Goal: Task Accomplishment & Management: Manage account settings

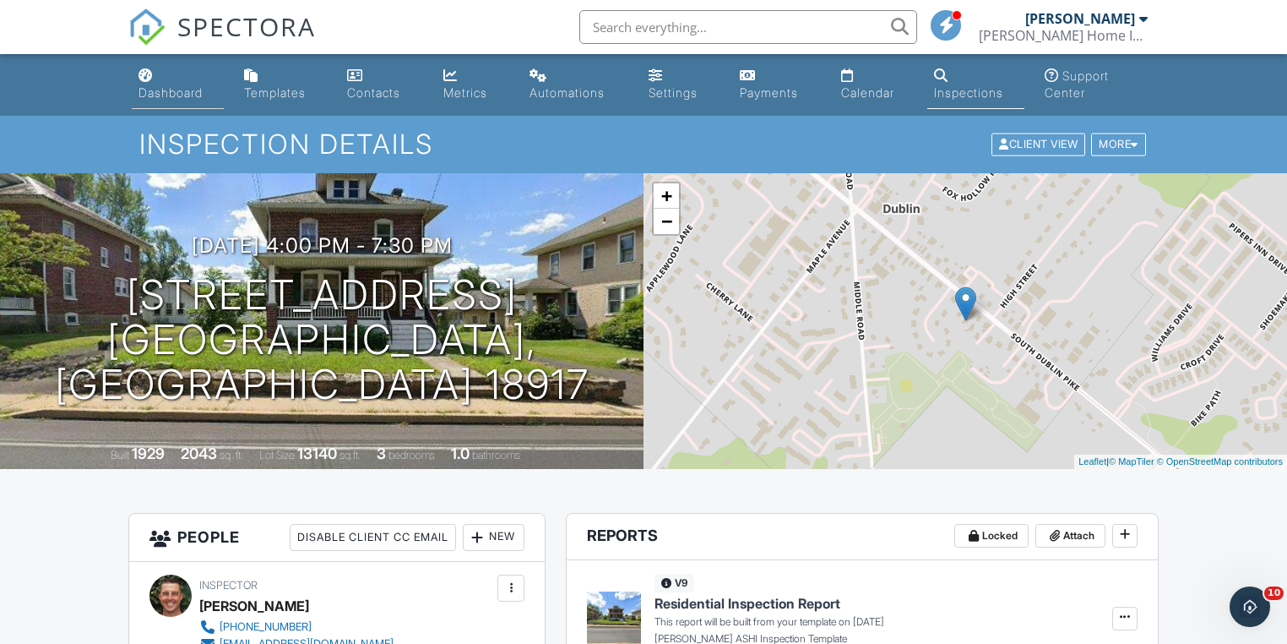
click at [186, 93] on div "Dashboard" at bounding box center [171, 92] width 64 height 14
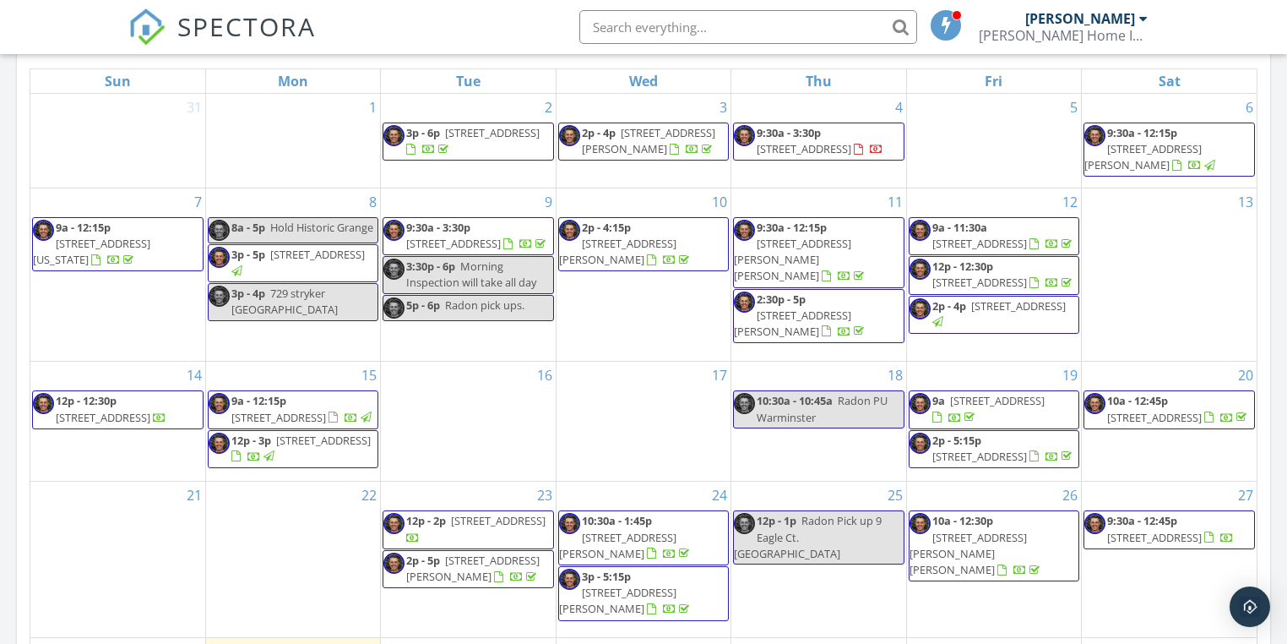
scroll to position [676, 0]
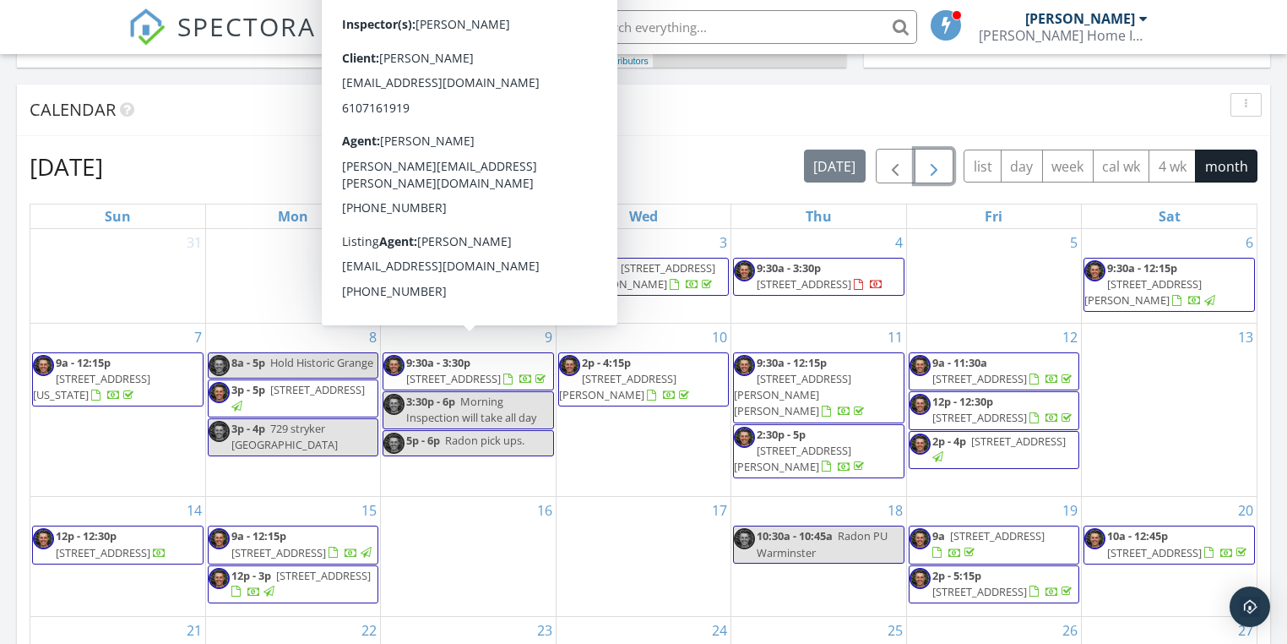
click at [935, 156] on span "button" at bounding box center [934, 166] width 20 height 20
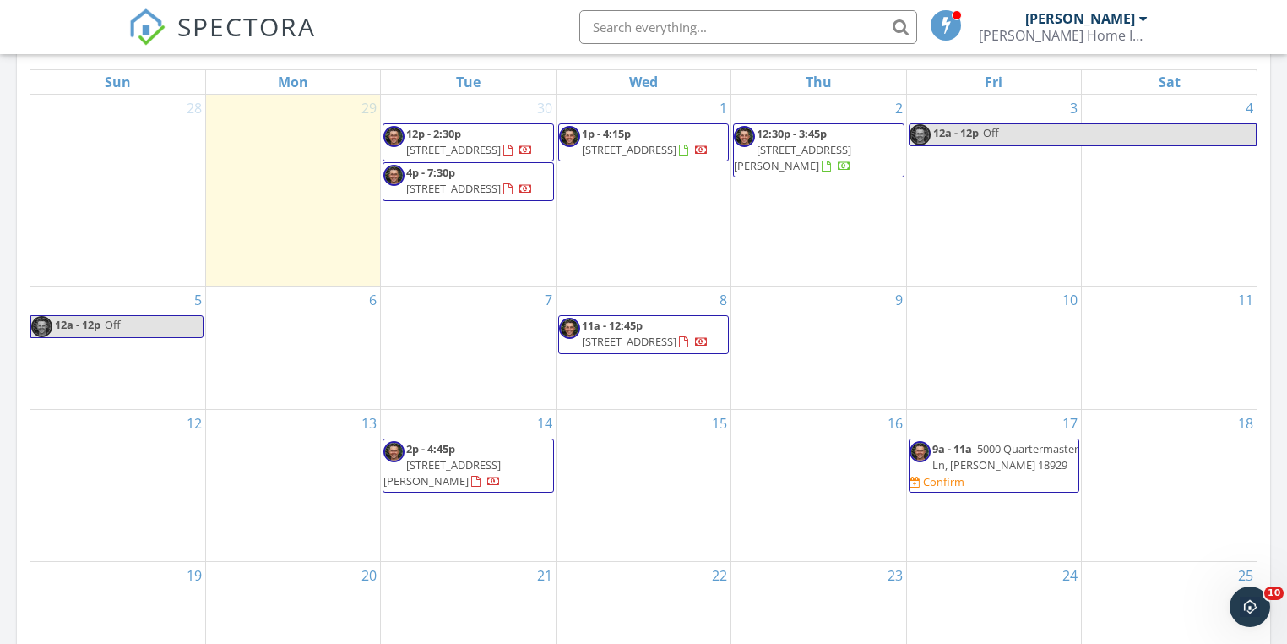
scroll to position [946, 0]
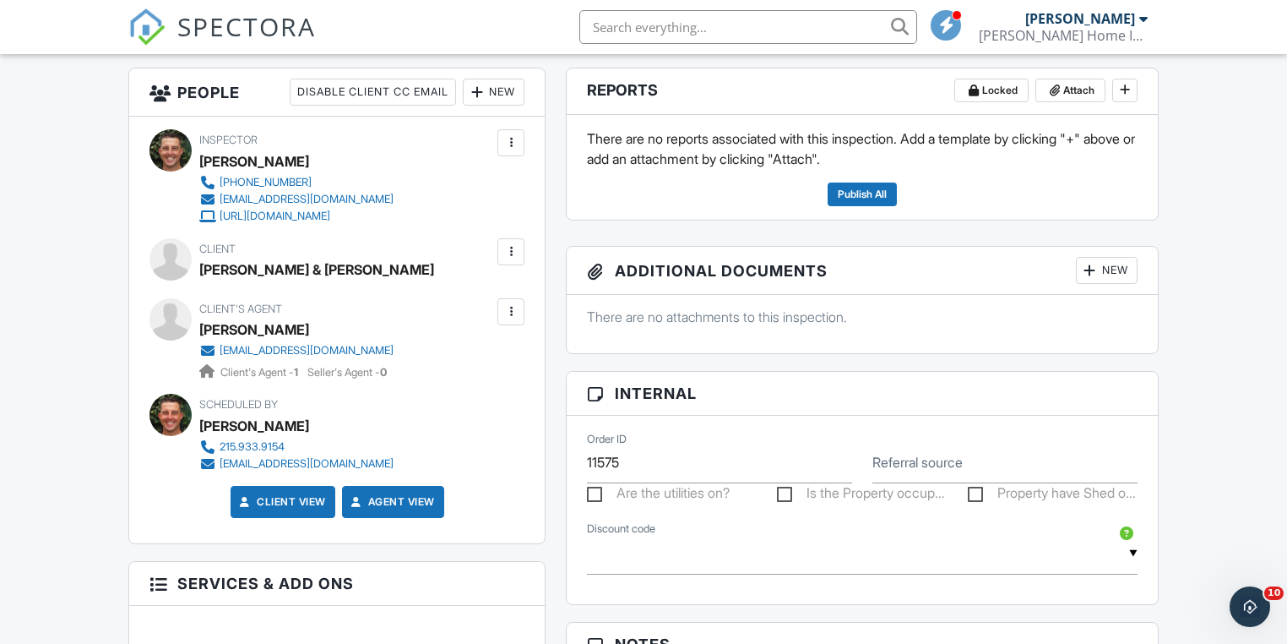
click at [514, 253] on div at bounding box center [511, 251] width 17 height 17
click at [485, 298] on li "Edit" at bounding box center [471, 303] width 86 height 42
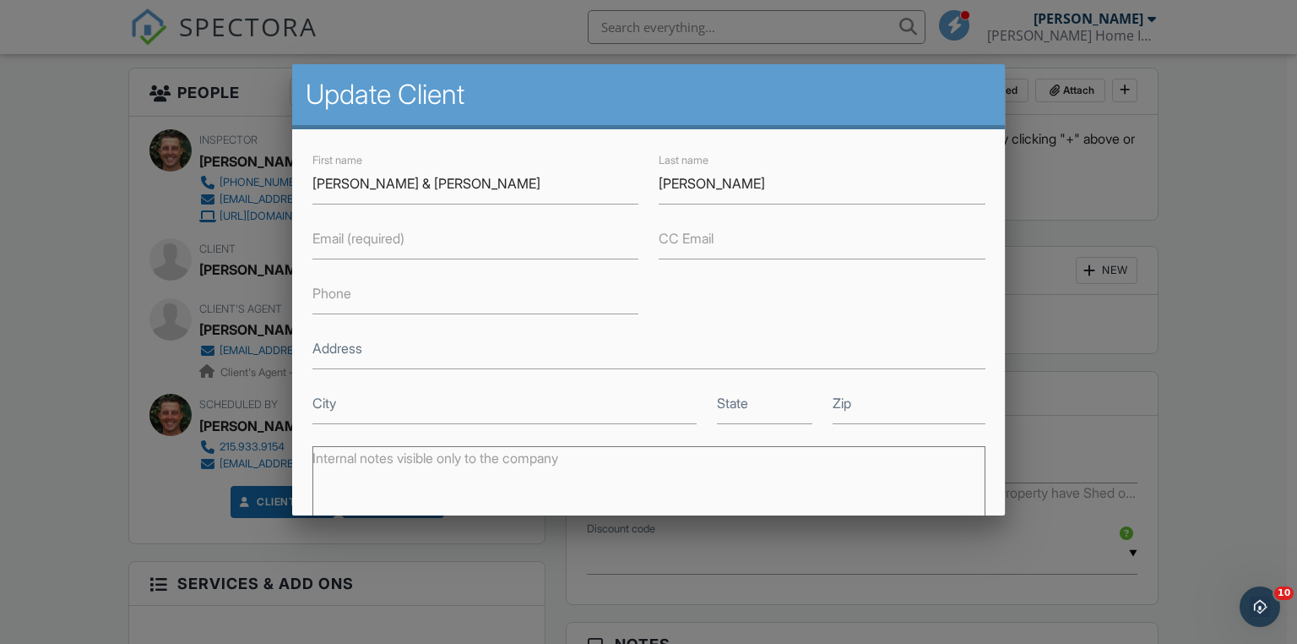
click at [364, 234] on label "Email (required)" at bounding box center [359, 238] width 92 height 19
click at [364, 234] on input "Email (required)" at bounding box center [476, 238] width 326 height 41
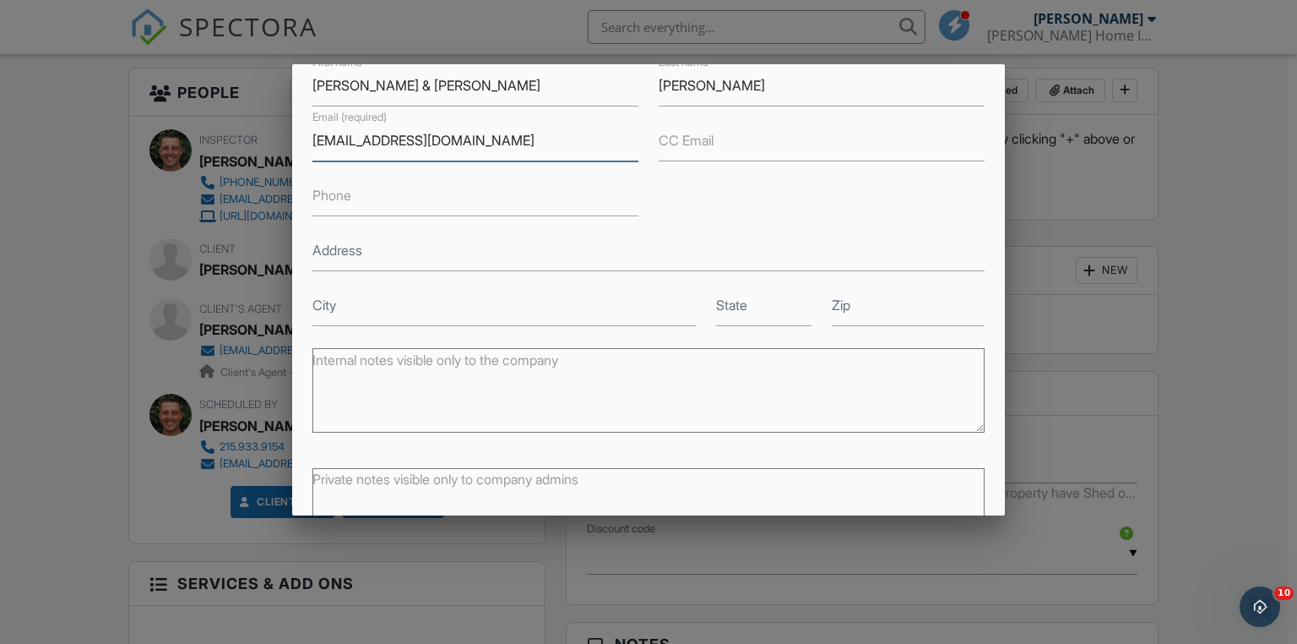
scroll to position [203, 0]
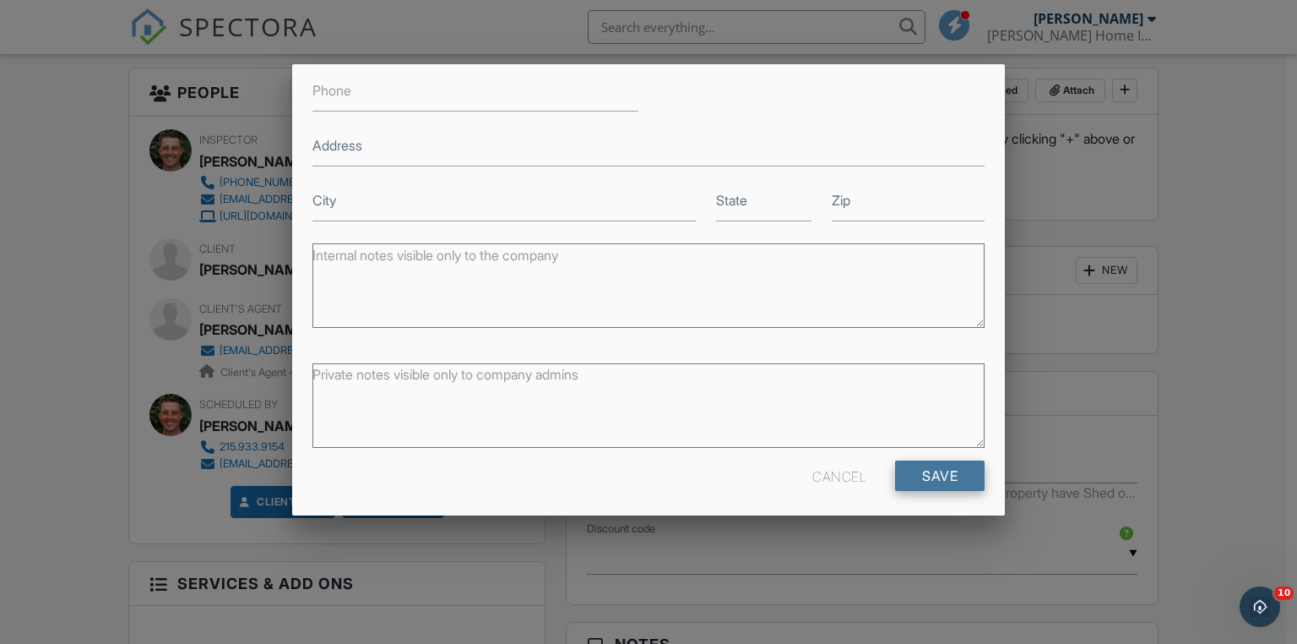
type input "ecgsng@comcast.net"
click at [919, 476] on input "Save" at bounding box center [940, 475] width 90 height 30
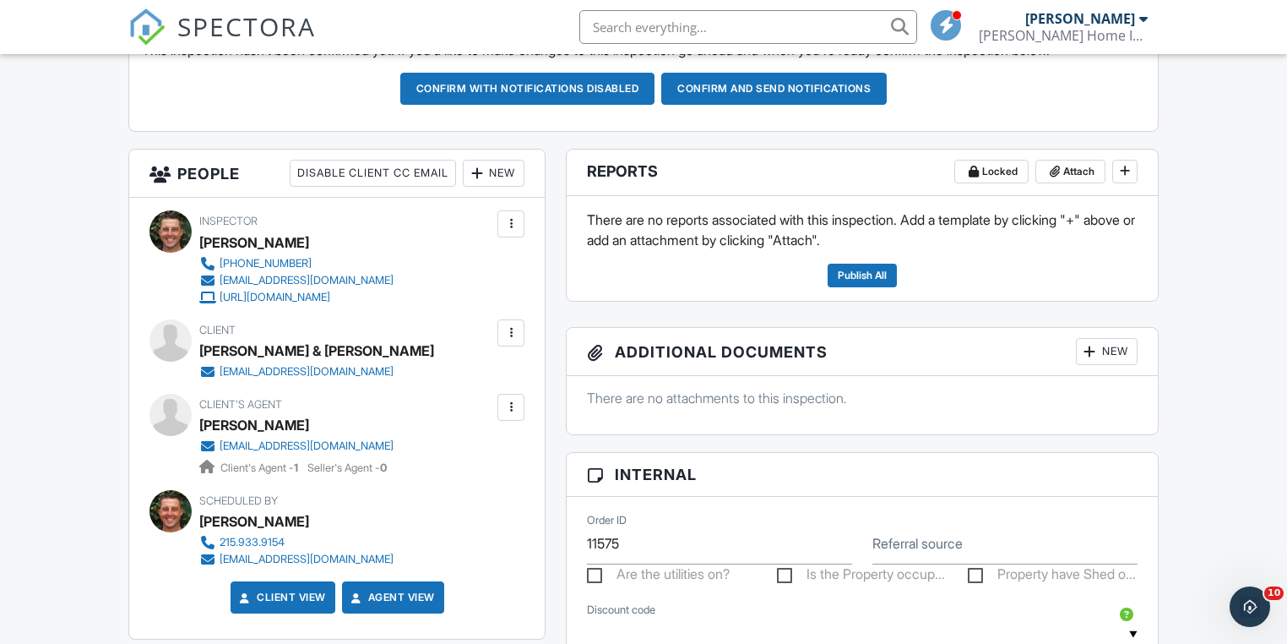
scroll to position [338, 0]
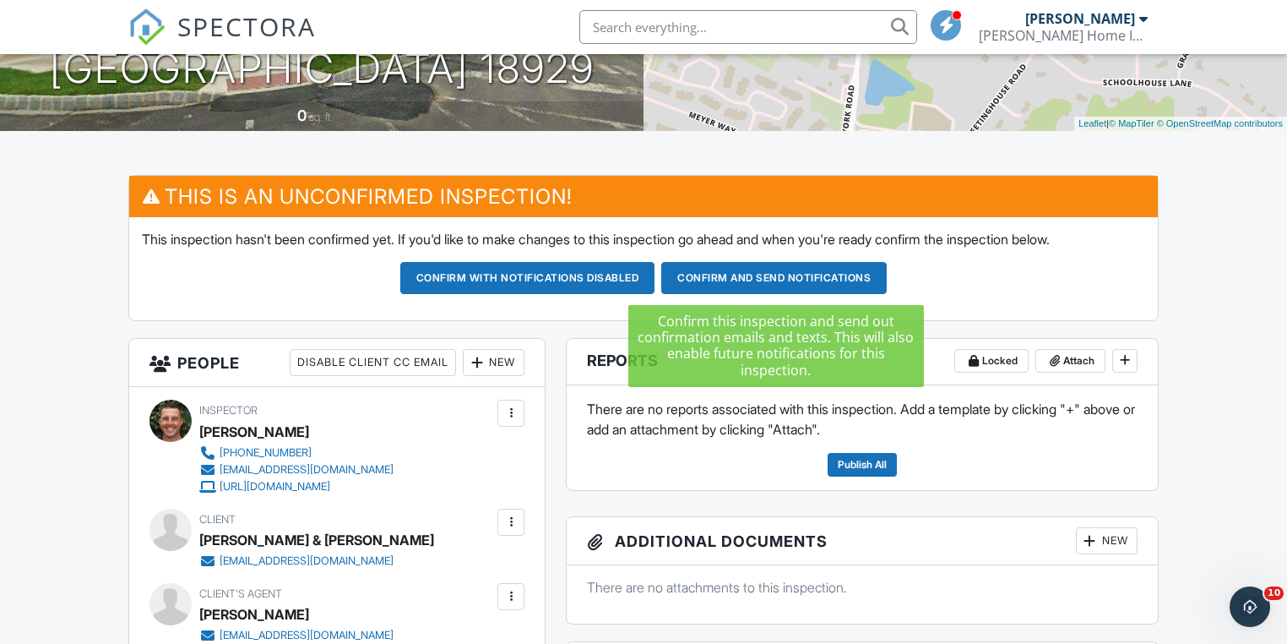
click at [744, 282] on button "Confirm and send notifications" at bounding box center [774, 278] width 226 height 32
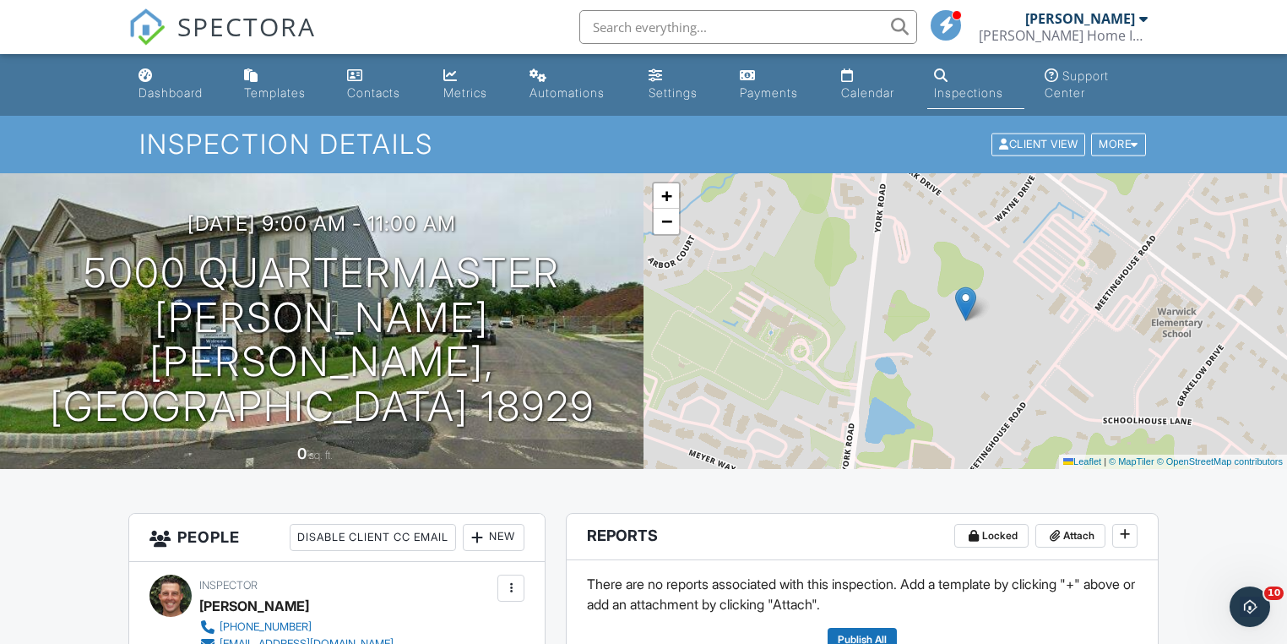
click at [175, 96] on div "Dashboard" at bounding box center [171, 92] width 64 height 14
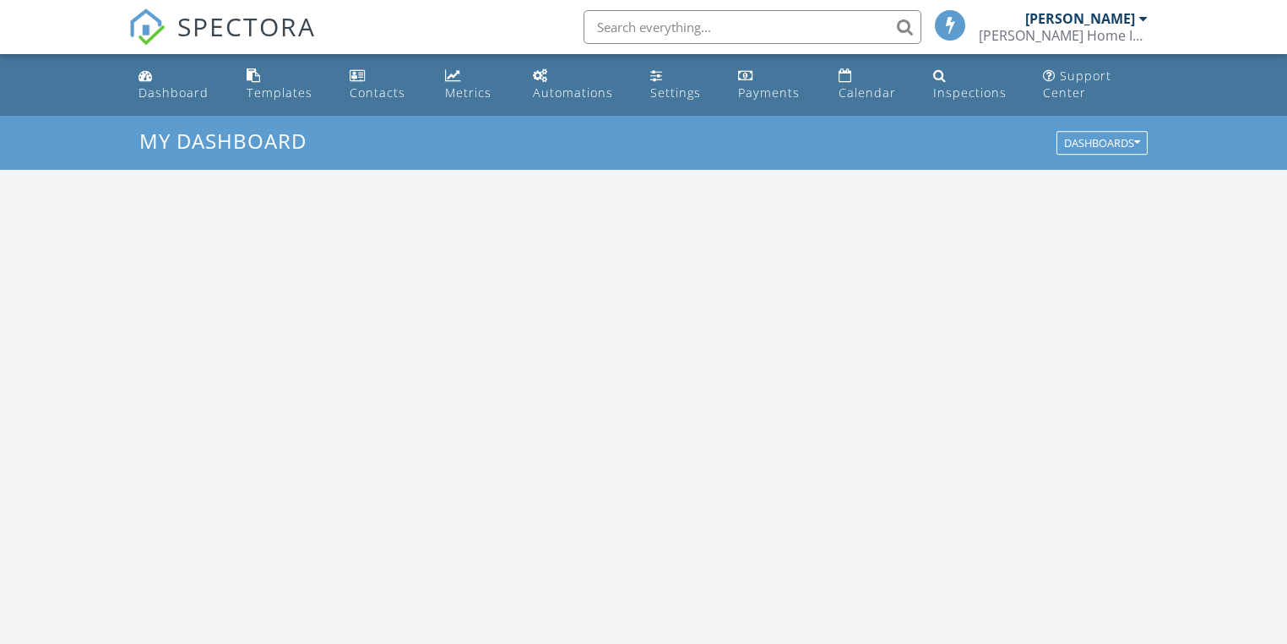
scroll to position [1558, 1308]
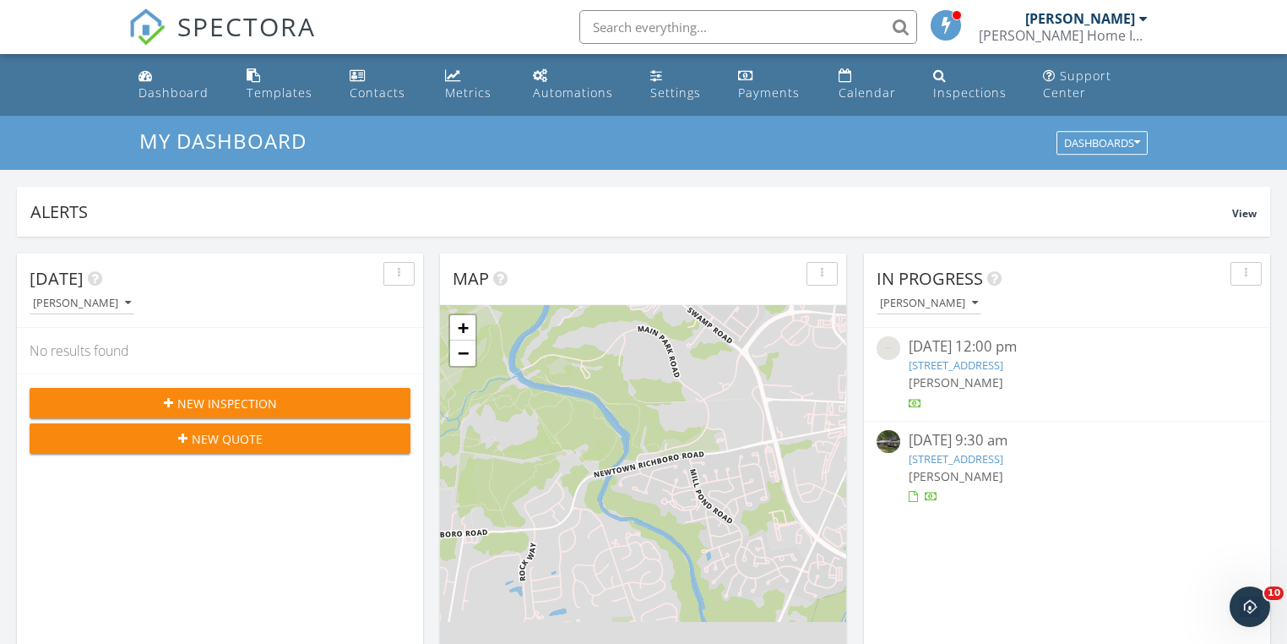
click at [191, 402] on span "New Inspection" at bounding box center [227, 403] width 100 height 18
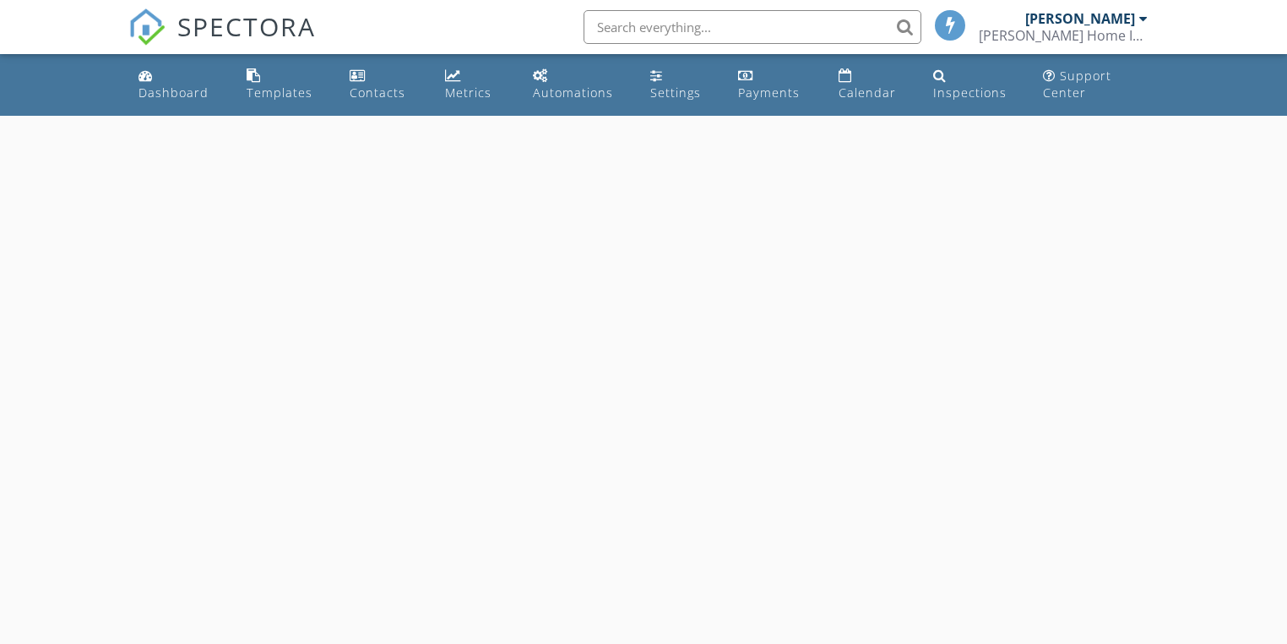
select select "8"
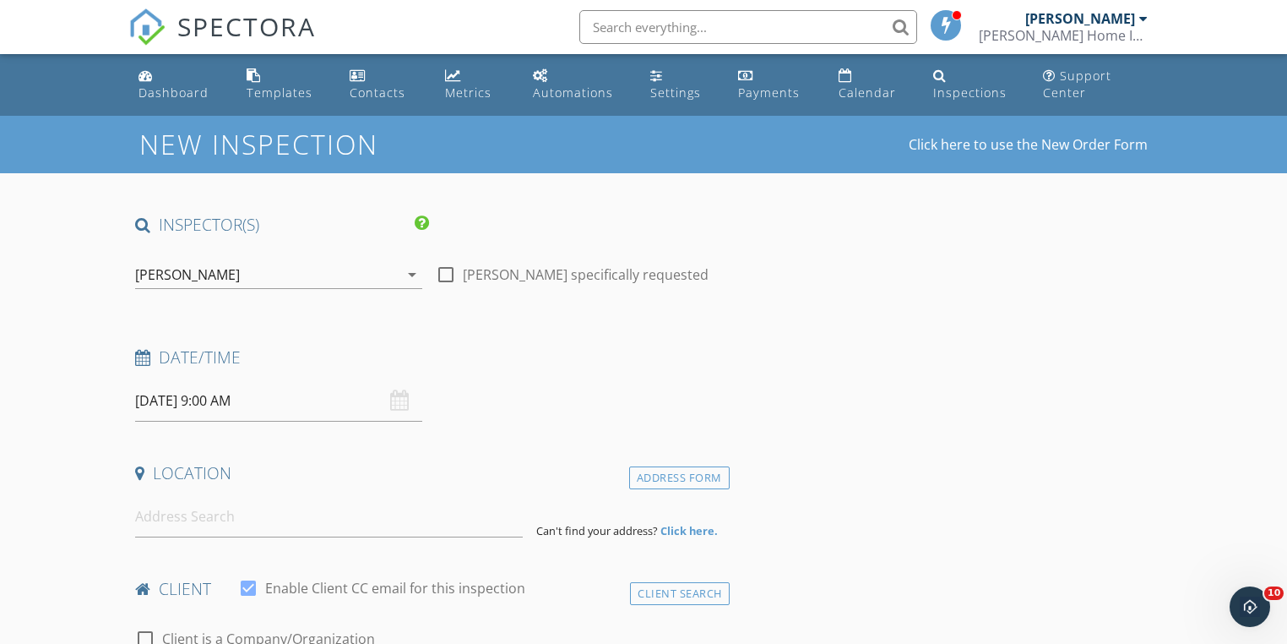
click at [211, 402] on input "09/30/2025 9:00 AM" at bounding box center [278, 400] width 287 height 41
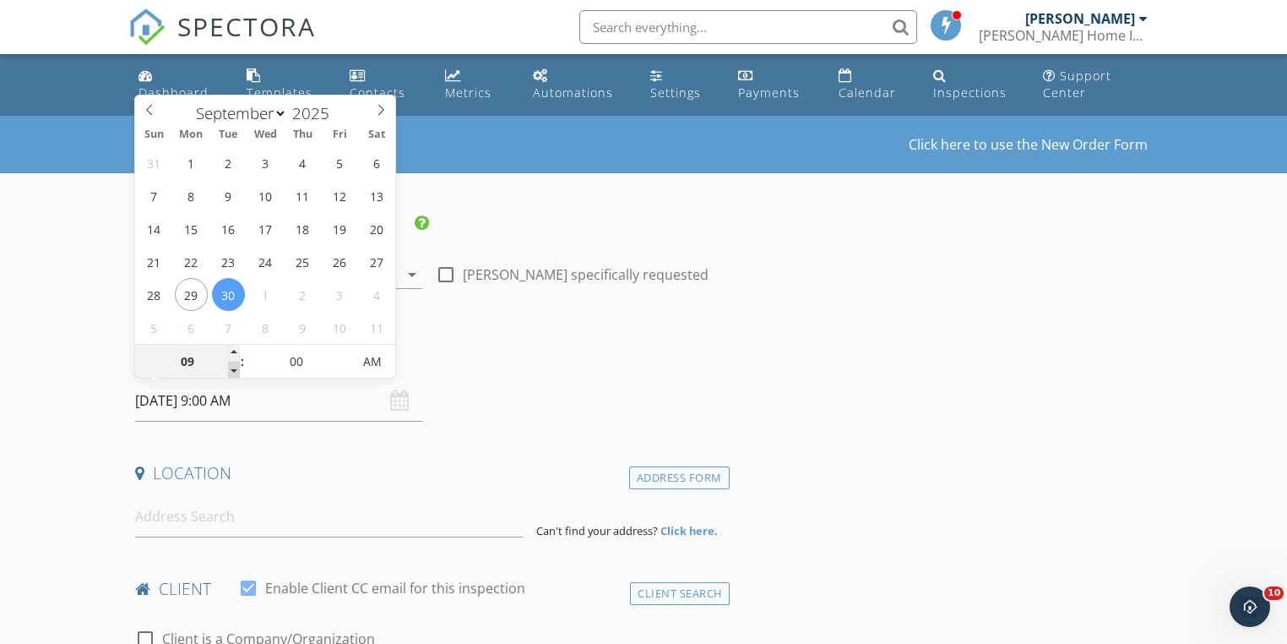
type input "08"
type input "09/30/2025 8:00 AM"
click at [233, 370] on span at bounding box center [234, 370] width 12 height 17
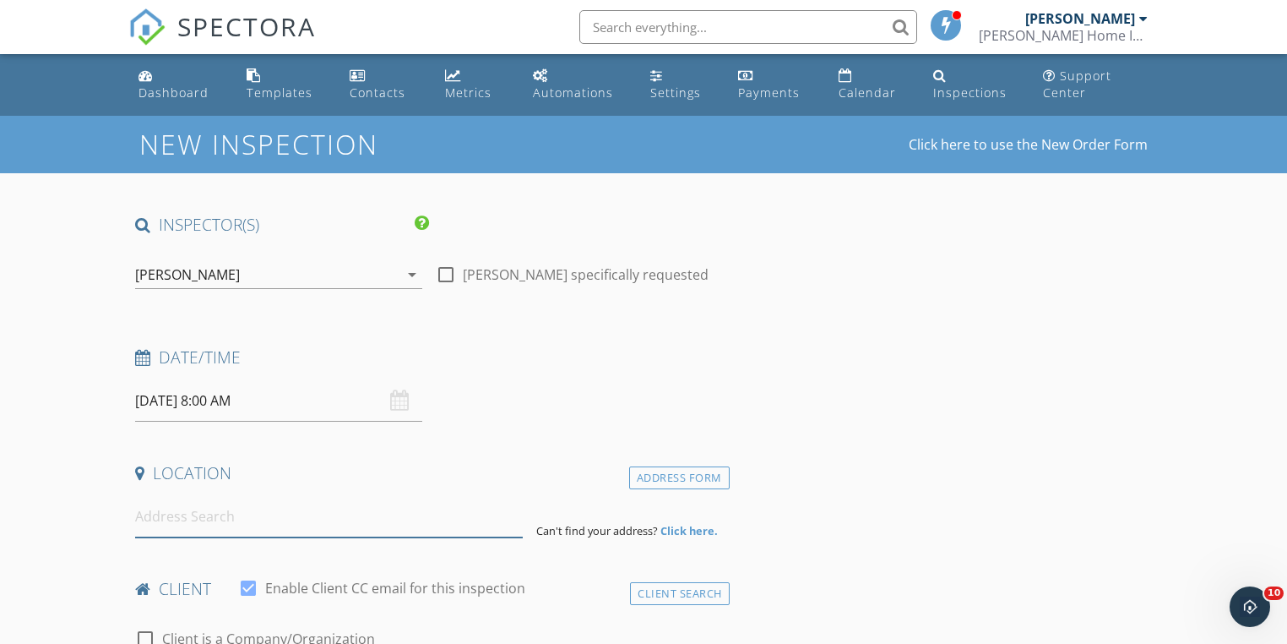
click at [220, 520] on input at bounding box center [328, 516] width 387 height 41
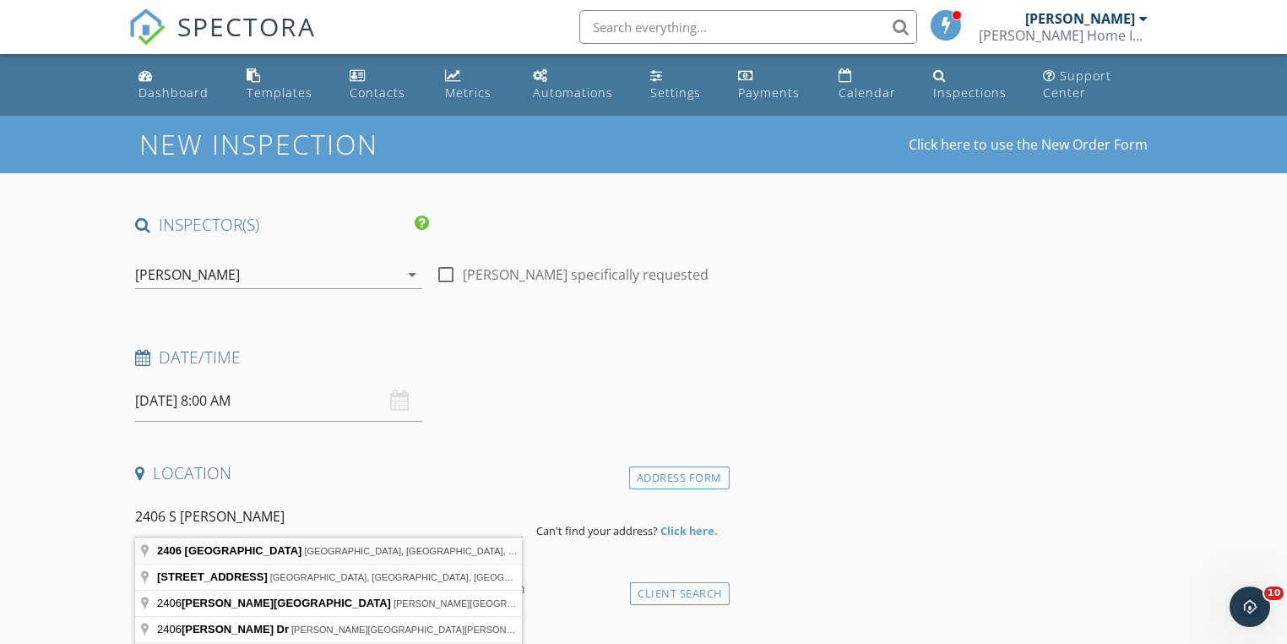
type input "2406 South Percy Street, Philadelphia, PA, USA"
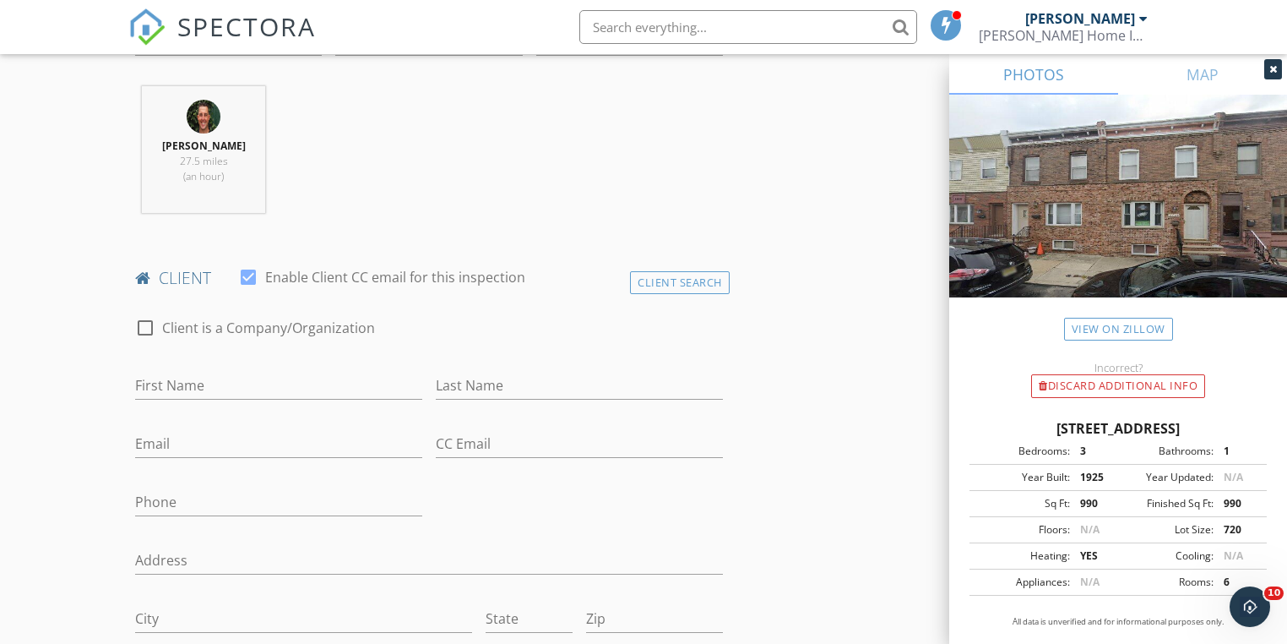
scroll to position [676, 0]
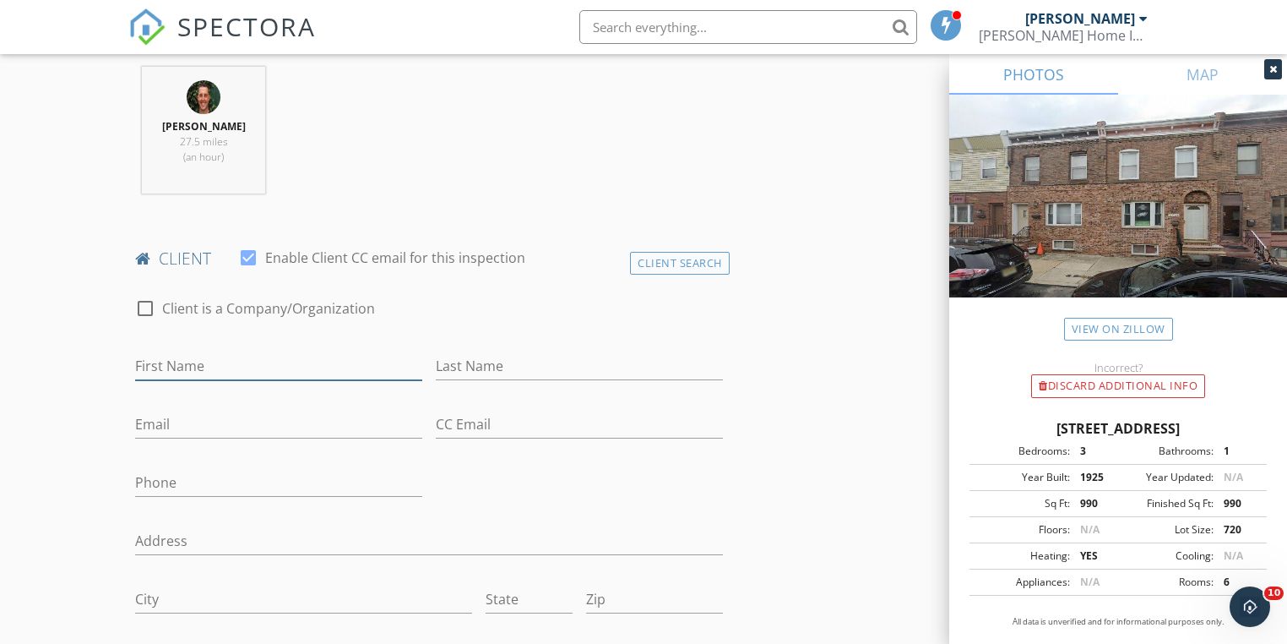
click at [185, 361] on input "First Name" at bounding box center [278, 366] width 287 height 28
type input "A"
type input "Sai"
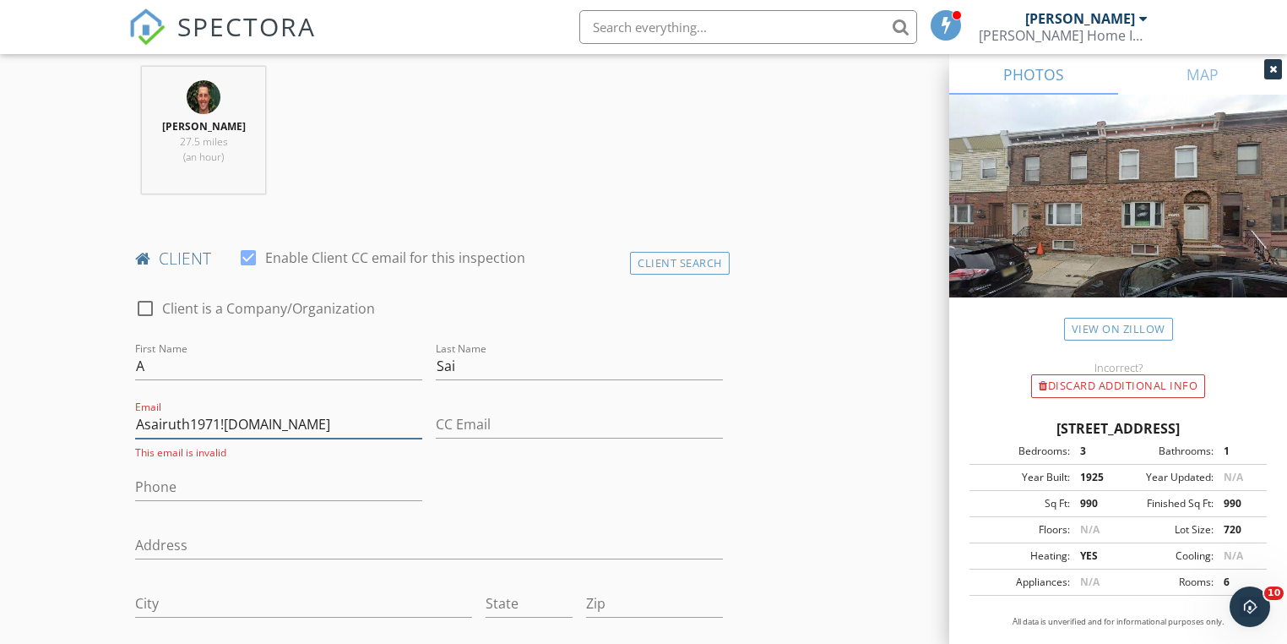
type input "Asairuth1971!gmail.com"
click at [179, 490] on input "267-335-038" at bounding box center [278, 487] width 287 height 28
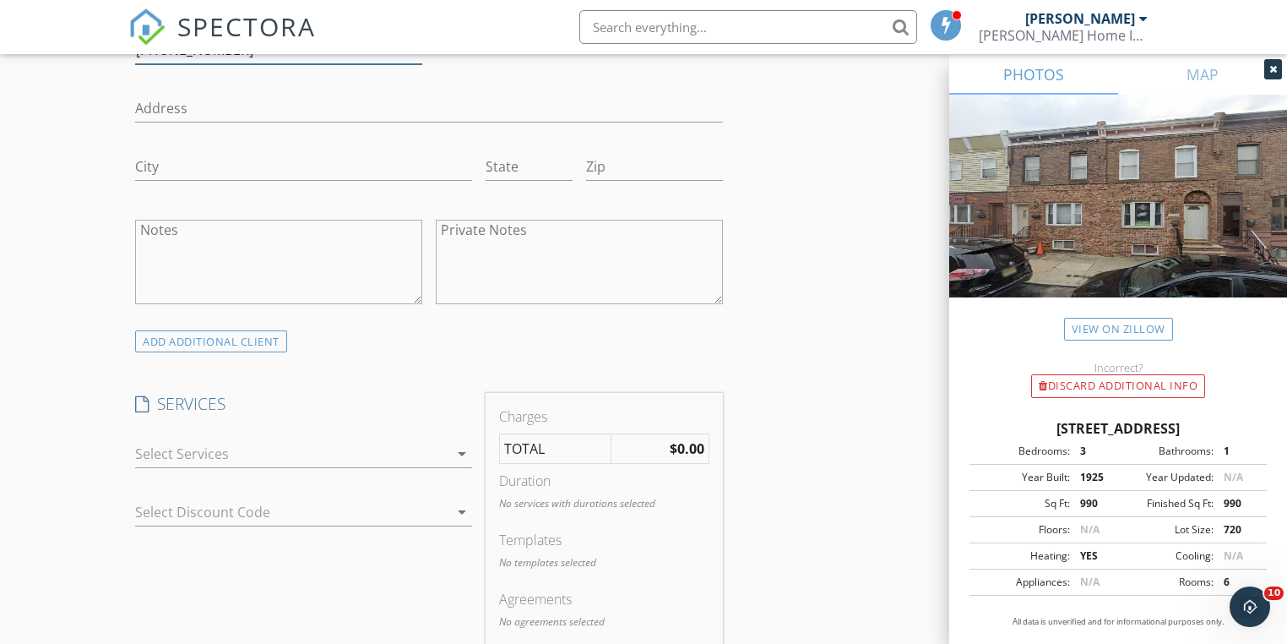
scroll to position [1216, 0]
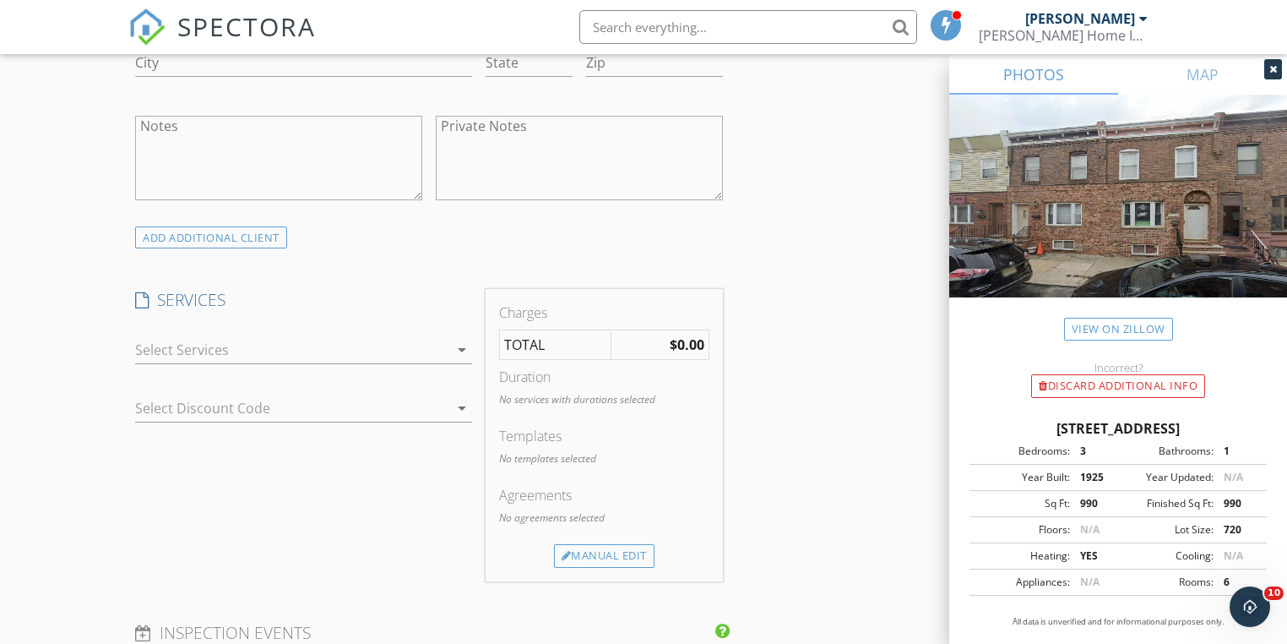
type input "267-333-5038"
click at [466, 345] on icon "arrow_drop_down" at bounding box center [462, 350] width 20 height 20
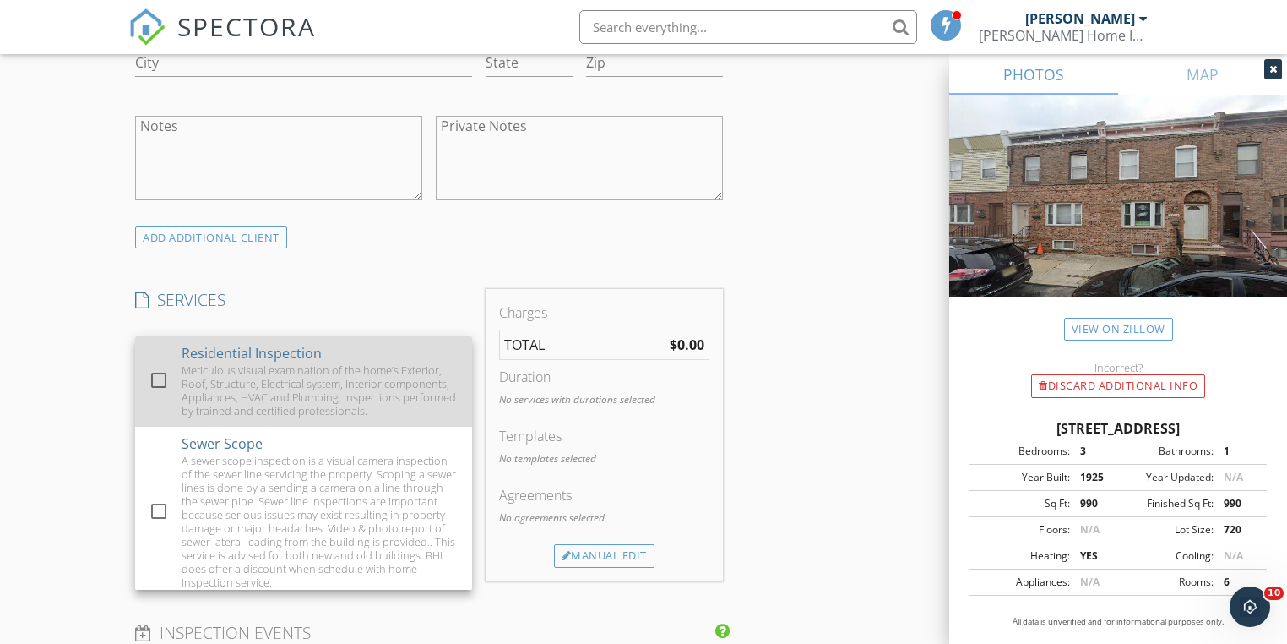
click at [164, 378] on div at bounding box center [158, 380] width 29 height 29
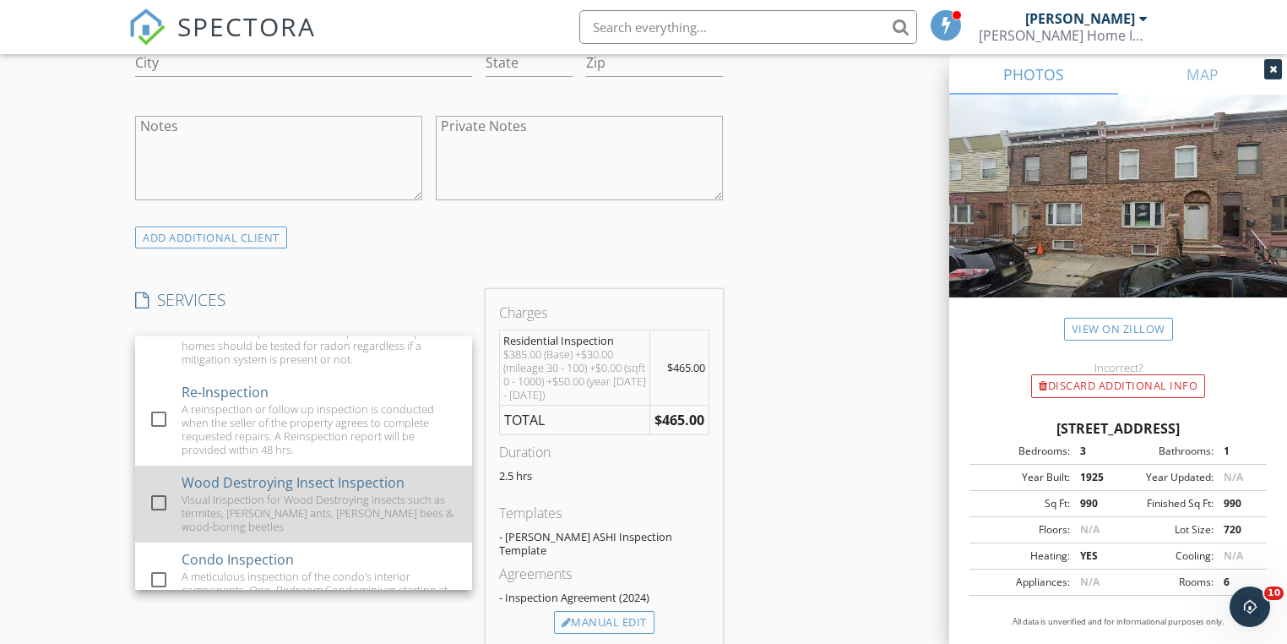
scroll to position [473, 0]
click at [150, 507] on div at bounding box center [158, 501] width 29 height 29
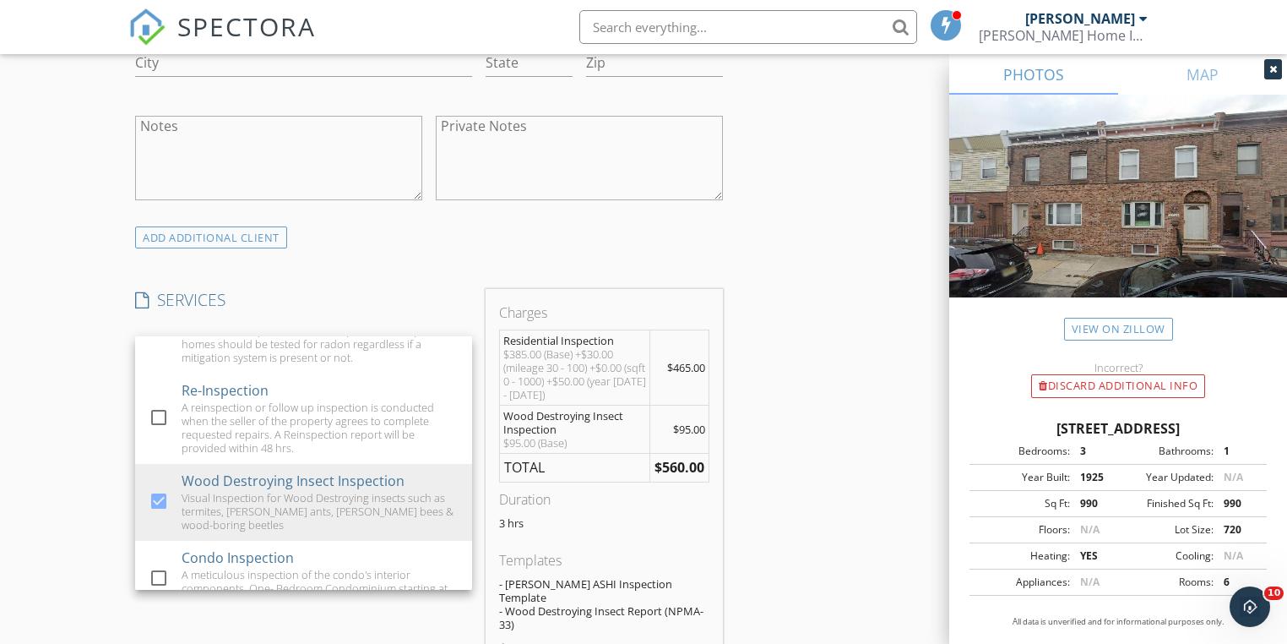
drag, startPoint x: 74, startPoint y: 481, endPoint x: 88, endPoint y: 481, distance: 13.5
click at [75, 481] on div "New Inspection Click here to use the New Order Form INSPECTOR(S) check_box Brad…" at bounding box center [643, 577] width 1287 height 3356
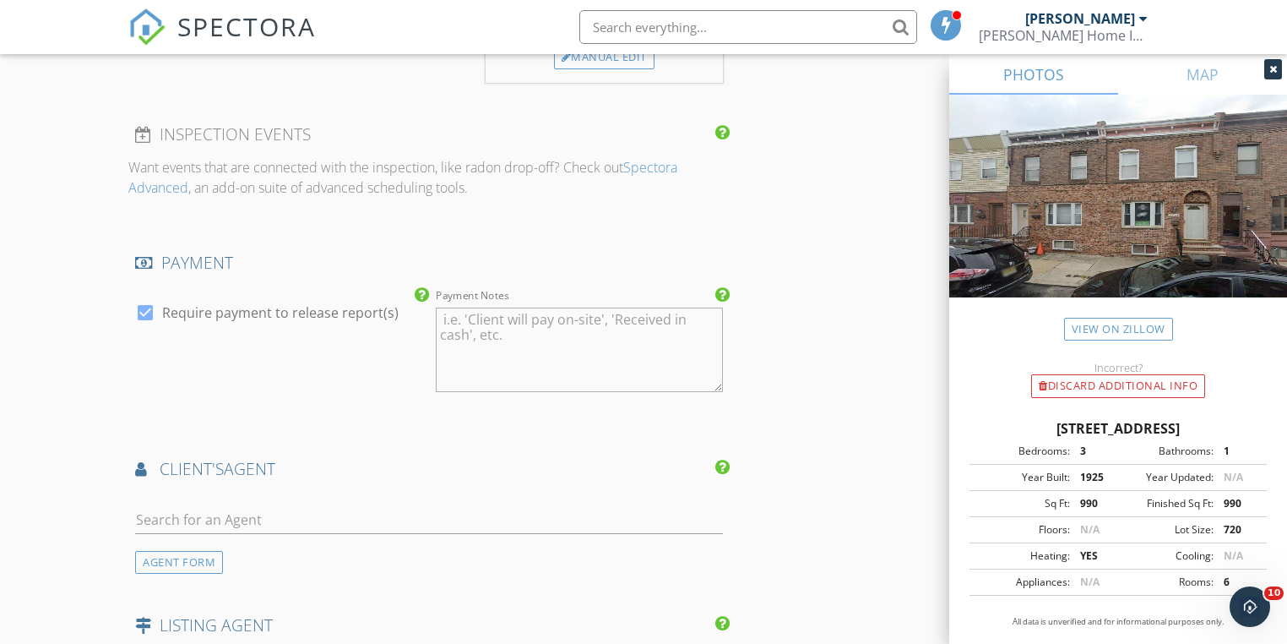
scroll to position [1960, 0]
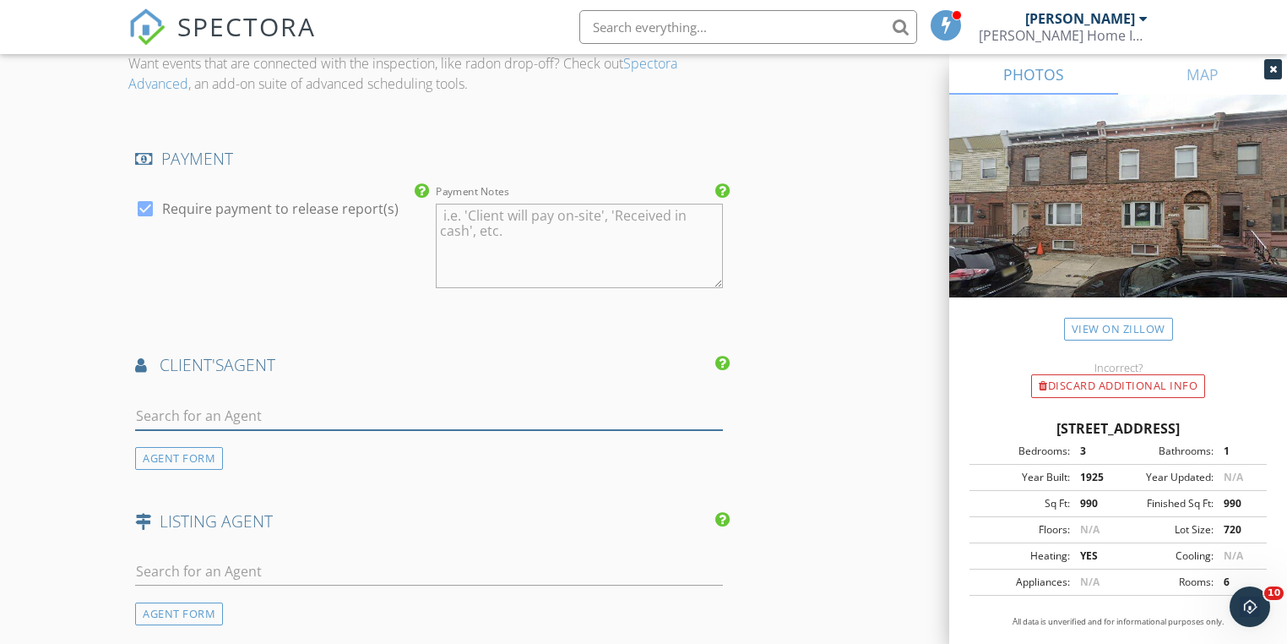
click at [235, 402] on input "text" at bounding box center [428, 416] width 587 height 28
type input "adam"
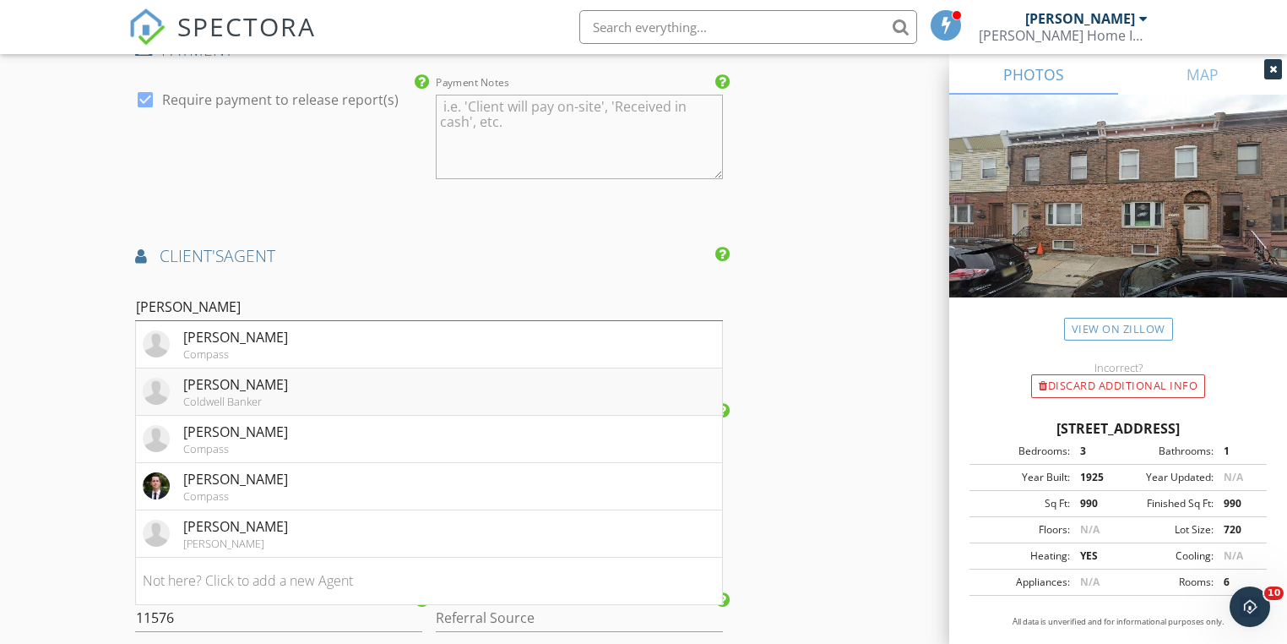
scroll to position [2095, 0]
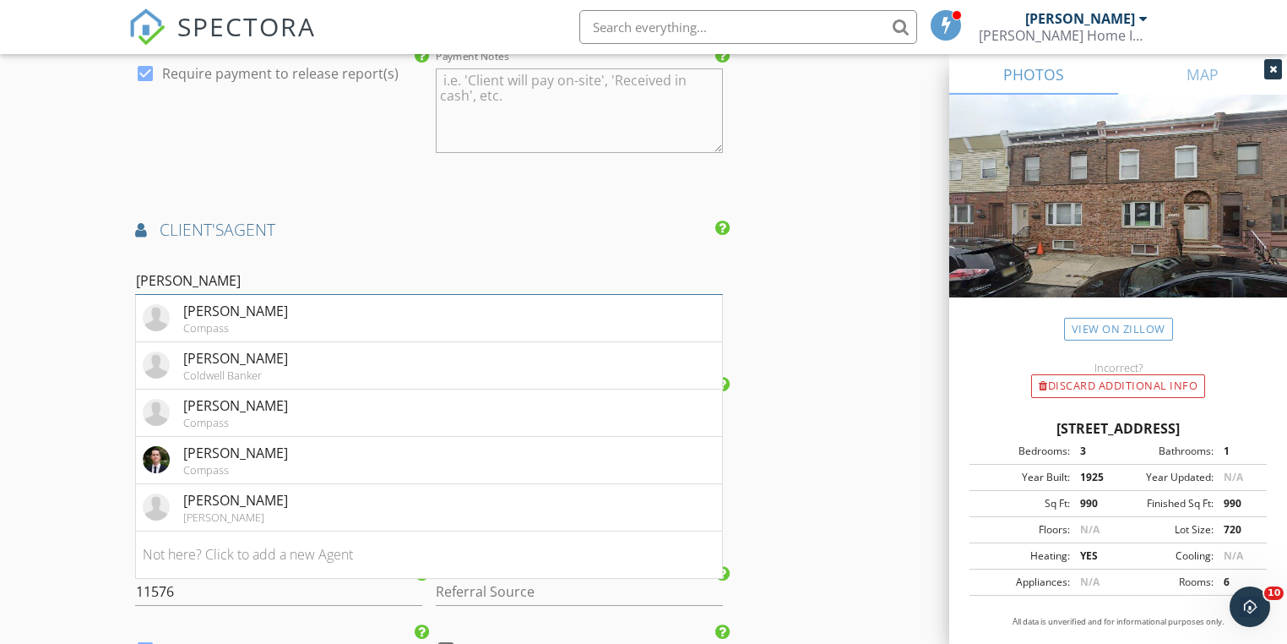
drag, startPoint x: 203, startPoint y: 258, endPoint x: 116, endPoint y: 255, distance: 87.0
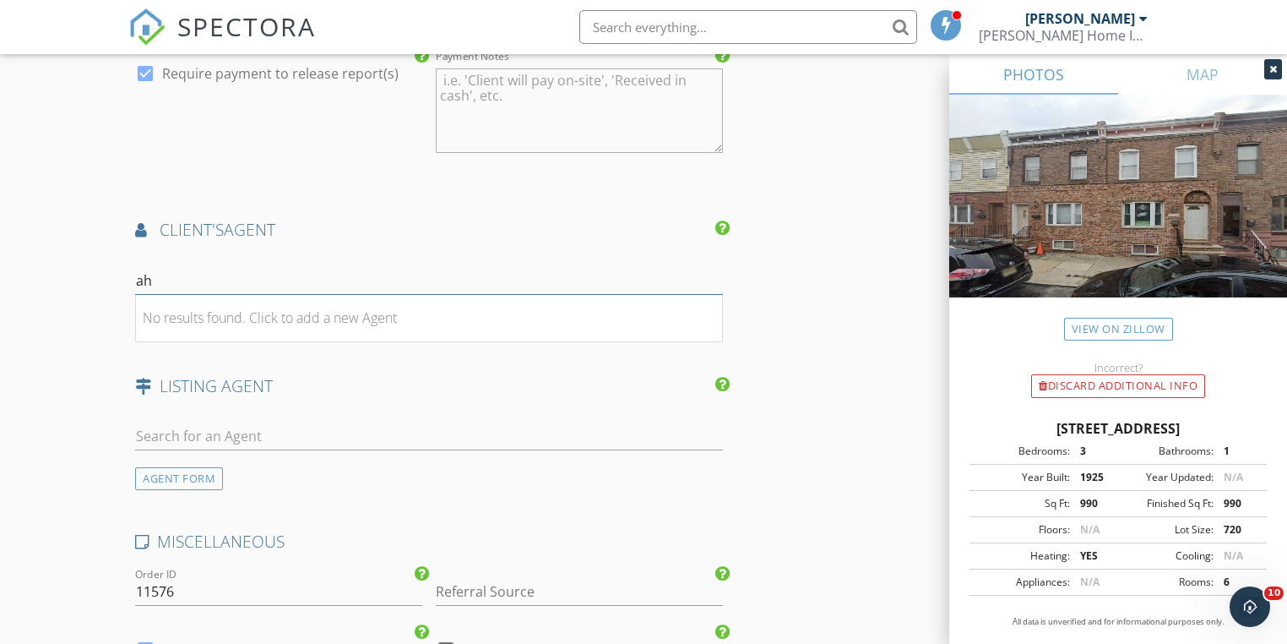
type input "a"
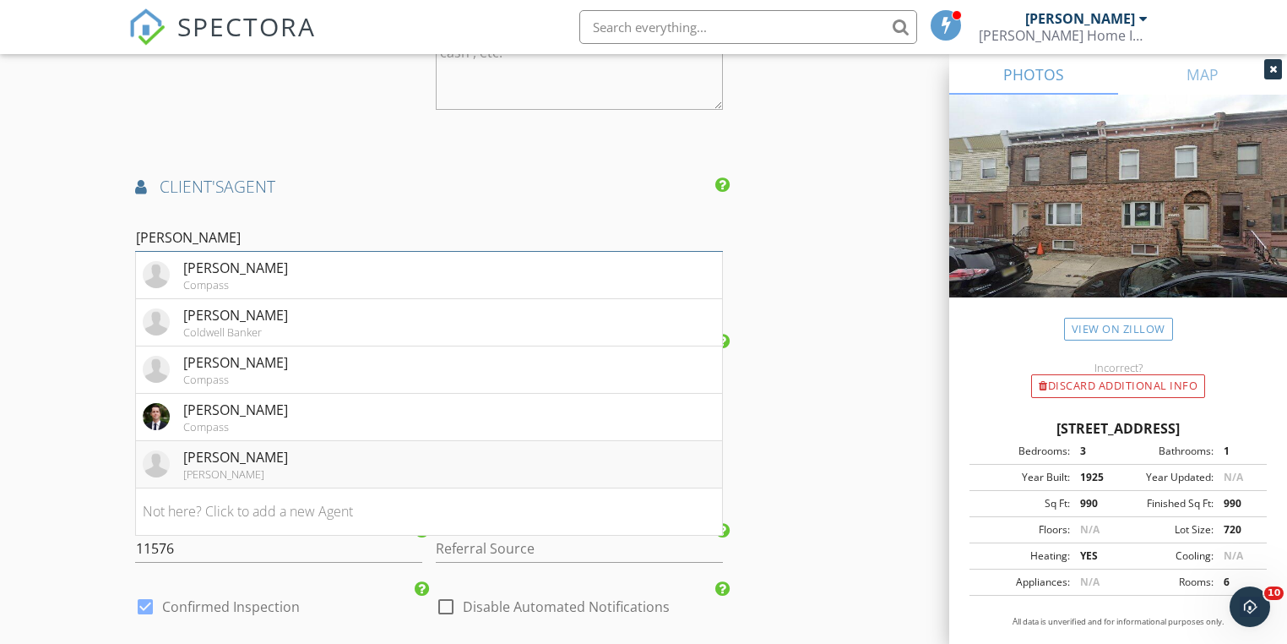
scroll to position [2162, 0]
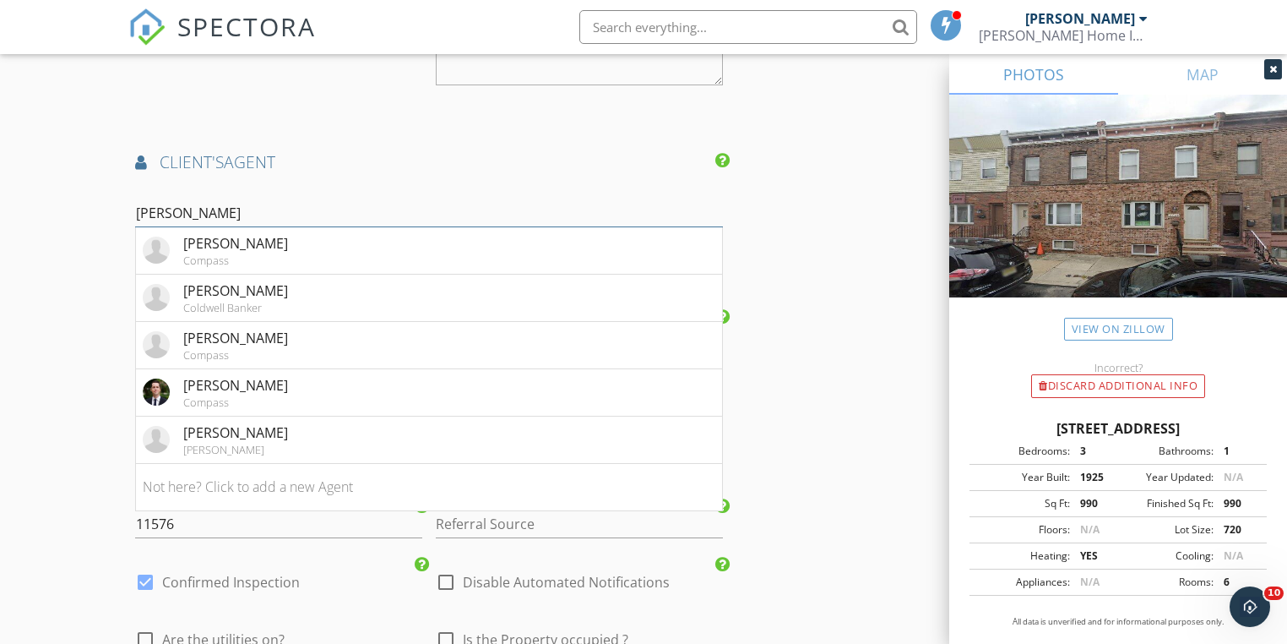
click at [209, 199] on input "adam" at bounding box center [428, 213] width 587 height 28
click at [136, 199] on input "adam" at bounding box center [428, 213] width 587 height 28
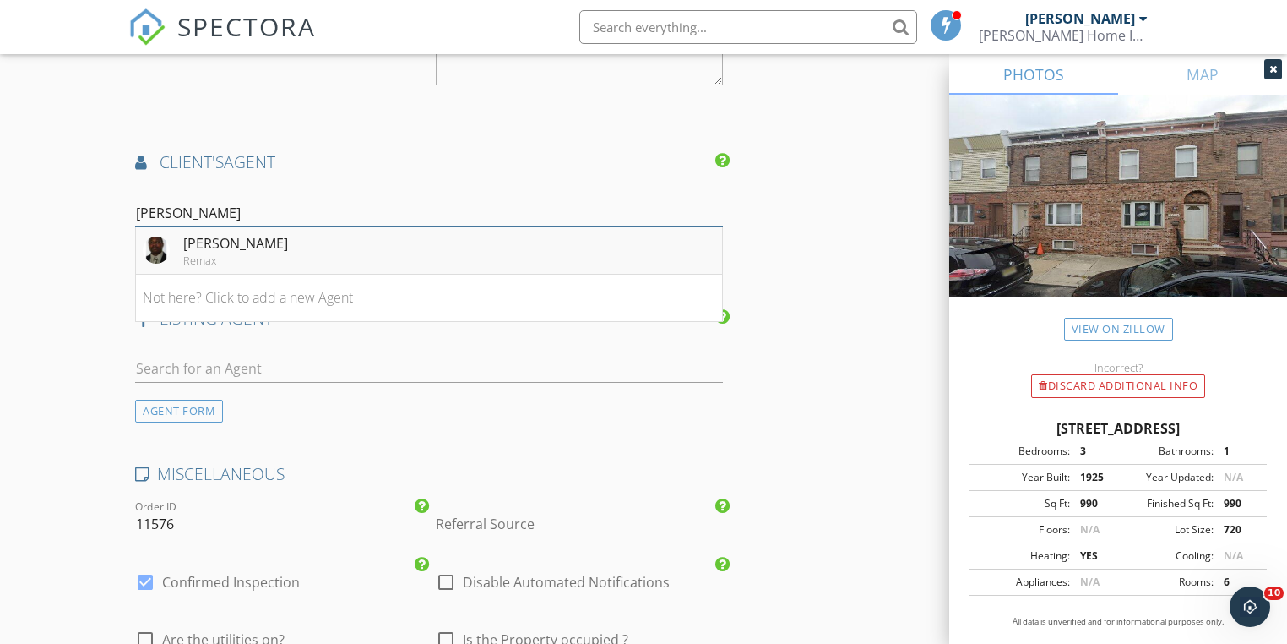
type input "garba adam"
click at [200, 233] on div "Garba Adam" at bounding box center [235, 243] width 105 height 20
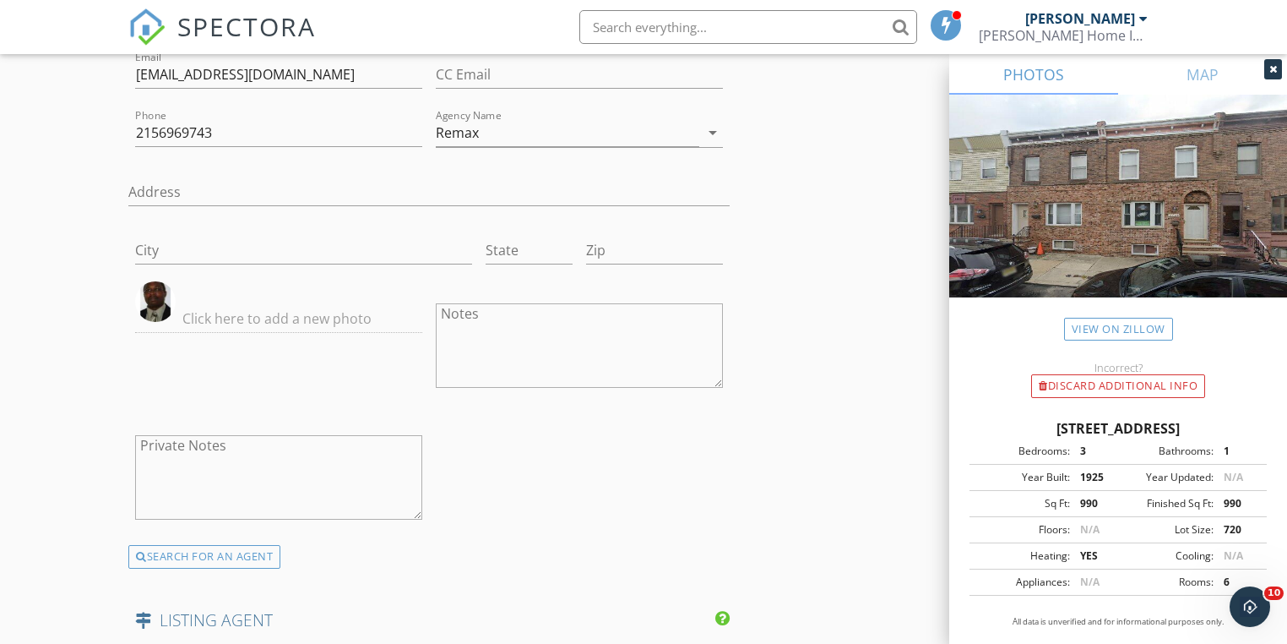
scroll to position [2568, 0]
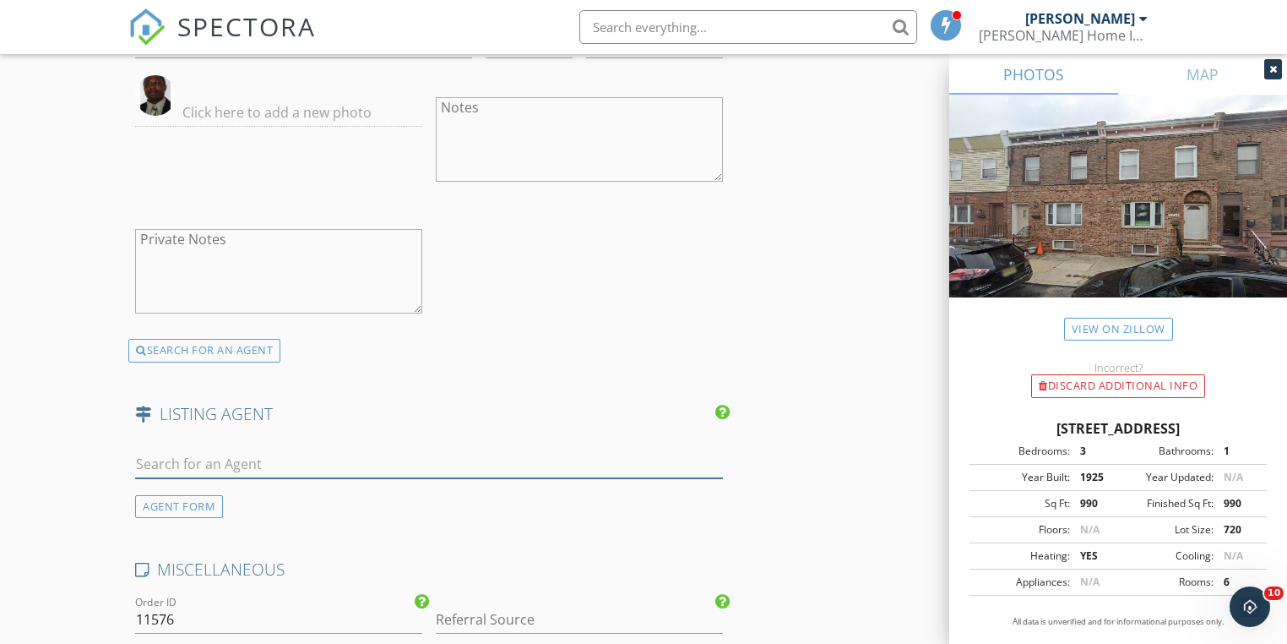
click at [226, 450] on input "text" at bounding box center [428, 464] width 587 height 28
click at [1104, 331] on link "View on Zillow" at bounding box center [1118, 329] width 109 height 23
click at [211, 450] on input "text" at bounding box center [428, 464] width 587 height 28
paste input "James Sugg"
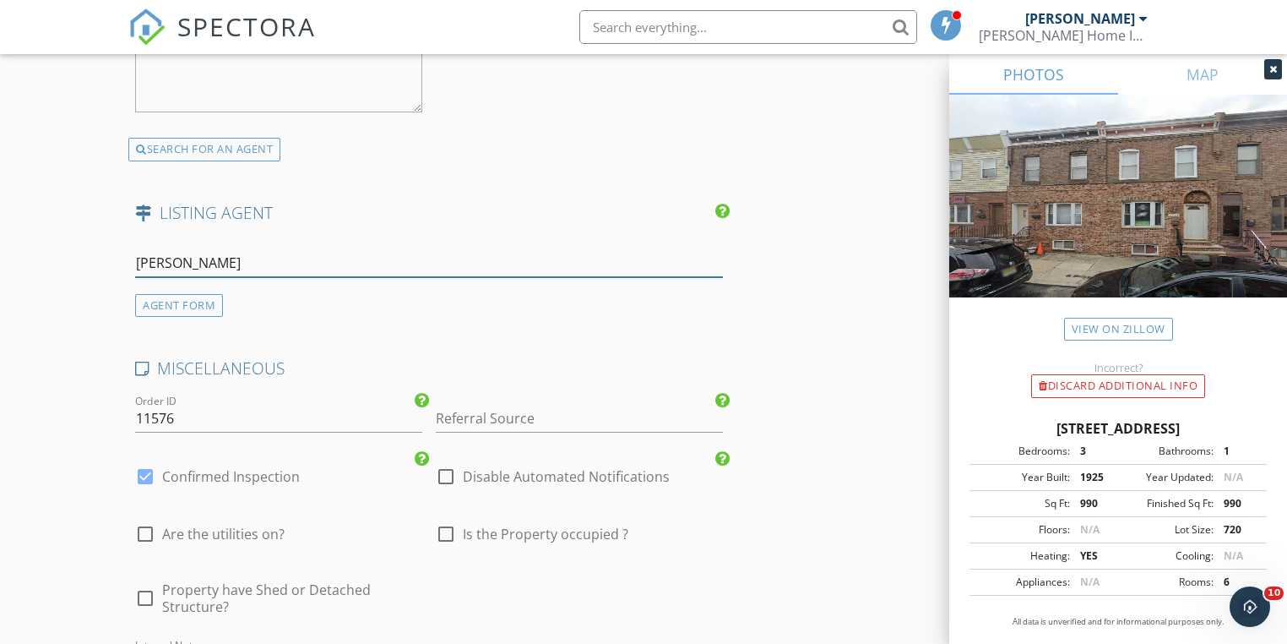
scroll to position [2703, 0]
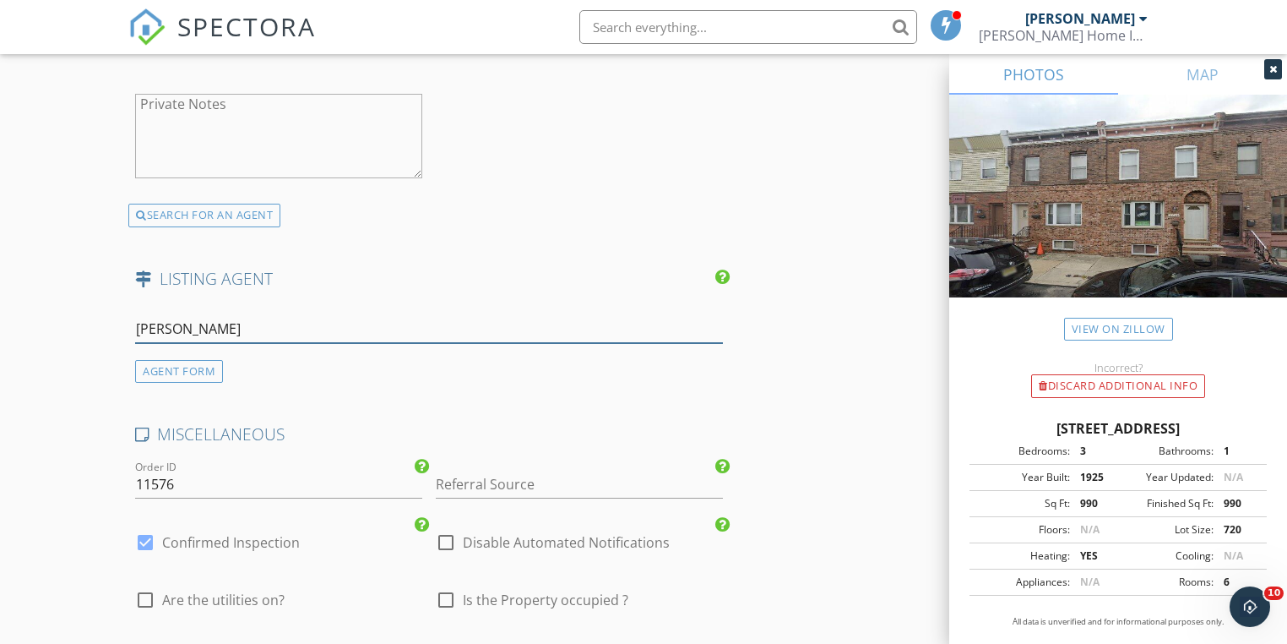
click at [245, 315] on input "James Sugg" at bounding box center [428, 329] width 587 height 28
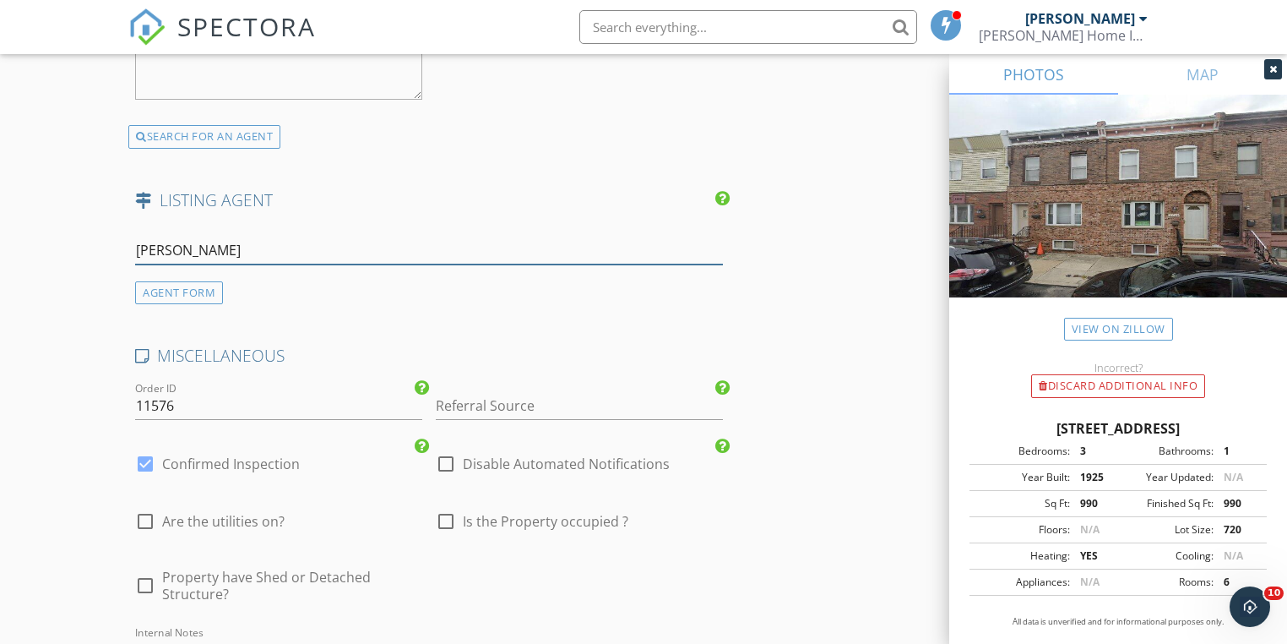
scroll to position [2906, 0]
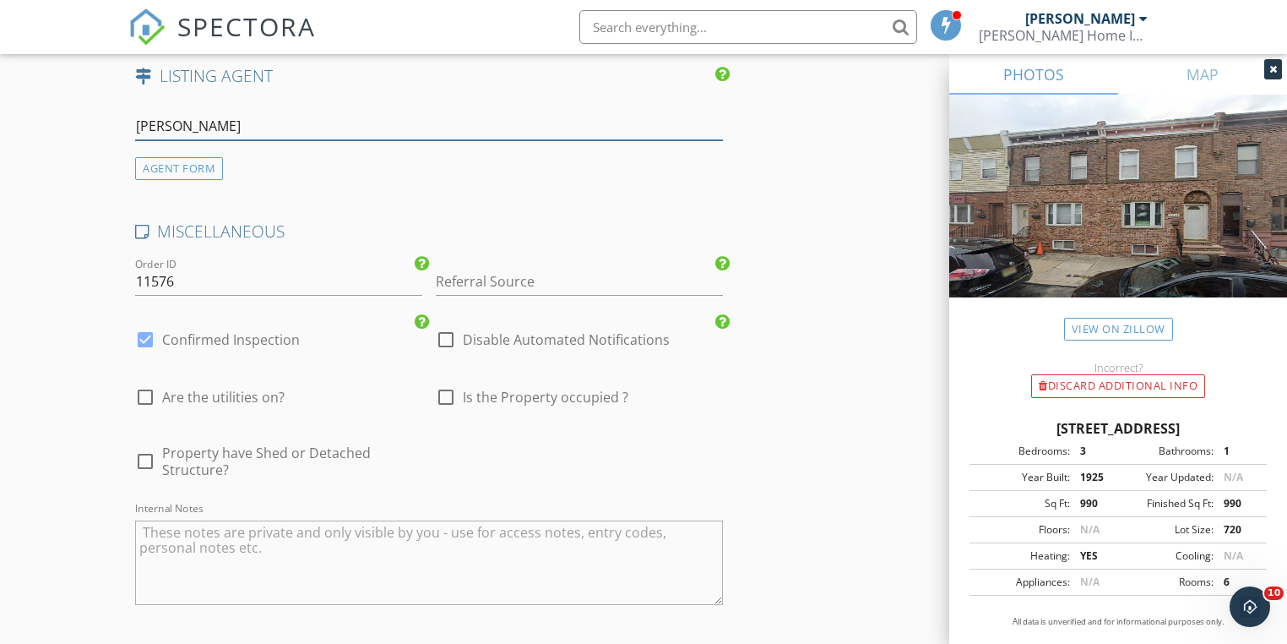
type input "James Sugg"
click at [449, 325] on div at bounding box center [446, 339] width 29 height 29
checkbox input "true"
click at [154, 325] on div at bounding box center [145, 339] width 29 height 29
checkbox input "false"
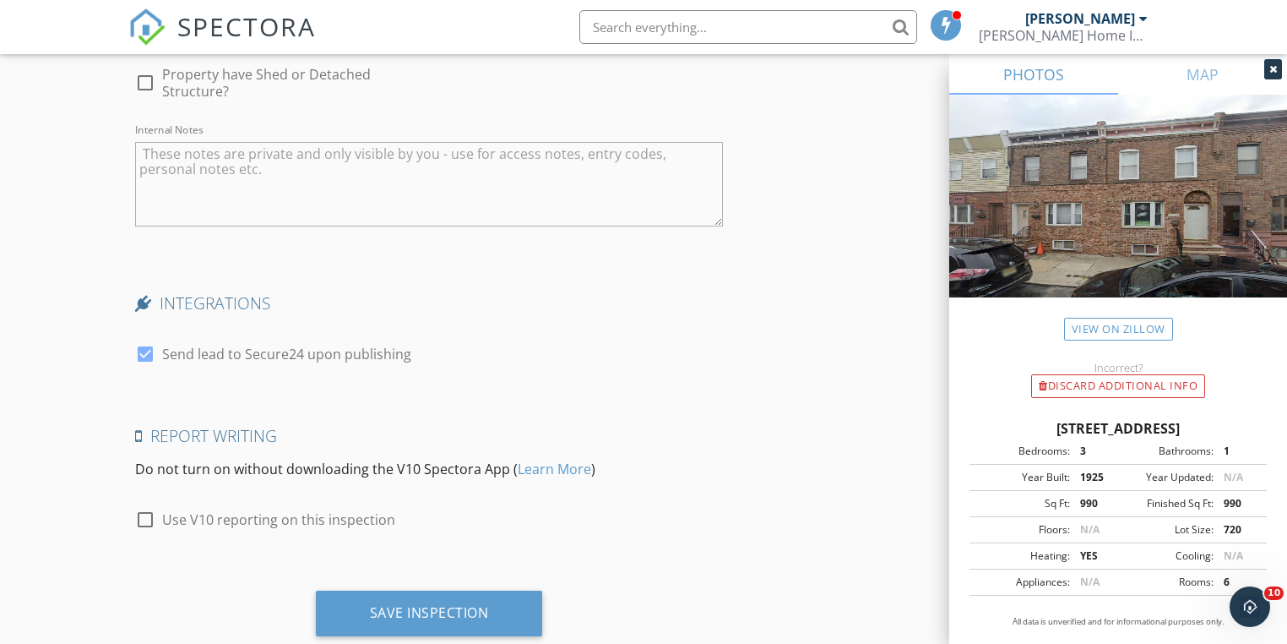
scroll to position [3308, 0]
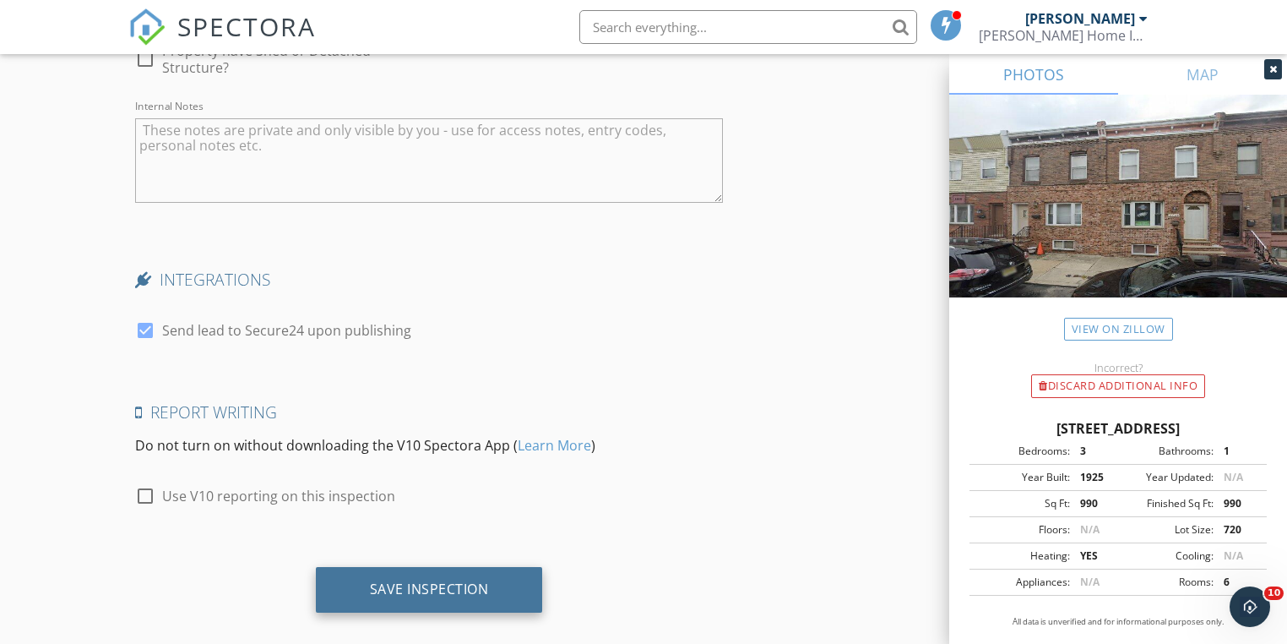
click at [423, 580] on div "Save Inspection" at bounding box center [429, 588] width 119 height 17
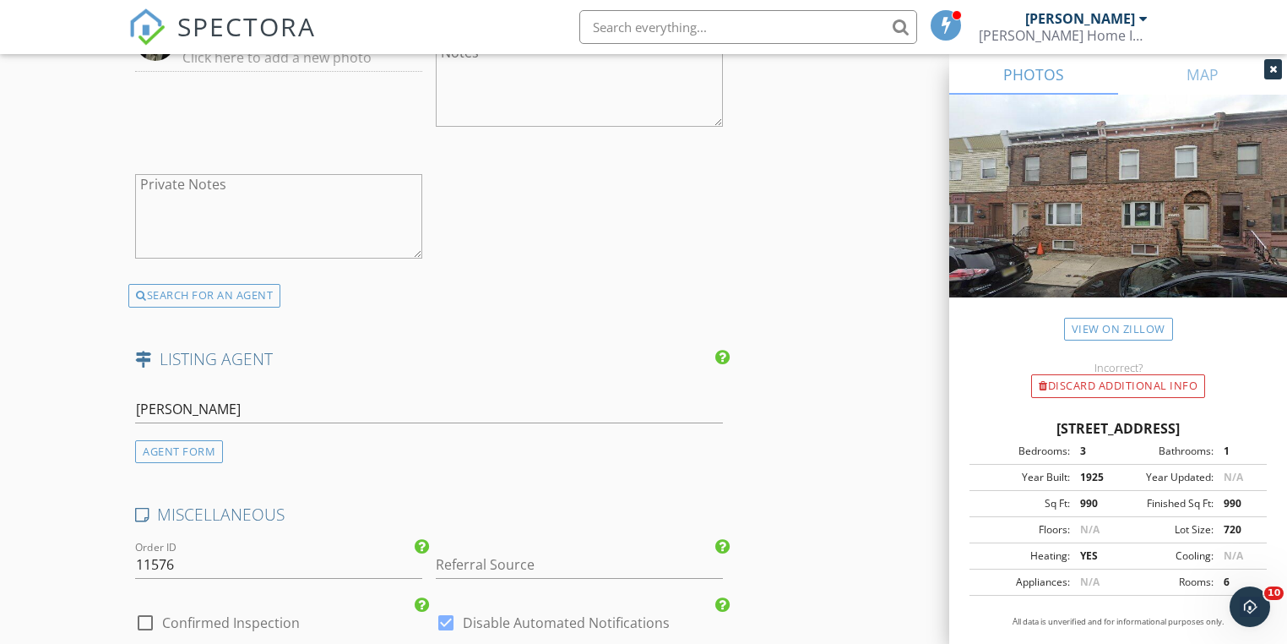
scroll to position [2632, 0]
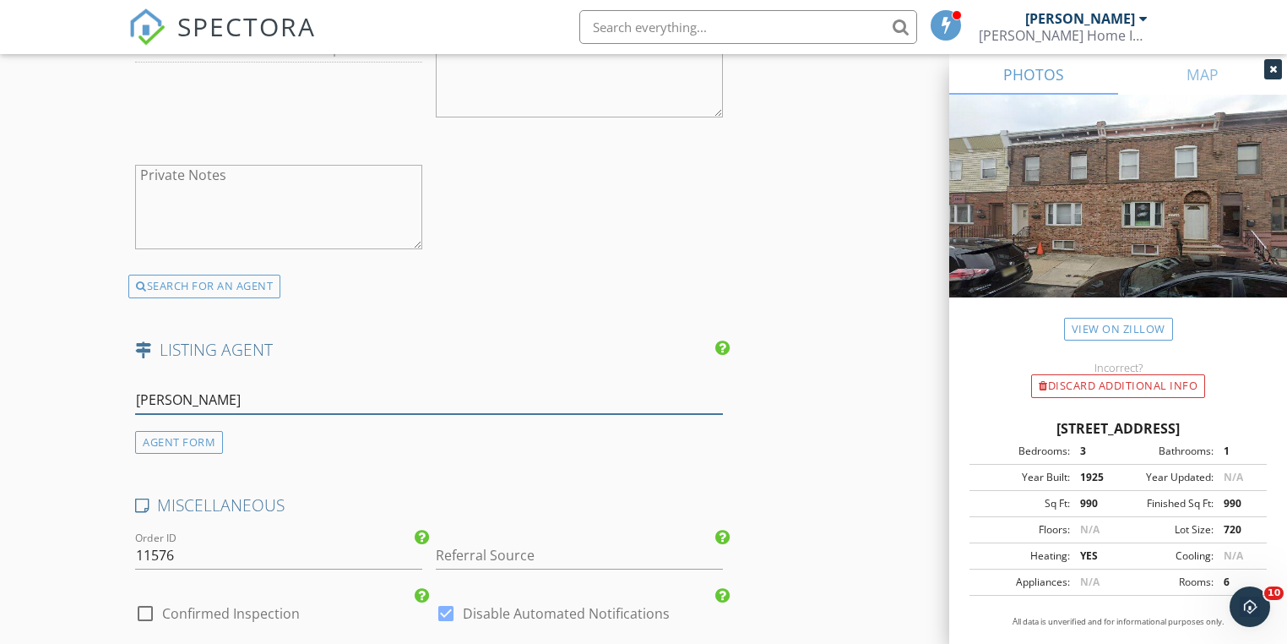
click at [263, 386] on input "[PERSON_NAME]" at bounding box center [428, 400] width 587 height 28
click at [208, 431] on div "AGENT FORM" at bounding box center [179, 442] width 88 height 23
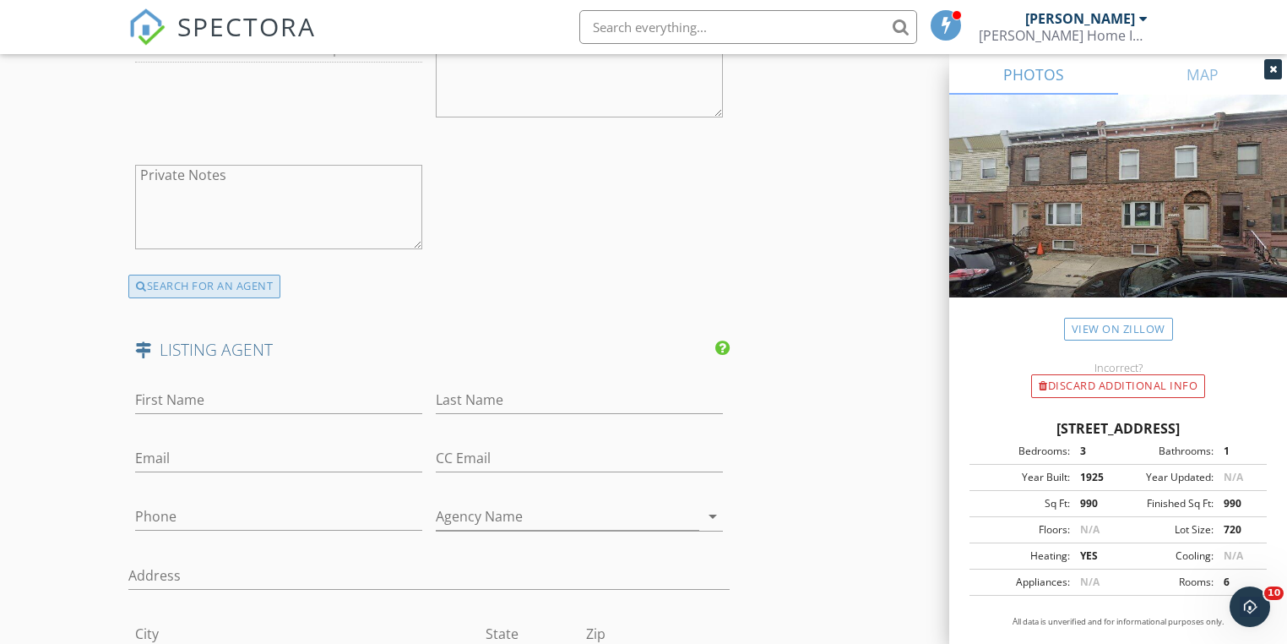
click at [222, 275] on div "SEARCH FOR AN AGENT" at bounding box center [204, 287] width 152 height 24
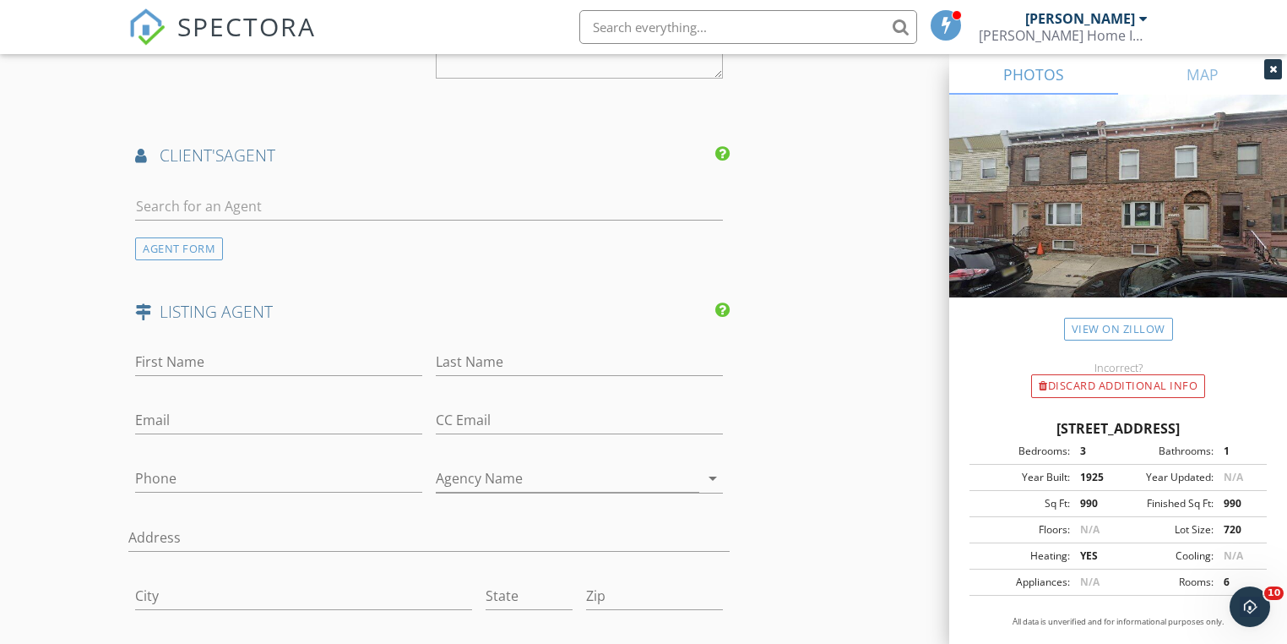
scroll to position [2101, 0]
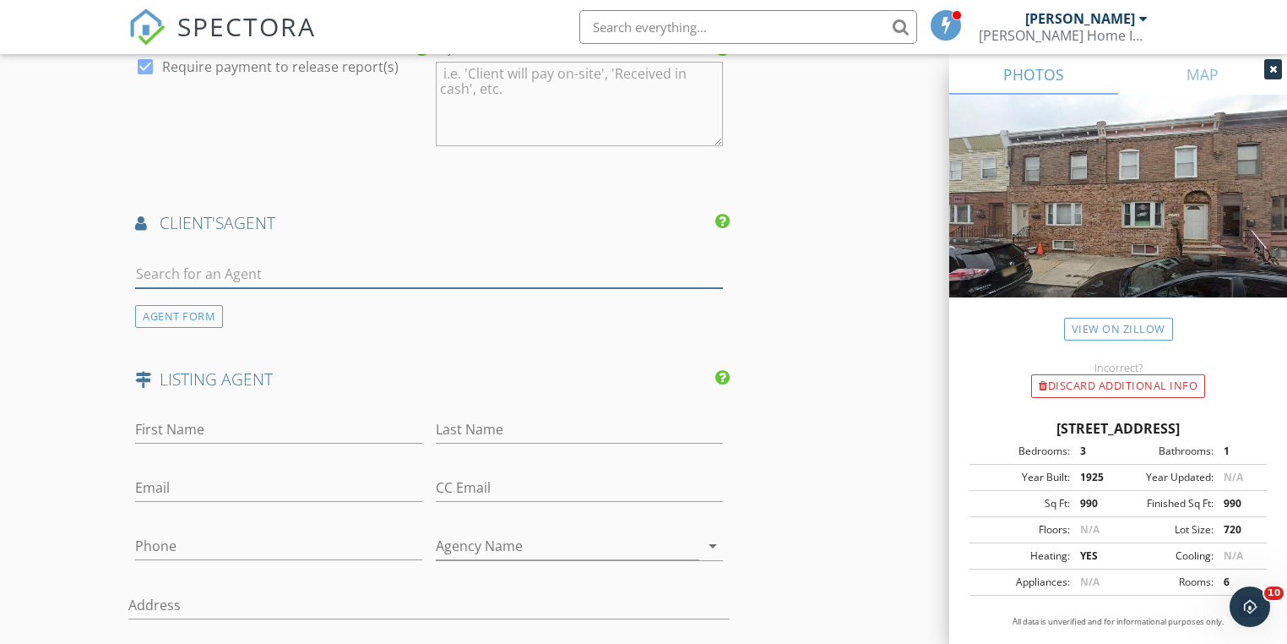
click at [208, 260] on input "text" at bounding box center [428, 274] width 587 height 28
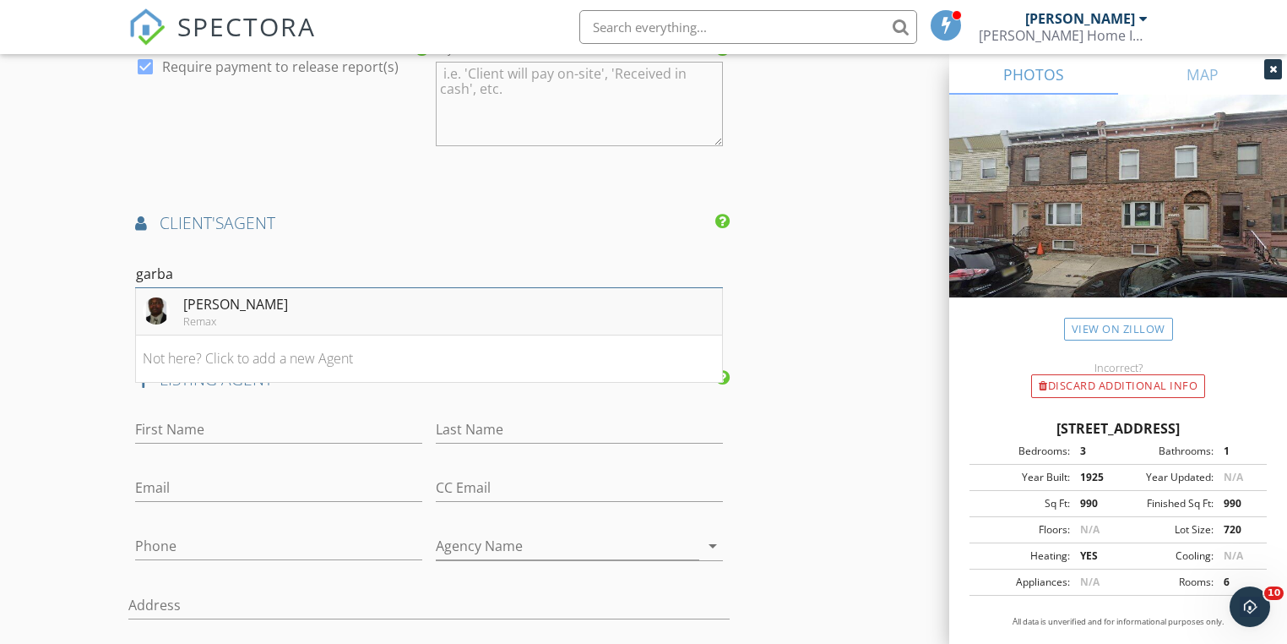
type input "garba"
click at [186, 294] on div "[PERSON_NAME]" at bounding box center [235, 304] width 105 height 20
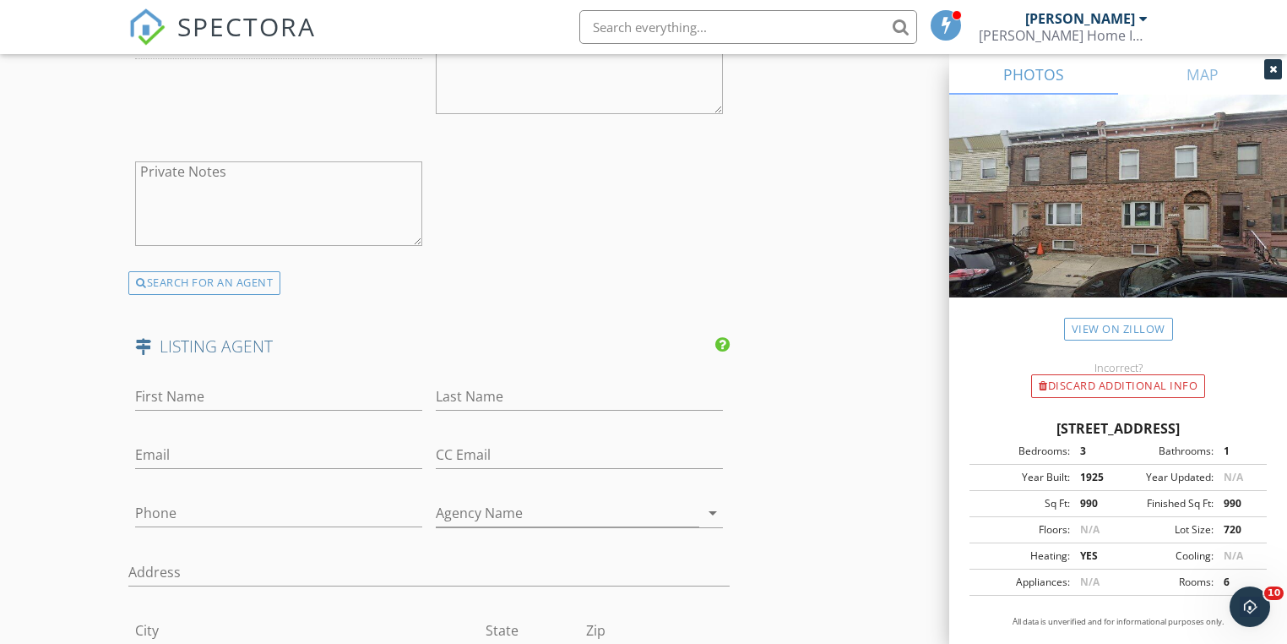
scroll to position [2642, 0]
click at [221, 264] on div "SEARCH FOR AN AGENT" at bounding box center [204, 276] width 152 height 24
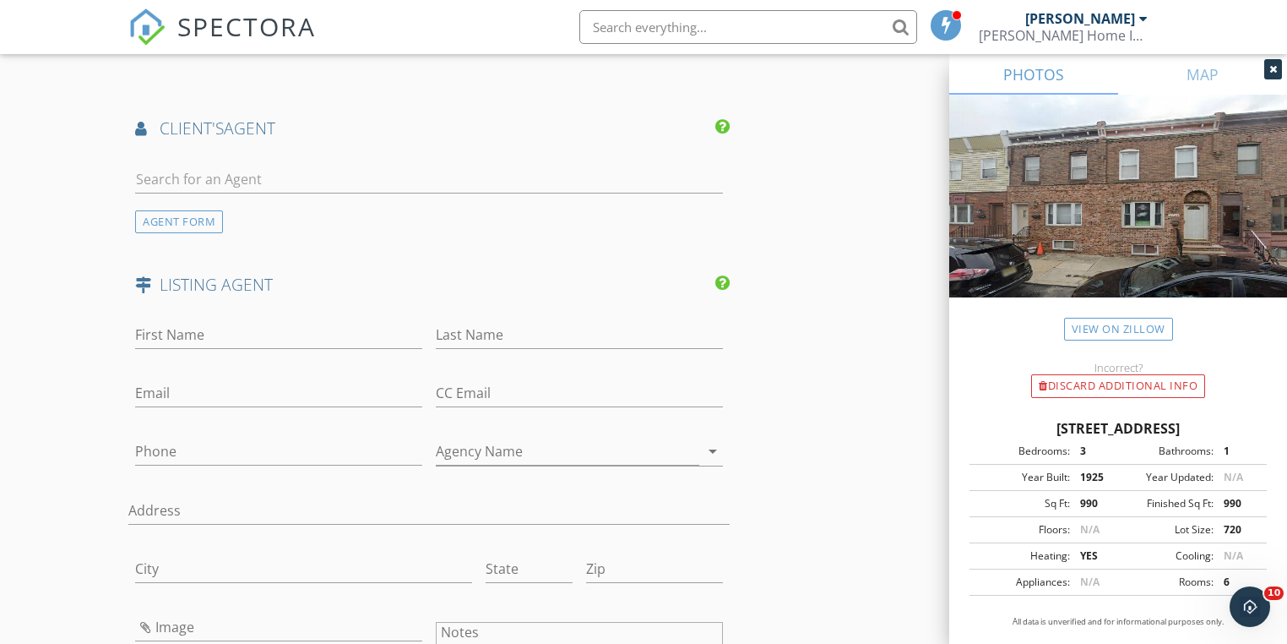
scroll to position [1977, 0]
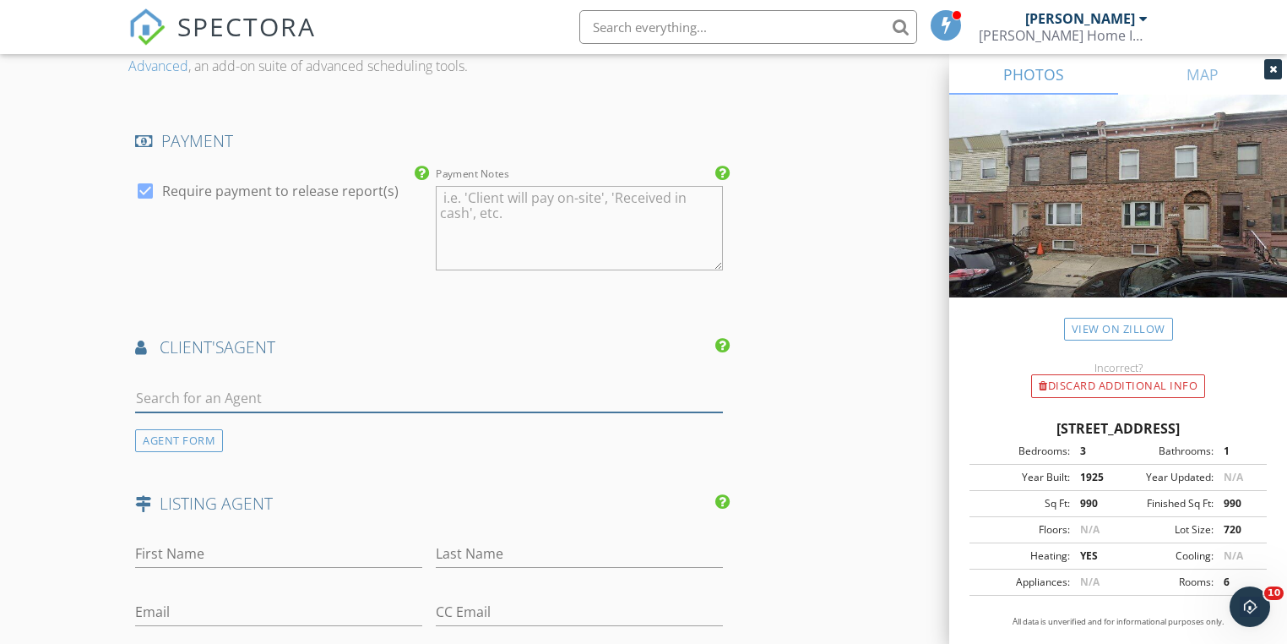
click at [209, 384] on input "text" at bounding box center [428, 398] width 587 height 28
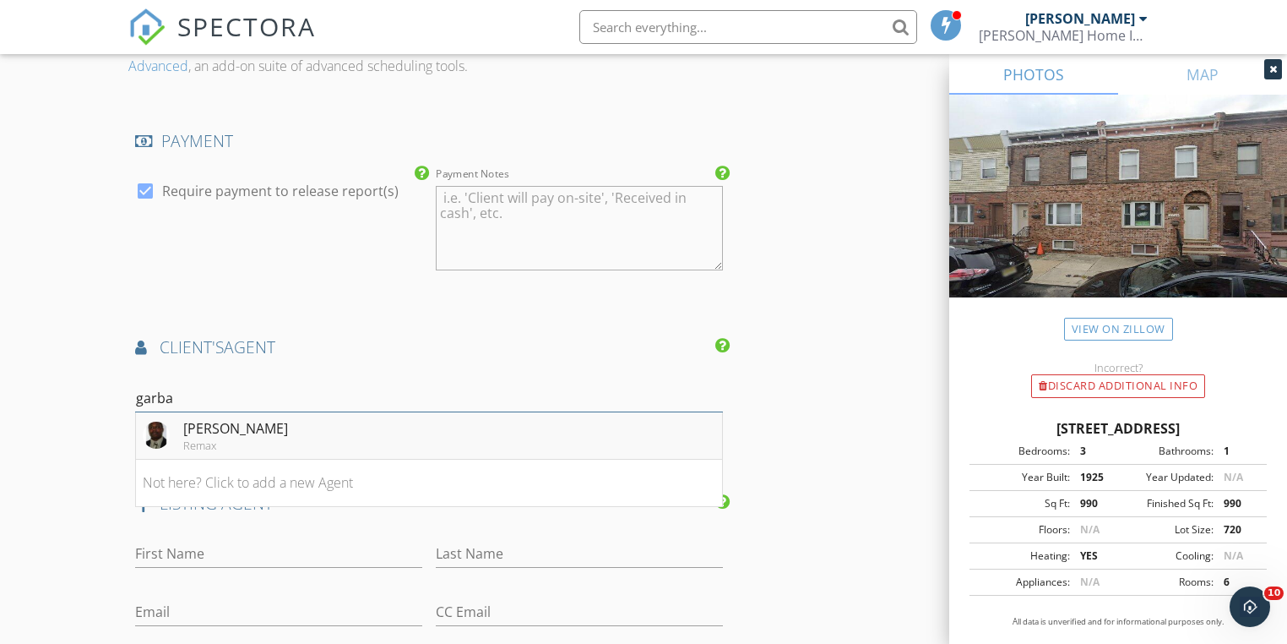
type input "garba"
click at [195, 418] on div "[PERSON_NAME]" at bounding box center [235, 428] width 105 height 20
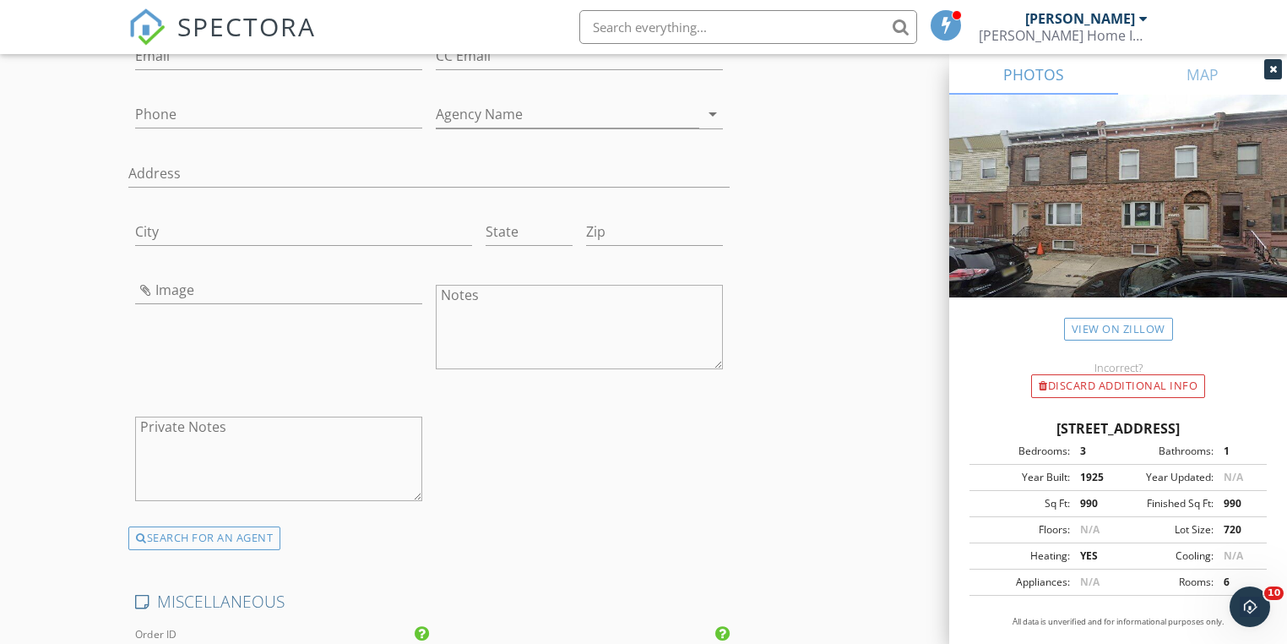
scroll to position [3058, 0]
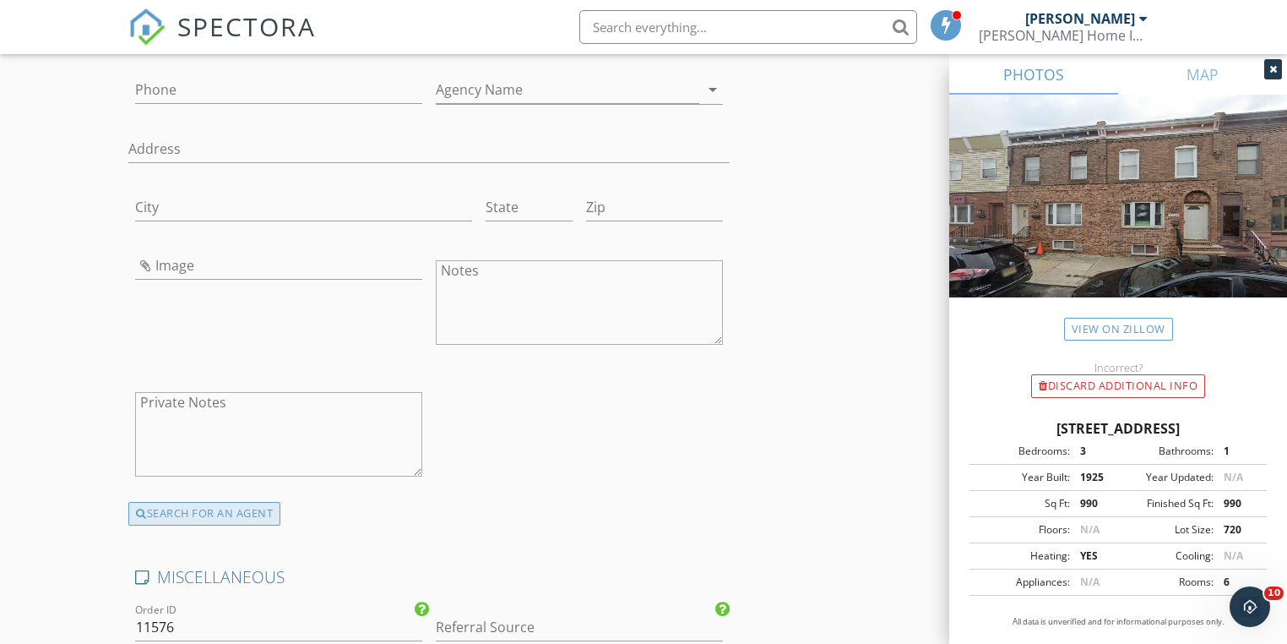
click at [200, 502] on div "SEARCH FOR AN AGENT" at bounding box center [204, 514] width 152 height 24
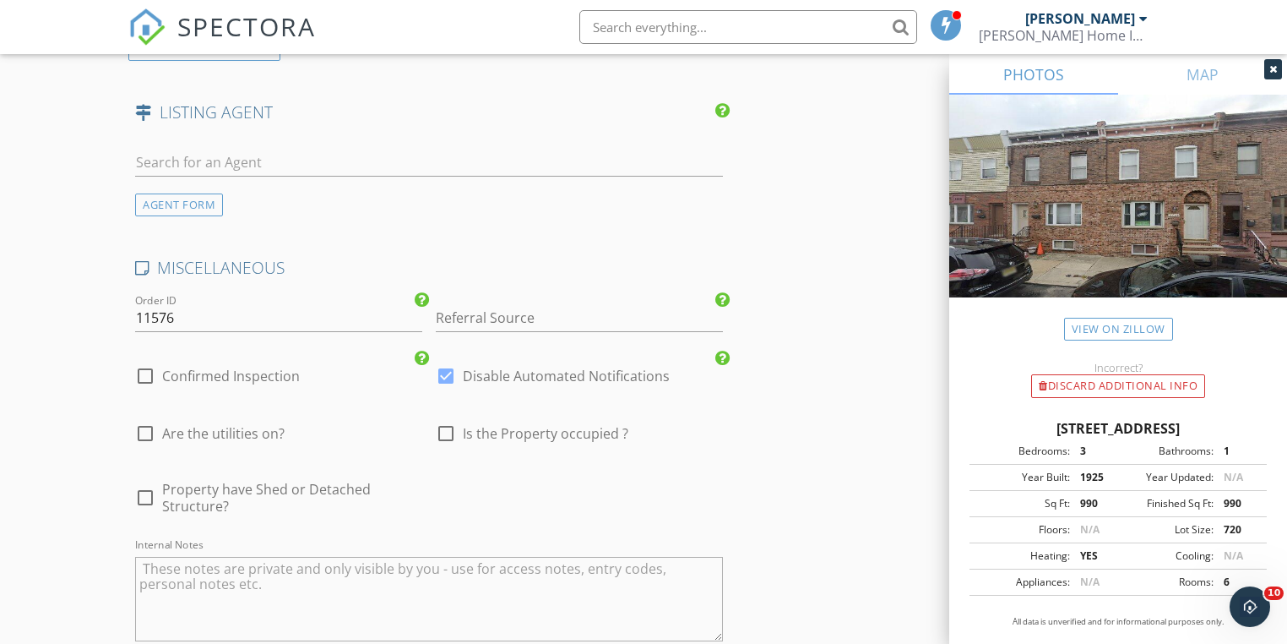
scroll to position [2802, 0]
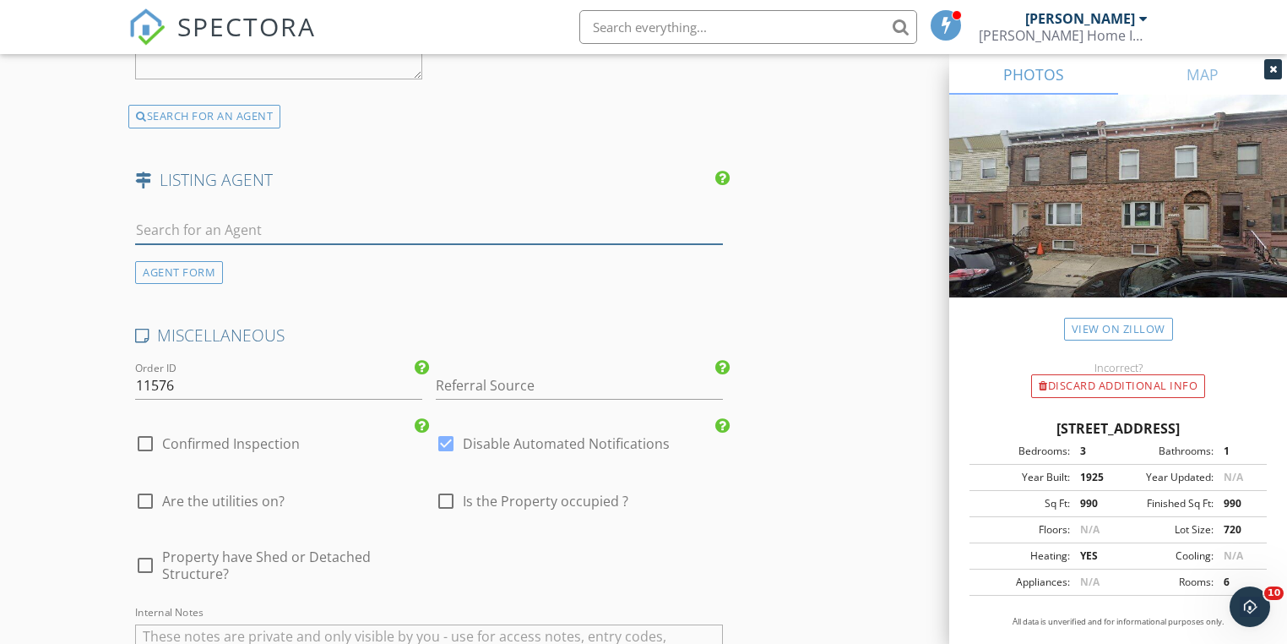
click at [179, 216] on input "text" at bounding box center [428, 230] width 587 height 28
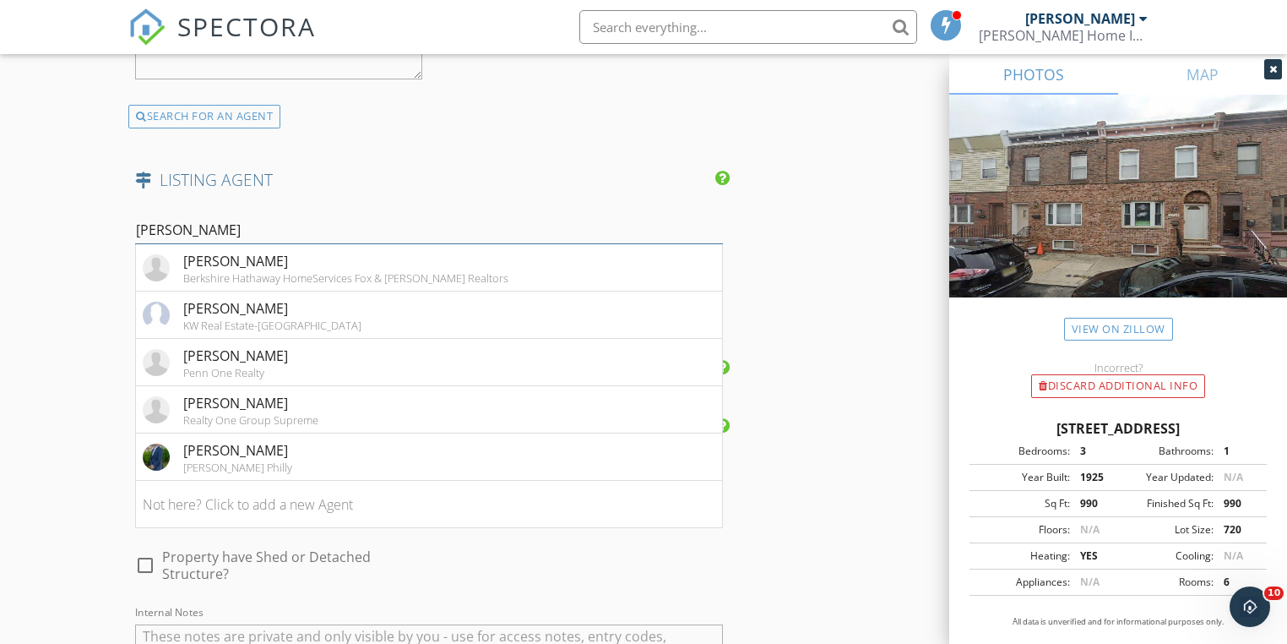
type input "james"
click at [201, 216] on input "james" at bounding box center [428, 230] width 587 height 28
drag, startPoint x: 26, startPoint y: 277, endPoint x: 41, endPoint y: 276, distance: 14.4
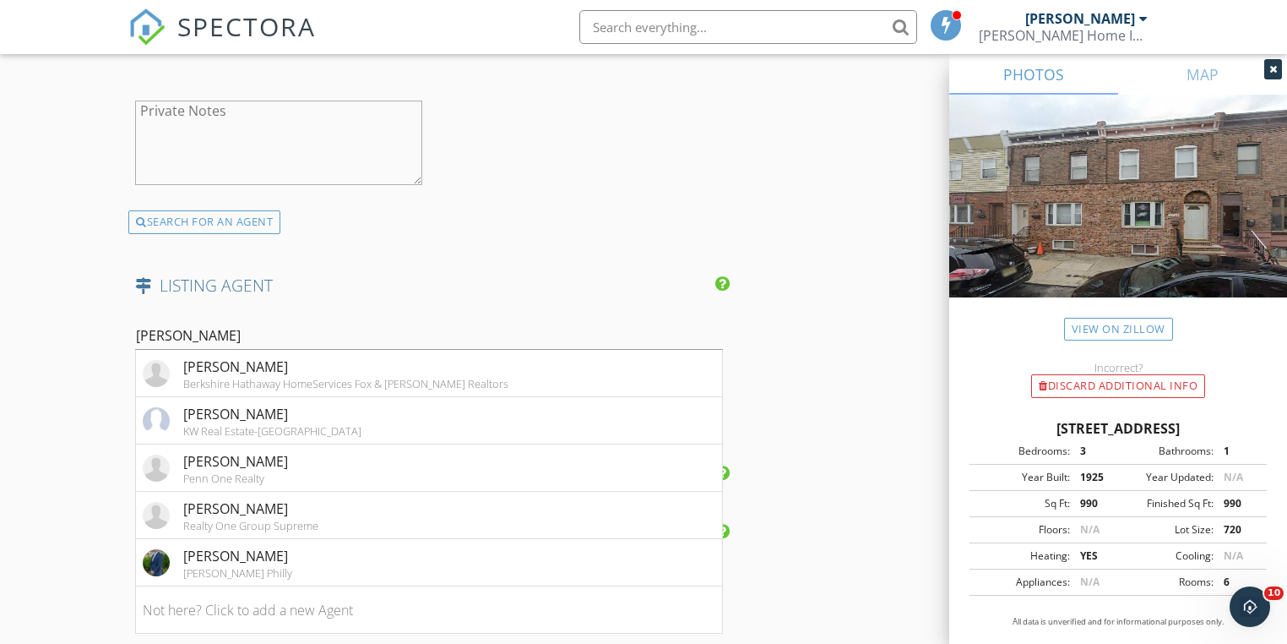
scroll to position [2869, 0]
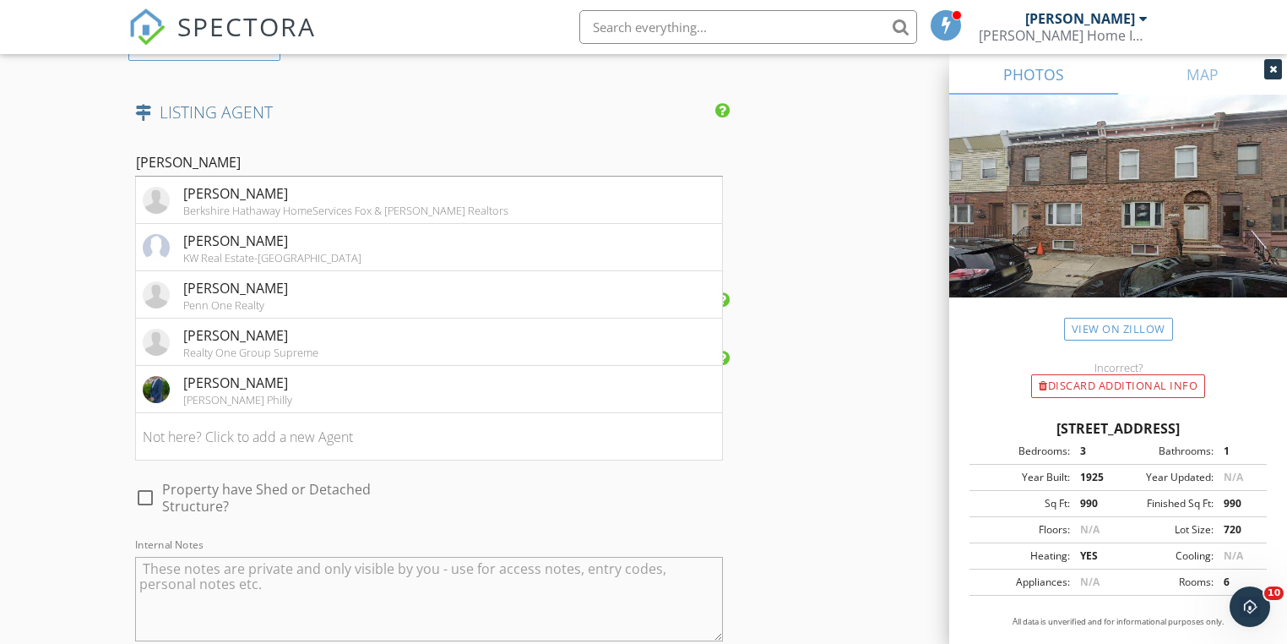
click at [214, 149] on input "james" at bounding box center [428, 163] width 587 height 28
click at [291, 416] on li "Not here? Click to add a new Agent" at bounding box center [428, 436] width 585 height 47
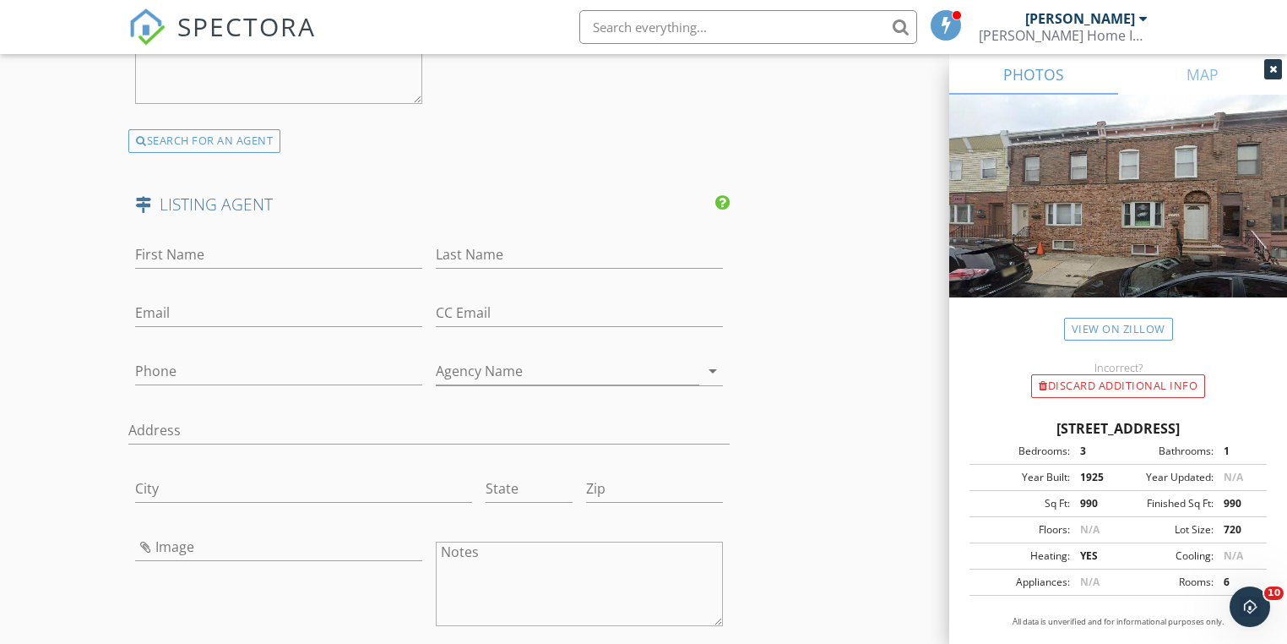
scroll to position [2667, 0]
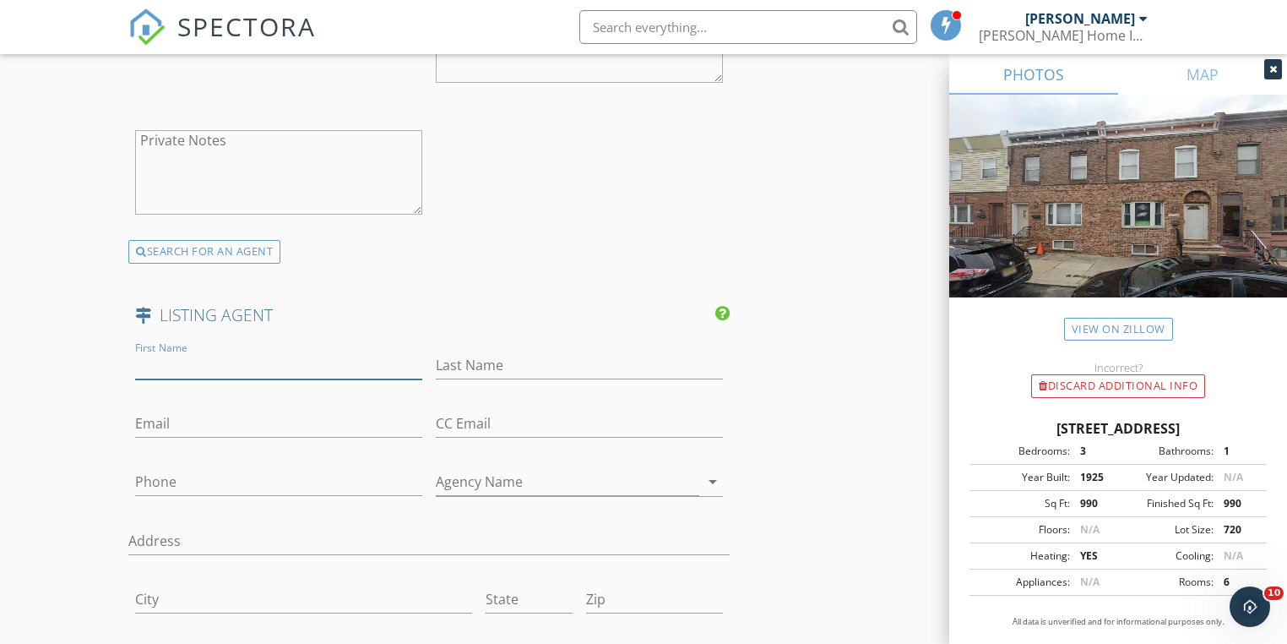
click at [220, 351] on input "First Name" at bounding box center [278, 365] width 287 height 28
type input "James"
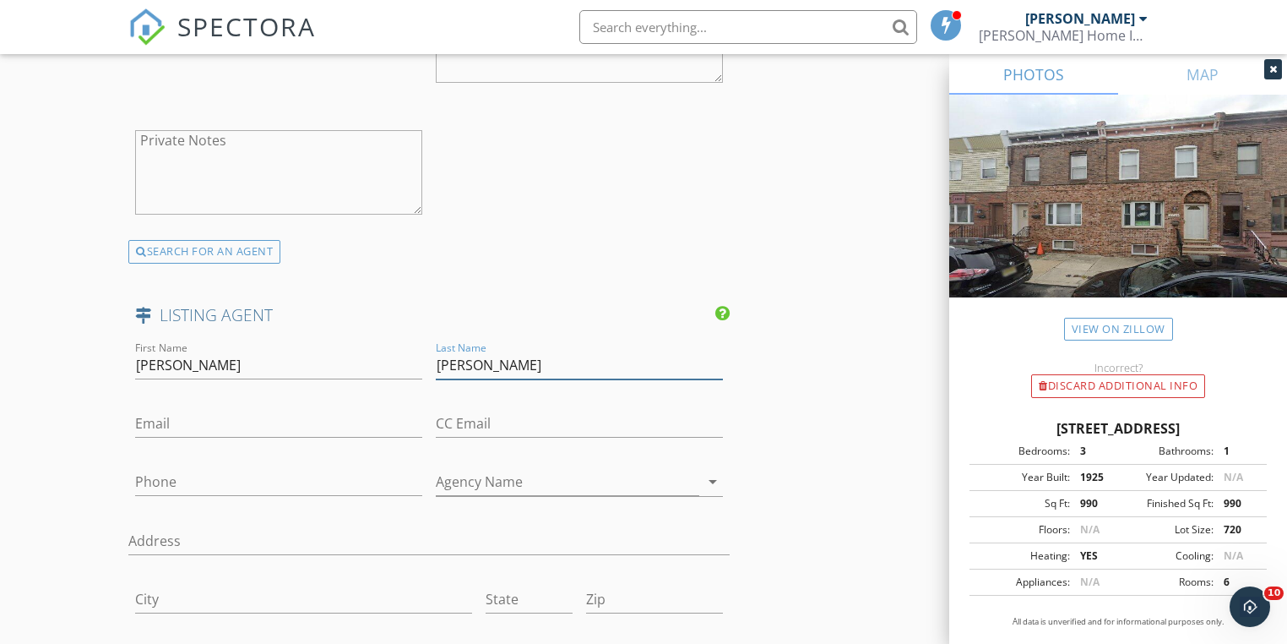
type input "Sugg"
drag, startPoint x: 177, startPoint y: 408, endPoint x: 195, endPoint y: 456, distance: 51.6
click at [193, 458] on div "Phone" at bounding box center [278, 485] width 287 height 55
click at [196, 472] on input "Phone" at bounding box center [278, 486] width 287 height 28
paste input "267-303-2827"
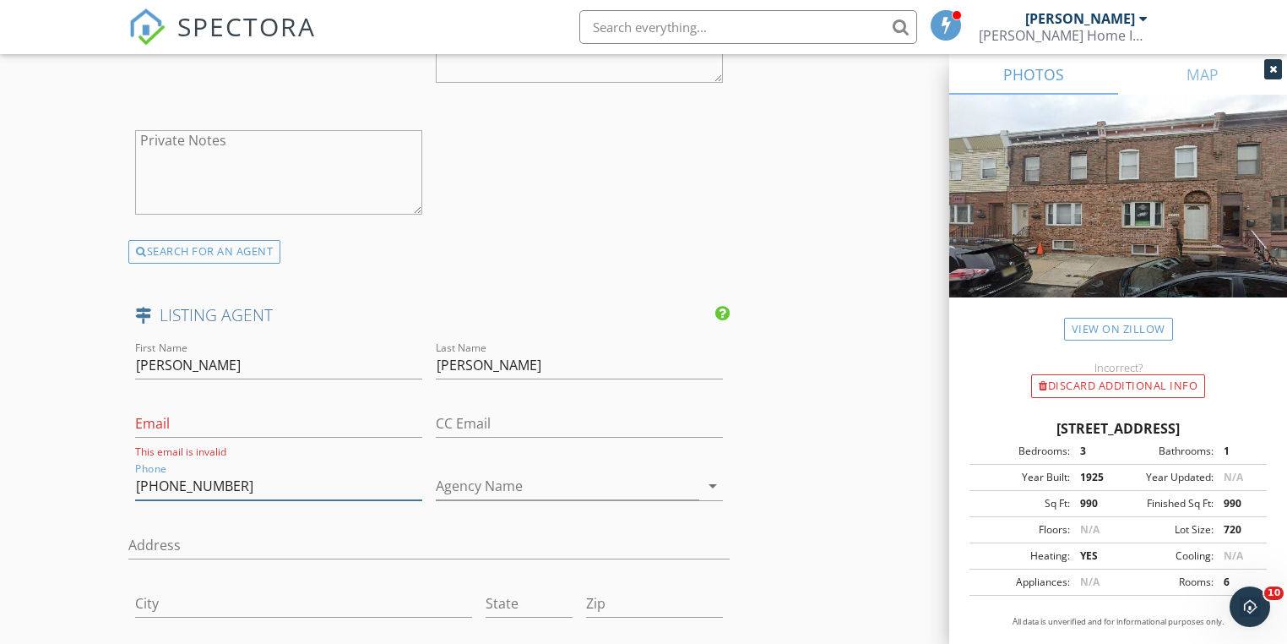
type input "267-303-2827"
paste input "sugg@elfantwissahickon.com"
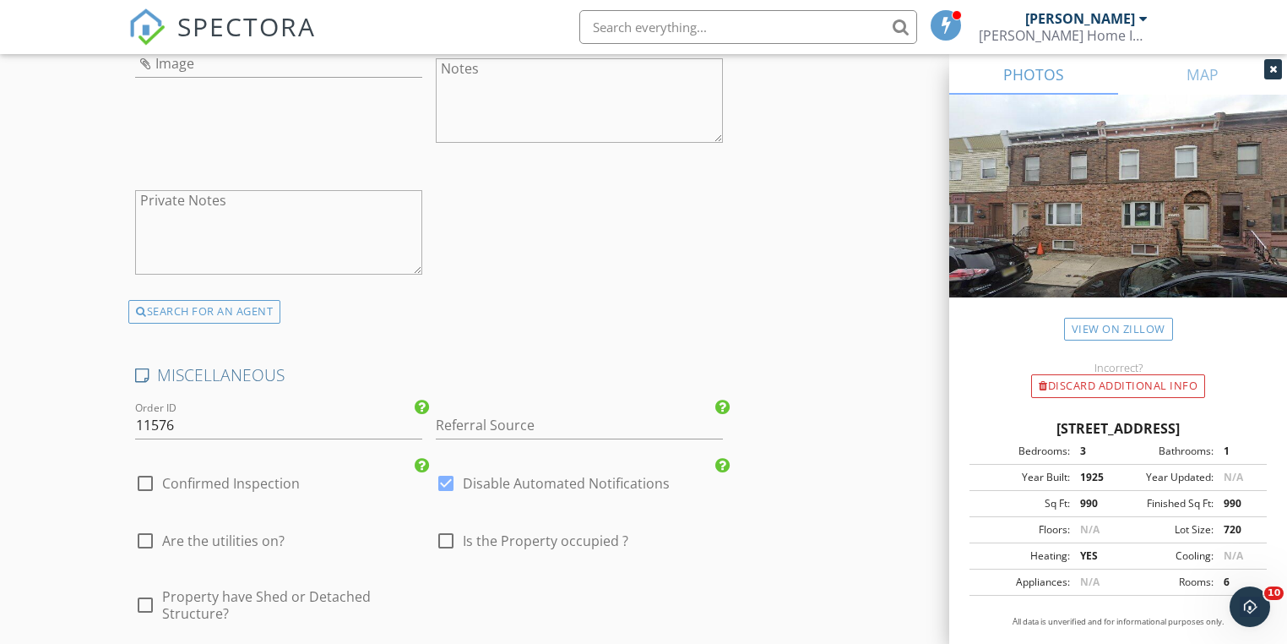
scroll to position [3410, 0]
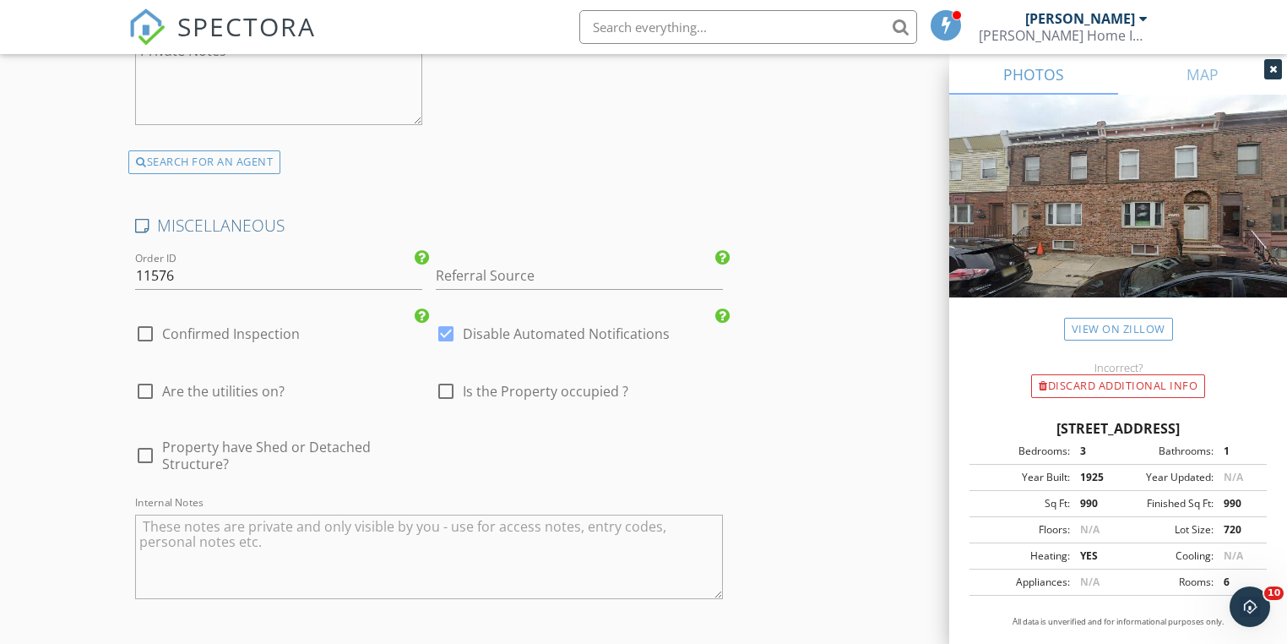
type input "sugg@elfantwissahickon.com"
click at [448, 319] on div at bounding box center [446, 333] width 29 height 29
click at [144, 319] on div at bounding box center [145, 333] width 29 height 29
checkbox input "true"
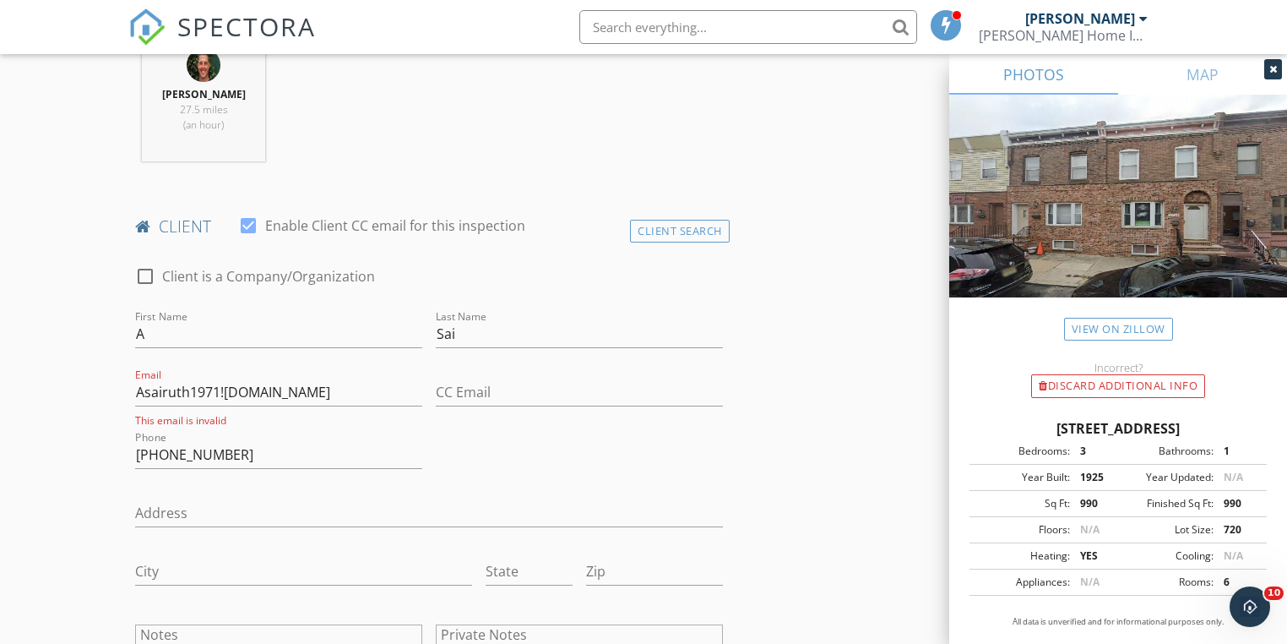
scroll to position [707, 0]
drag, startPoint x: 224, startPoint y: 394, endPoint x: 239, endPoint y: 399, distance: 15.8
click at [226, 395] on input "Asairuth1971!gmail.com" at bounding box center [278, 393] width 287 height 28
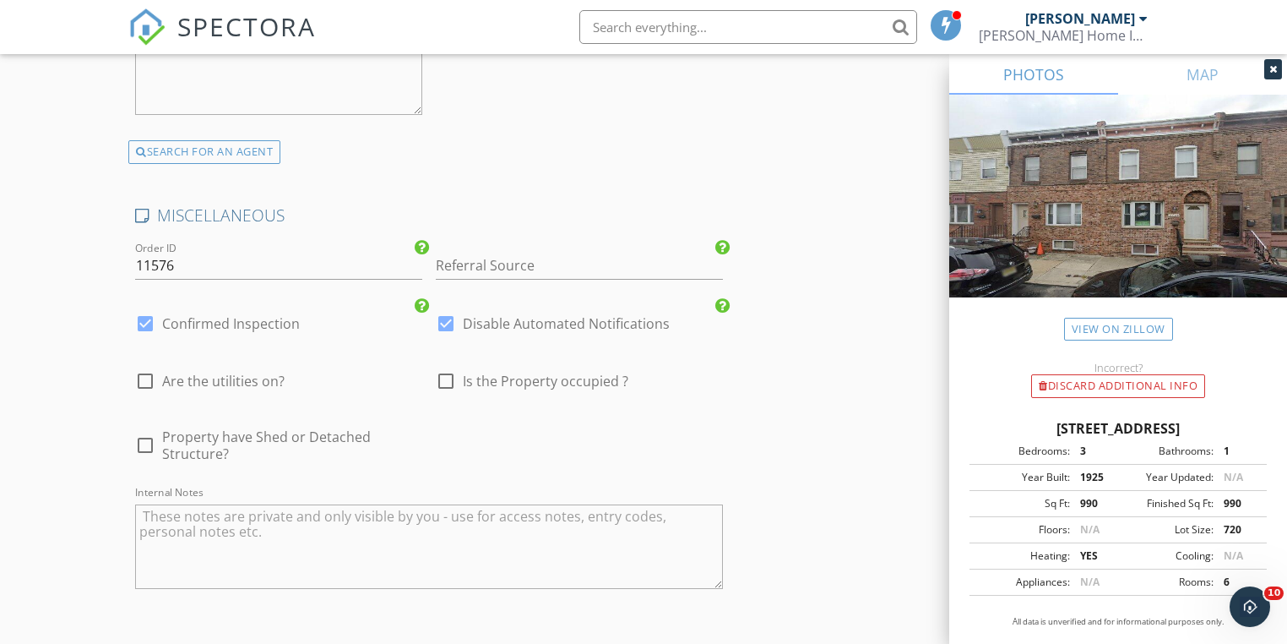
scroll to position [3545, 0]
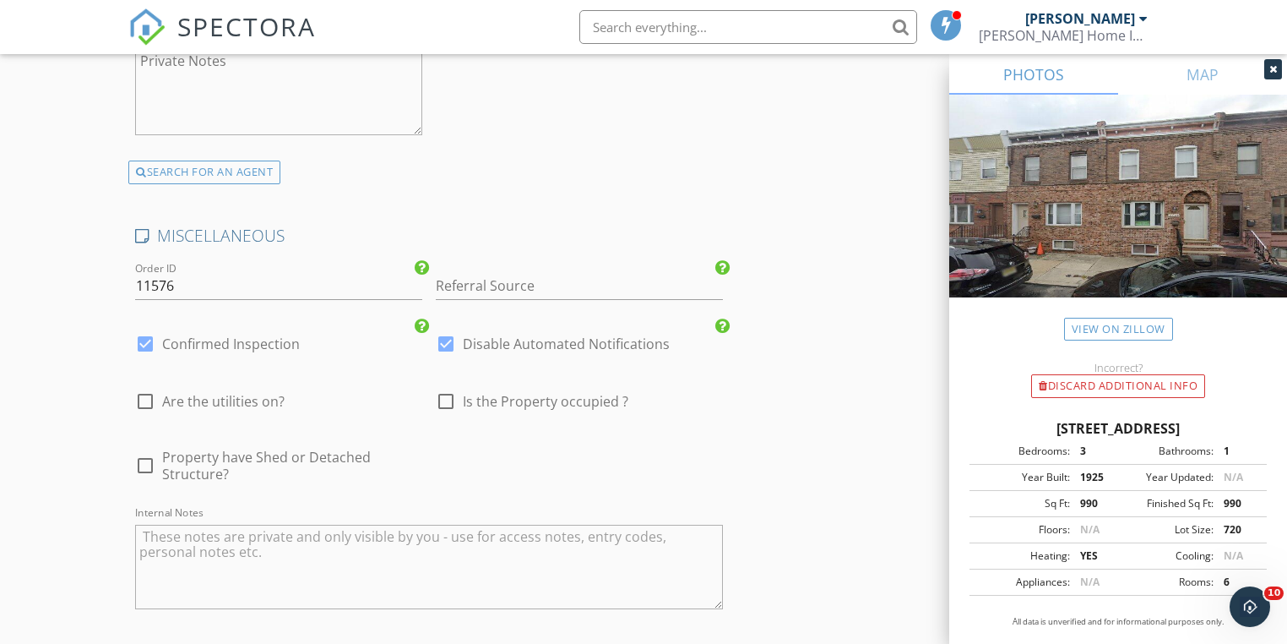
type input "Asairuth1971@gmail.com"
click at [443, 329] on div at bounding box center [446, 343] width 29 height 29
checkbox input "false"
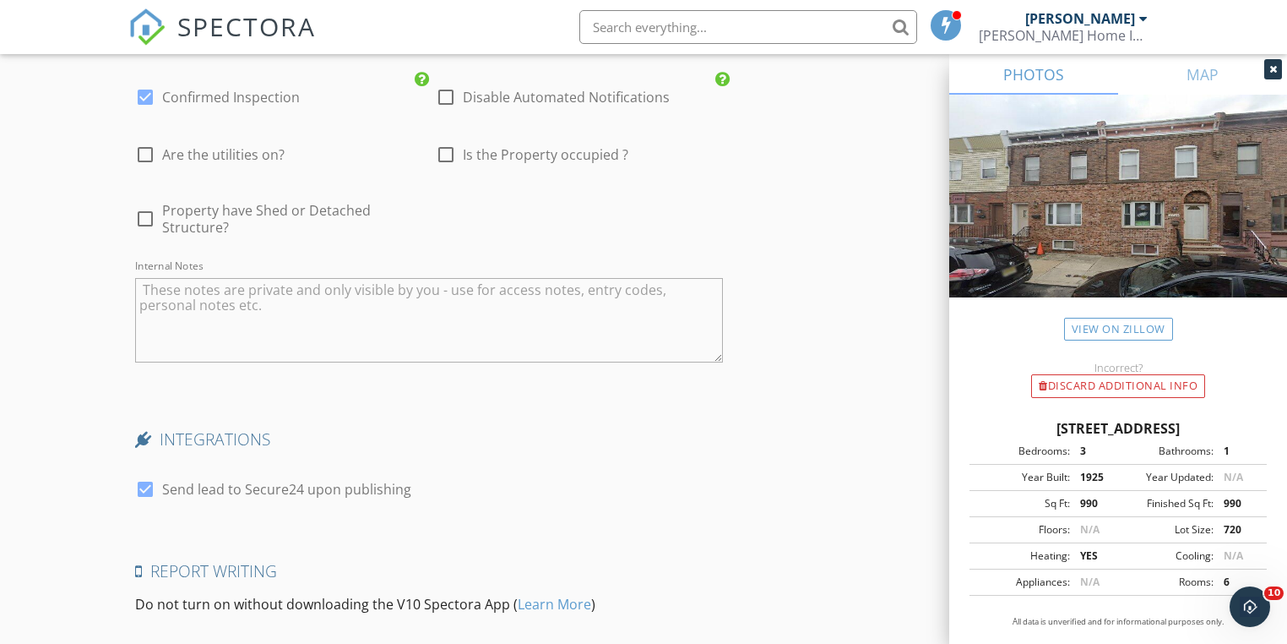
scroll to position [3801, 0]
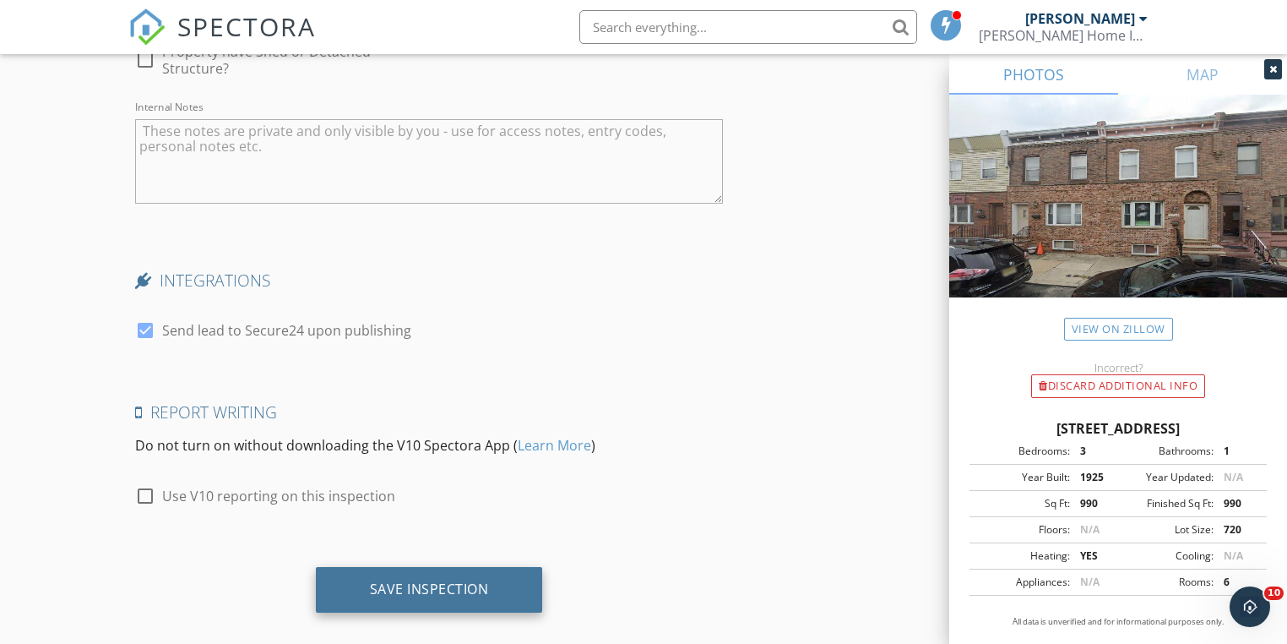
click at [446, 580] on div "Save Inspection" at bounding box center [429, 588] width 119 height 17
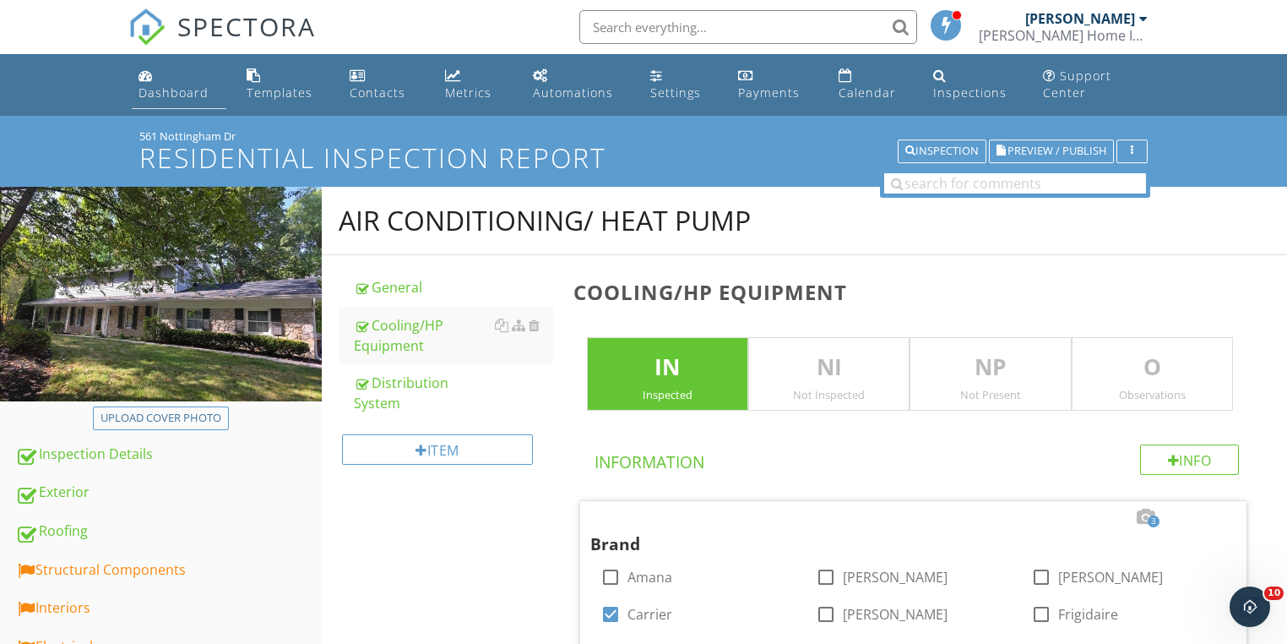
click at [166, 83] on link "Dashboard" at bounding box center [179, 85] width 94 height 48
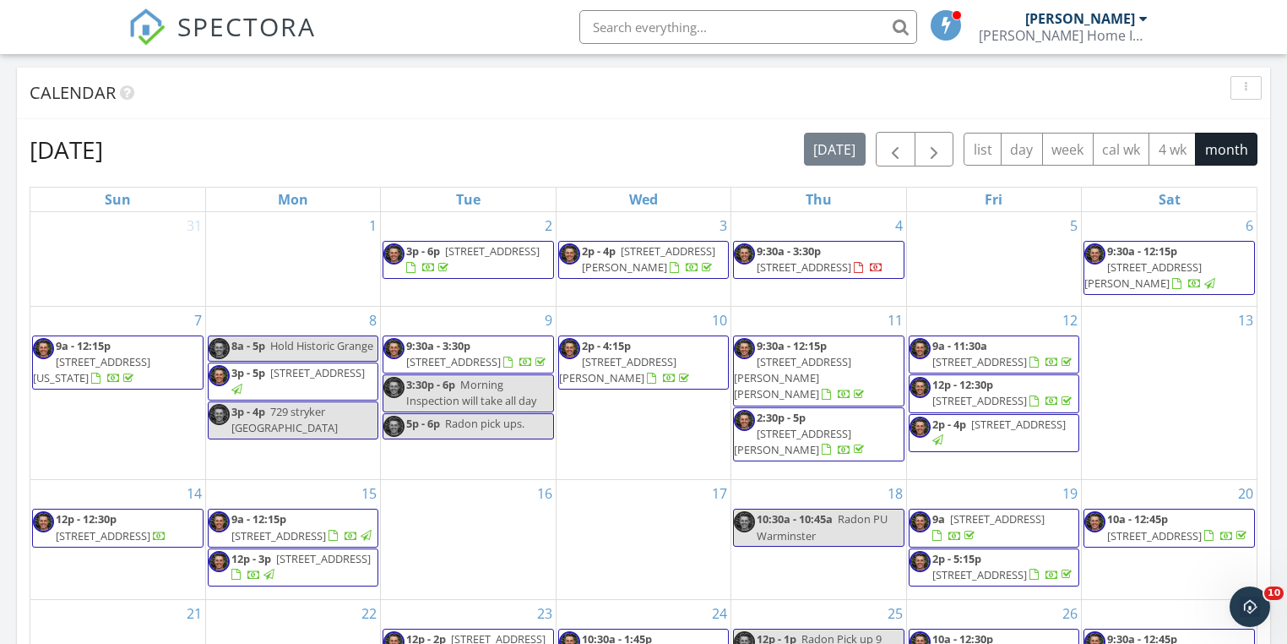
scroll to position [811, 0]
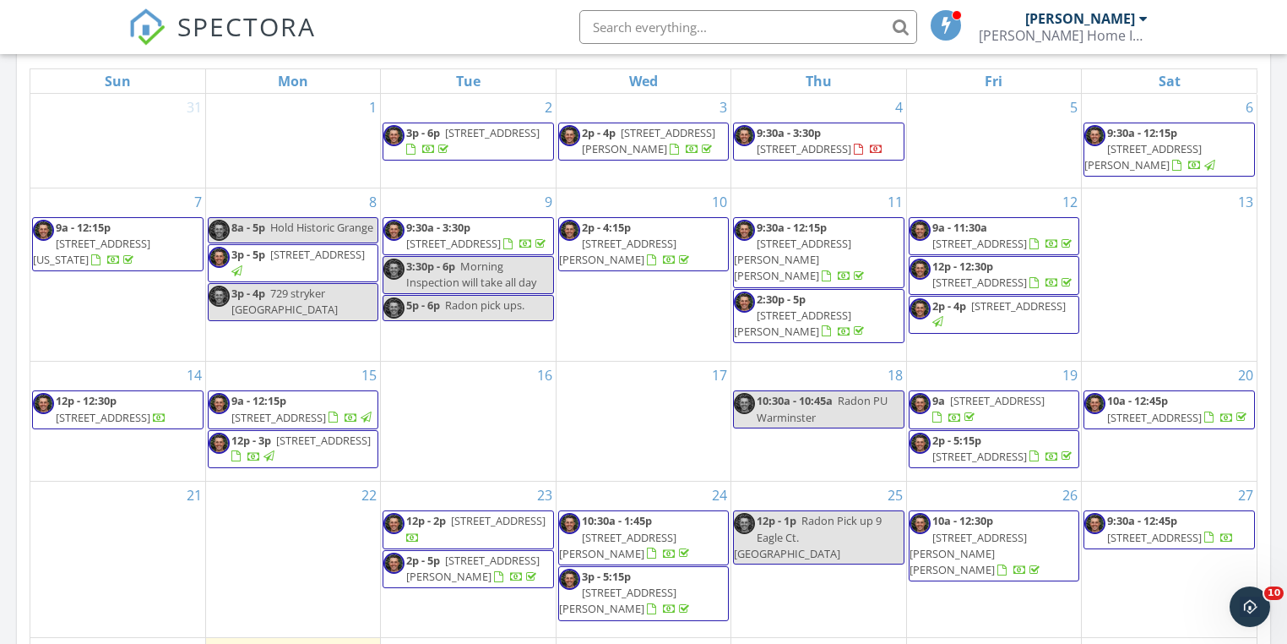
click at [473, 220] on link "9:30a - 3:30p [STREET_ADDRESS]" at bounding box center [477, 235] width 143 height 31
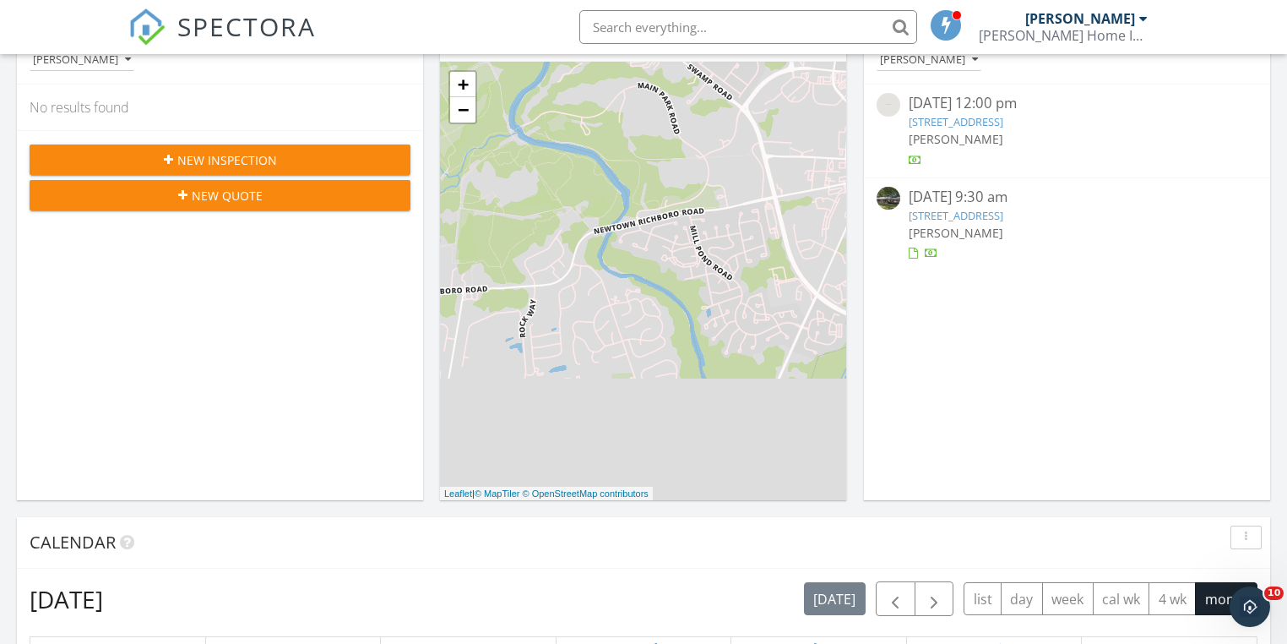
scroll to position [135, 0]
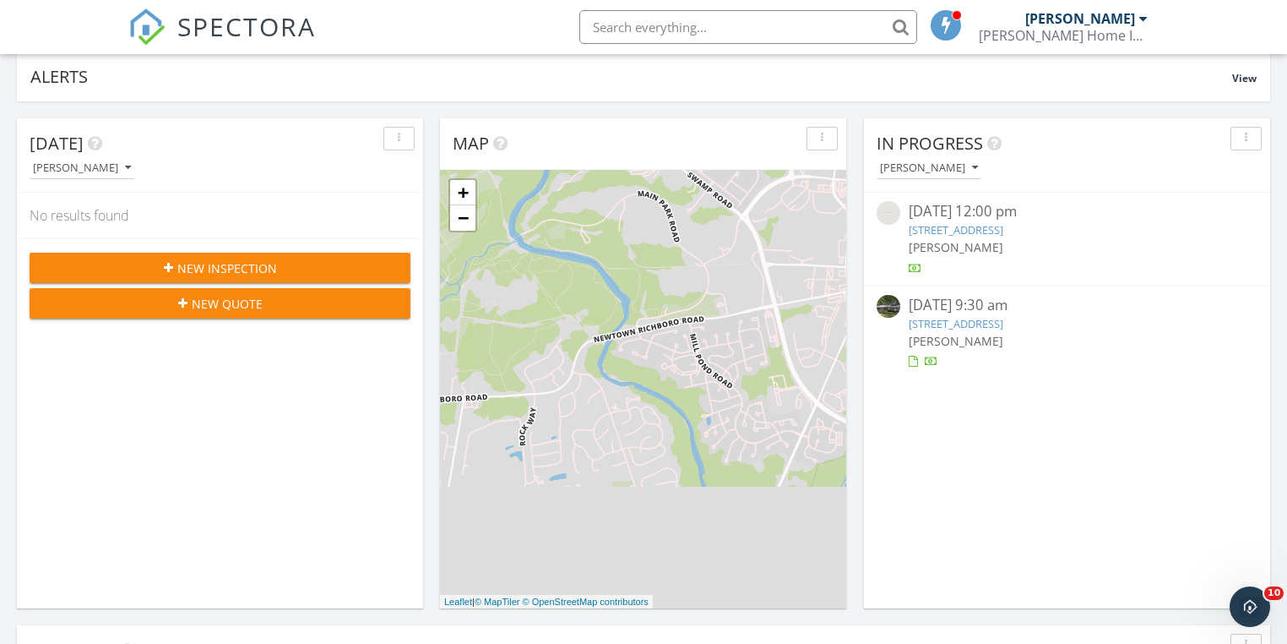
click at [998, 319] on link "[STREET_ADDRESS]" at bounding box center [956, 323] width 95 height 15
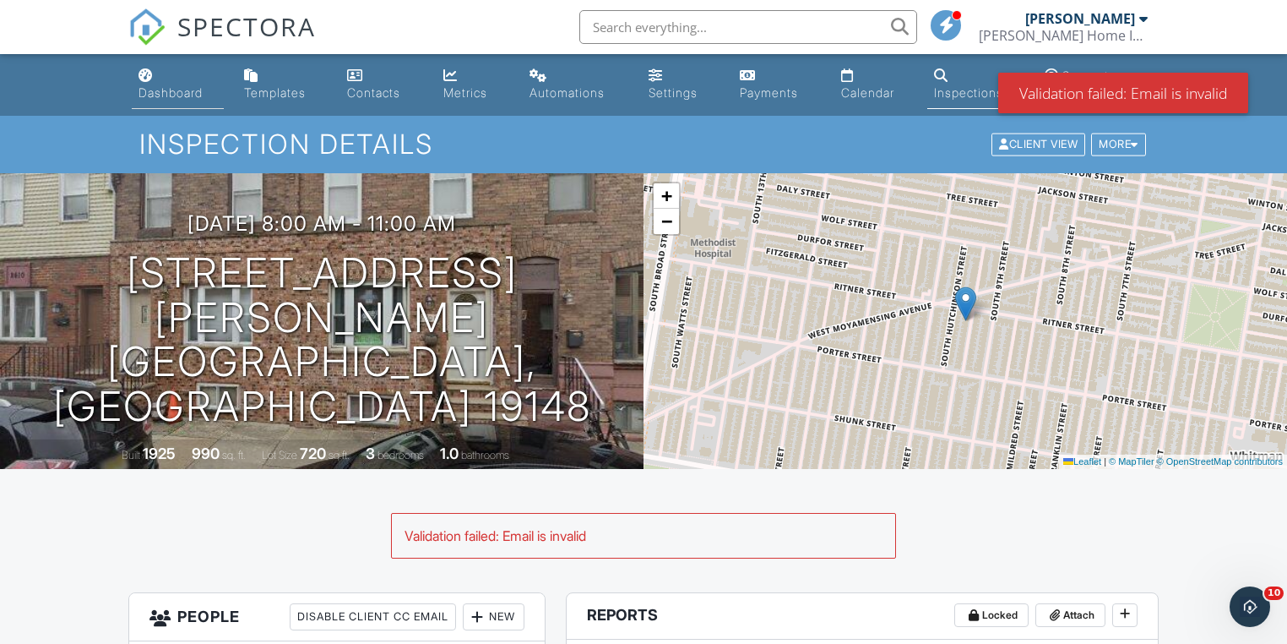
click at [178, 98] on div "Dashboard" at bounding box center [171, 92] width 64 height 14
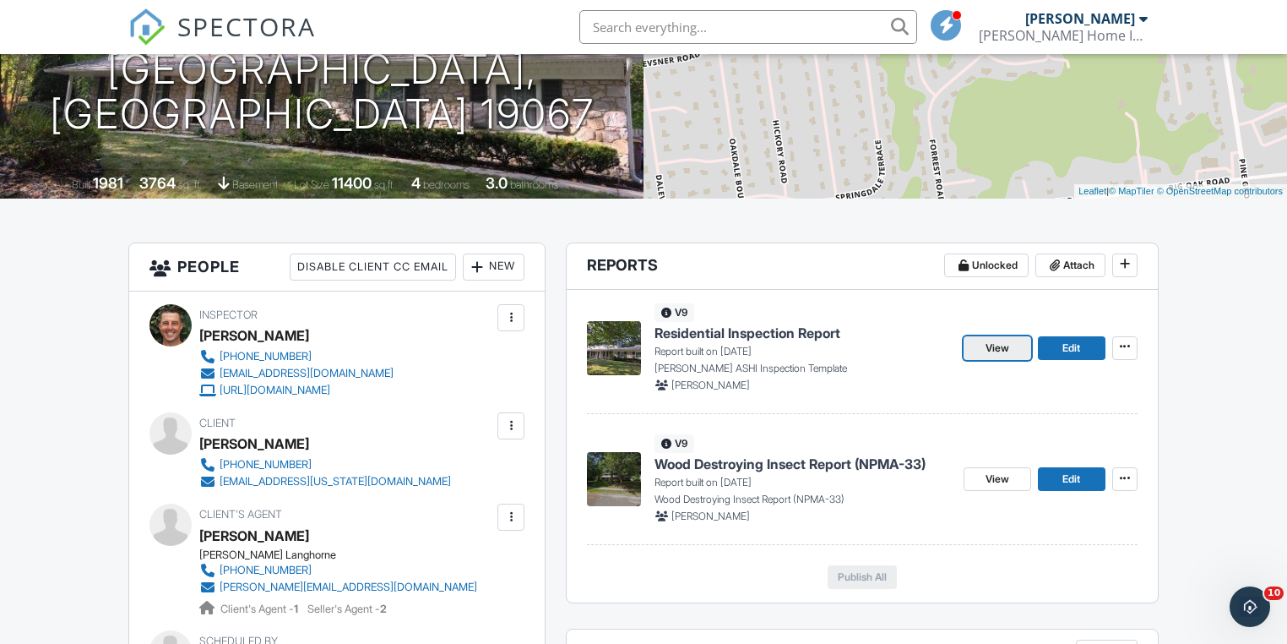
click at [993, 350] on span "View" at bounding box center [998, 348] width 24 height 17
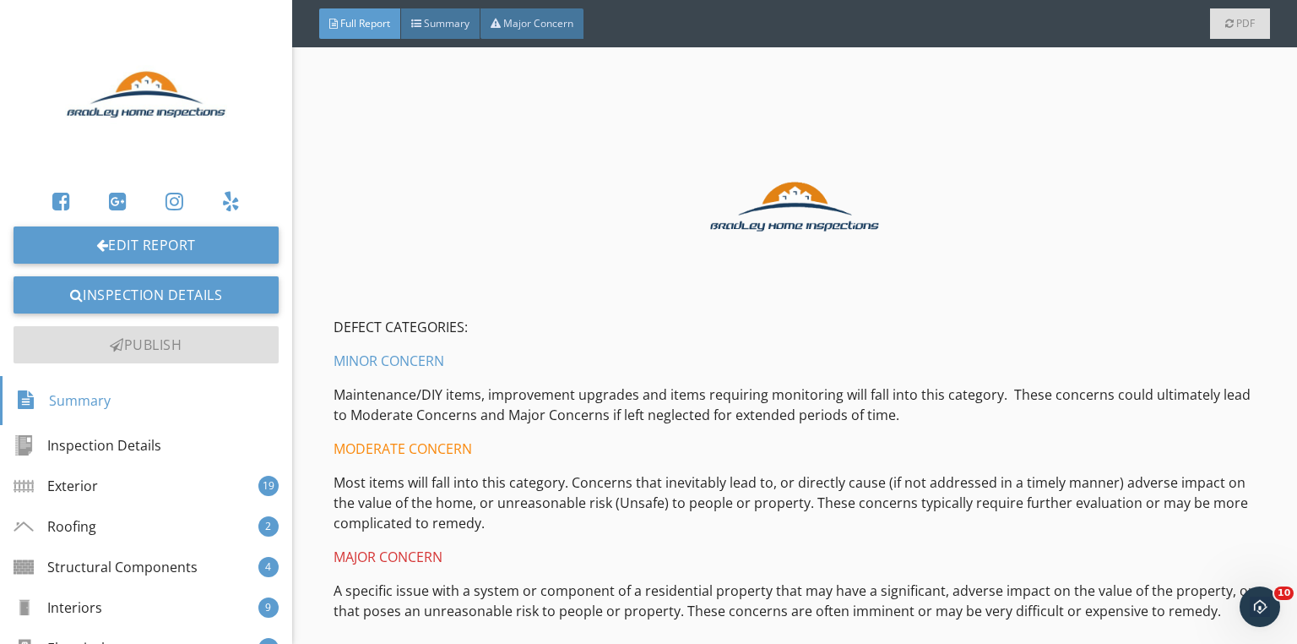
scroll to position [676, 0]
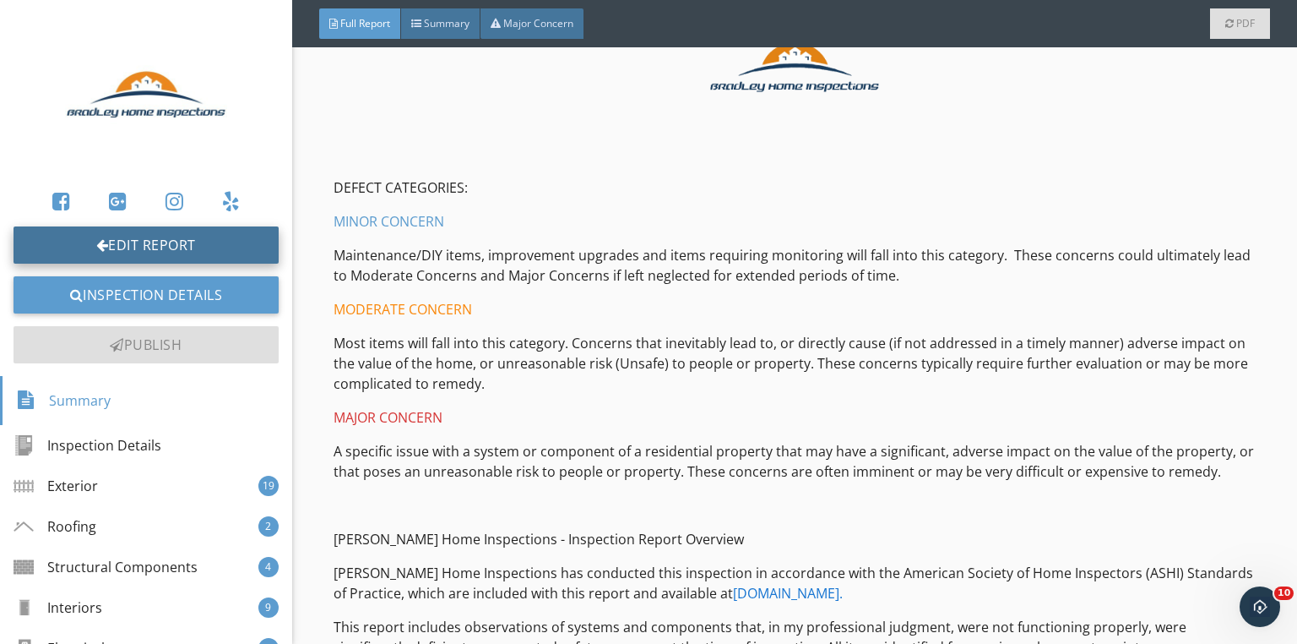
click at [135, 243] on link "Edit Report" at bounding box center [146, 244] width 265 height 37
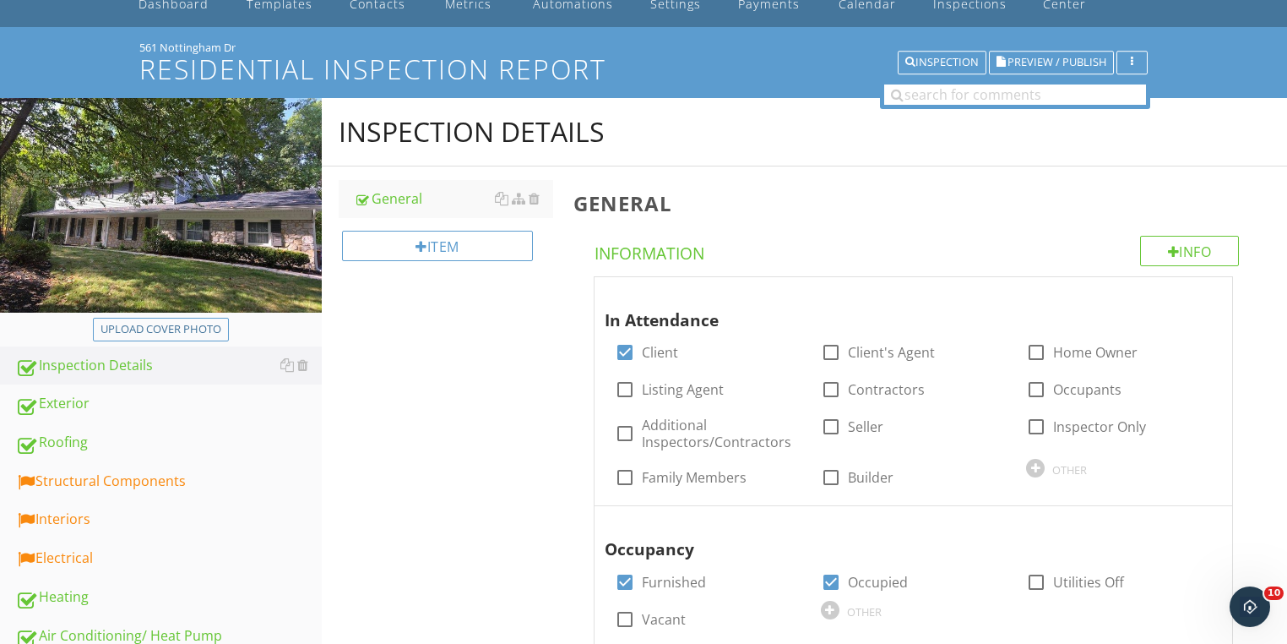
scroll to position [270, 0]
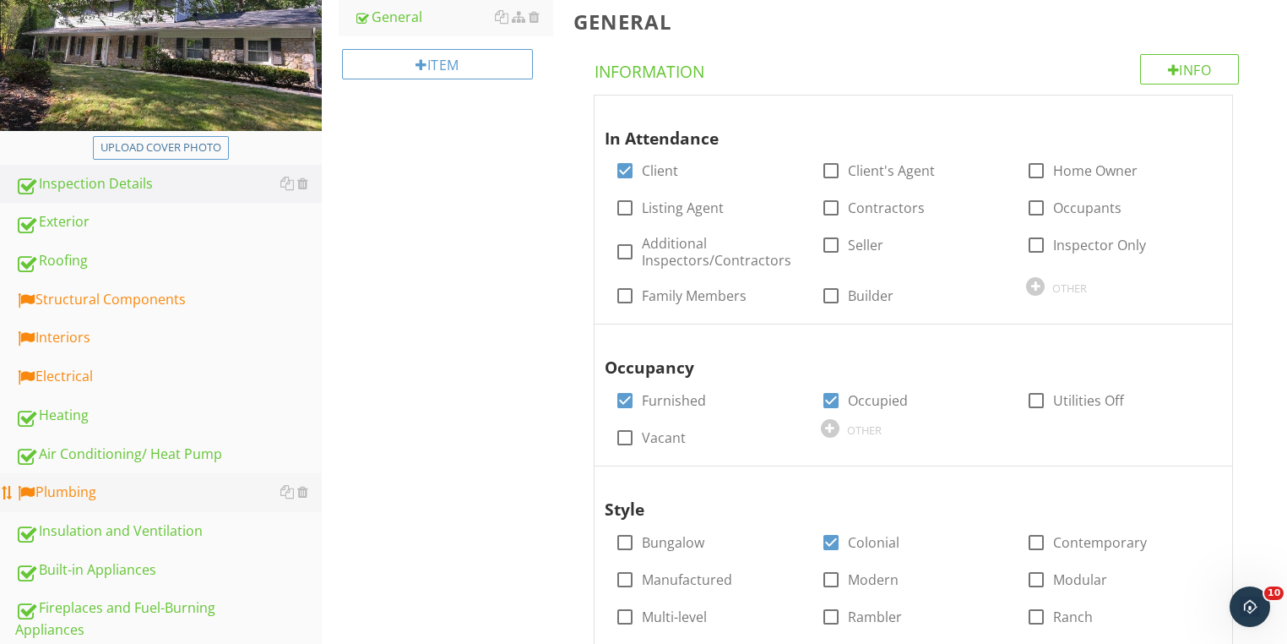
click at [72, 489] on div "Plumbing" at bounding box center [168, 492] width 307 height 22
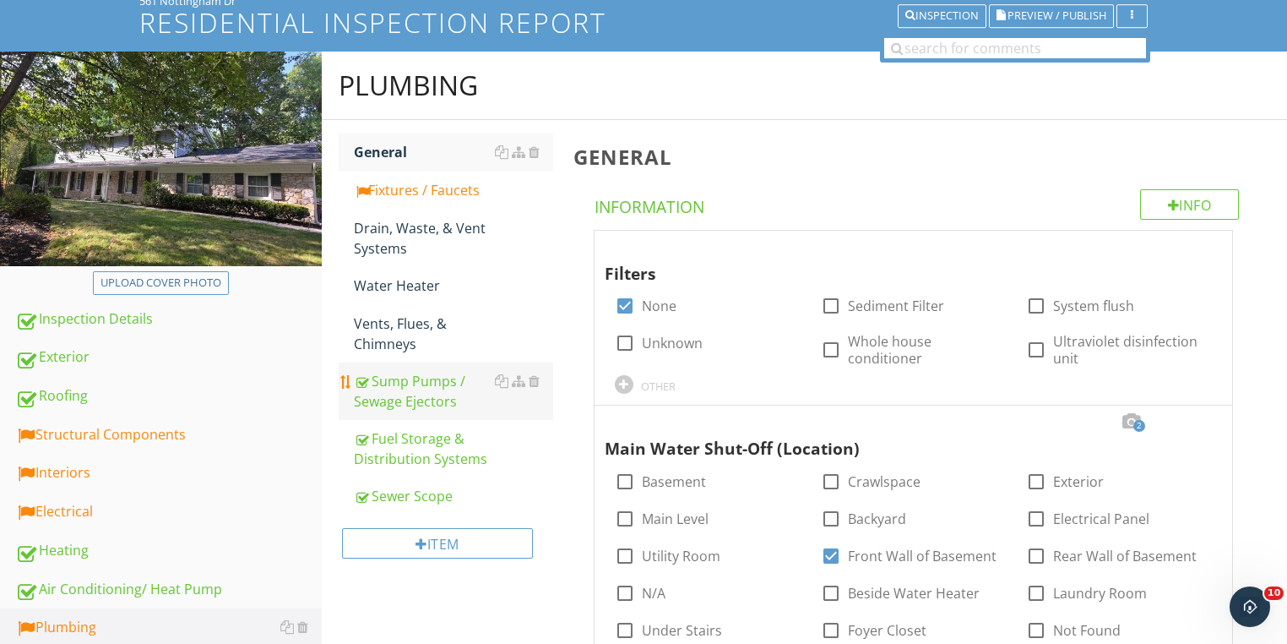
scroll to position [135, 0]
click at [378, 288] on div "Water Heater" at bounding box center [453, 285] width 199 height 20
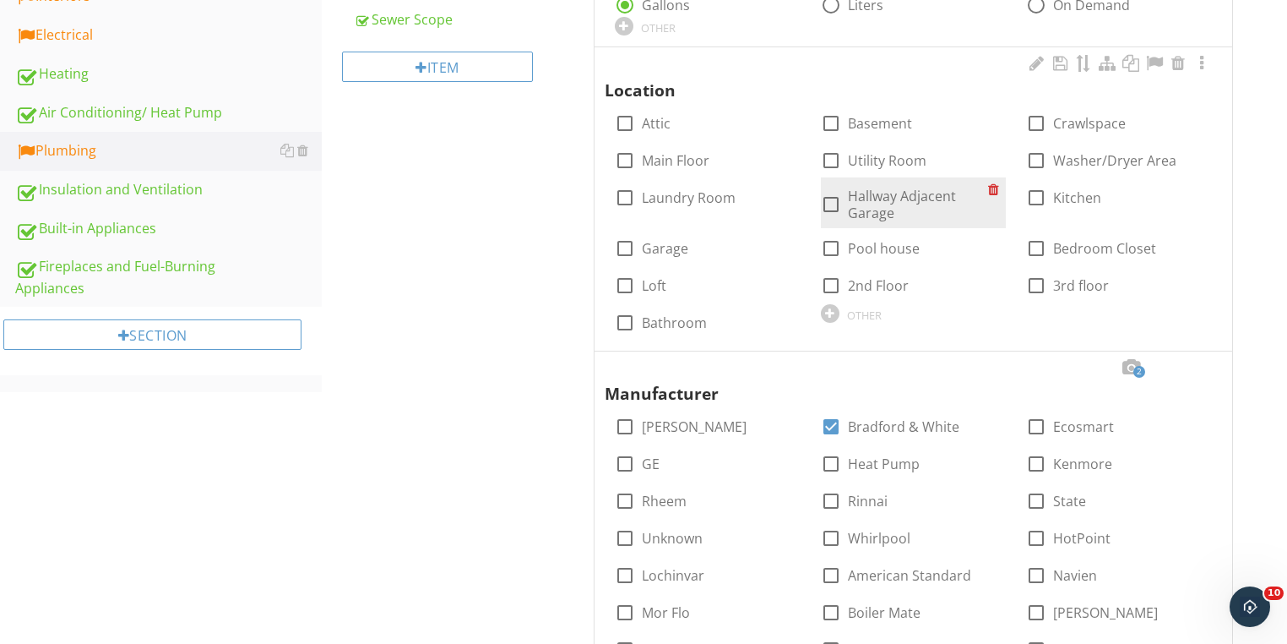
scroll to position [473, 0]
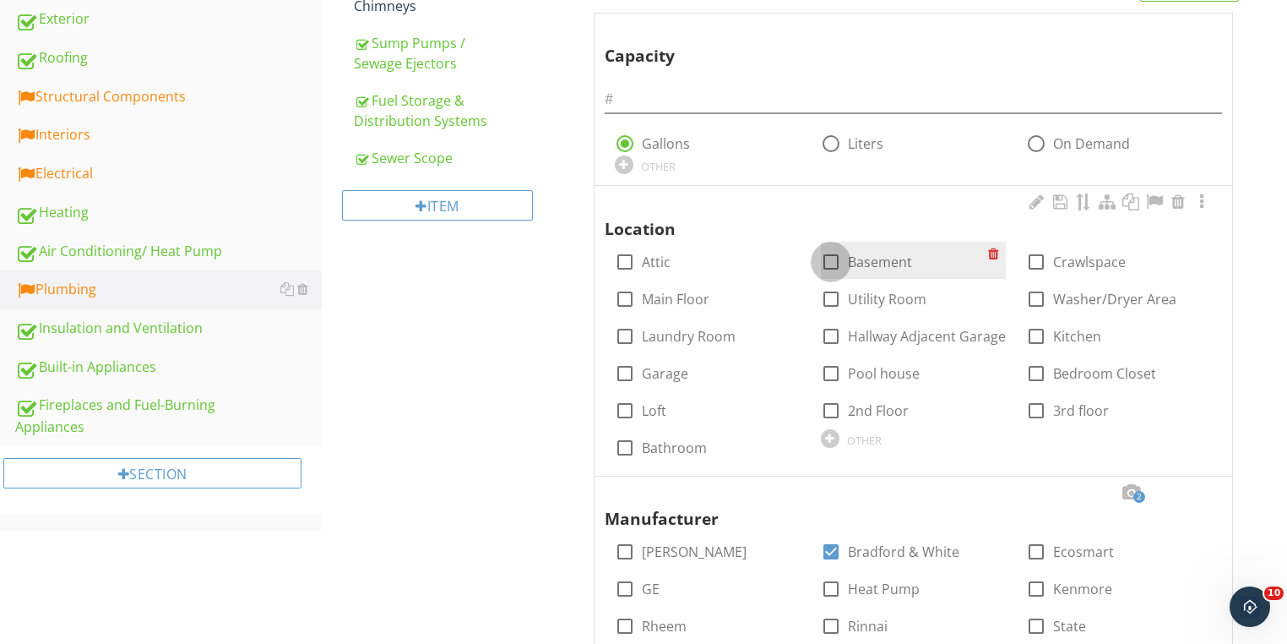
click at [824, 260] on div at bounding box center [831, 261] width 29 height 29
checkbox input "true"
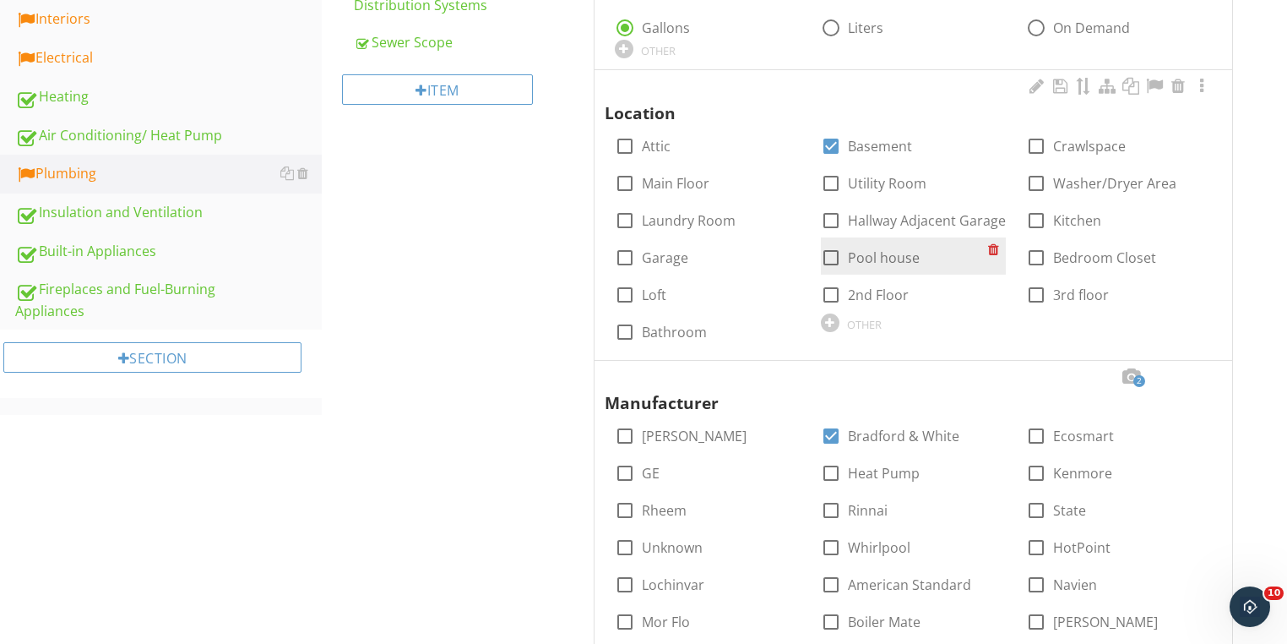
scroll to position [743, 0]
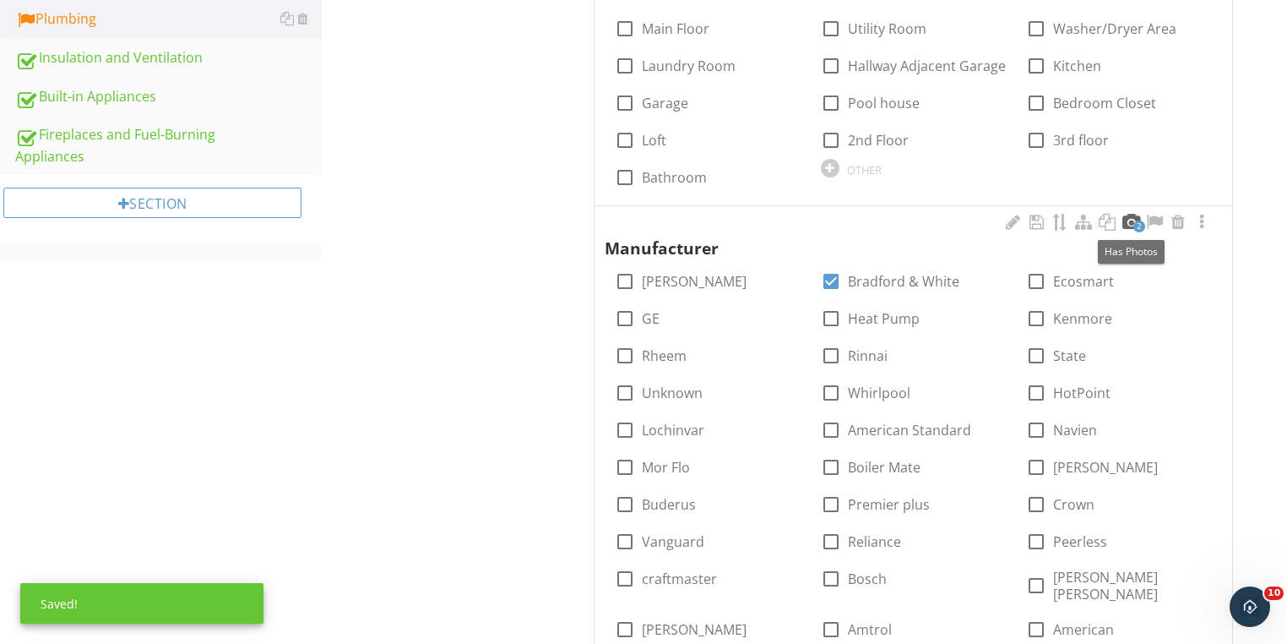
click at [1127, 221] on div at bounding box center [1131, 222] width 20 height 17
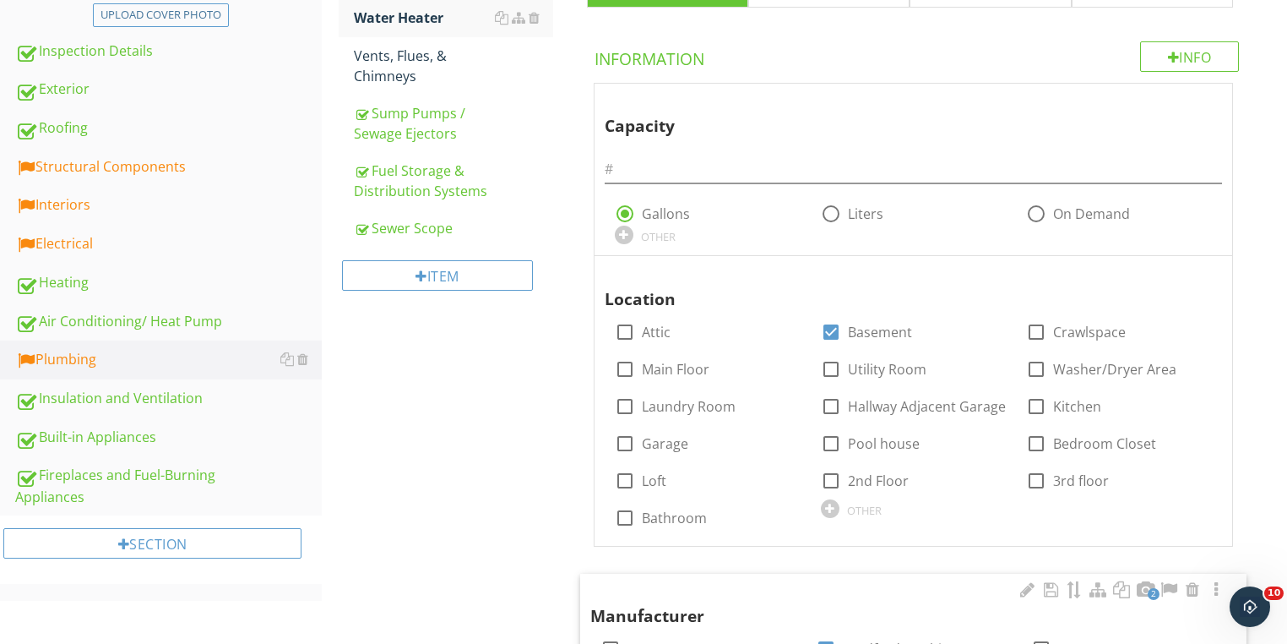
scroll to position [338, 0]
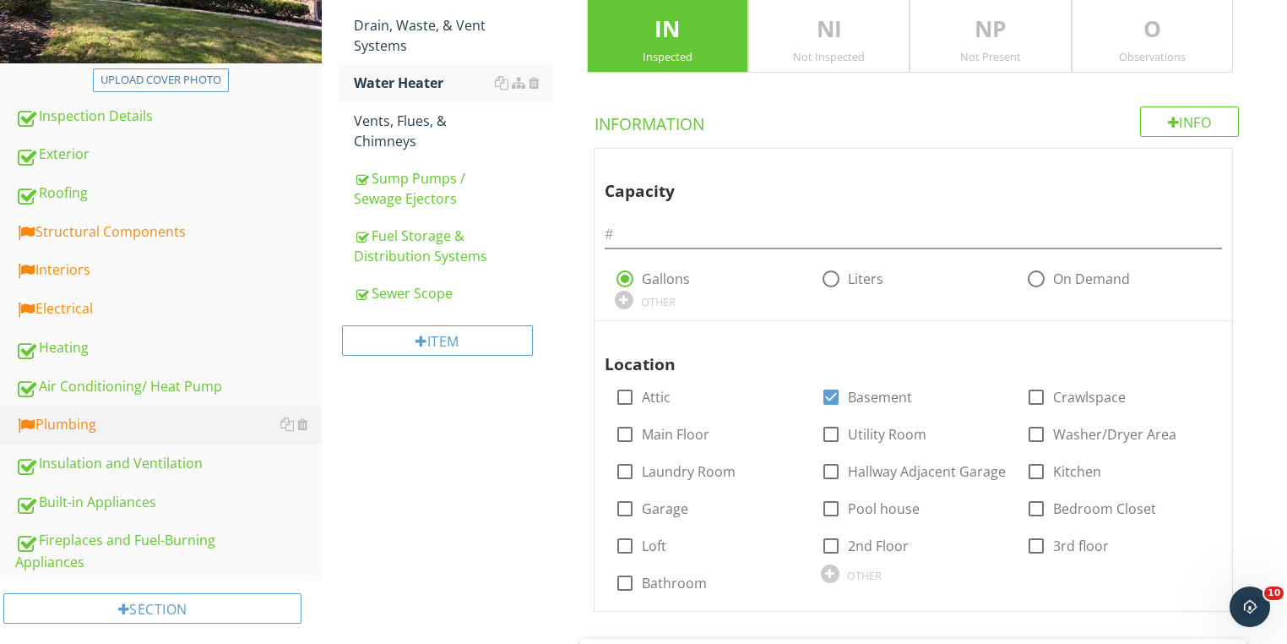
click at [1201, 332] on div at bounding box center [1202, 337] width 20 height 17
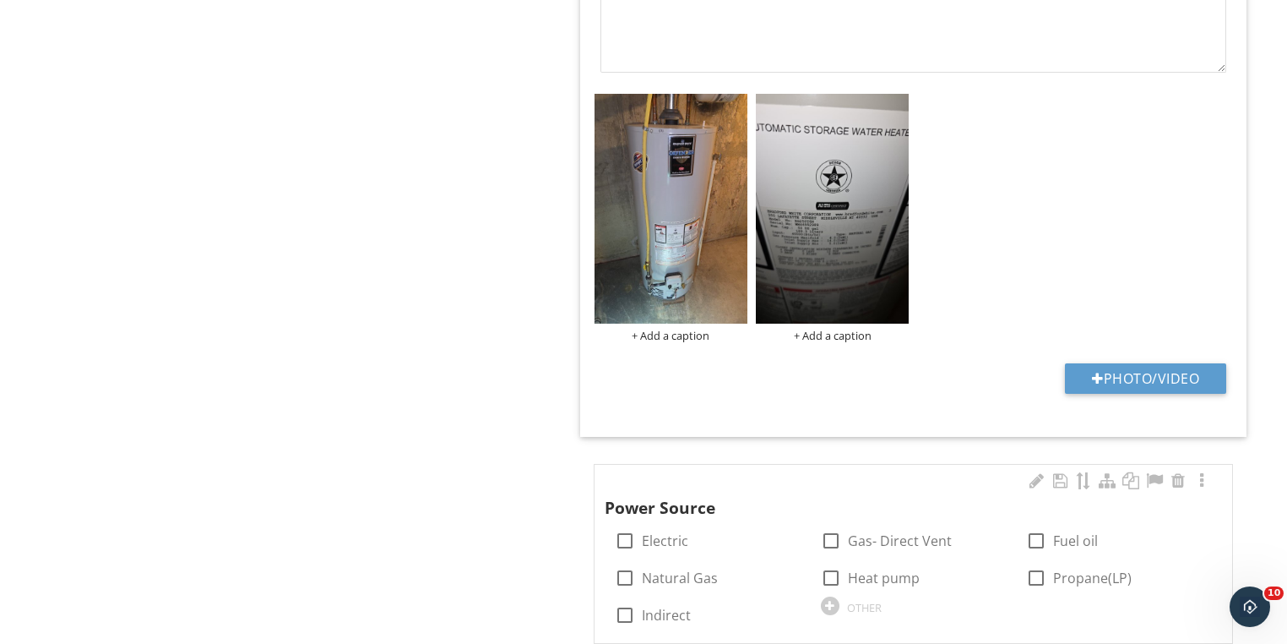
scroll to position [2265, 0]
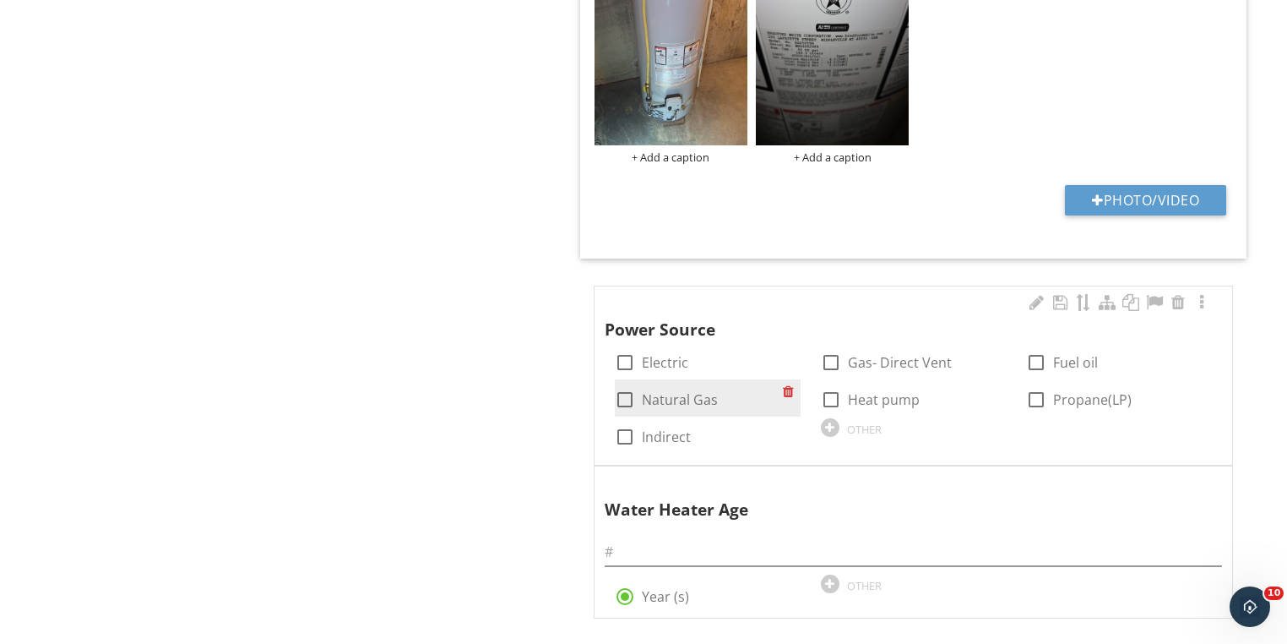
click at [618, 386] on div at bounding box center [625, 399] width 29 height 29
checkbox input "true"
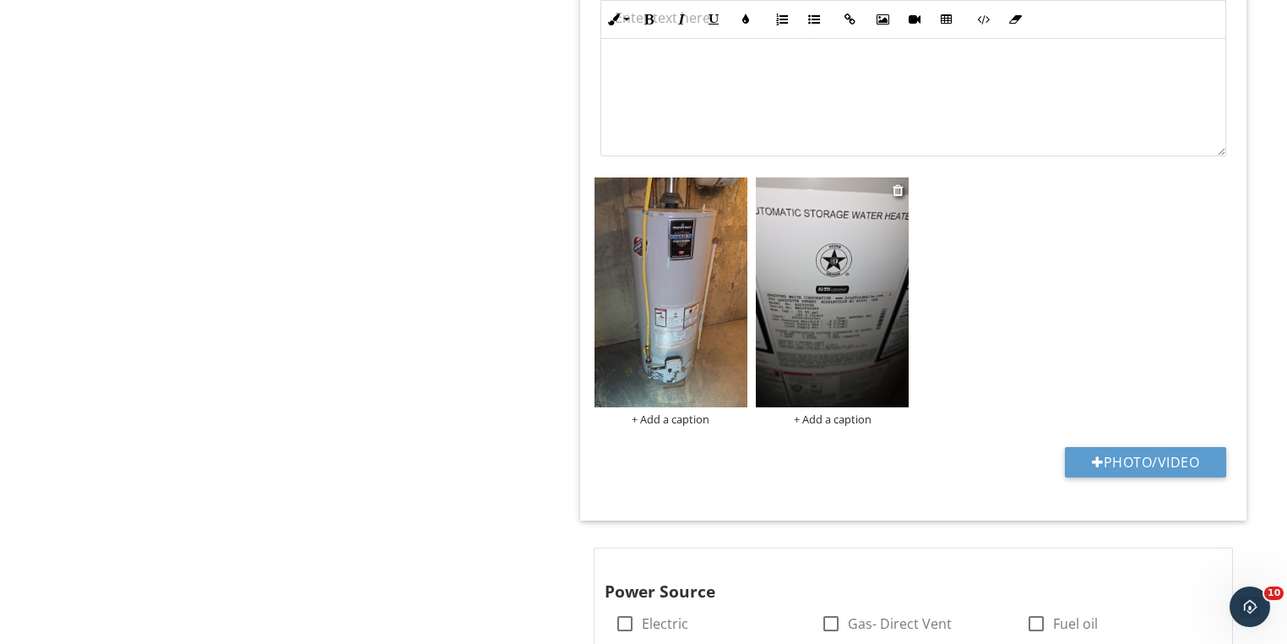
scroll to position [1995, 0]
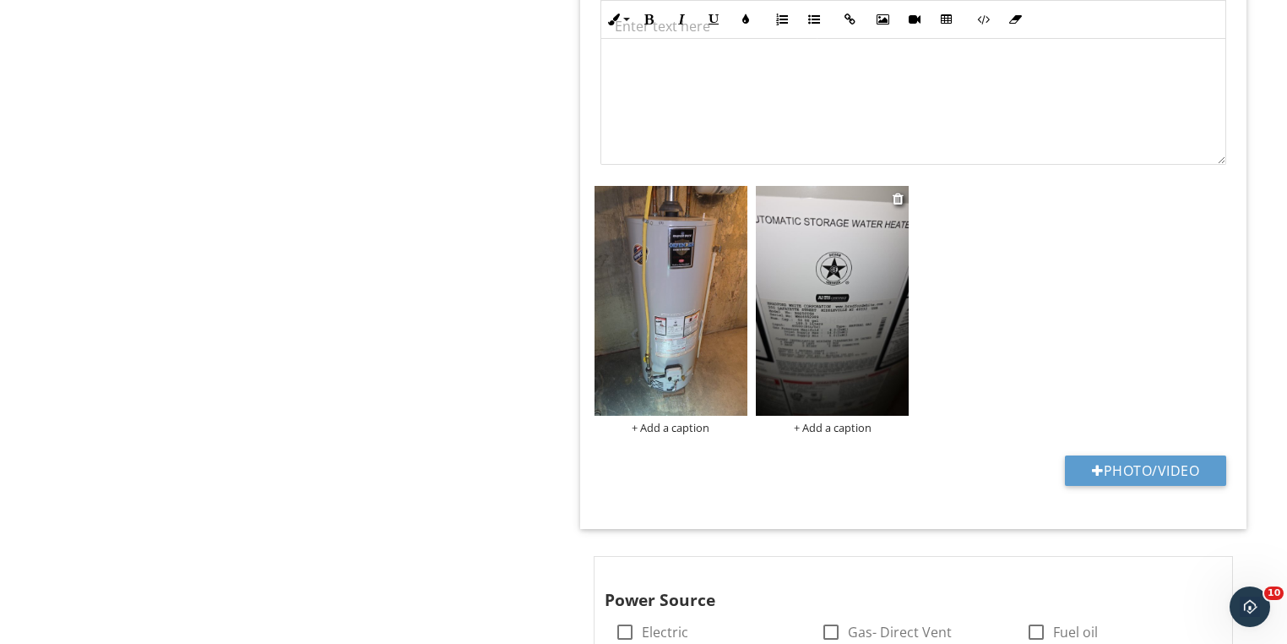
click at [828, 271] on img at bounding box center [832, 301] width 153 height 230
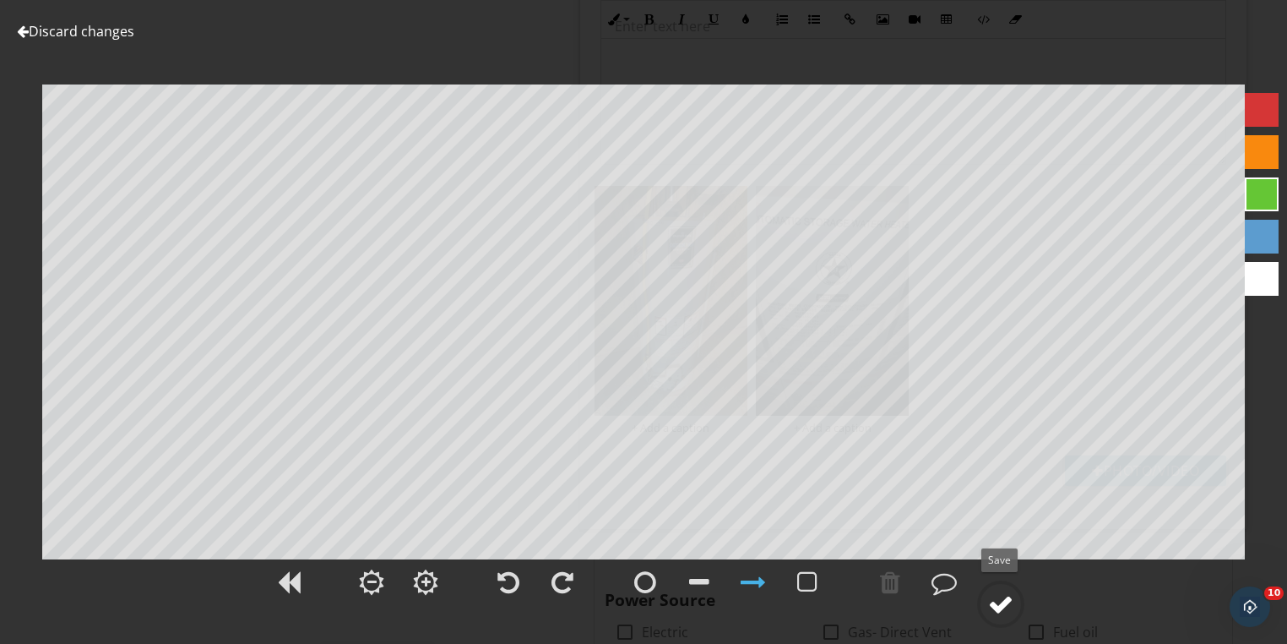
click at [997, 599] on div at bounding box center [1000, 603] width 25 height 25
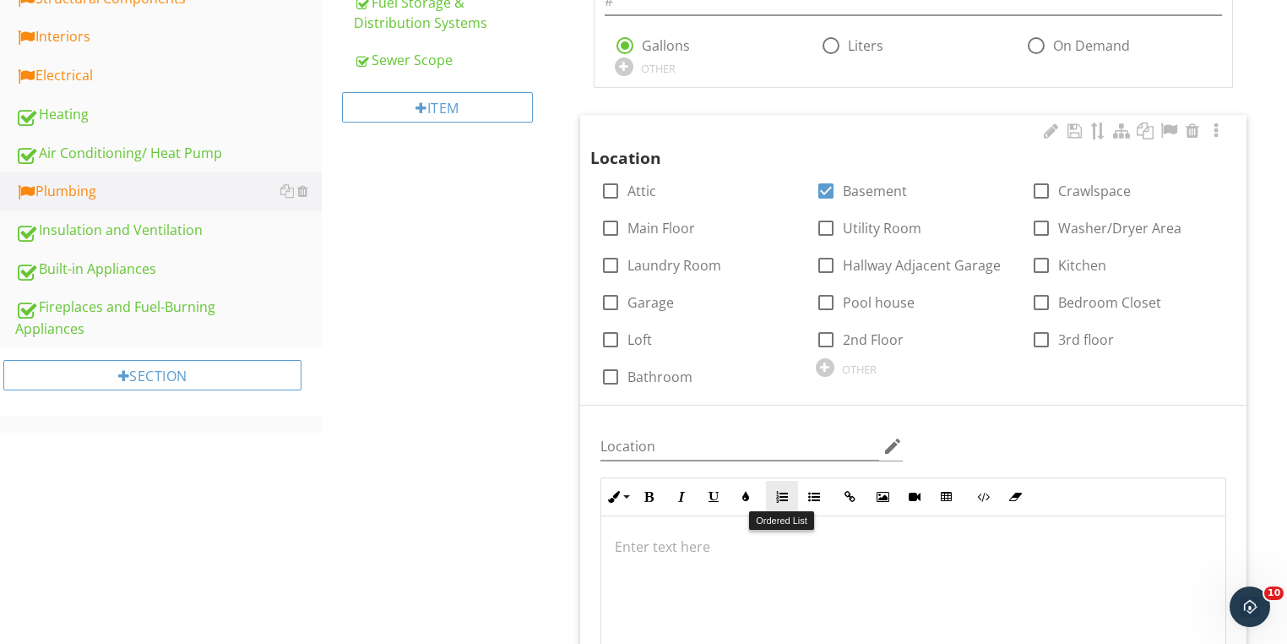
scroll to position [373, 0]
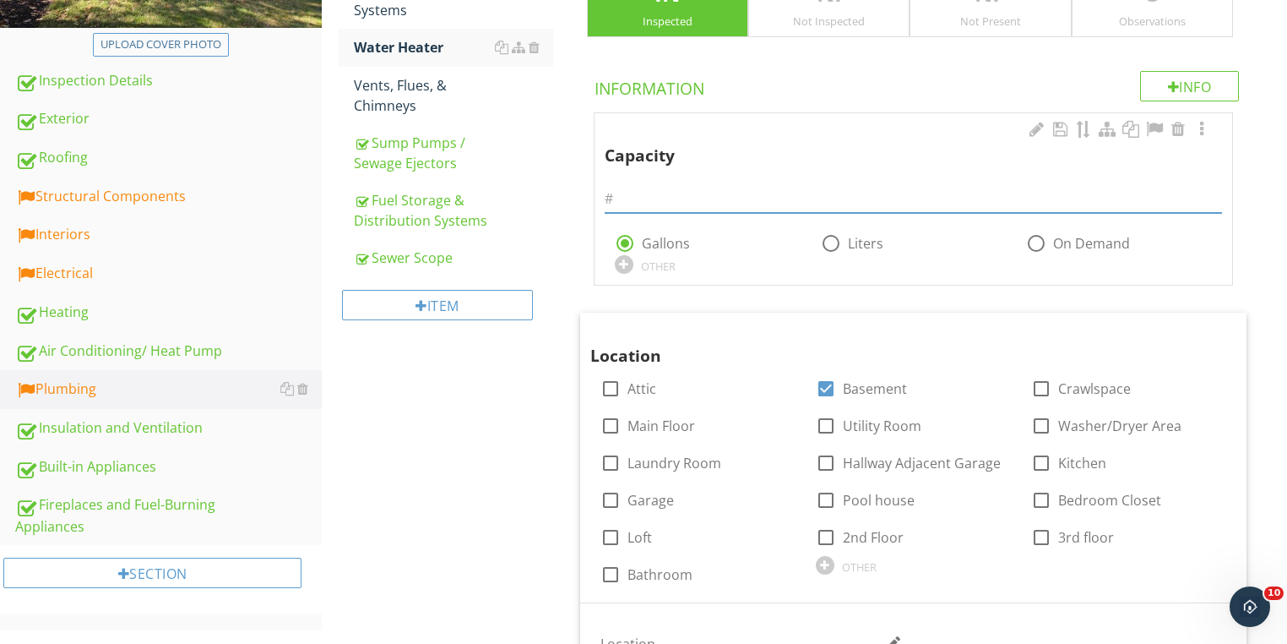
click at [710, 198] on input "text" at bounding box center [913, 199] width 617 height 28
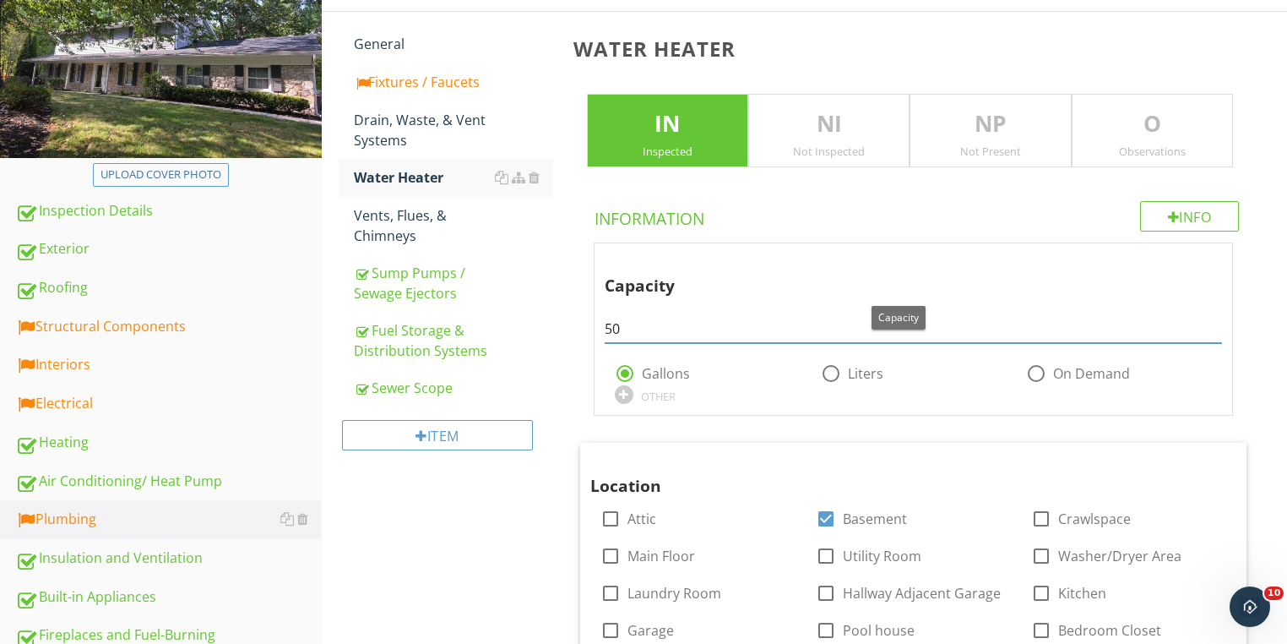
scroll to position [238, 0]
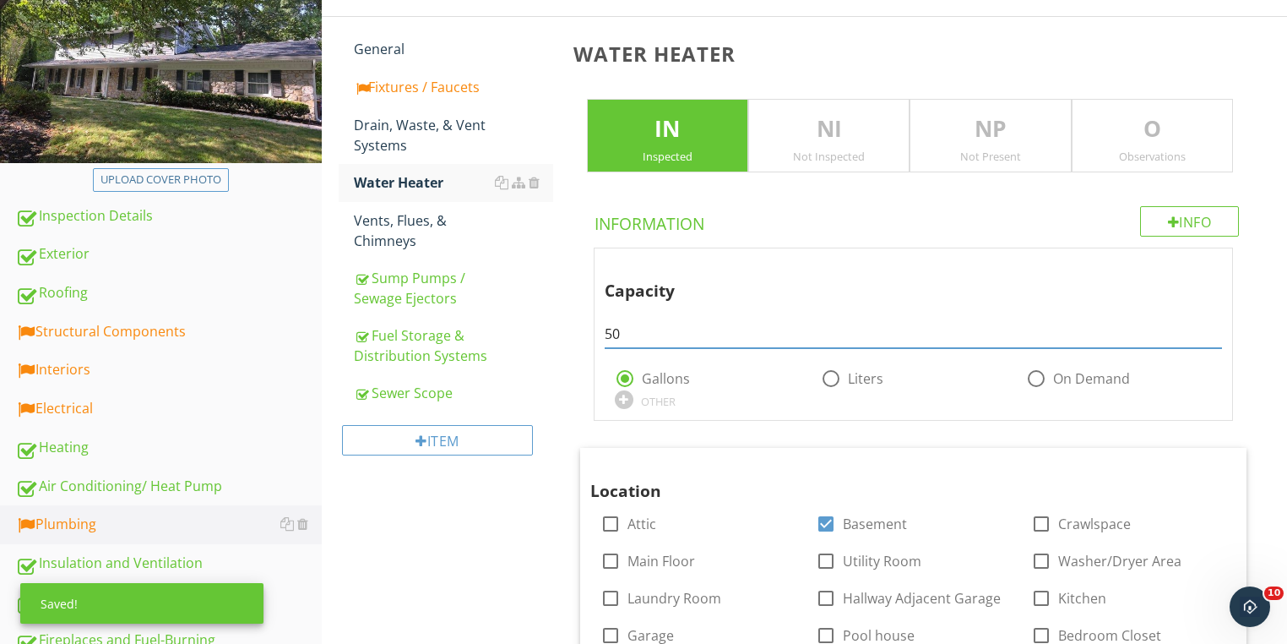
type input "50"
click at [861, 140] on p "NI" at bounding box center [829, 129] width 160 height 34
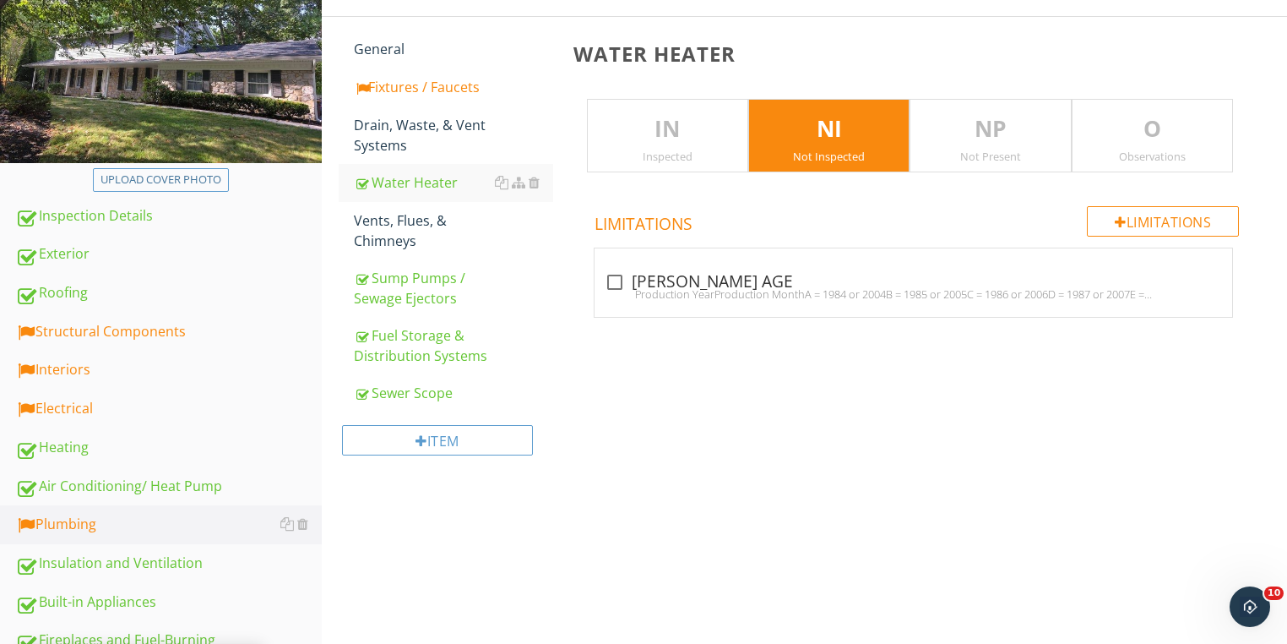
click at [634, 134] on p "IN" at bounding box center [668, 129] width 160 height 34
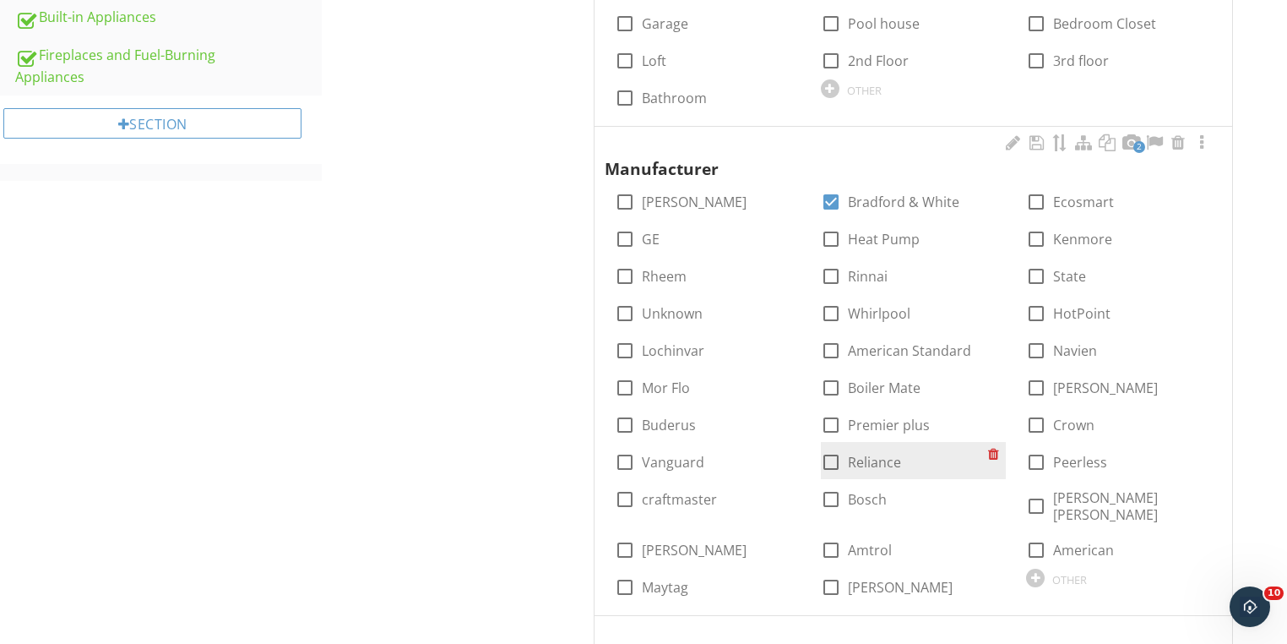
scroll to position [814, 0]
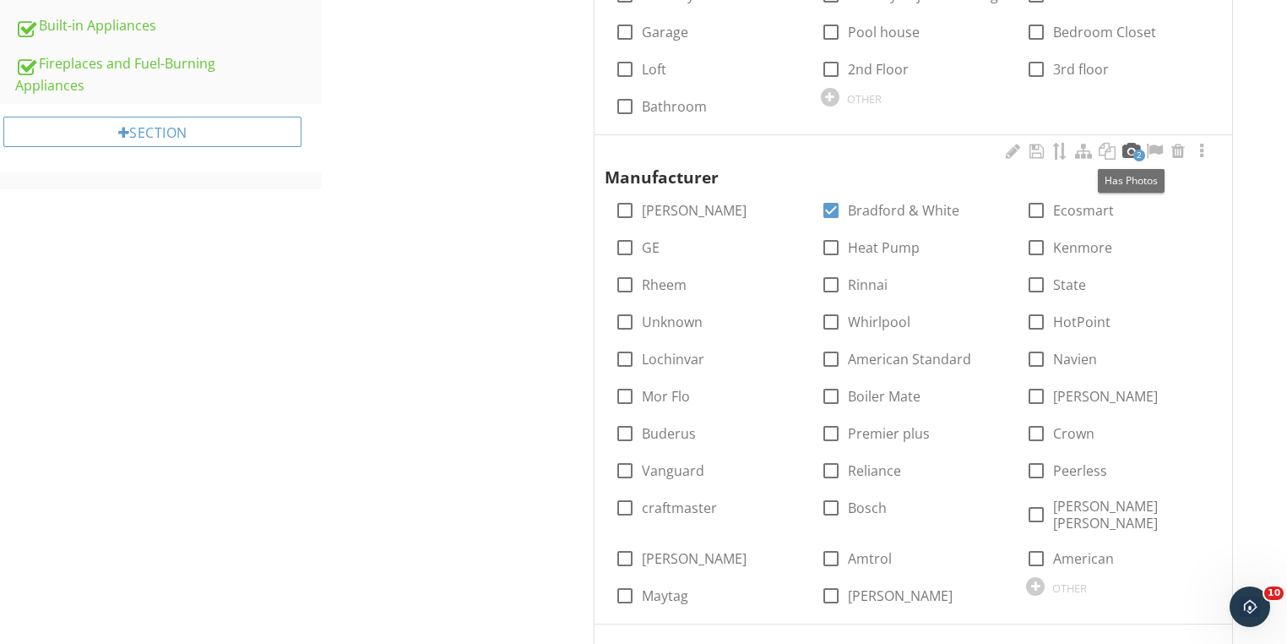
click at [1131, 149] on div at bounding box center [1131, 151] width 20 height 17
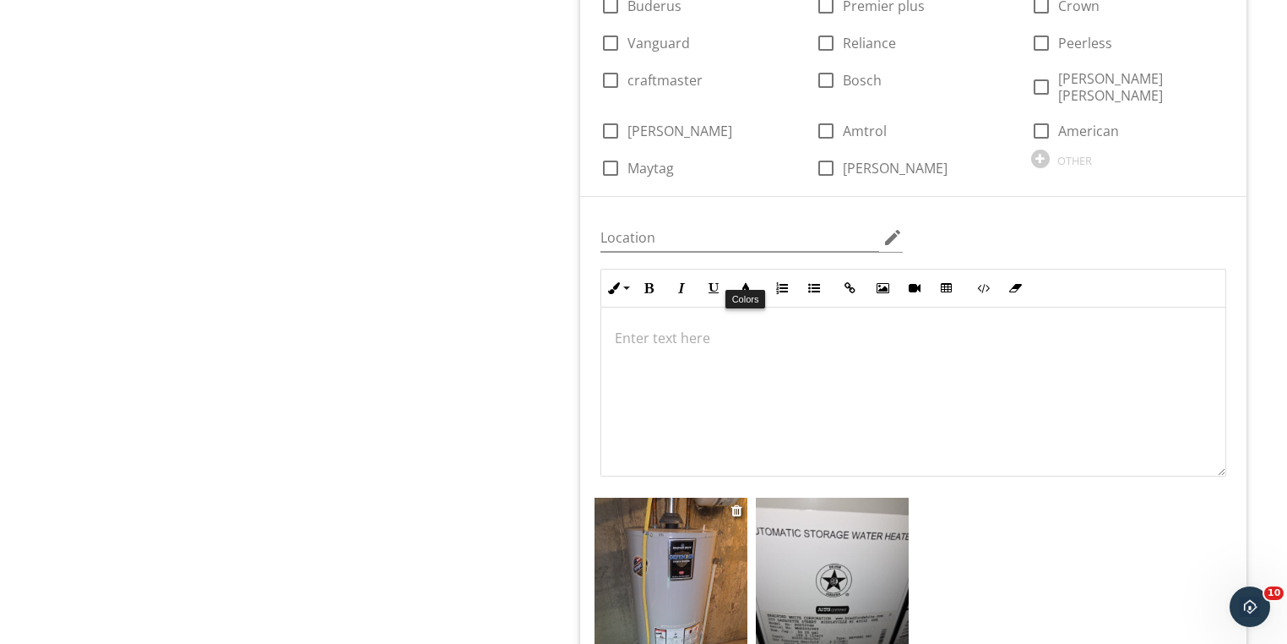
scroll to position [1490, 0]
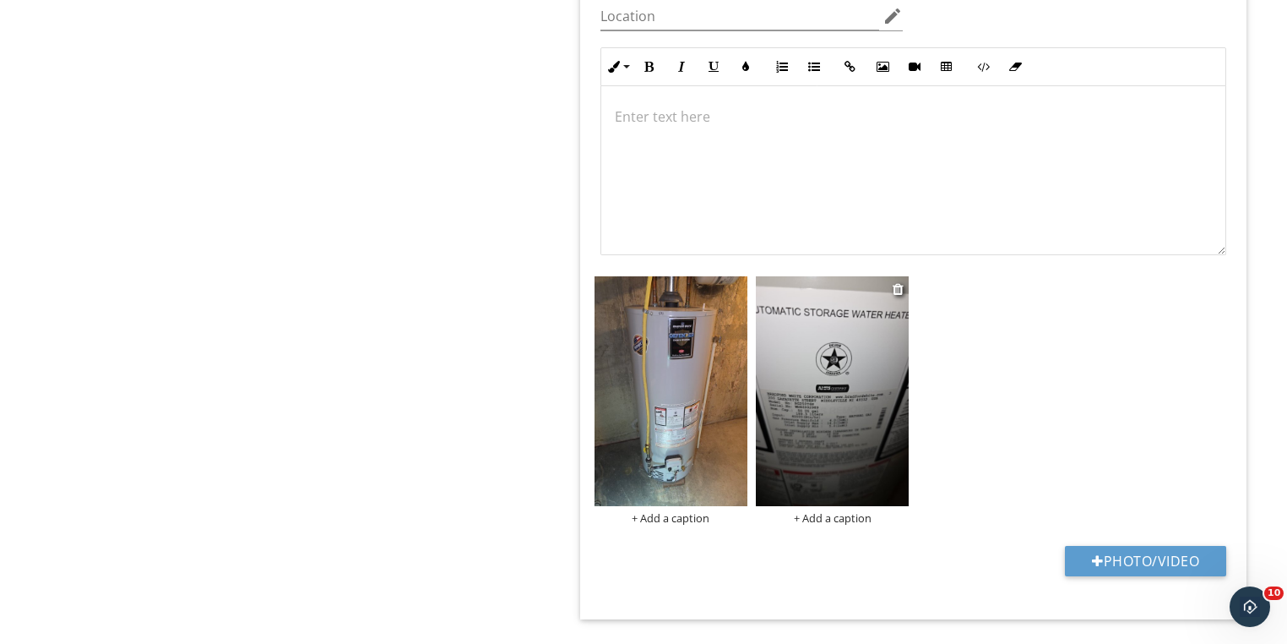
click at [806, 418] on img at bounding box center [832, 391] width 153 height 230
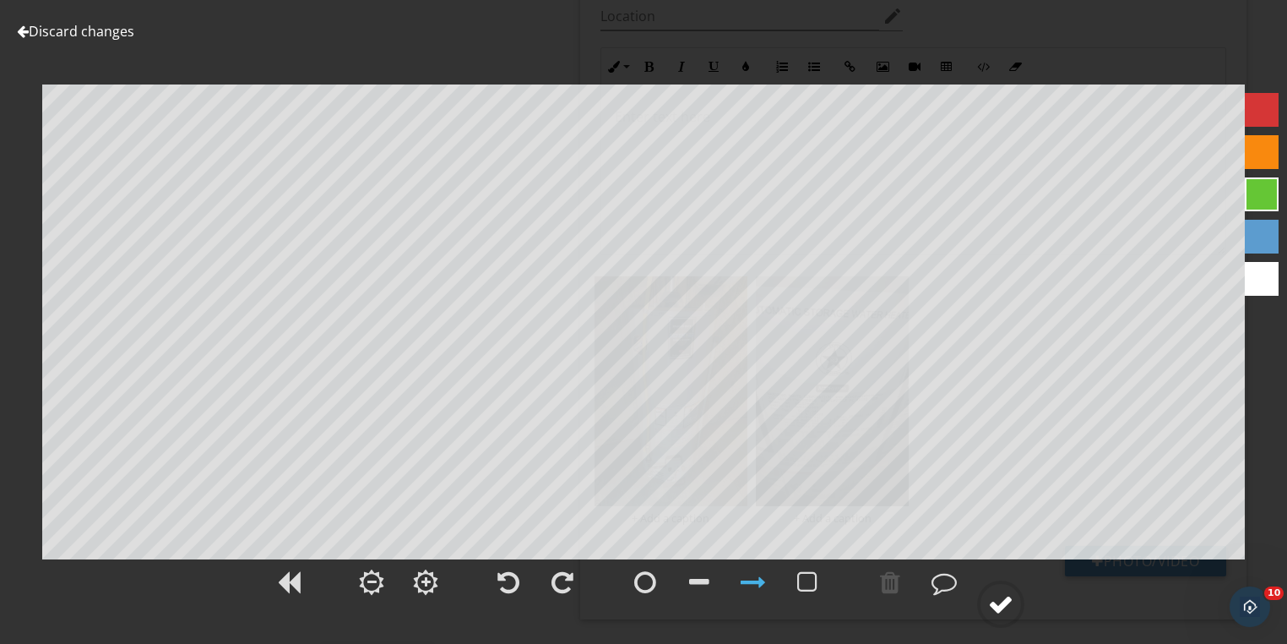
click at [991, 591] on div at bounding box center [1000, 603] width 25 height 25
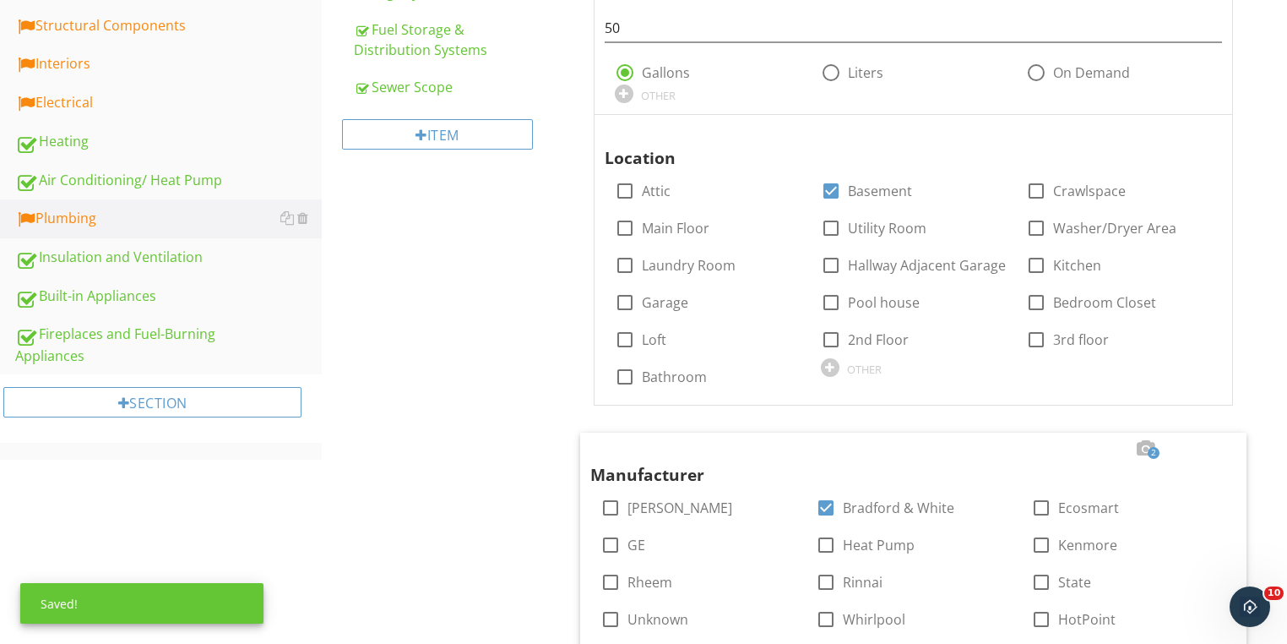
scroll to position [341, 0]
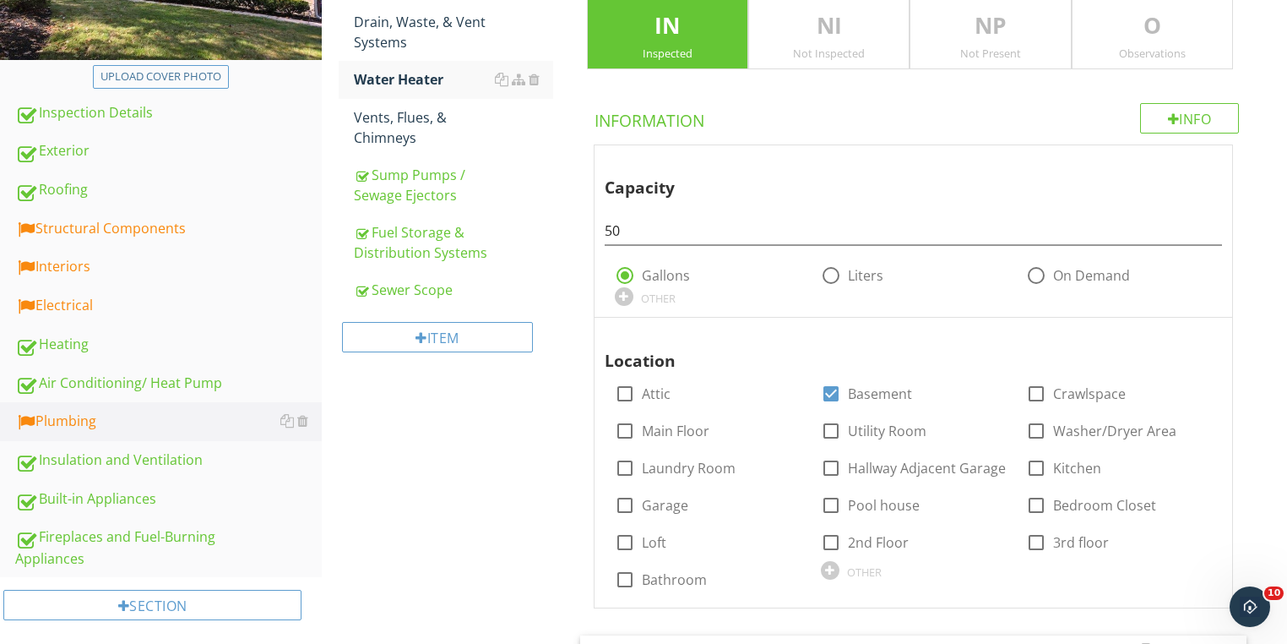
click at [838, 46] on div "Not Inspected" at bounding box center [829, 53] width 160 height 14
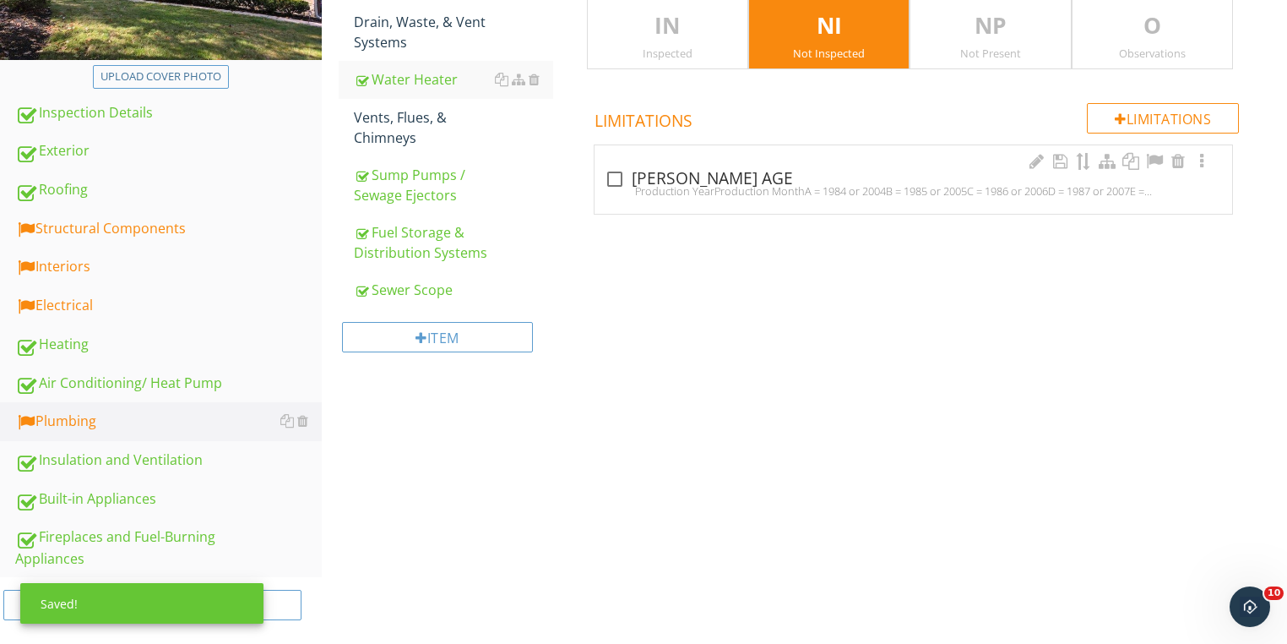
click at [649, 184] on div "Production YearProduction MonthA = 1984 or 2004B = 1985 or 2005C = 1986 or 2006…" at bounding box center [913, 191] width 617 height 14
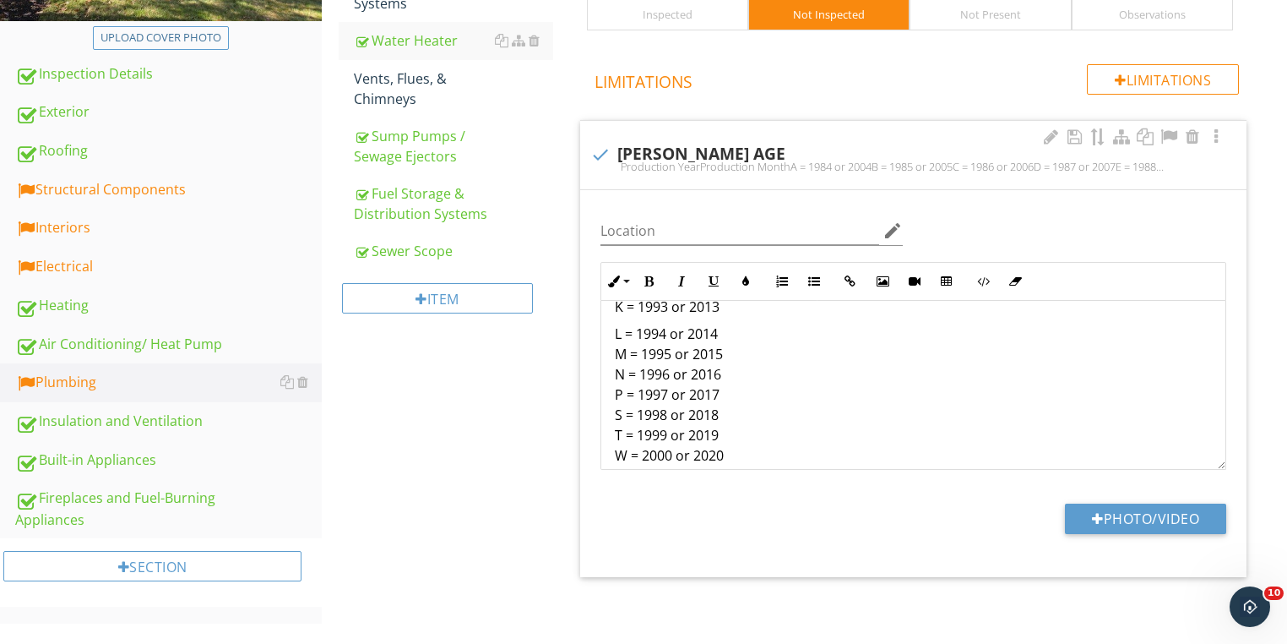
scroll to position [270, 0]
click at [601, 155] on div at bounding box center [600, 154] width 29 height 29
checkbox input "true"
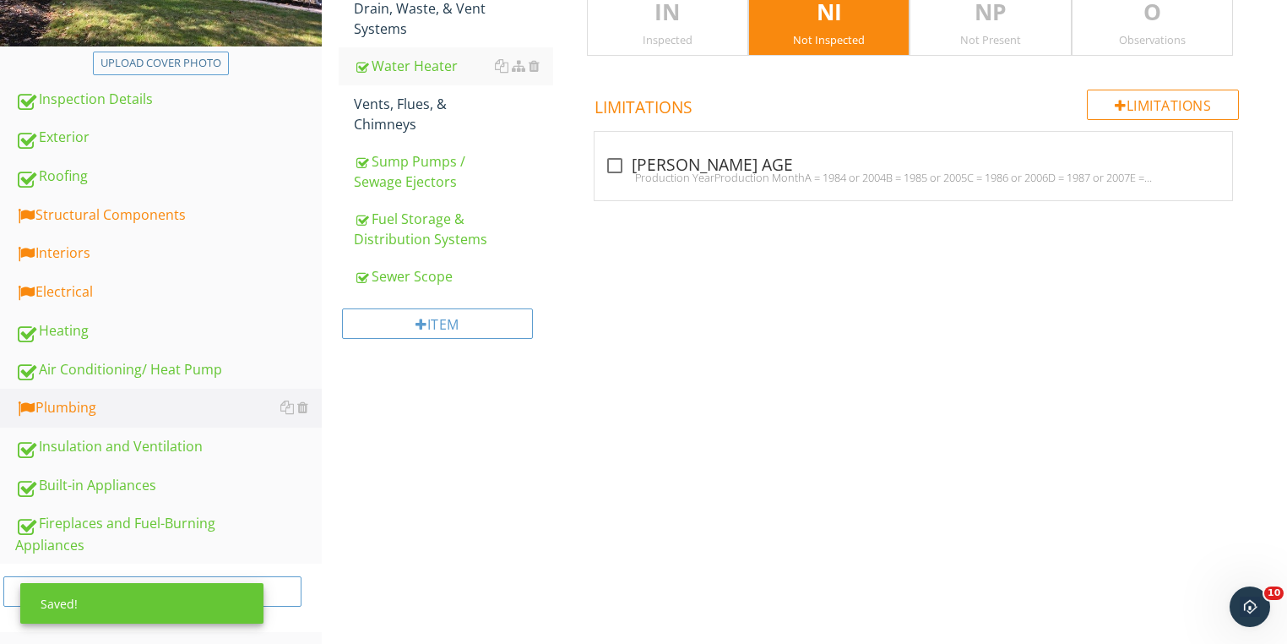
click at [630, 24] on p "IN" at bounding box center [668, 13] width 160 height 34
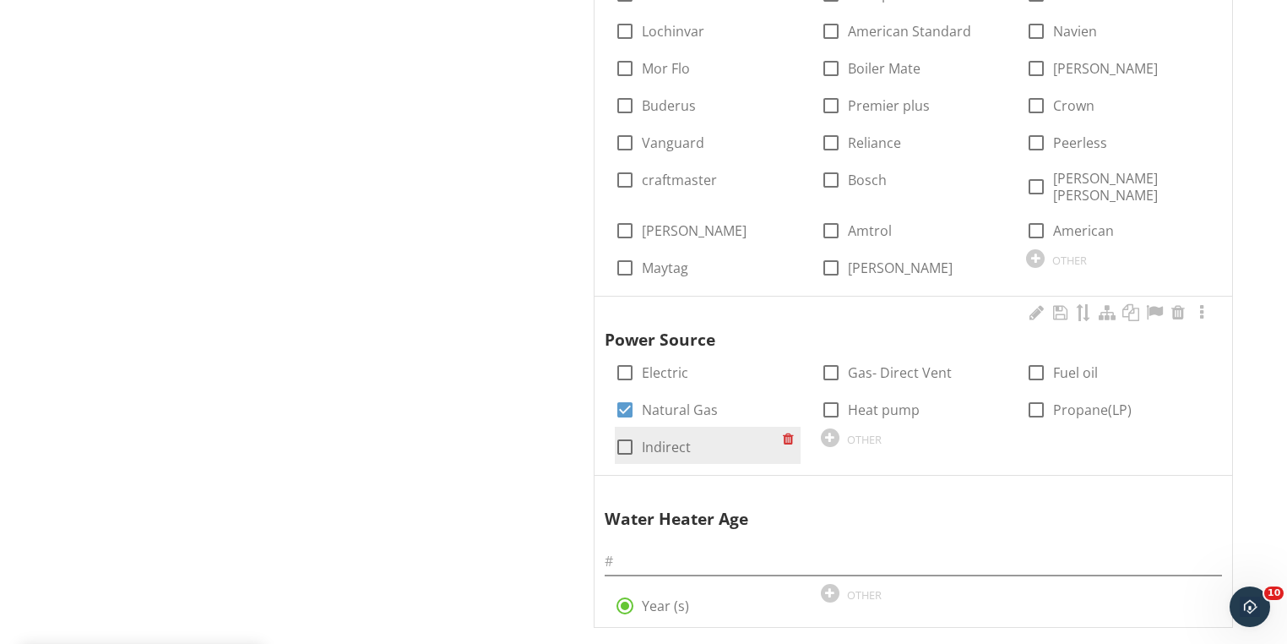
scroll to position [1152, 0]
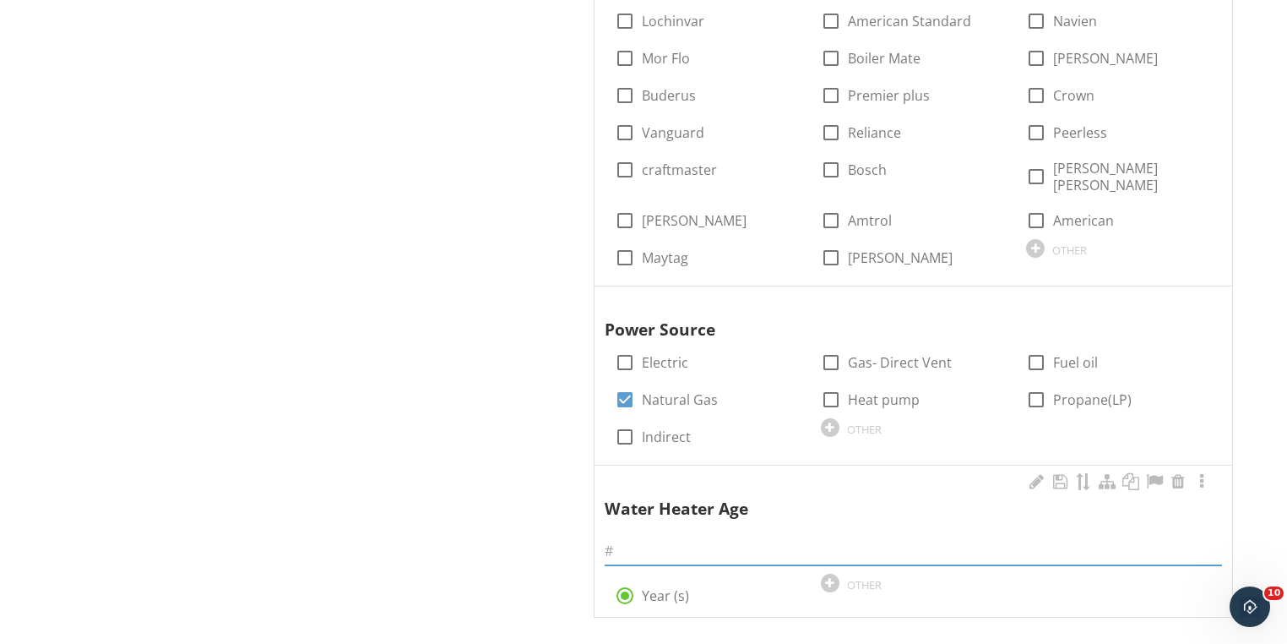
click at [682, 537] on input "text" at bounding box center [913, 551] width 617 height 28
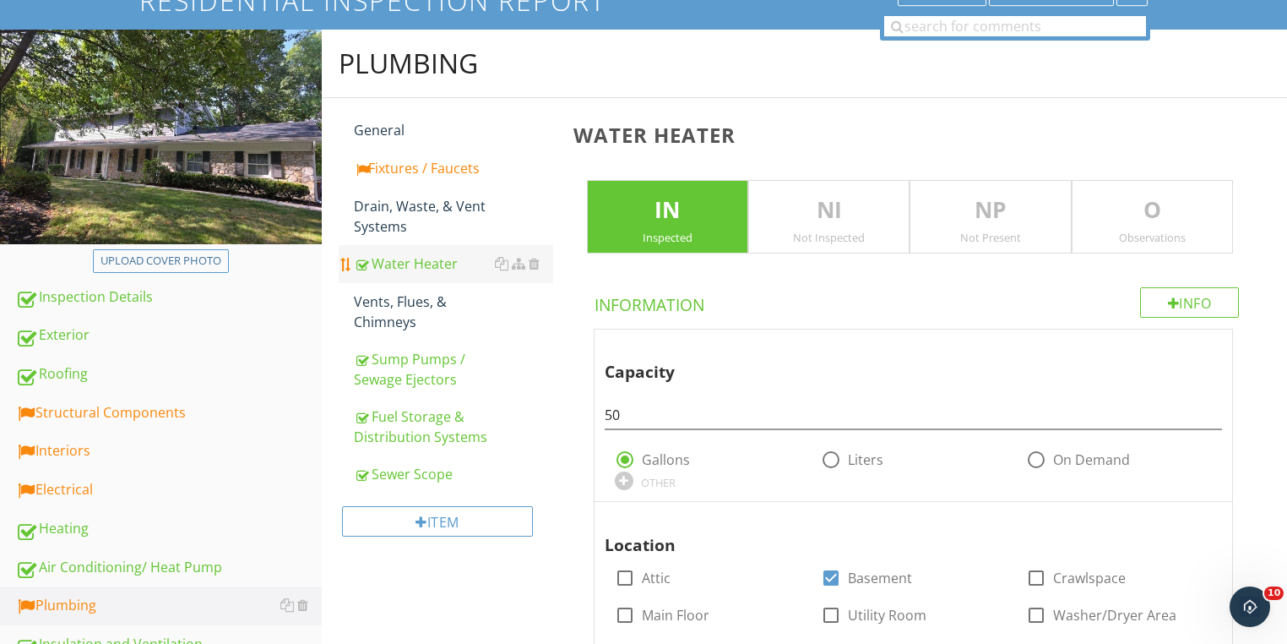
scroll to position [139, 0]
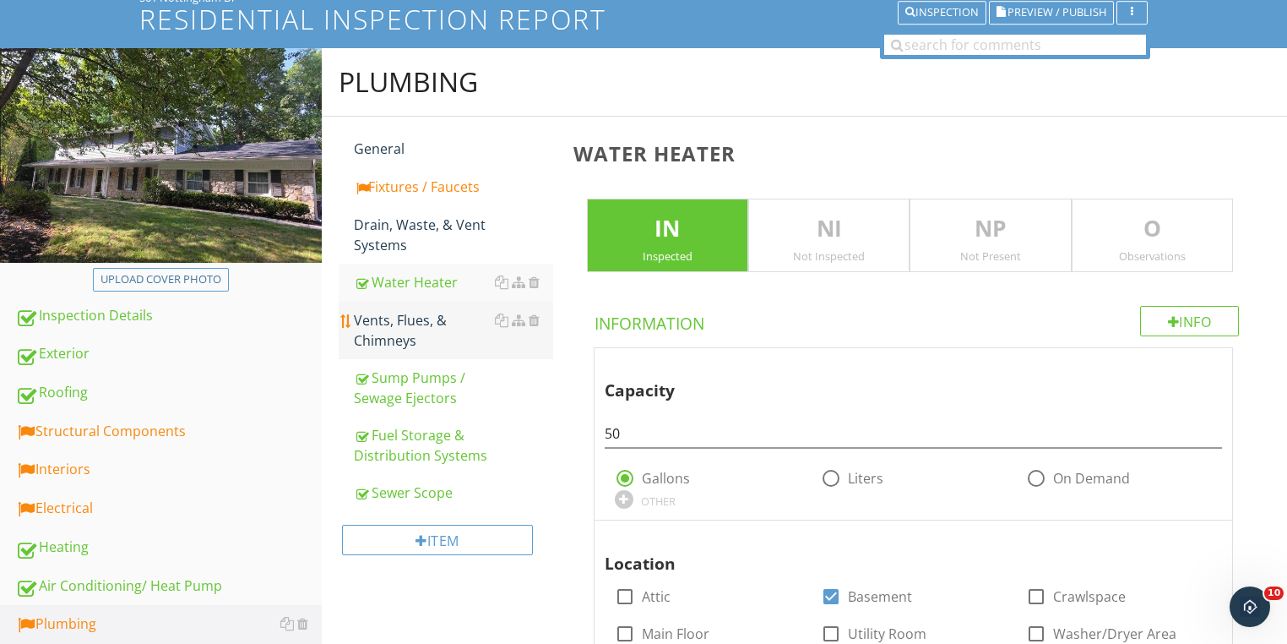
type input "05"
click at [416, 318] on div "Vents, Flues, & Chimneys" at bounding box center [453, 330] width 199 height 41
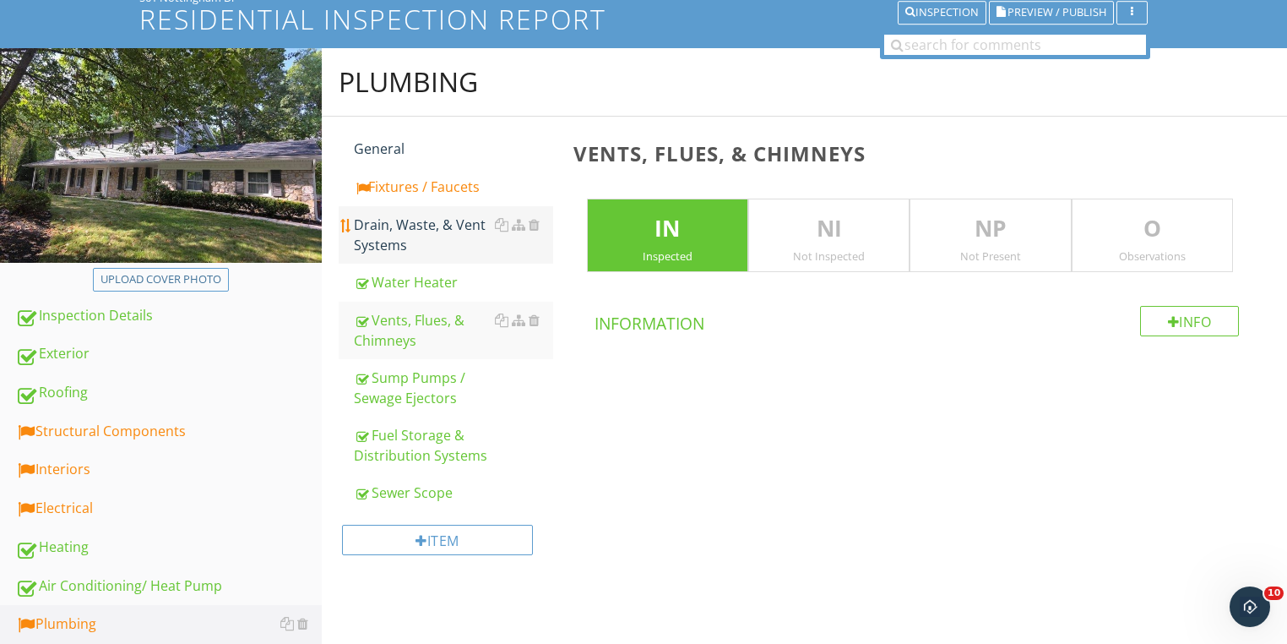
click at [383, 223] on div "Drain, Waste, & Vent Systems" at bounding box center [453, 235] width 199 height 41
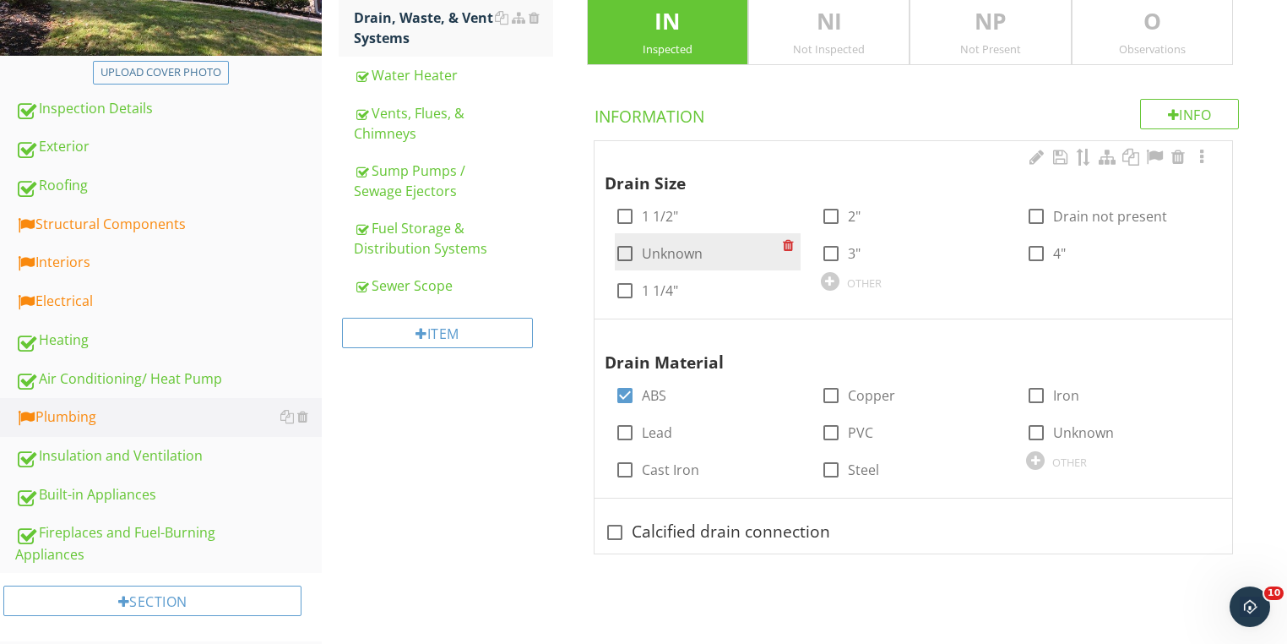
scroll to position [355, 0]
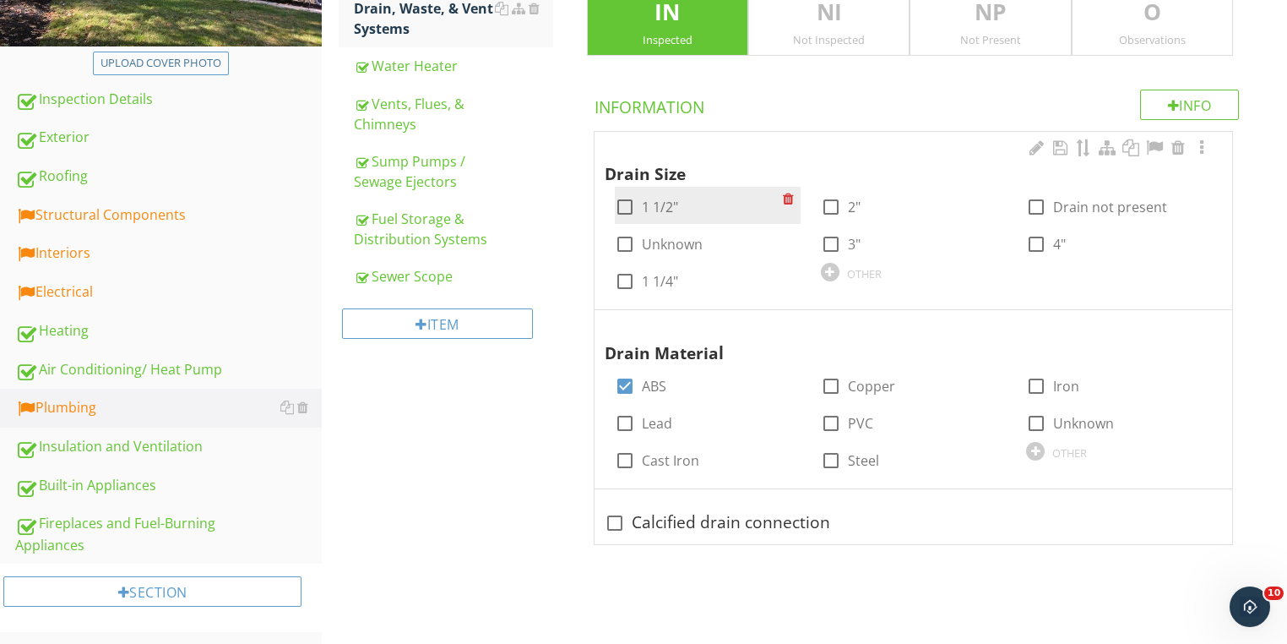
click at [628, 210] on div at bounding box center [625, 207] width 29 height 29
checkbox input "true"
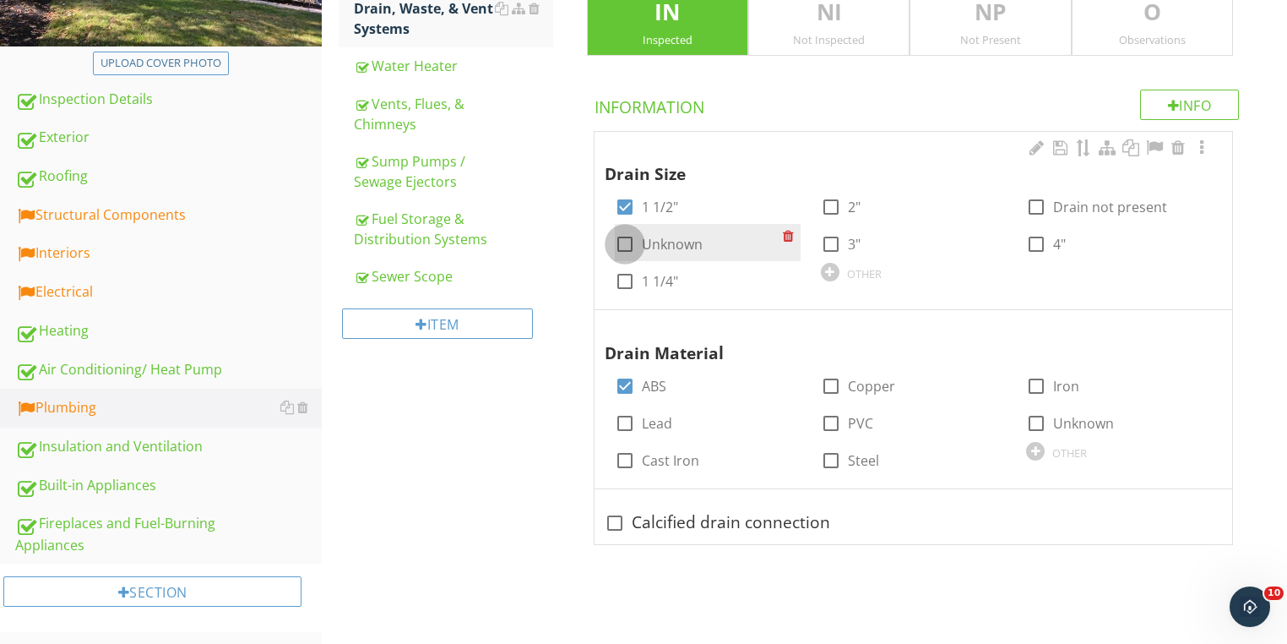
click at [627, 243] on div at bounding box center [625, 244] width 29 height 29
checkbox input "true"
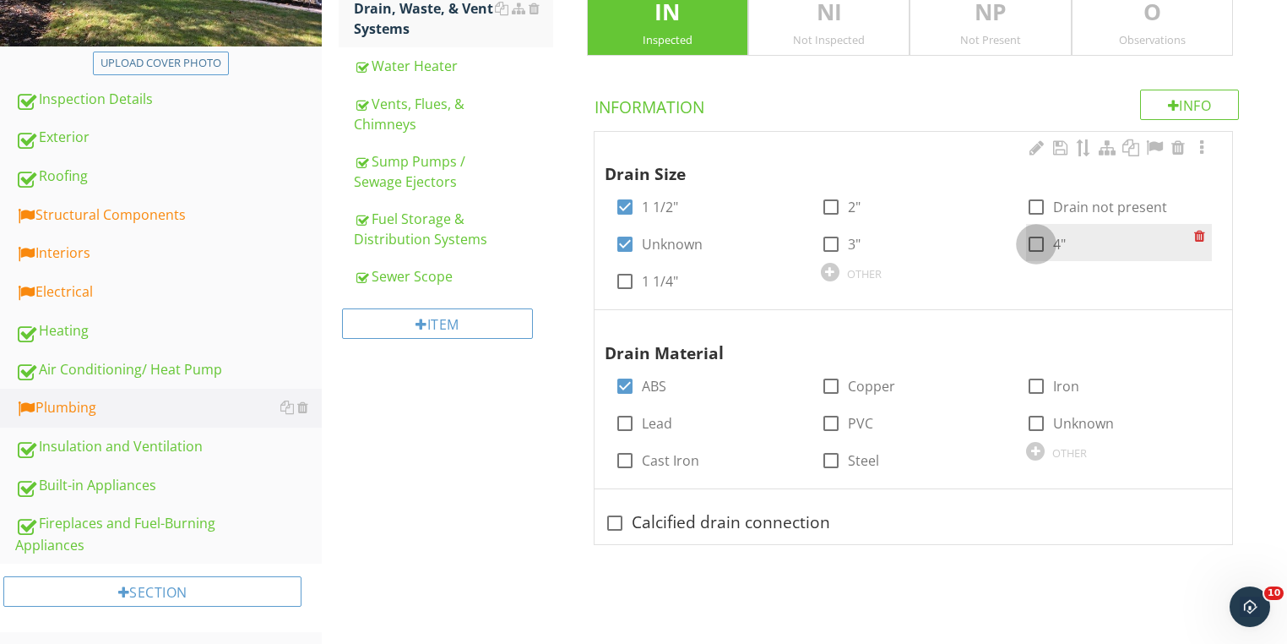
click at [1034, 237] on div at bounding box center [1036, 244] width 29 height 29
checkbox input "true"
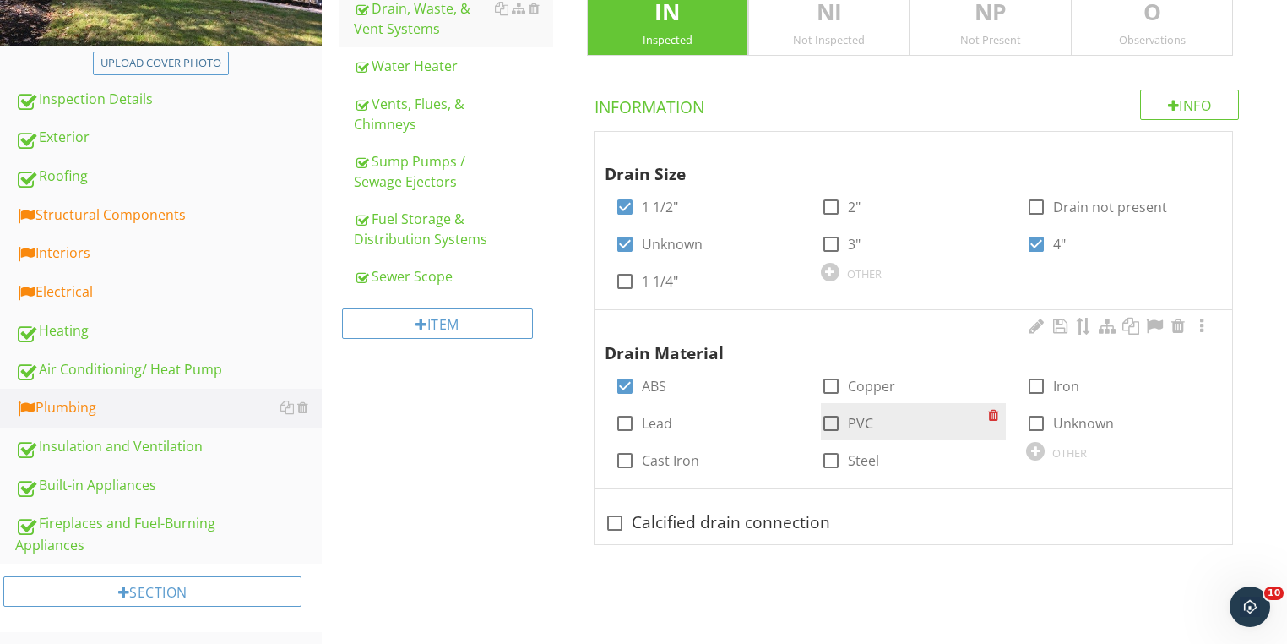
click at [829, 423] on div at bounding box center [831, 423] width 29 height 29
checkbox input "true"
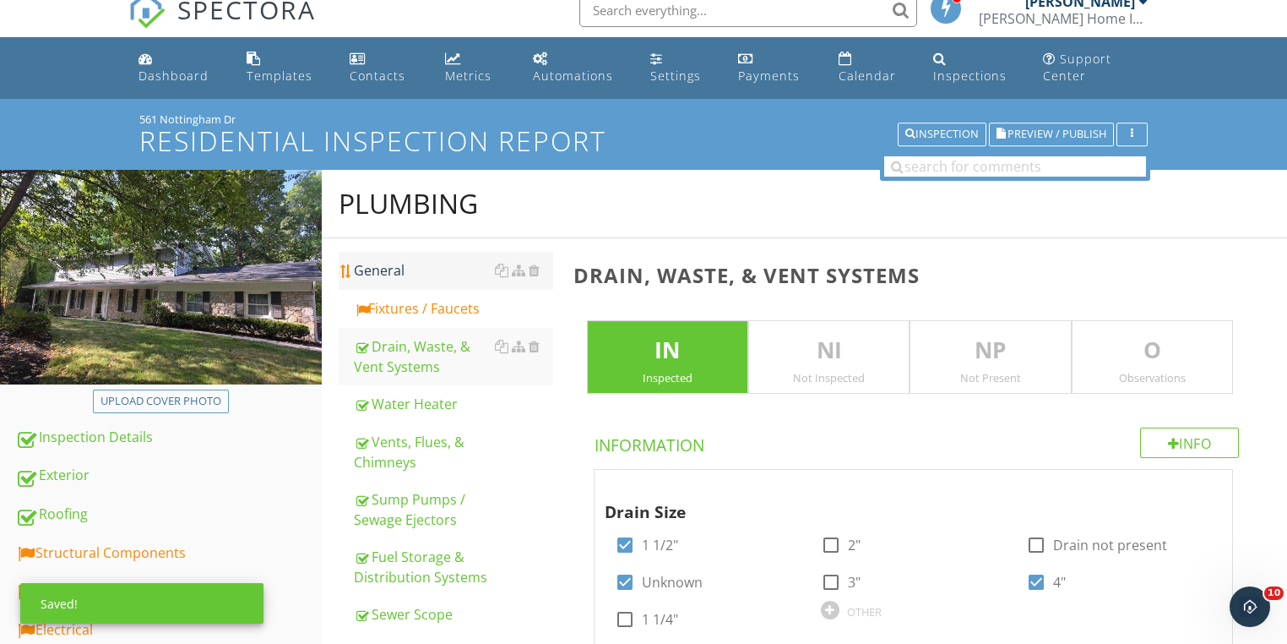
click at [387, 274] on div "General" at bounding box center [453, 270] width 199 height 20
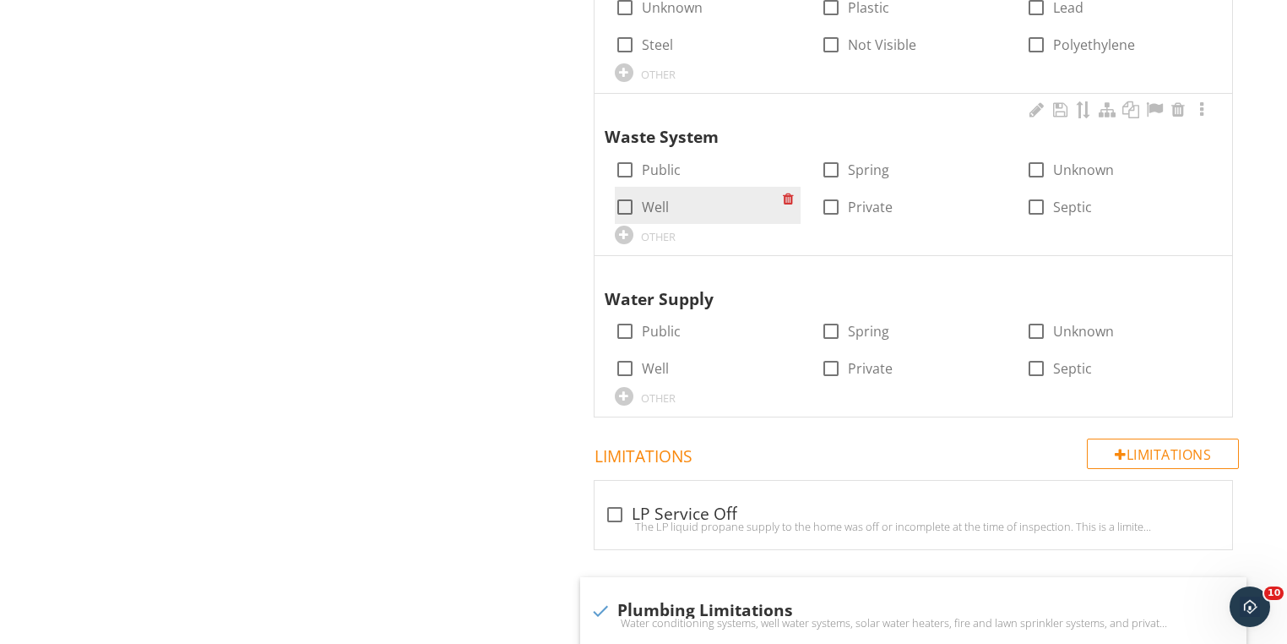
scroll to position [1098, 0]
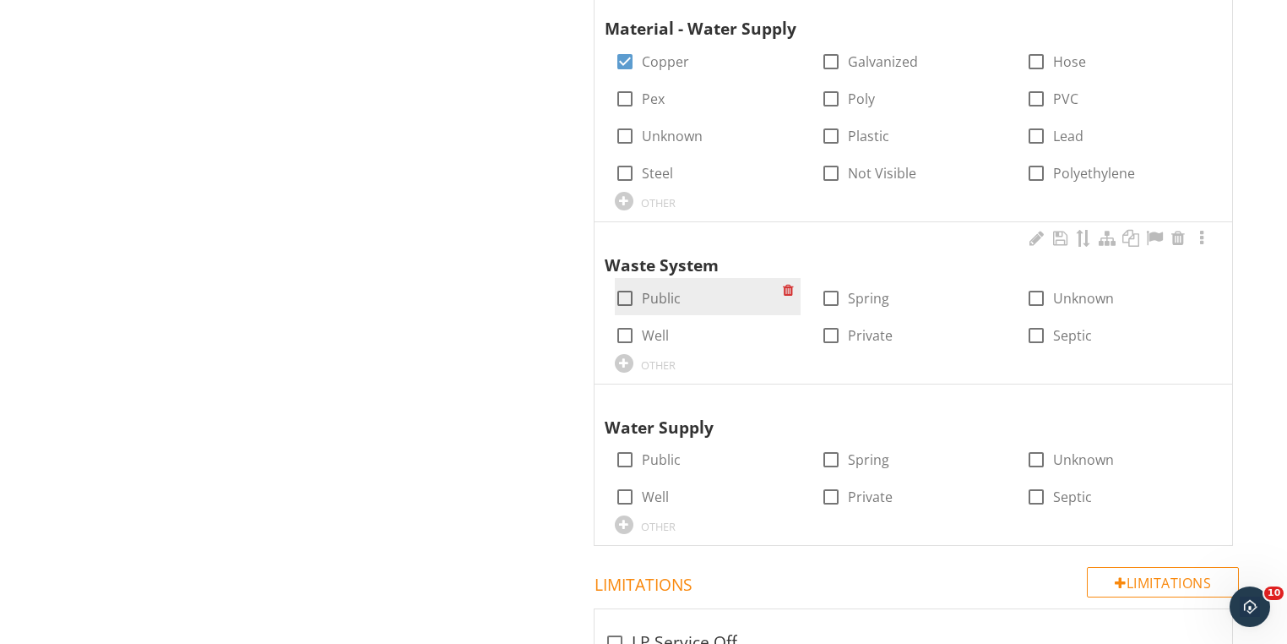
click at [632, 298] on div at bounding box center [625, 298] width 29 height 29
checkbox input "true"
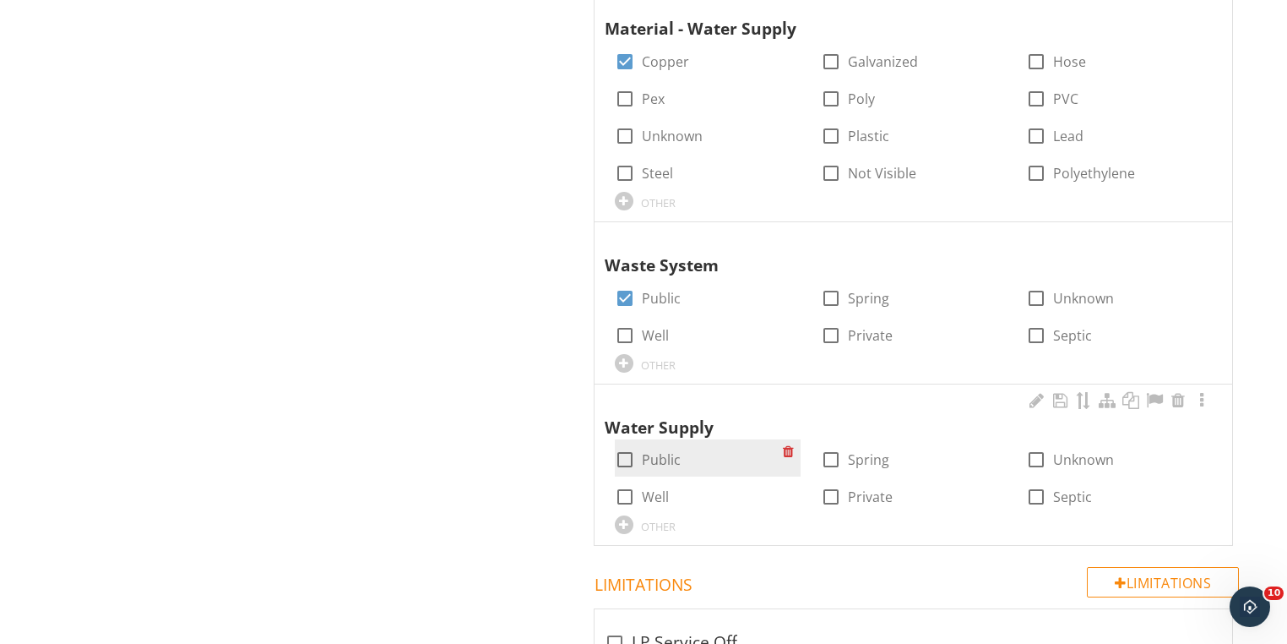
click at [625, 457] on div at bounding box center [625, 459] width 29 height 29
checkbox input "true"
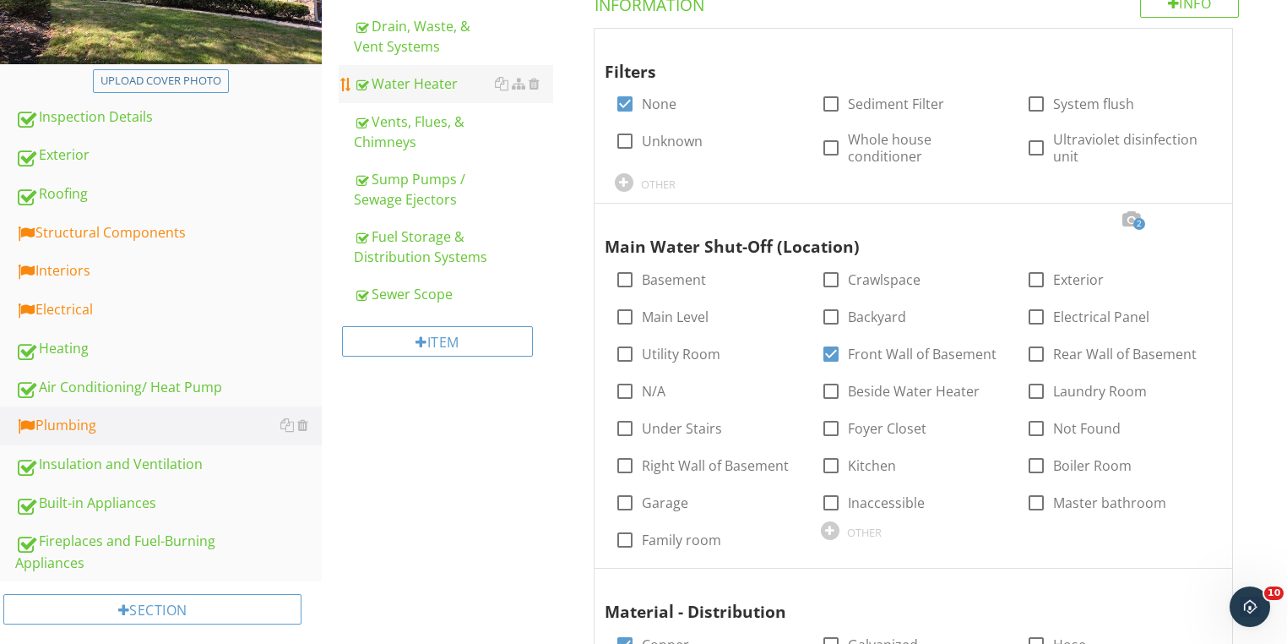
scroll to position [139, 0]
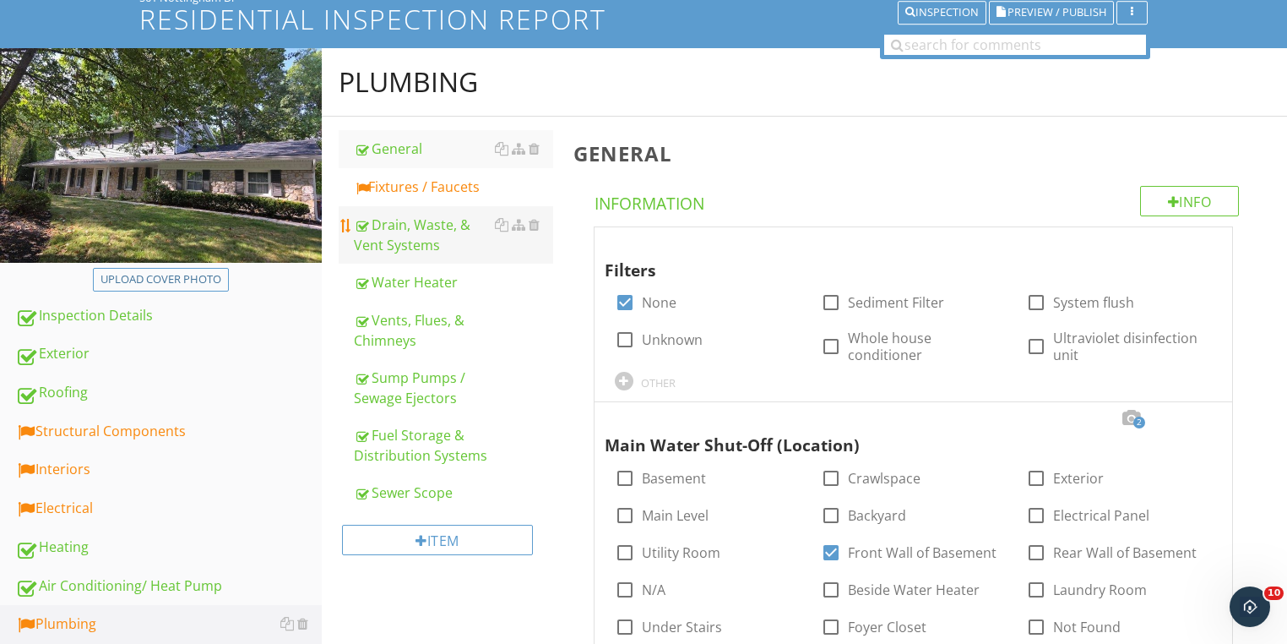
click at [419, 225] on div "Drain, Waste, & Vent Systems" at bounding box center [453, 235] width 199 height 41
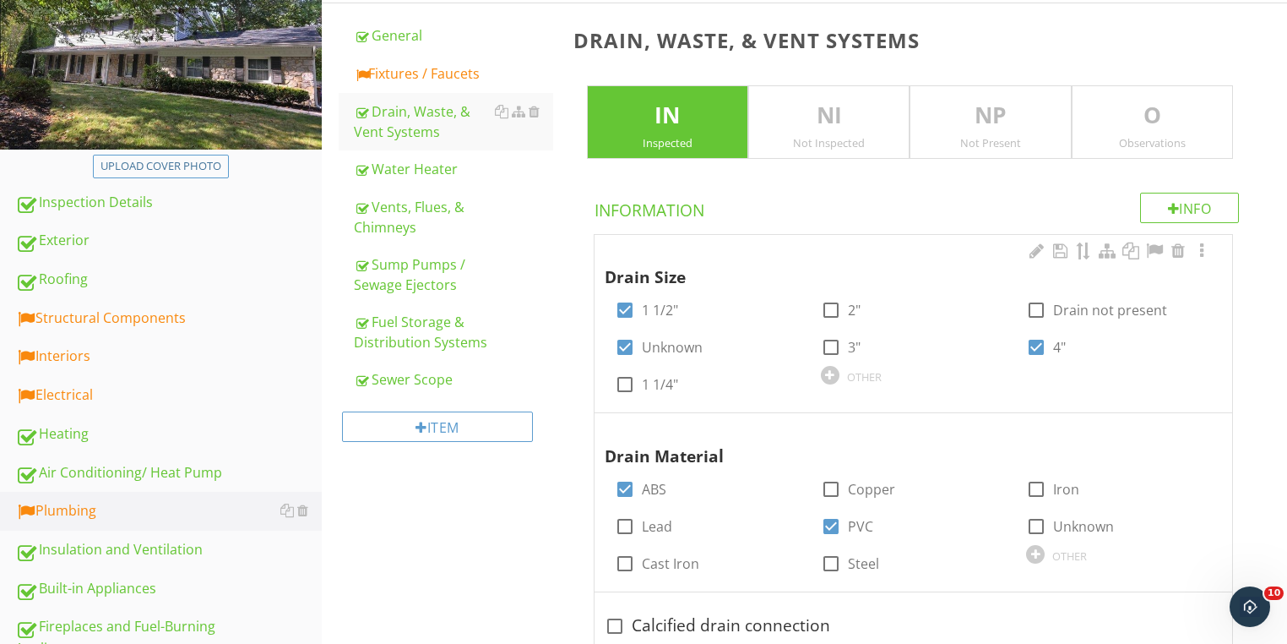
scroll to position [355, 0]
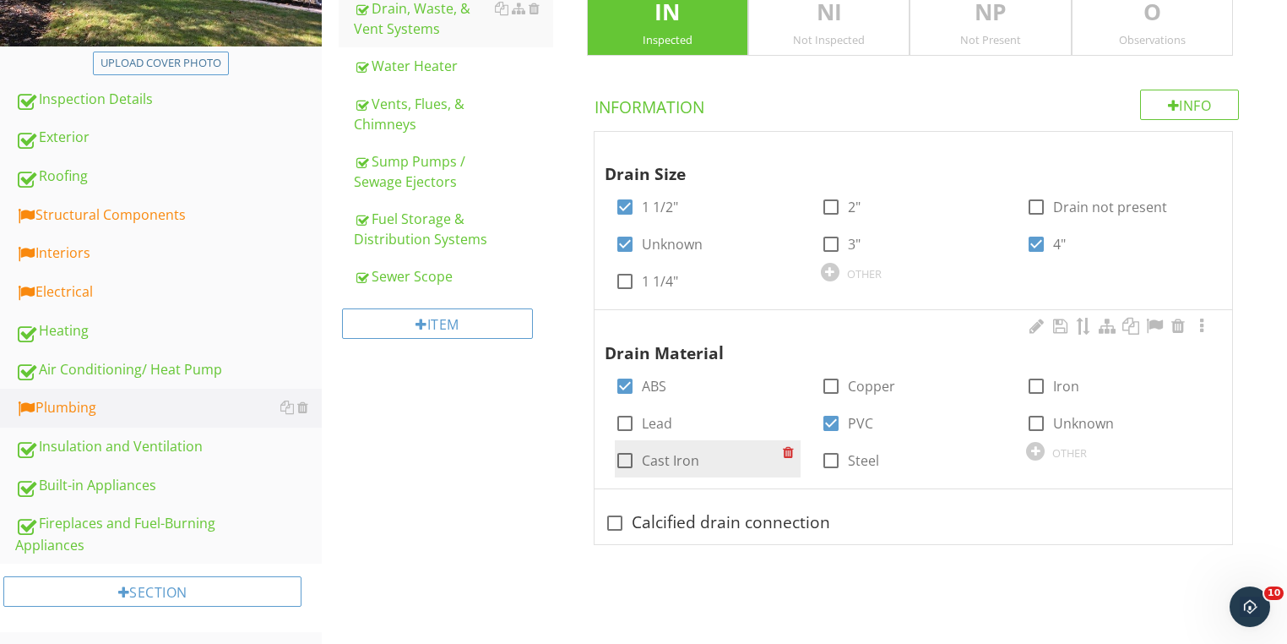
click at [623, 458] on div at bounding box center [625, 460] width 29 height 29
checkbox input "true"
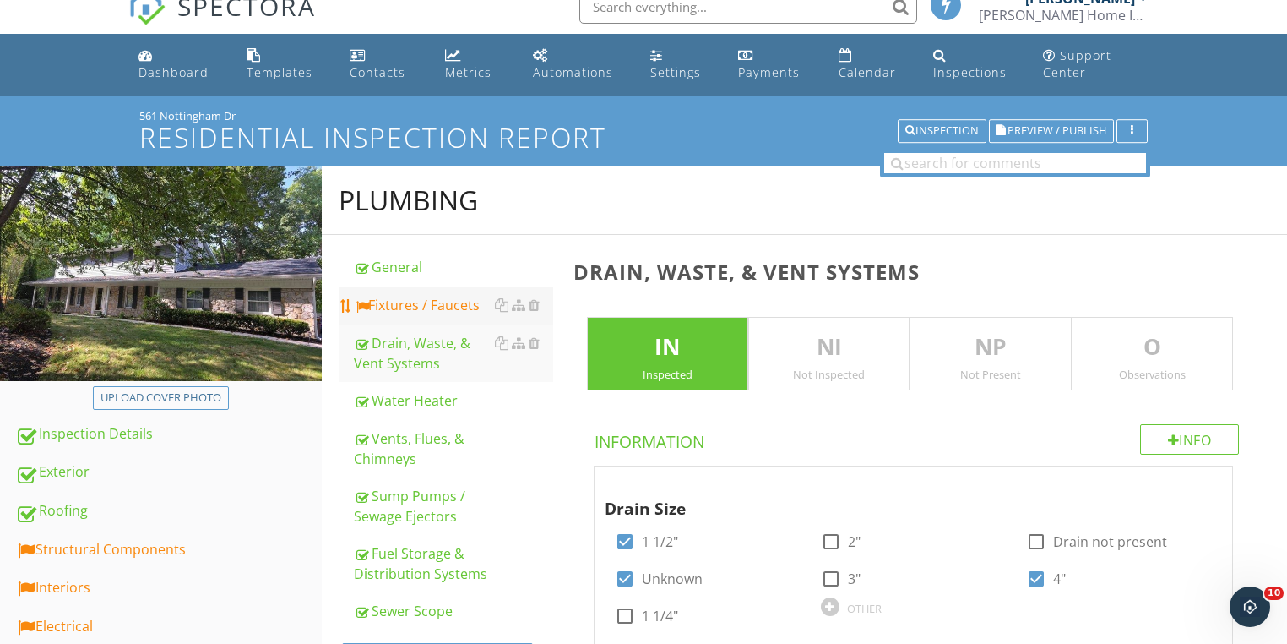
scroll to position [17, 0]
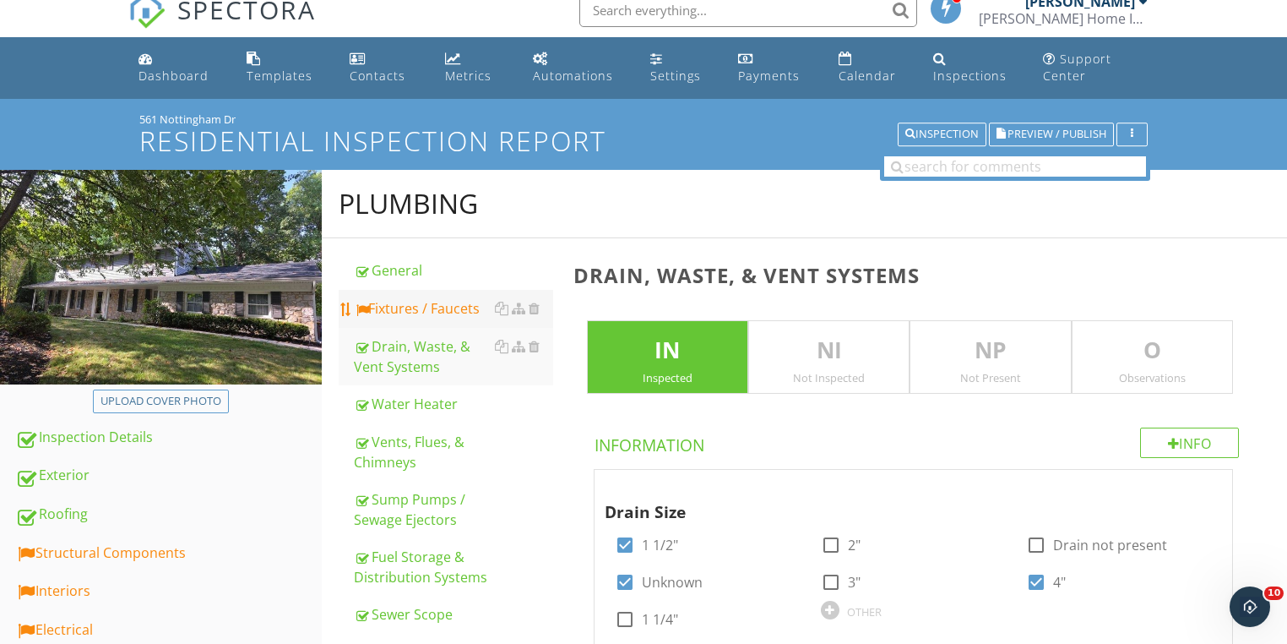
click at [402, 307] on div "Fixtures / Faucets" at bounding box center [453, 308] width 199 height 20
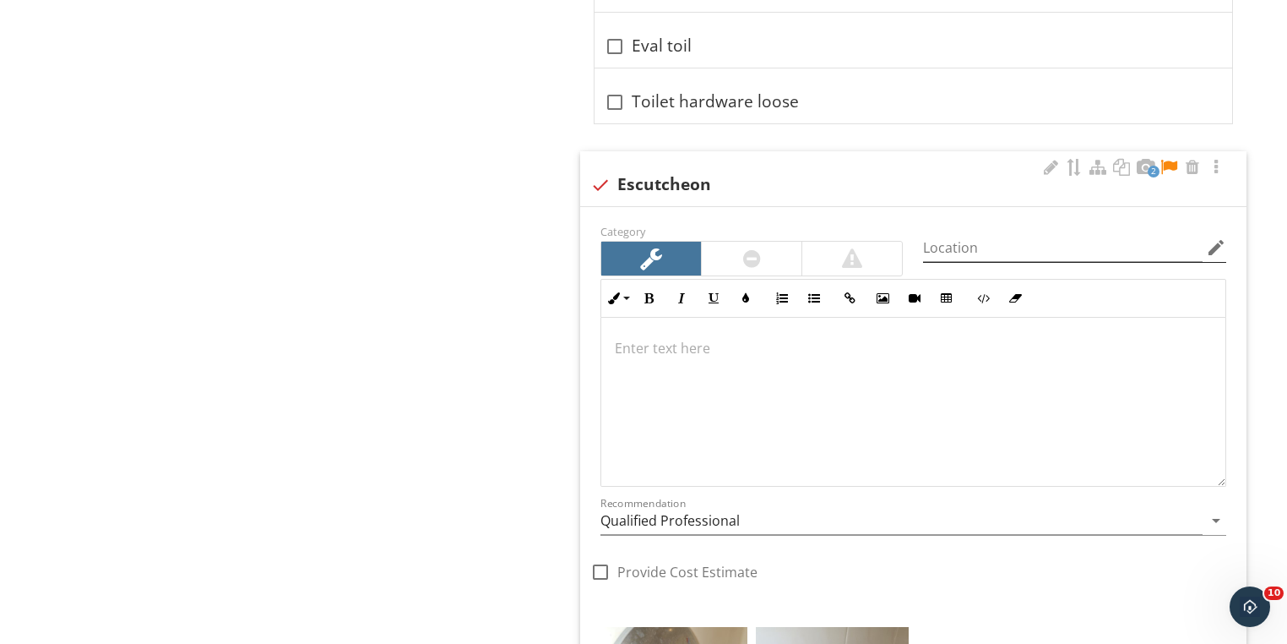
scroll to position [8531, 0]
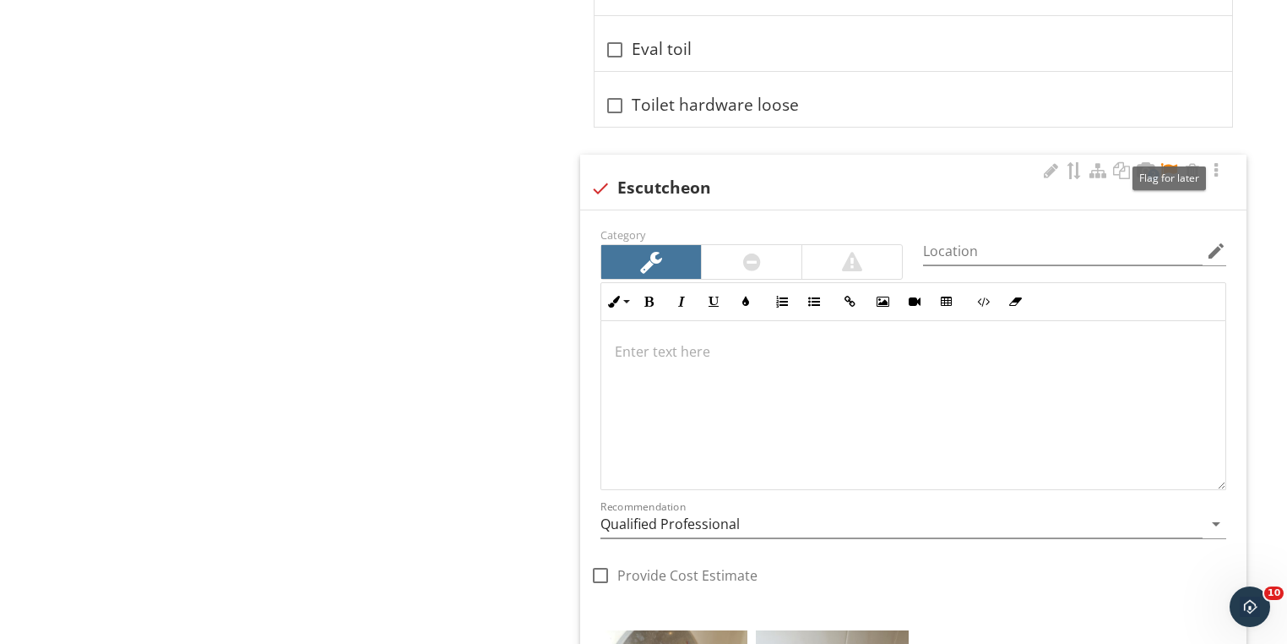
click at [1166, 162] on div at bounding box center [1169, 170] width 20 height 17
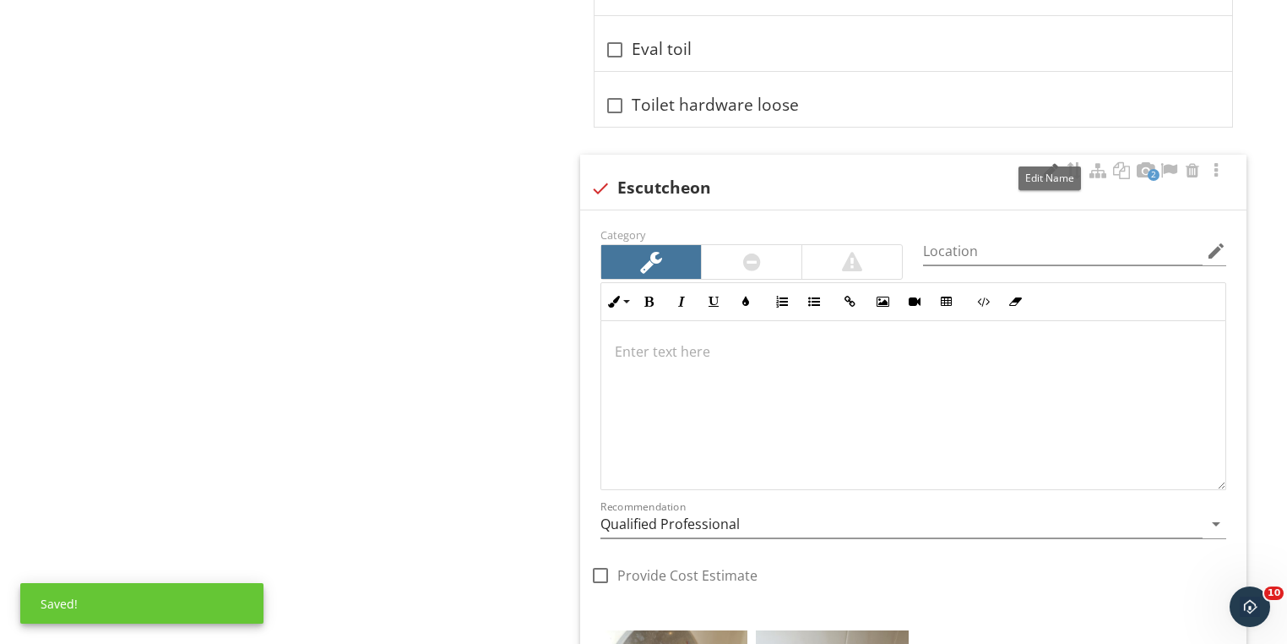
click at [1044, 162] on div at bounding box center [1051, 170] width 20 height 17
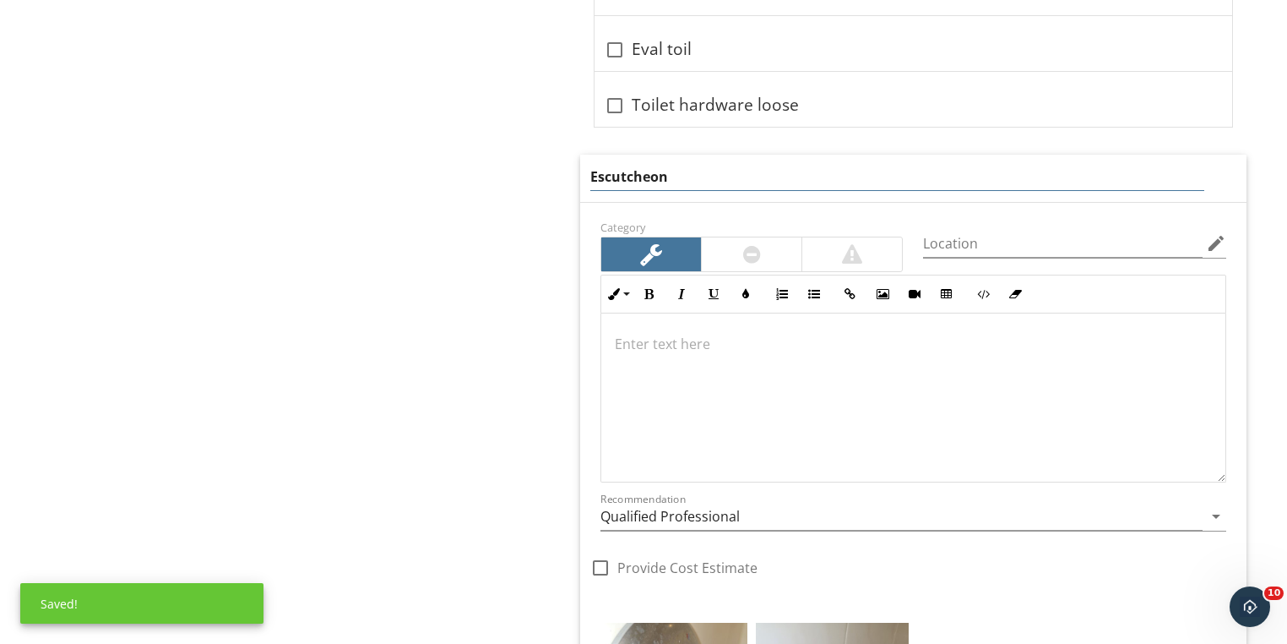
click at [735, 163] on input "Escutcheon" at bounding box center [897, 177] width 614 height 28
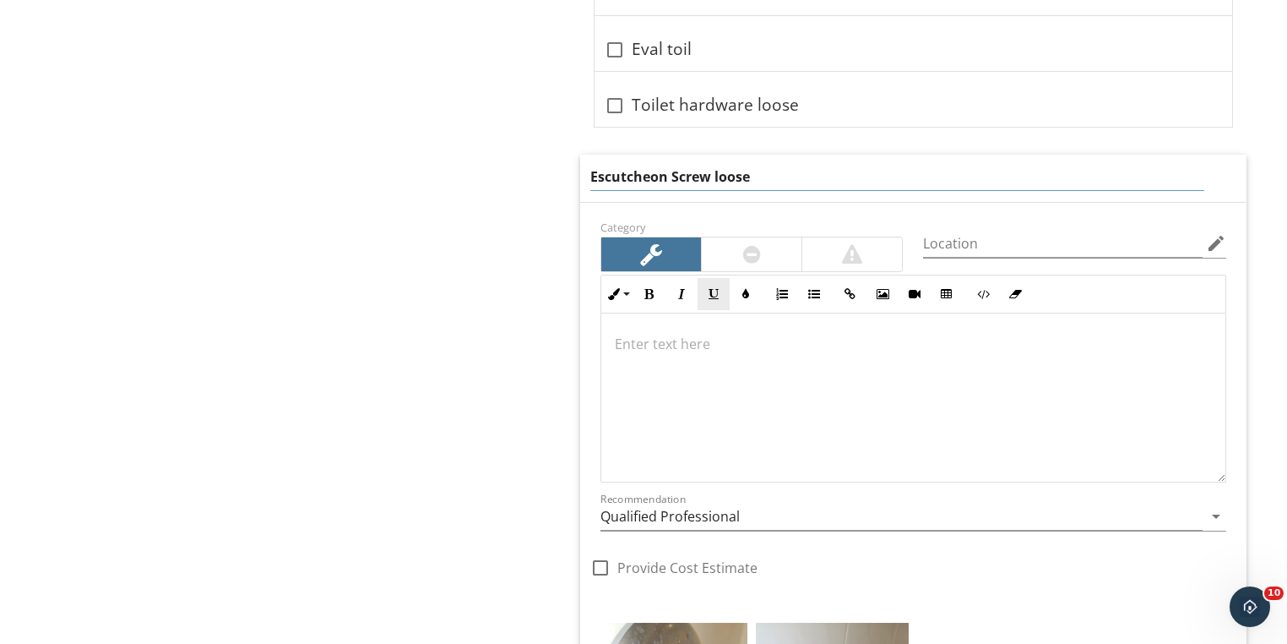
type input "Escutcheon Screw loose"
click at [726, 332] on div at bounding box center [913, 397] width 624 height 169
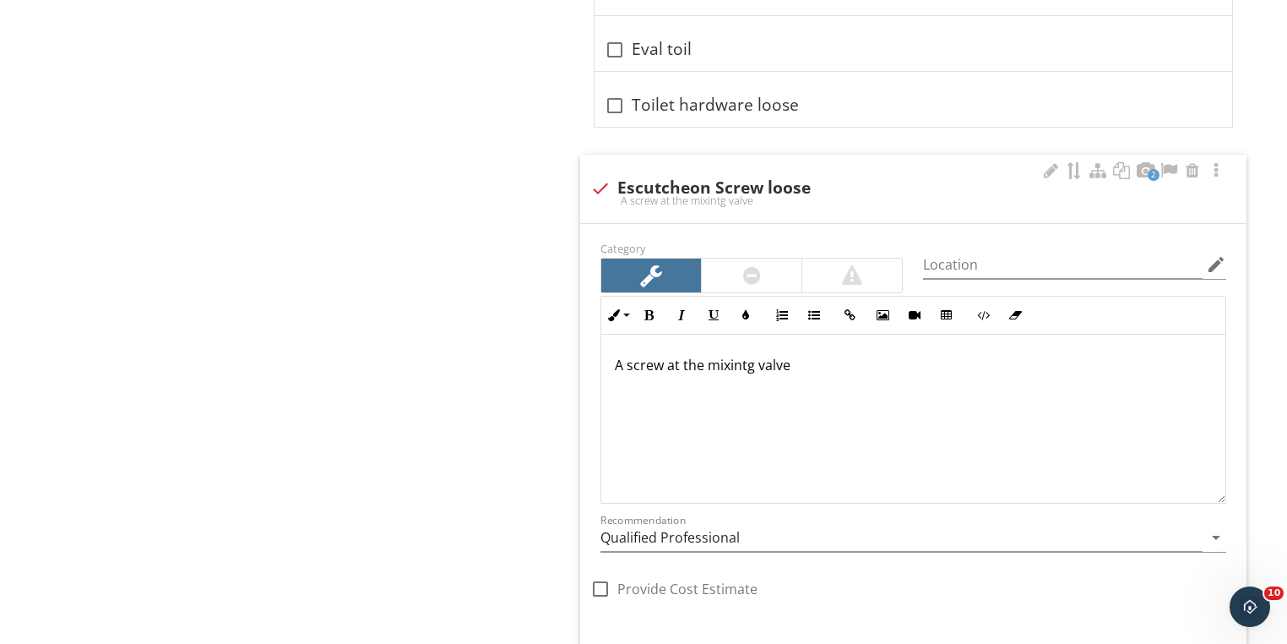
scroll to position [8545, 0]
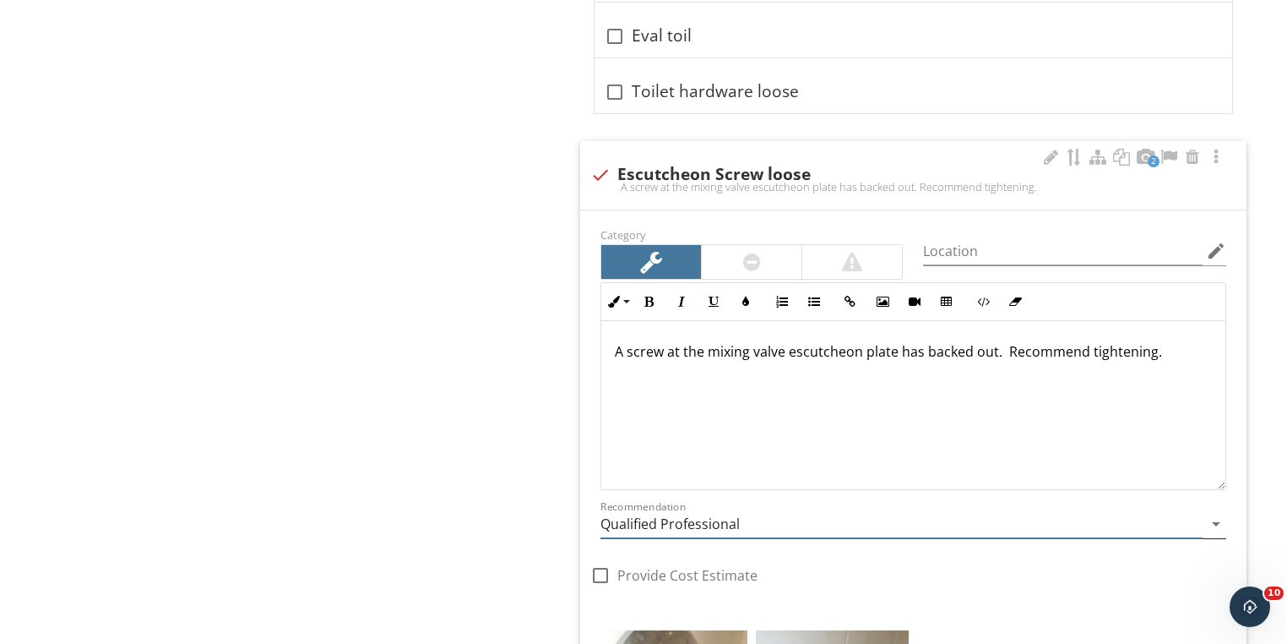
click at [701, 510] on input "Qualified Professional" at bounding box center [902, 524] width 602 height 28
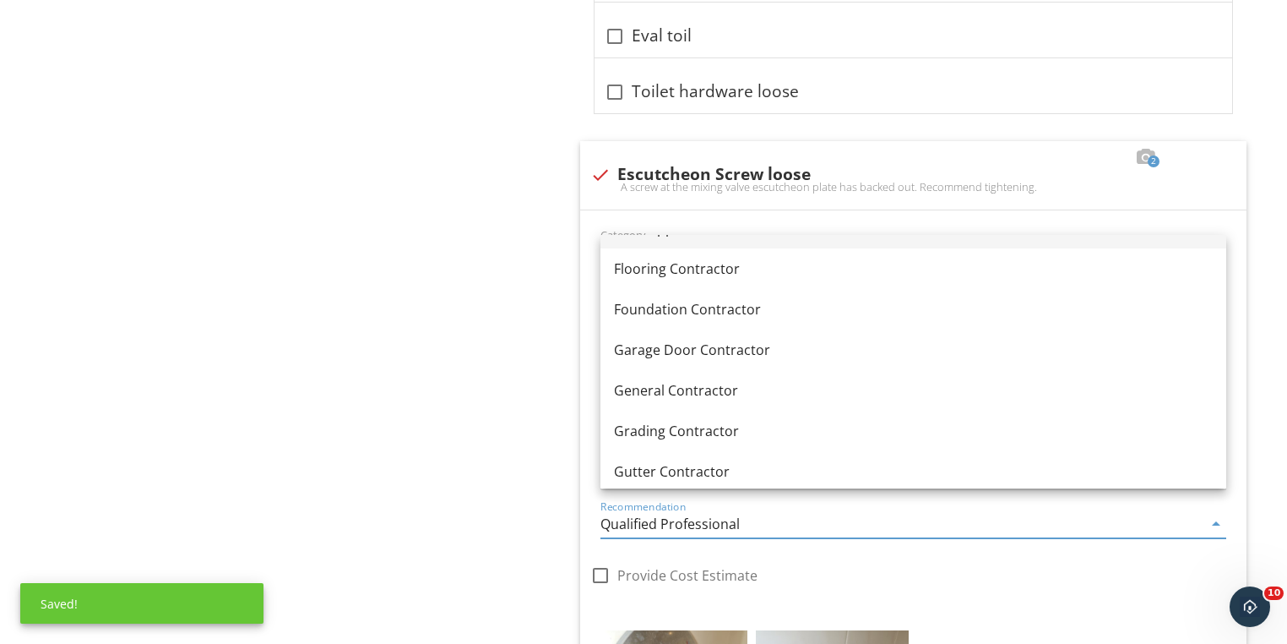
scroll to position [1112, 0]
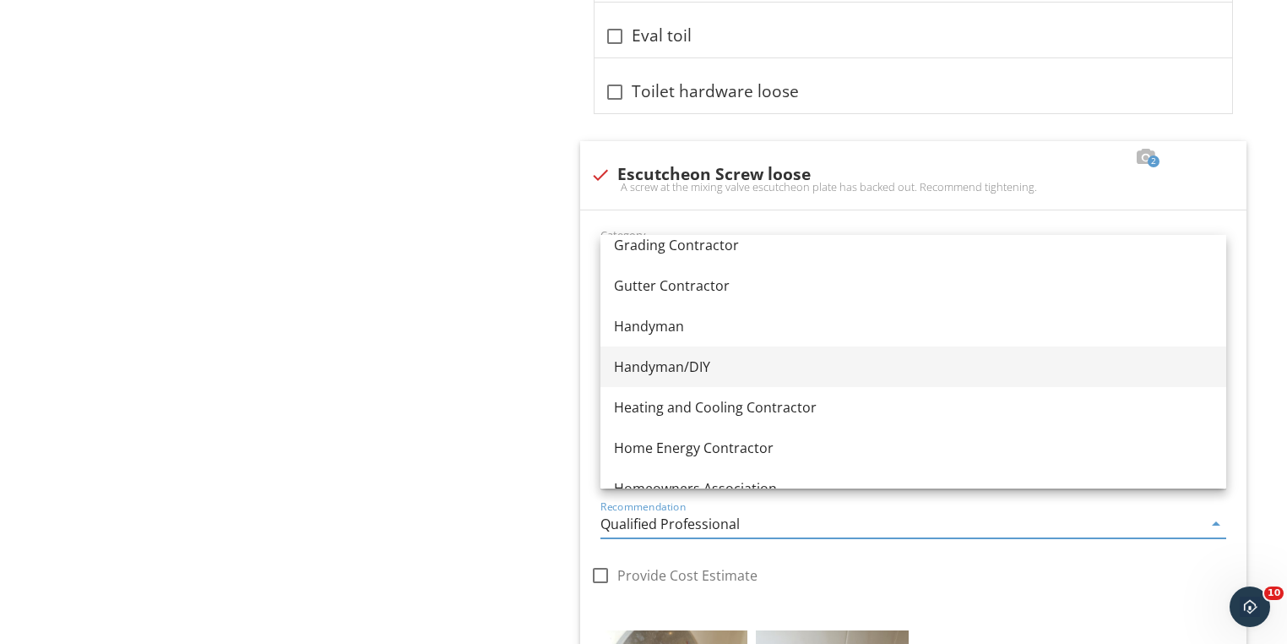
click at [681, 366] on div "Handyman/DIY" at bounding box center [913, 366] width 599 height 20
type input "Handyman/DIY"
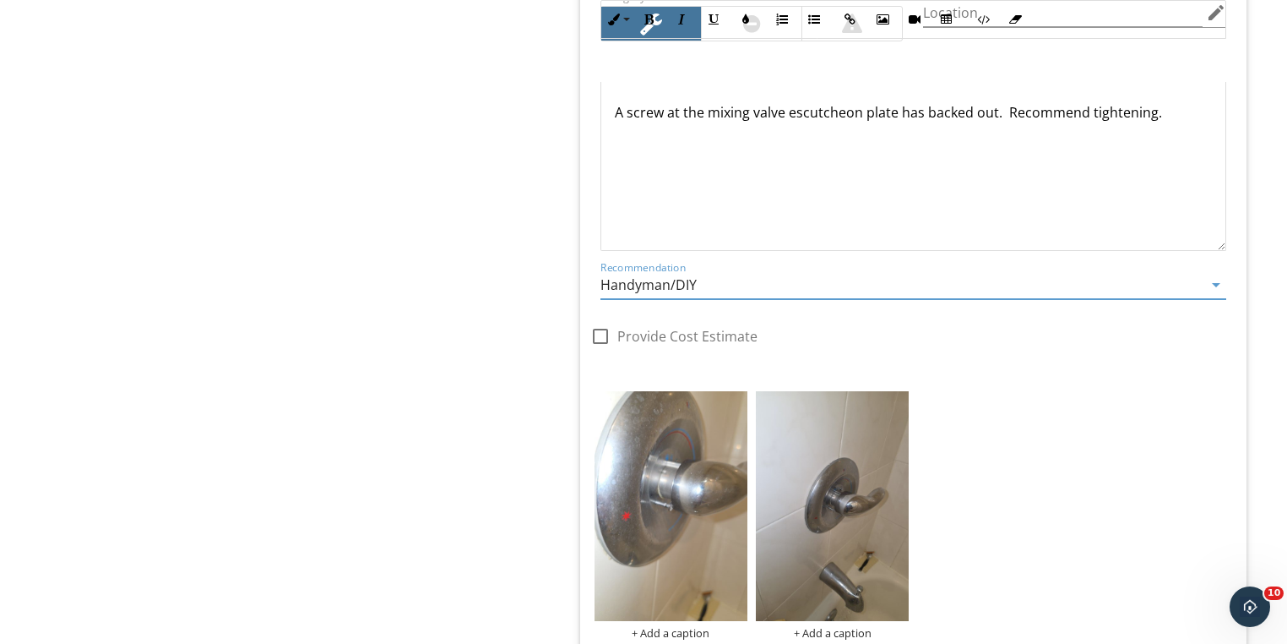
scroll to position [8882, 0]
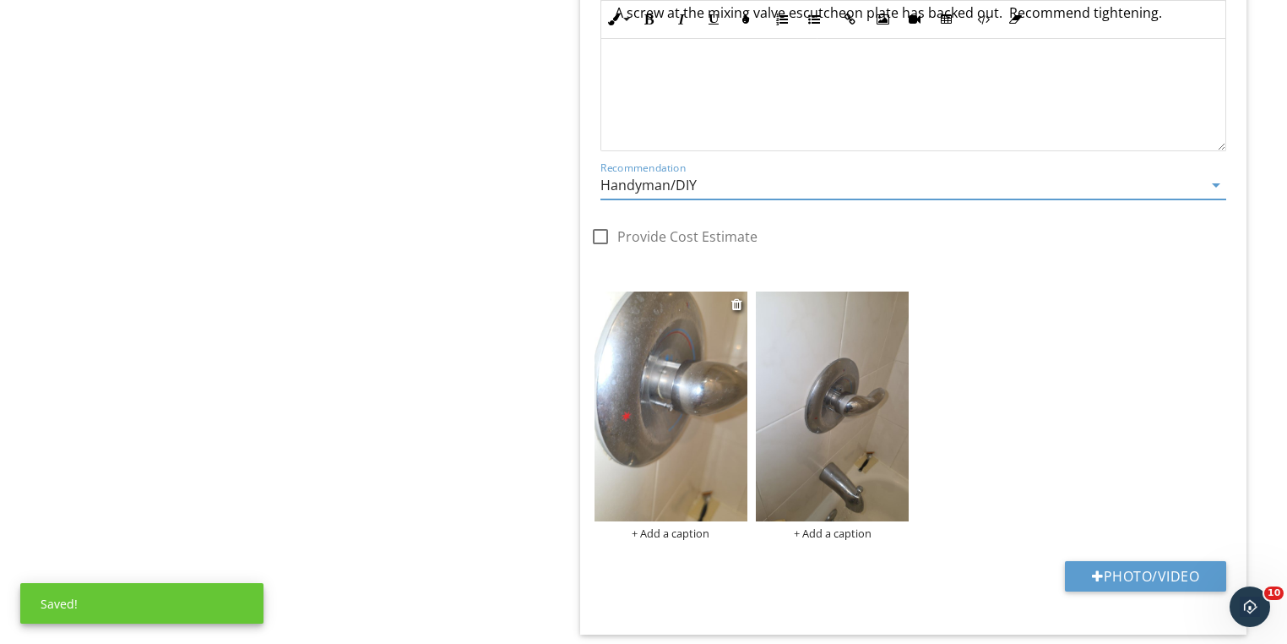
click at [682, 423] on img at bounding box center [671, 406] width 153 height 230
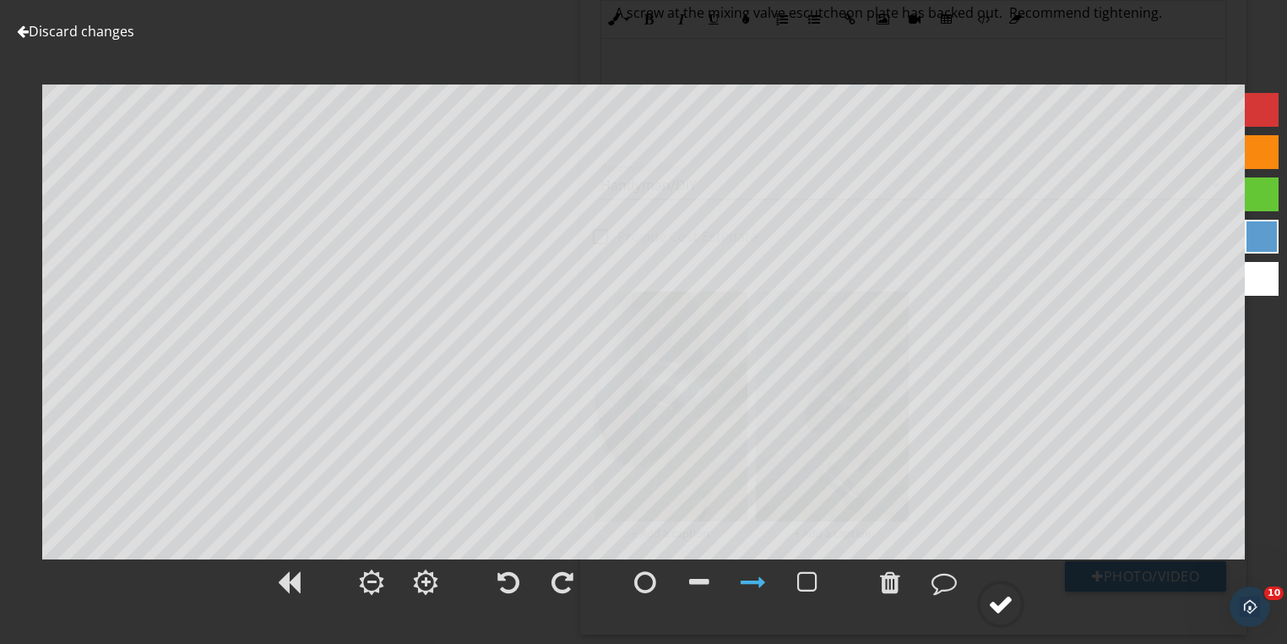
click at [998, 609] on div at bounding box center [1000, 603] width 25 height 25
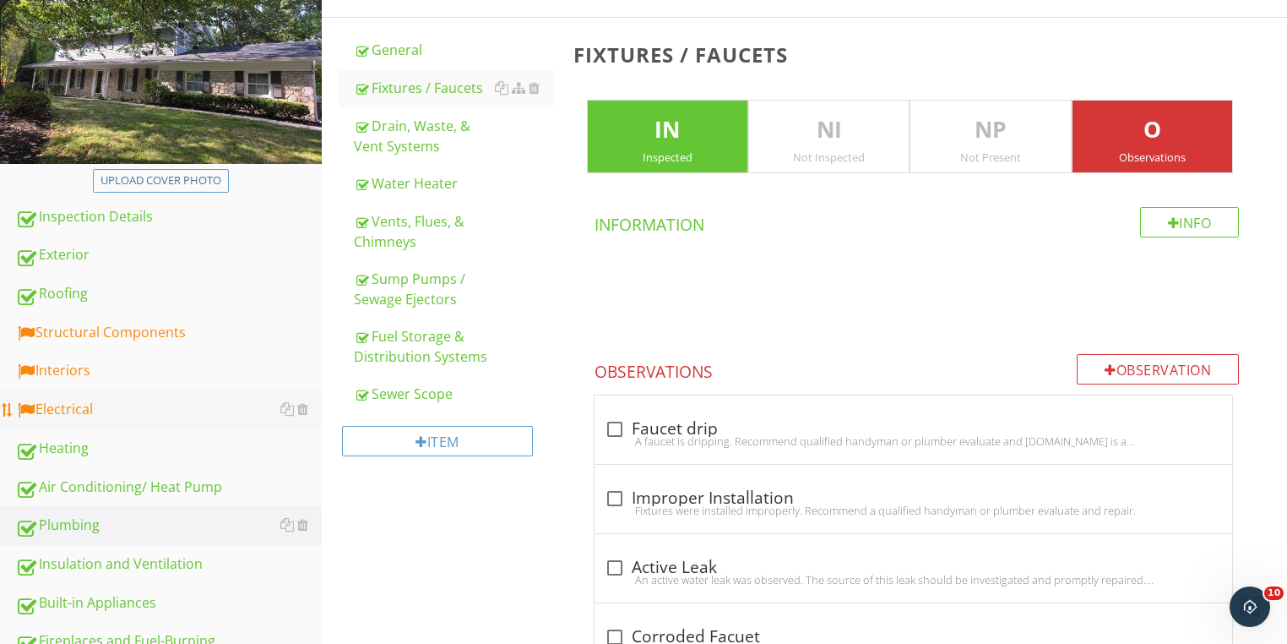
scroll to position [339, 0]
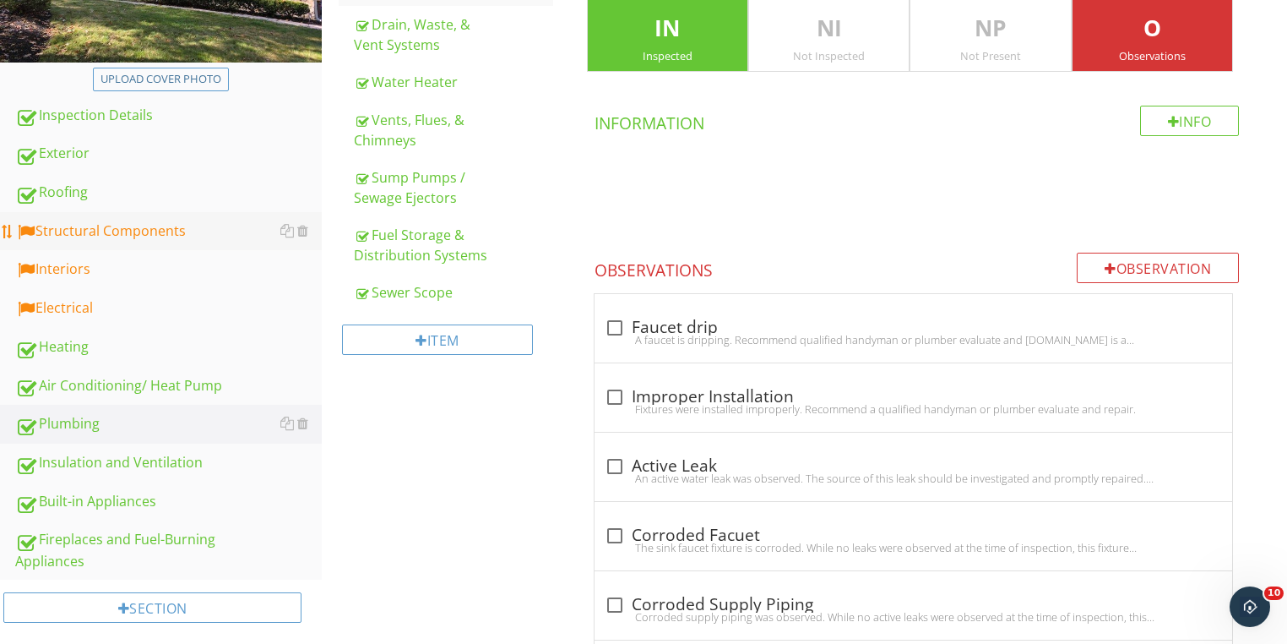
click at [71, 229] on div "Structural Components" at bounding box center [168, 231] width 307 height 22
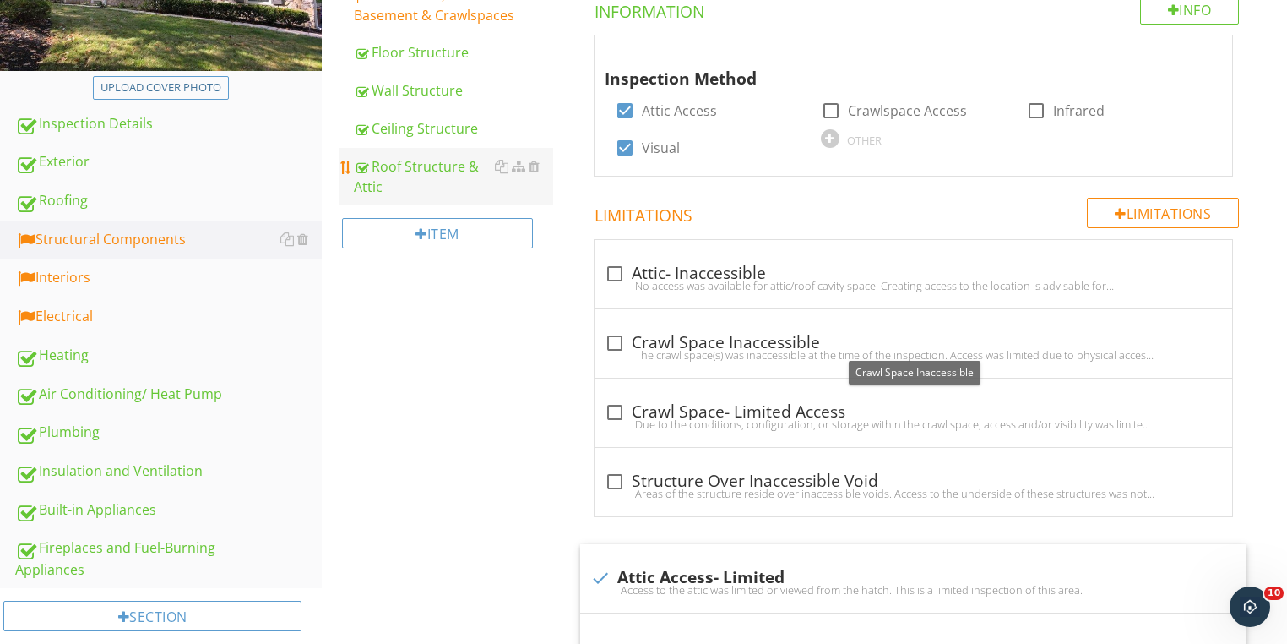
scroll to position [204, 0]
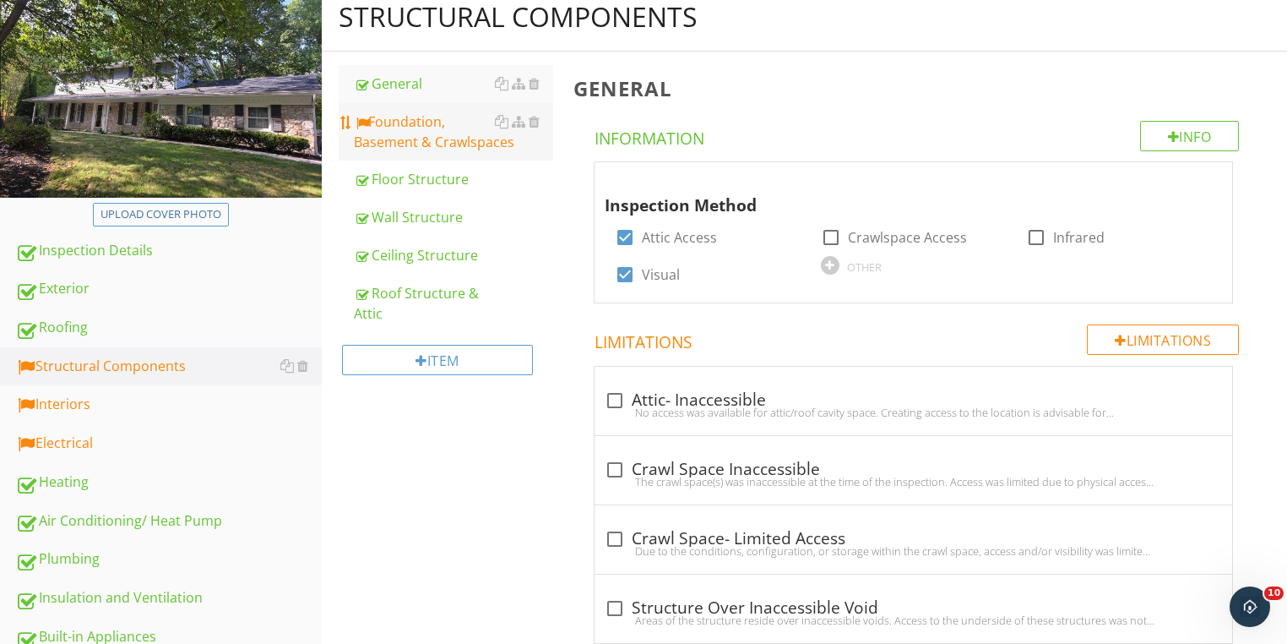
click at [400, 138] on div "Foundation, Basement & Crawlspaces" at bounding box center [453, 131] width 199 height 41
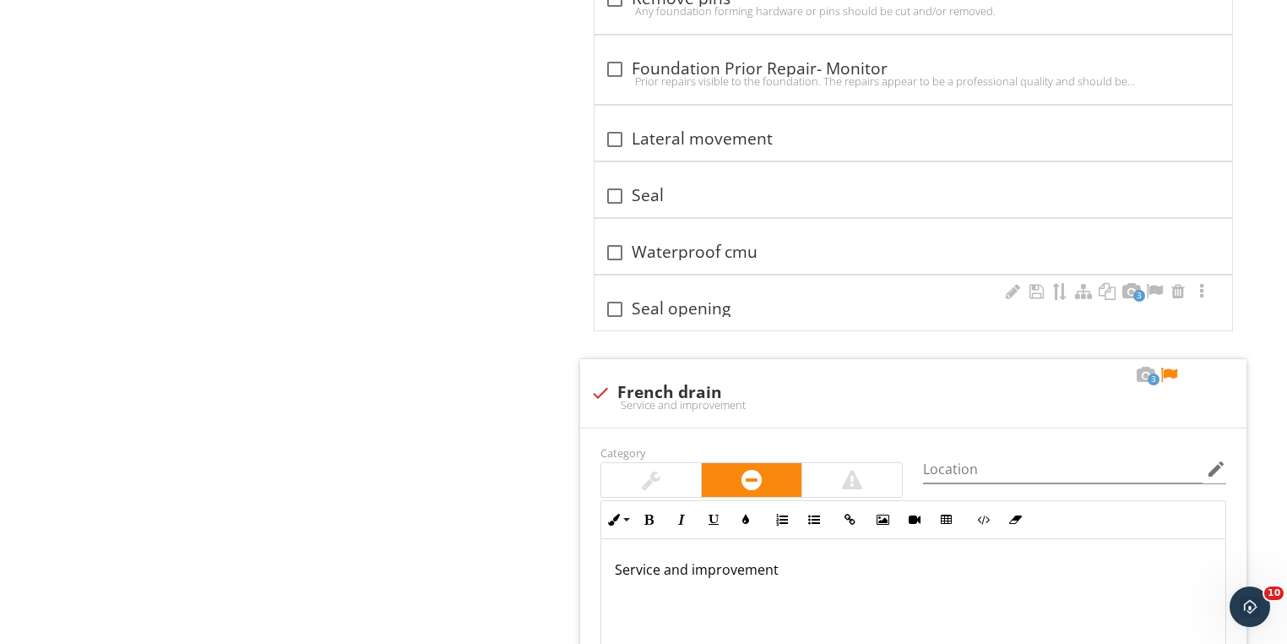
scroll to position [4731, 0]
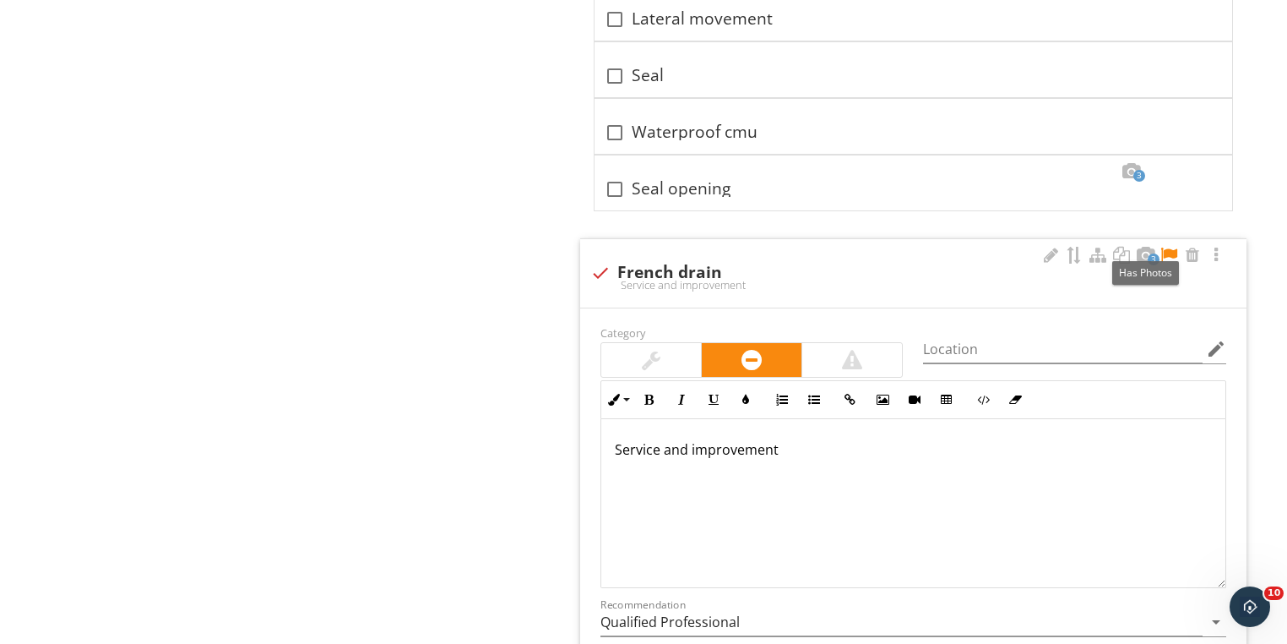
click at [1164, 247] on div at bounding box center [1169, 255] width 20 height 17
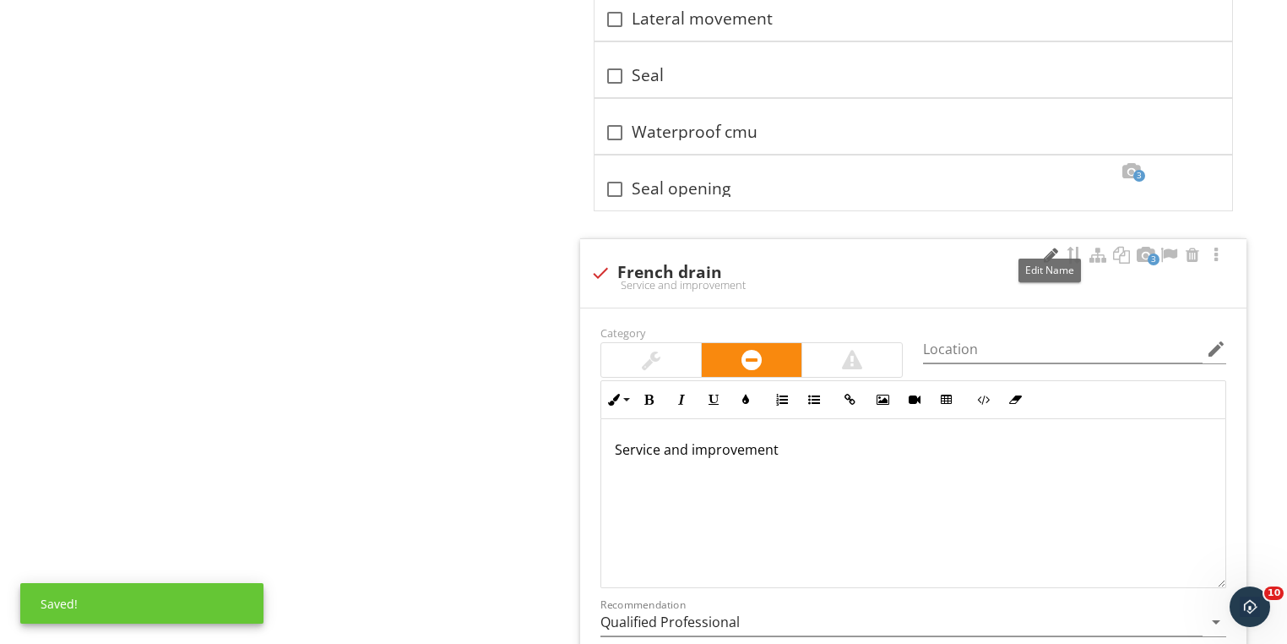
click at [1047, 247] on div at bounding box center [1051, 255] width 20 height 17
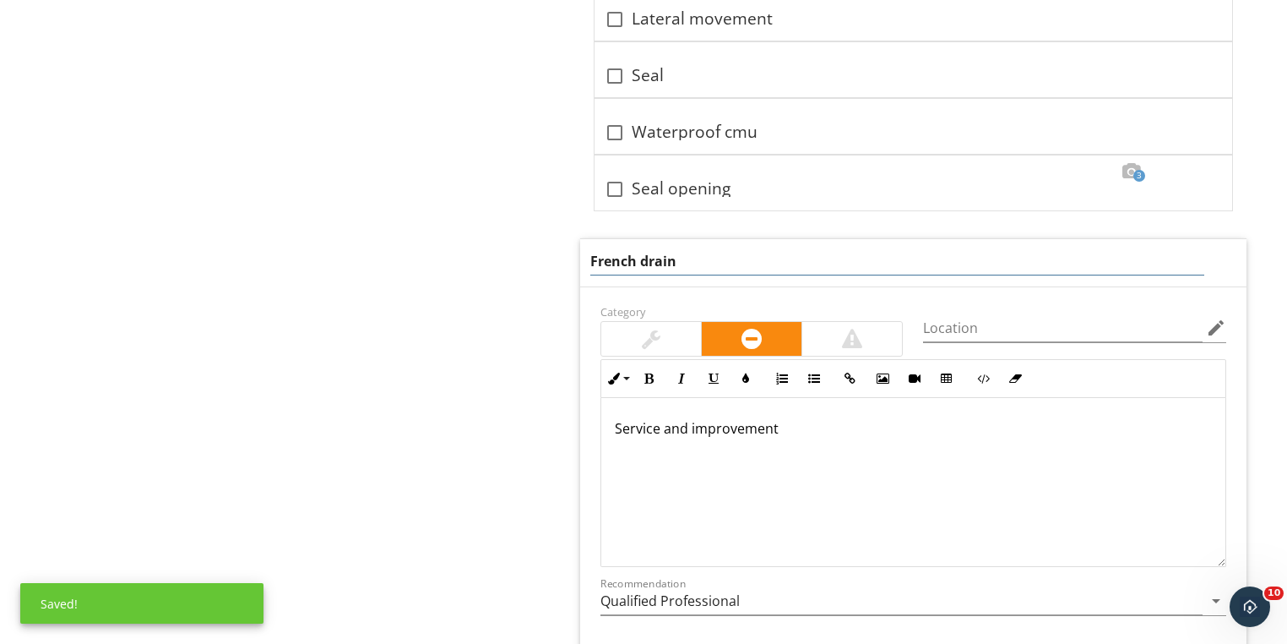
click at [740, 249] on input "French drain" at bounding box center [897, 261] width 614 height 28
click at [761, 247] on input "French drain- Service and repair" at bounding box center [897, 261] width 614 height 28
click at [774, 251] on input "French drain- Service and repair" at bounding box center [897, 261] width 614 height 28
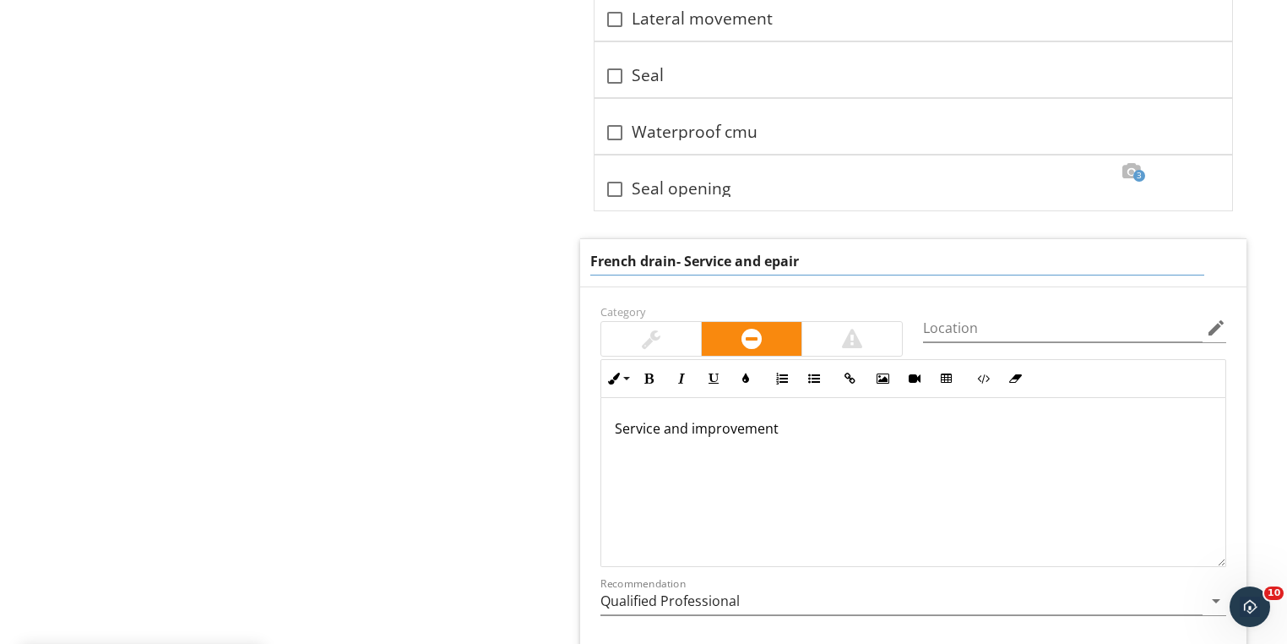
type input "French drain- Service and Repair"
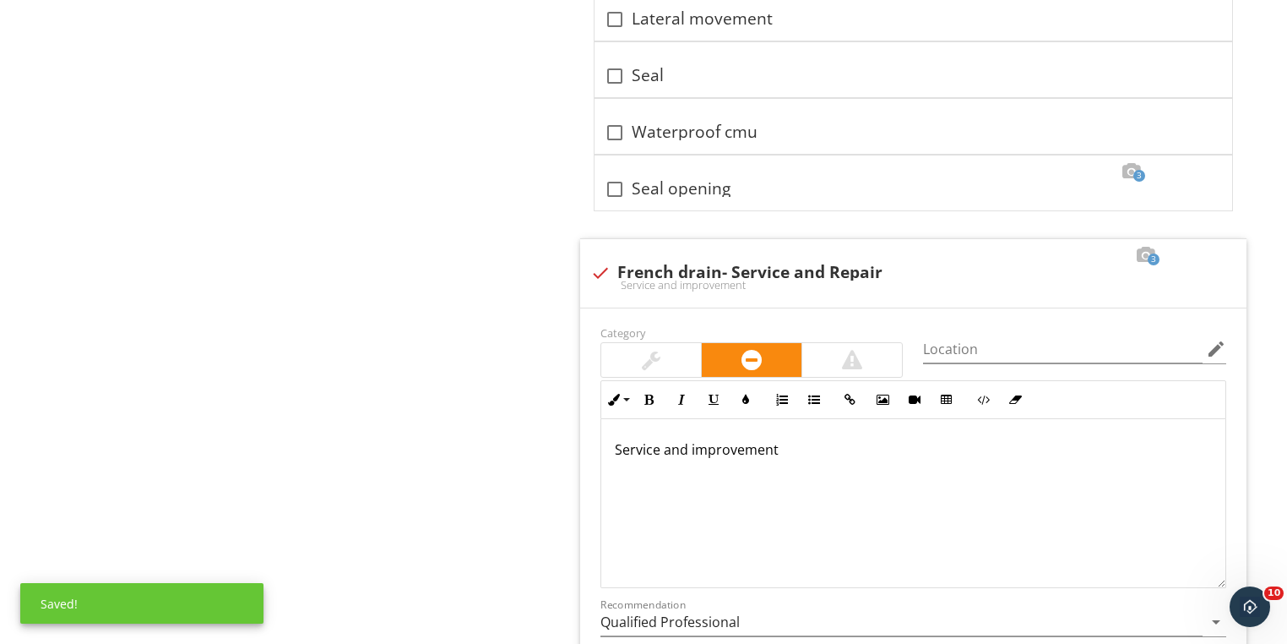
drag, startPoint x: 824, startPoint y: 417, endPoint x: 577, endPoint y: 407, distance: 246.8
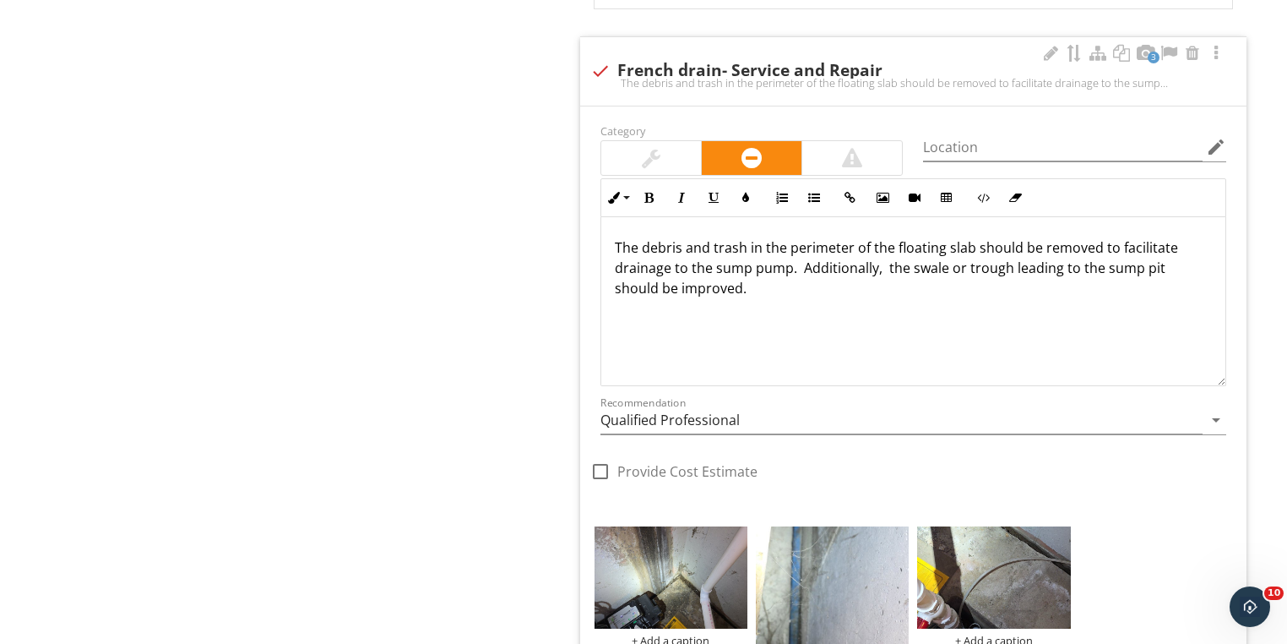
scroll to position [4934, 0]
click at [680, 409] on input "Qualified Professional" at bounding box center [902, 419] width 602 height 28
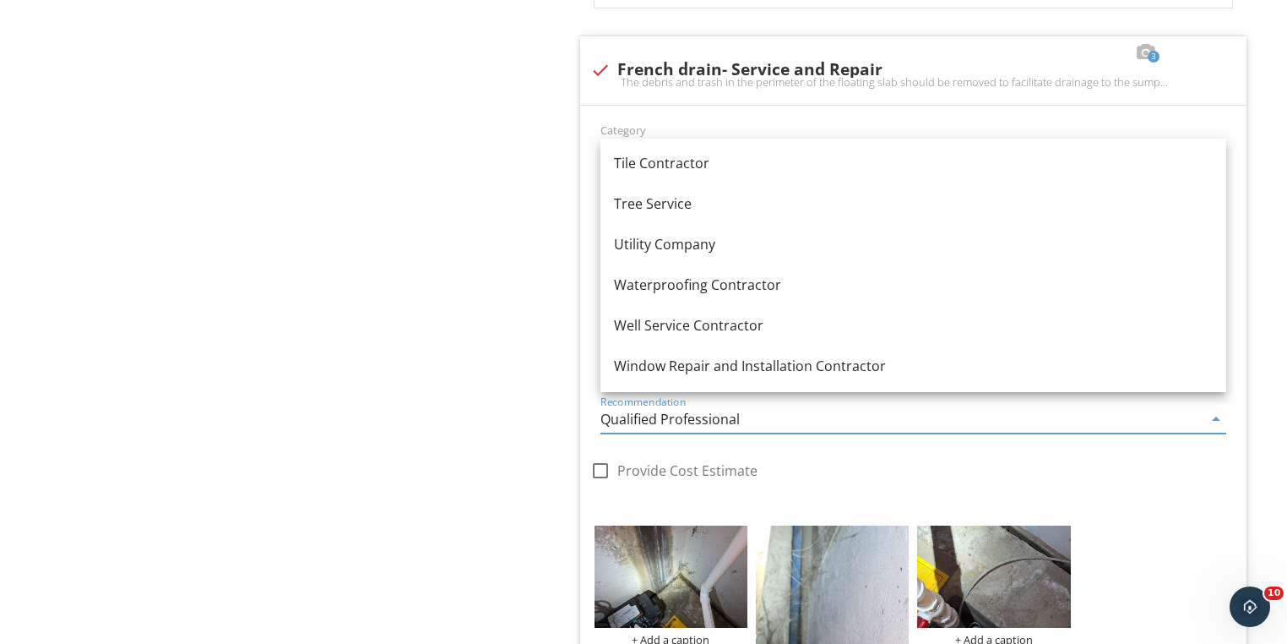
scroll to position [2395, 0]
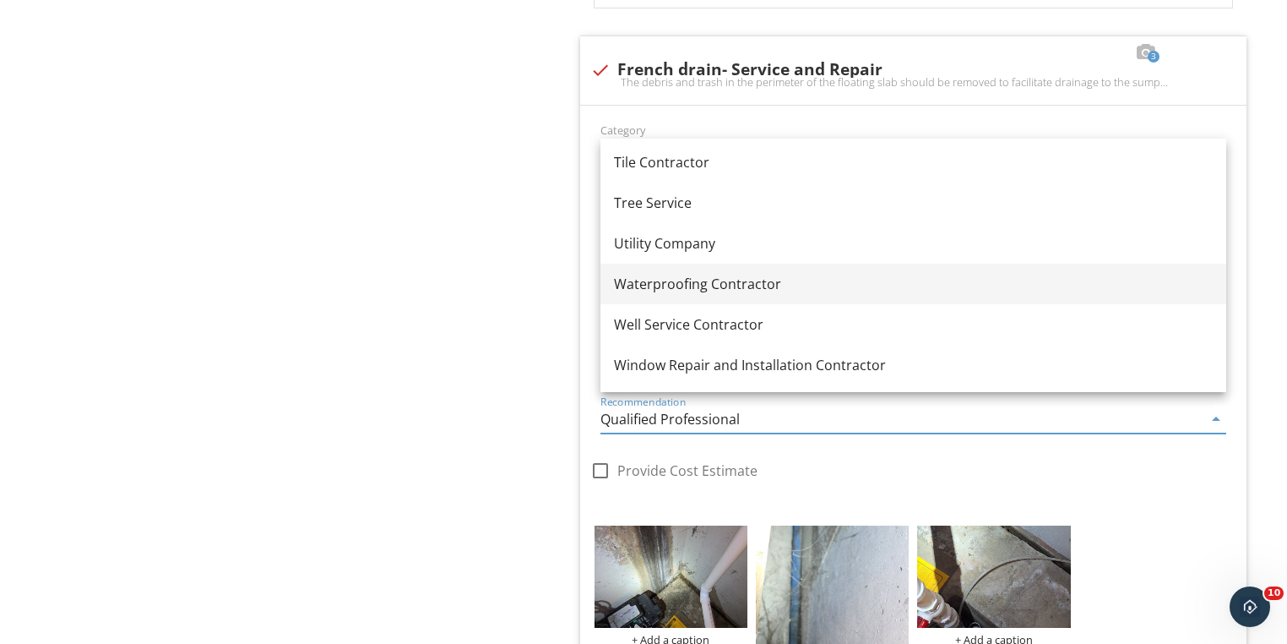
click at [686, 287] on div "Waterproofing Contractor" at bounding box center [913, 284] width 599 height 20
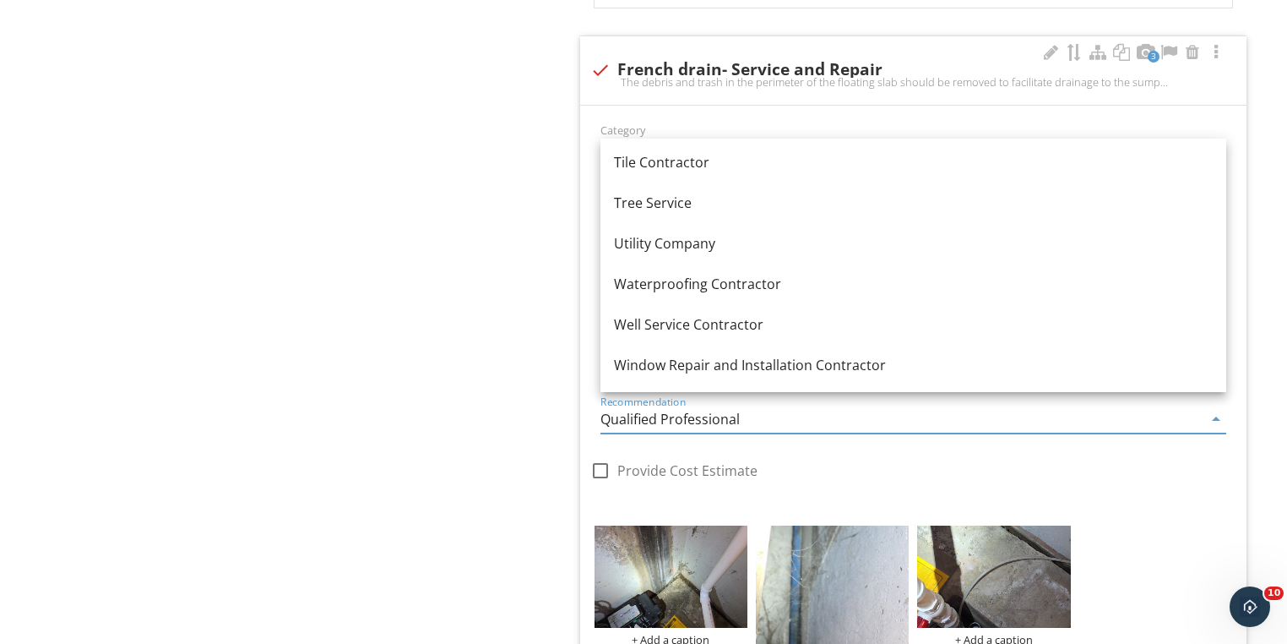
type input "Waterproofing Contractor"
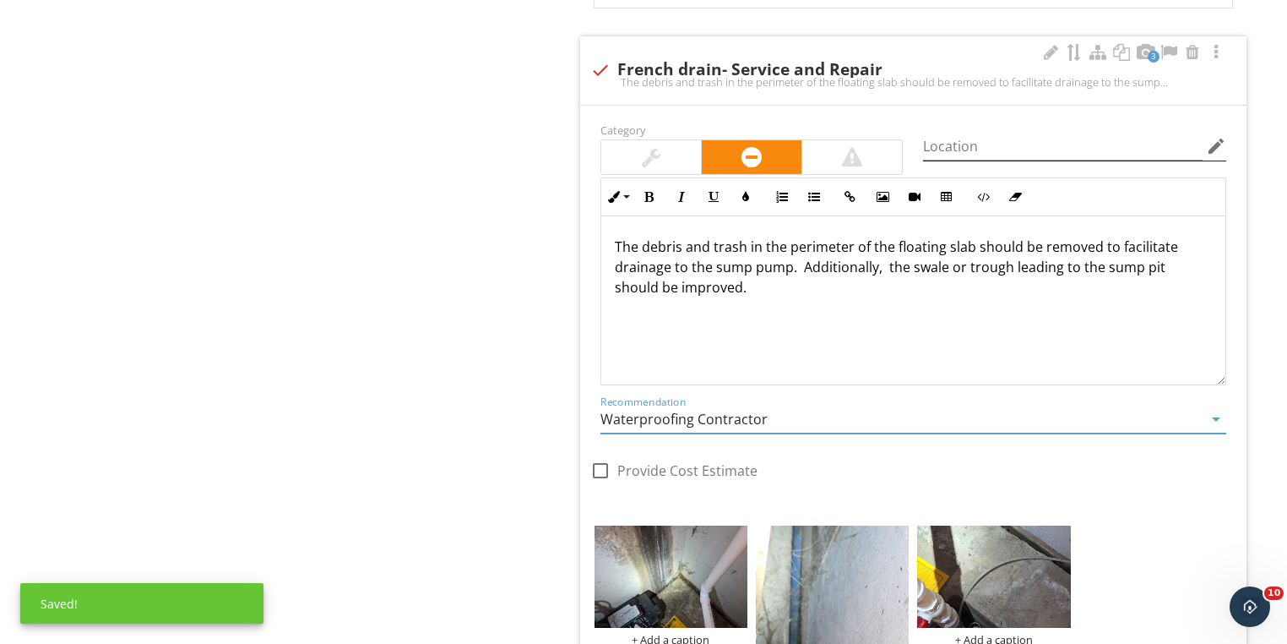
click at [1213, 136] on icon "edit" at bounding box center [1216, 146] width 20 height 20
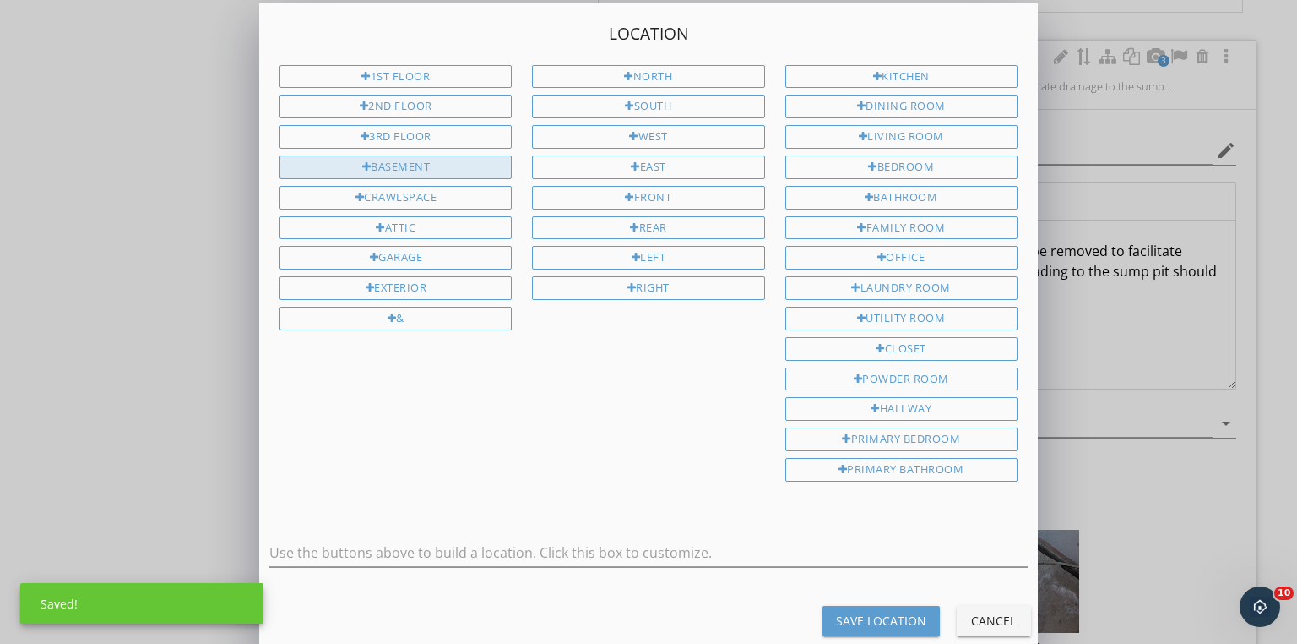
click at [417, 158] on div "Basement" at bounding box center [396, 167] width 232 height 24
type input "Basement"
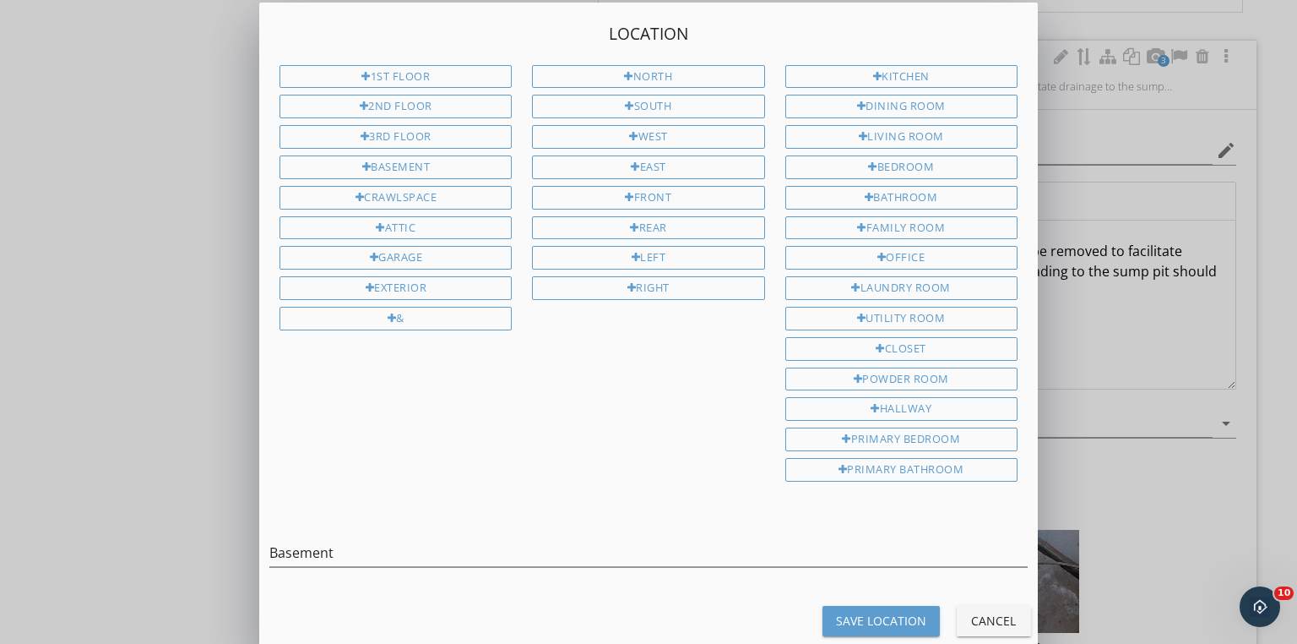
click at [902, 612] on div "Save Location" at bounding box center [881, 621] width 90 height 18
type input "Basement"
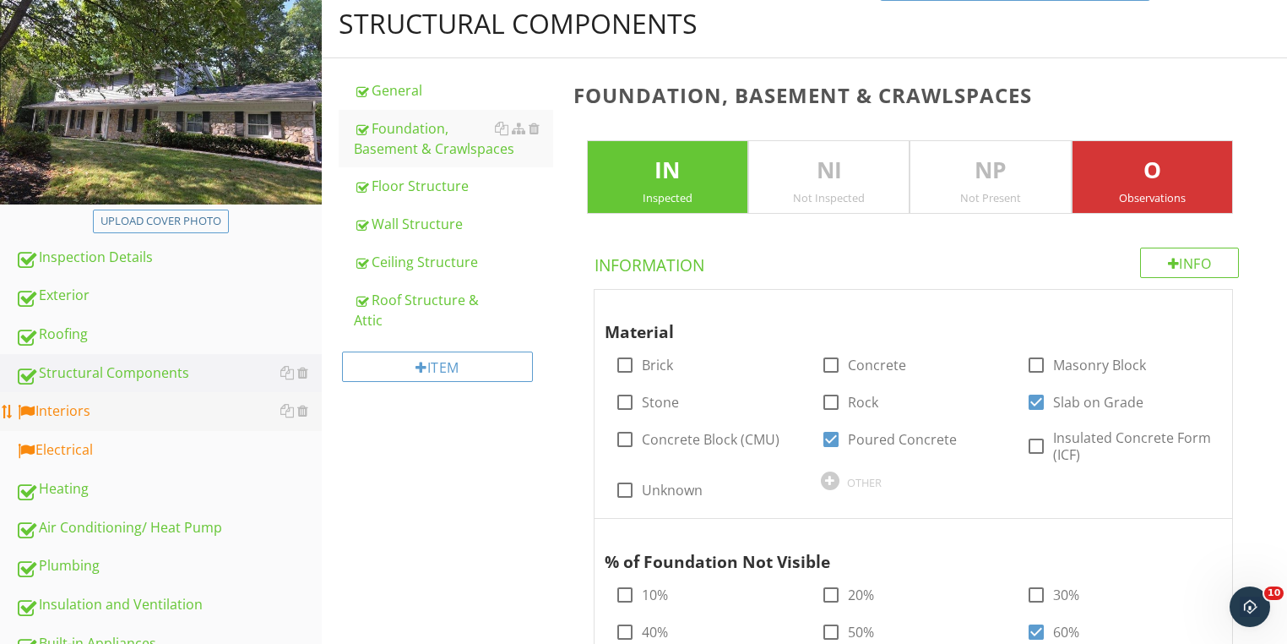
scroll to position [348, 0]
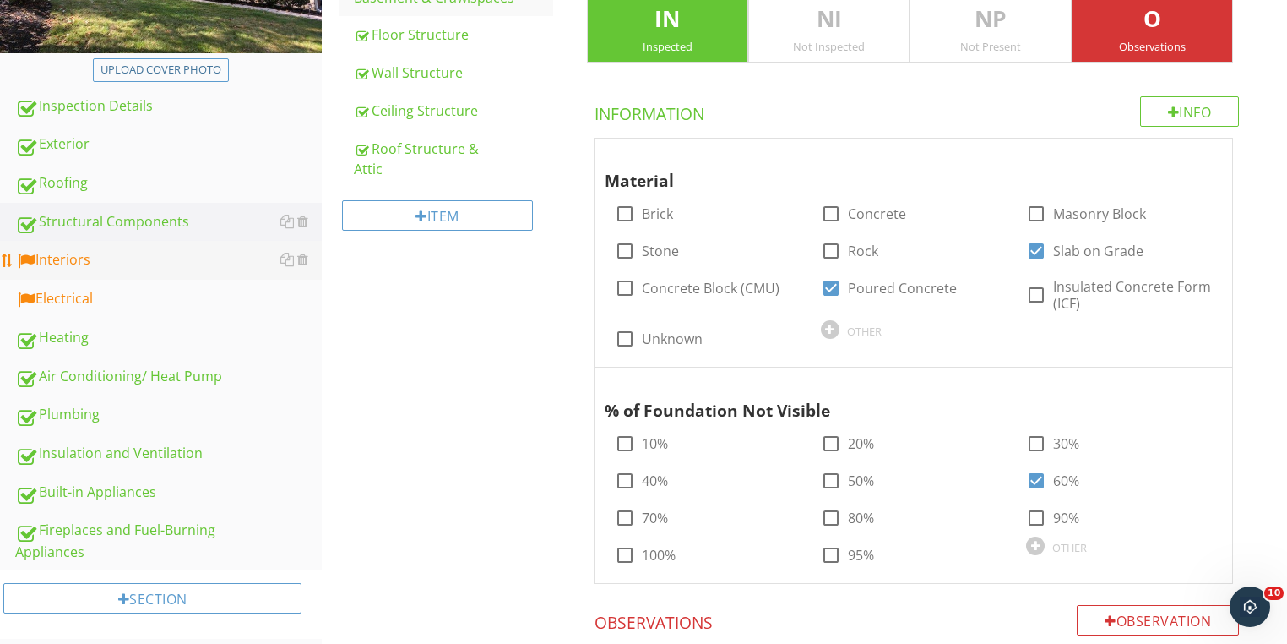
click at [49, 260] on div "Interiors" at bounding box center [168, 260] width 307 height 22
type textarea "<p>Minor cracking was noted at the foundation.&nbsp; This is commonly due to, s…"
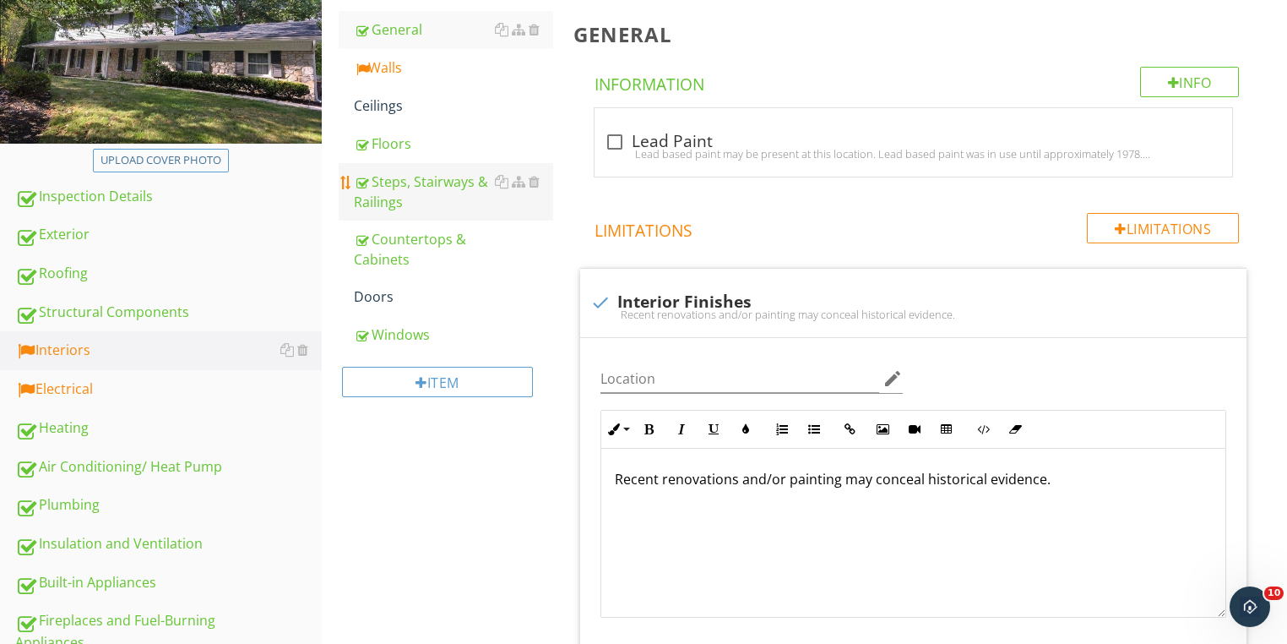
scroll to position [145, 0]
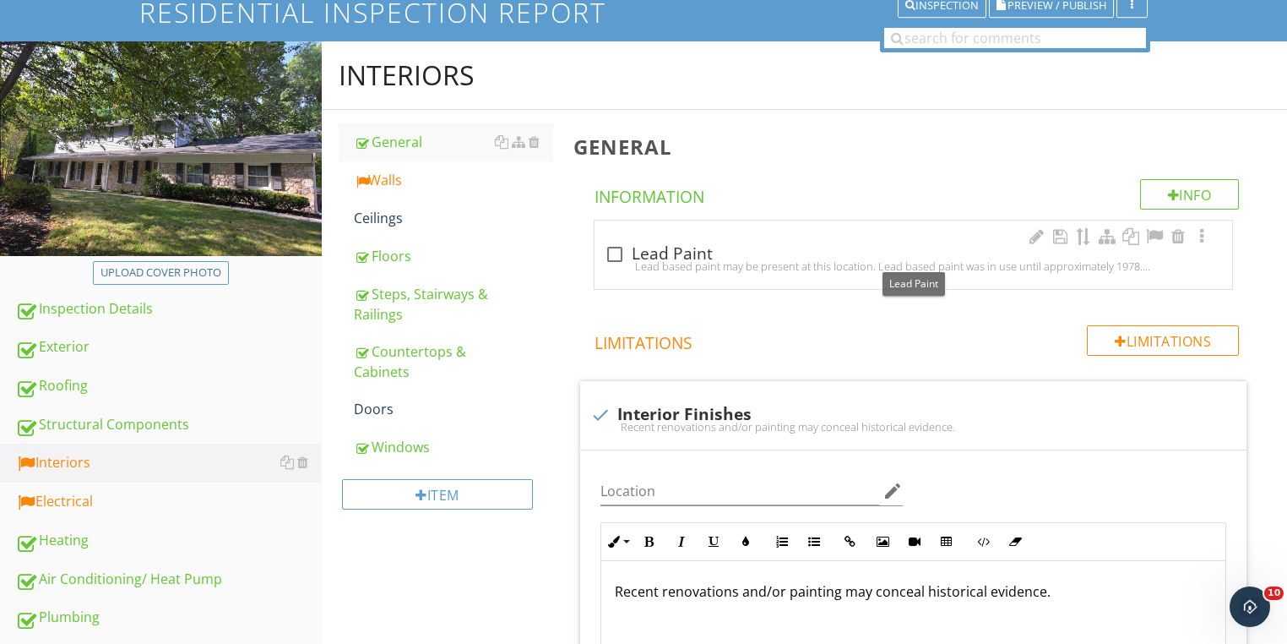
click at [612, 248] on div at bounding box center [615, 254] width 29 height 29
checkbox input "true"
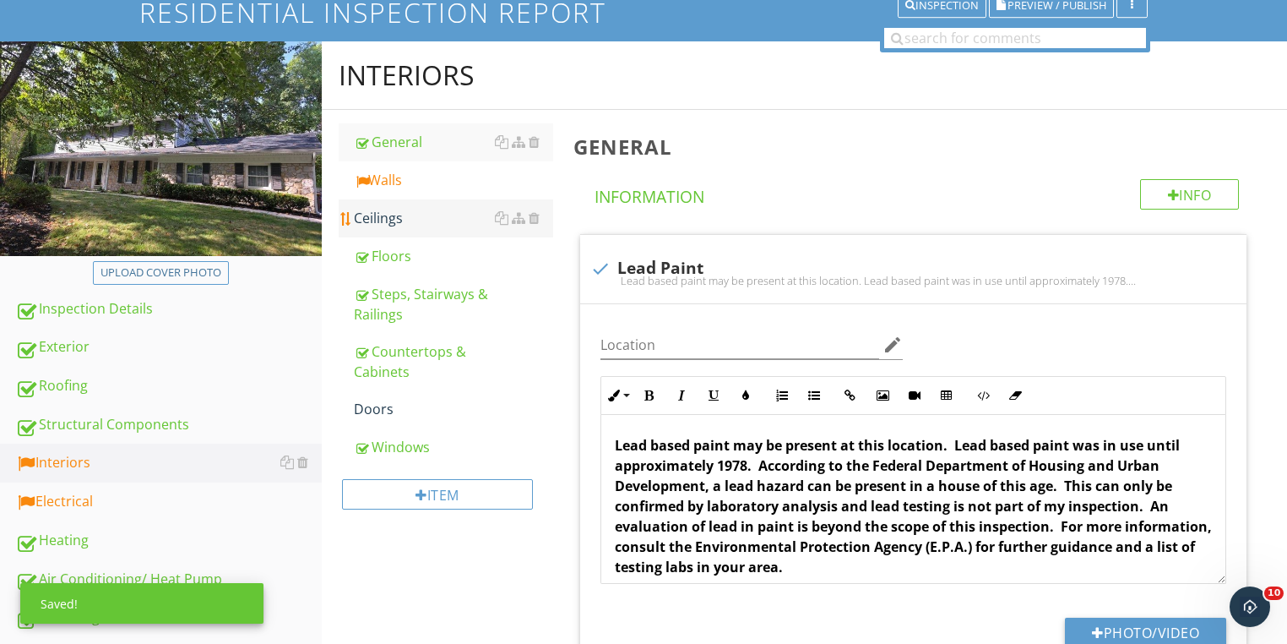
click at [378, 213] on div "Ceilings" at bounding box center [453, 218] width 199 height 20
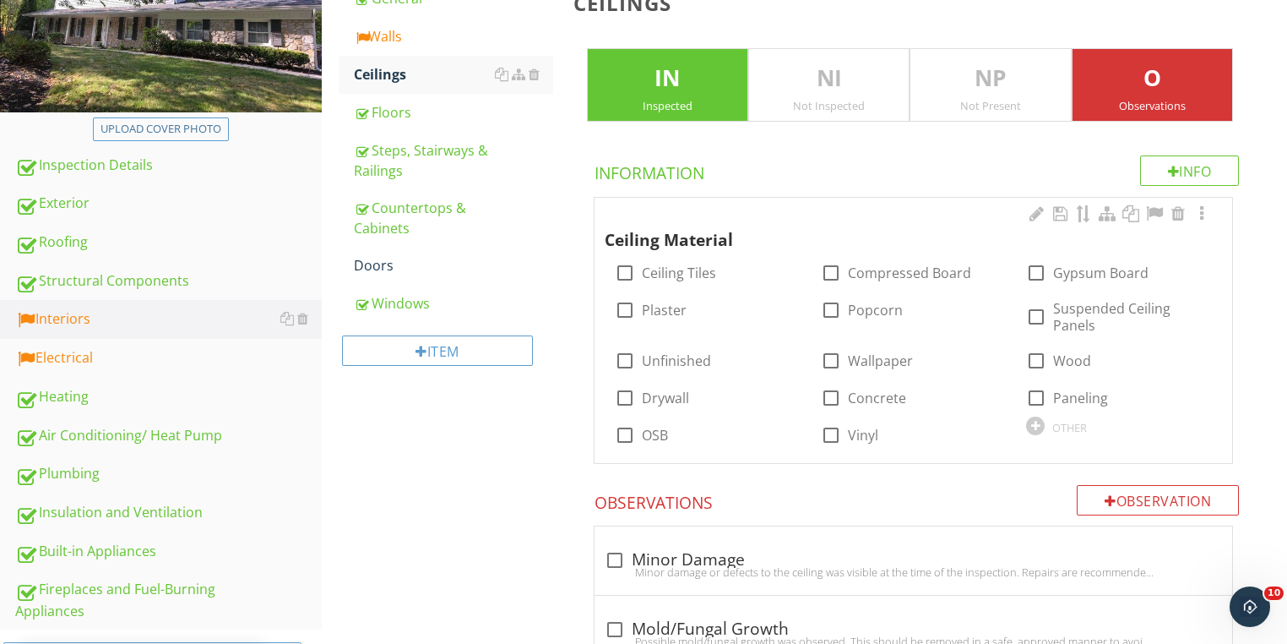
scroll to position [483, 0]
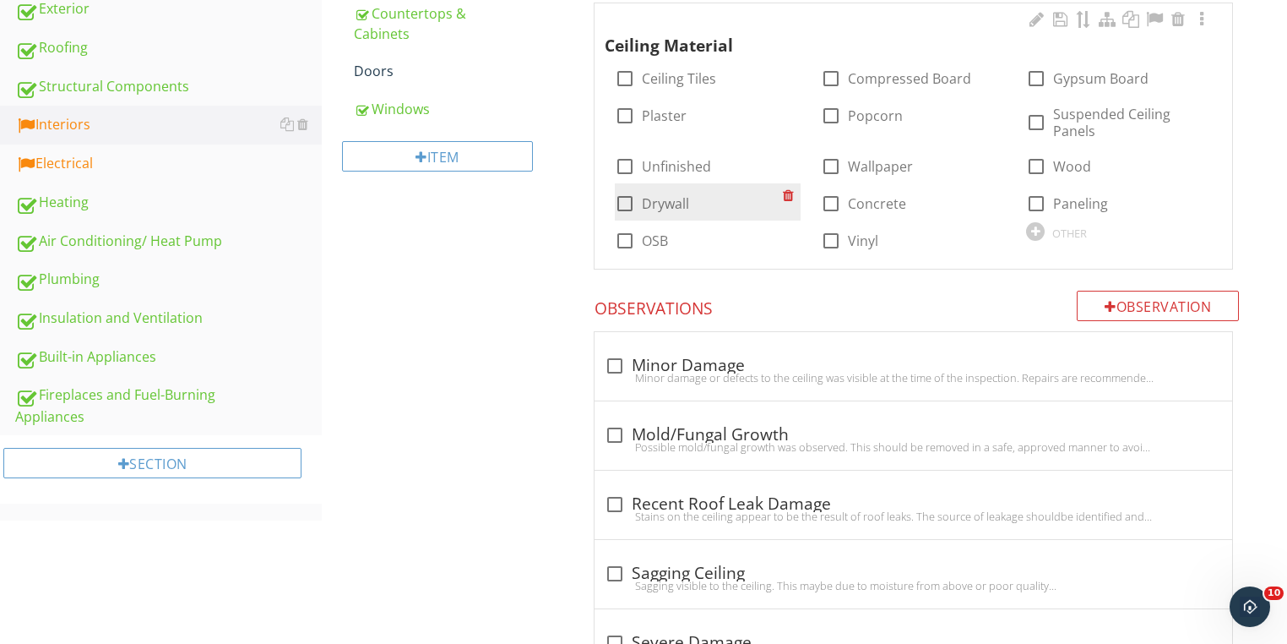
click at [633, 201] on div at bounding box center [625, 203] width 29 height 29
checkbox input "true"
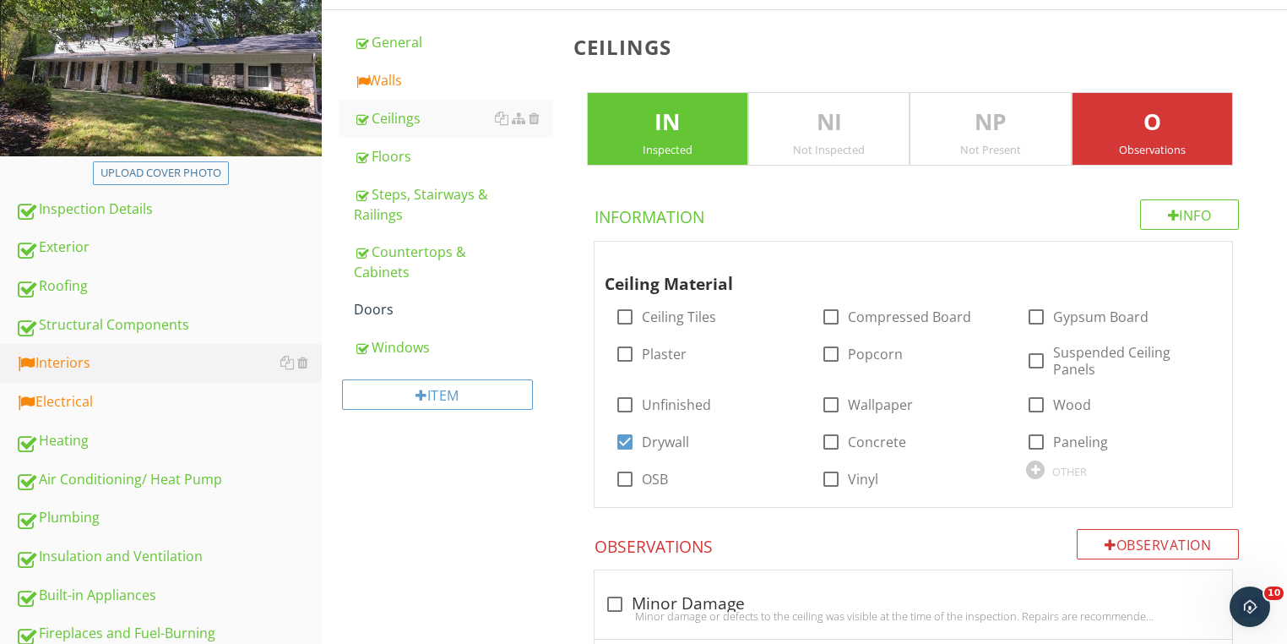
scroll to position [145, 0]
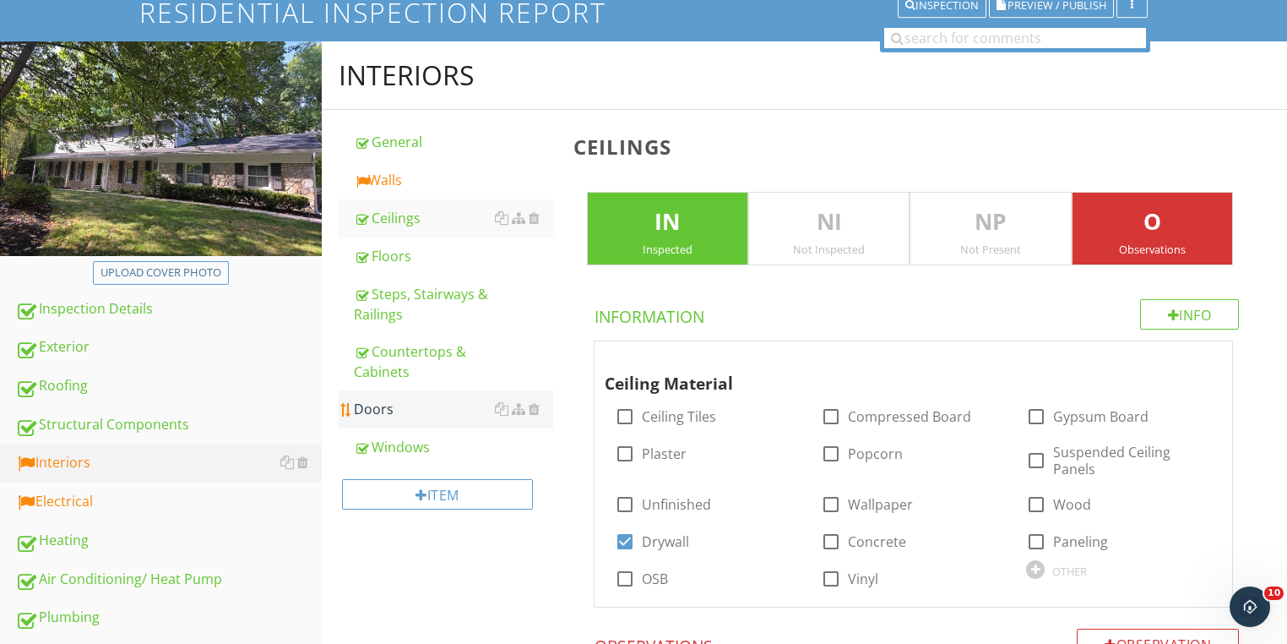
click at [374, 412] on div "Doors" at bounding box center [453, 409] width 199 height 20
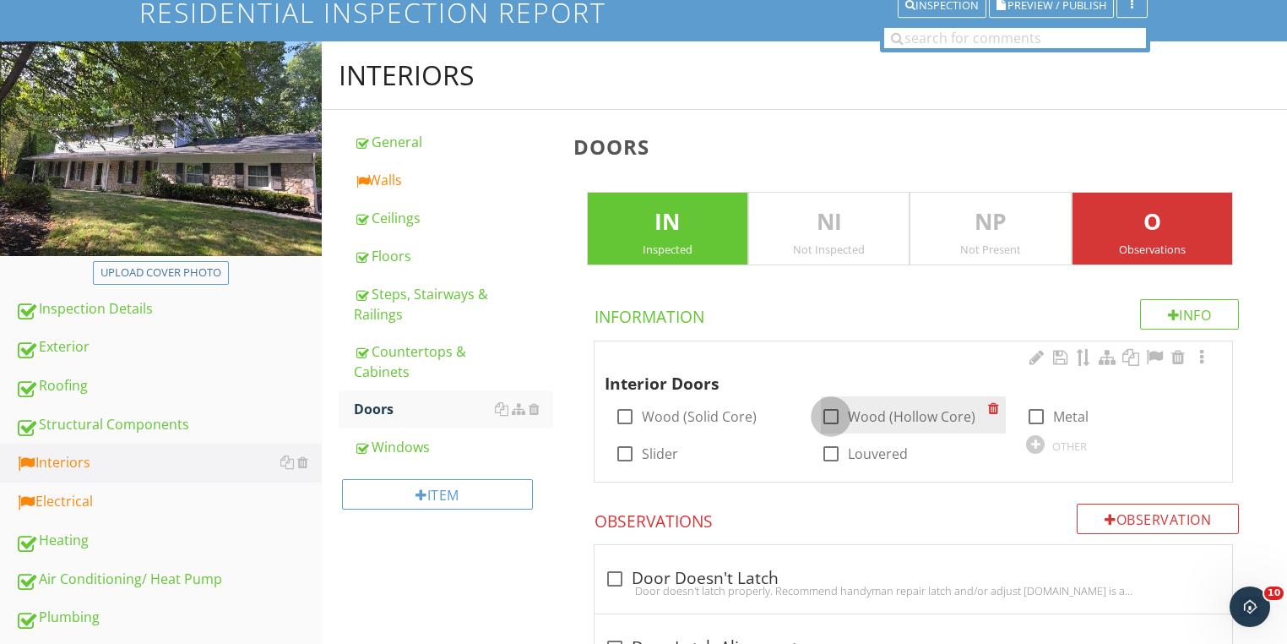
click at [826, 421] on div at bounding box center [831, 416] width 29 height 29
checkbox input "true"
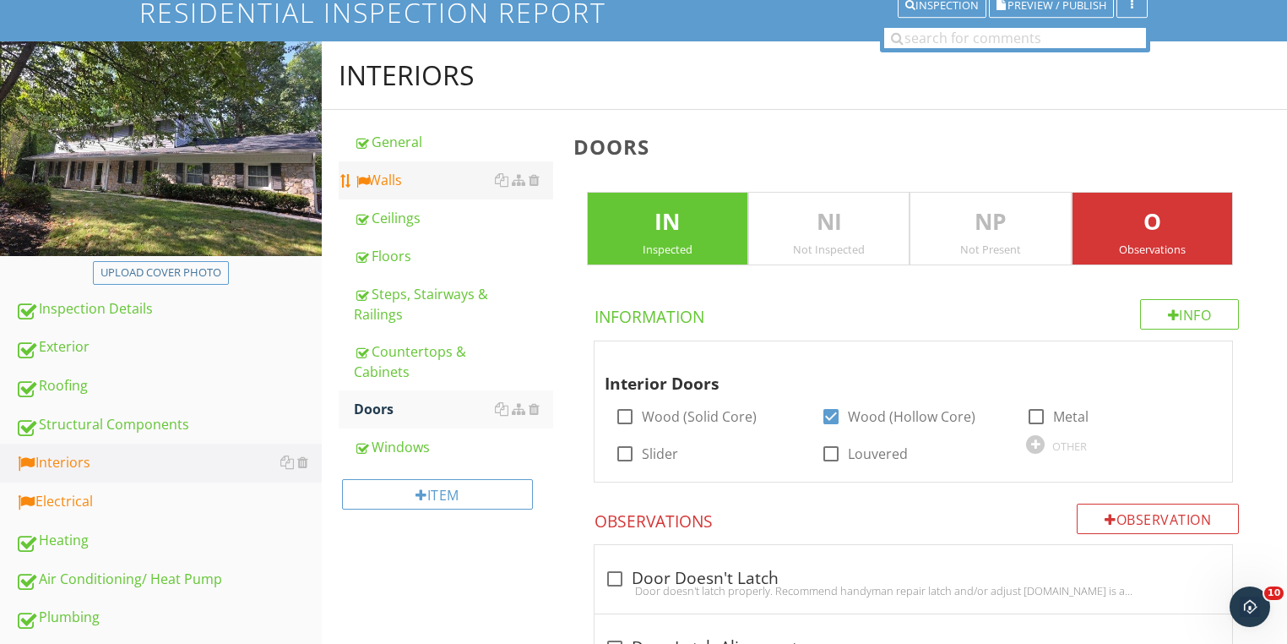
click at [375, 178] on div "Walls" at bounding box center [453, 180] width 199 height 20
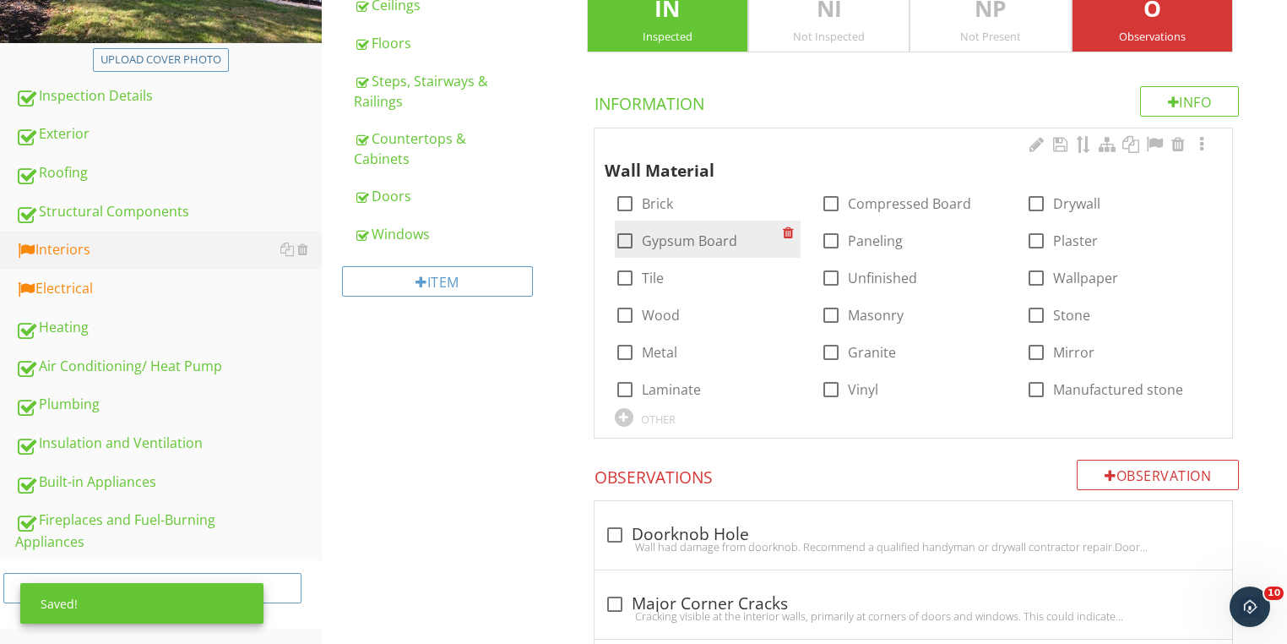
scroll to position [280, 0]
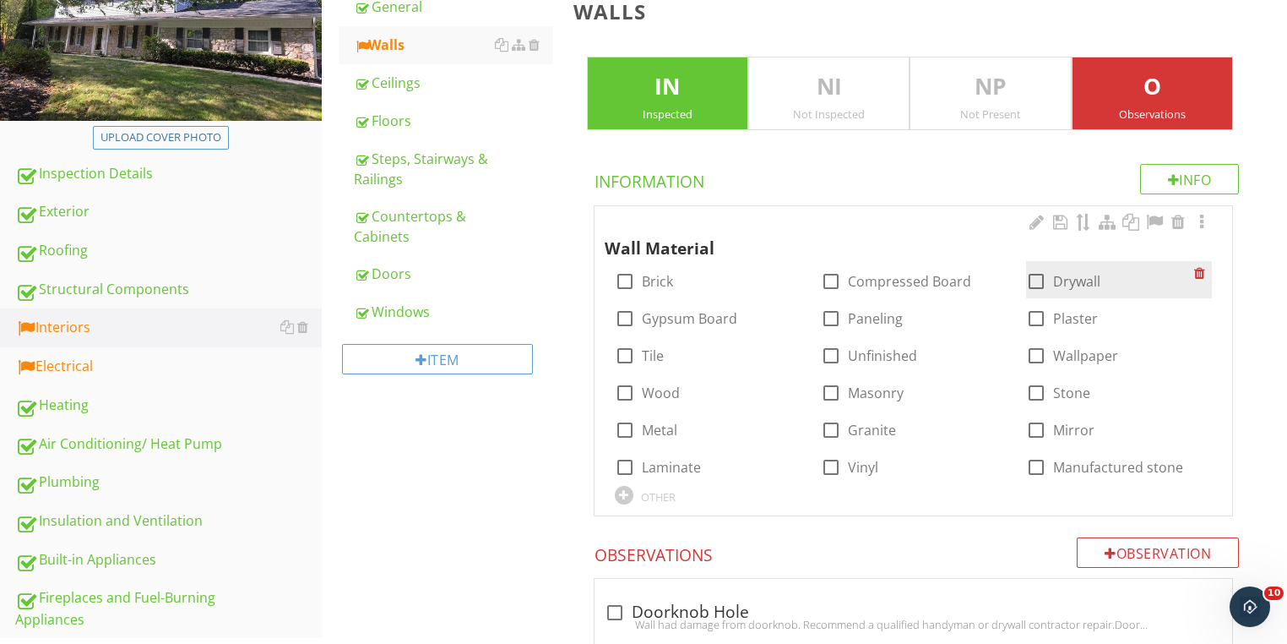
click at [1027, 277] on div at bounding box center [1036, 281] width 29 height 29
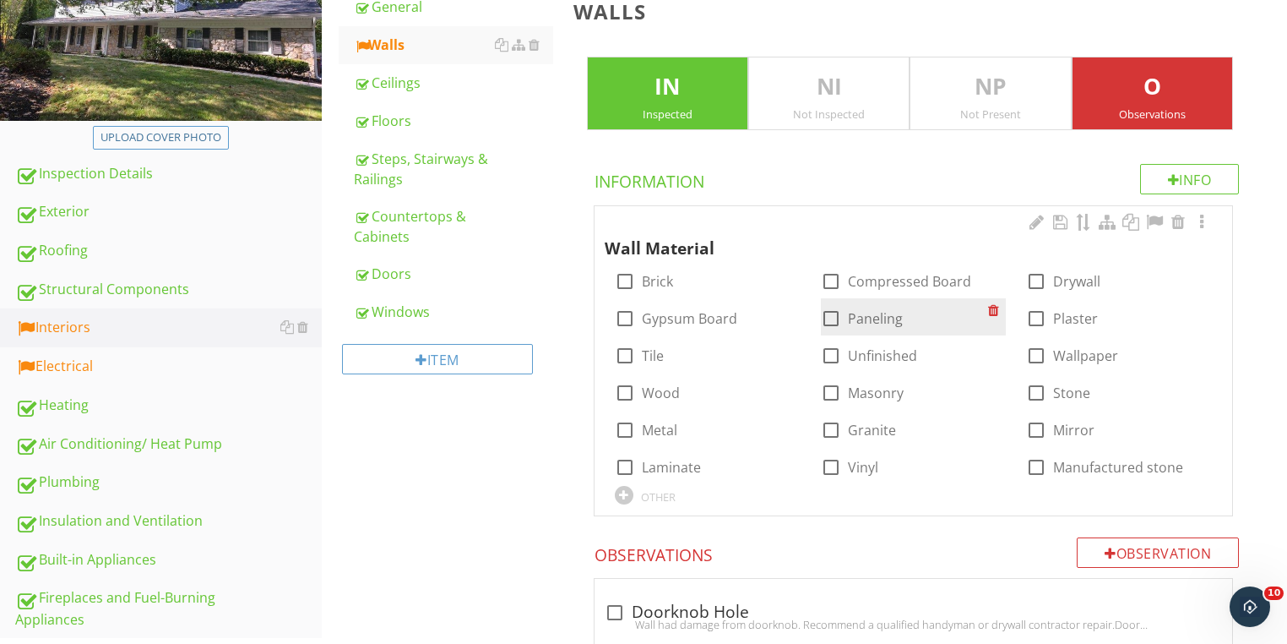
checkbox input "true"
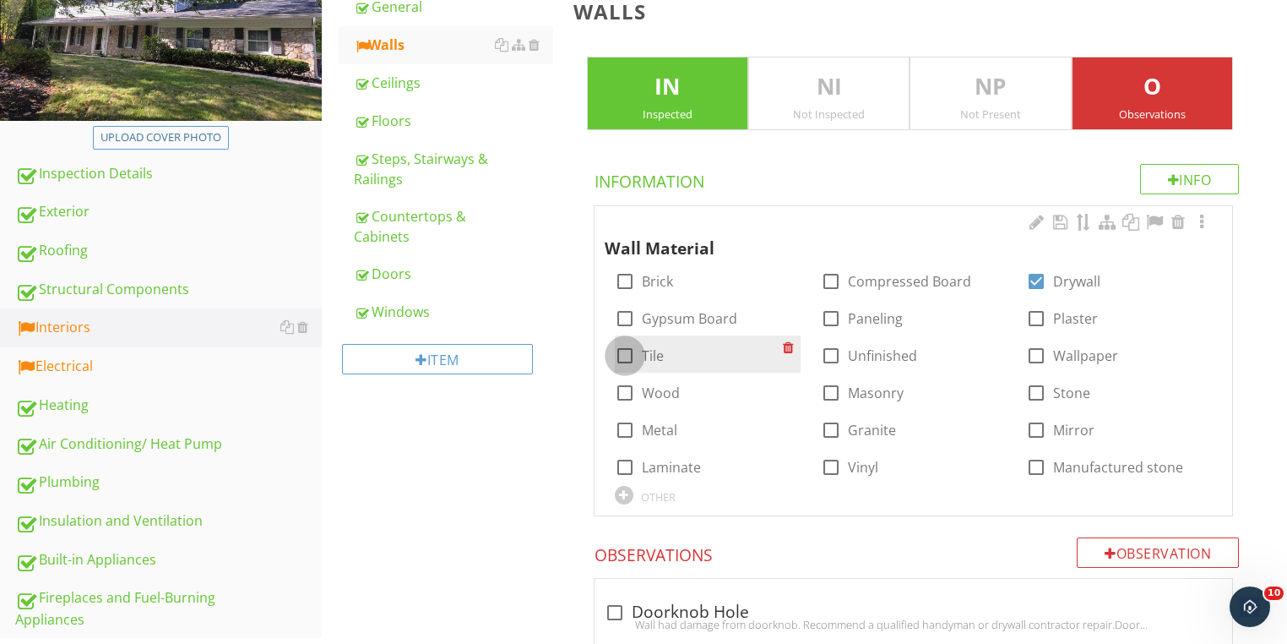
click at [631, 361] on div at bounding box center [625, 355] width 29 height 29
checkbox input "true"
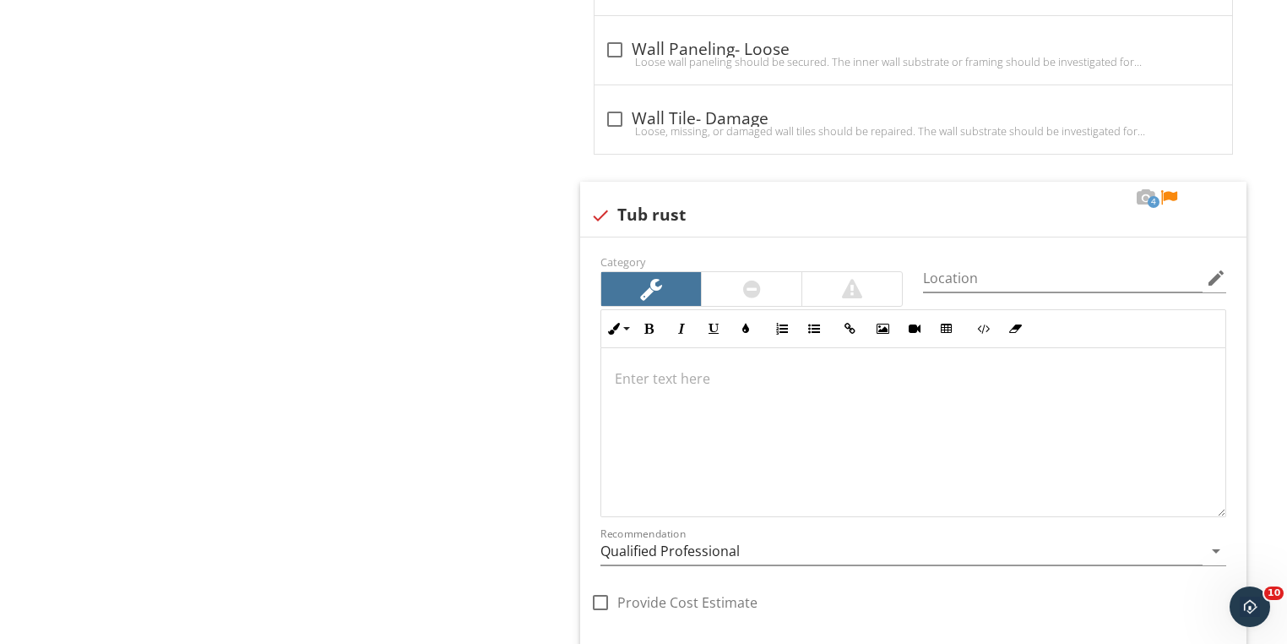
scroll to position [2781, 0]
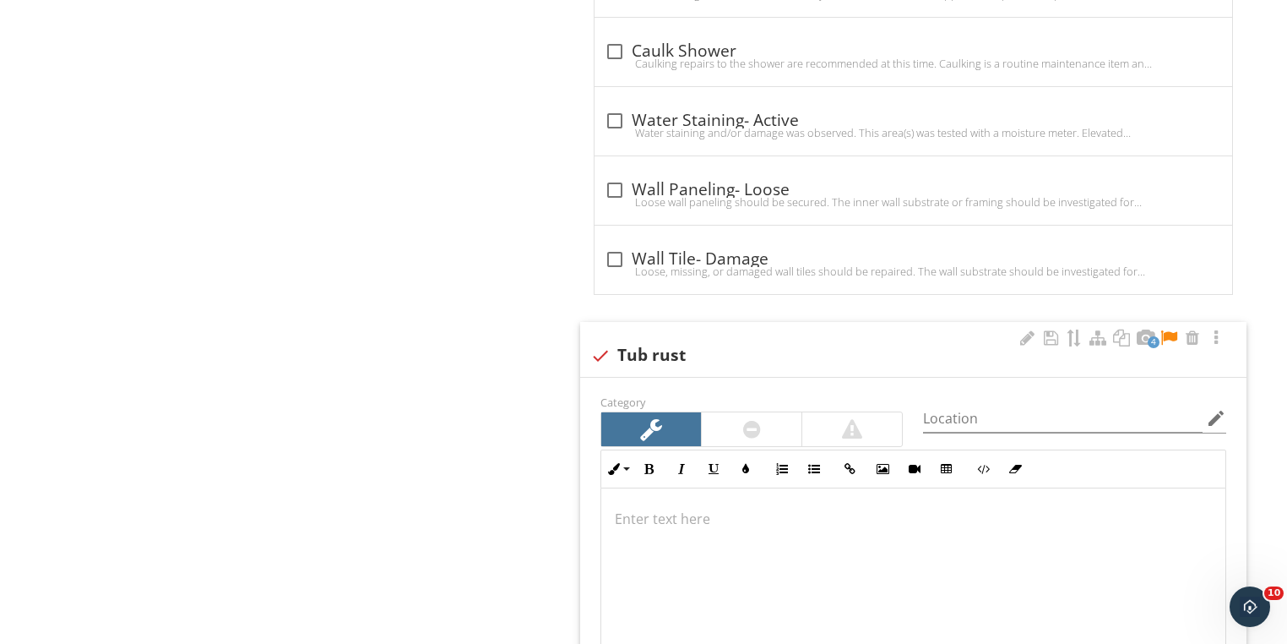
click at [1171, 331] on div at bounding box center [1169, 337] width 20 height 17
click at [732, 500] on div at bounding box center [913, 572] width 624 height 169
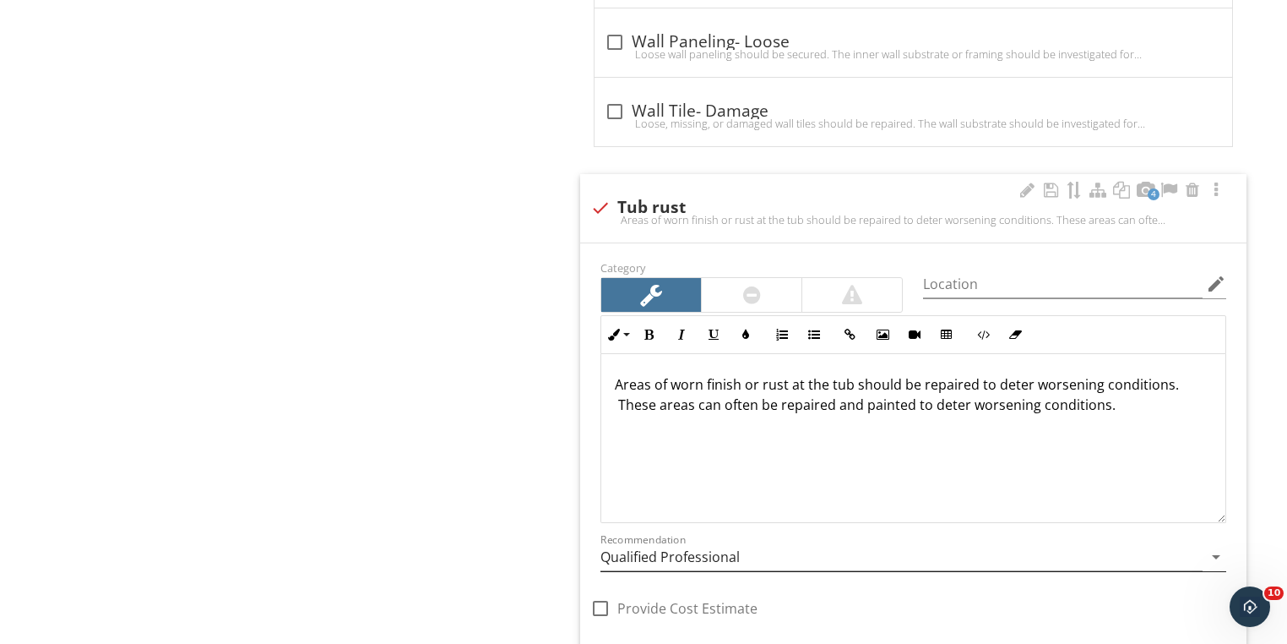
scroll to position [3064, 0]
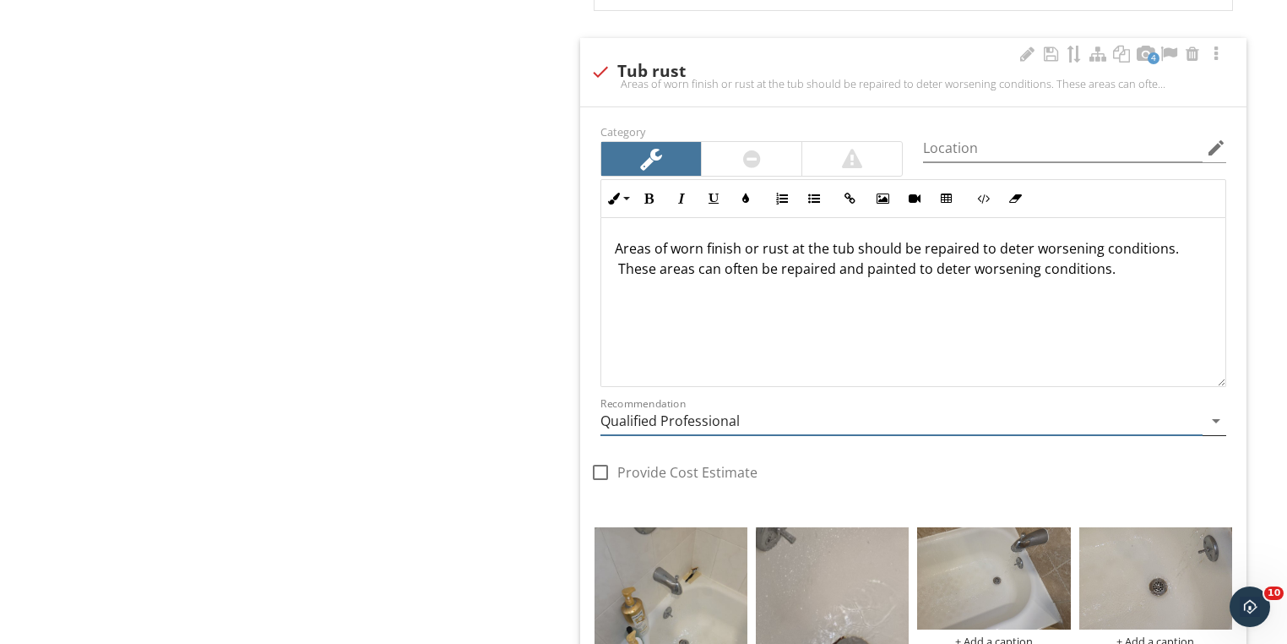
click at [717, 414] on input "Qualified Professional" at bounding box center [902, 421] width 602 height 28
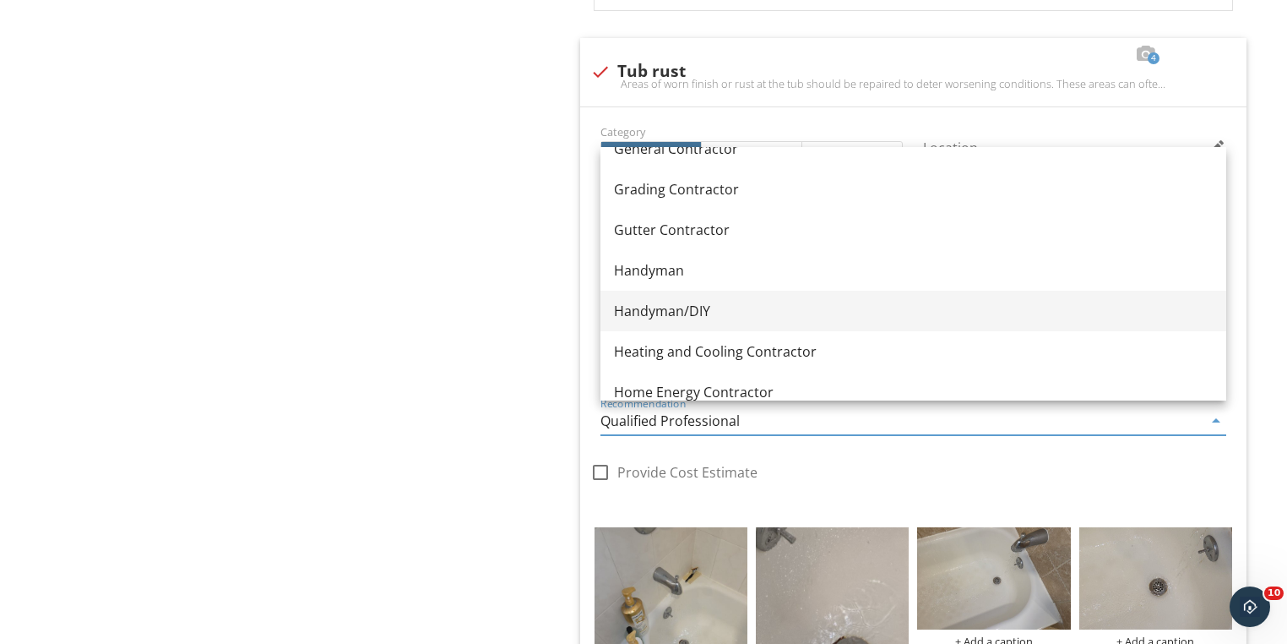
scroll to position [1081, 0]
click at [682, 307] on div "Handyman/DIY" at bounding box center [913, 309] width 599 height 20
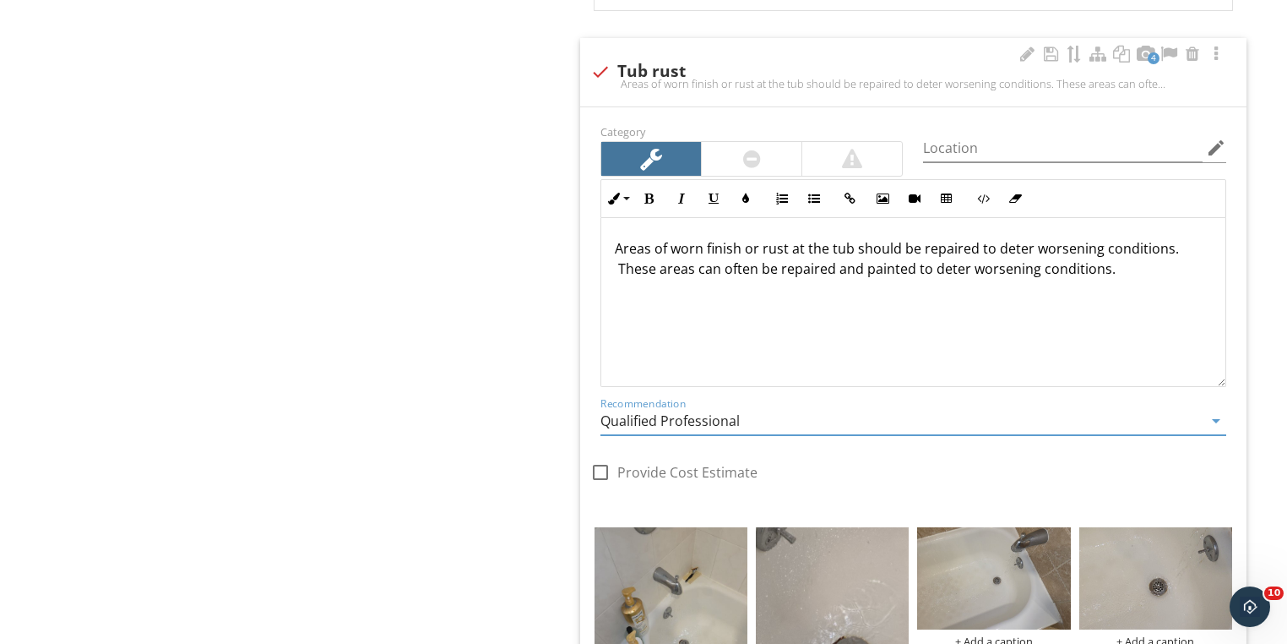
type input "Handyman/DIY"
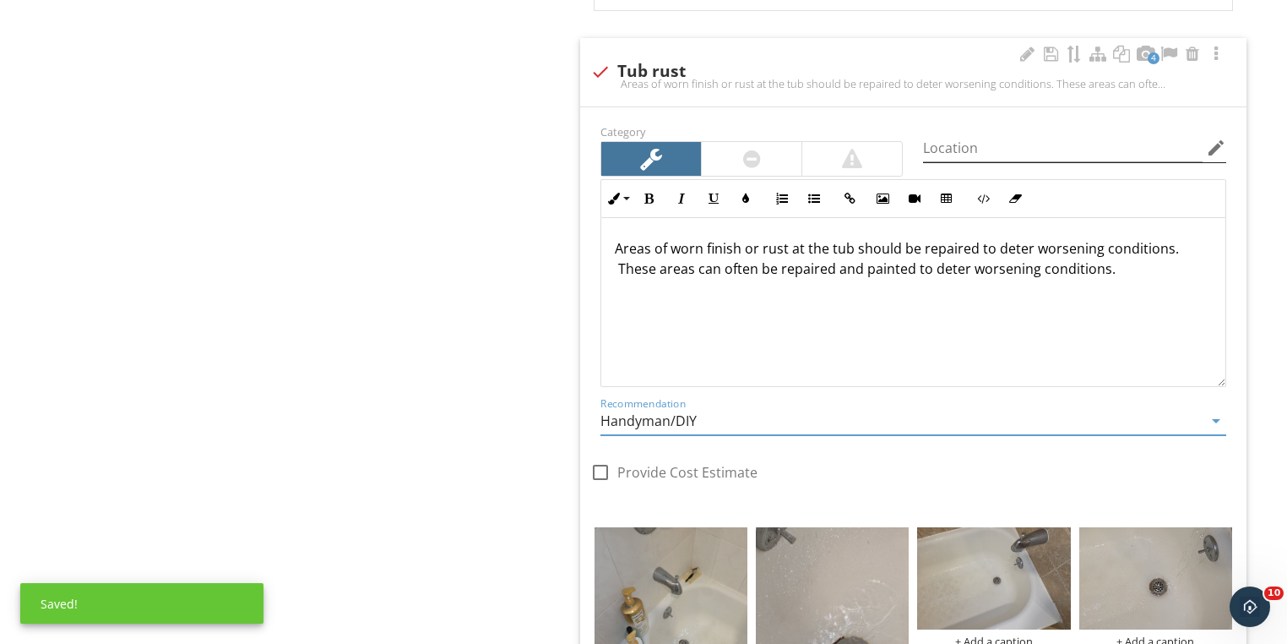
click at [1210, 148] on icon "edit" at bounding box center [1216, 148] width 20 height 20
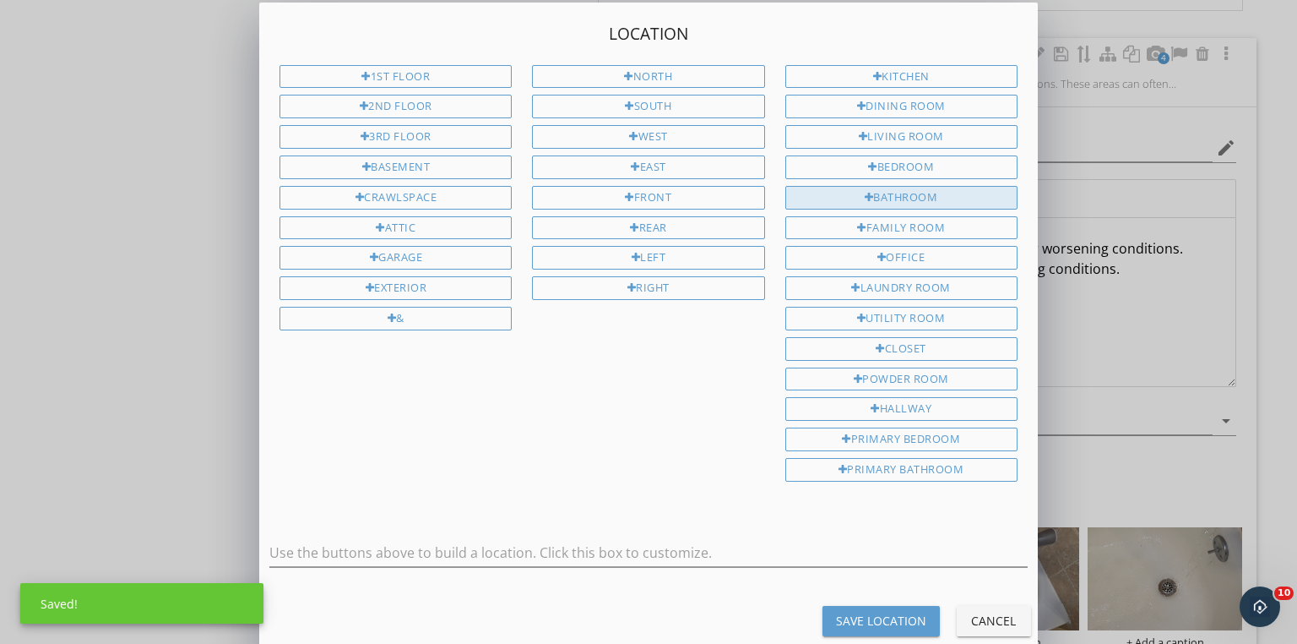
click at [896, 191] on div "Bathroom" at bounding box center [902, 198] width 232 height 24
click at [534, 539] on input "Bathroom" at bounding box center [648, 553] width 758 height 28
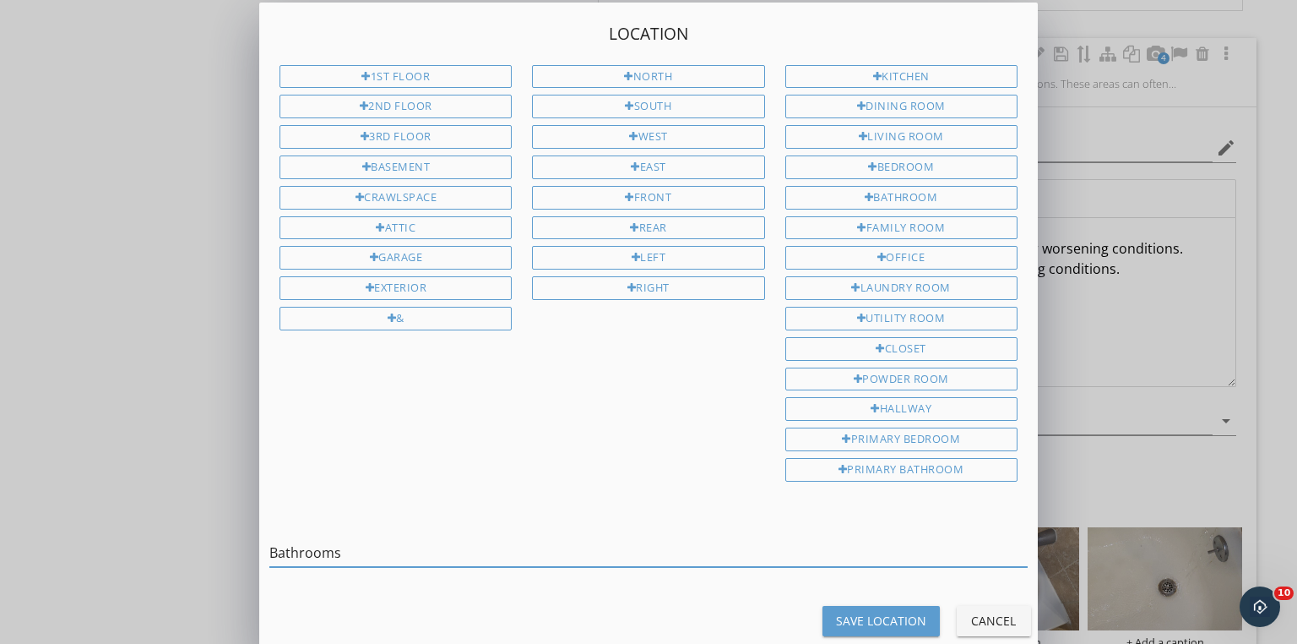
type input "Bathrooms"
click at [845, 612] on div "Save Location" at bounding box center [881, 621] width 90 height 18
type input "Bathrooms"
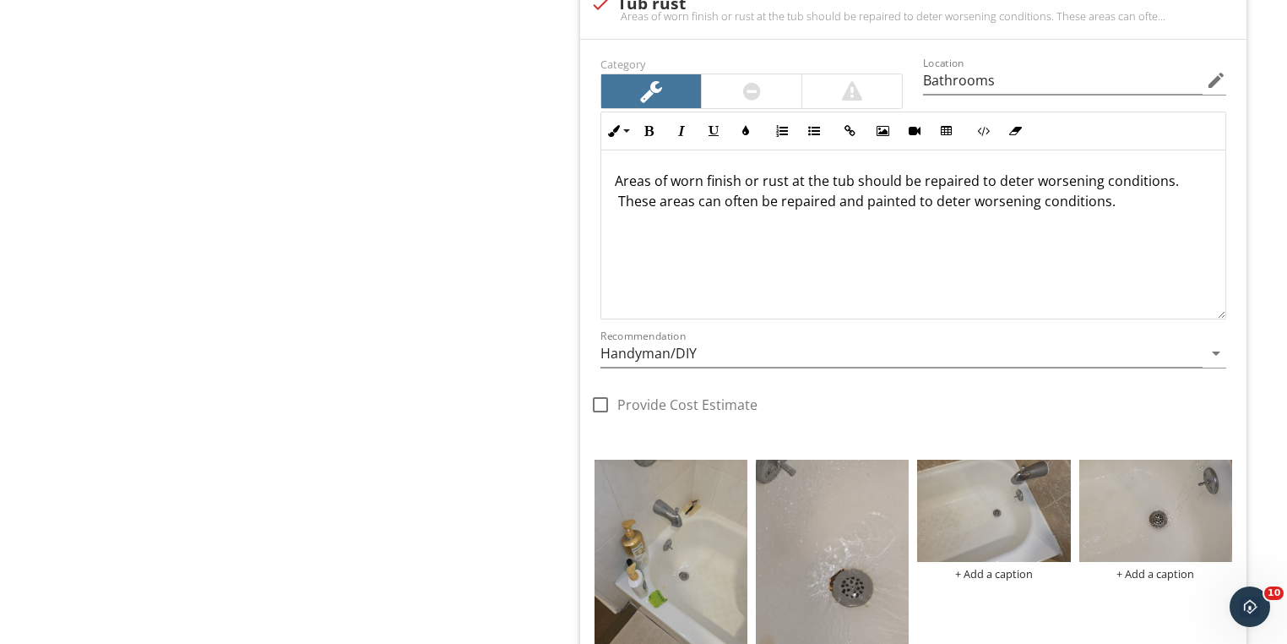
scroll to position [2794, 0]
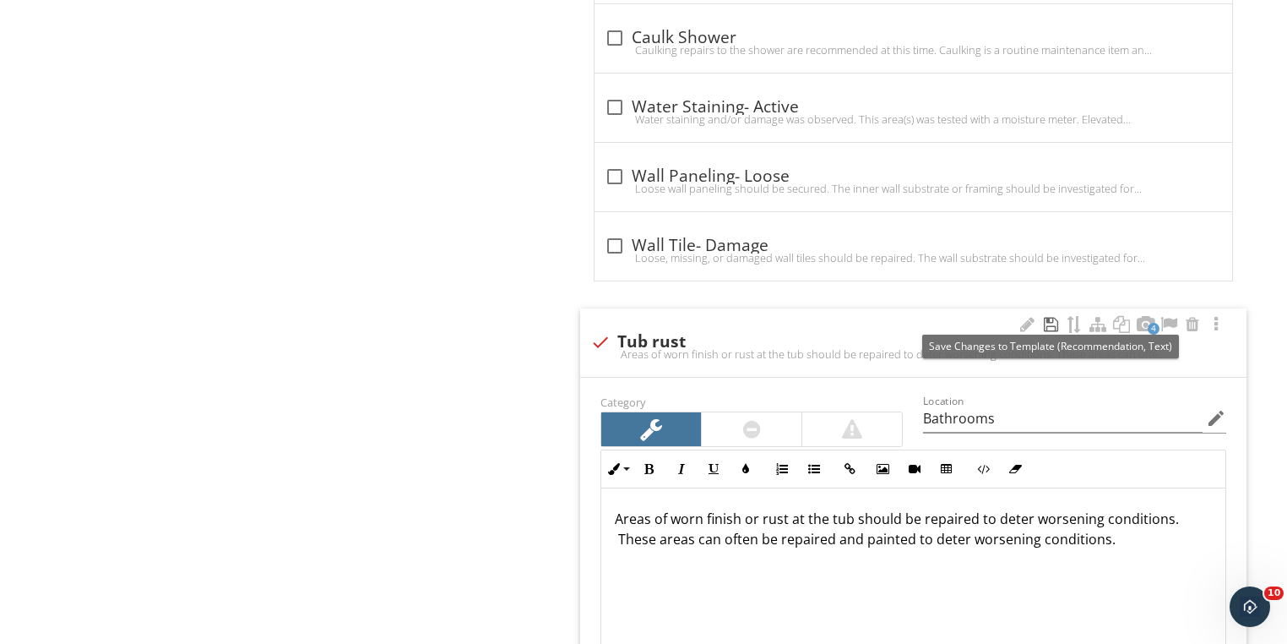
click at [1047, 318] on div at bounding box center [1051, 324] width 20 height 17
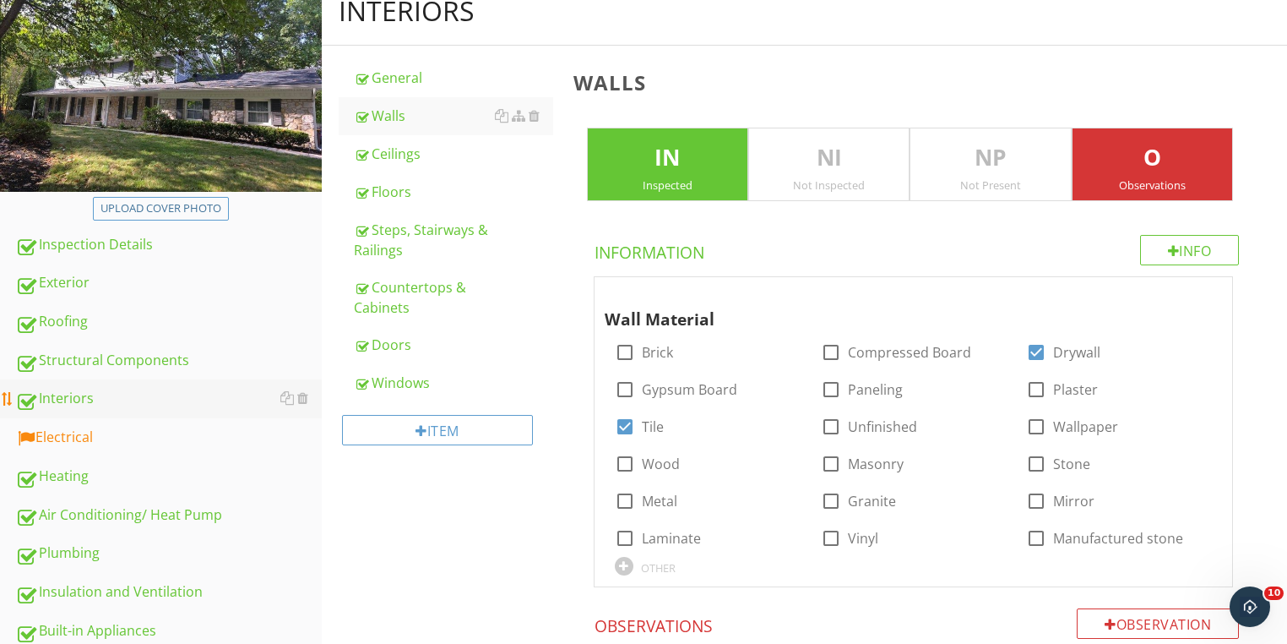
scroll to position [294, 0]
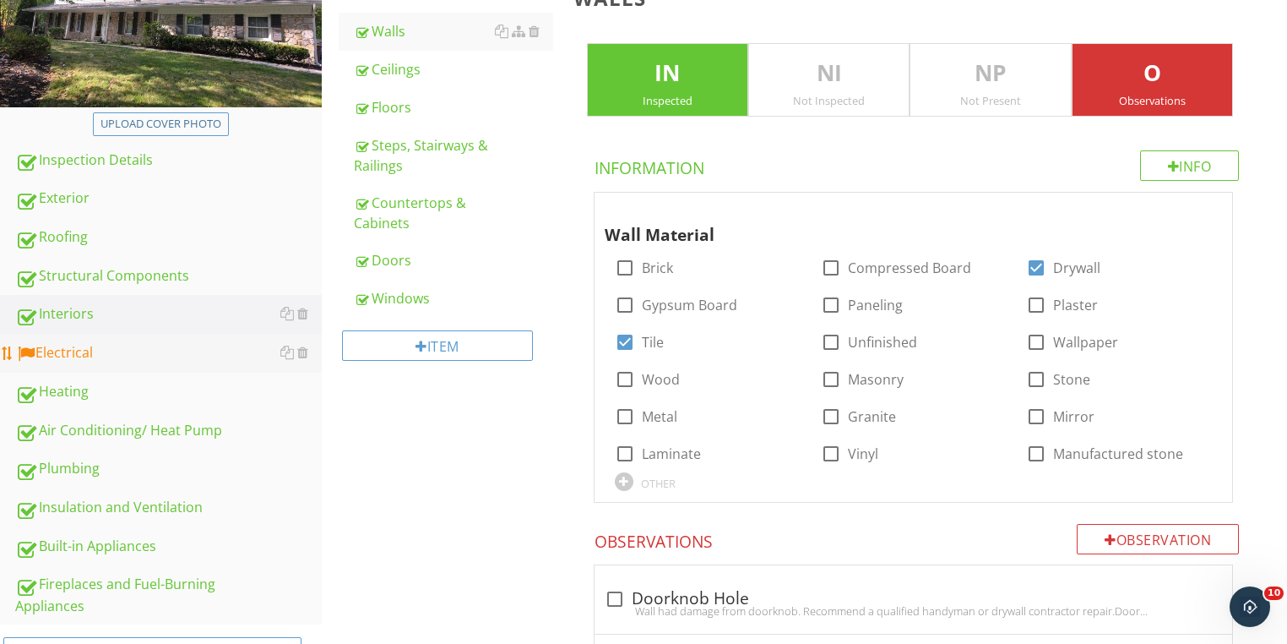
click at [79, 351] on div "Electrical" at bounding box center [168, 353] width 307 height 22
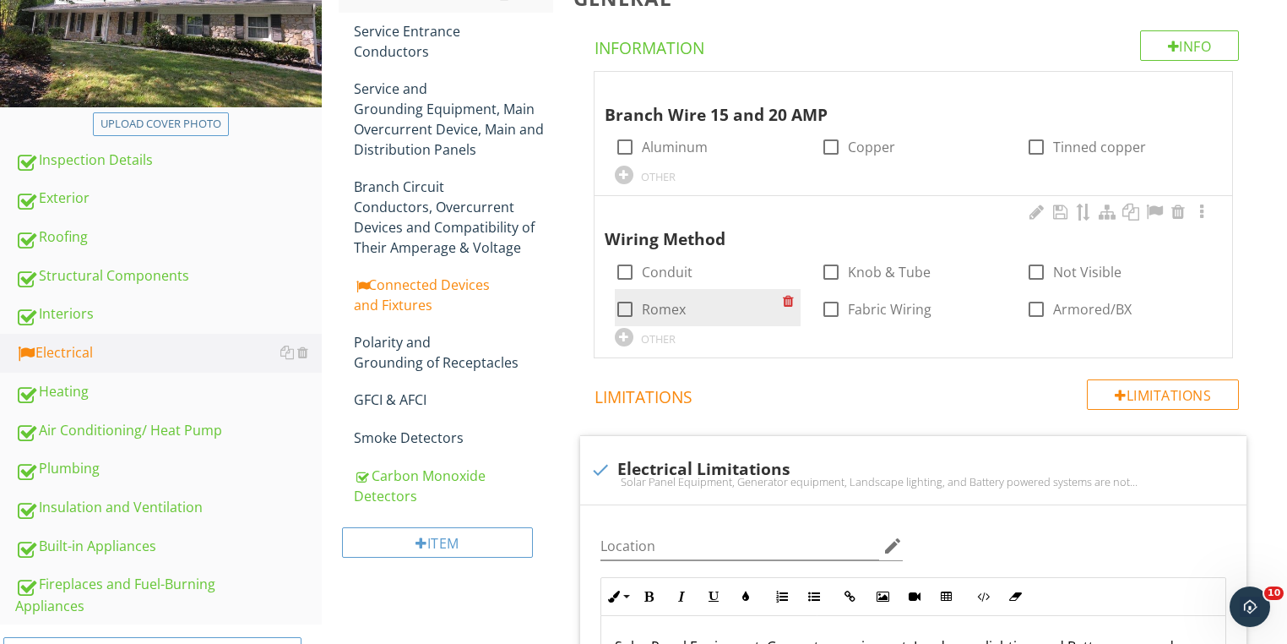
click at [621, 307] on div at bounding box center [625, 309] width 29 height 29
checkbox input "true"
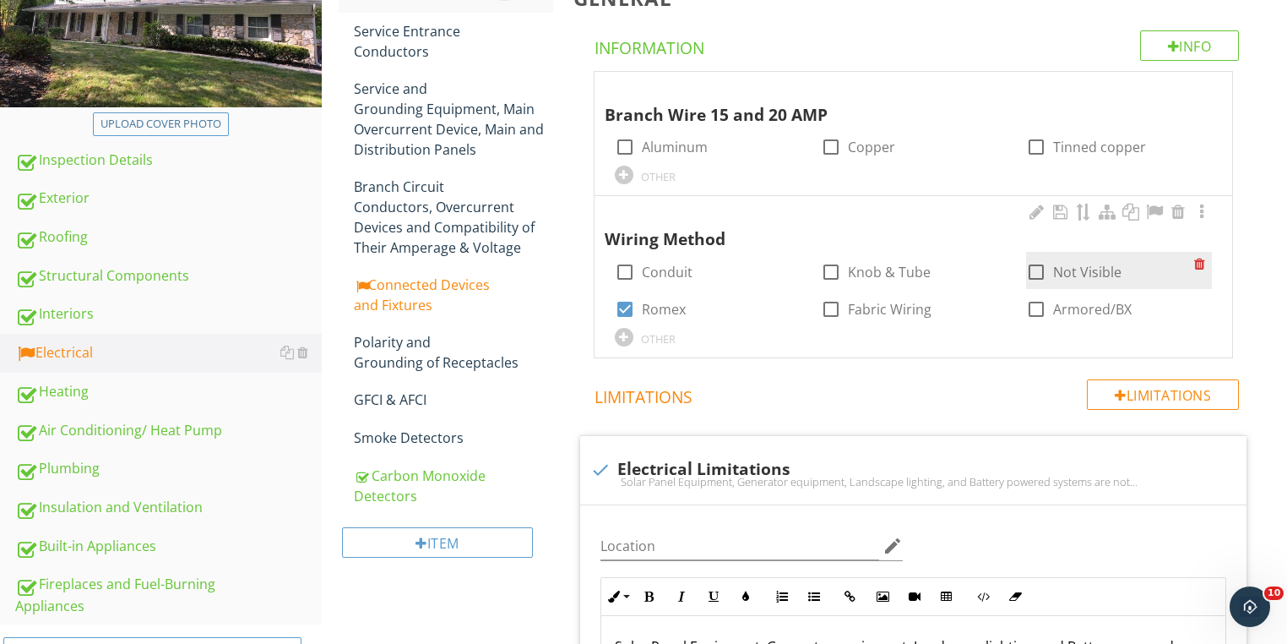
click at [1042, 274] on div at bounding box center [1036, 272] width 29 height 29
checkbox input "true"
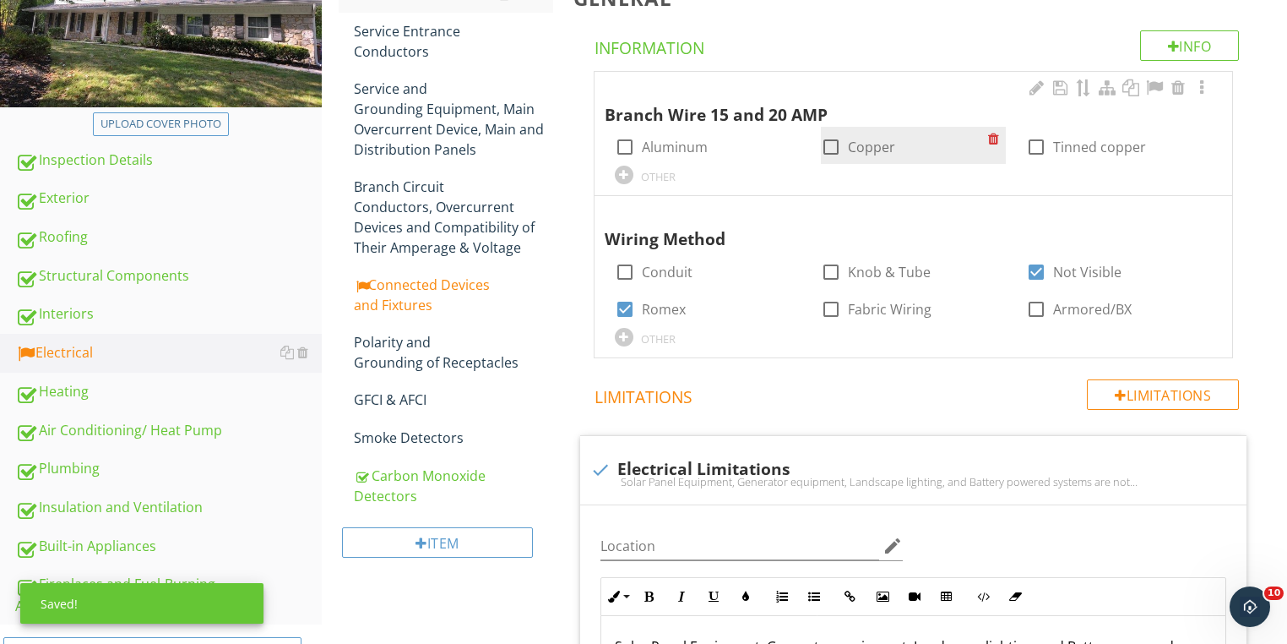
click at [829, 145] on div at bounding box center [831, 147] width 29 height 29
checkbox input "true"
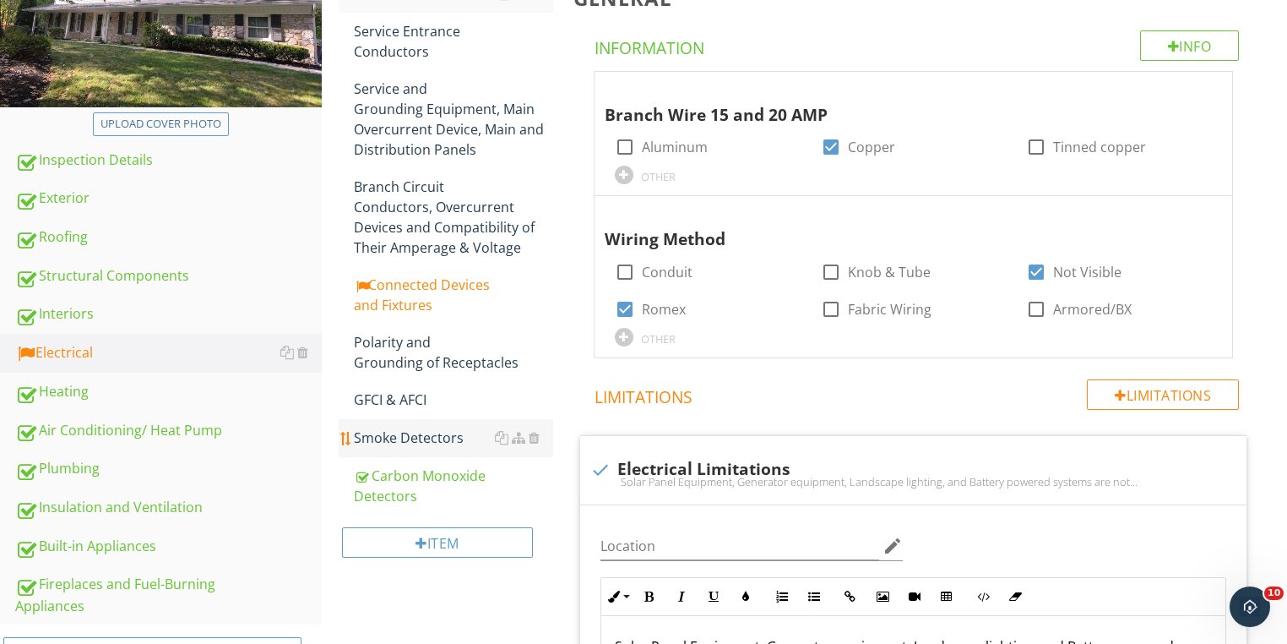
click at [425, 434] on div "Smoke Detectors" at bounding box center [453, 437] width 199 height 20
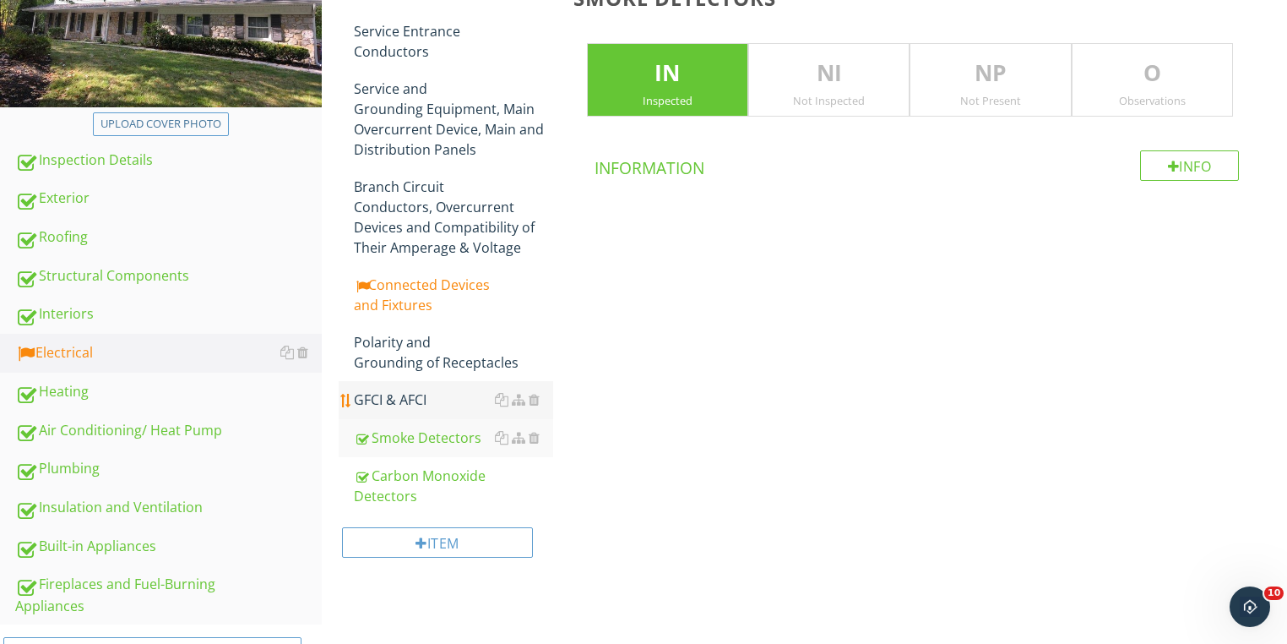
click at [403, 400] on div "GFCI & AFCI" at bounding box center [453, 399] width 199 height 20
click at [425, 359] on div "Polarity and Grounding of Receptacles" at bounding box center [453, 352] width 199 height 41
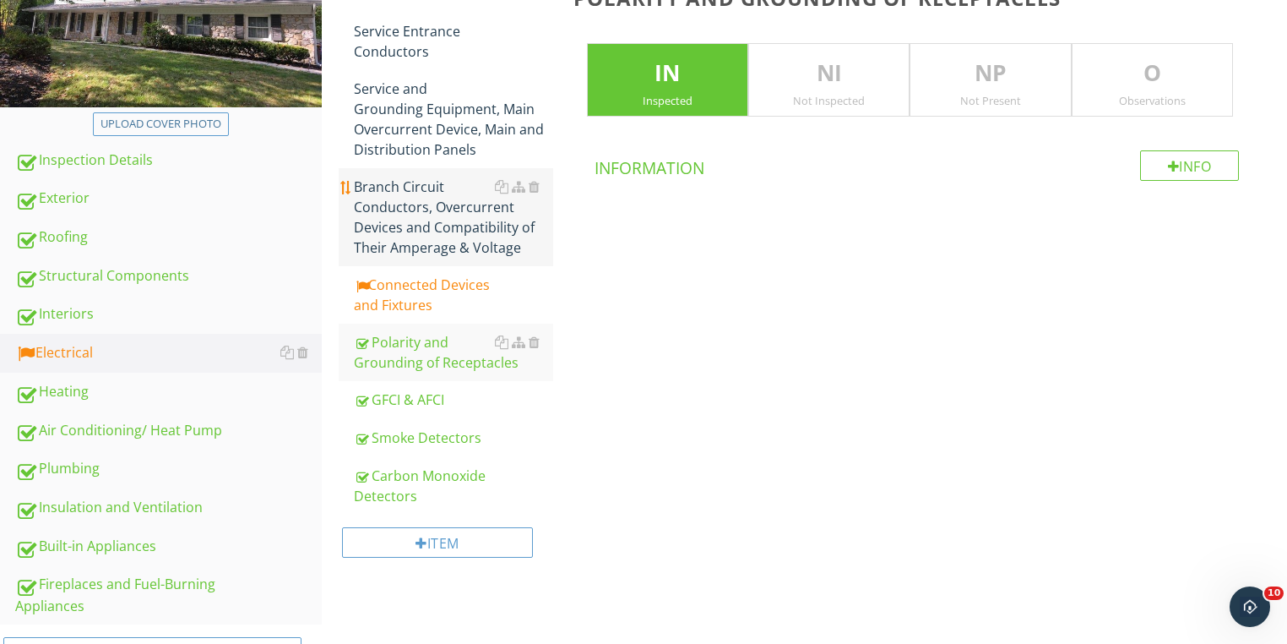
click at [403, 247] on div "Branch Circuit Conductors, Overcurrent Devices and Compatibility of Their Amper…" at bounding box center [453, 217] width 199 height 81
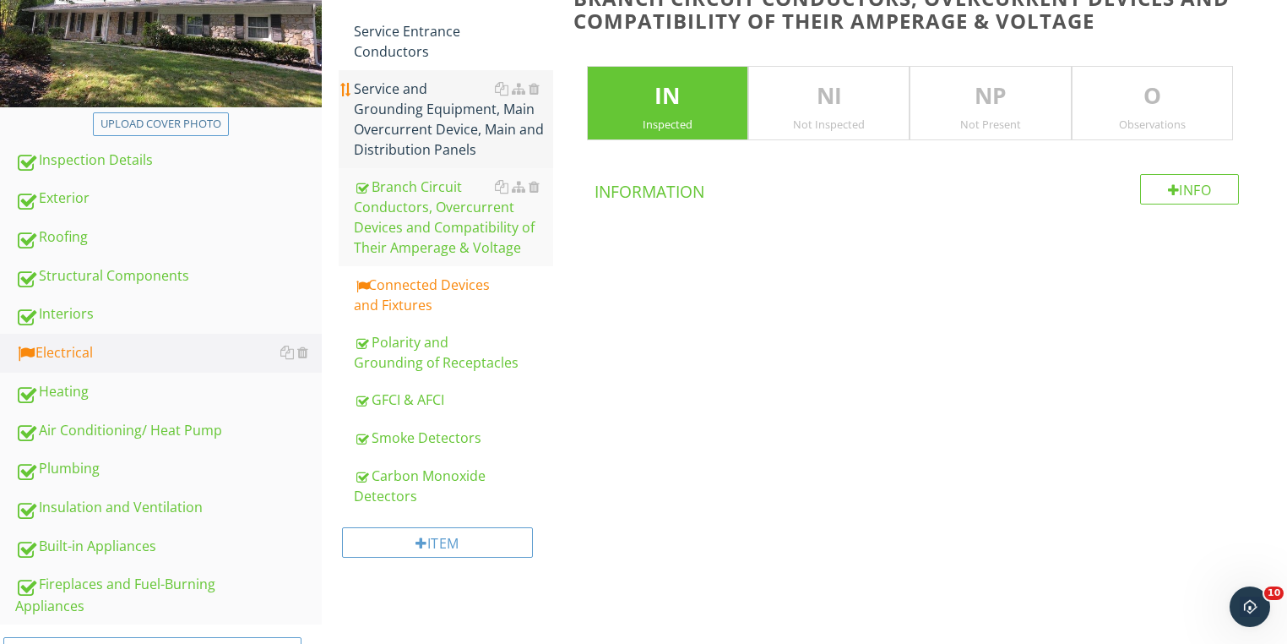
click at [402, 133] on div "Service and Grounding Equipment, Main Overcurrent Device, Main and Distribution…" at bounding box center [453, 119] width 199 height 81
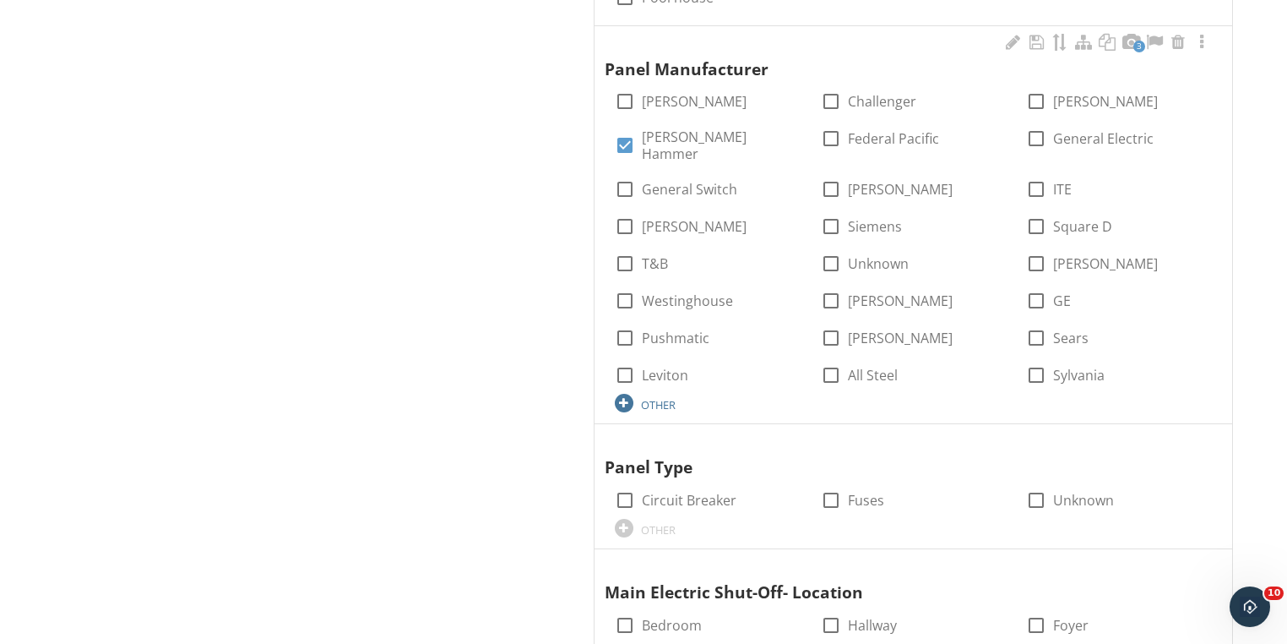
scroll to position [1172, 0]
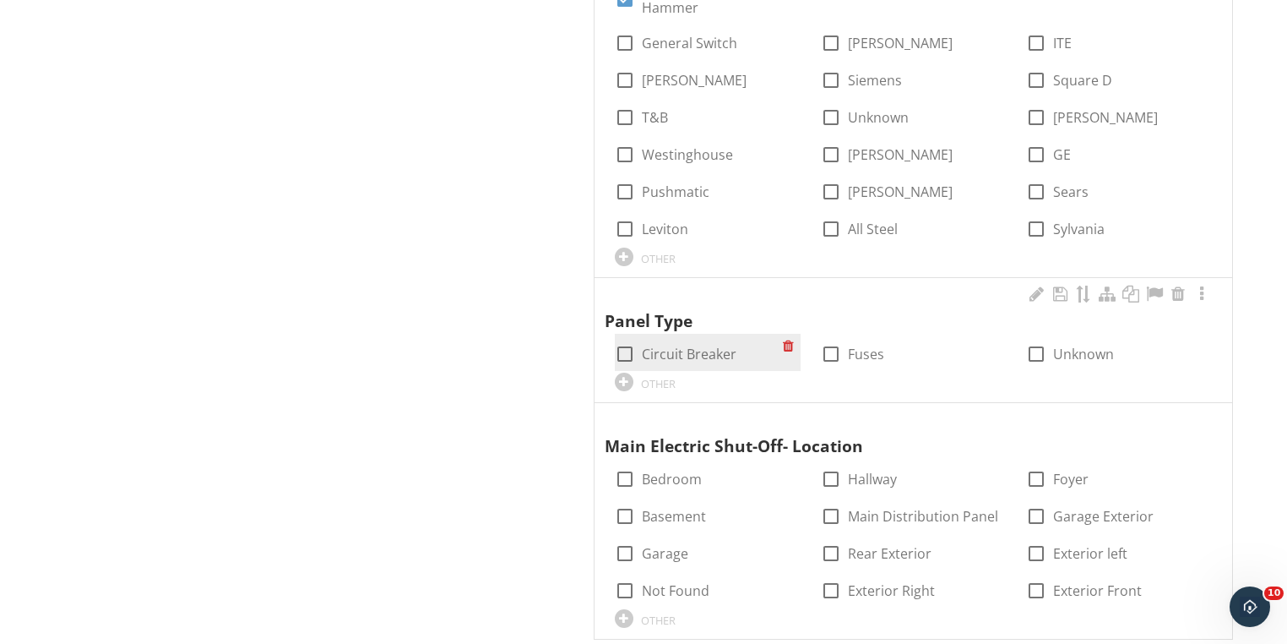
click at [618, 340] on div at bounding box center [625, 354] width 29 height 29
checkbox input "true"
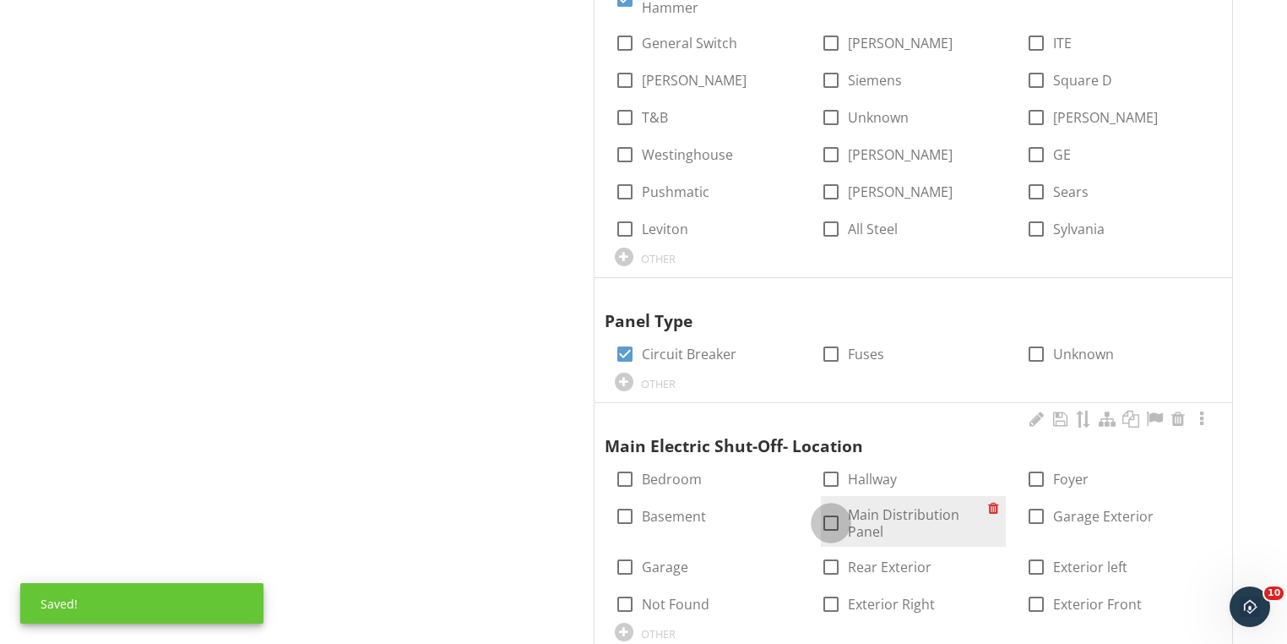
click at [835, 508] on div at bounding box center [831, 522] width 29 height 29
checkbox input "true"
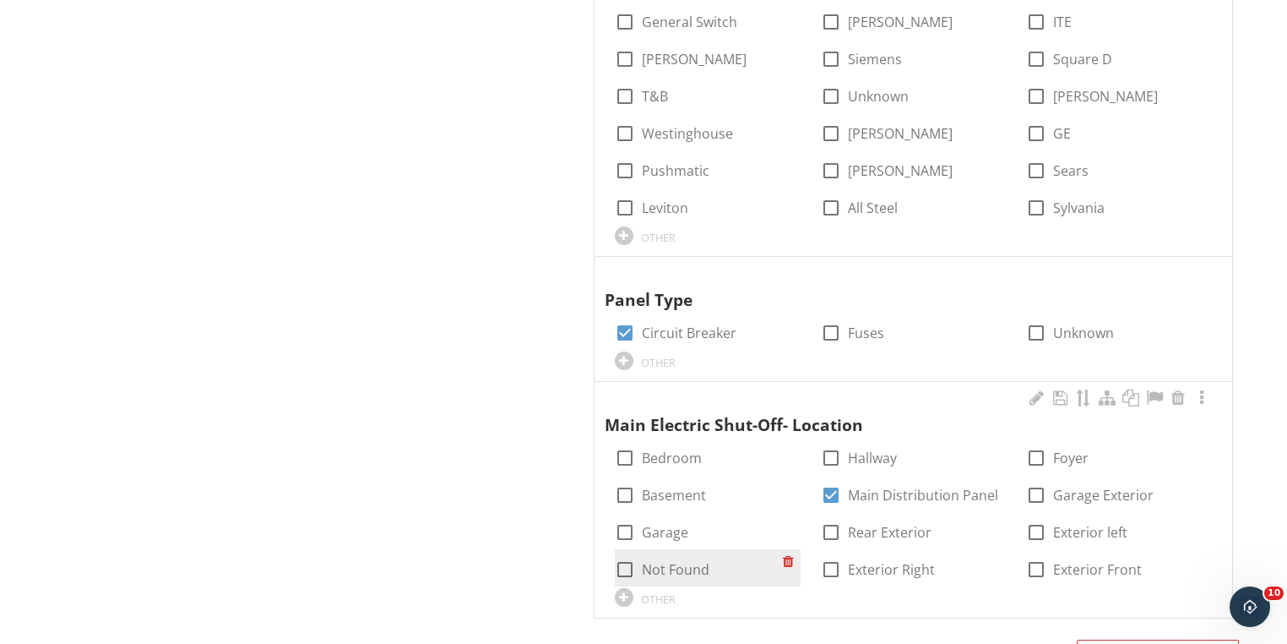
scroll to position [1308, 0]
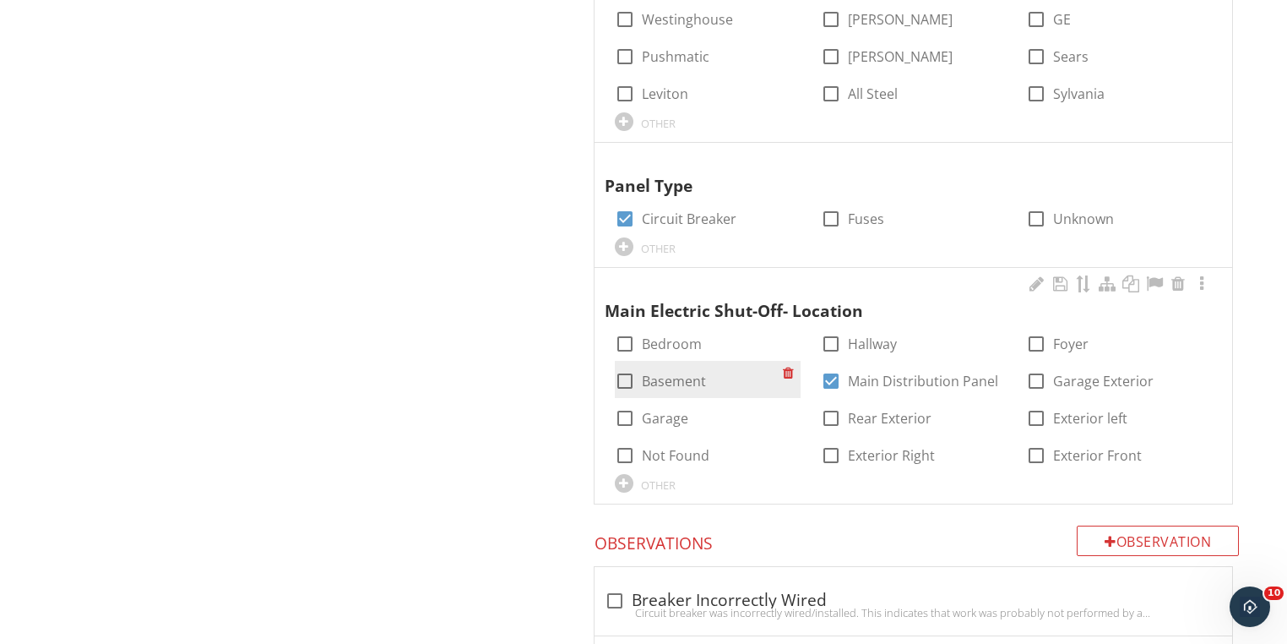
click at [628, 373] on div at bounding box center [625, 381] width 29 height 29
checkbox input "true"
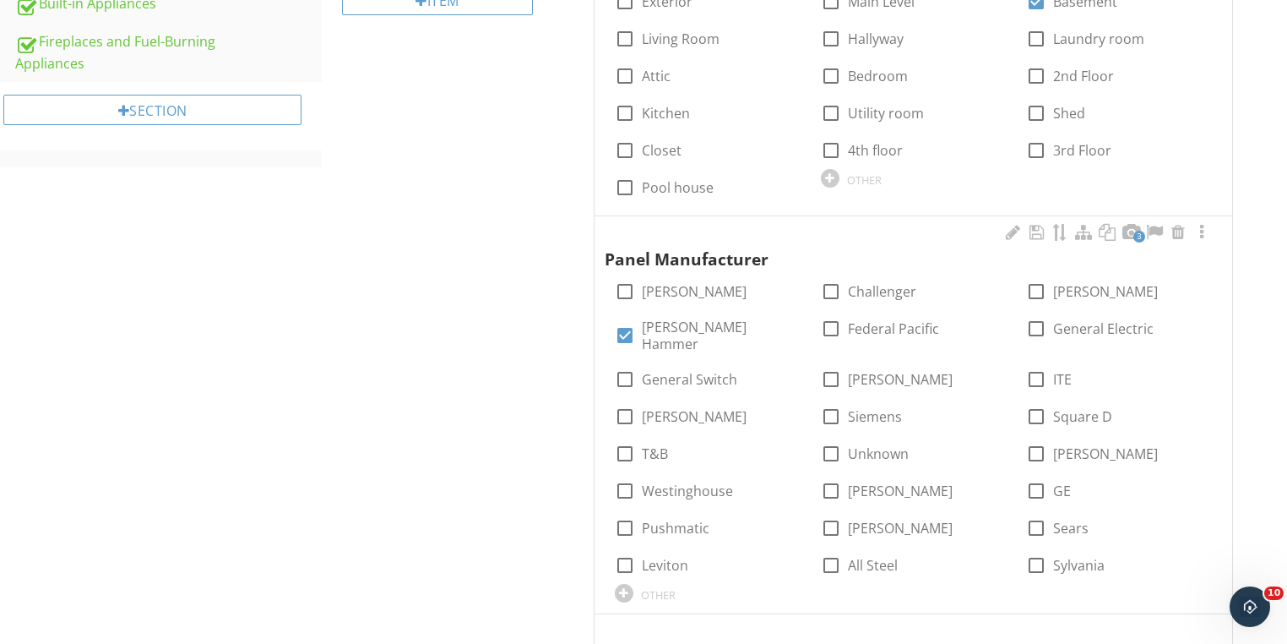
scroll to position [699, 0]
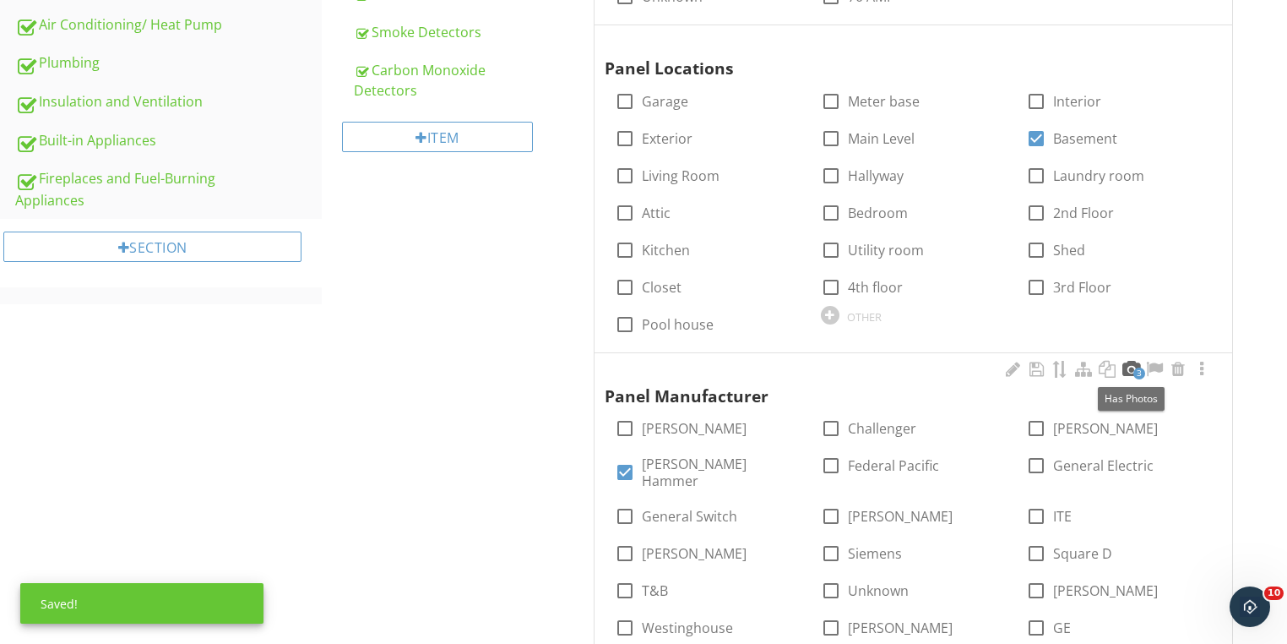
click at [1128, 363] on div at bounding box center [1131, 369] width 20 height 17
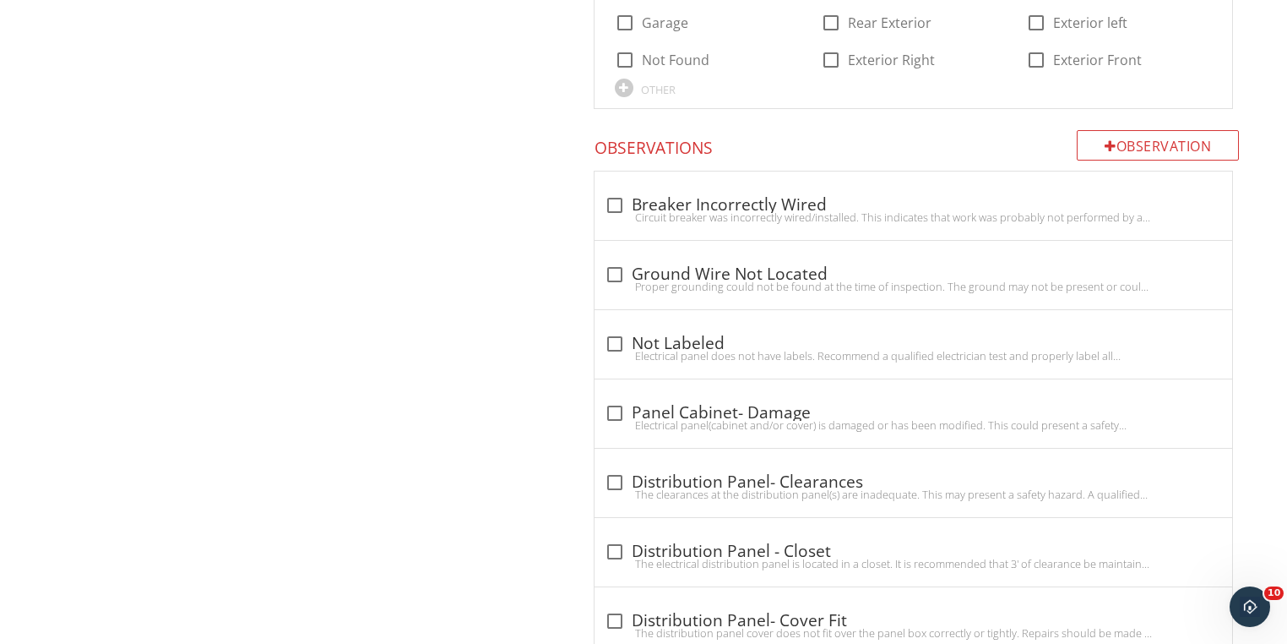
scroll to position [2118, 0]
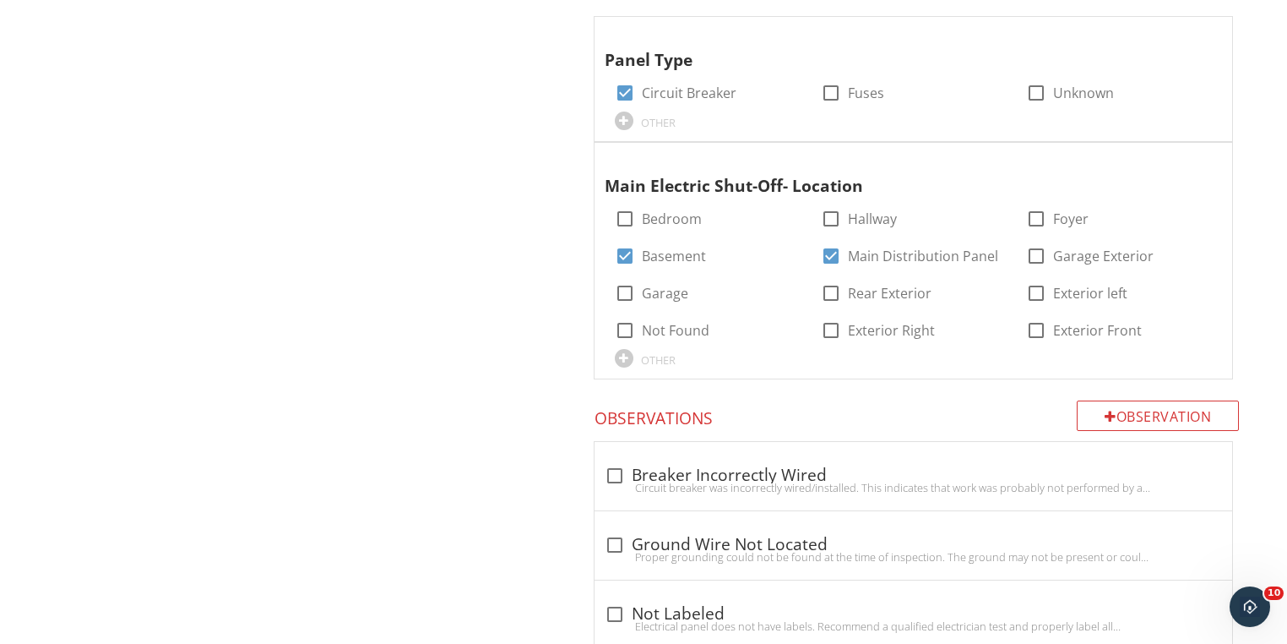
click at [1202, 159] on div at bounding box center [1202, 158] width 20 height 17
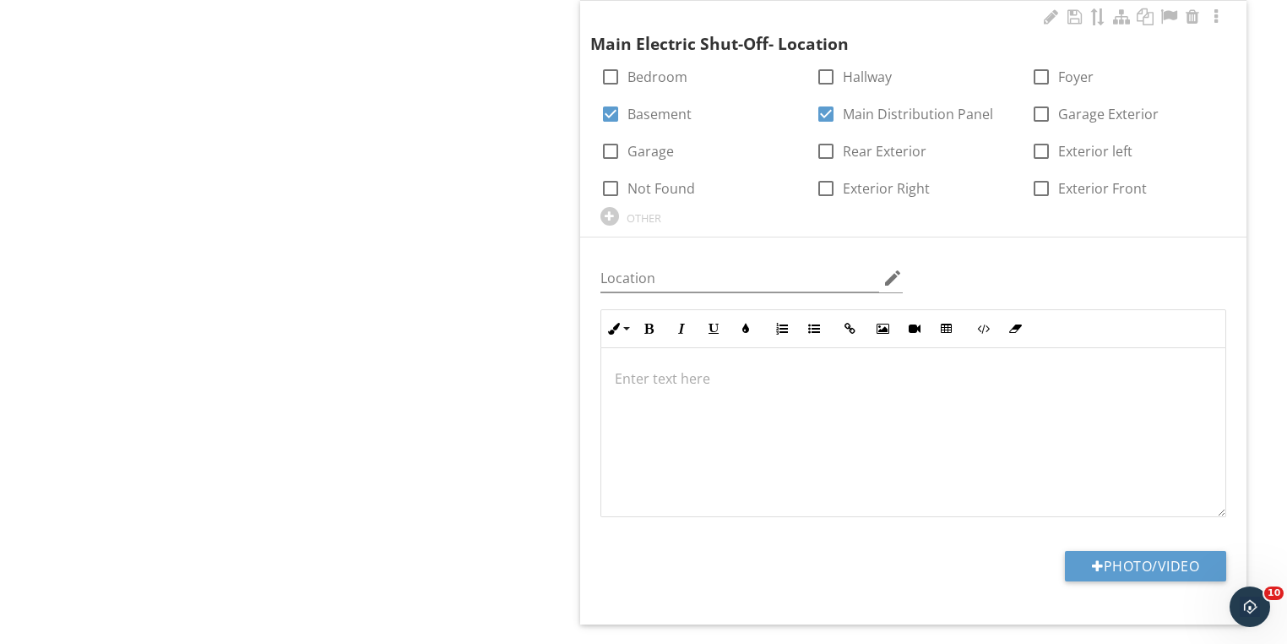
scroll to position [2389, 0]
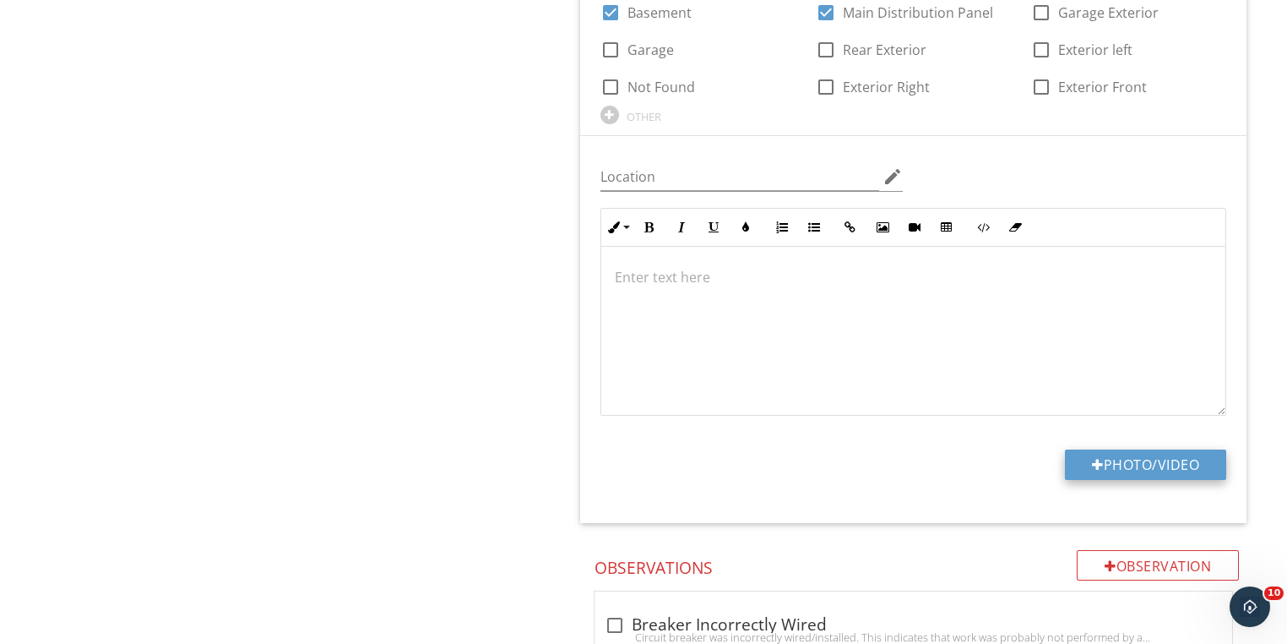
click at [1122, 454] on button "Photo/Video" at bounding box center [1145, 464] width 161 height 30
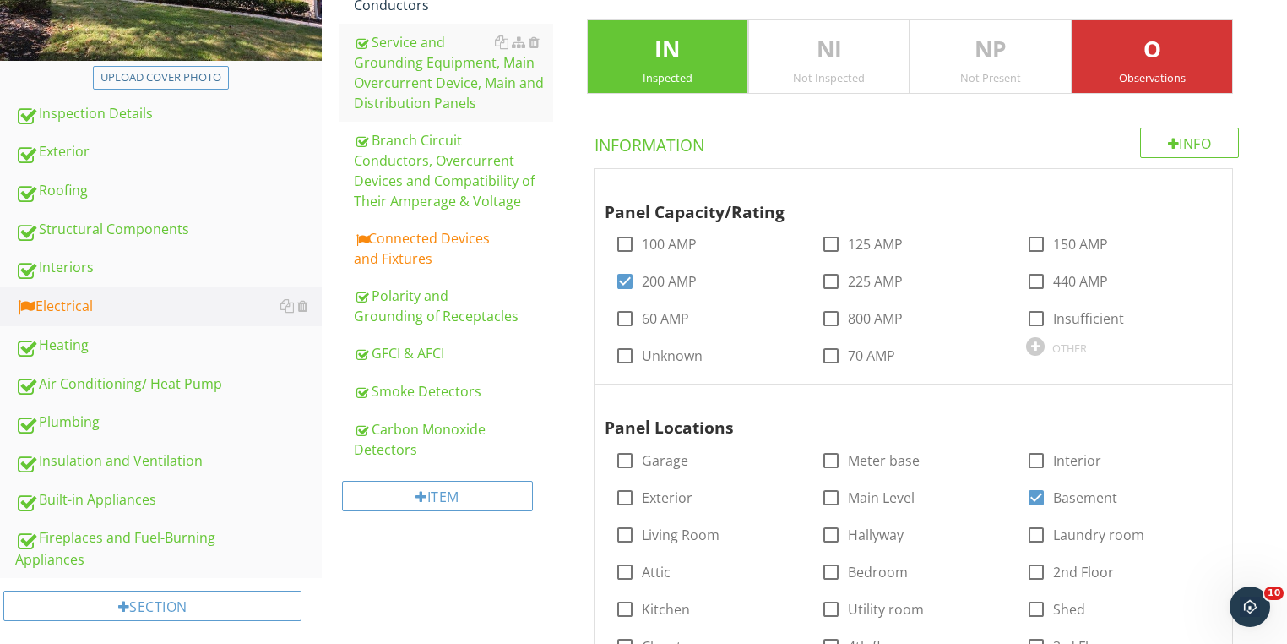
scroll to position [294, 0]
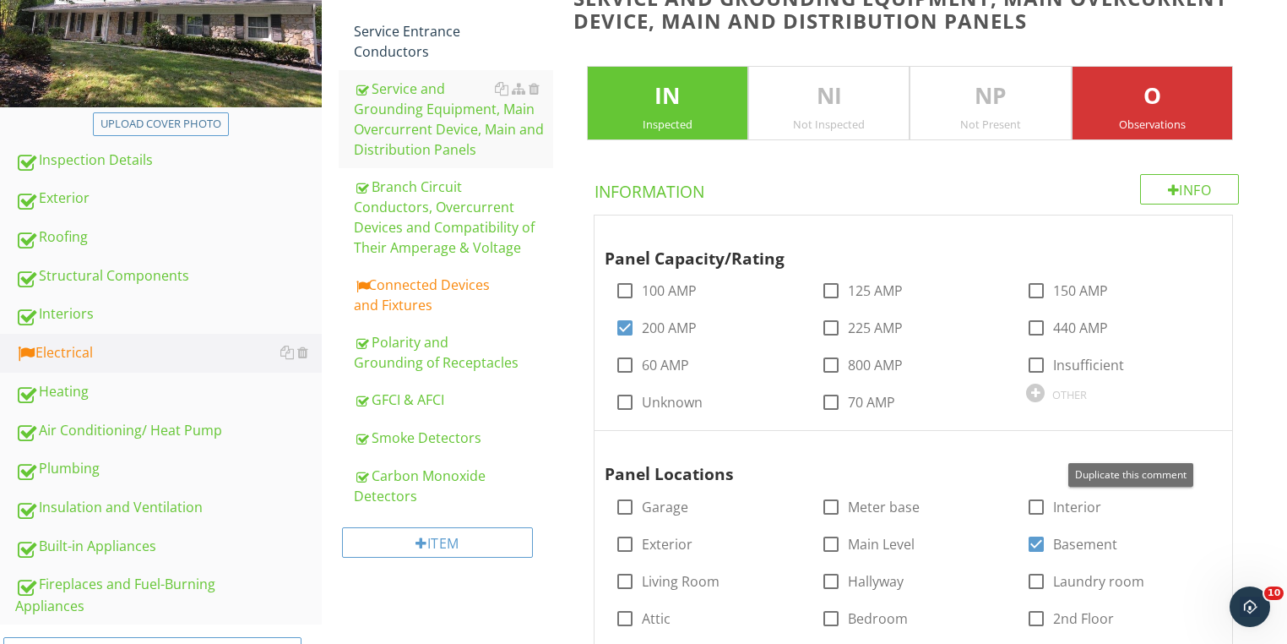
type input "C:\fakepath\photo - 2025-09-29T144032.935.jpg"
click at [418, 296] on div "Connected Devices and Fixtures" at bounding box center [453, 295] width 199 height 41
click at [422, 294] on div "Connected Devices and Fixtures" at bounding box center [453, 295] width 199 height 41
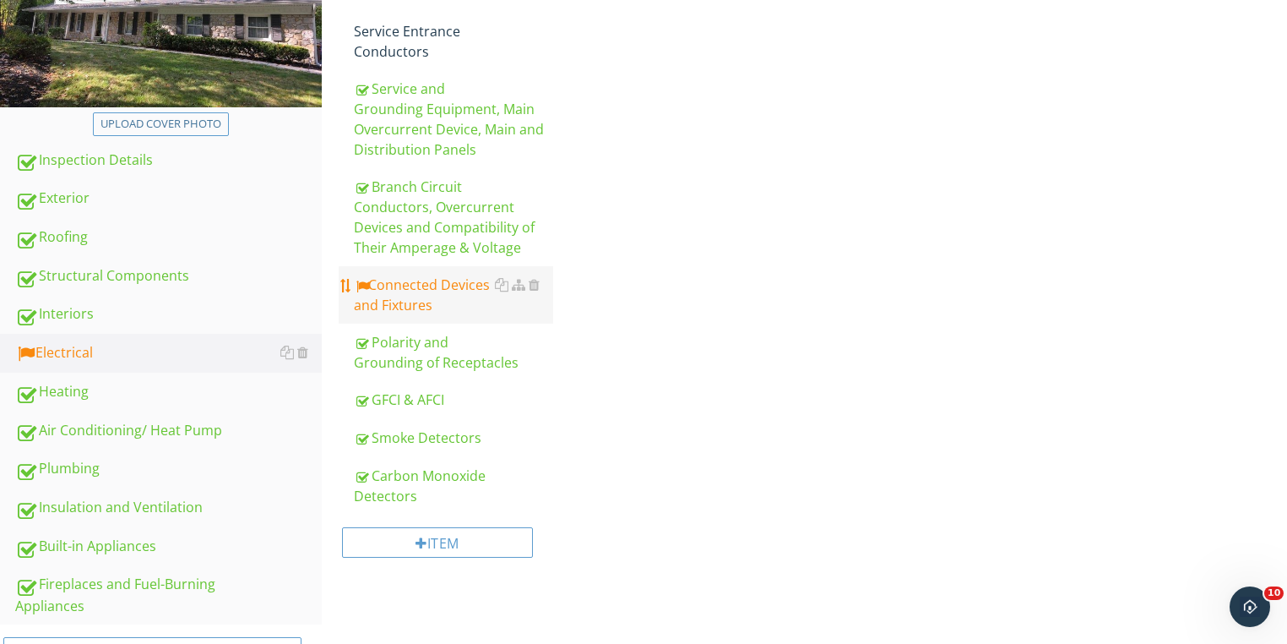
click at [422, 294] on div "Connected Devices and Fixtures" at bounding box center [453, 295] width 199 height 41
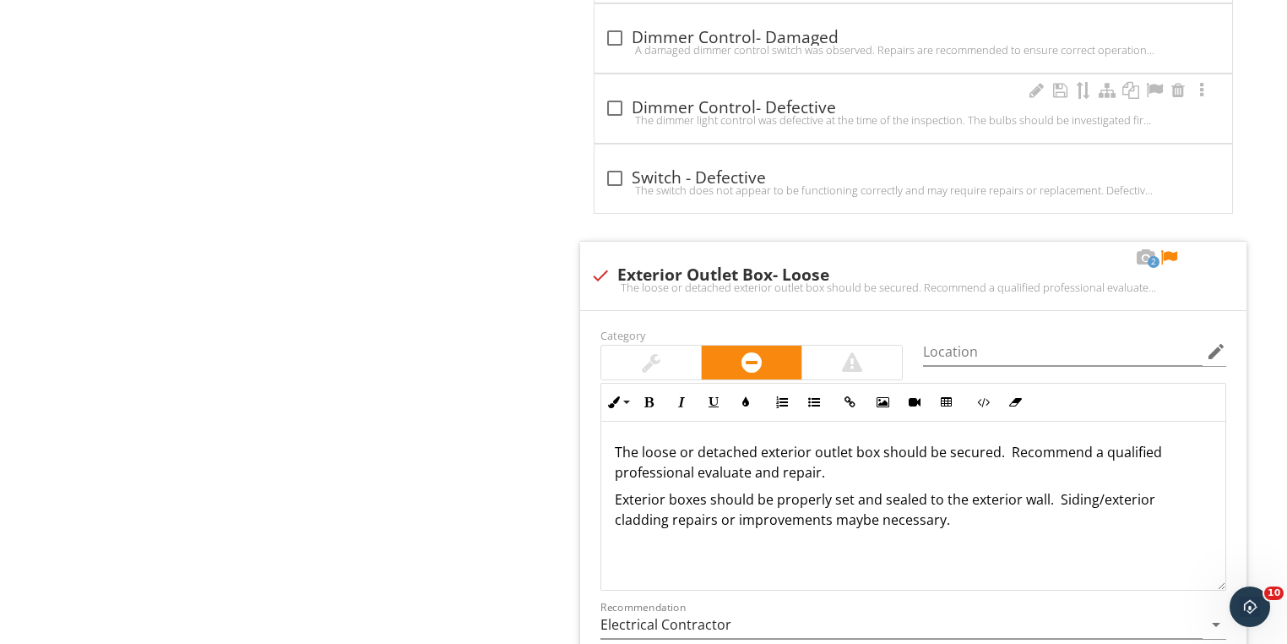
scroll to position [2659, 0]
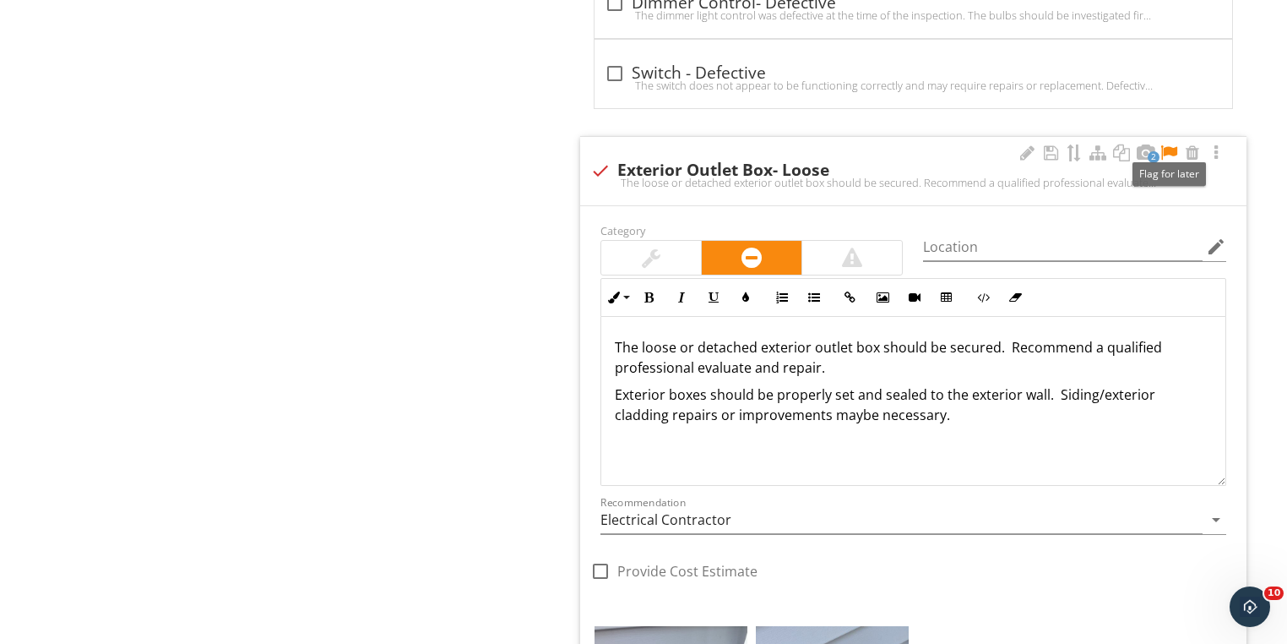
click at [1164, 144] on div at bounding box center [1169, 152] width 20 height 17
drag, startPoint x: 851, startPoint y: 340, endPoint x: 813, endPoint y: 346, distance: 39.4
click at [813, 346] on p "The loose or detached exterior outlet box should be secured. Recommend a qualif…" at bounding box center [913, 357] width 597 height 41
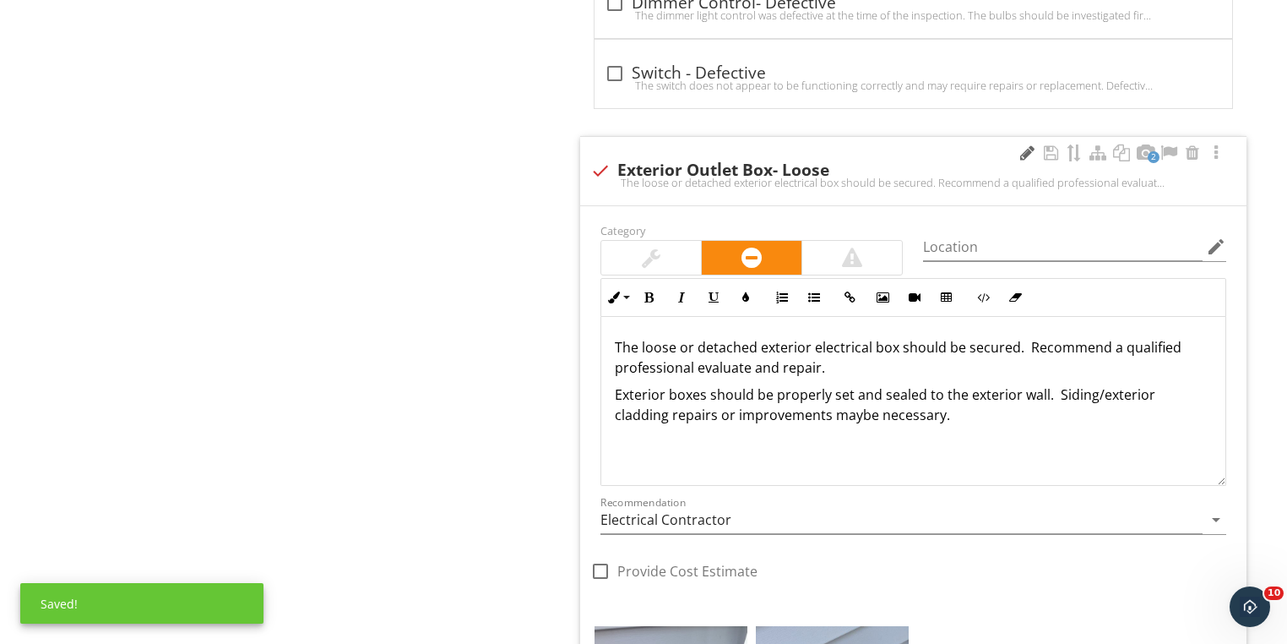
click at [1026, 144] on div at bounding box center [1027, 152] width 20 height 17
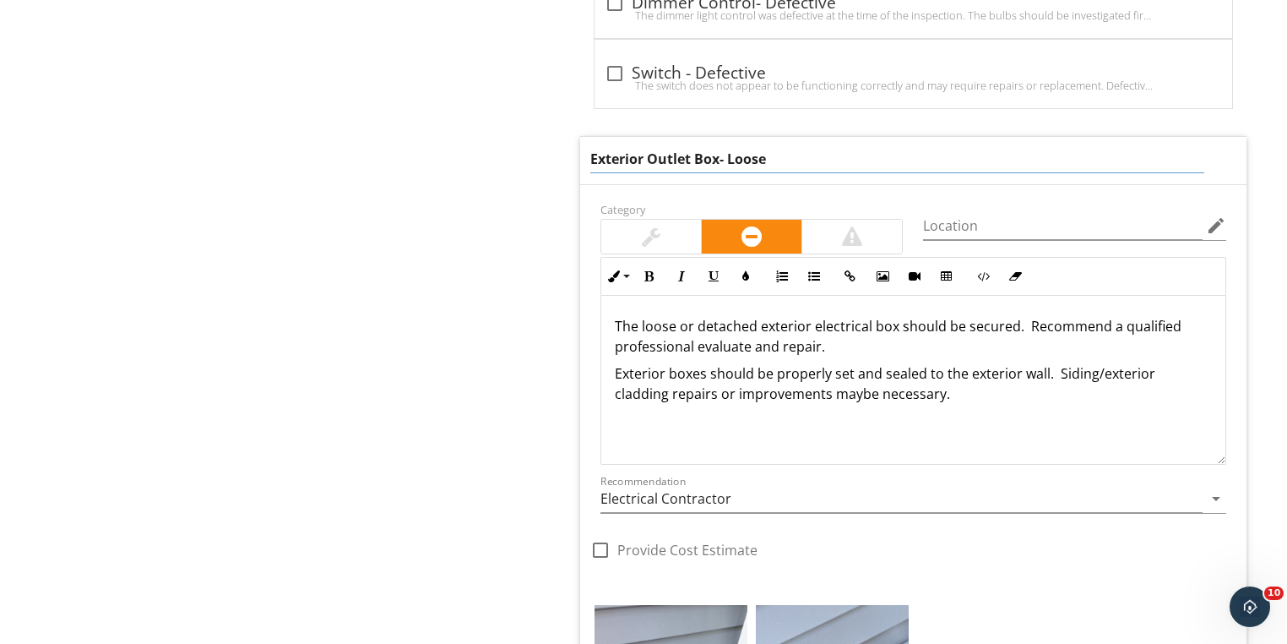
drag, startPoint x: 692, startPoint y: 150, endPoint x: 658, endPoint y: 151, distance: 33.8
click at [658, 151] on input "Exterior Outlet Box- Loose" at bounding box center [897, 159] width 614 height 28
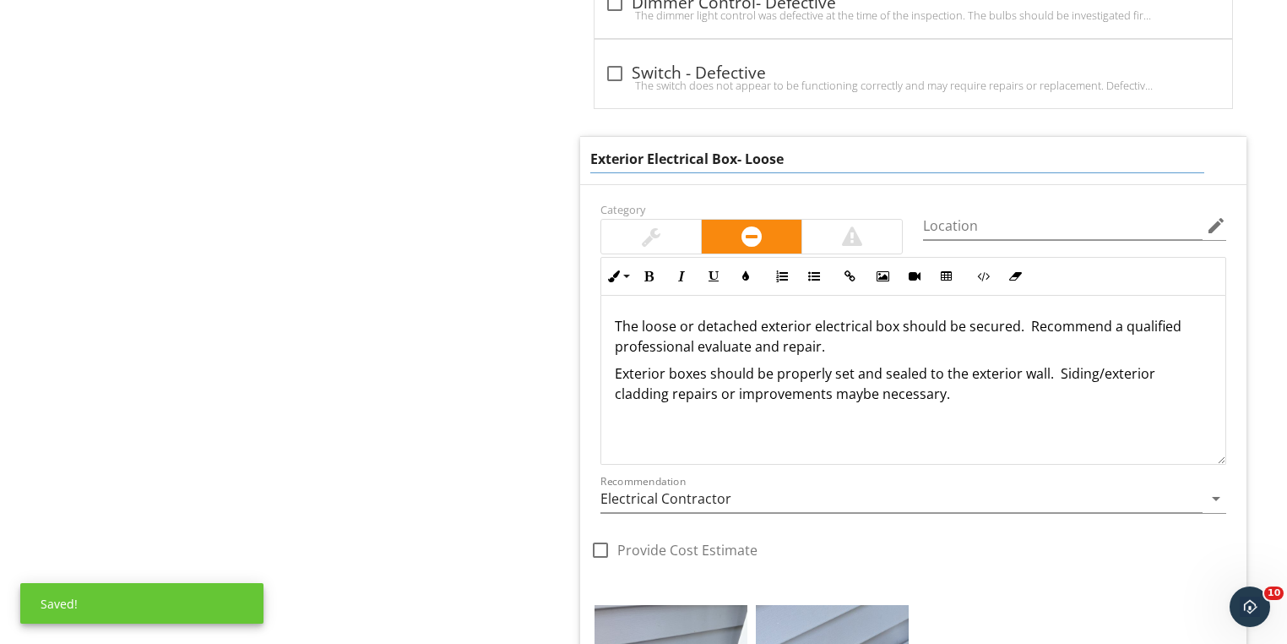
click at [851, 155] on input "Exterior Electrical Box- Loose" at bounding box center [897, 159] width 614 height 28
type input "Exterior Electrical Box- Loose"
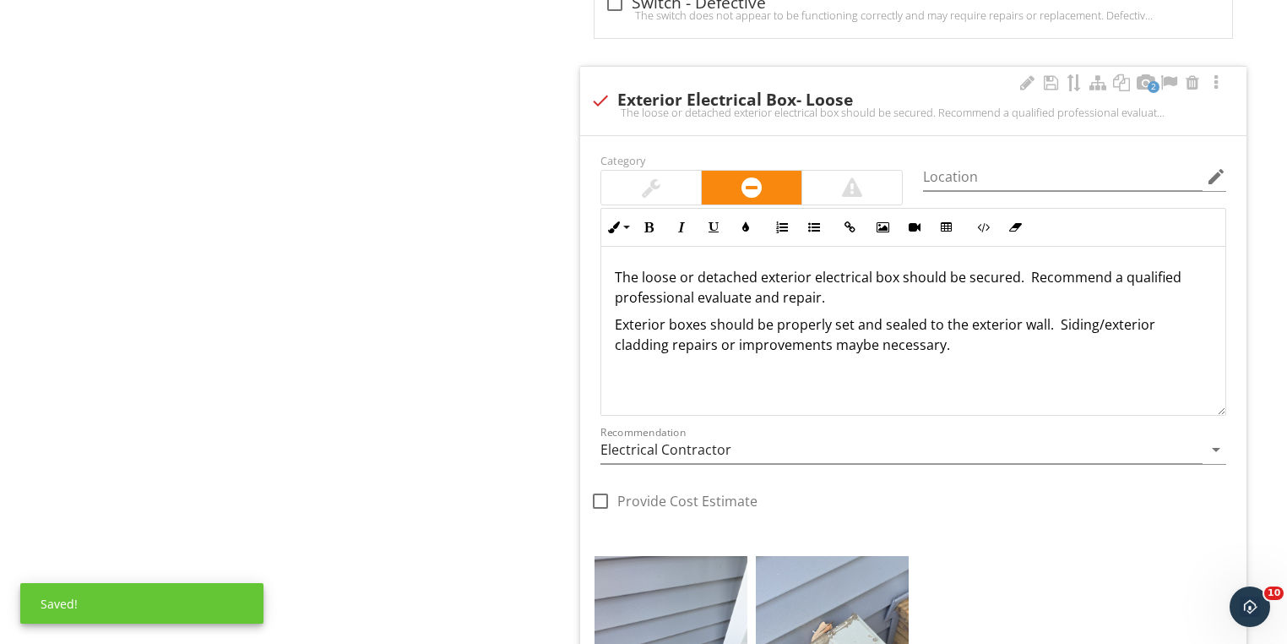
scroll to position [2727, 0]
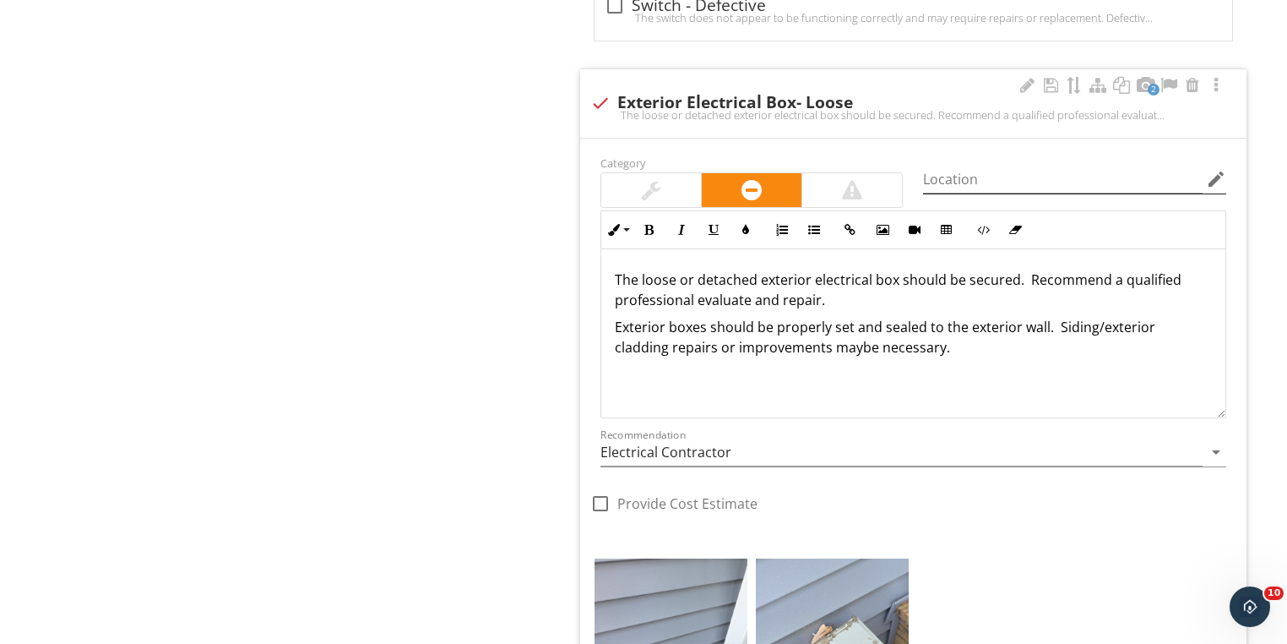
click at [1216, 171] on icon "edit" at bounding box center [1216, 179] width 20 height 20
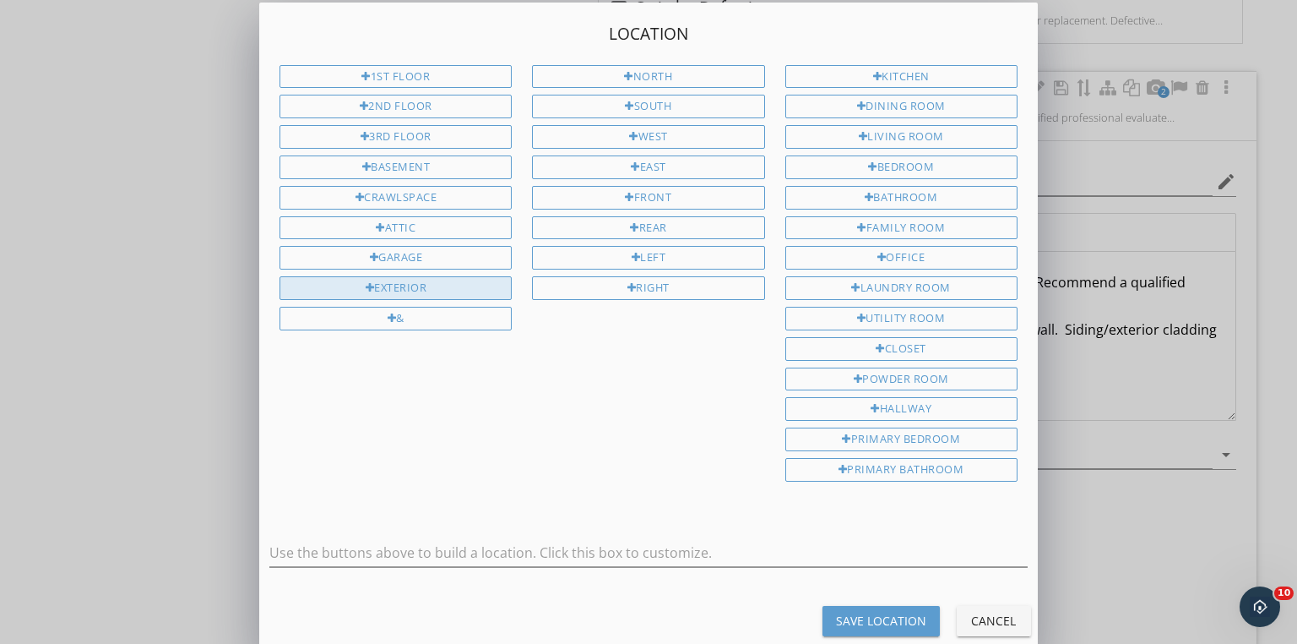
drag, startPoint x: 456, startPoint y: 274, endPoint x: 474, endPoint y: 268, distance: 18.7
click at [465, 276] on div "Exterior" at bounding box center [396, 288] width 232 height 24
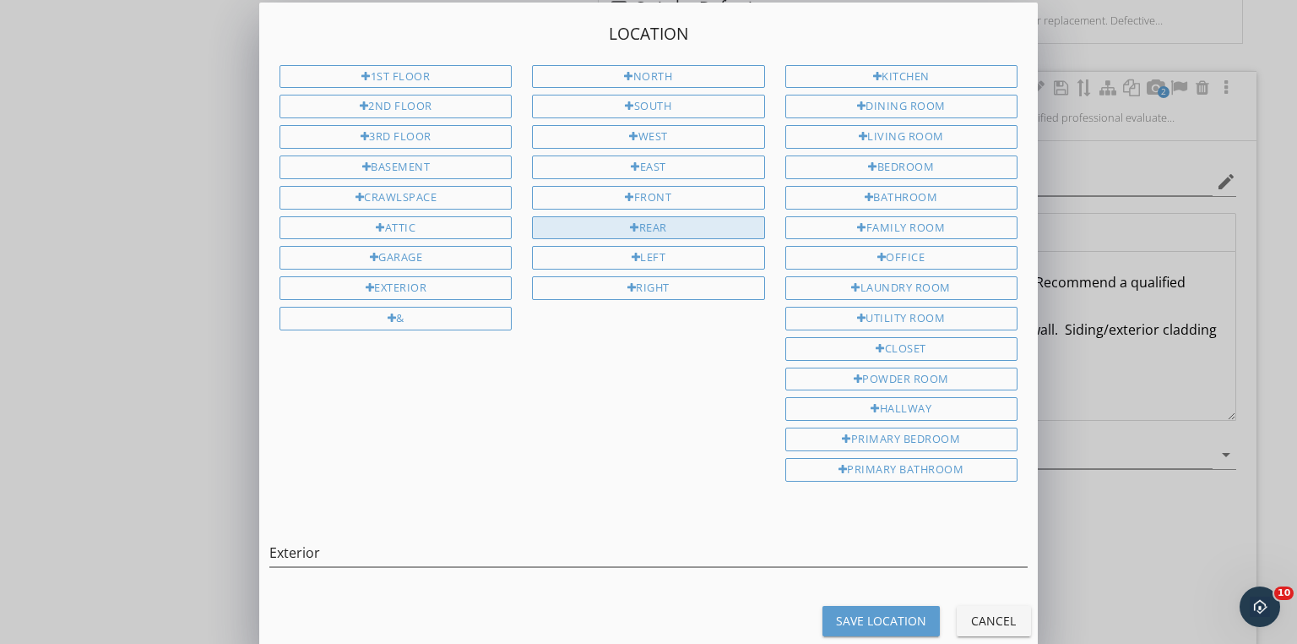
click at [626, 216] on div "Rear" at bounding box center [648, 228] width 232 height 24
type input "Exterior Rear"
click at [901, 612] on div "Save Location" at bounding box center [881, 621] width 90 height 18
type input "Exterior Rear"
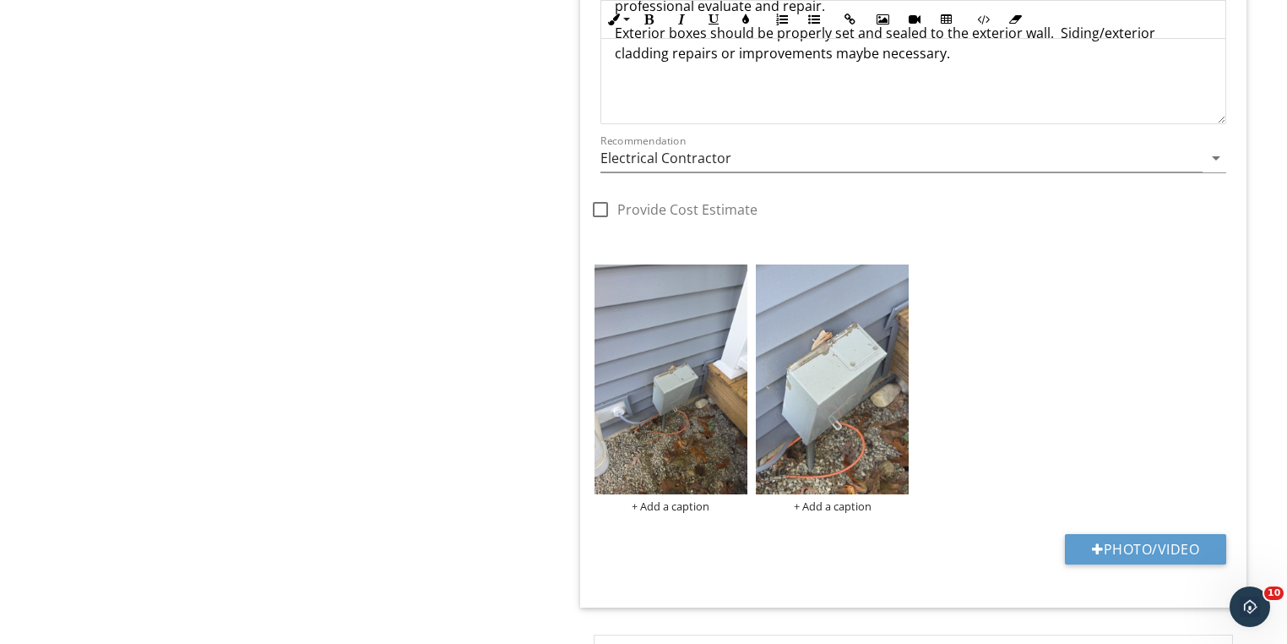
scroll to position [2997, 0]
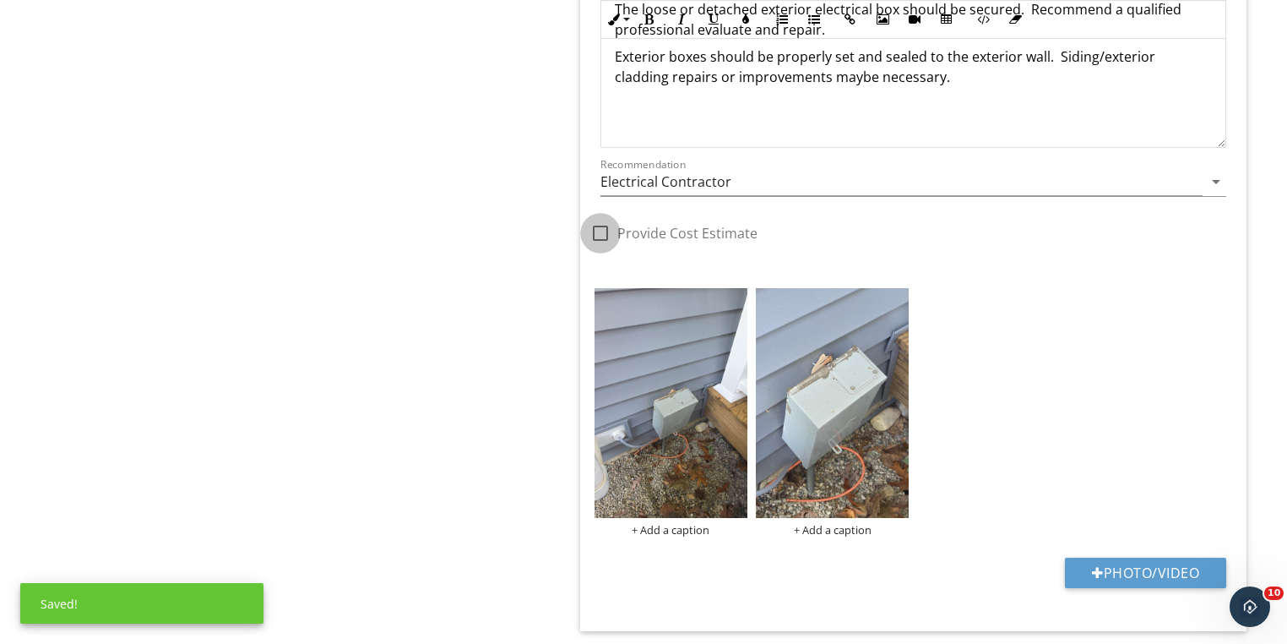
click at [605, 219] on div at bounding box center [600, 233] width 29 height 29
checkbox input "true"
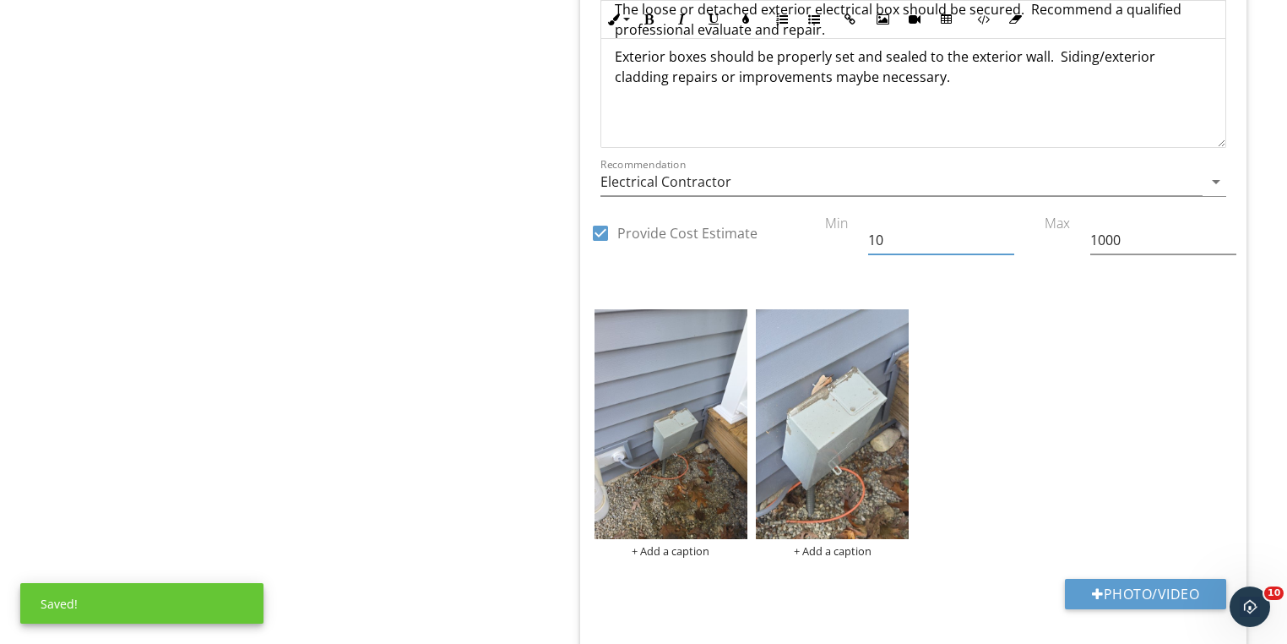
drag, startPoint x: 911, startPoint y: 233, endPoint x: 764, endPoint y: 233, distance: 147.0
click at [775, 233] on div "check_box Provide Cost Estimate Min 10 Max 1000" at bounding box center [913, 76] width 666 height 389
type input "100"
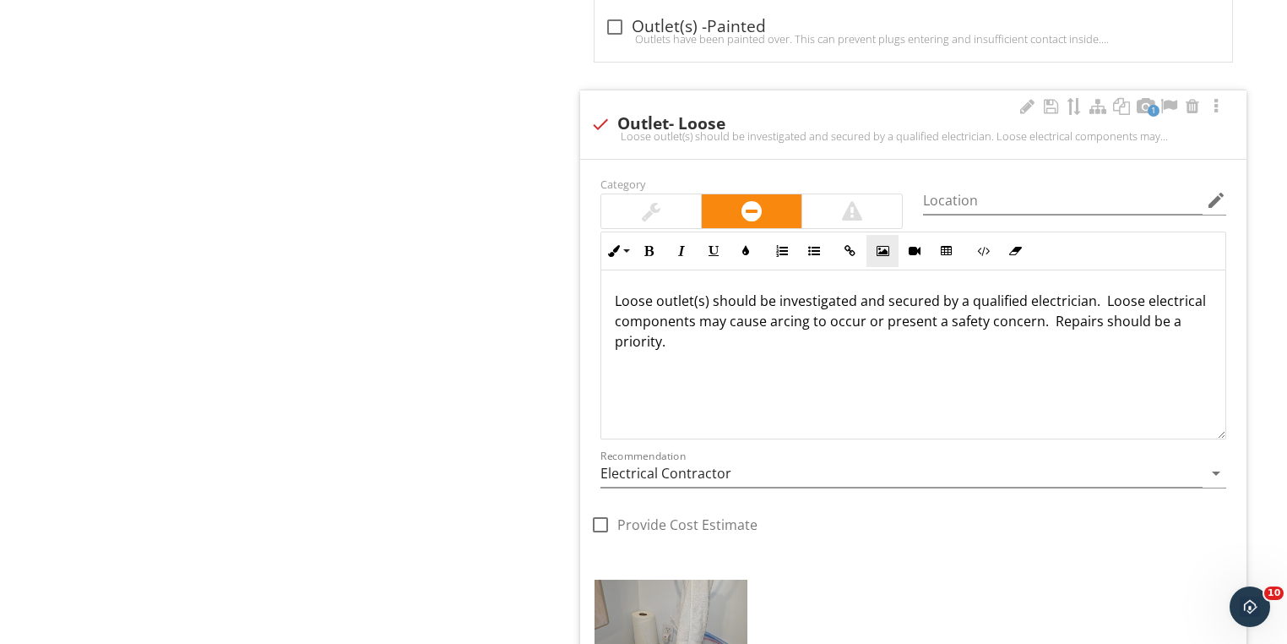
scroll to position [3875, 0]
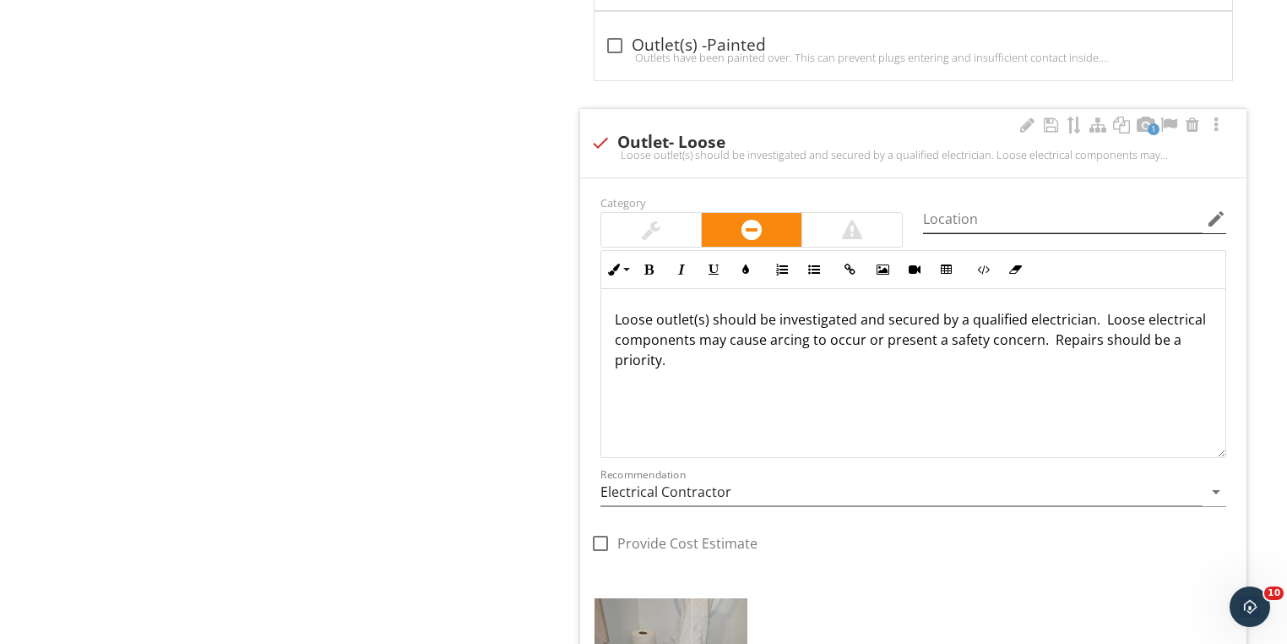
click at [1217, 209] on icon "edit" at bounding box center [1216, 219] width 20 height 20
type input "500"
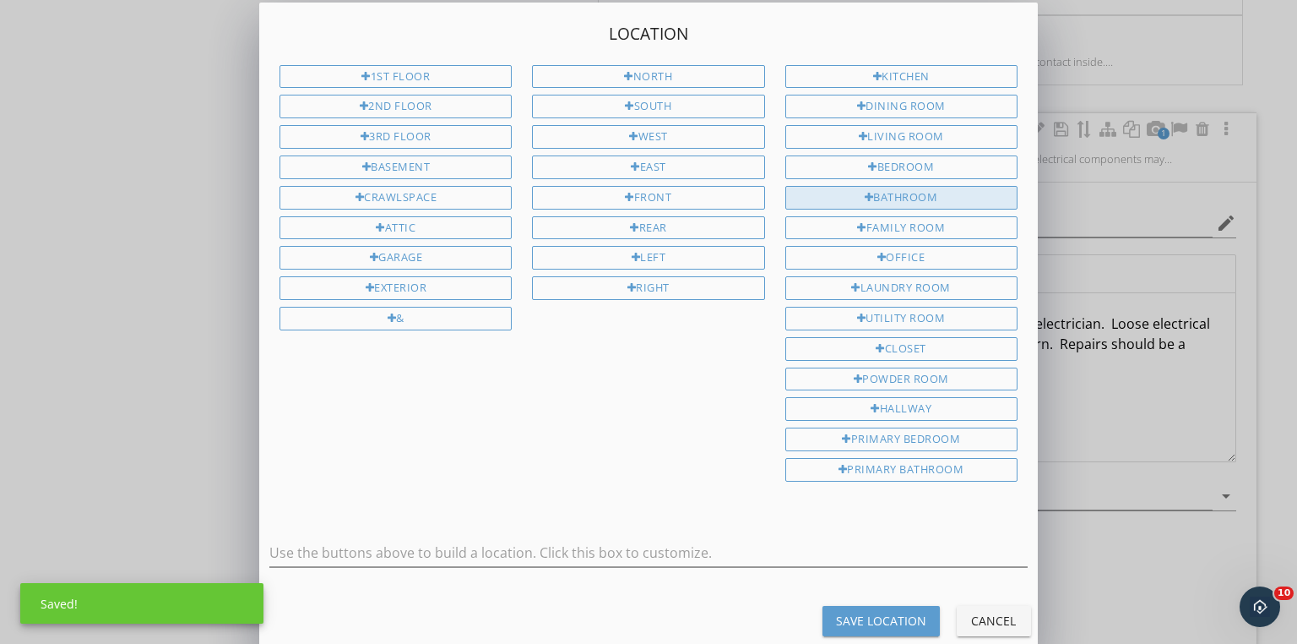
click at [904, 188] on div "Bathroom" at bounding box center [902, 198] width 232 height 24
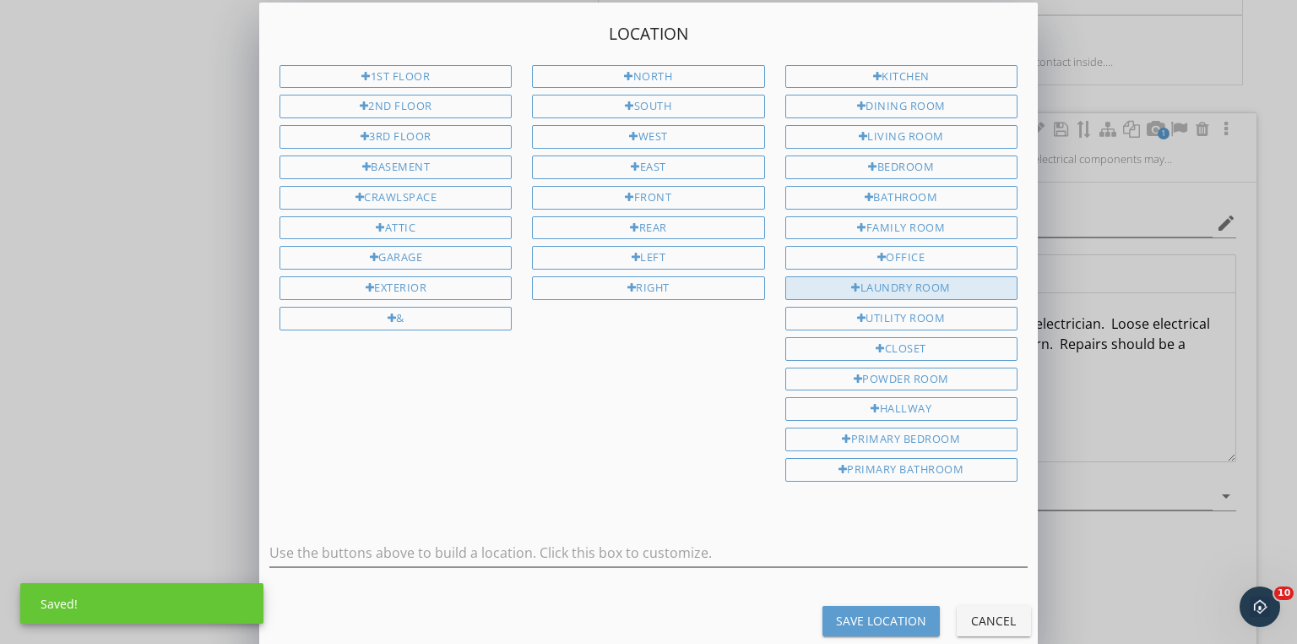
type input "Bathroom"
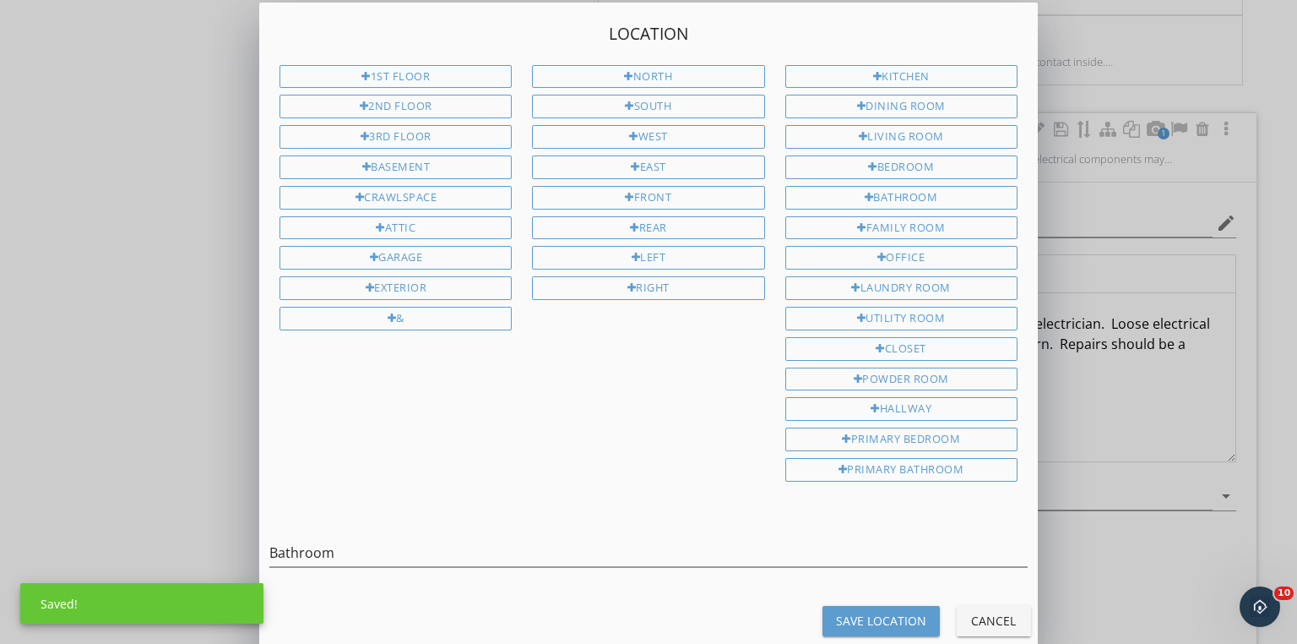
click at [890, 612] on div "Save Location" at bounding box center [881, 621] width 90 height 18
type input "Bathroom"
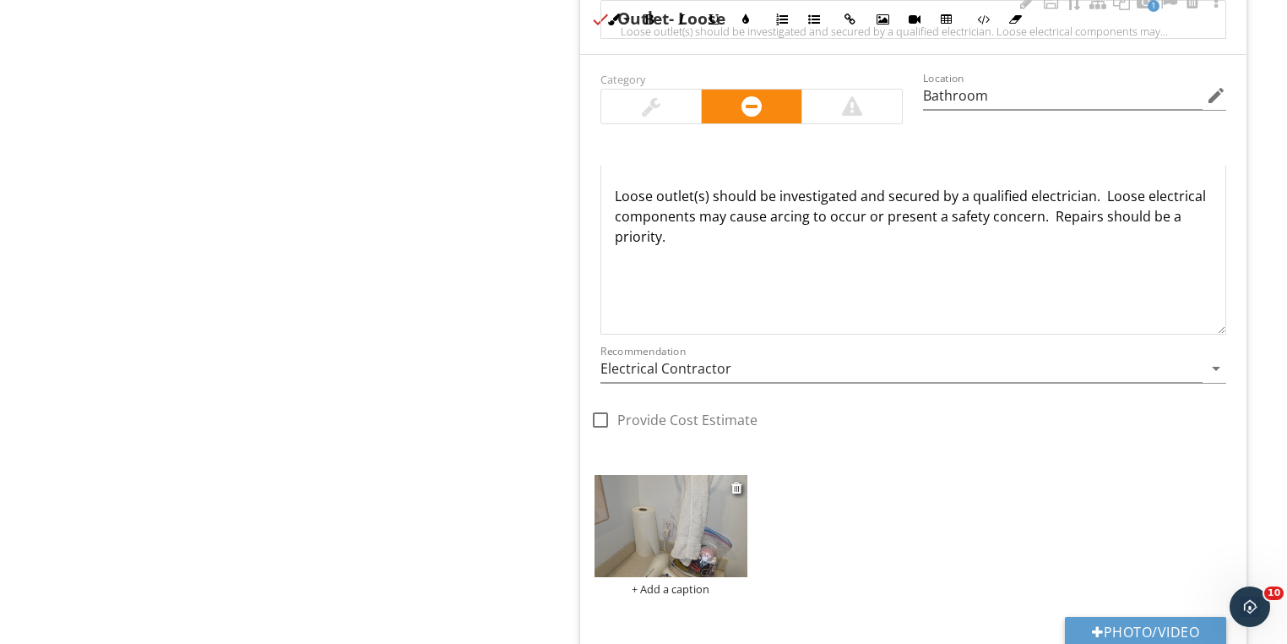
scroll to position [4146, 0]
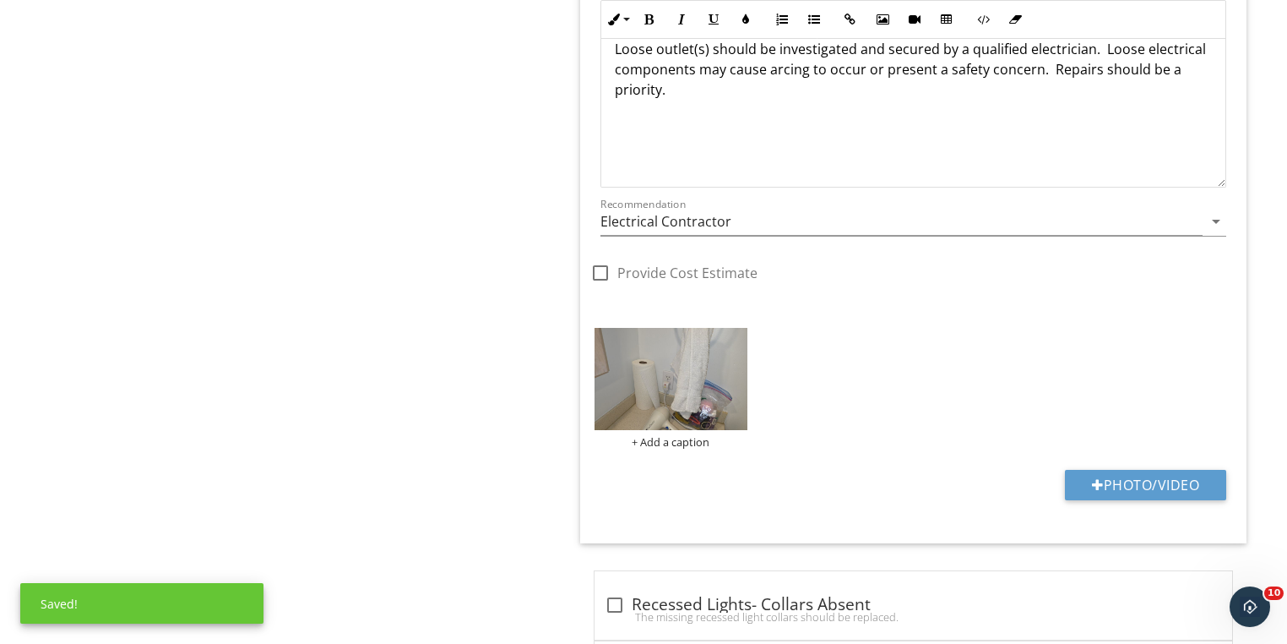
click at [602, 260] on div at bounding box center [600, 272] width 29 height 29
checkbox input "true"
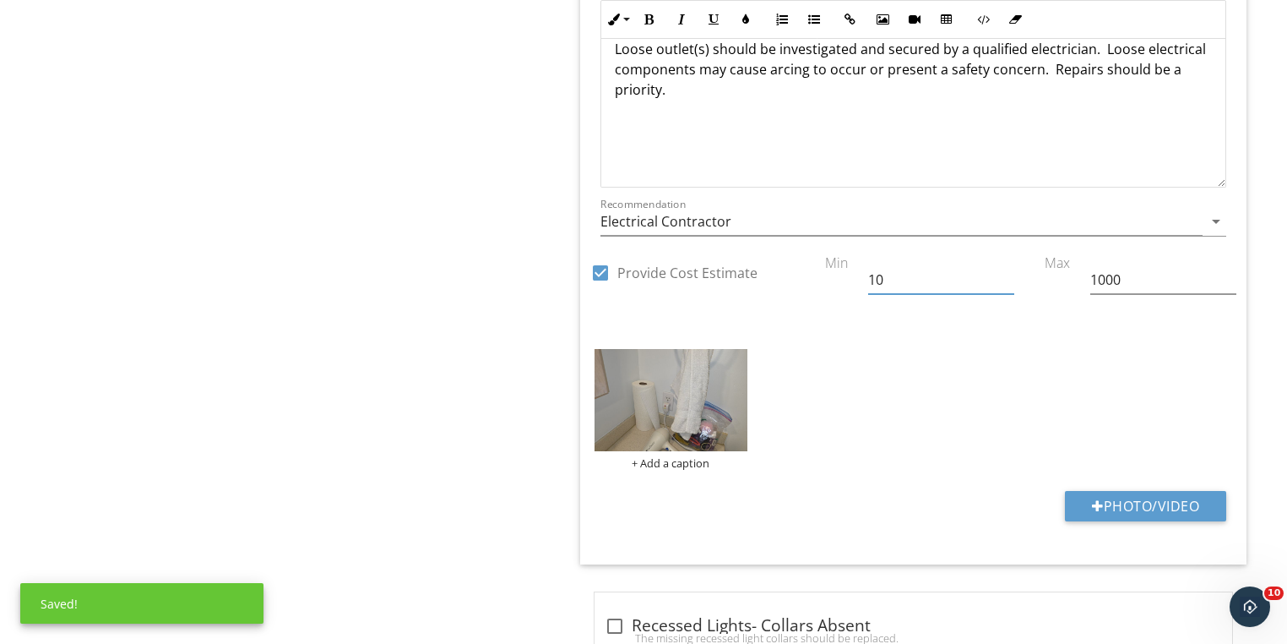
click at [888, 266] on input "10" at bounding box center [941, 280] width 146 height 28
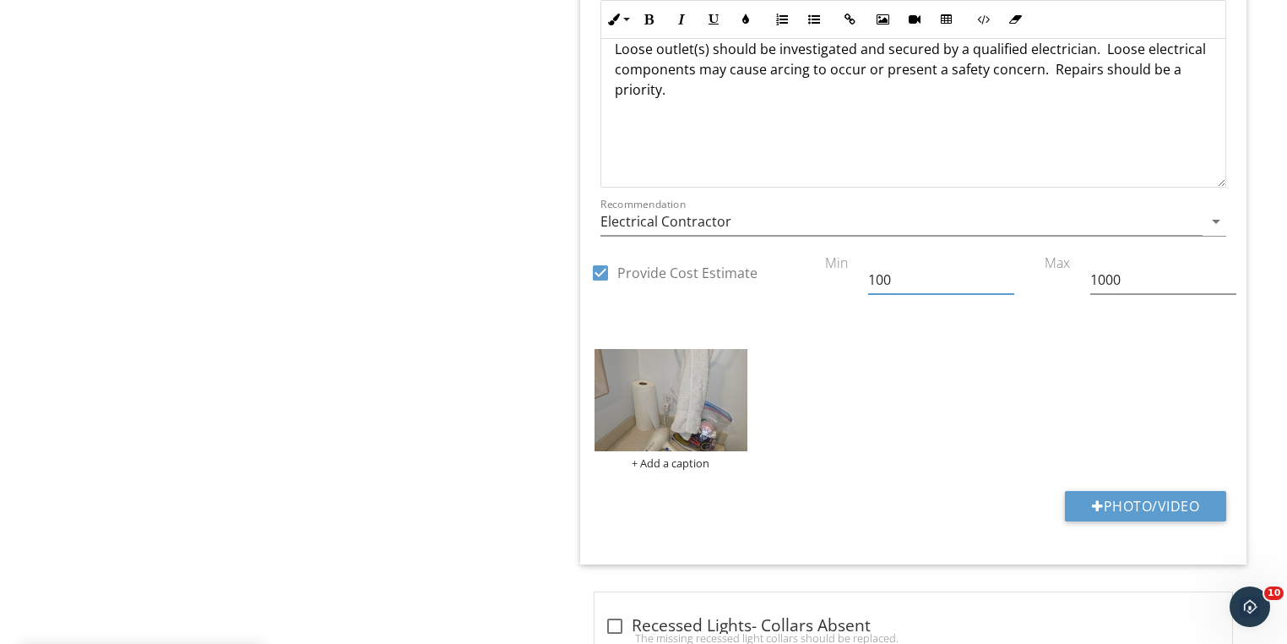
type input "100"
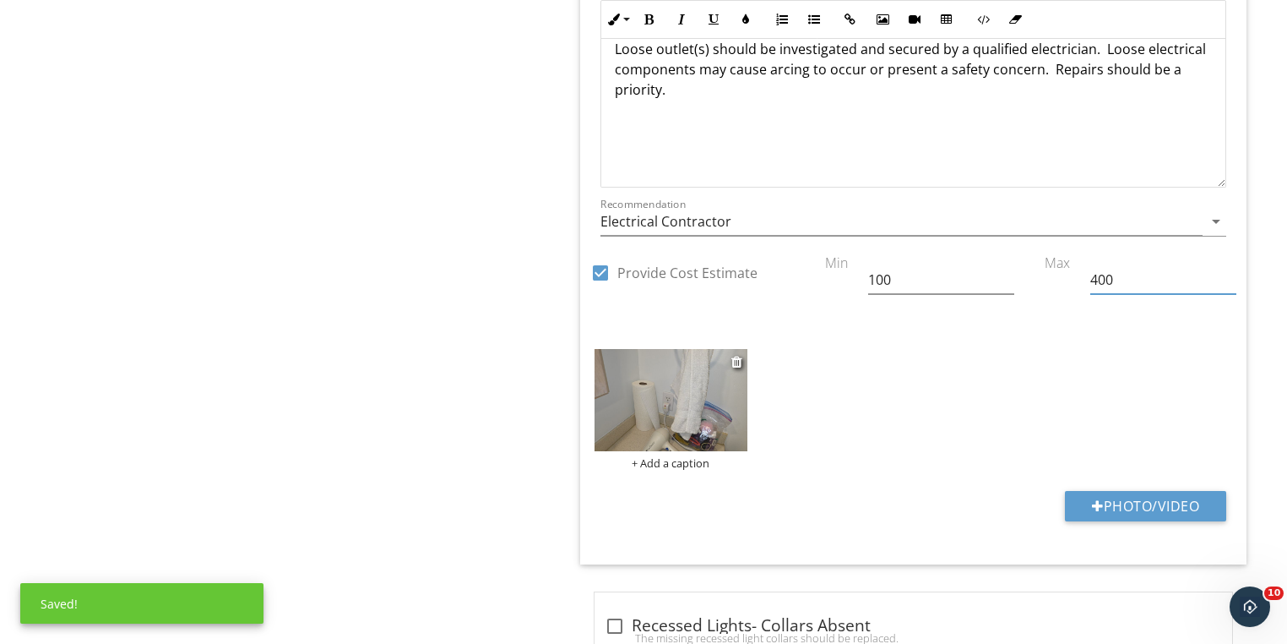
type input "400"
click at [711, 398] on img at bounding box center [671, 400] width 153 height 102
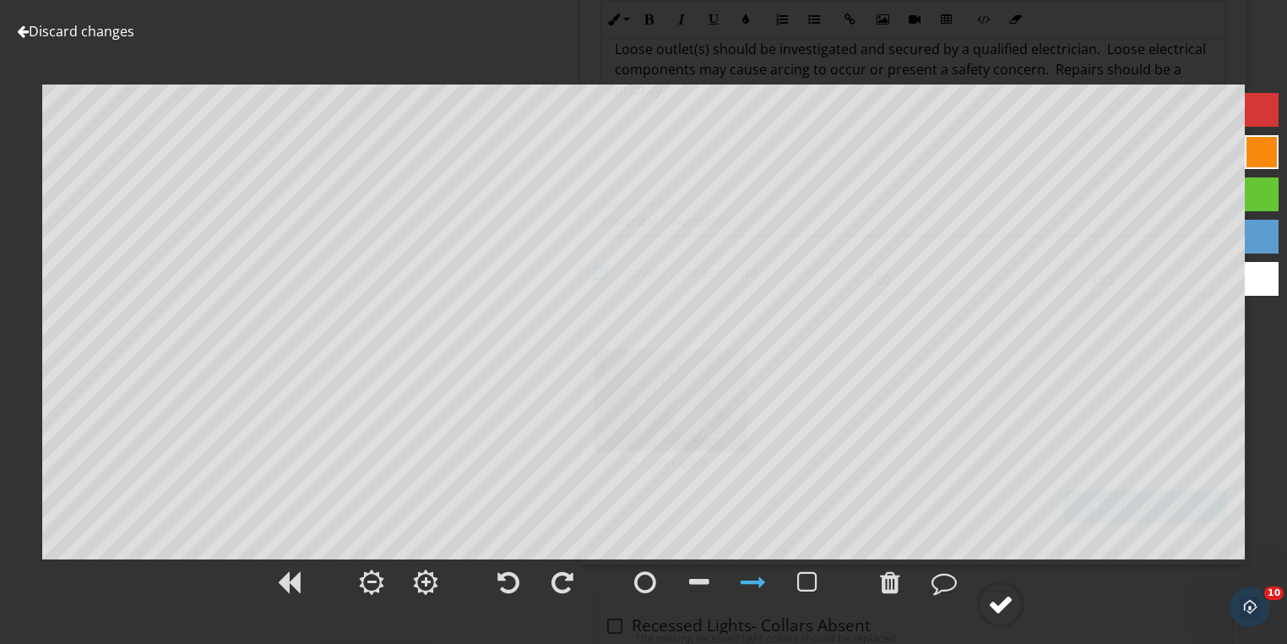
click at [1017, 601] on div at bounding box center [1000, 603] width 47 height 47
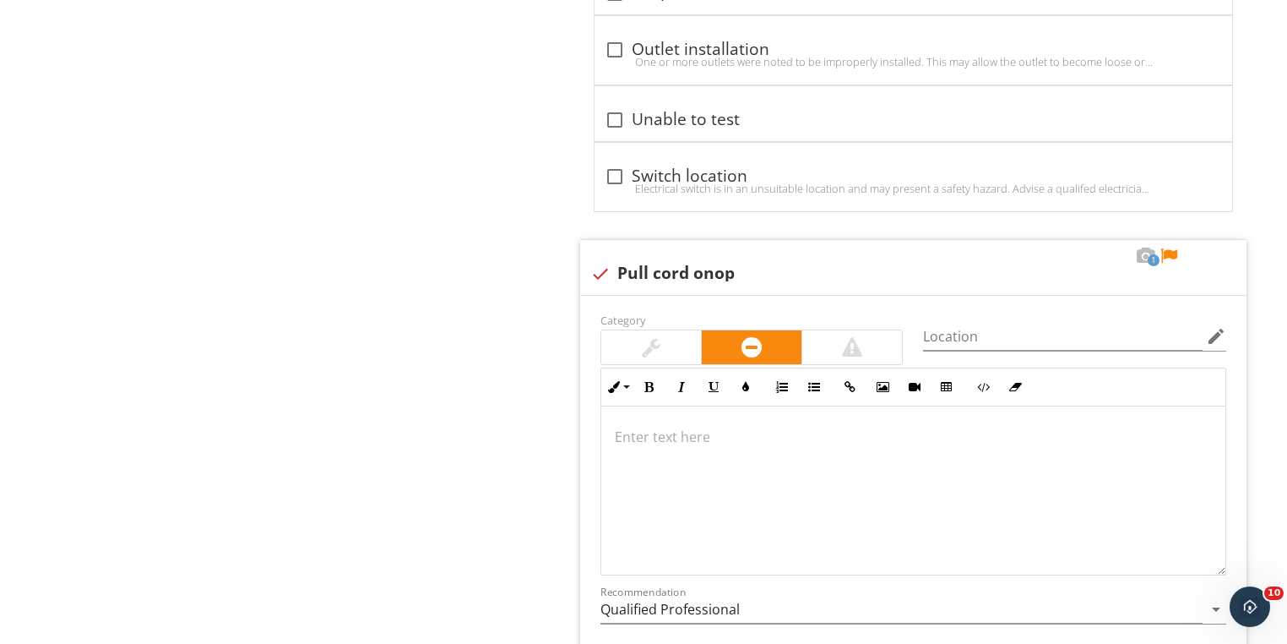
scroll to position [7524, 0]
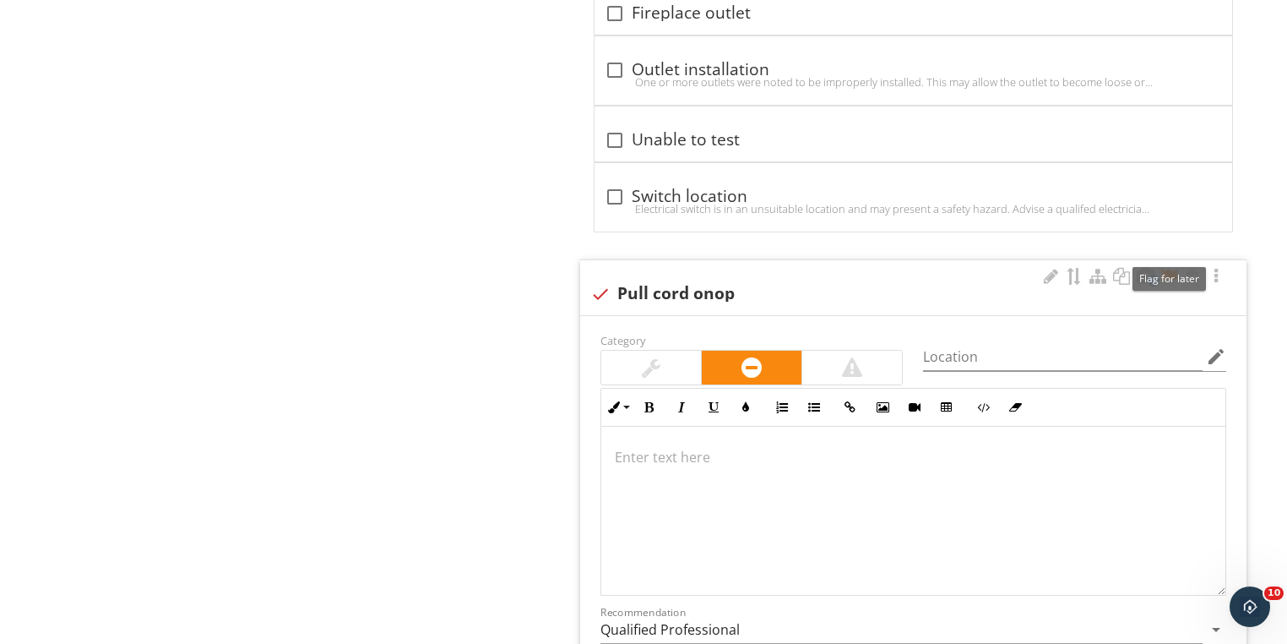
click at [1176, 268] on div at bounding box center [1169, 276] width 20 height 17
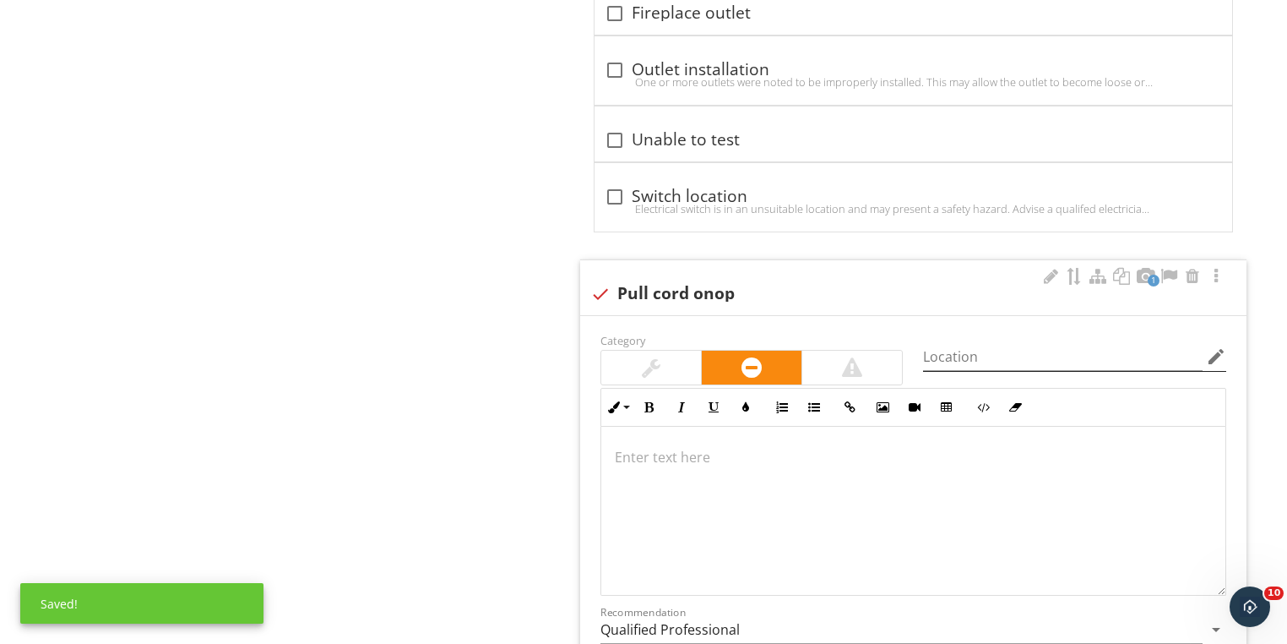
click at [1214, 346] on icon "edit" at bounding box center [1216, 356] width 20 height 20
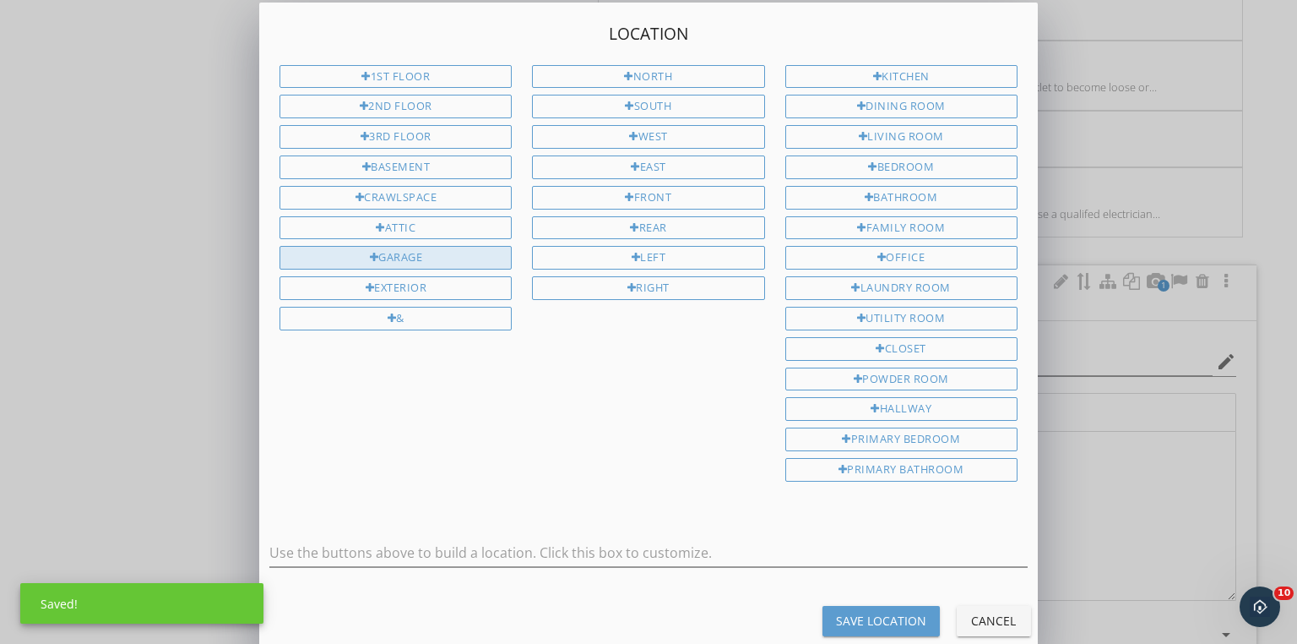
drag, startPoint x: 395, startPoint y: 222, endPoint x: 415, endPoint y: 240, distance: 26.3
click at [395, 222] on div "Attic" at bounding box center [396, 228] width 232 height 24
type input "Attic"
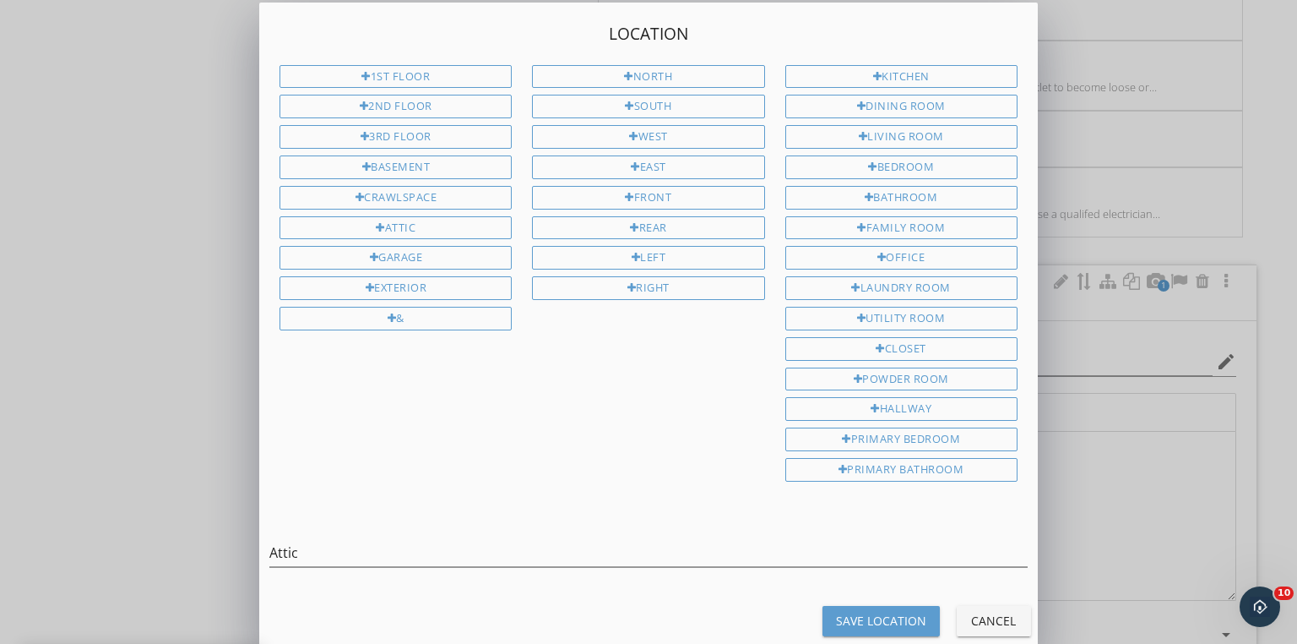
click at [868, 612] on div "Save Location" at bounding box center [881, 621] width 90 height 18
type input "Attic"
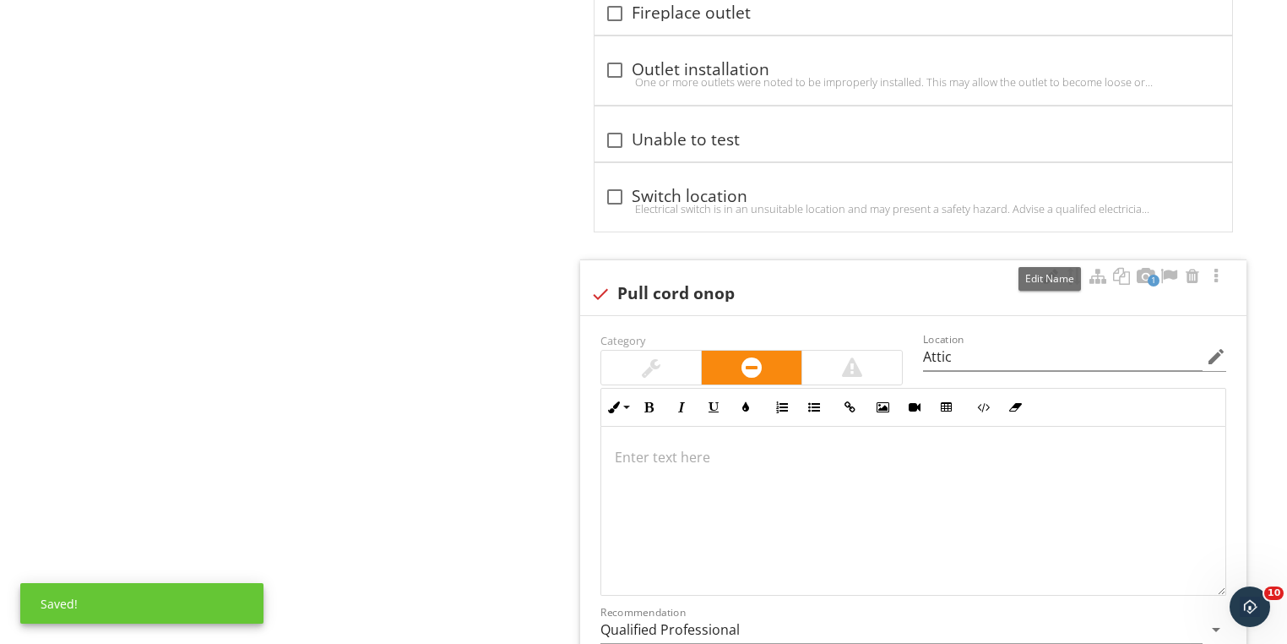
click at [1043, 268] on div at bounding box center [1051, 276] width 20 height 17
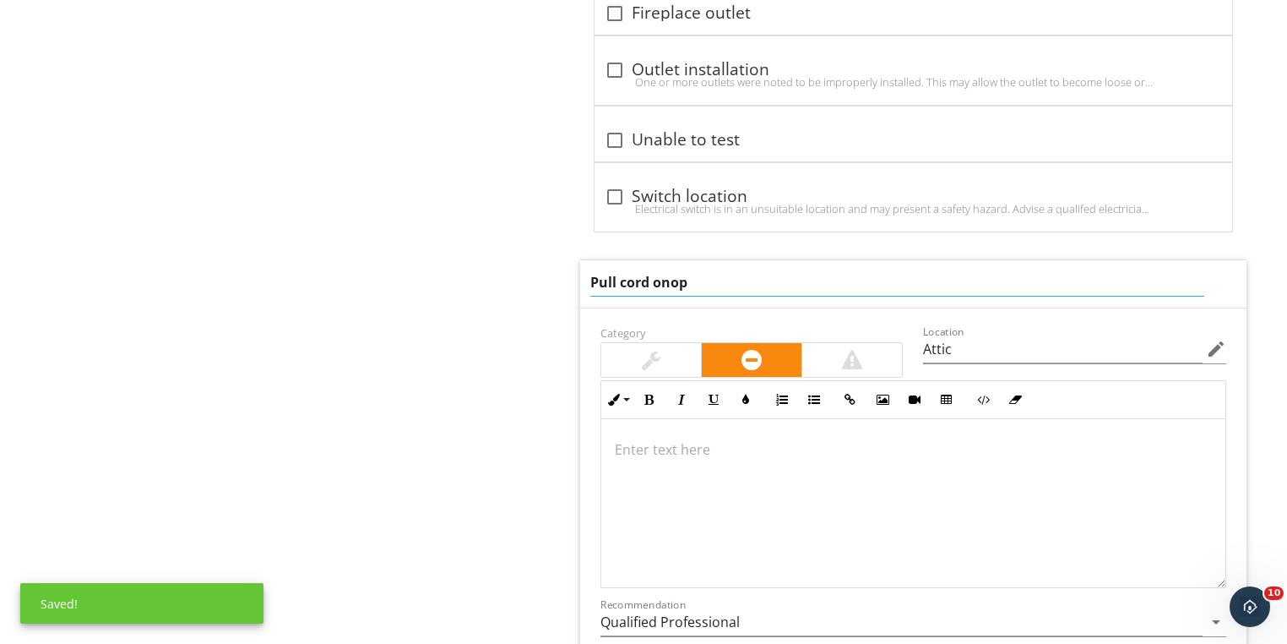
click at [708, 269] on input "Pull cord onop" at bounding box center [897, 283] width 614 height 28
click at [595, 269] on input "Pull cord -Inoperable" at bounding box center [897, 283] width 614 height 28
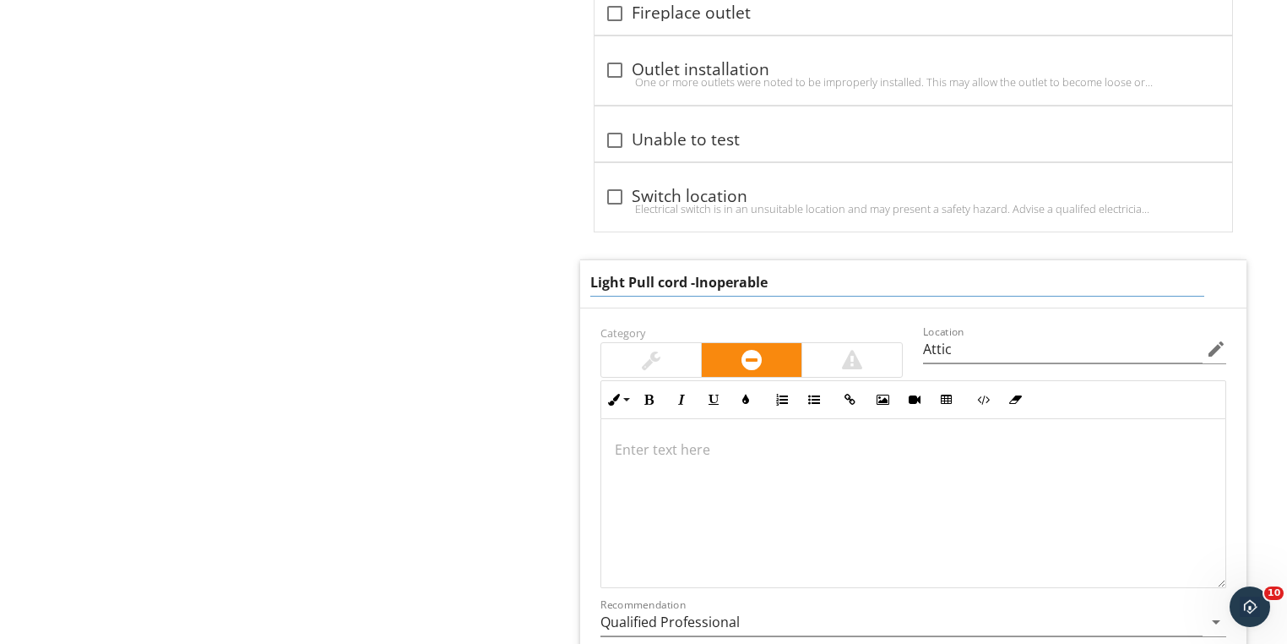
type input "Light Pull cord -Inoperable"
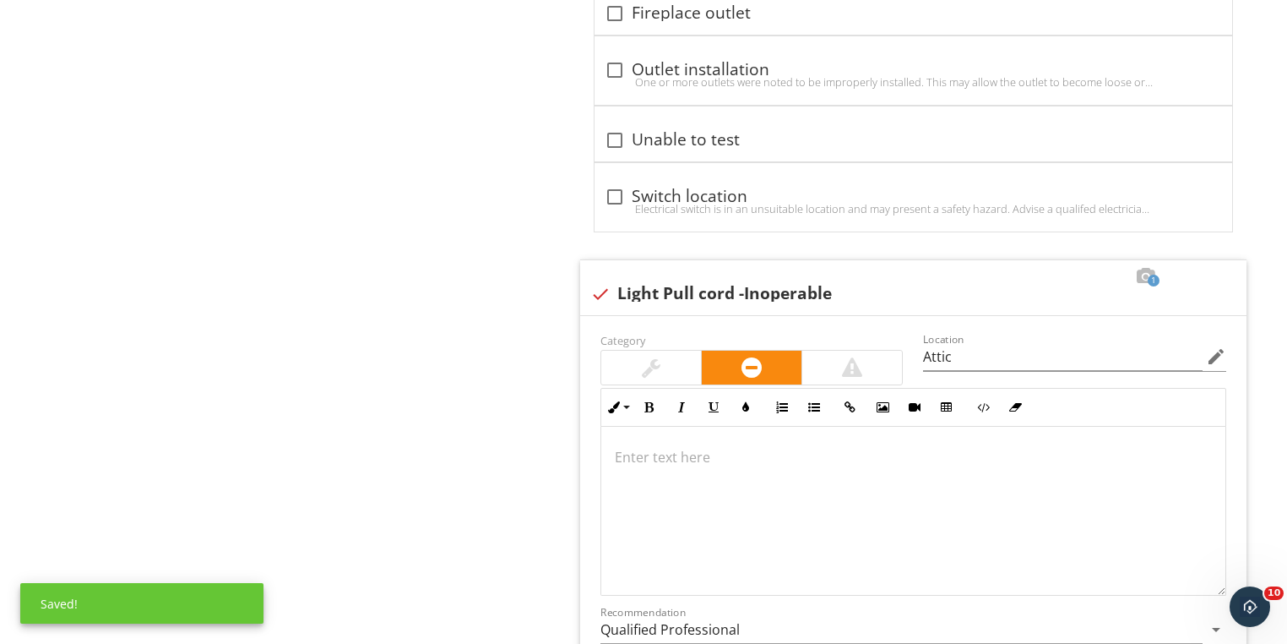
click at [702, 447] on p at bounding box center [913, 457] width 597 height 20
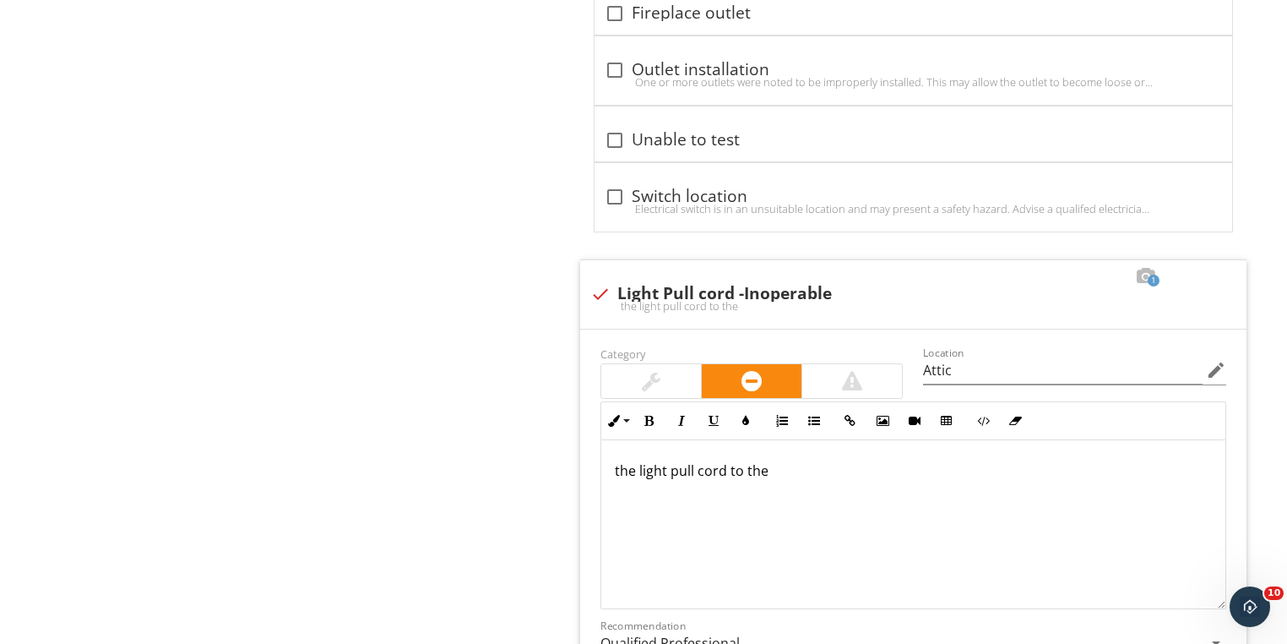
scroll to position [7538, 0]
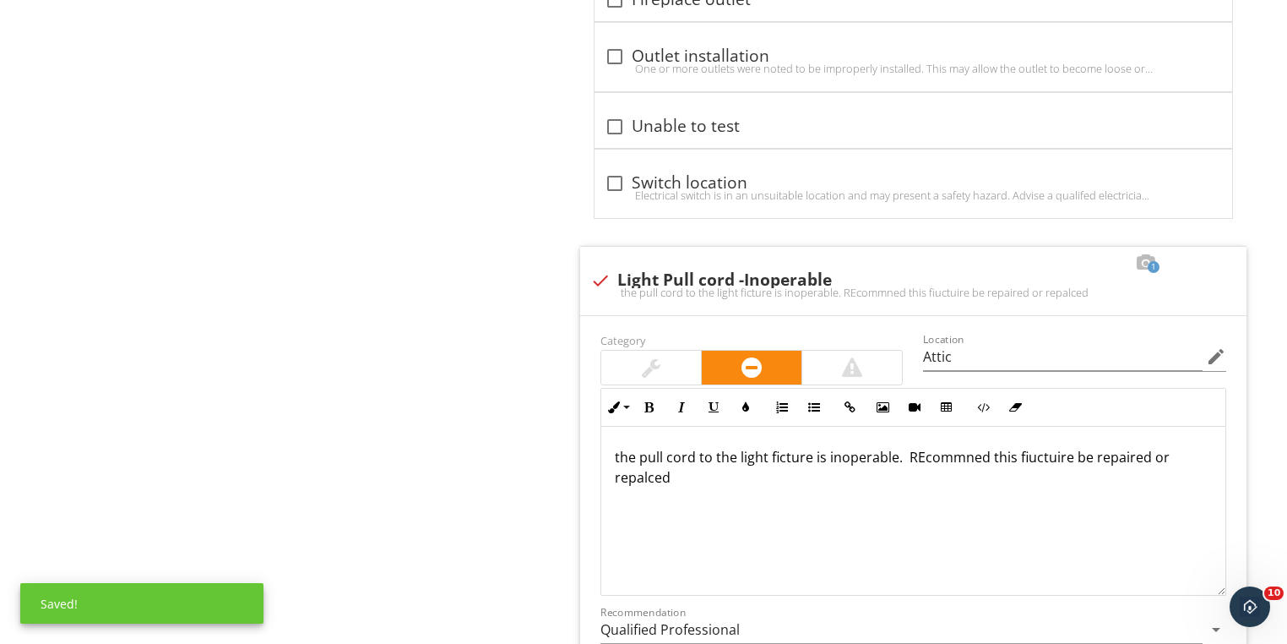
click at [615, 447] on p "the pull cord to the light ficture is inoperable. REcommned this fiuctuire be r…" at bounding box center [913, 467] width 597 height 41
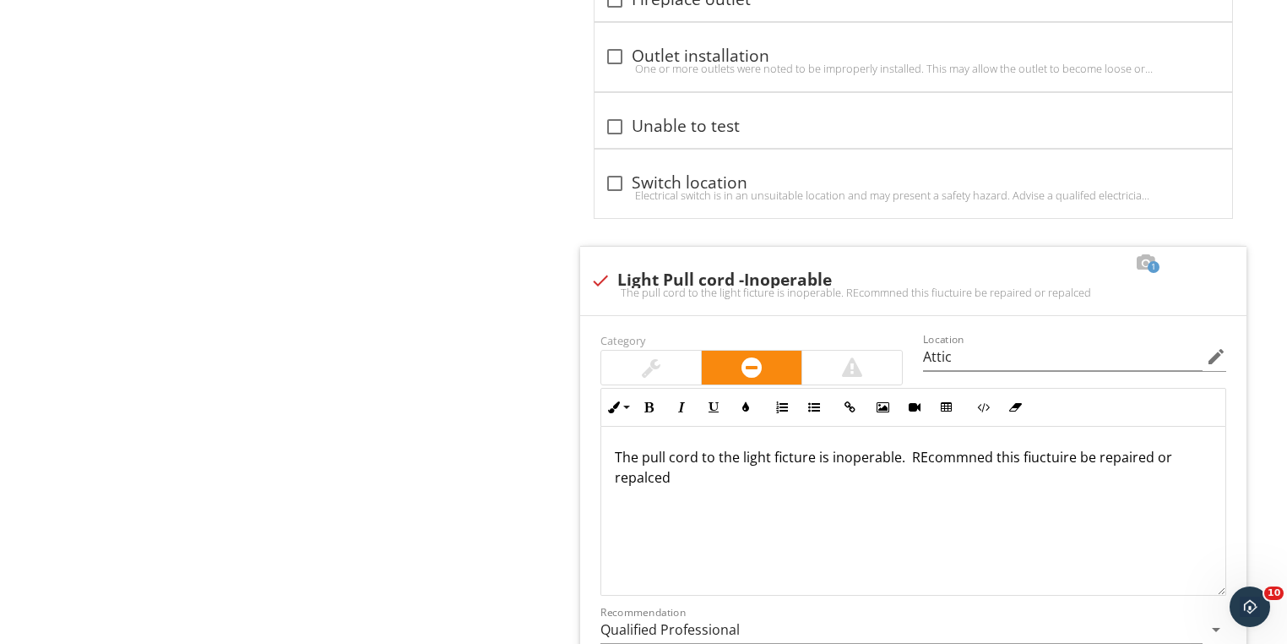
click at [692, 449] on p "The pull cord to the light ficture is inoperable. REcommned this fiuctuire be r…" at bounding box center [913, 467] width 597 height 41
click at [1034, 447] on p "The pull cord to the light fixture is inoperable. Recommend this fiuctuire be r…" at bounding box center [913, 467] width 597 height 41
click at [1039, 447] on p "The pull cord to the light fixture is inoperable. Recommend this fiuctuire be r…" at bounding box center [913, 467] width 597 height 41
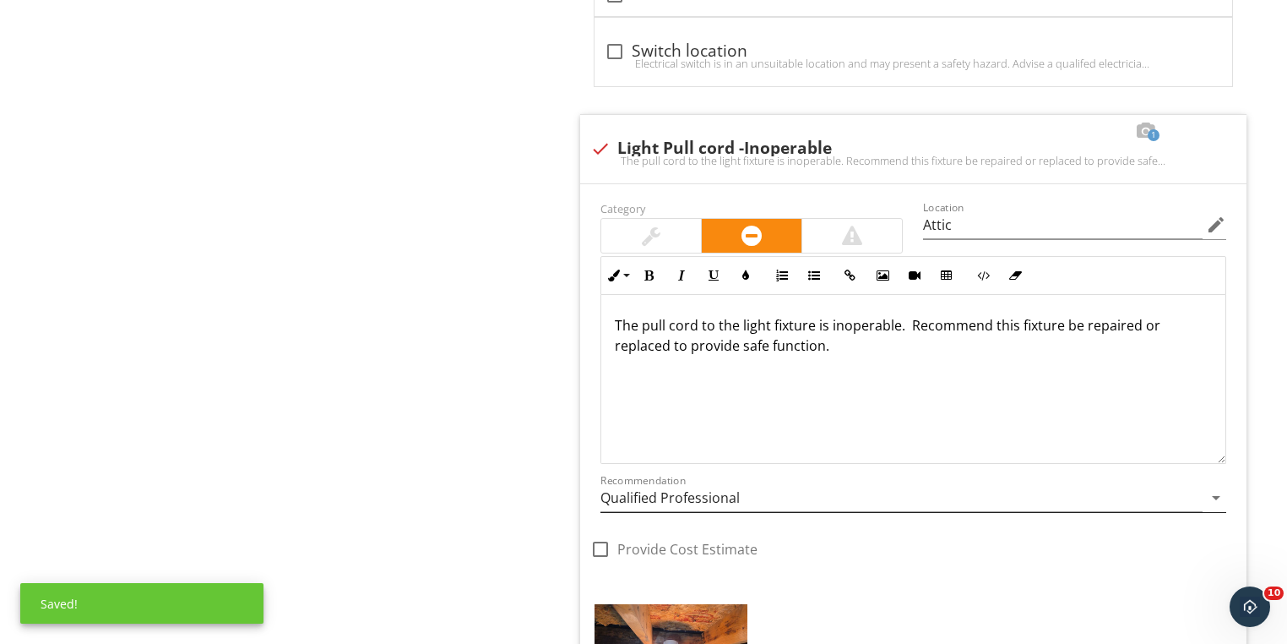
scroll to position [7673, 0]
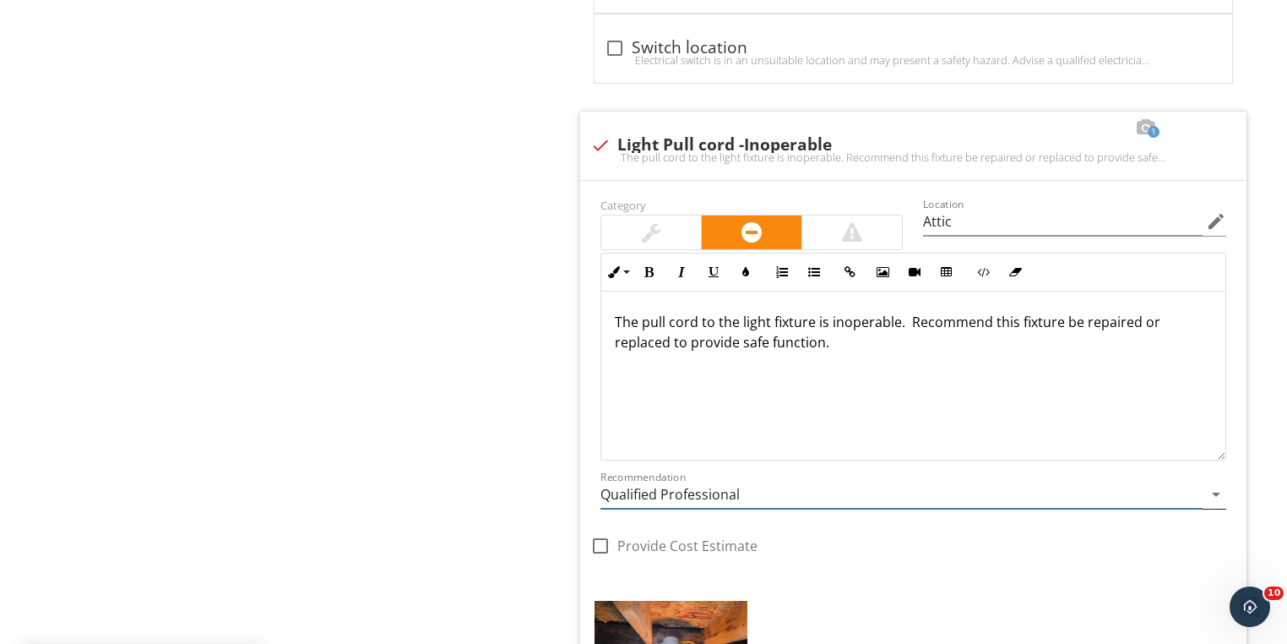
click at [682, 481] on input "Qualified Professional" at bounding box center [902, 495] width 602 height 28
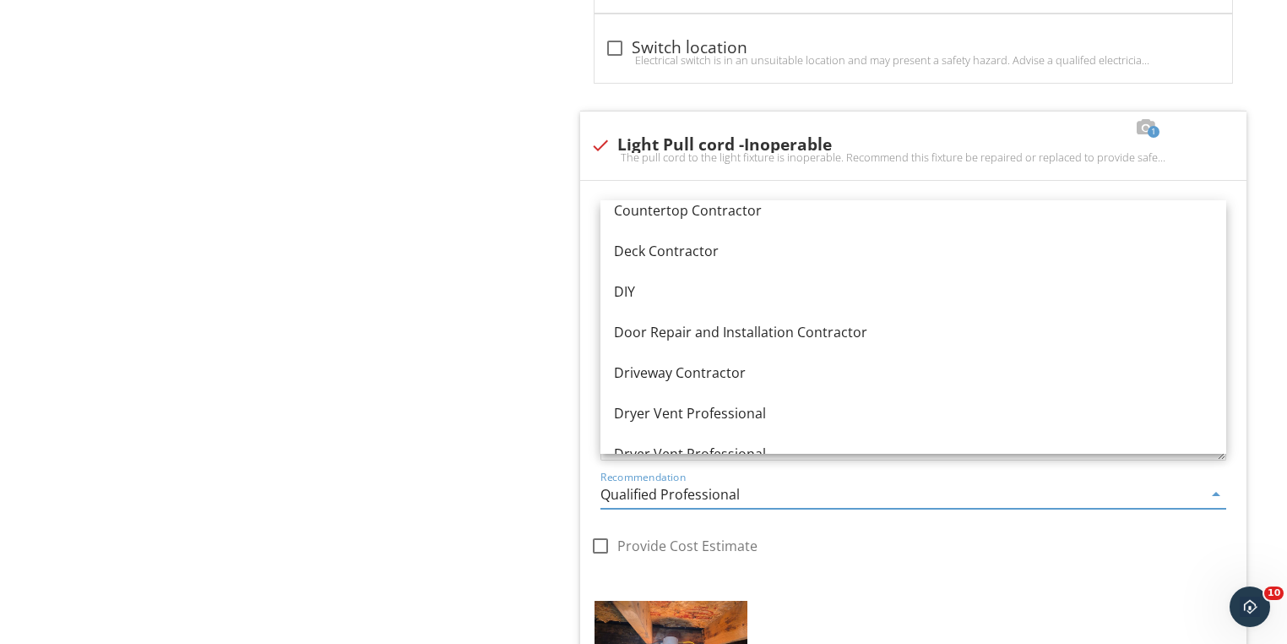
scroll to position [571, 0]
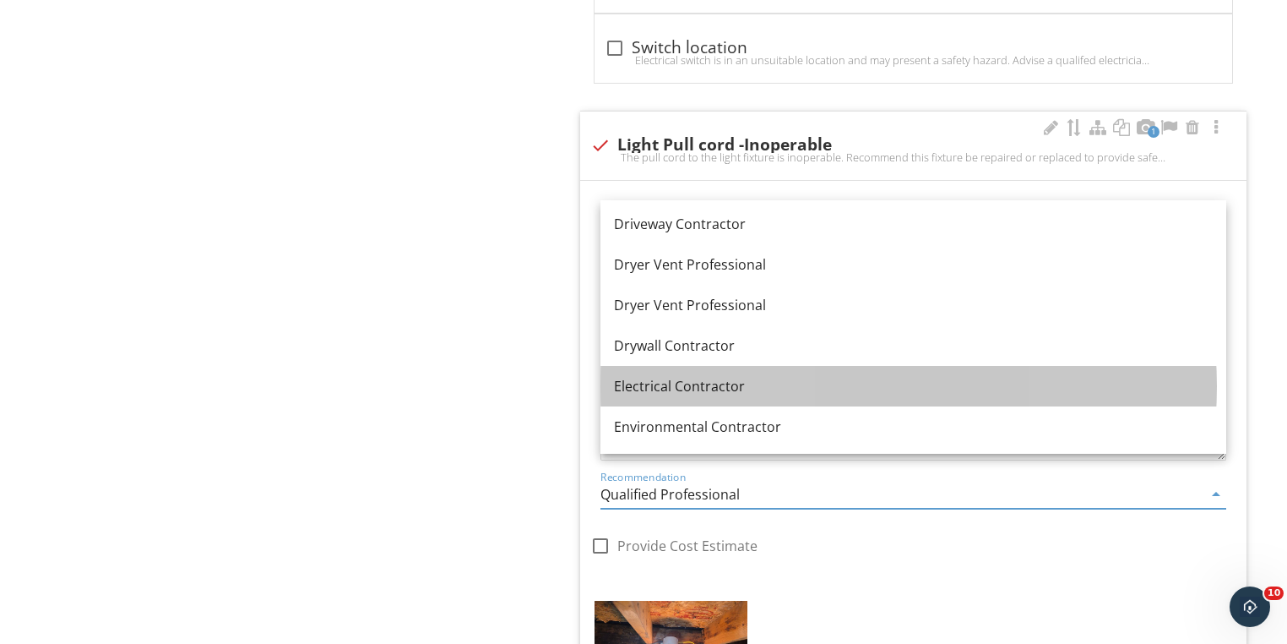
click at [686, 383] on div "Electrical Contractor" at bounding box center [913, 386] width 599 height 20
type input "Electrical Contractor"
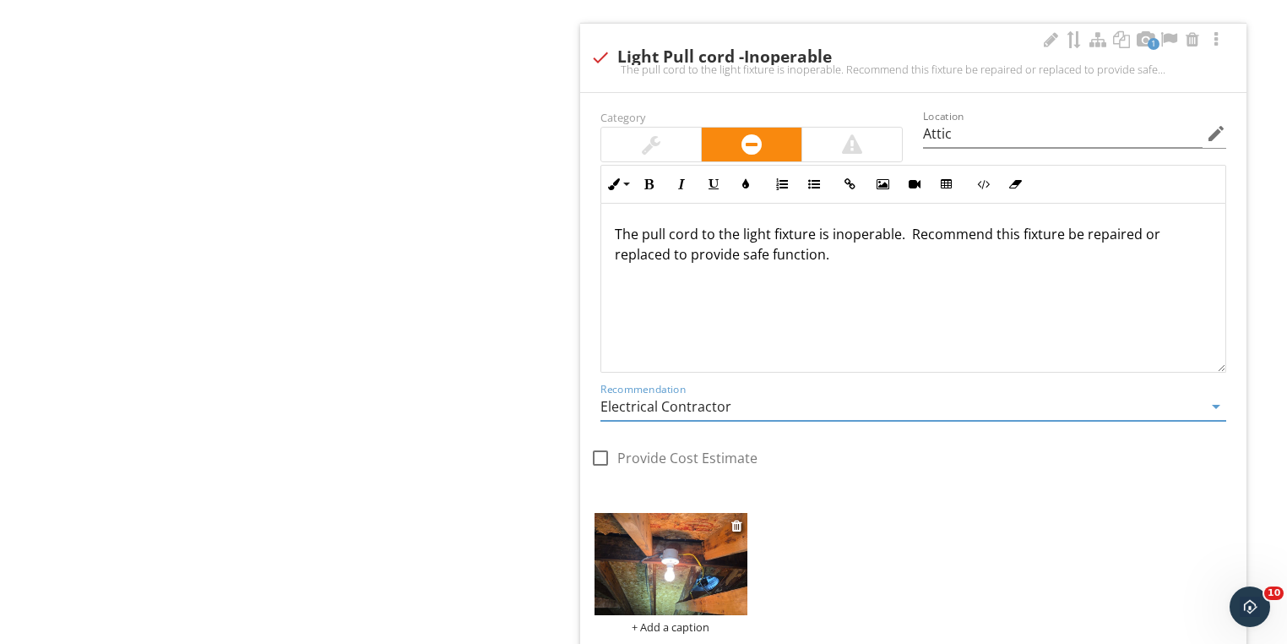
scroll to position [7887, 0]
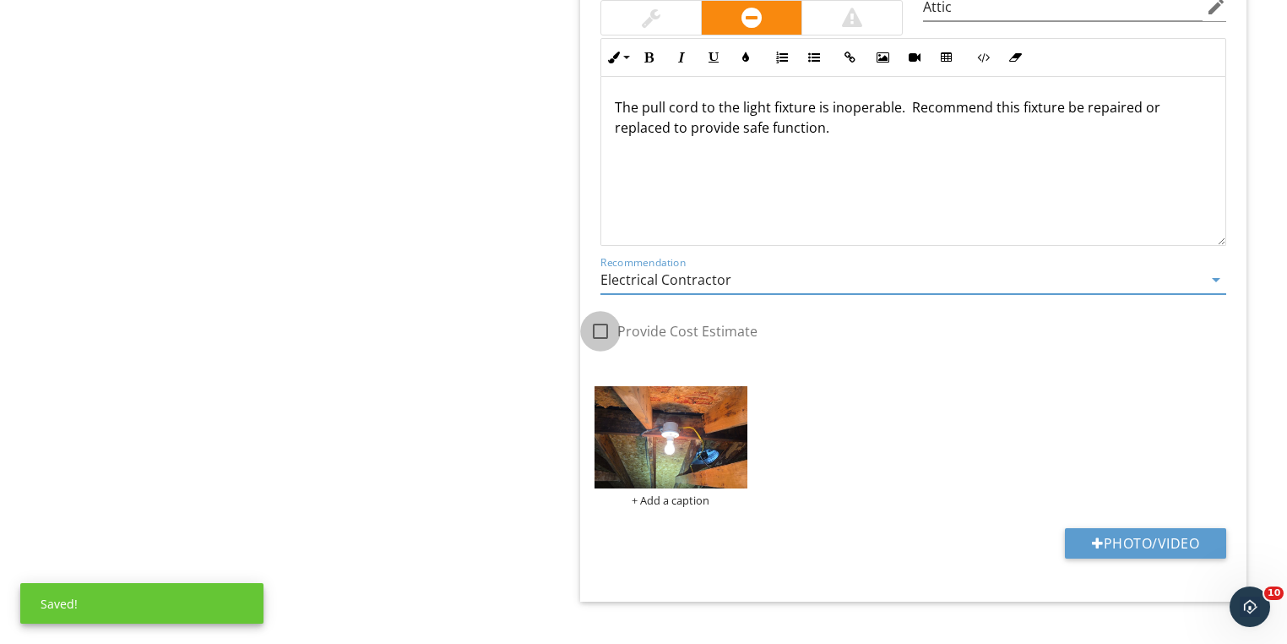
click at [600, 317] on div at bounding box center [600, 331] width 29 height 29
checkbox input "true"
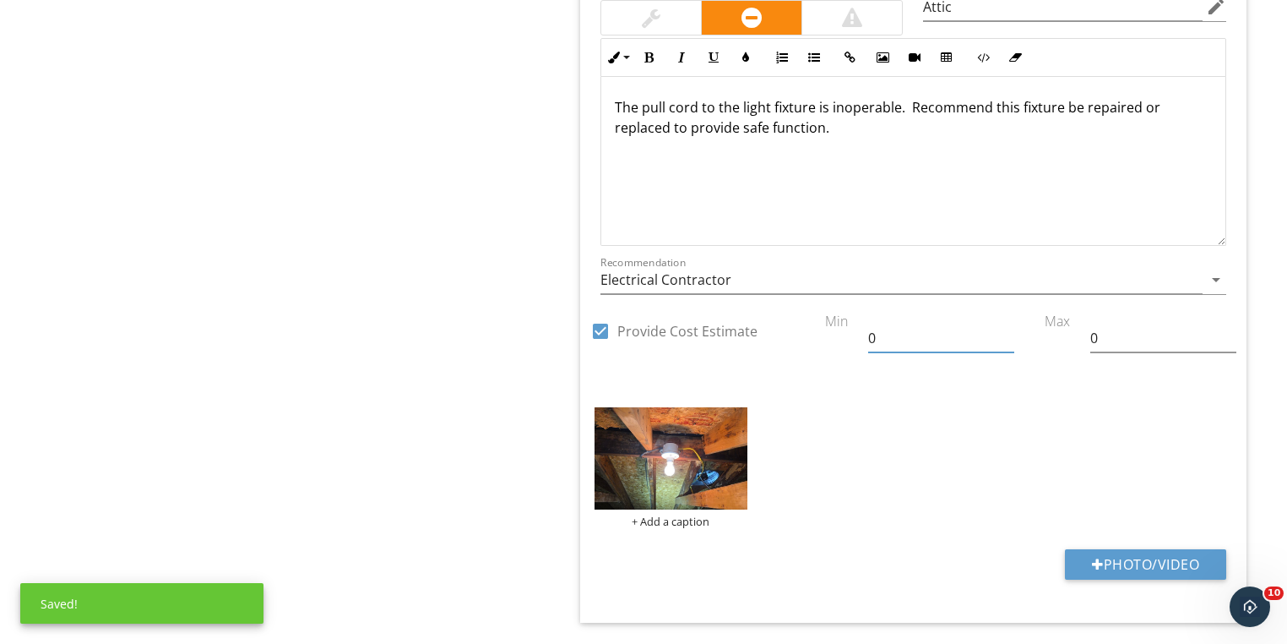
drag, startPoint x: 919, startPoint y: 297, endPoint x: 786, endPoint y: 302, distance: 132.7
click at [786, 302] on div "check_box Provide Cost Estimate Min 0 Max 0" at bounding box center [913, 174] width 666 height 389
type input "100"
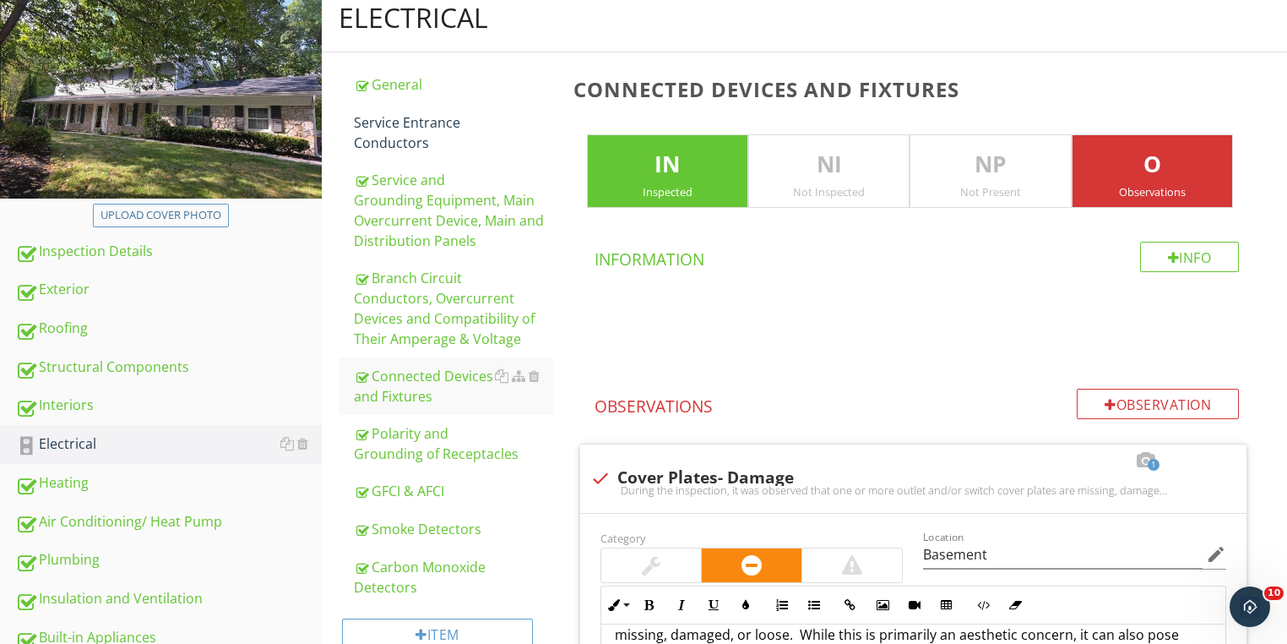
scroll to position [70, 0]
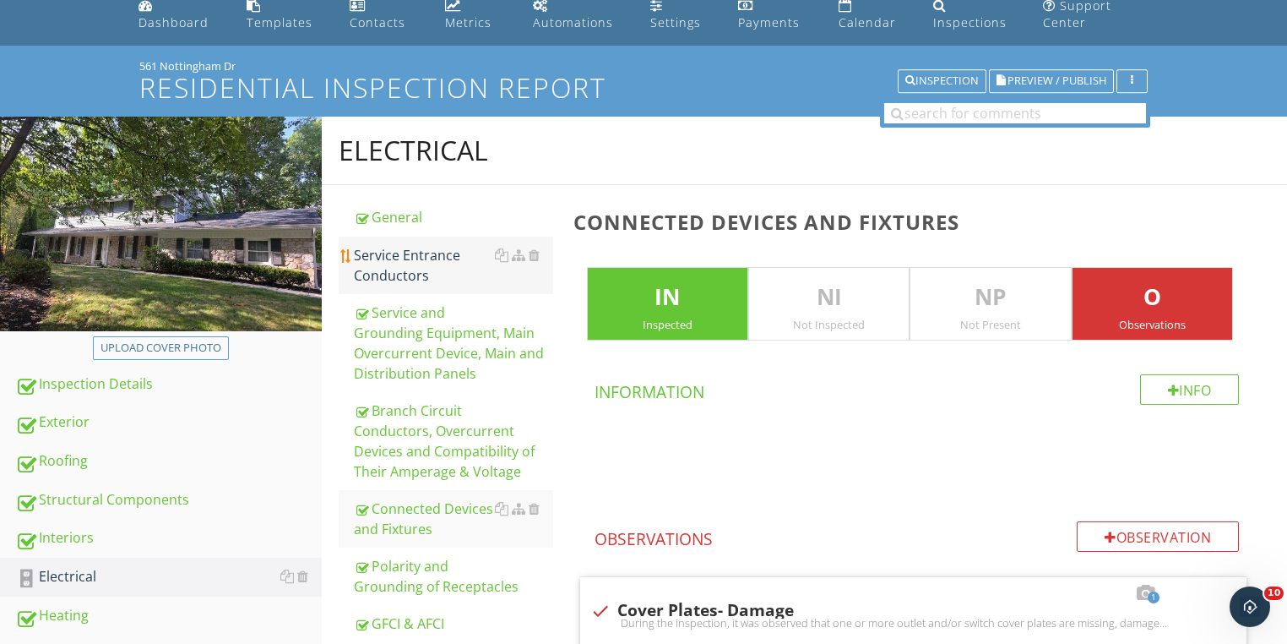
type input "500"
click at [413, 271] on div "Service Entrance Conductors" at bounding box center [453, 265] width 199 height 41
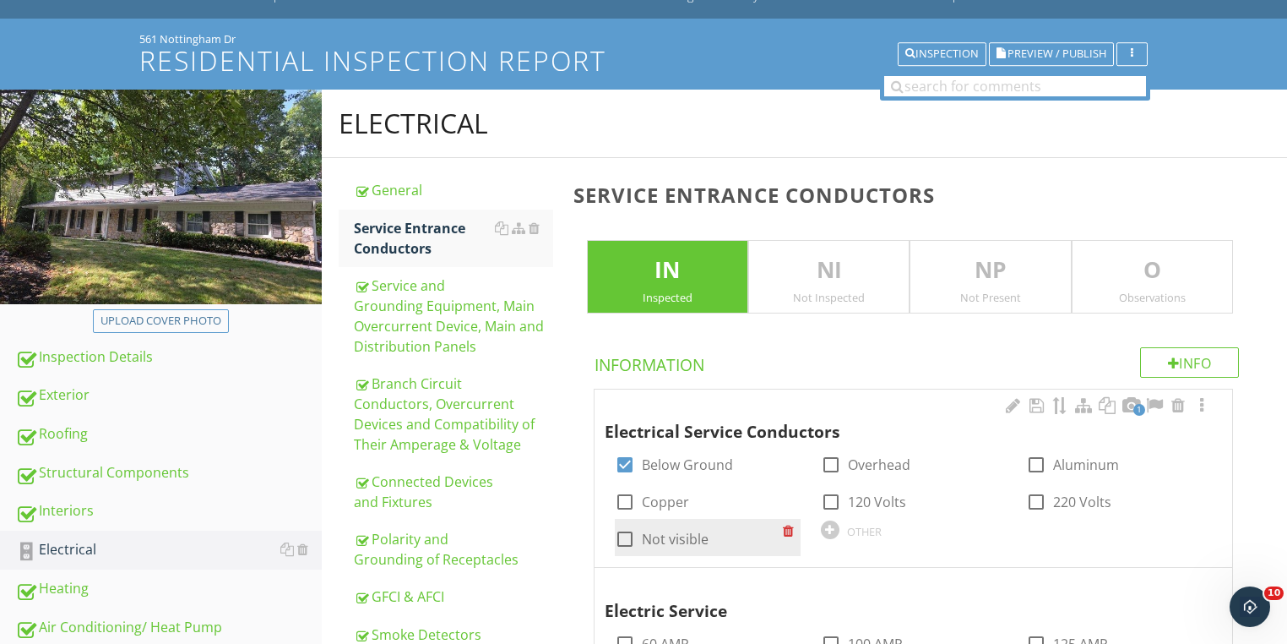
scroll to position [355, 0]
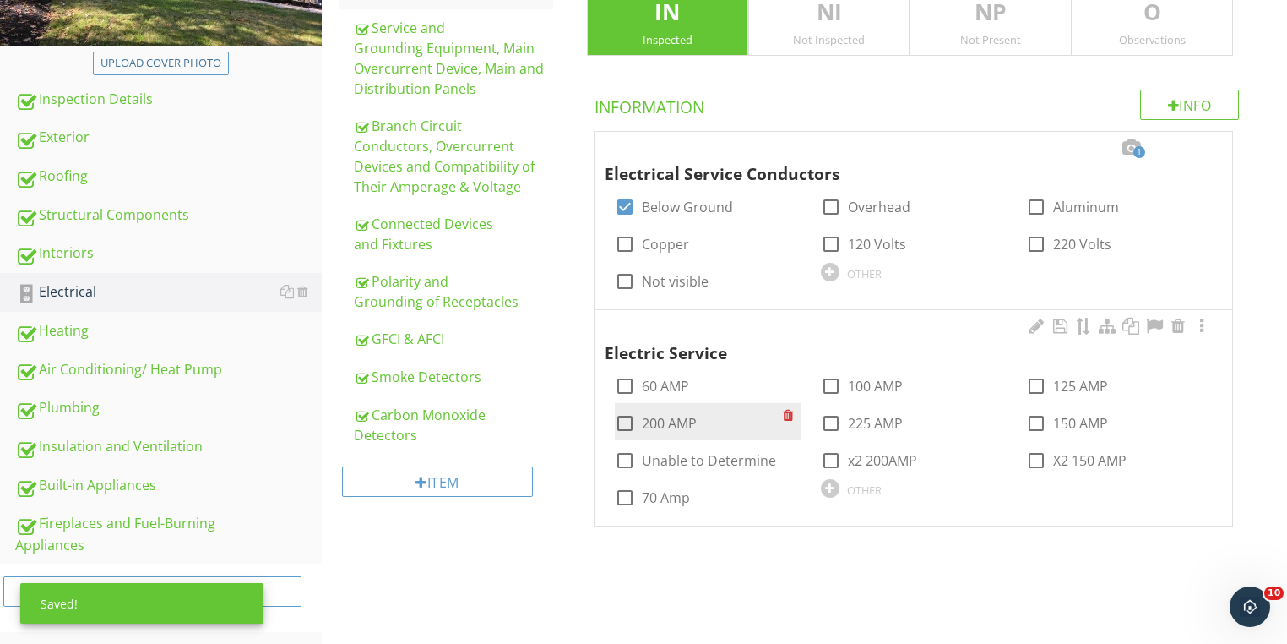
click at [631, 427] on div at bounding box center [625, 423] width 29 height 29
checkbox input "true"
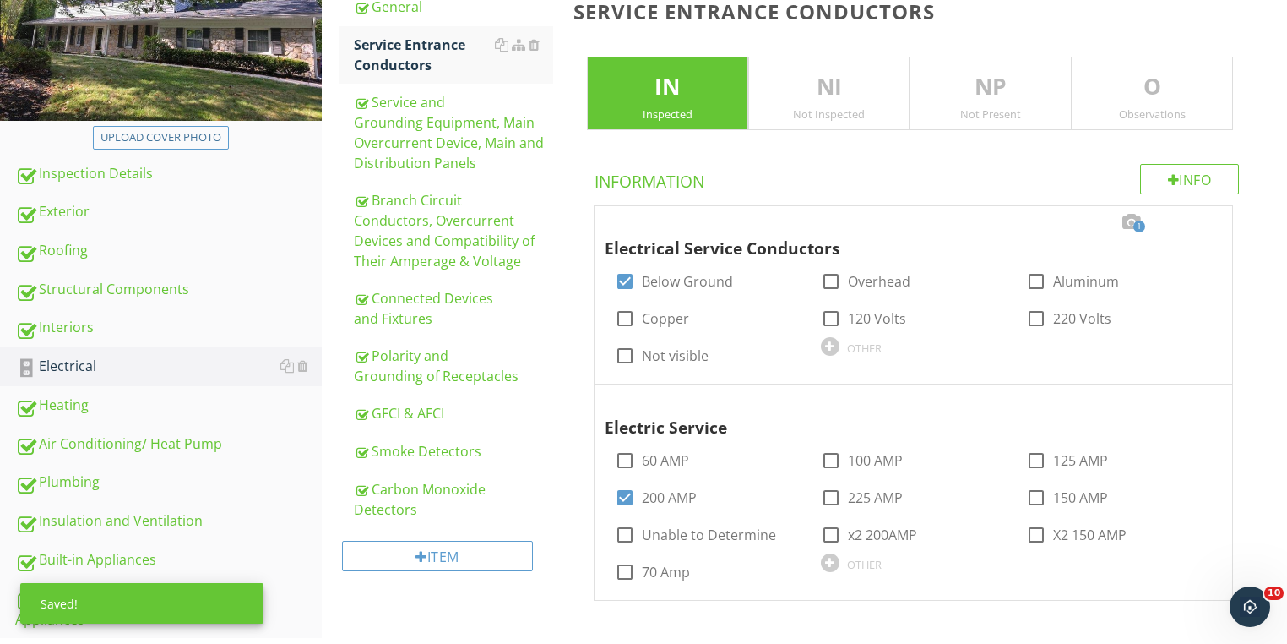
scroll to position [84, 0]
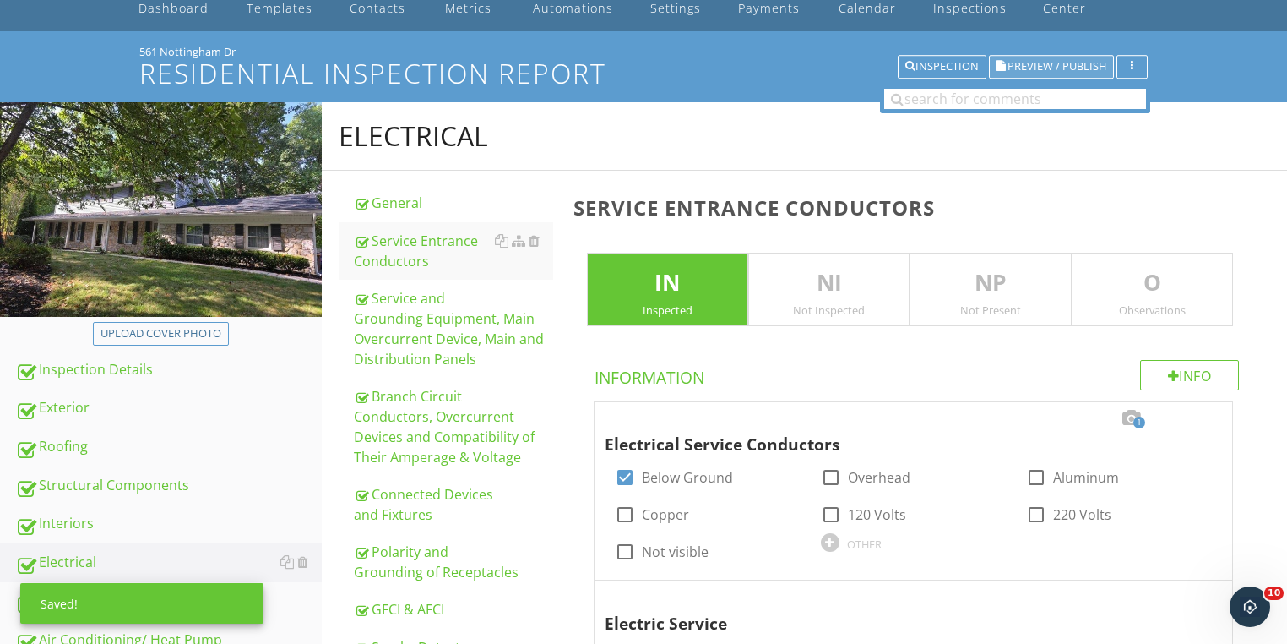
click at [1050, 71] on span "Preview / Publish" at bounding box center [1057, 67] width 99 height 11
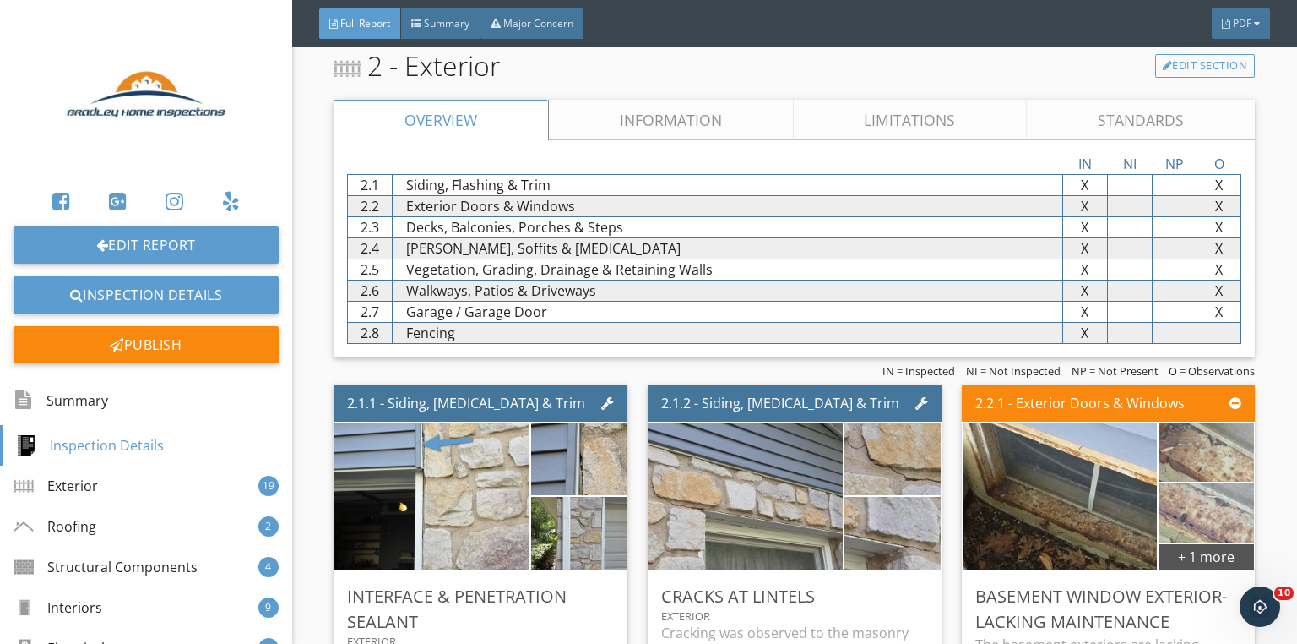
scroll to position [2703, 0]
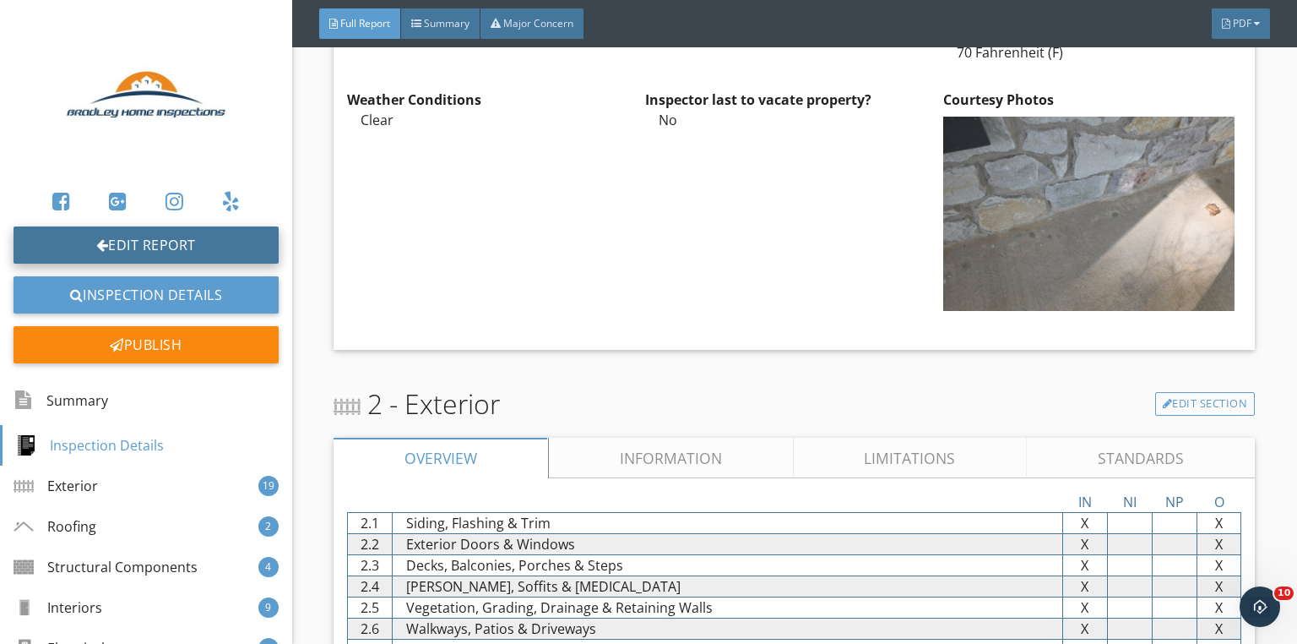
click at [189, 242] on link "Edit Report" at bounding box center [146, 244] width 265 height 37
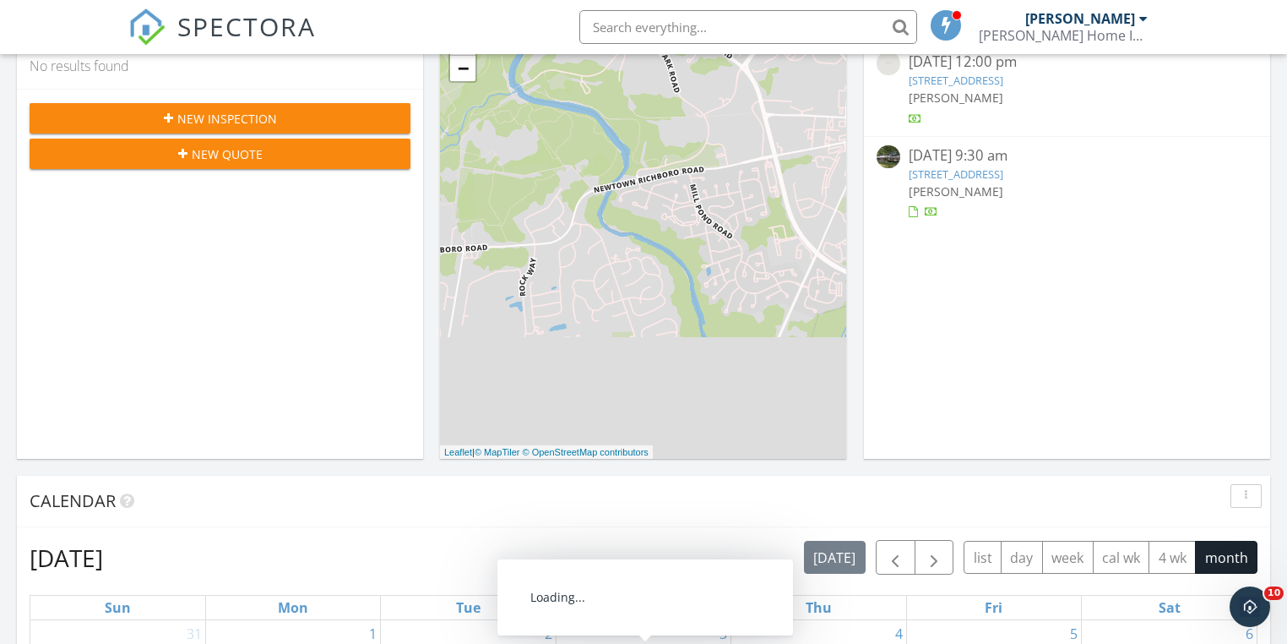
scroll to position [203, 0]
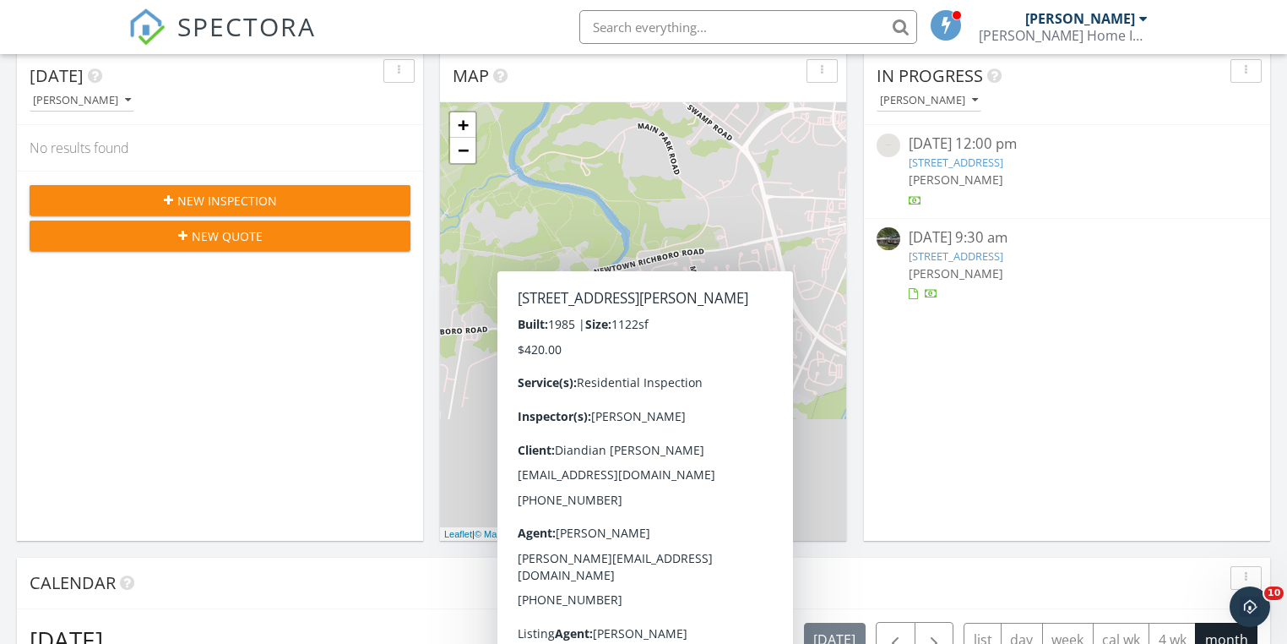
click at [993, 259] on link "[STREET_ADDRESS]" at bounding box center [956, 255] width 95 height 15
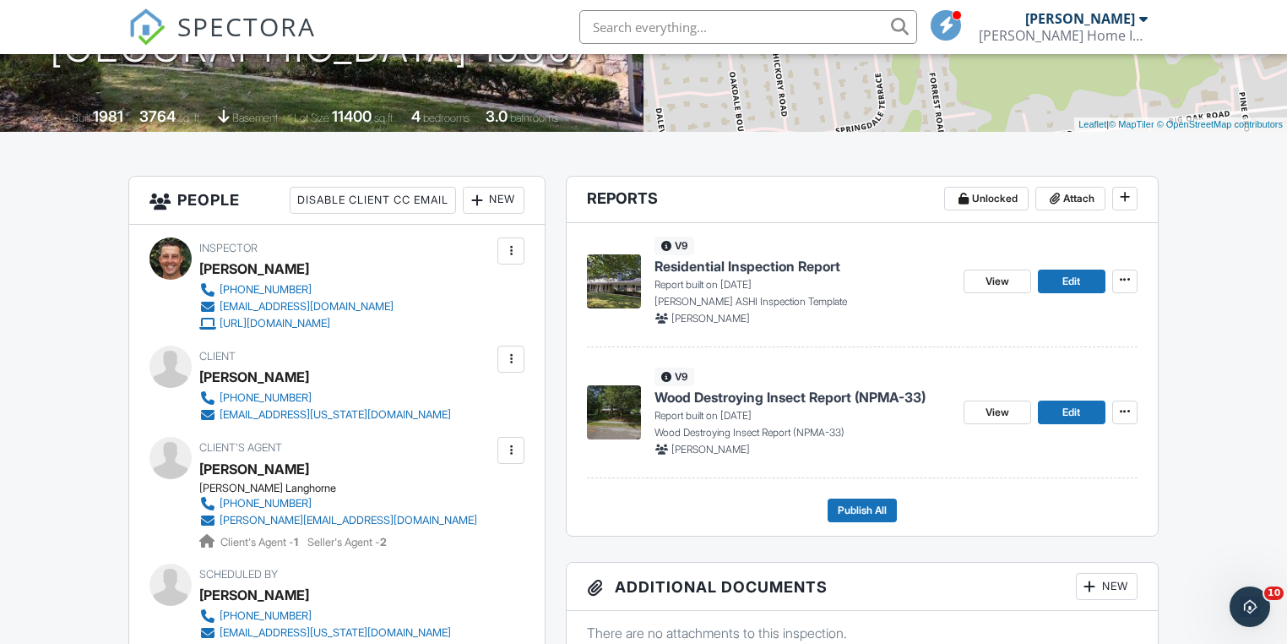
scroll to position [338, 0]
click at [1055, 408] on link "Edit" at bounding box center [1072, 412] width 68 height 24
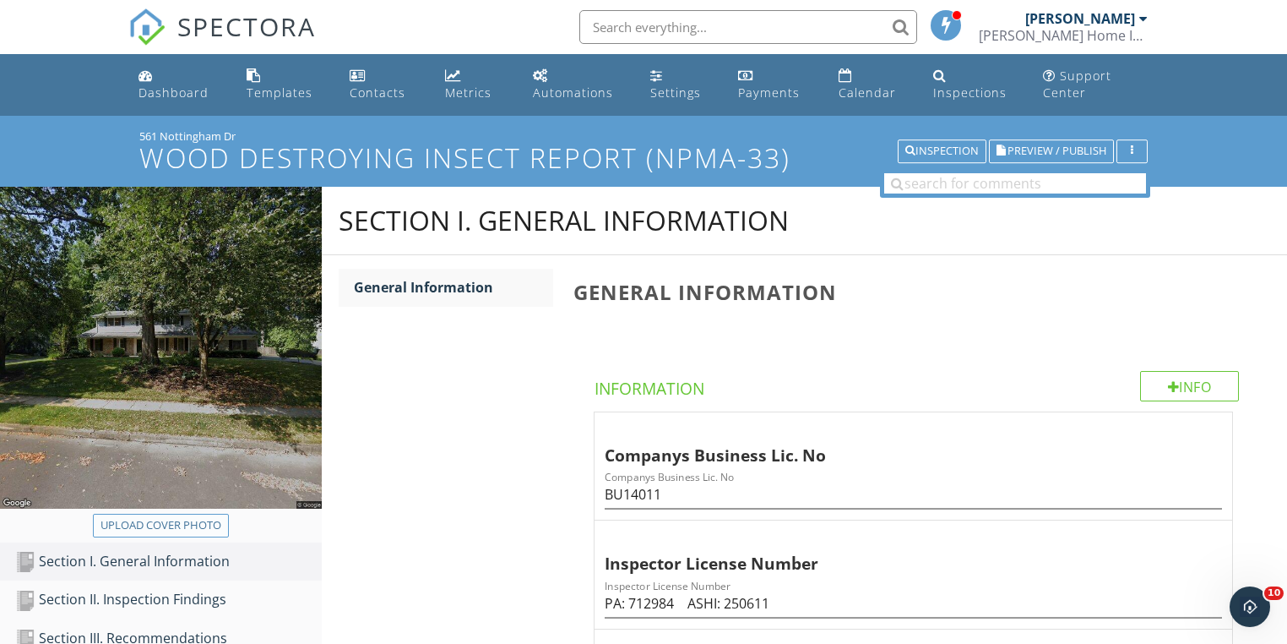
click at [169, 524] on div "Upload cover photo" at bounding box center [161, 525] width 121 height 17
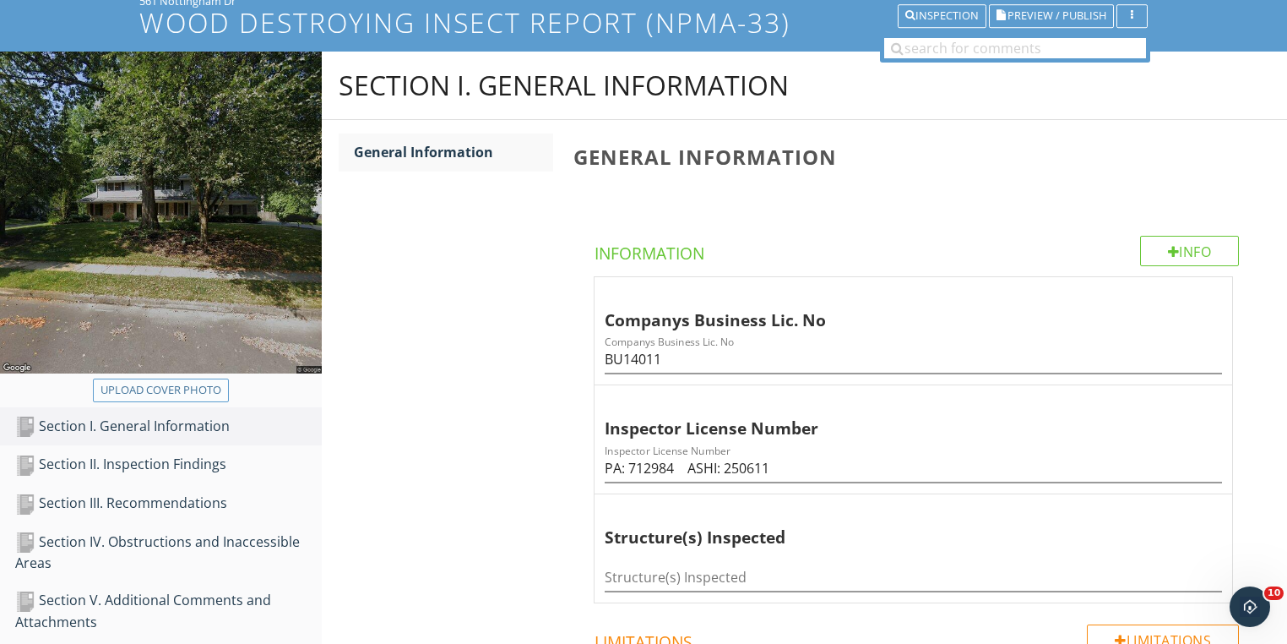
type input "C:\fakepath\photo - 2025-09-28T115617.852.jpg"
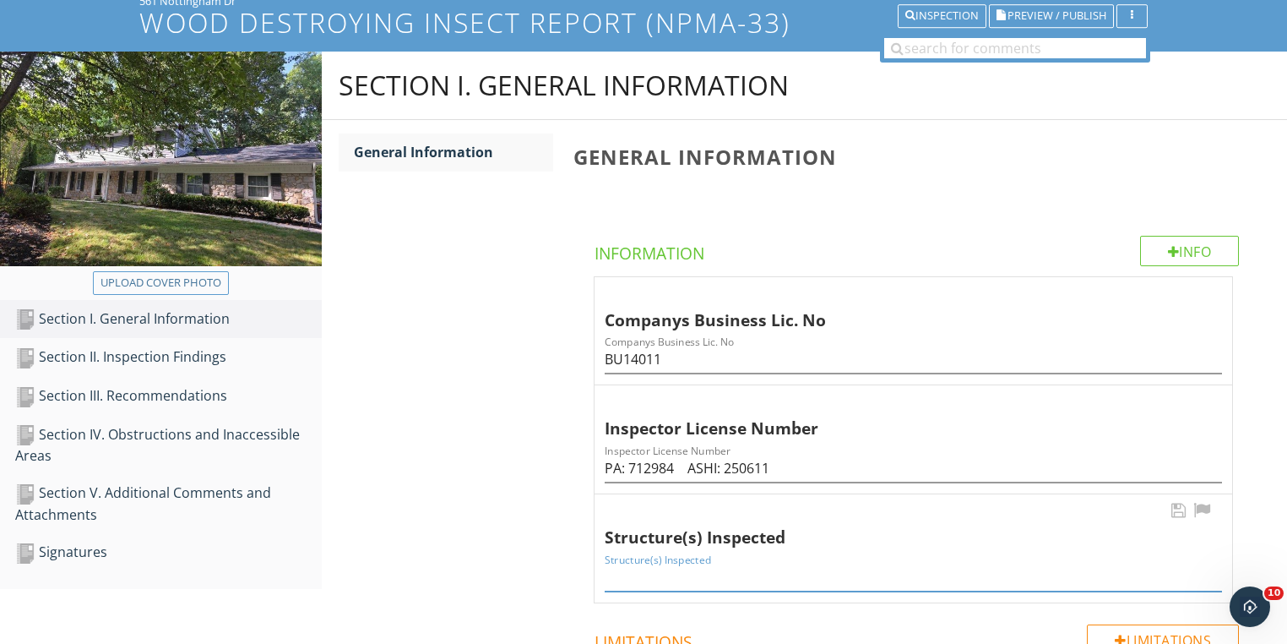
drag, startPoint x: 169, startPoint y: 524, endPoint x: 701, endPoint y: 574, distance: 534.5
click at [700, 574] on input "Structure(s) Inspected" at bounding box center [913, 577] width 617 height 28
type input "House"
click at [139, 392] on div "Section III. Recommendations" at bounding box center [168, 396] width 307 height 22
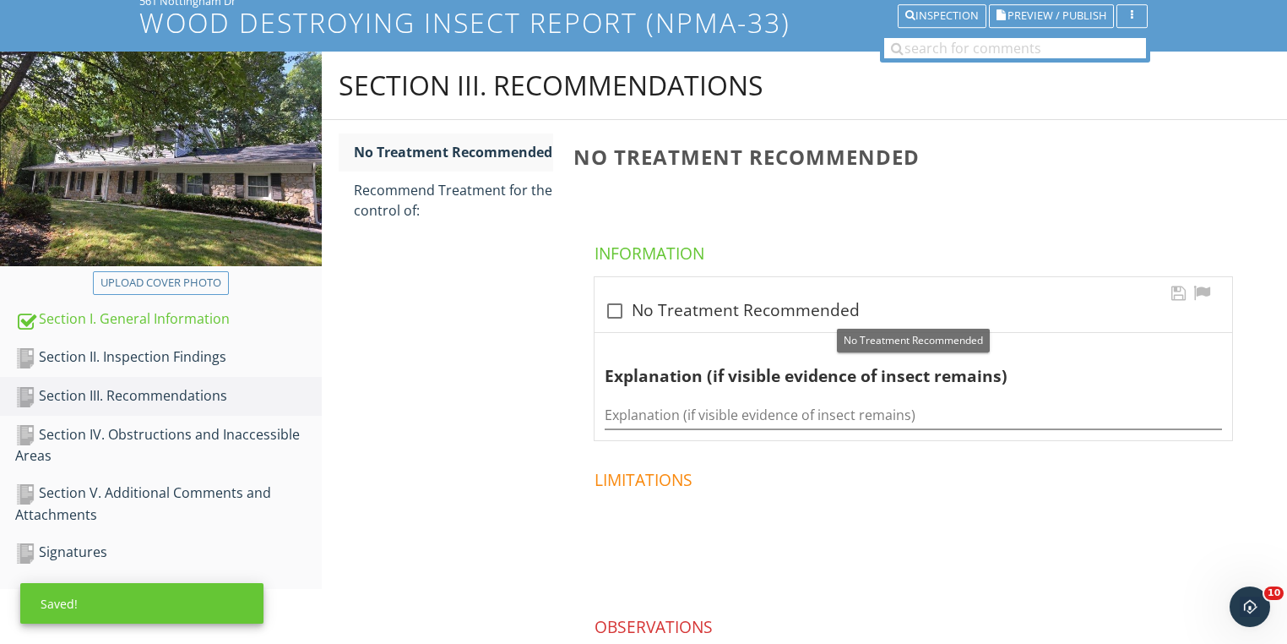
click at [617, 305] on div at bounding box center [615, 310] width 29 height 29
checkbox input "true"
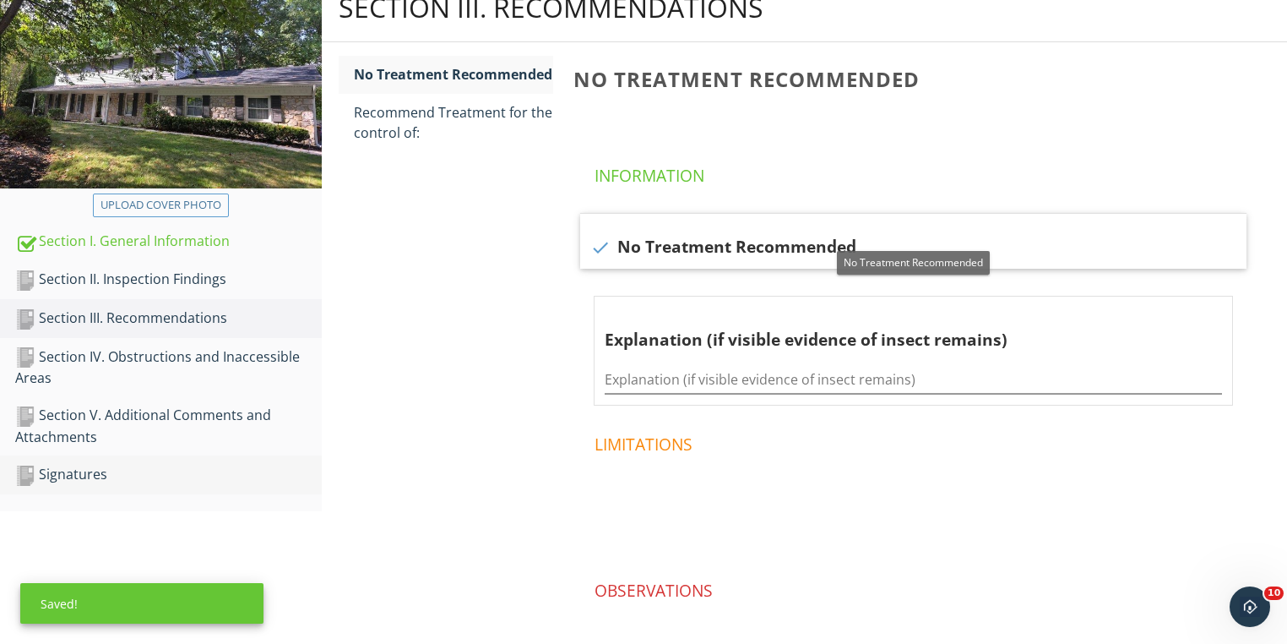
scroll to position [307, 0]
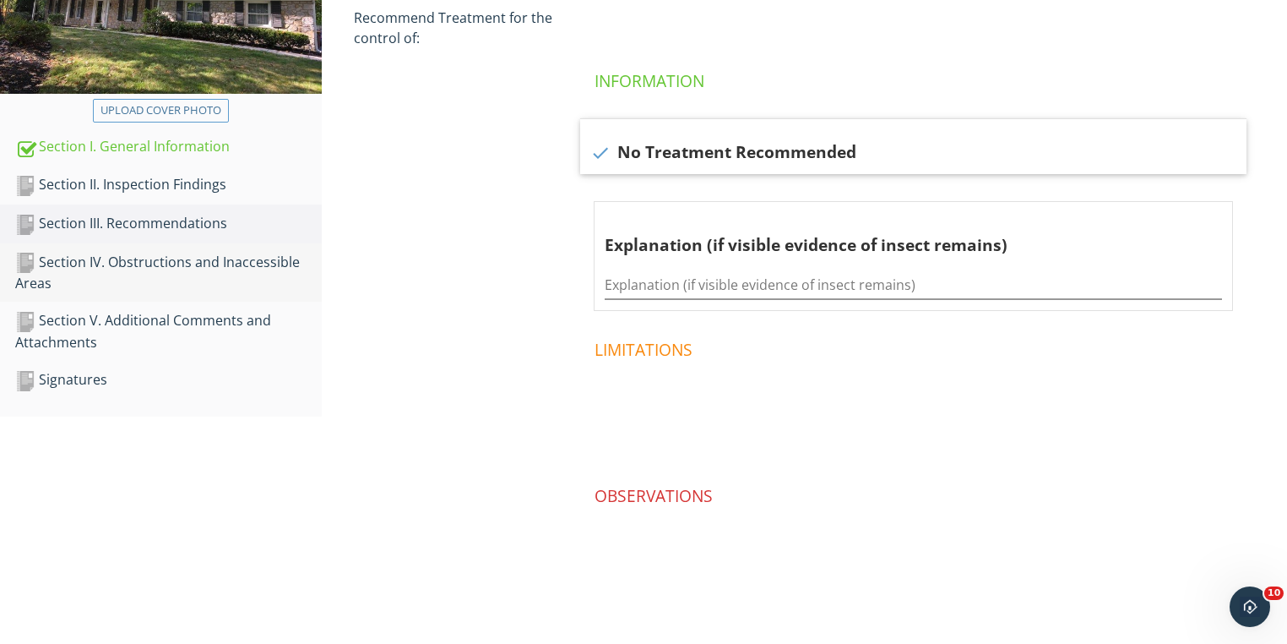
click at [151, 253] on div "Section IV. Obstructions and Inaccessible Areas" at bounding box center [168, 273] width 307 height 42
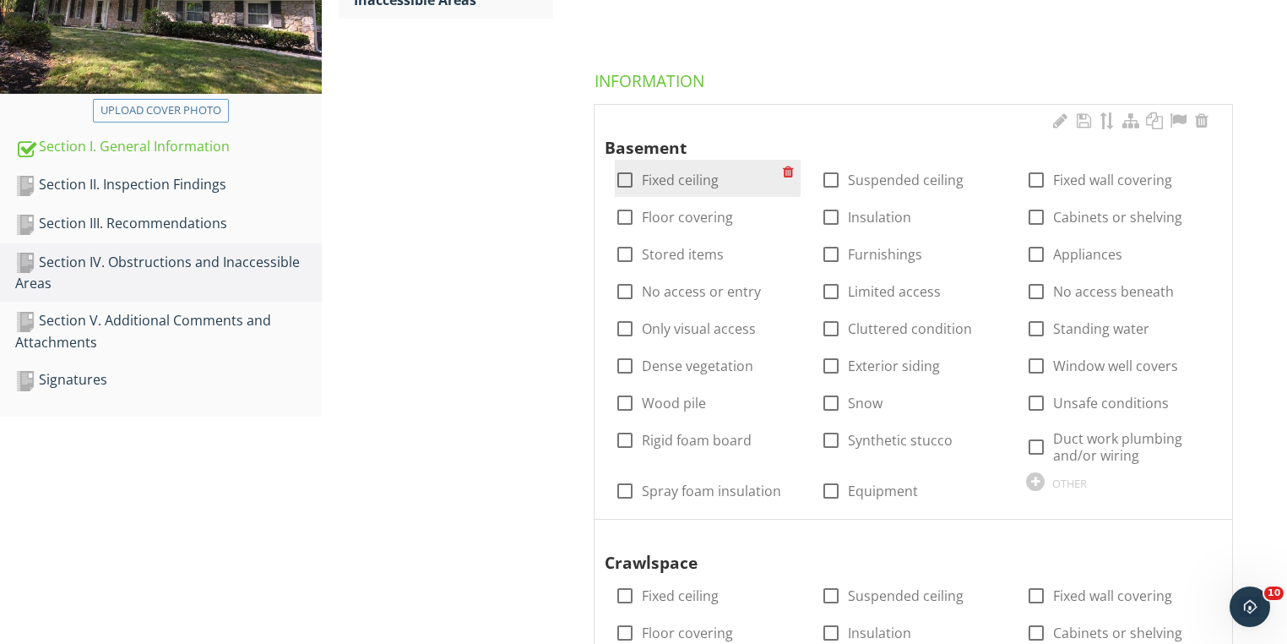
click at [632, 182] on div at bounding box center [625, 180] width 29 height 29
checkbox input "true"
click at [614, 218] on div at bounding box center [625, 217] width 29 height 29
checkbox input "true"
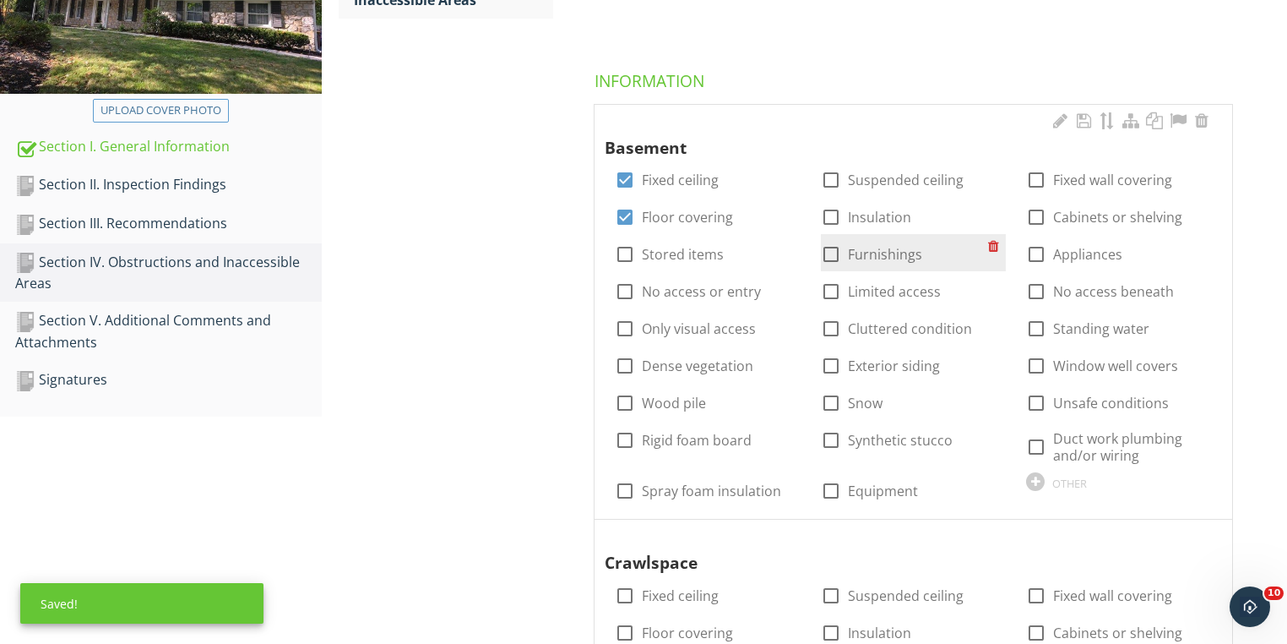
click at [841, 247] on div at bounding box center [831, 254] width 29 height 29
checkbox input "true"
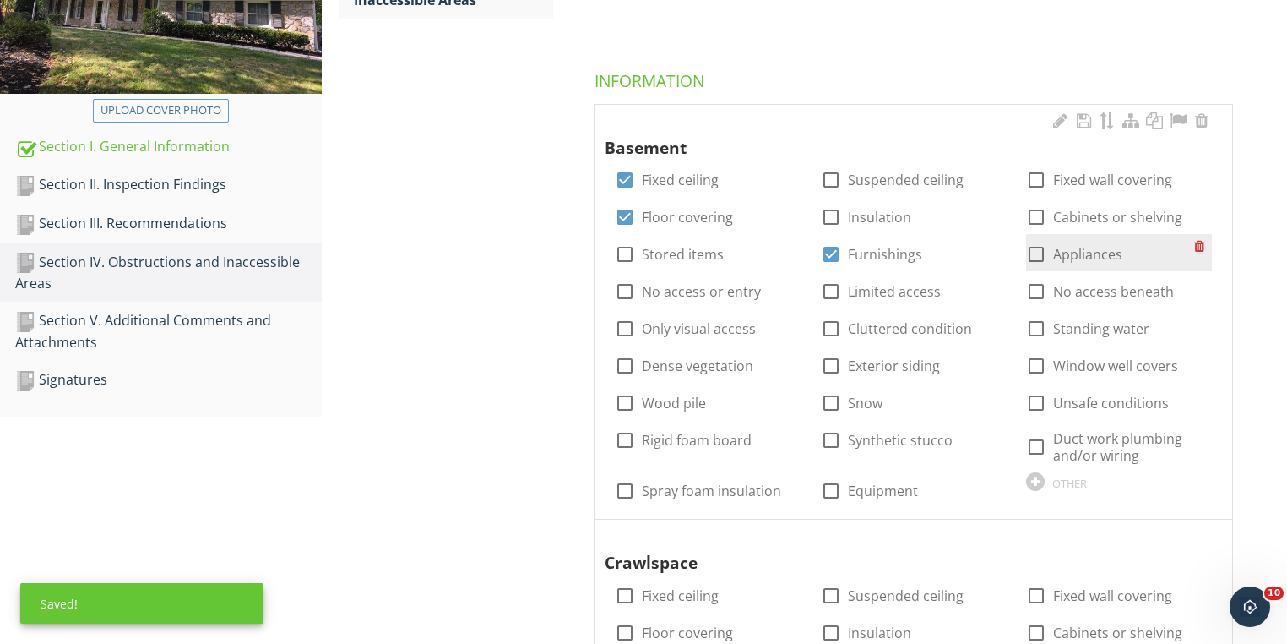
click at [1040, 255] on div at bounding box center [1036, 254] width 29 height 29
checkbox input "true"
click at [1038, 216] on div at bounding box center [1036, 217] width 29 height 29
checkbox input "true"
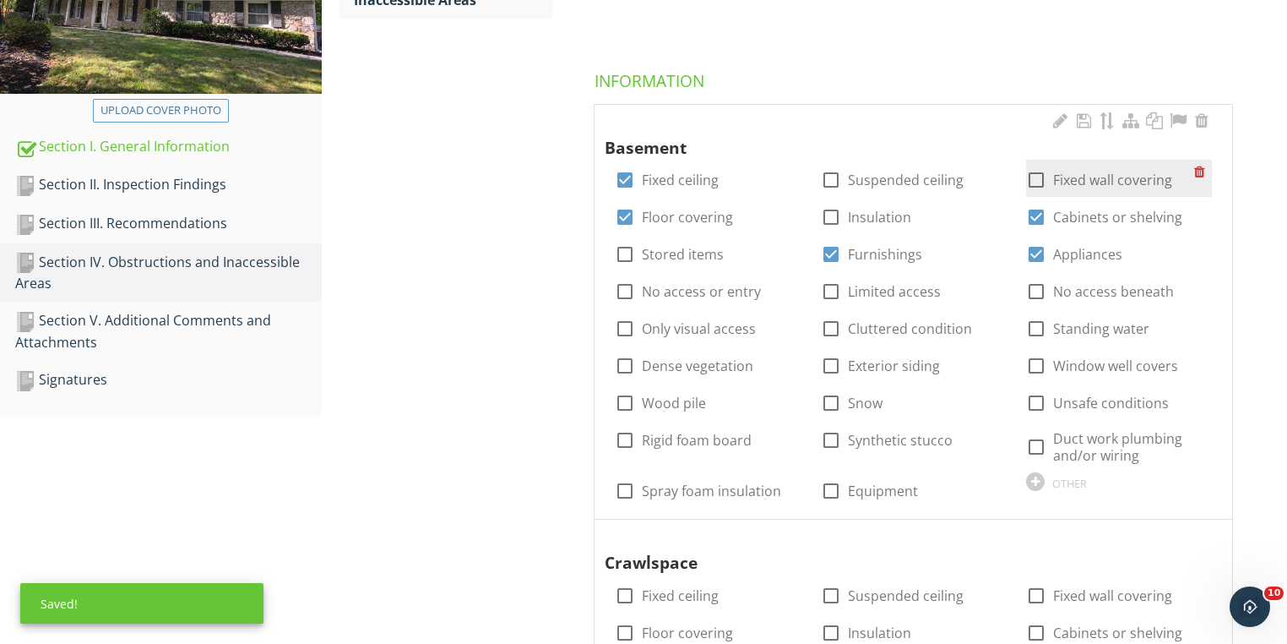
click at [1039, 177] on div at bounding box center [1036, 180] width 29 height 29
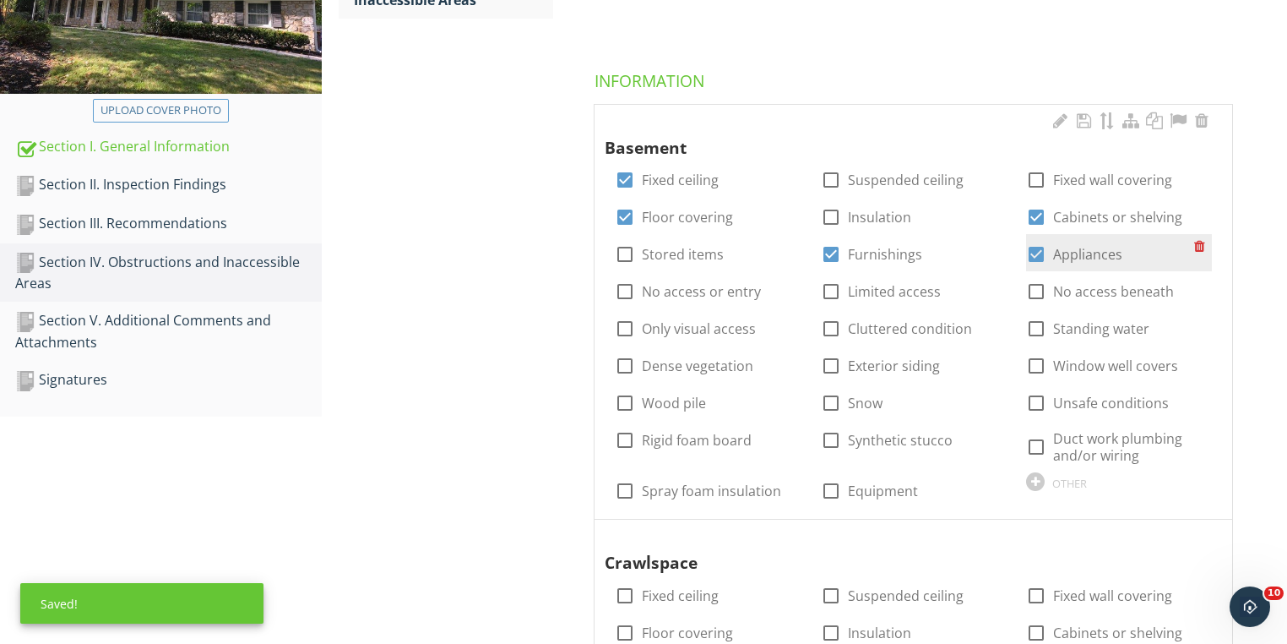
checkbox input "true"
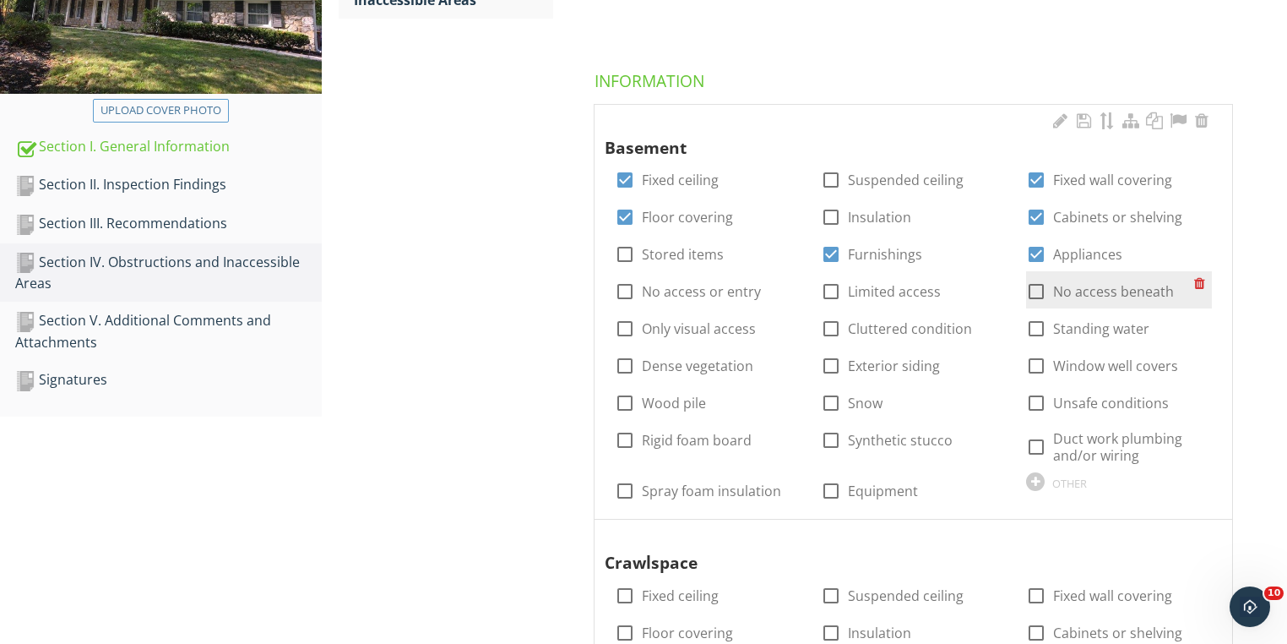
click at [1037, 294] on div at bounding box center [1036, 291] width 29 height 29
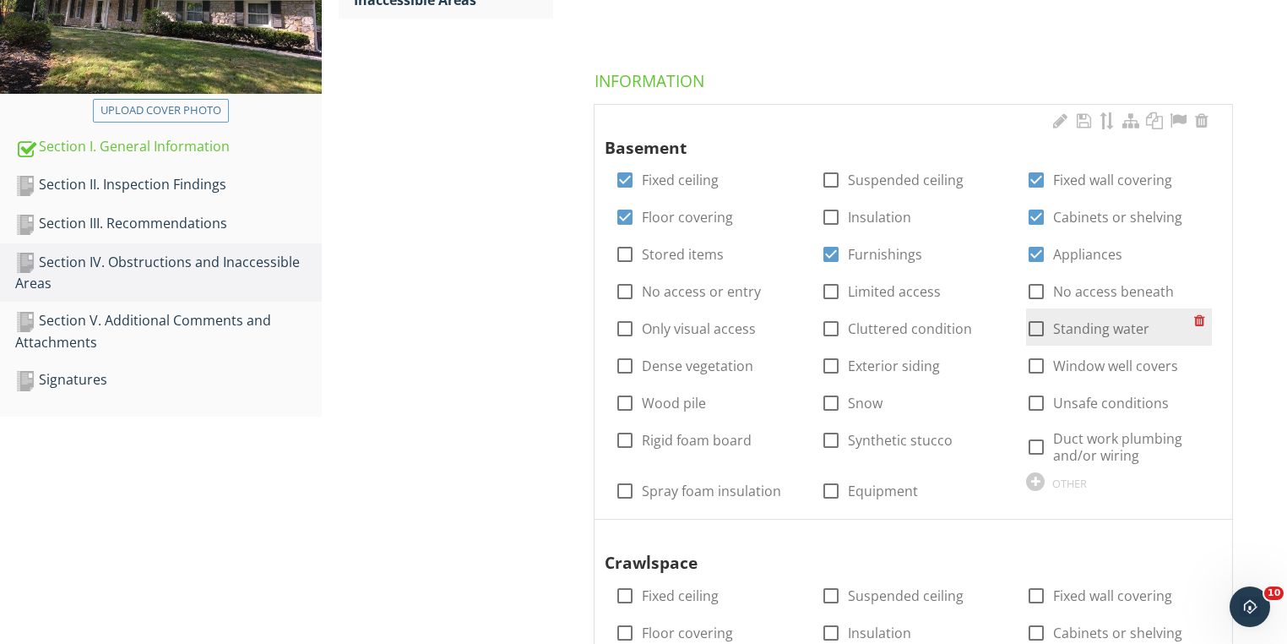
checkbox input "true"
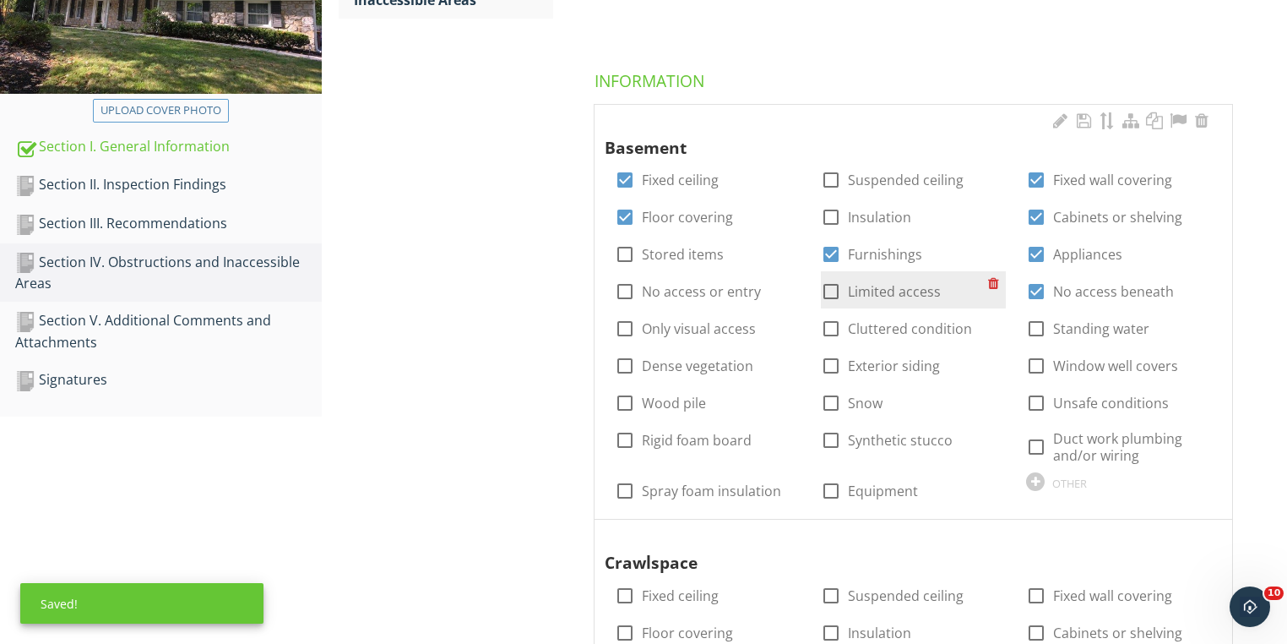
click at [829, 298] on div at bounding box center [831, 291] width 29 height 29
checkbox input "true"
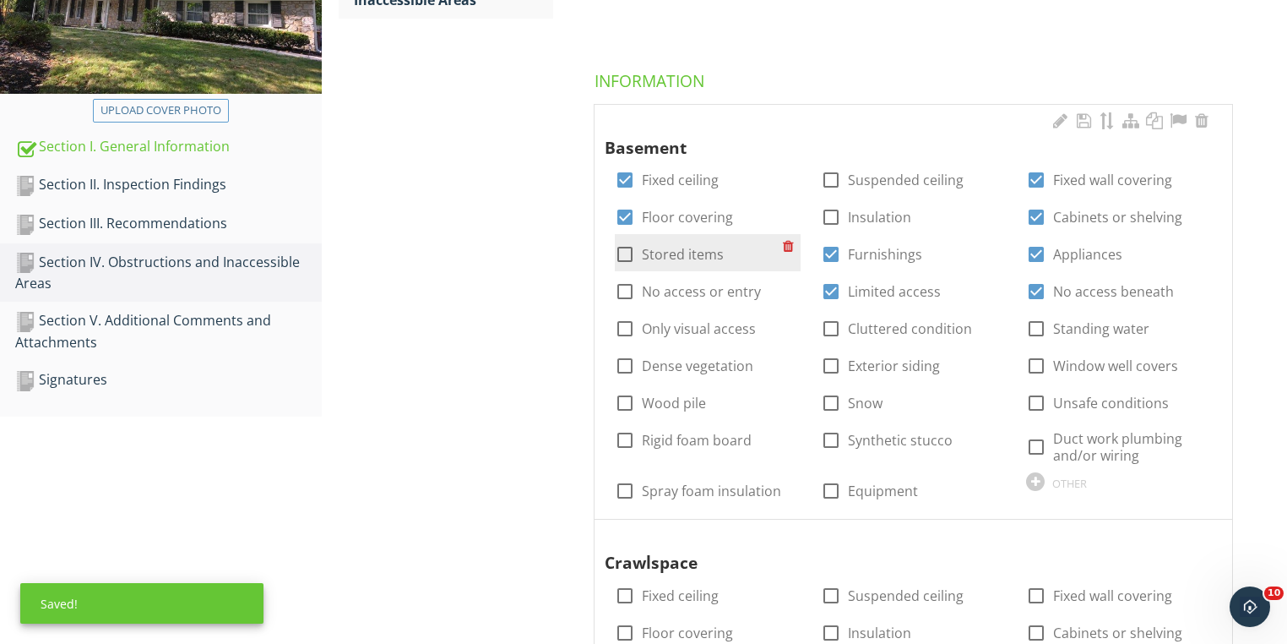
click at [624, 253] on div at bounding box center [625, 254] width 29 height 29
checkbox input "true"
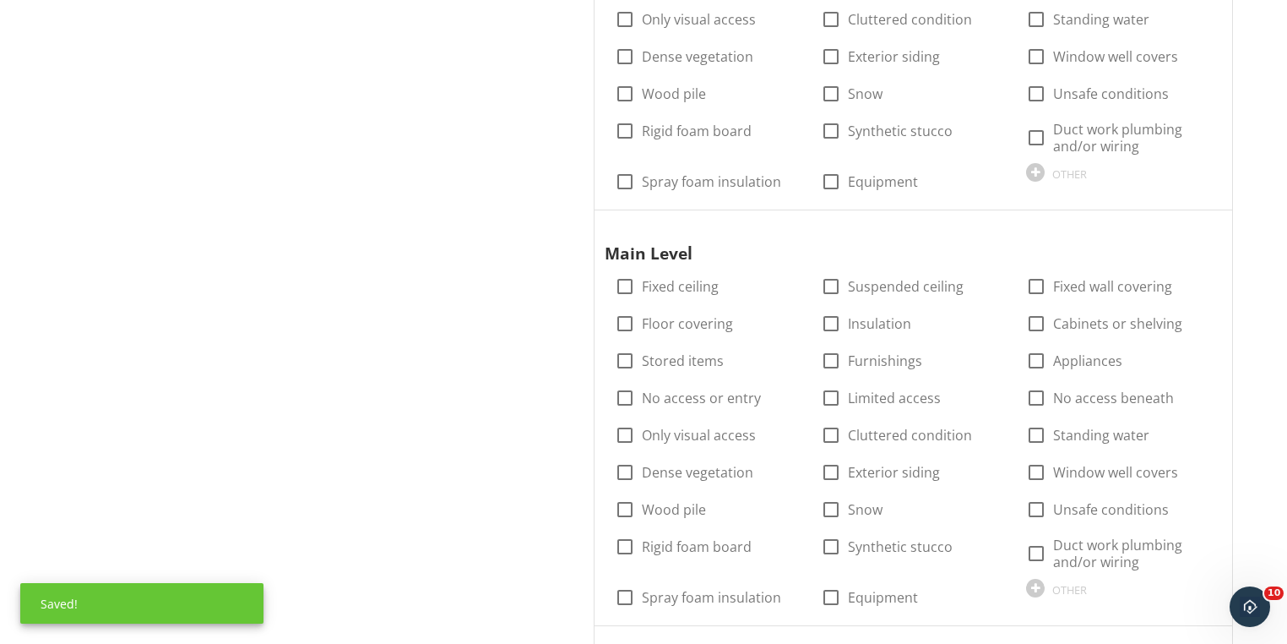
scroll to position [1186, 0]
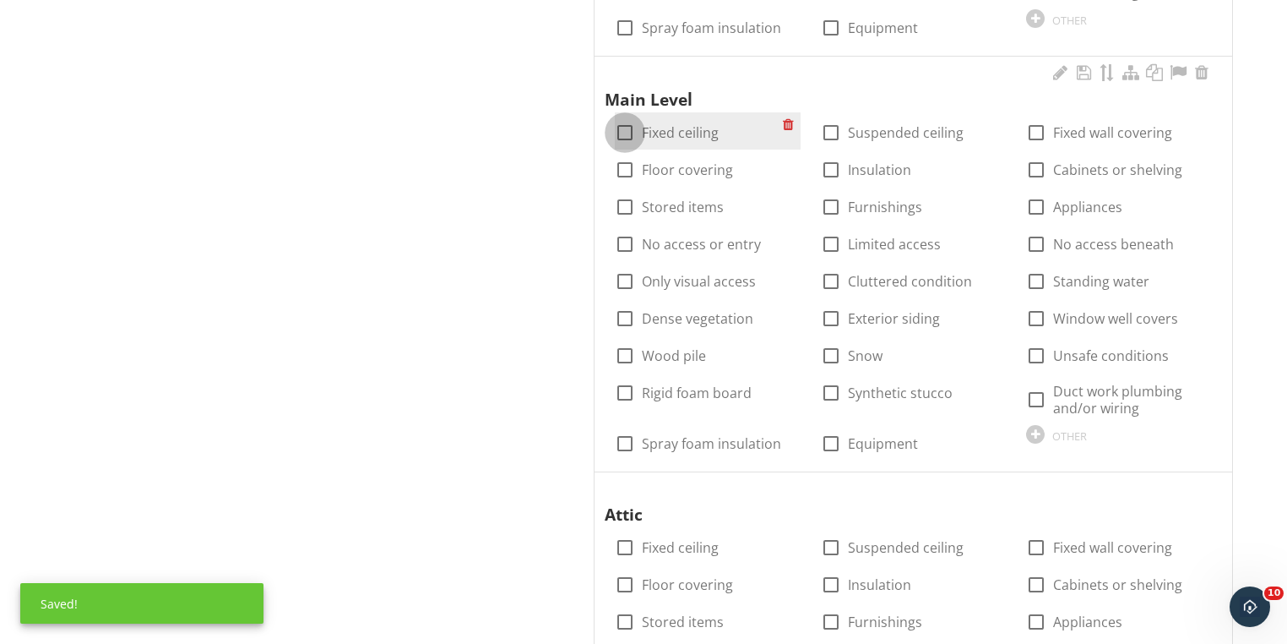
click at [623, 133] on div at bounding box center [625, 132] width 29 height 29
checkbox input "true"
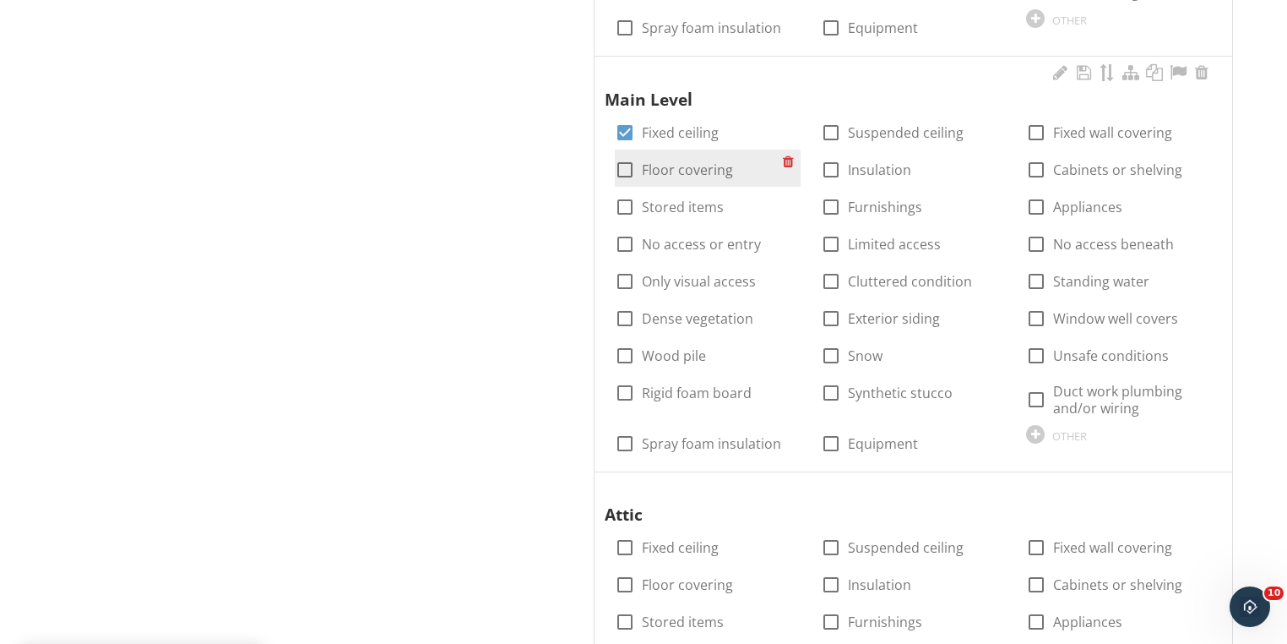
click at [629, 166] on div at bounding box center [625, 169] width 29 height 29
checkbox input "true"
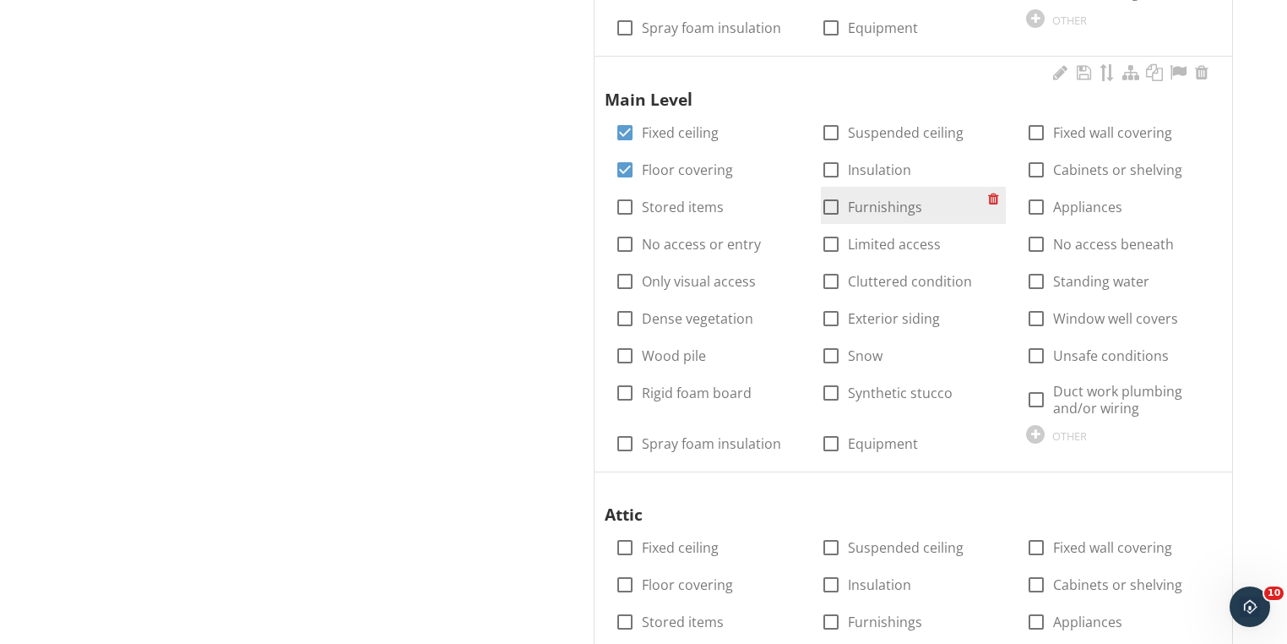
drag, startPoint x: 824, startPoint y: 166, endPoint x: 831, endPoint y: 191, distance: 26.5
click at [824, 166] on div at bounding box center [831, 169] width 29 height 29
checkbox input "true"
drag, startPoint x: 833, startPoint y: 201, endPoint x: 844, endPoint y: 204, distance: 11.3
click at [834, 201] on div at bounding box center [831, 207] width 29 height 29
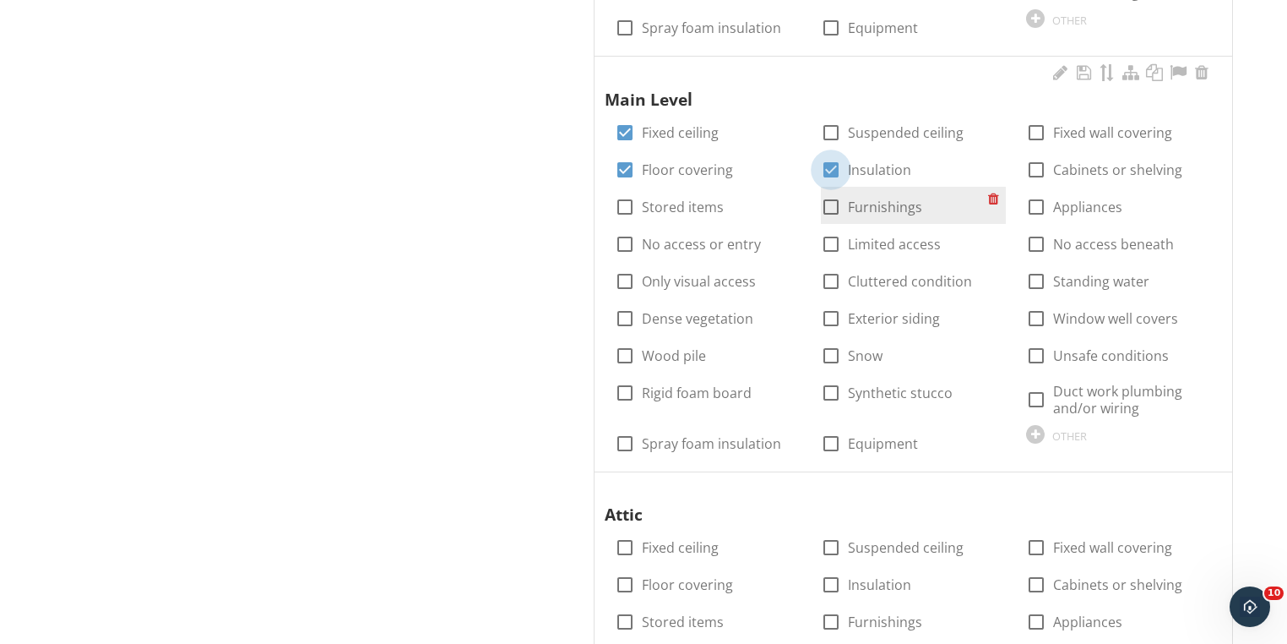
checkbox input "true"
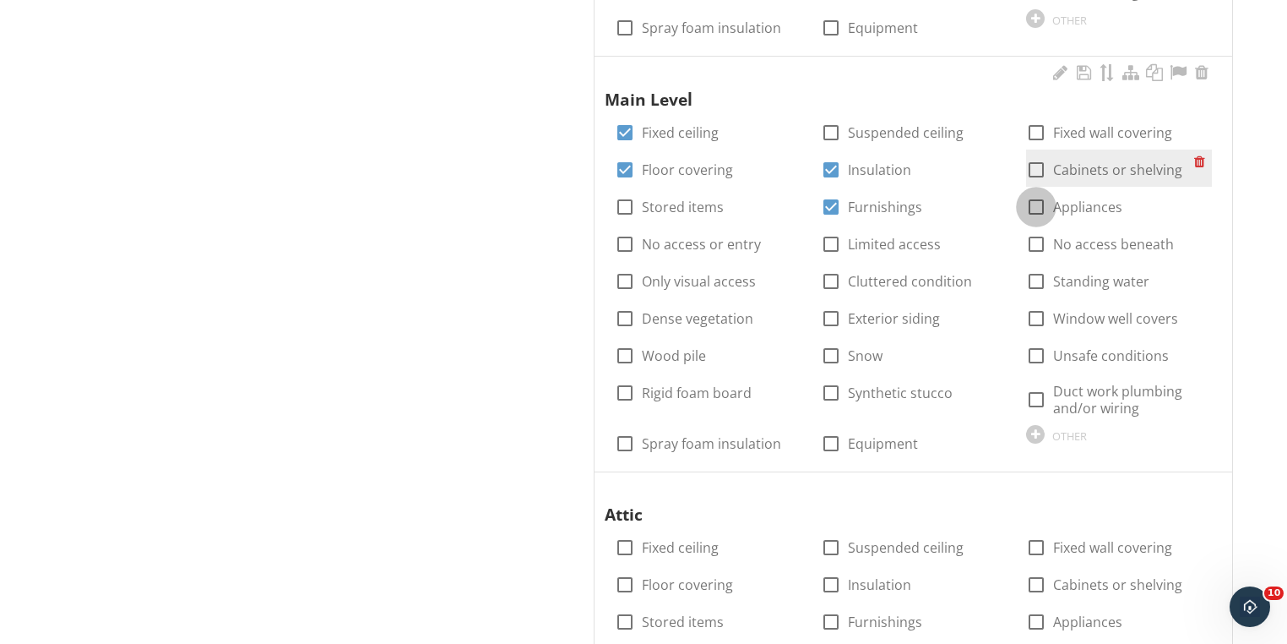
drag, startPoint x: 1034, startPoint y: 206, endPoint x: 1034, endPoint y: 169, distance: 37.2
click at [1035, 201] on div at bounding box center [1036, 207] width 29 height 29
checkbox input "true"
drag, startPoint x: 1034, startPoint y: 167, endPoint x: 1037, endPoint y: 156, distance: 11.5
click at [1034, 166] on div at bounding box center [1036, 169] width 29 height 29
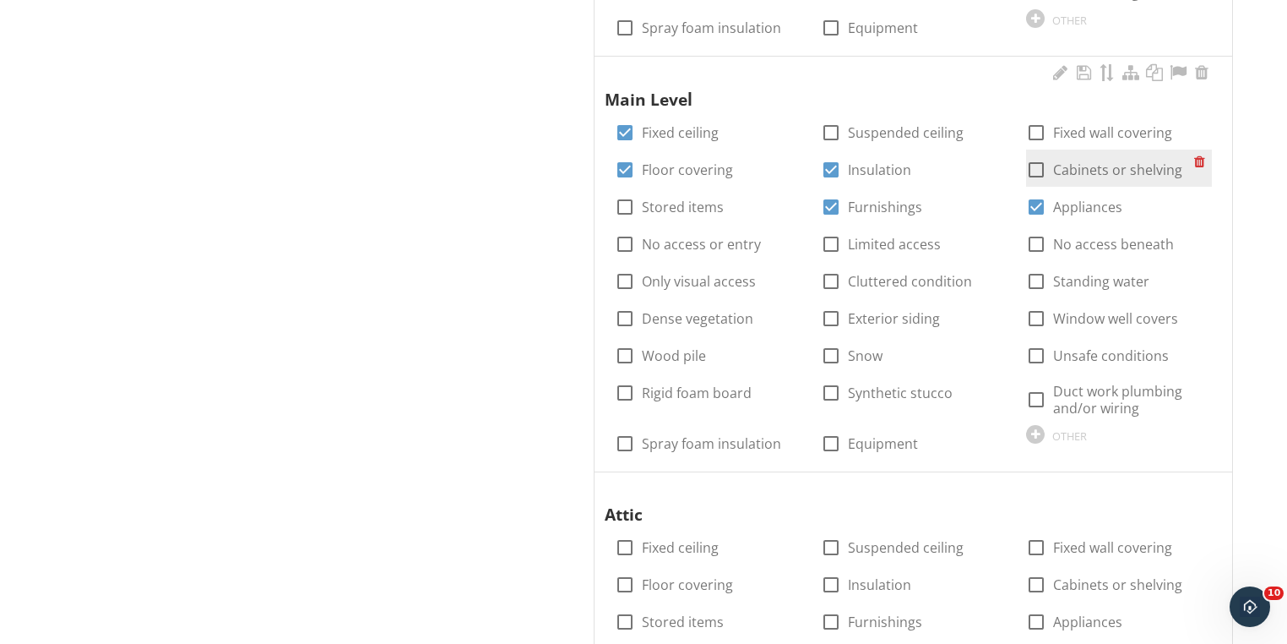
checkbox input "true"
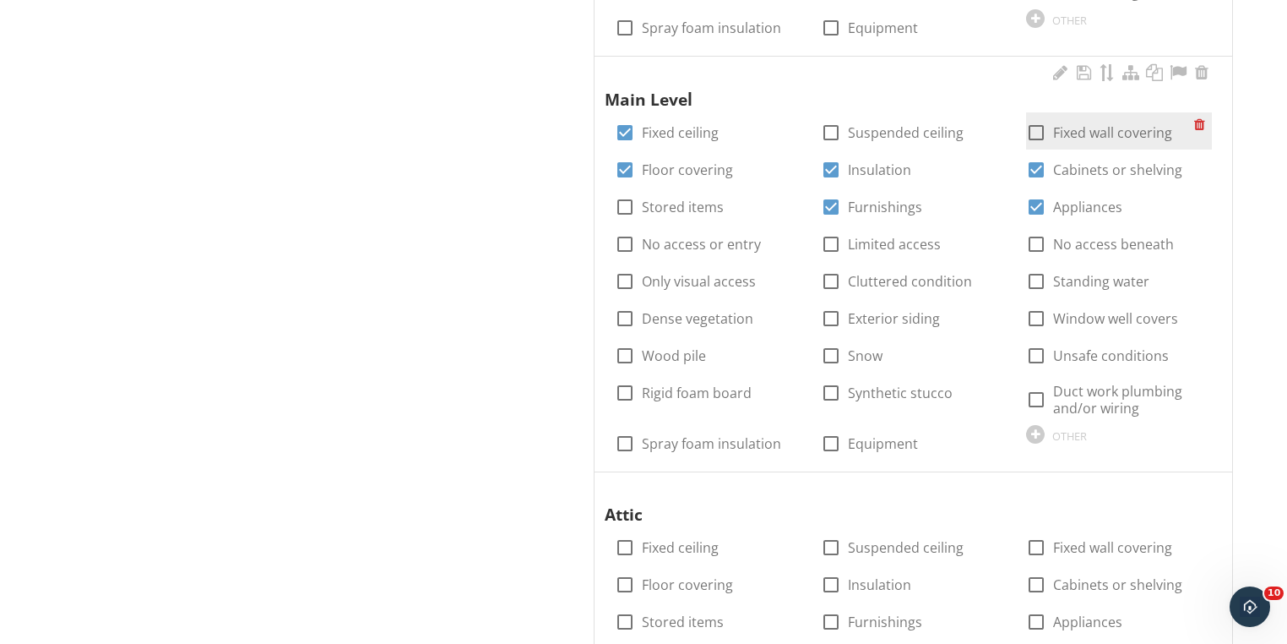
click at [1034, 138] on div at bounding box center [1036, 132] width 29 height 29
checkbox input "true"
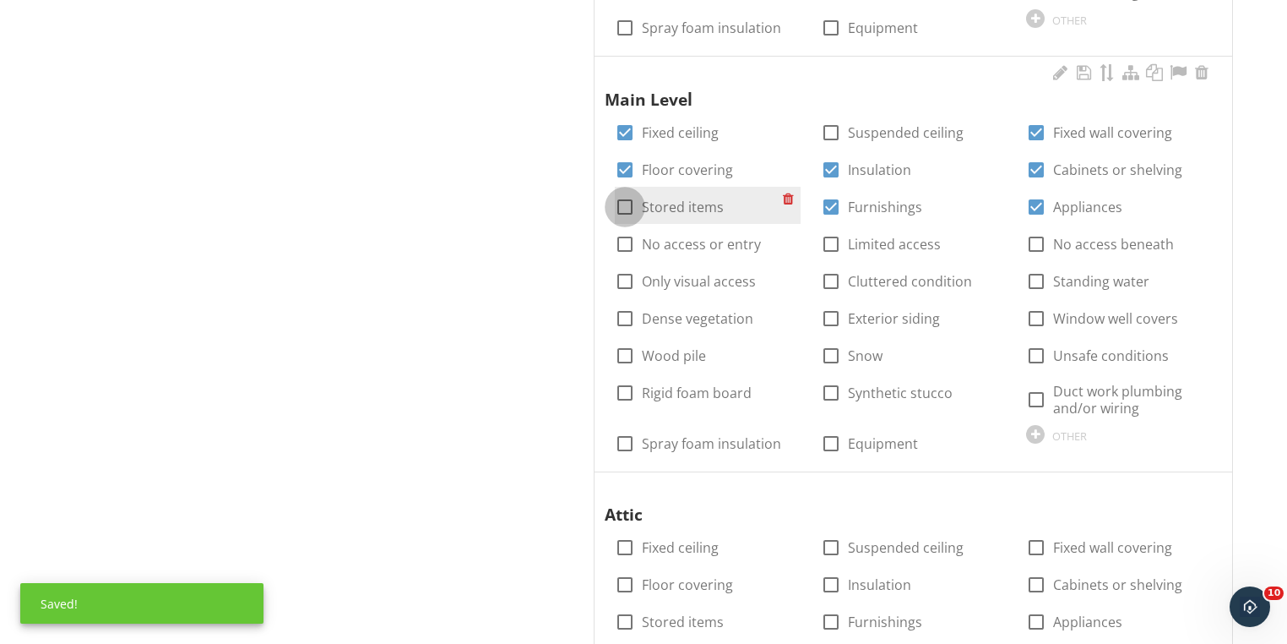
click at [628, 204] on div at bounding box center [625, 207] width 29 height 29
checkbox input "true"
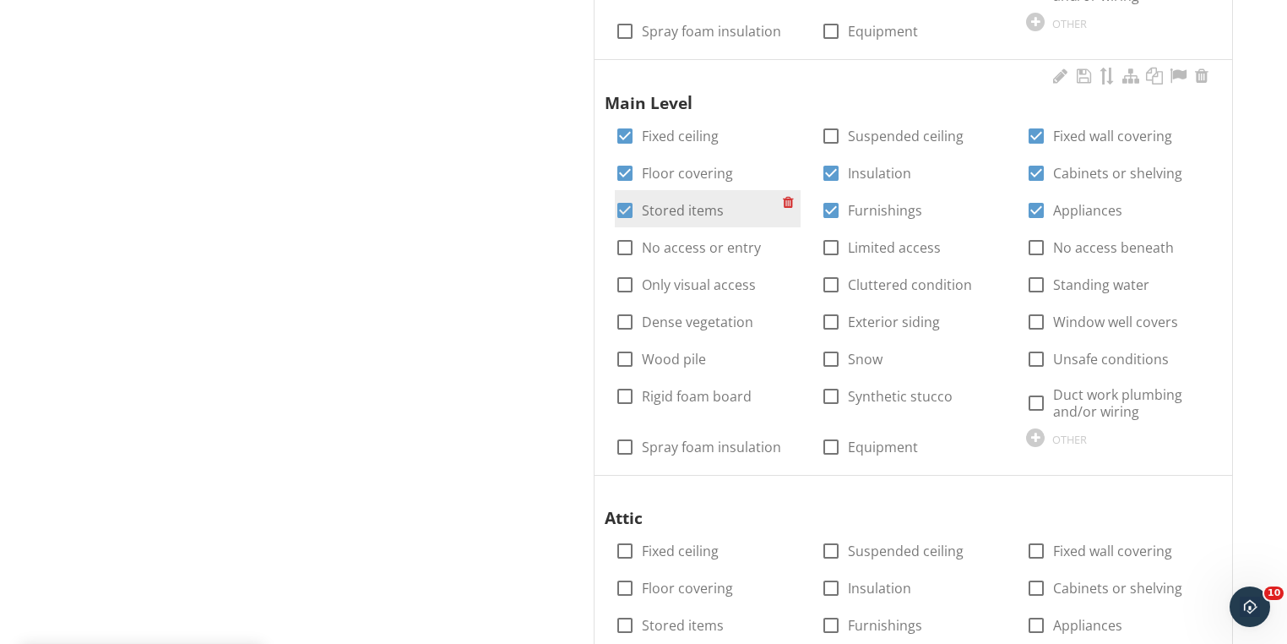
scroll to position [848, 0]
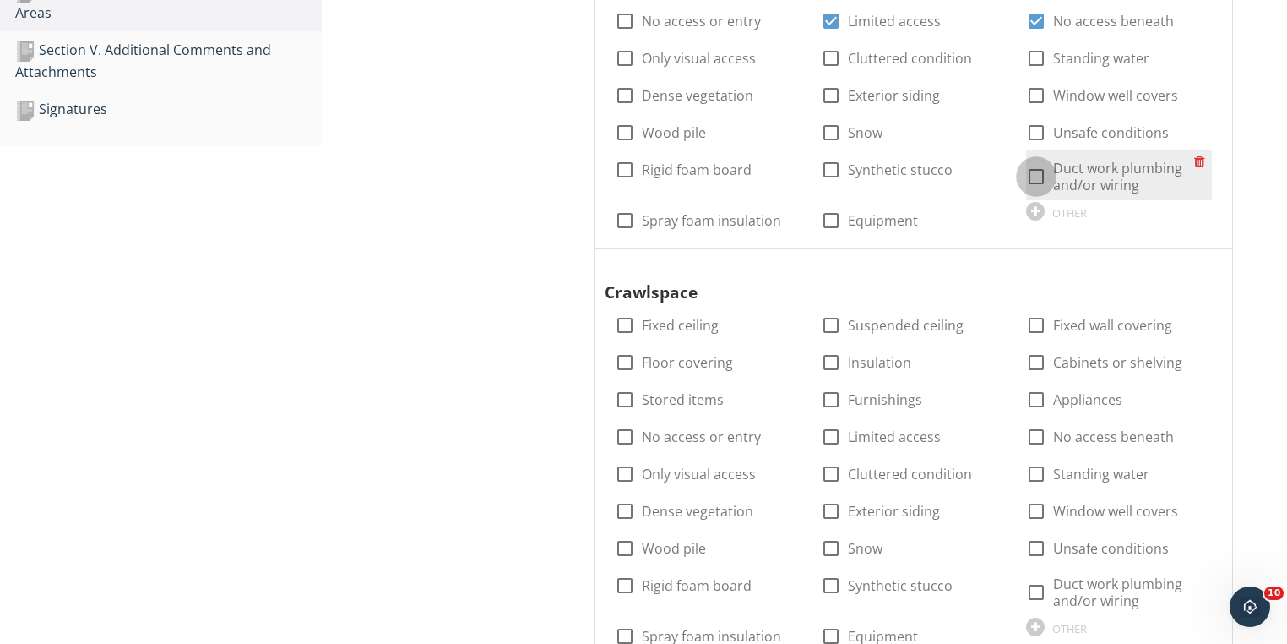
click at [1031, 182] on div at bounding box center [1036, 176] width 29 height 29
checkbox input "true"
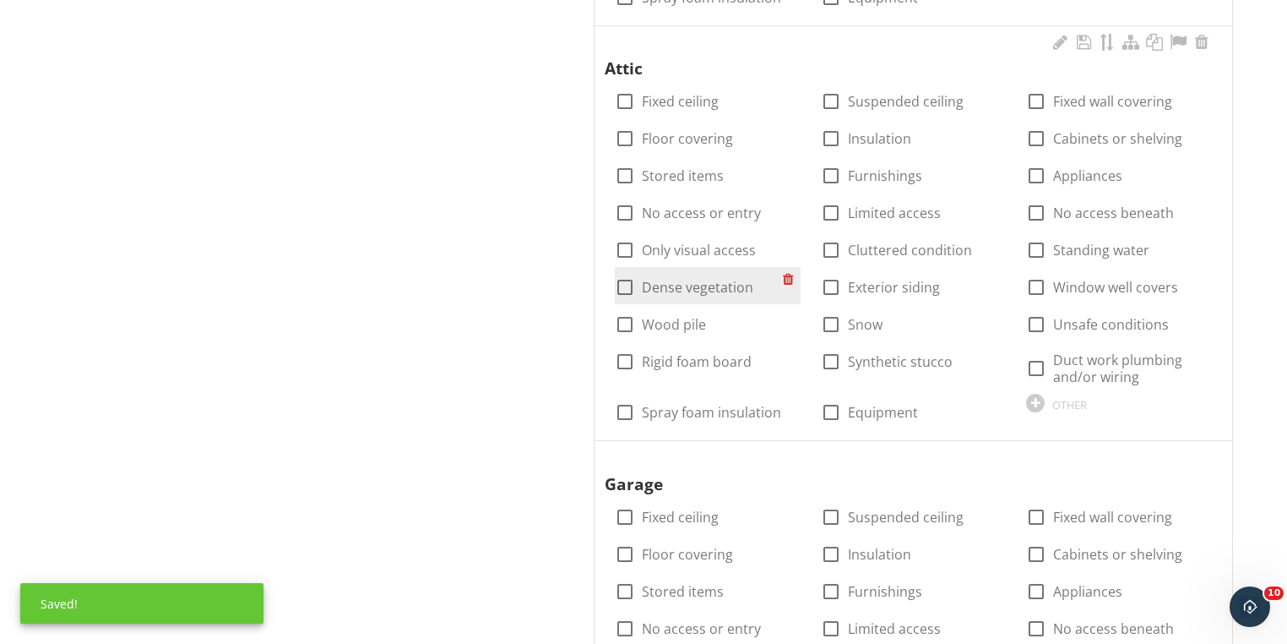
scroll to position [1659, 0]
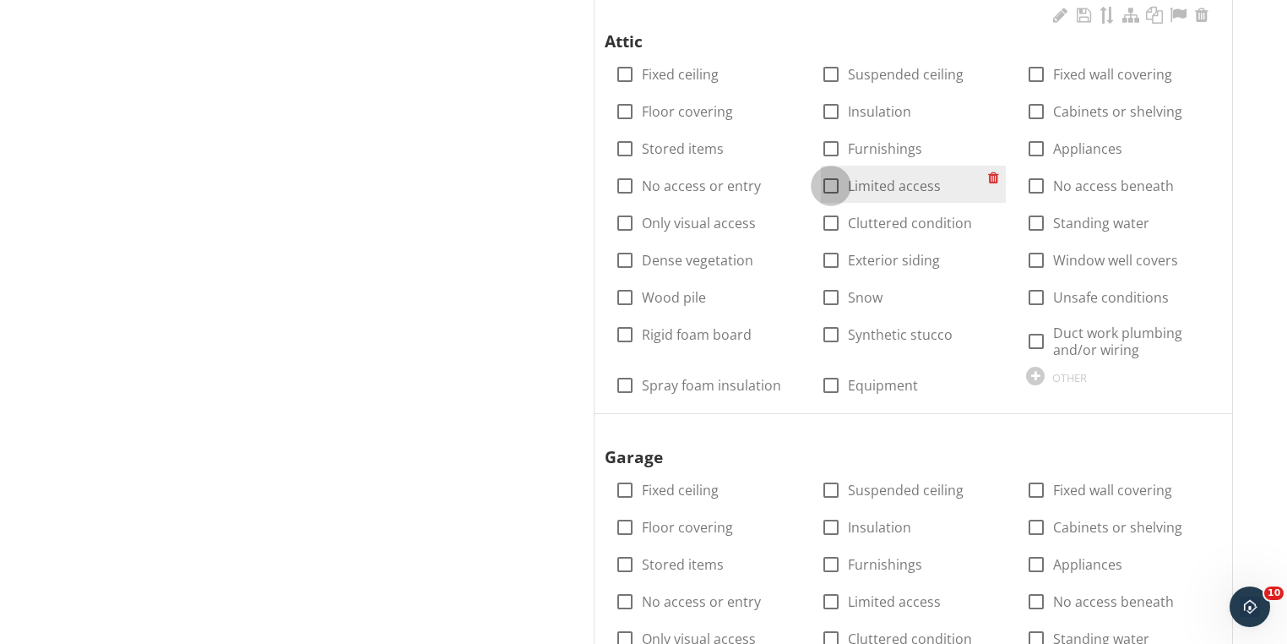
click at [824, 186] on div at bounding box center [831, 185] width 29 height 29
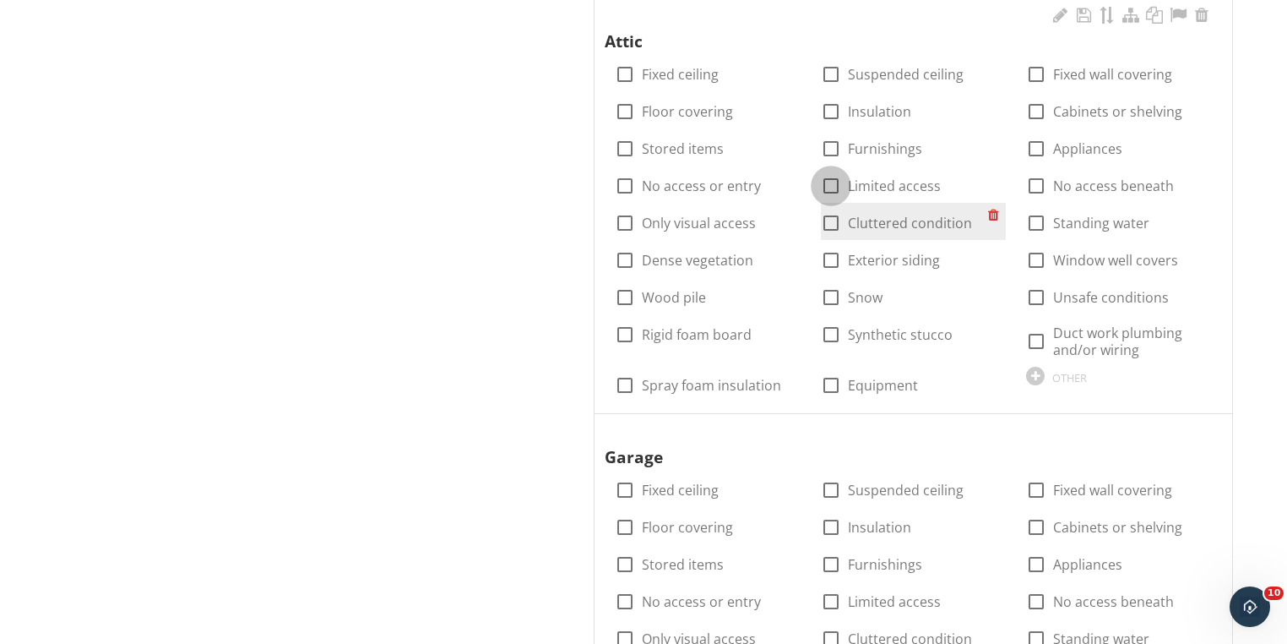
checkbox input "true"
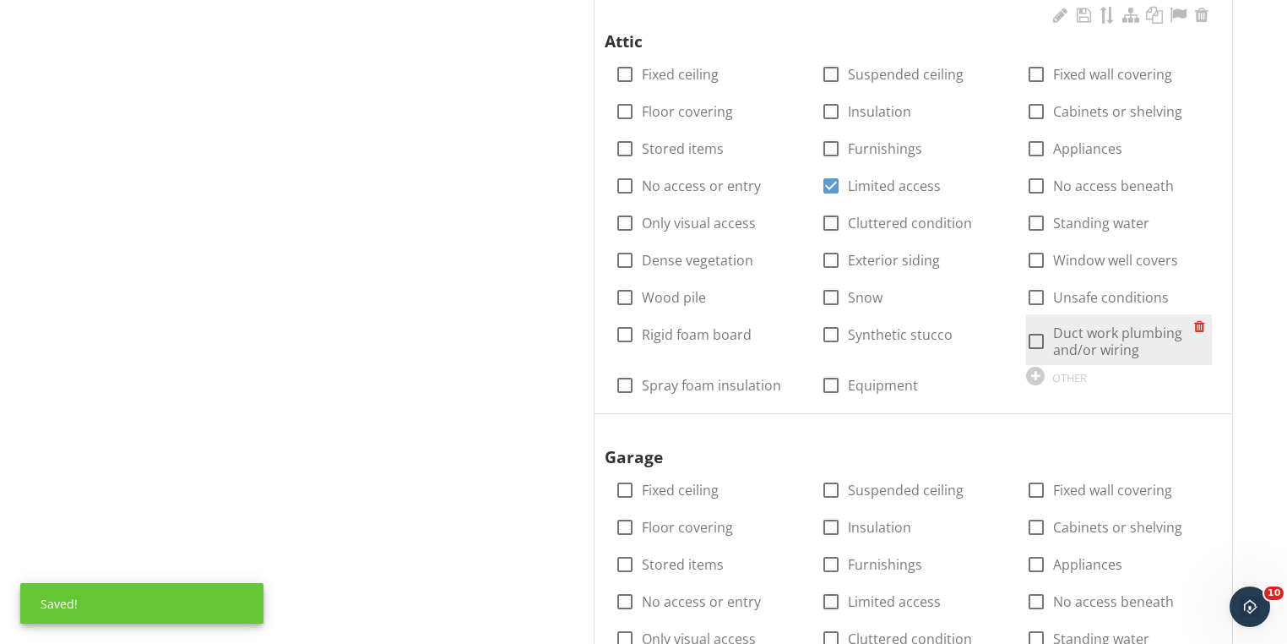
click at [1034, 344] on div at bounding box center [1036, 341] width 29 height 29
checkbox input "true"
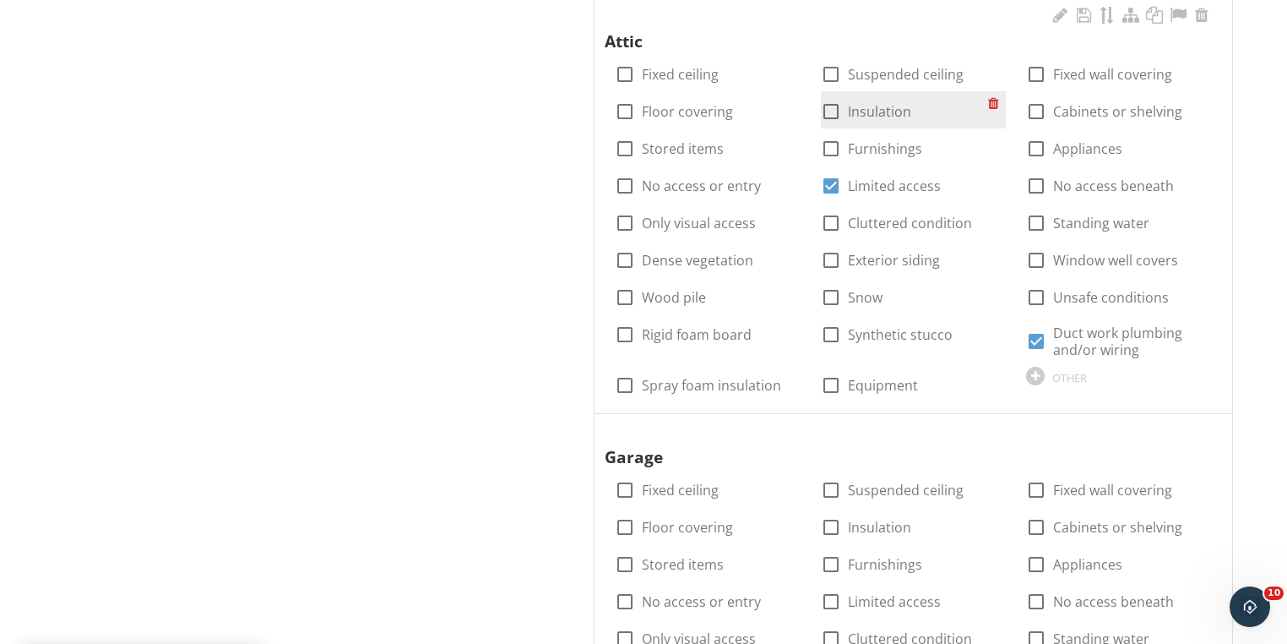
click at [824, 111] on div at bounding box center [831, 111] width 29 height 29
checkbox input "true"
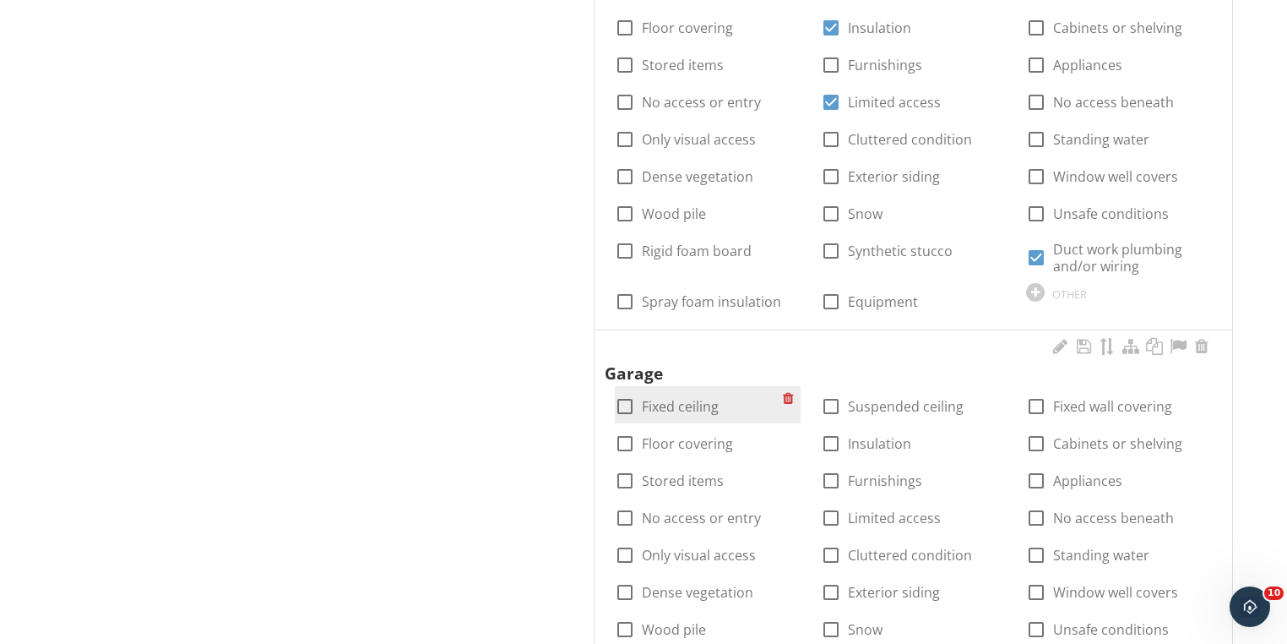
scroll to position [1997, 0]
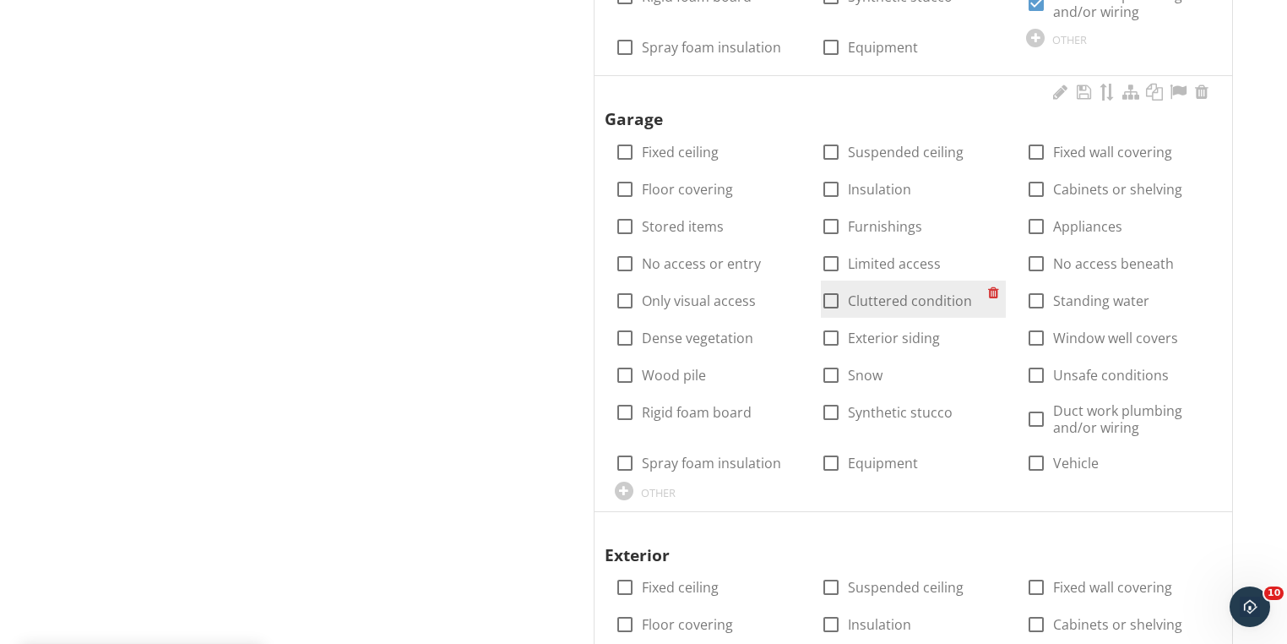
click at [834, 294] on div at bounding box center [831, 300] width 29 height 29
checkbox input "true"
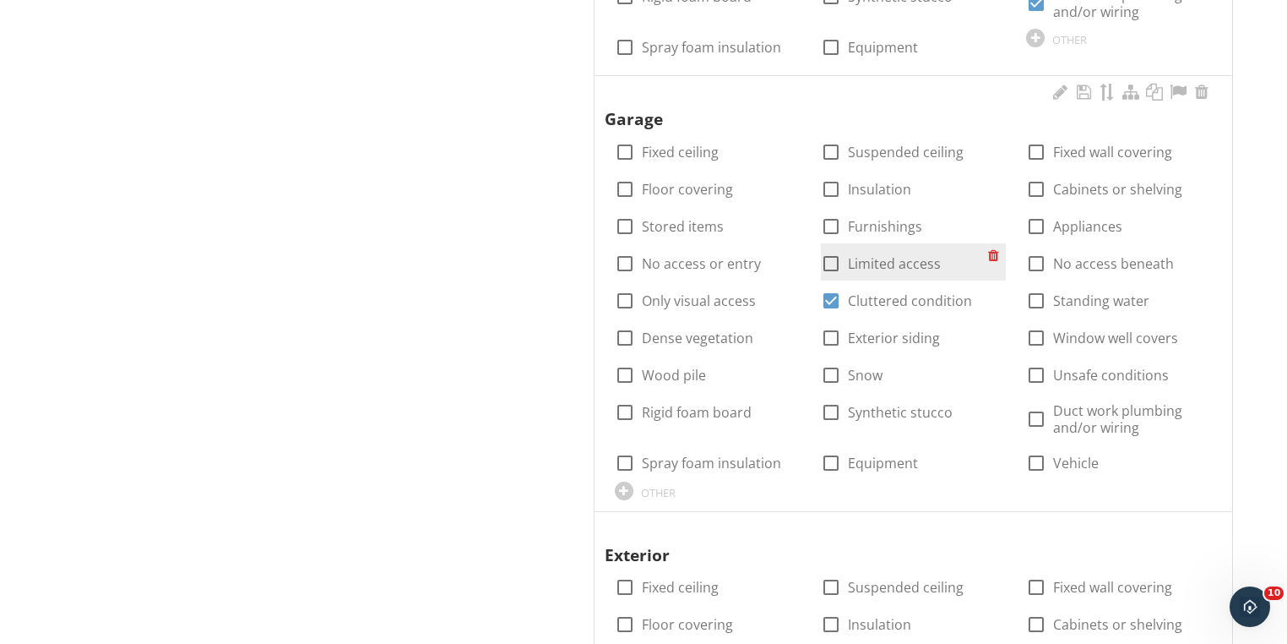
click at [835, 261] on div at bounding box center [831, 263] width 29 height 29
checkbox input "true"
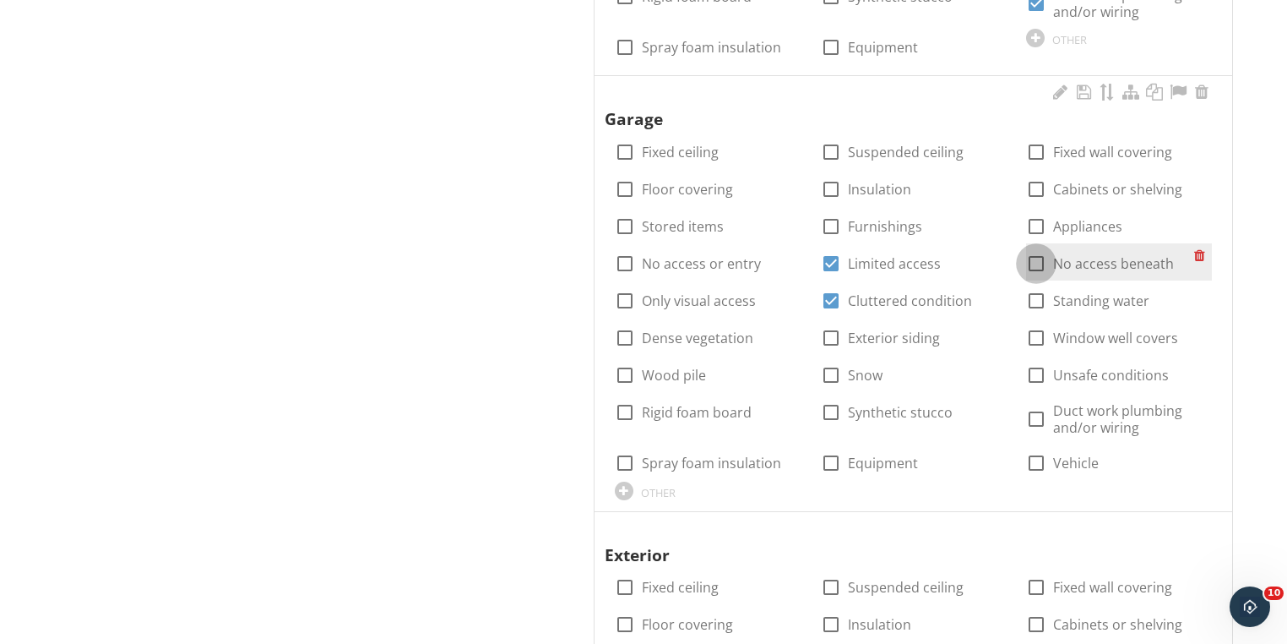
click at [1037, 258] on div at bounding box center [1036, 263] width 29 height 29
checkbox input "true"
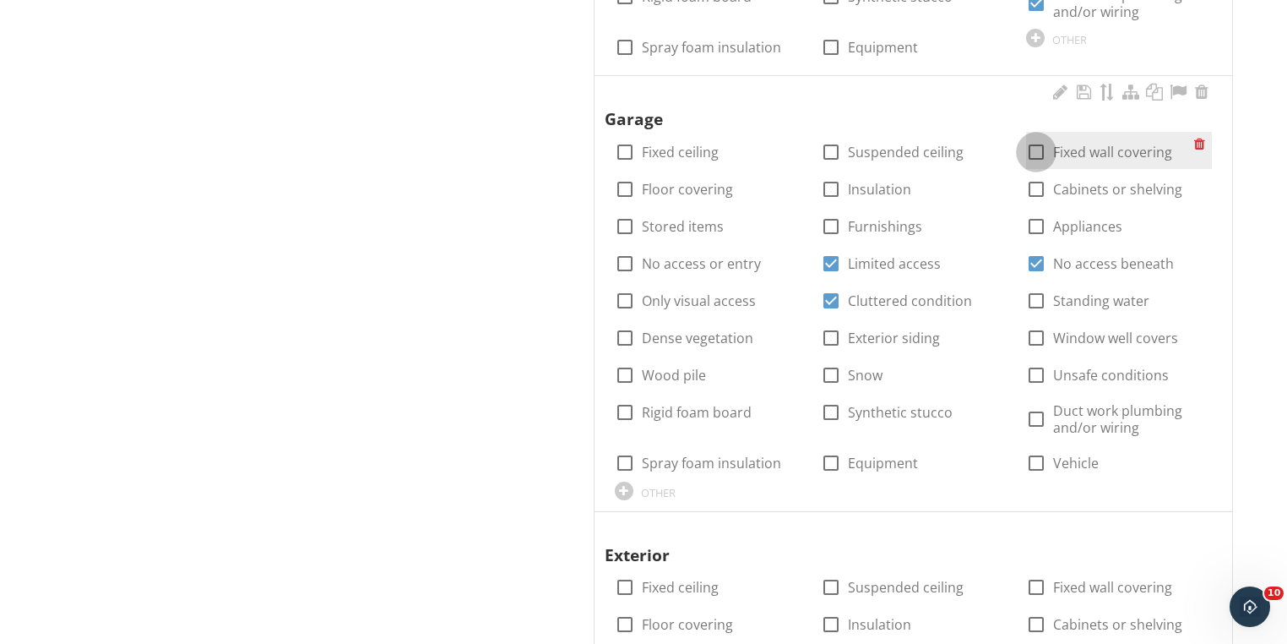
click at [1037, 153] on div at bounding box center [1036, 152] width 29 height 29
checkbox input "true"
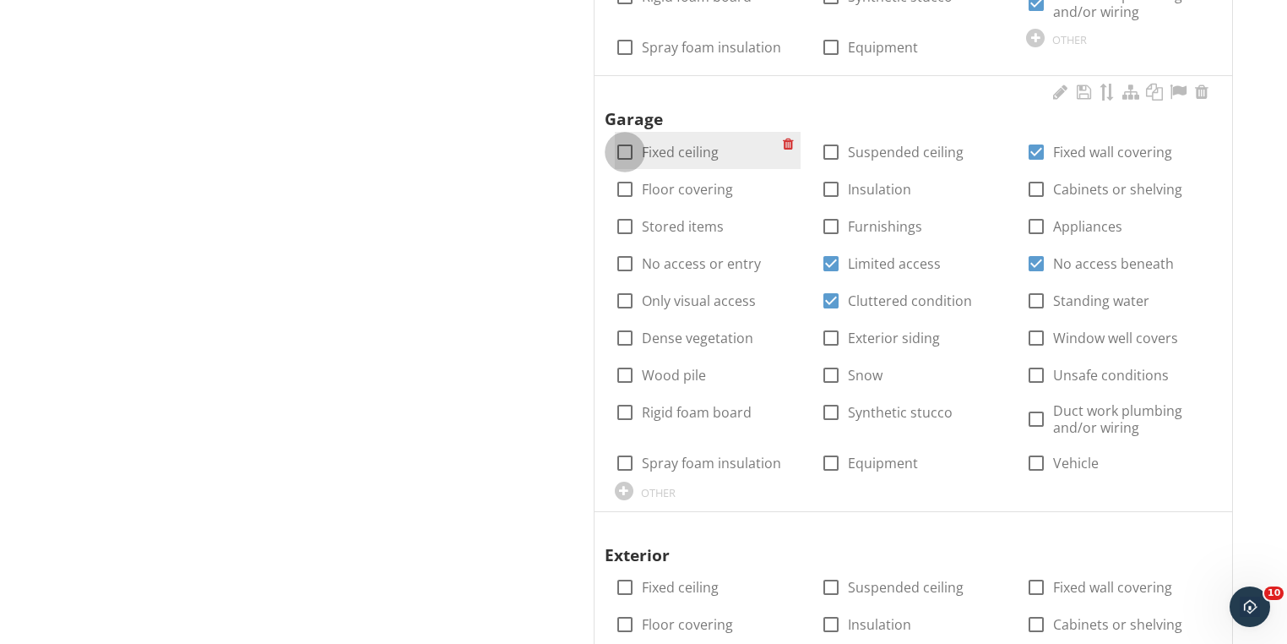
click at [622, 151] on div at bounding box center [625, 152] width 29 height 29
checkbox input "true"
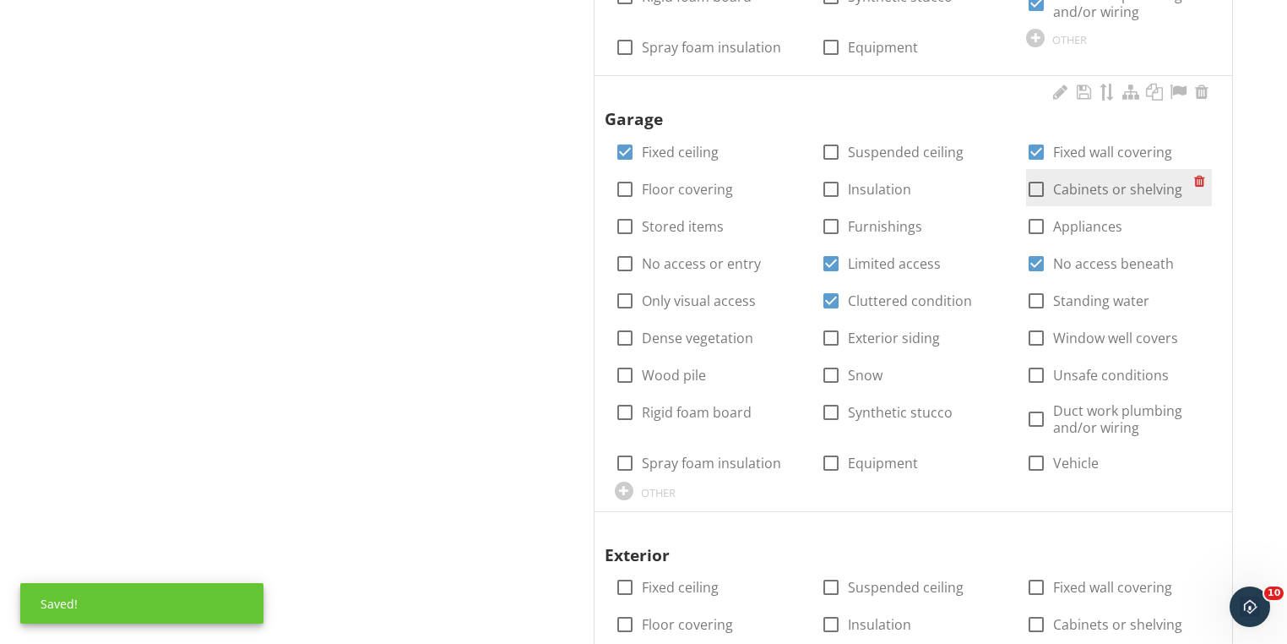
click at [1042, 180] on div at bounding box center [1036, 189] width 29 height 29
checkbox input "true"
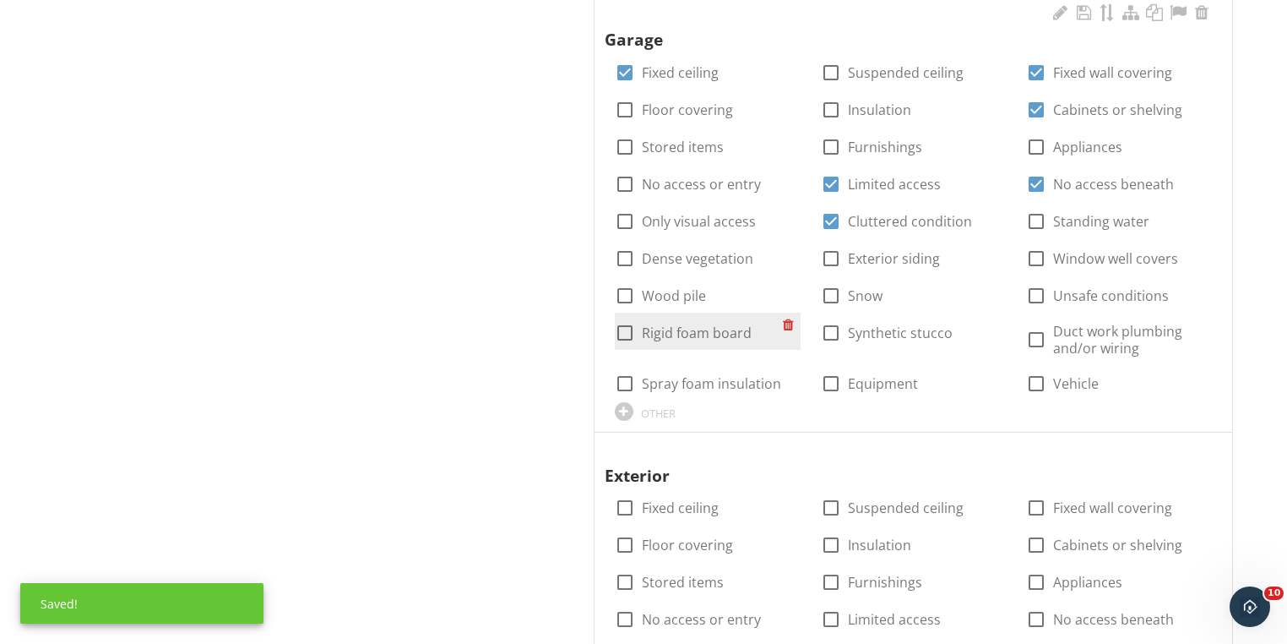
scroll to position [2335, 0]
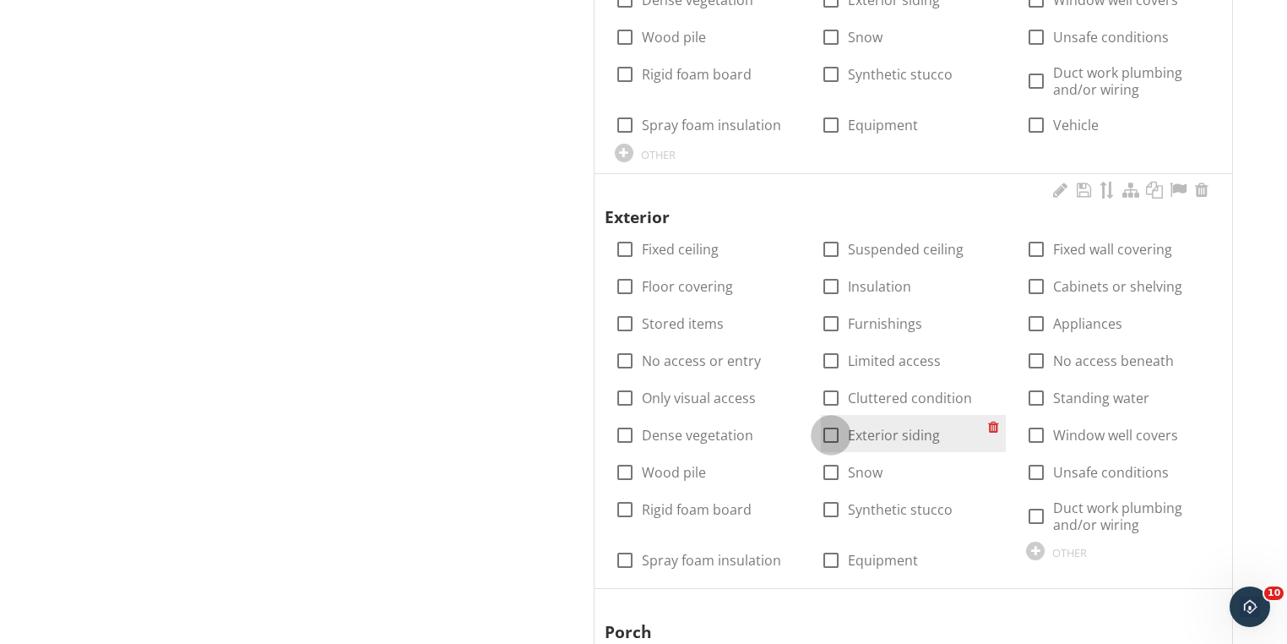
click at [828, 427] on div at bounding box center [831, 435] width 29 height 29
checkbox input "true"
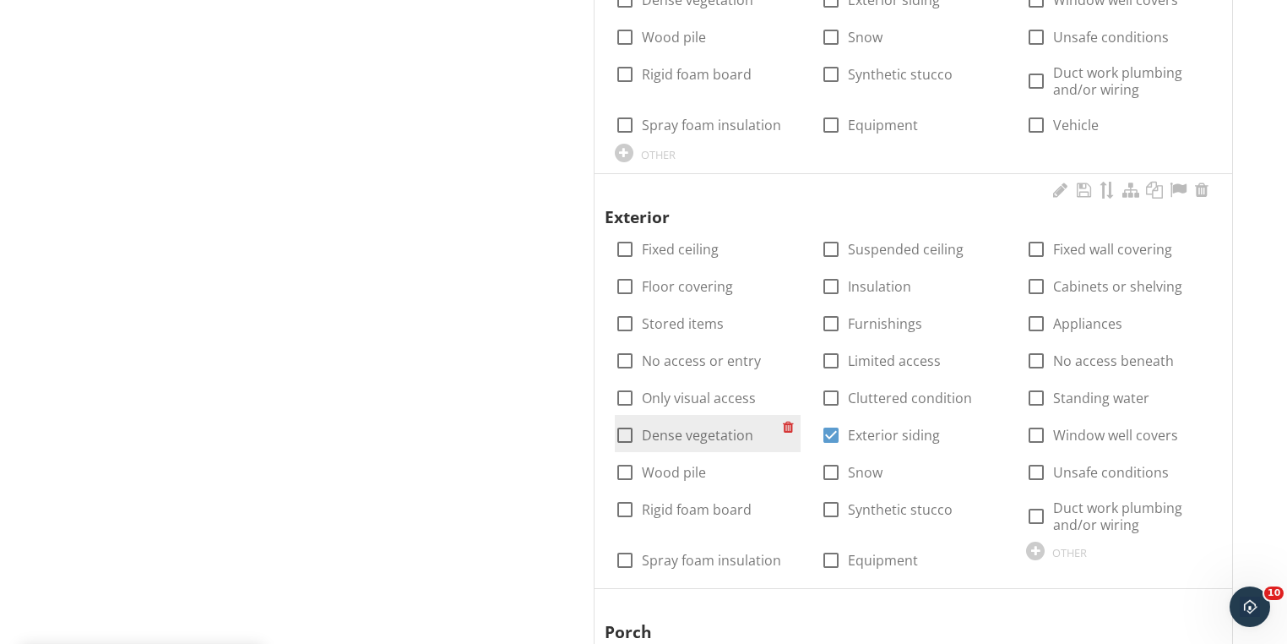
click at [624, 429] on div at bounding box center [625, 435] width 29 height 29
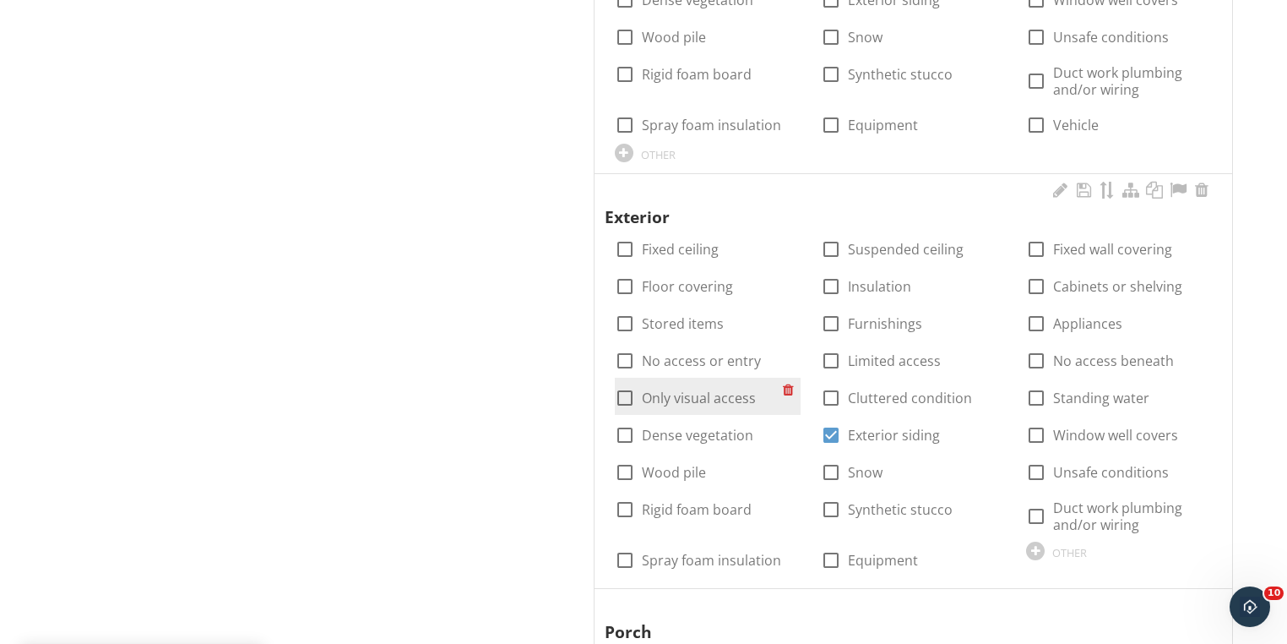
checkbox input "true"
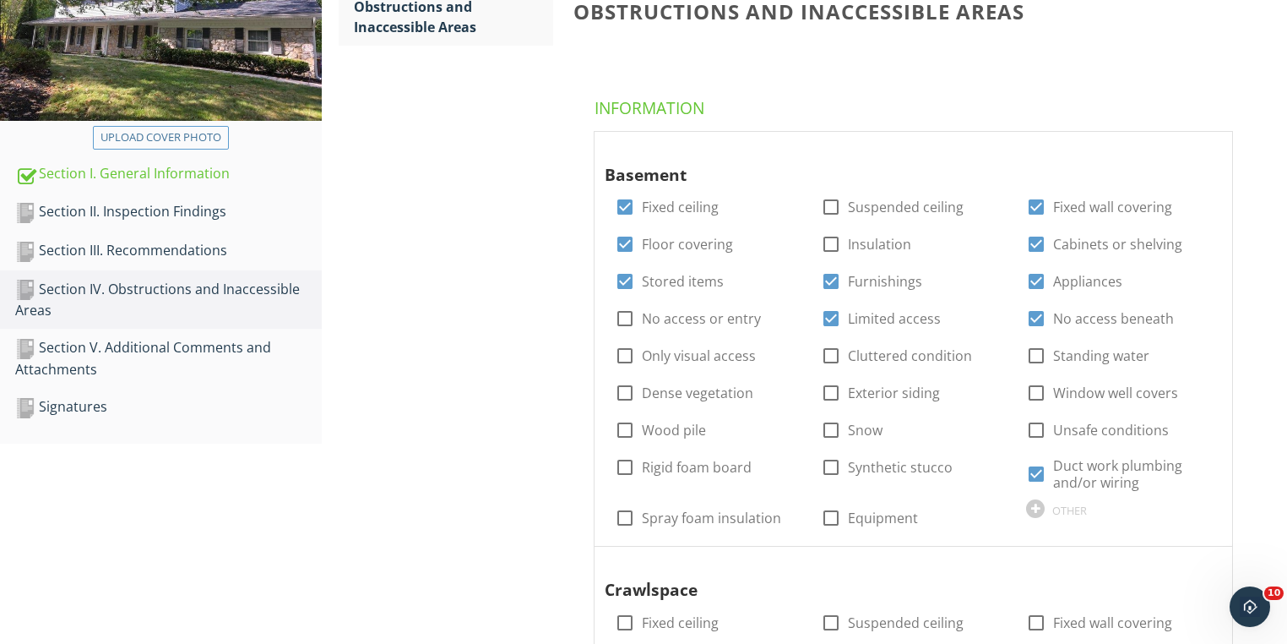
scroll to position [209, 0]
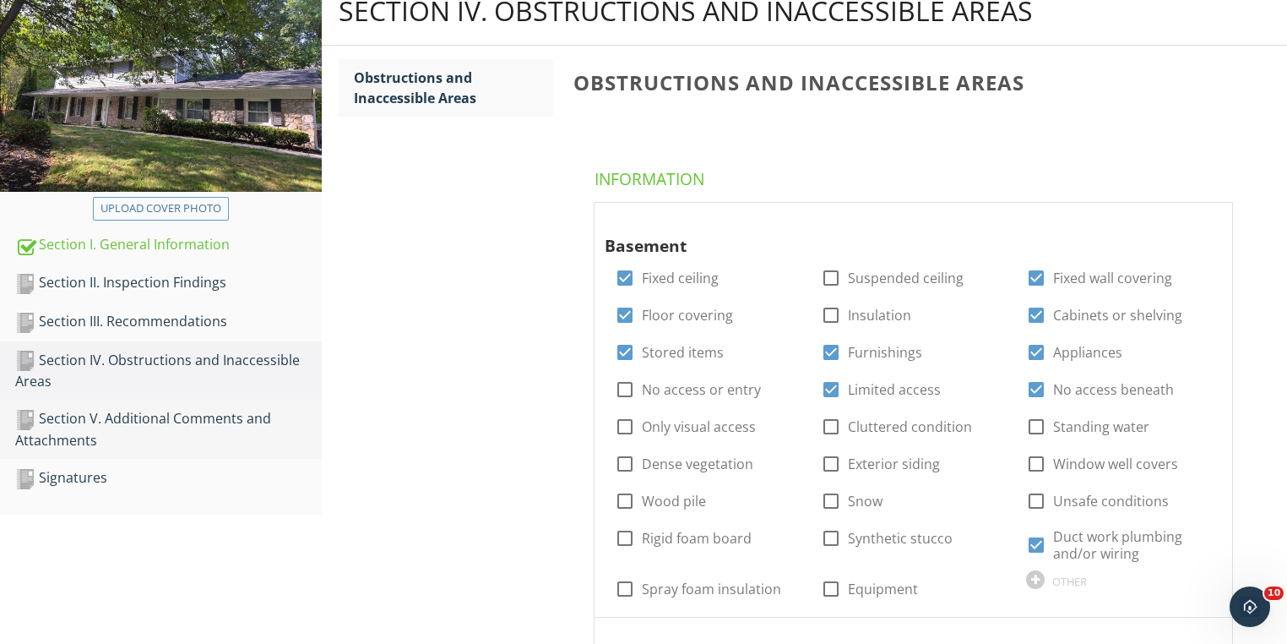
click at [79, 416] on div "Section V. Additional Comments and Attachments" at bounding box center [168, 429] width 307 height 42
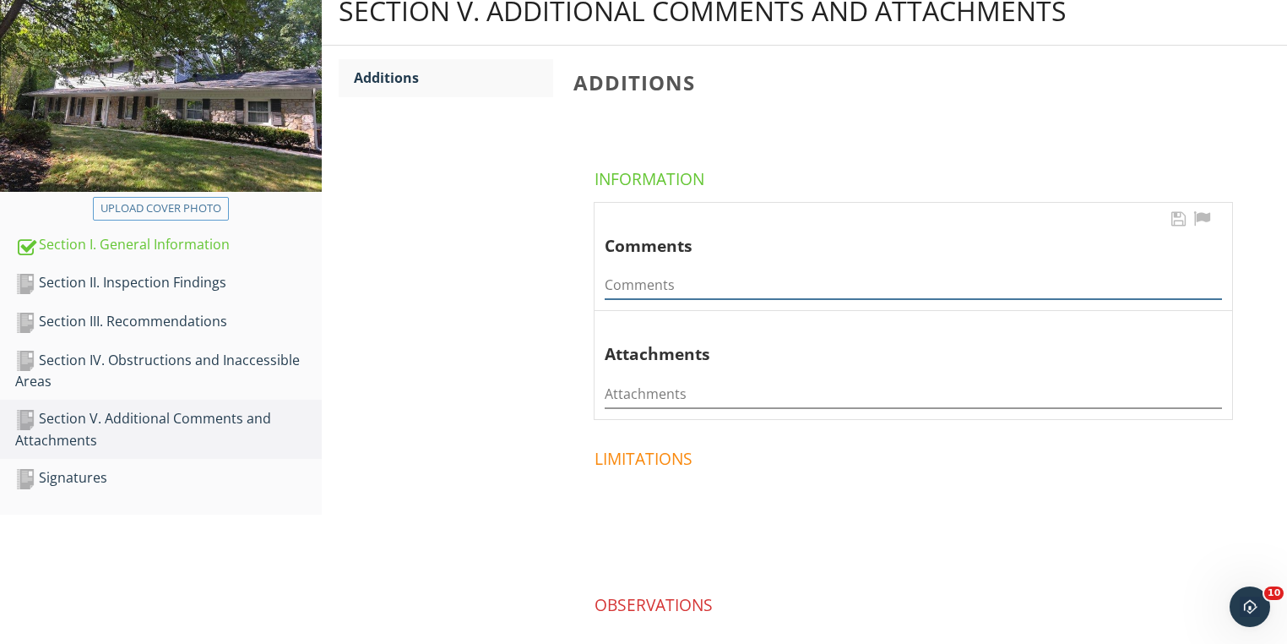
click at [669, 284] on input "Comments" at bounding box center [913, 285] width 617 height 28
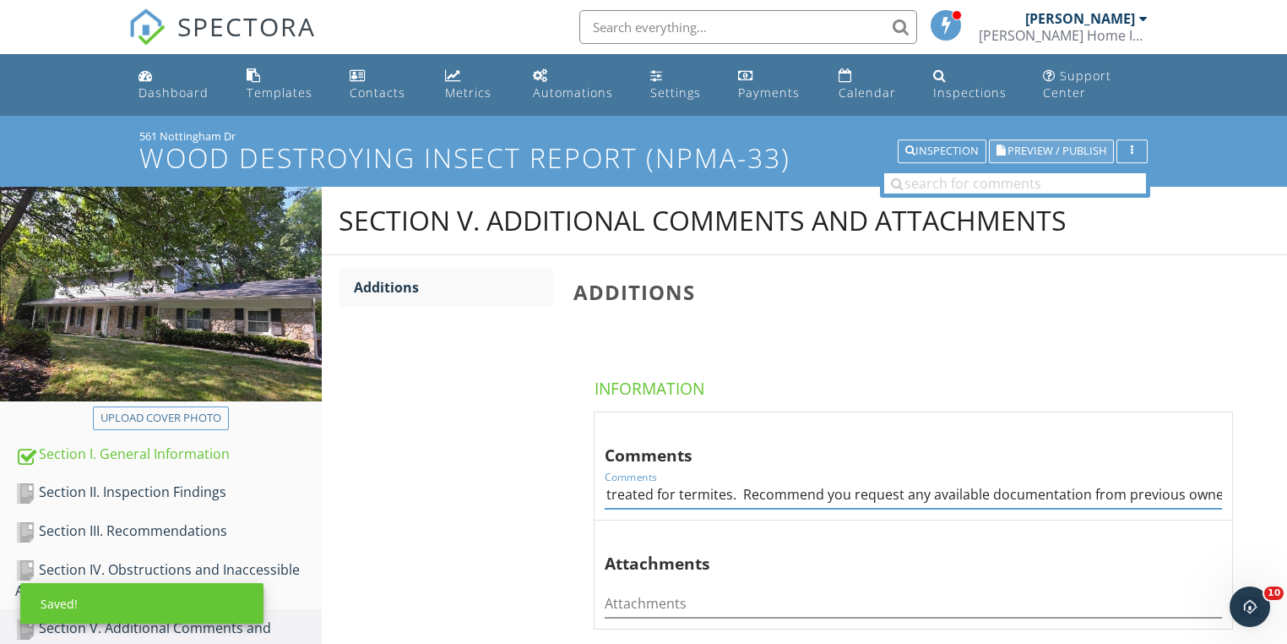
type input "Property has been previously treated for termites. Recommend you request any av…"
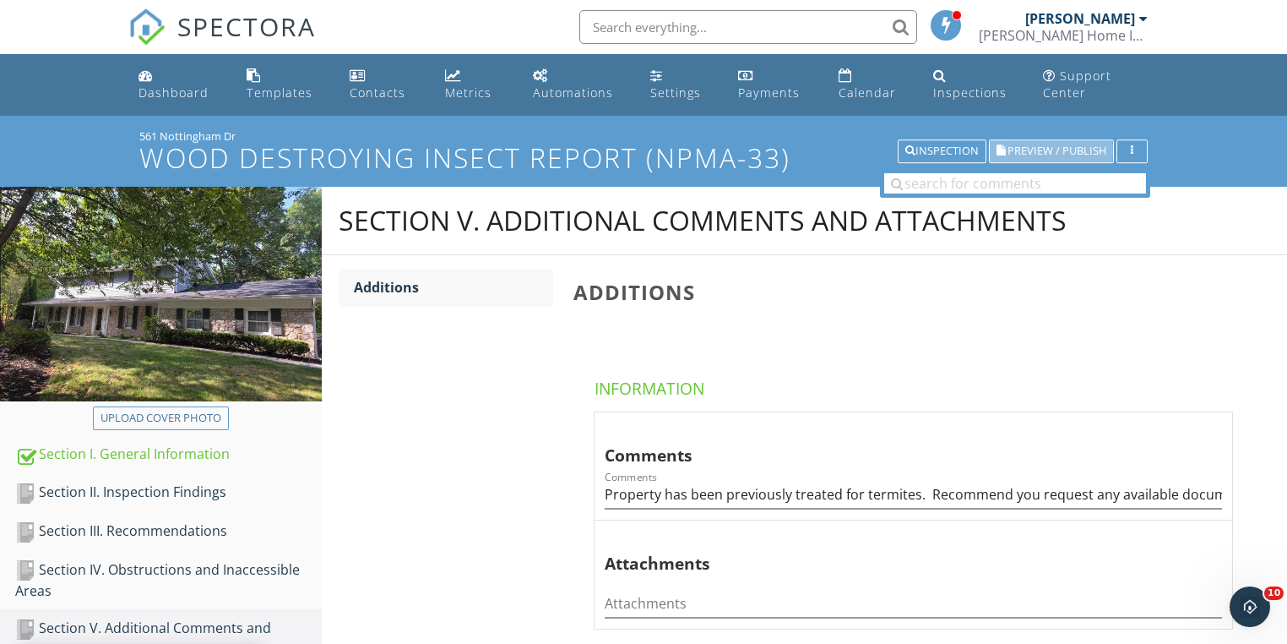
click at [1062, 155] on span "Preview / Publish" at bounding box center [1057, 151] width 99 height 11
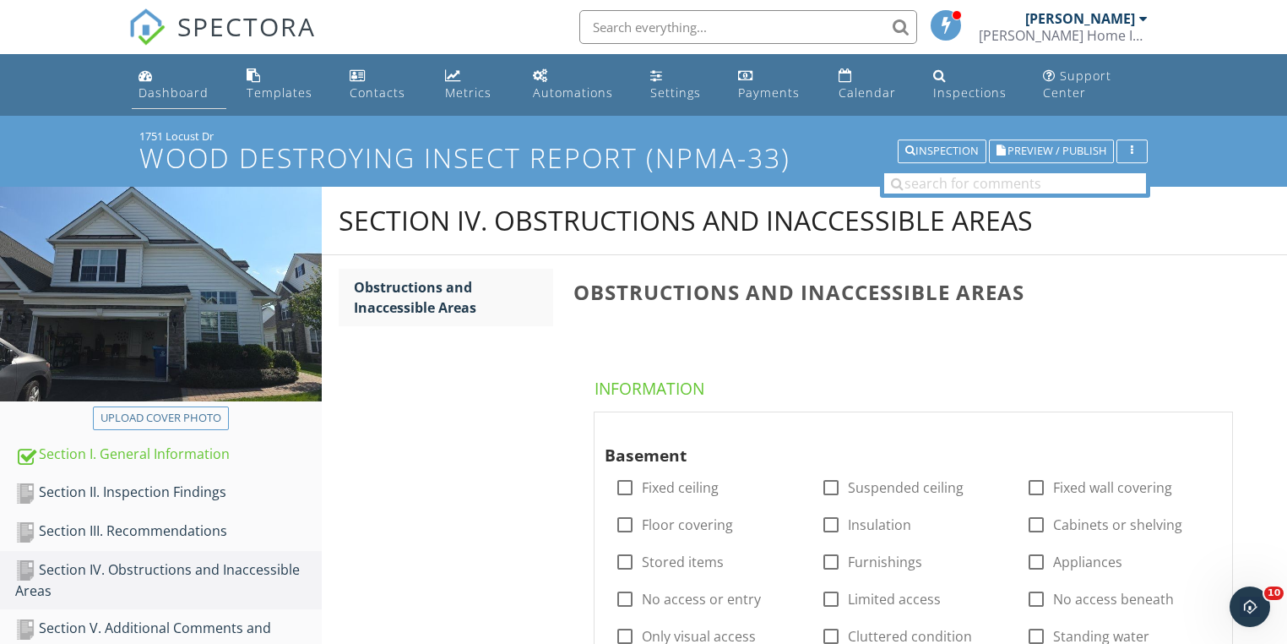
click at [184, 97] on div "Dashboard" at bounding box center [174, 92] width 70 height 16
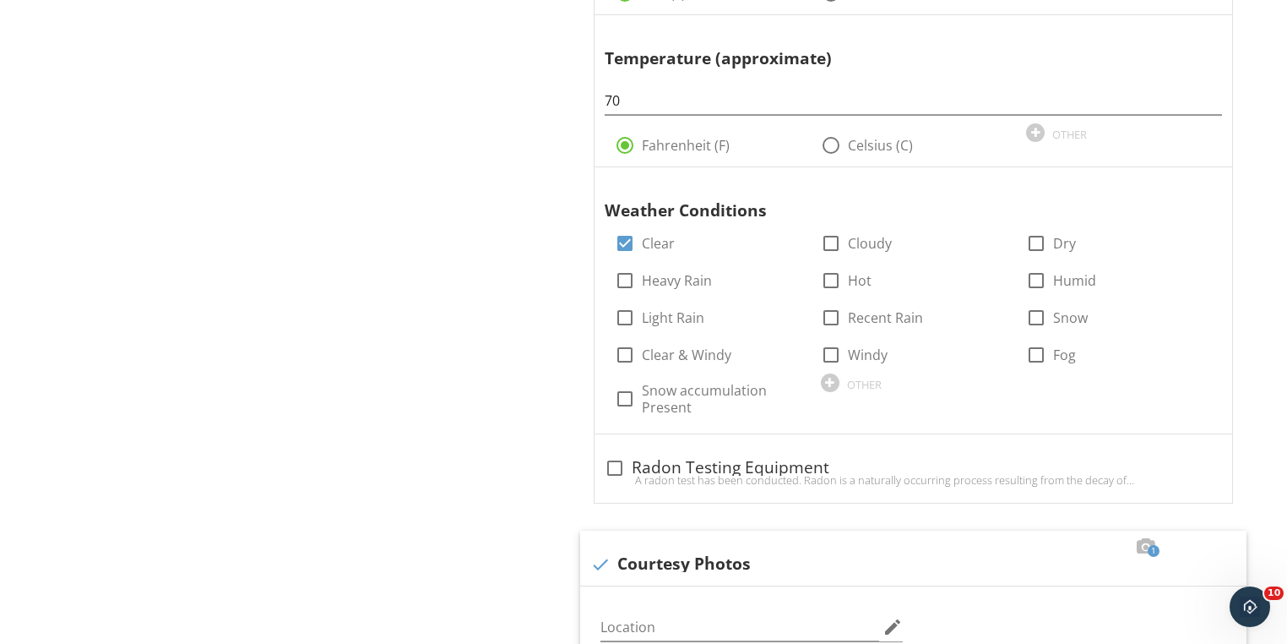
scroll to position [1622, 0]
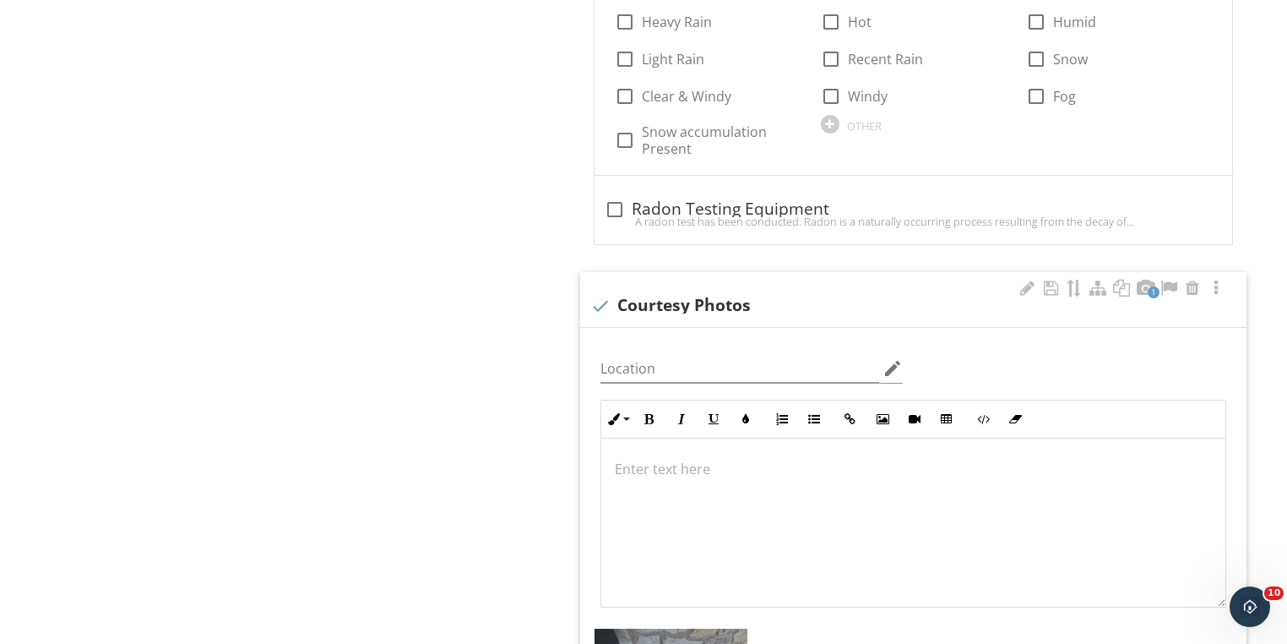
click at [610, 301] on div at bounding box center [600, 305] width 29 height 29
checkbox input "true"
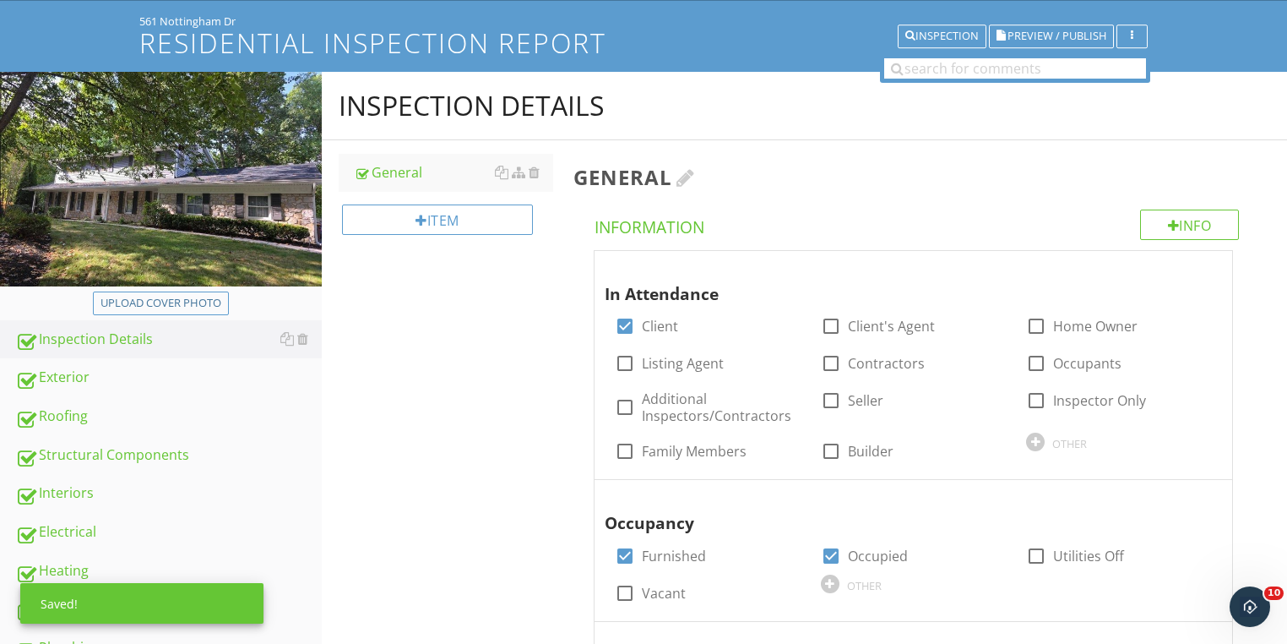
scroll to position [0, 0]
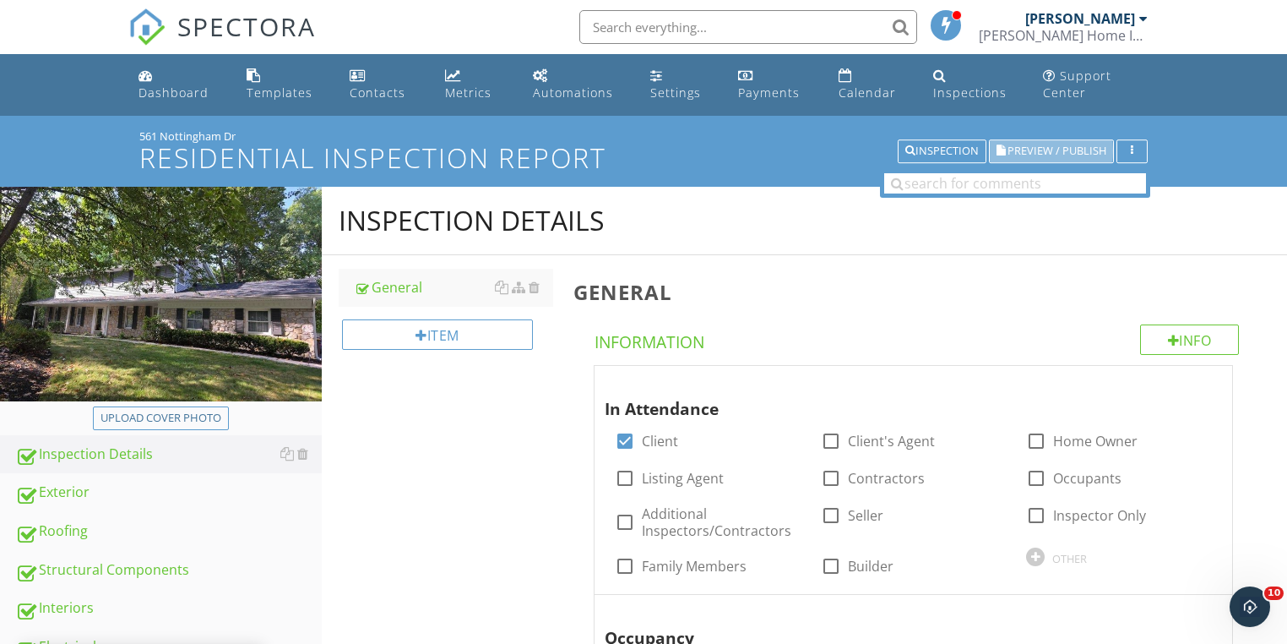
click at [1030, 150] on span "Preview / Publish" at bounding box center [1057, 151] width 99 height 11
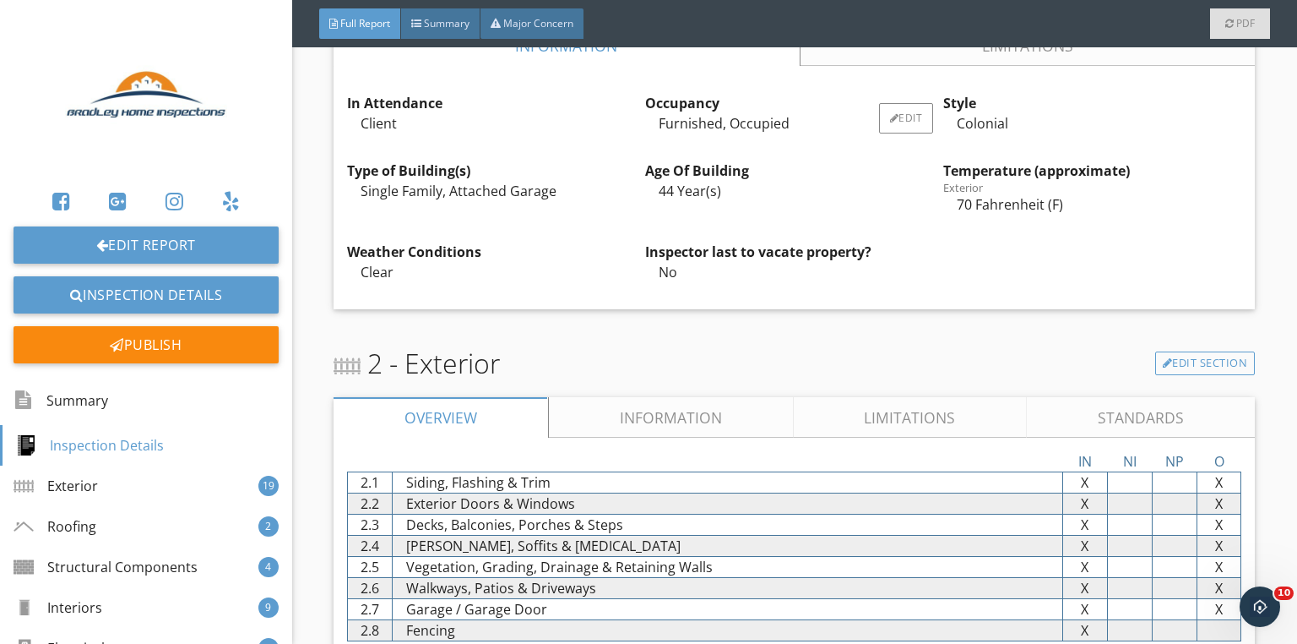
scroll to position [2433, 0]
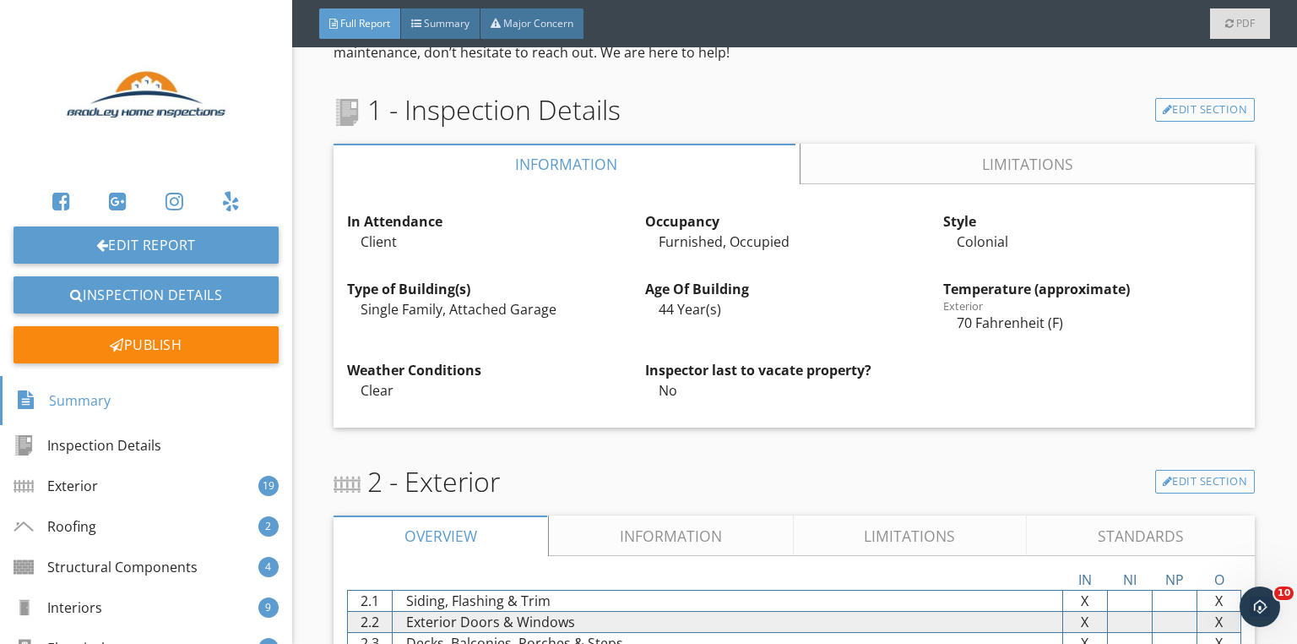
click at [909, 181] on link "Limitations" at bounding box center [1028, 164] width 455 height 41
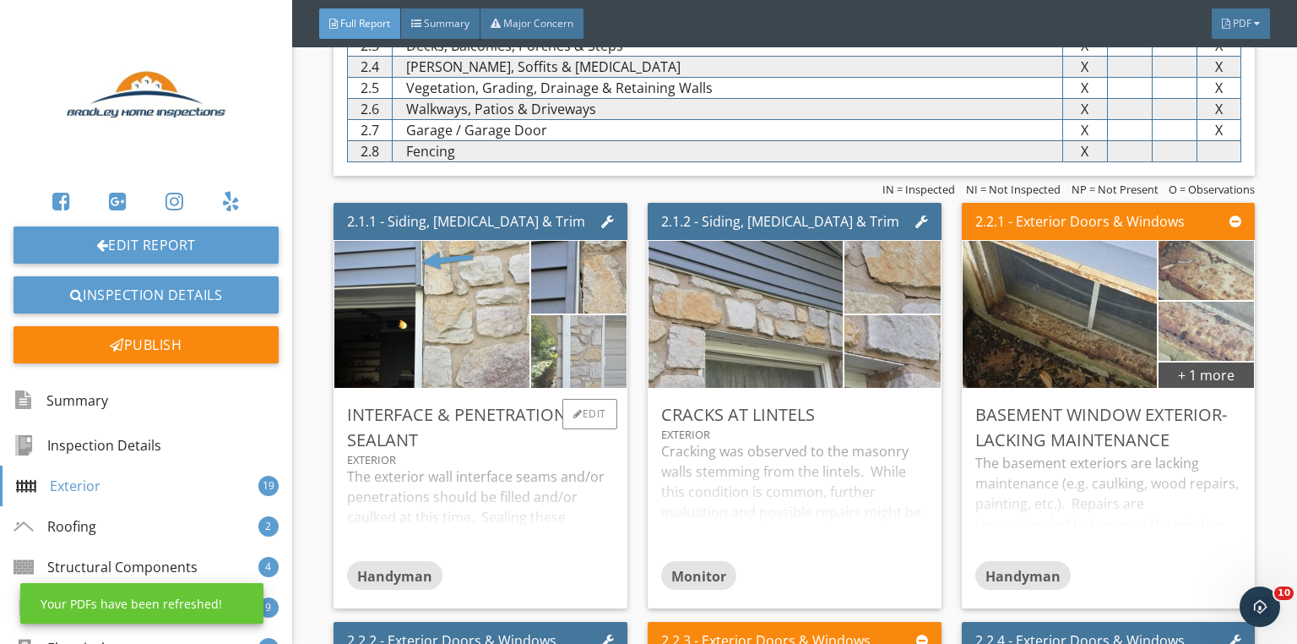
scroll to position [3041, 0]
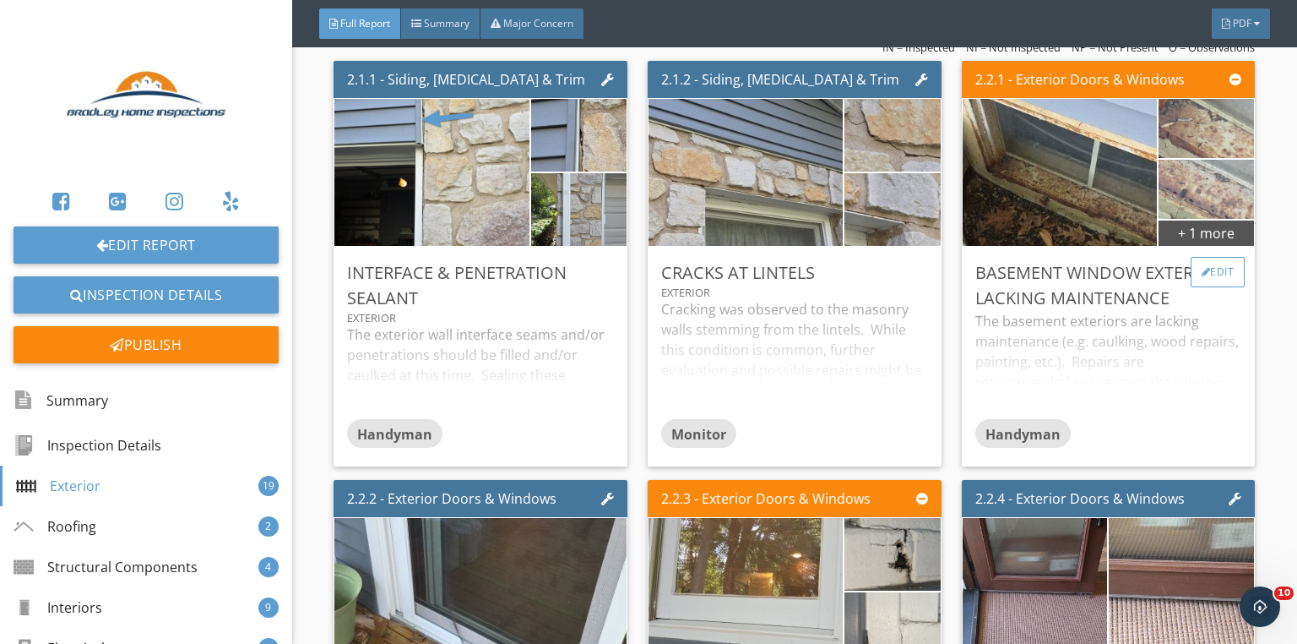
click at [1200, 286] on div "Edit" at bounding box center [1218, 272] width 55 height 30
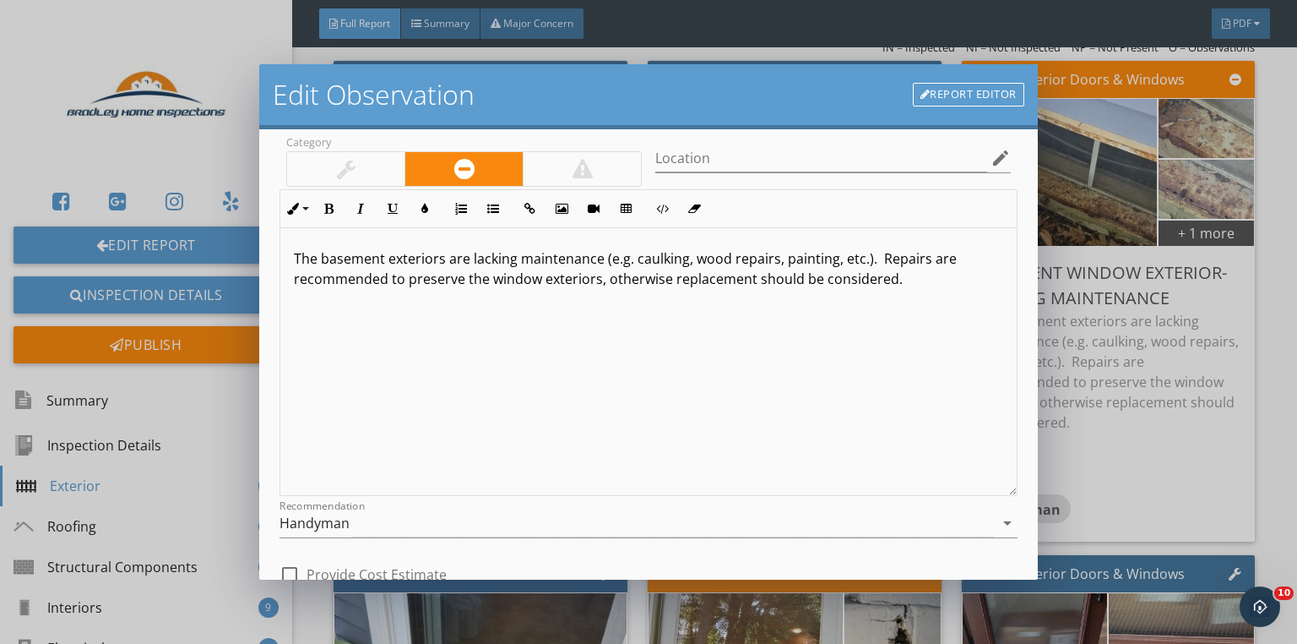
scroll to position [250, 0]
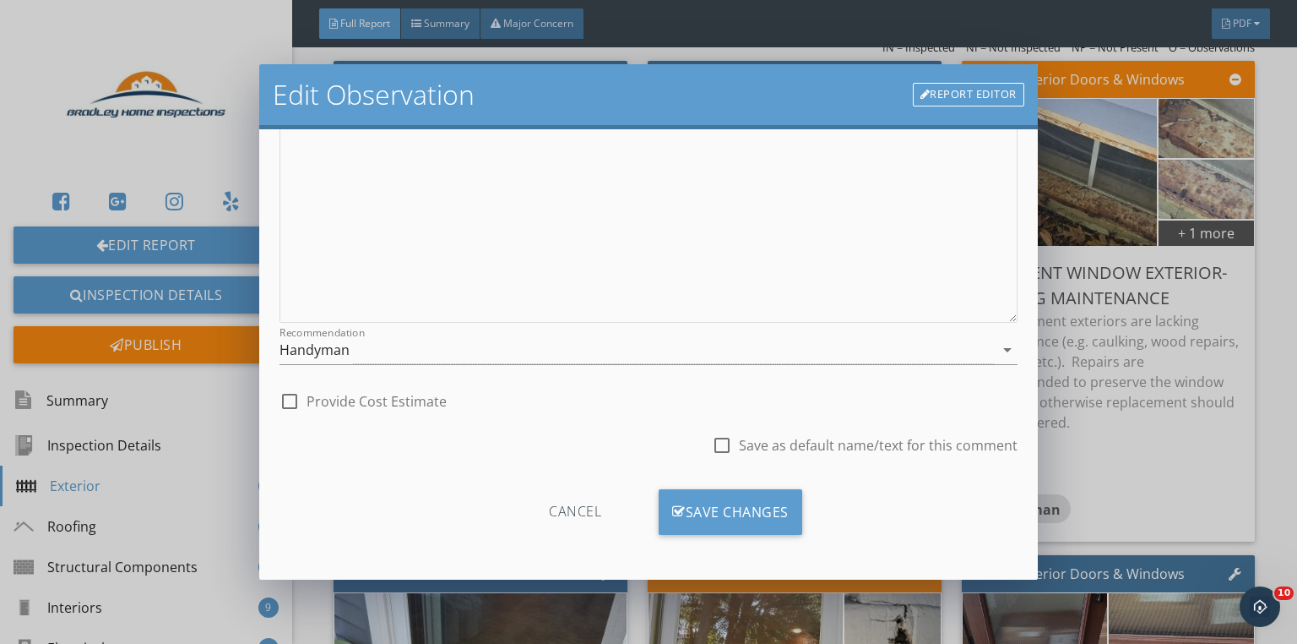
click at [287, 396] on div at bounding box center [289, 401] width 29 height 29
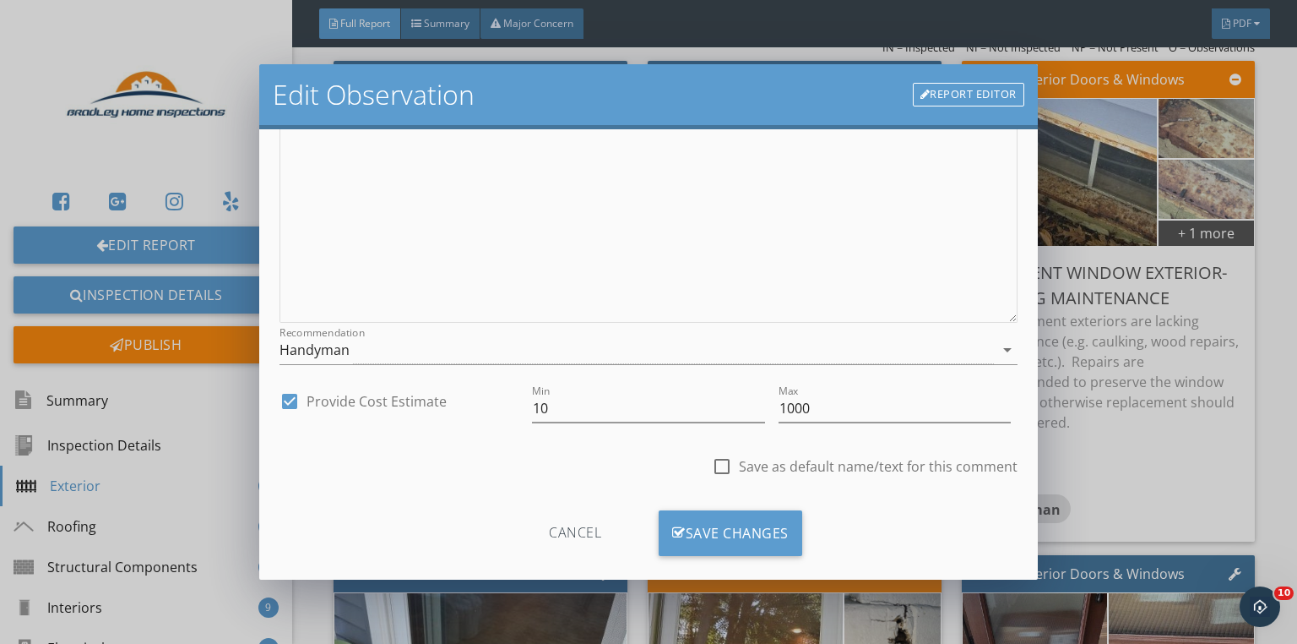
click at [287, 396] on div at bounding box center [289, 401] width 29 height 29
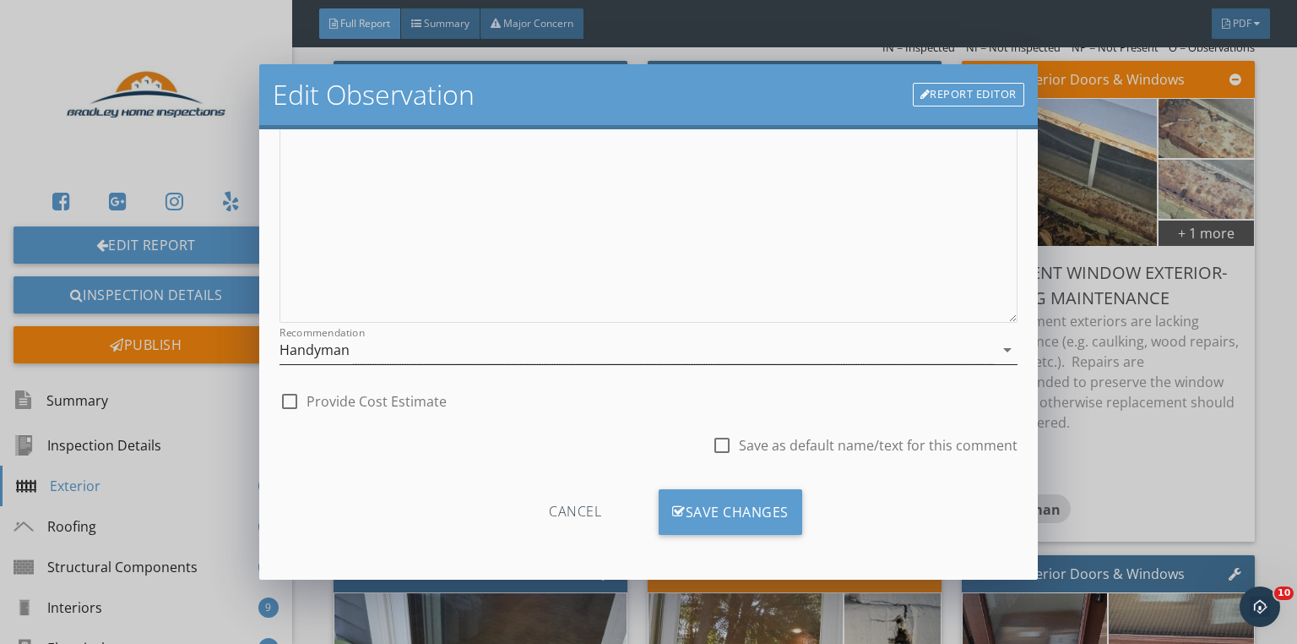
click at [328, 345] on div "Handyman" at bounding box center [315, 349] width 70 height 15
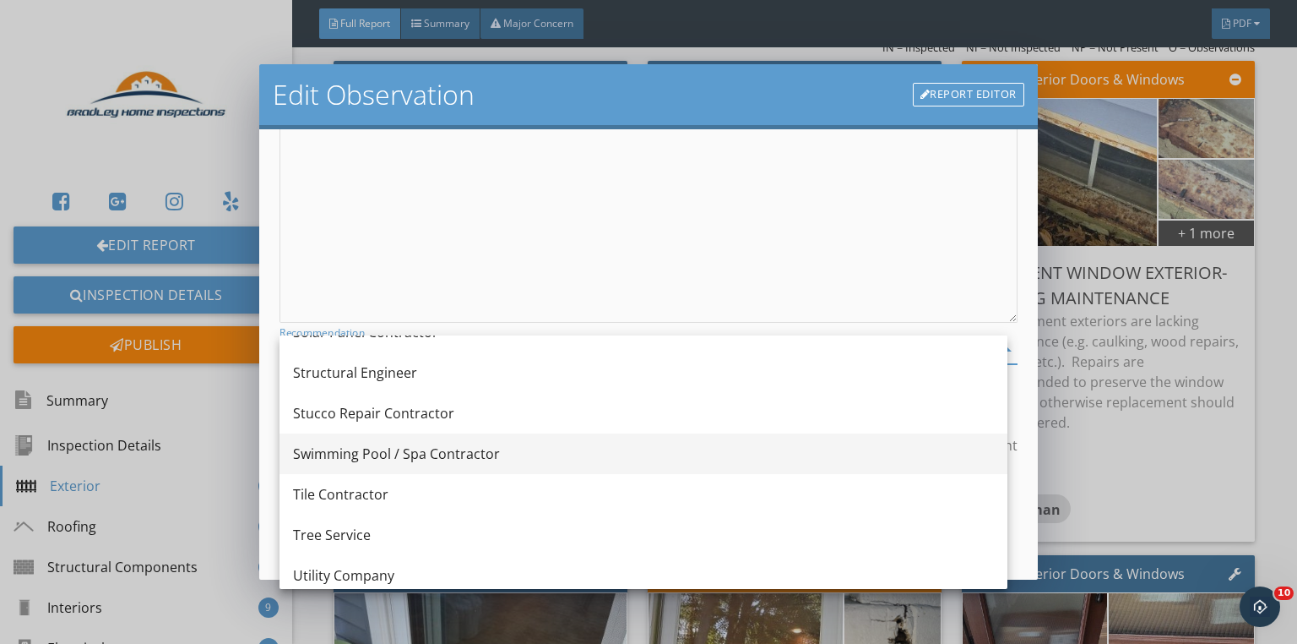
scroll to position [2395, 0]
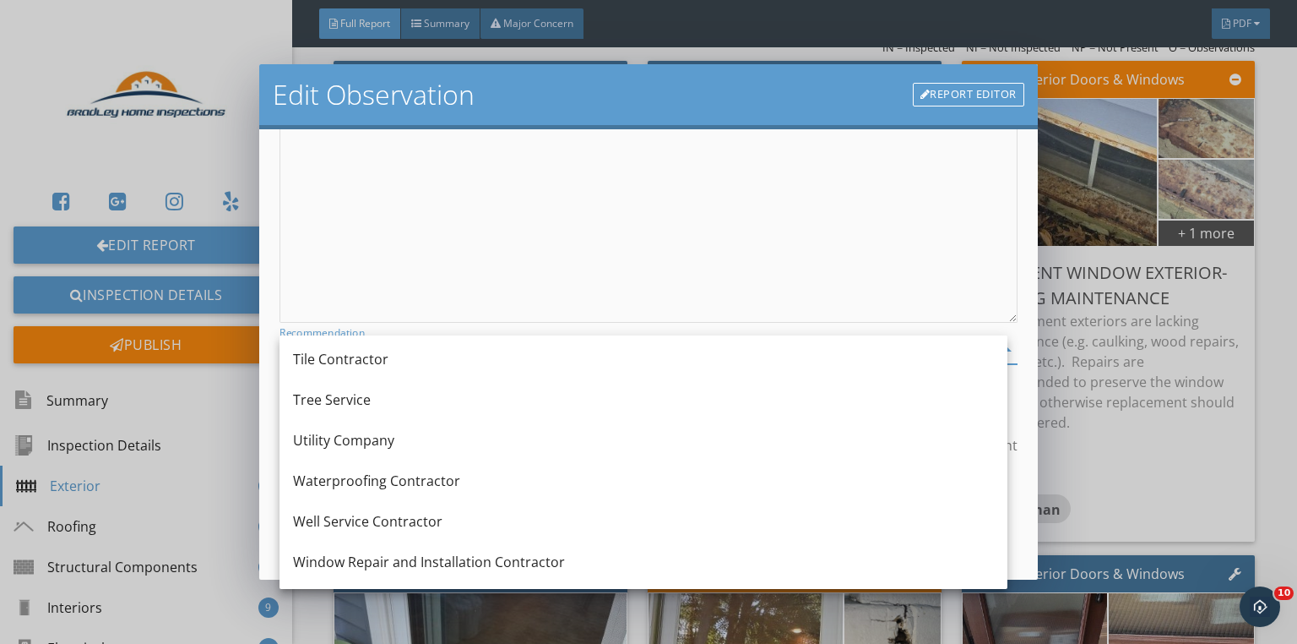
click at [376, 557] on div "Window Repair and Installation Contractor" at bounding box center [643, 562] width 701 height 20
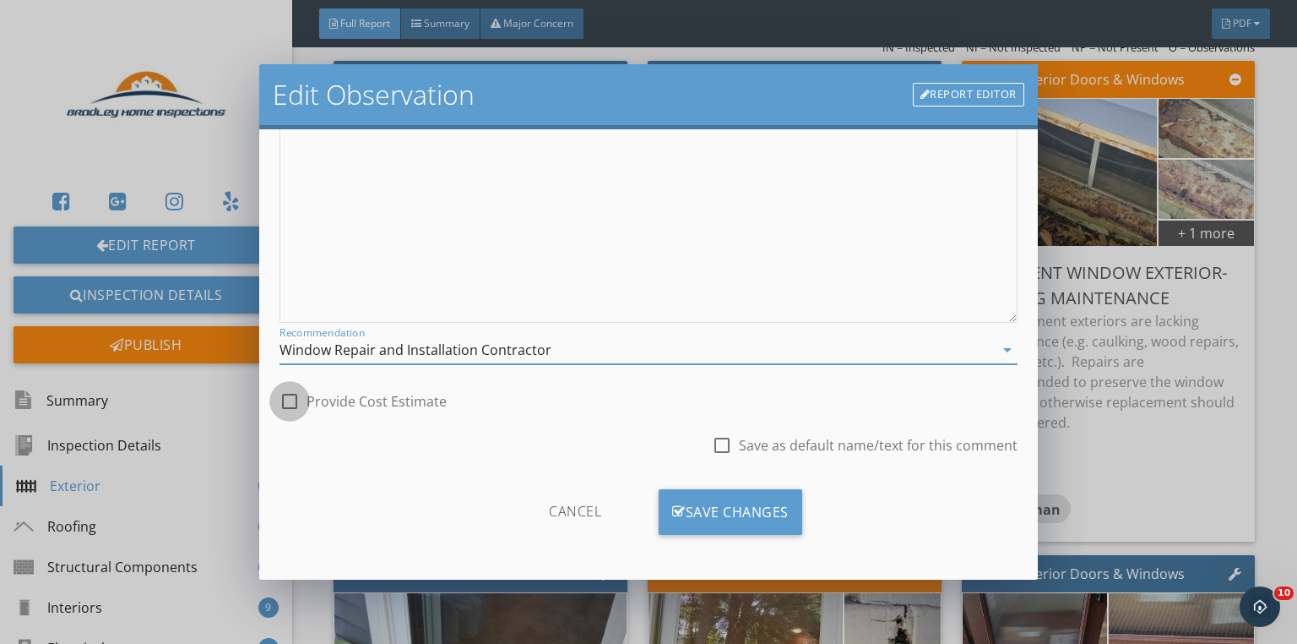
click at [294, 405] on div at bounding box center [289, 401] width 29 height 29
checkbox input "true"
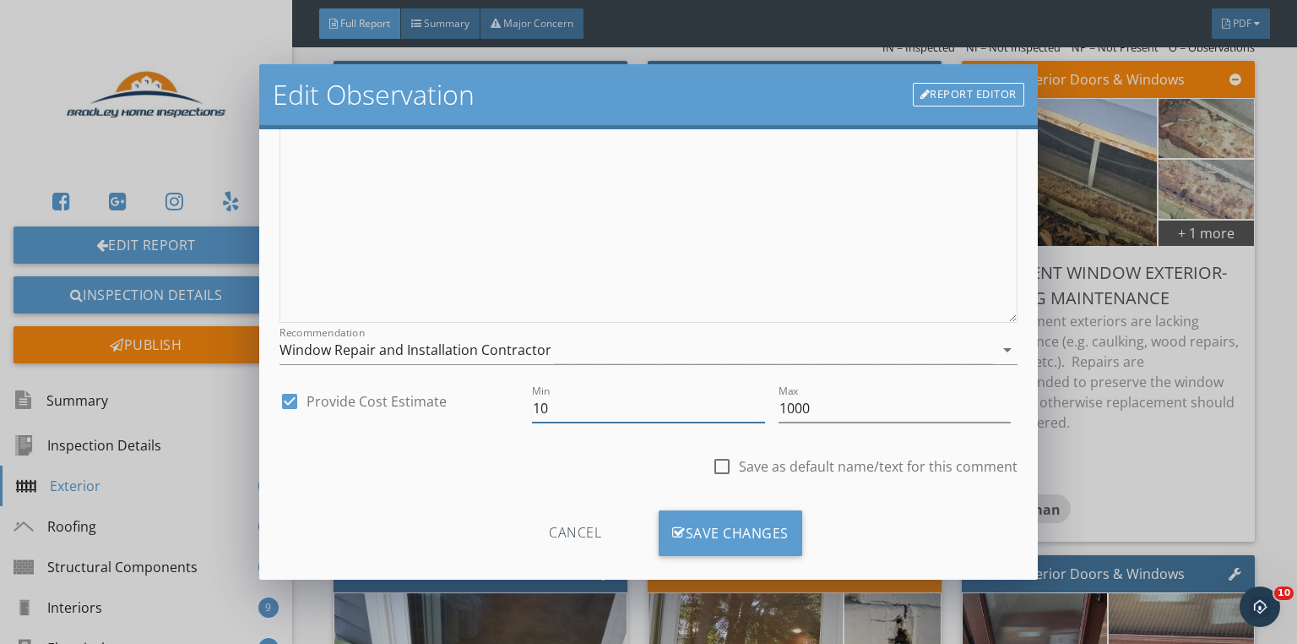
drag, startPoint x: 628, startPoint y: 392, endPoint x: 485, endPoint y: 405, distance: 144.2
click at [487, 405] on div "check_box Provide Cost Estimate Min 10 Max 1000" at bounding box center [649, 410] width 738 height 58
type input "500"
type input "2"
type input "3000"
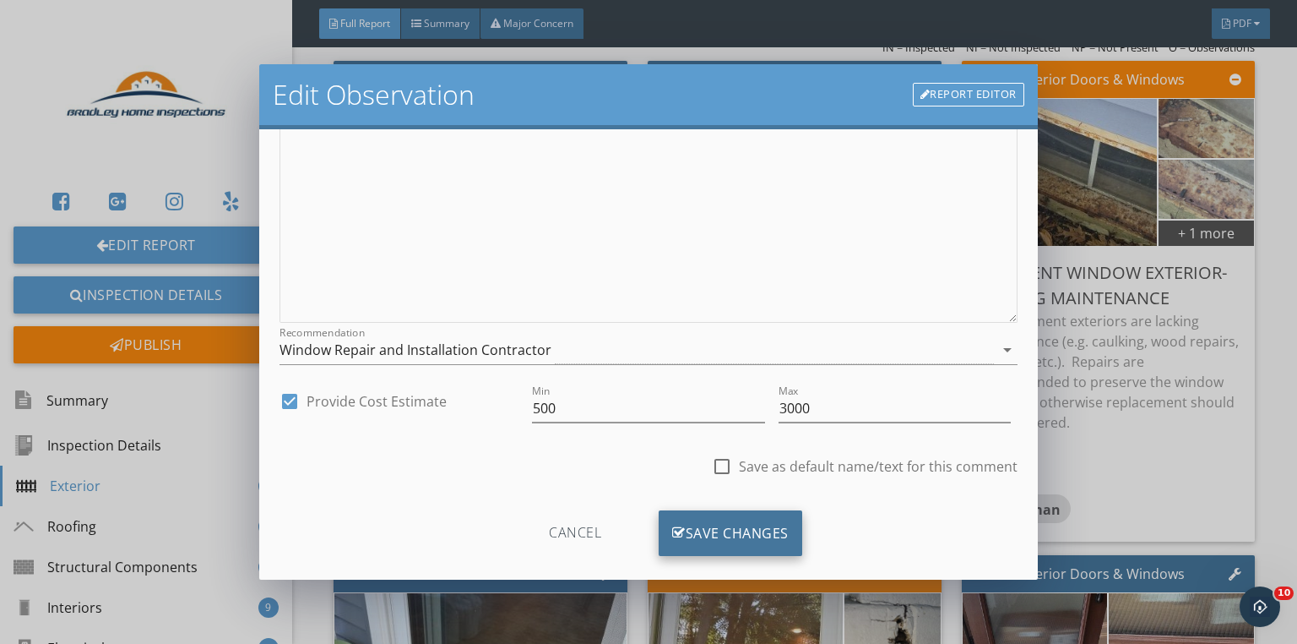
click at [743, 528] on div "Save Changes" at bounding box center [731, 533] width 144 height 46
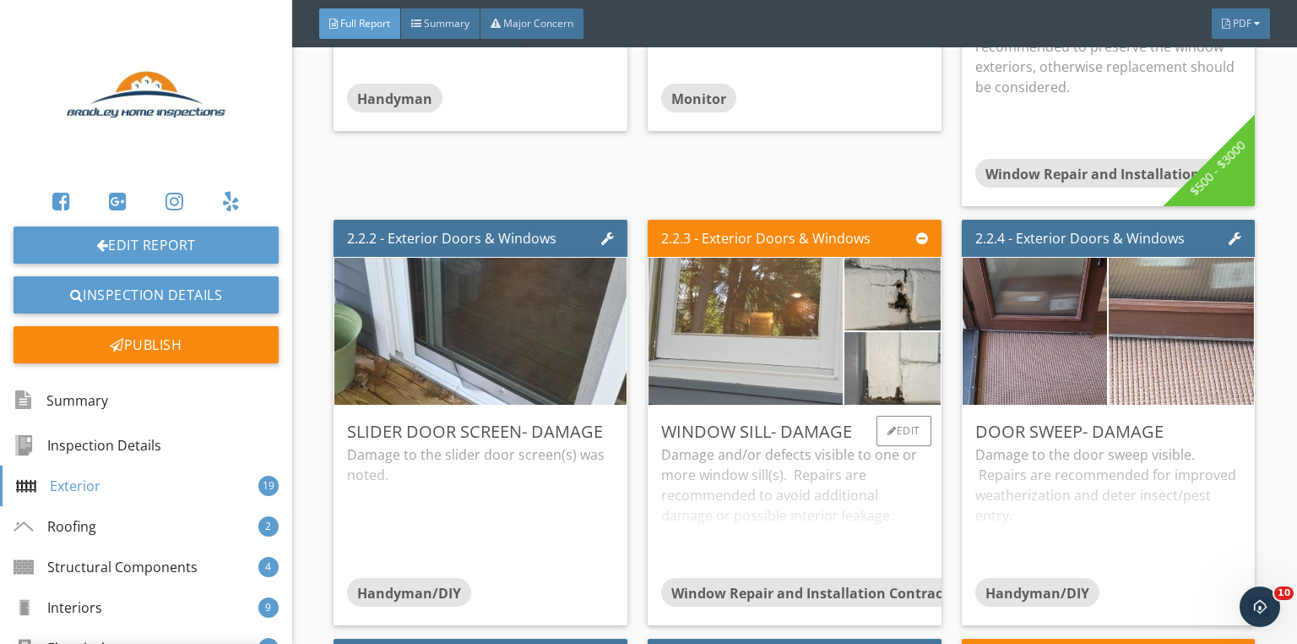
scroll to position [3514, 0]
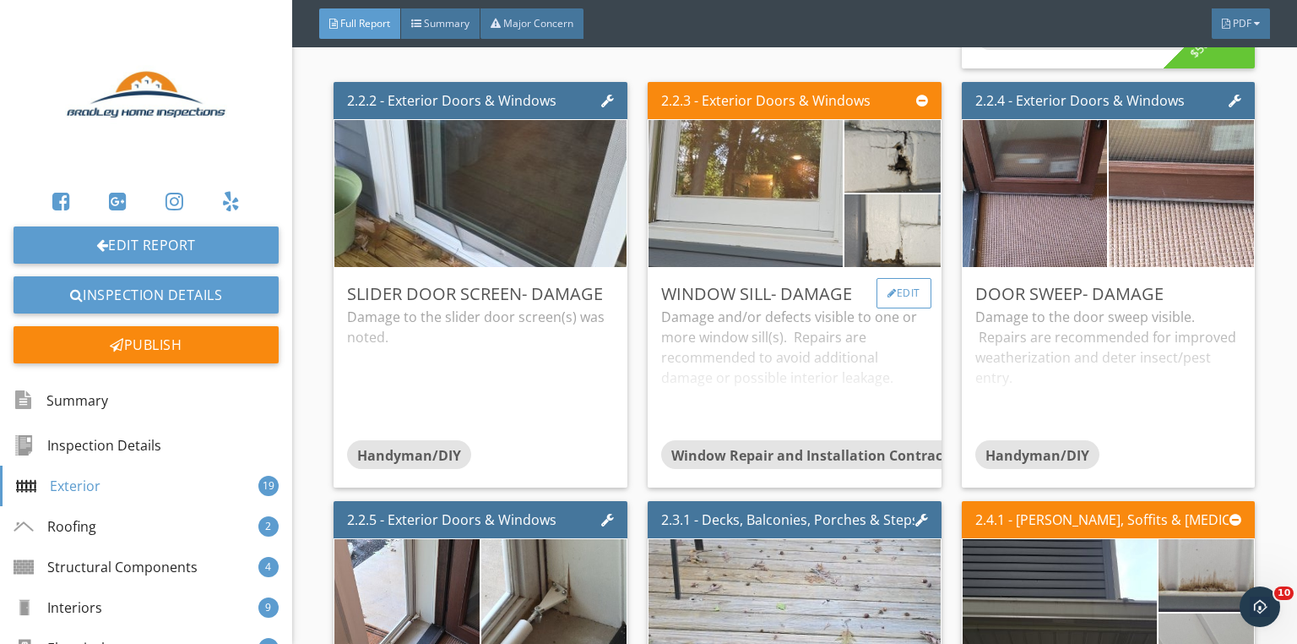
click at [888, 298] on div at bounding box center [892, 293] width 9 height 10
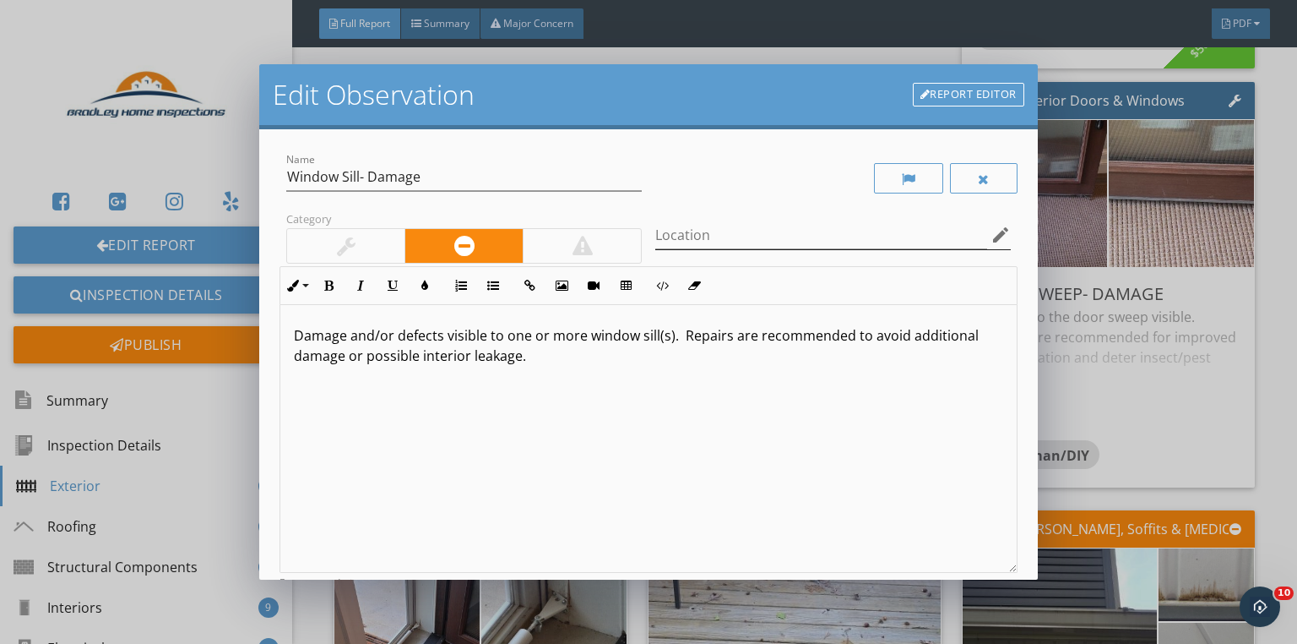
click at [992, 235] on icon "edit" at bounding box center [1001, 235] width 20 height 20
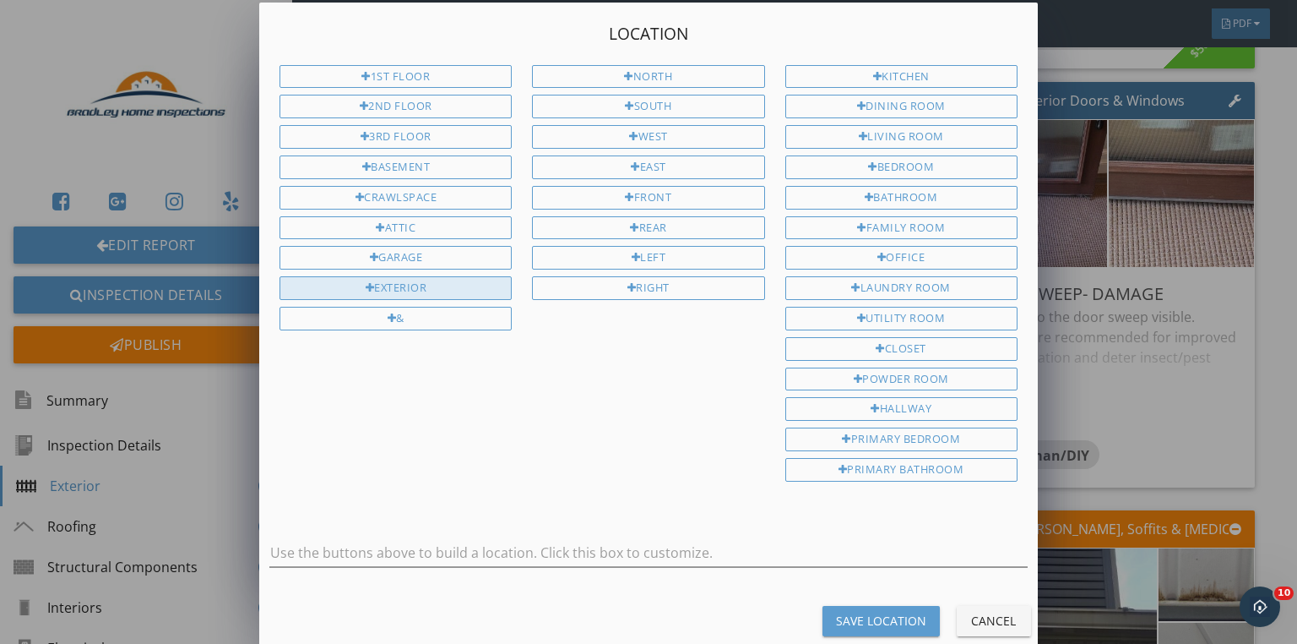
click at [456, 280] on div "Exterior" at bounding box center [396, 288] width 232 height 24
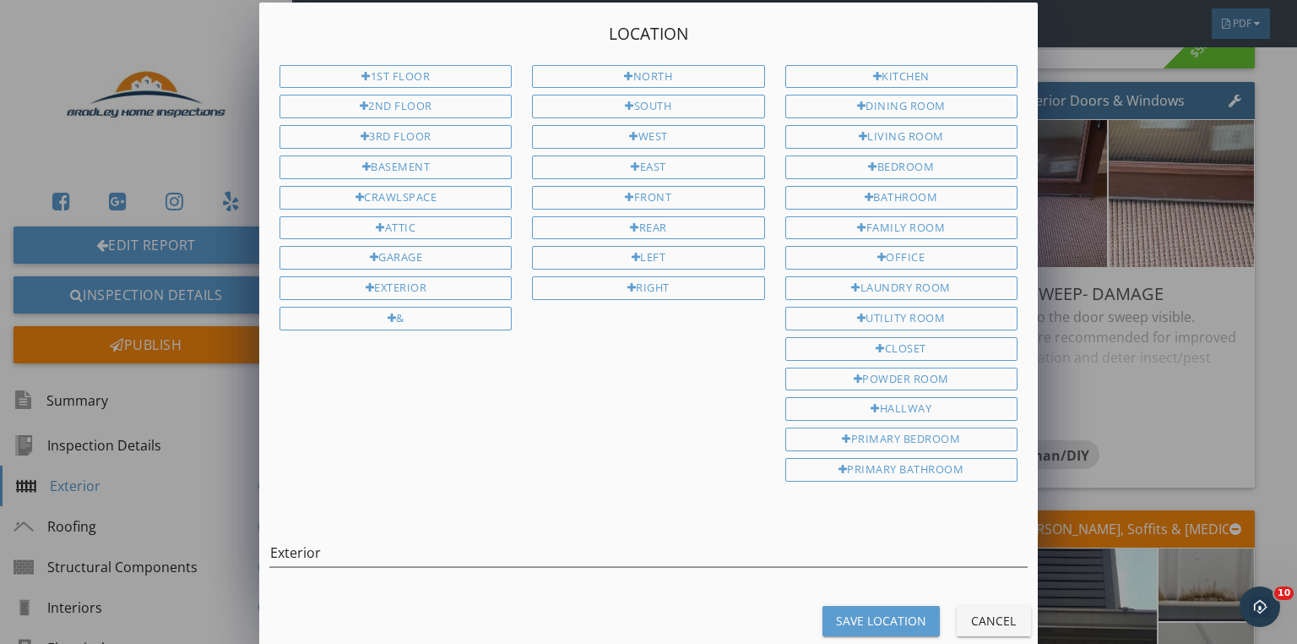
drag, startPoint x: 676, startPoint y: 217, endPoint x: 771, endPoint y: 328, distance: 146.1
click at [677, 217] on div "Rear" at bounding box center [648, 228] width 232 height 24
type input "Exterior Rear"
click at [898, 612] on div "Save Location" at bounding box center [881, 621] width 90 height 18
type input "Exterior Rear"
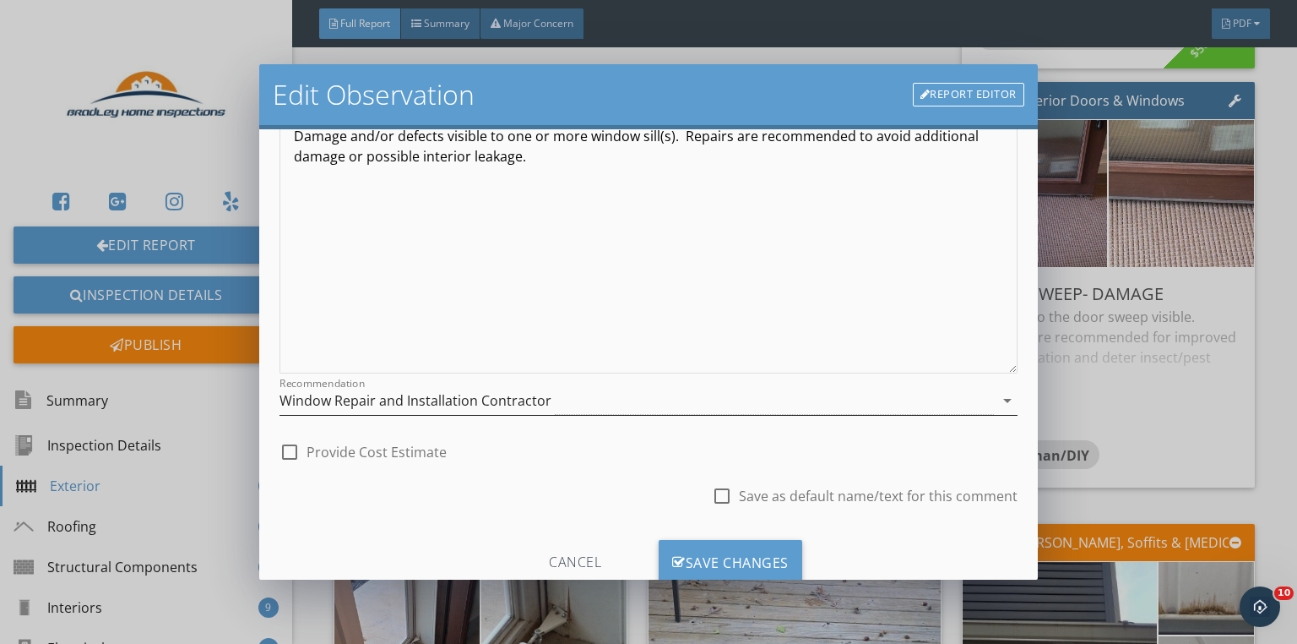
scroll to position [203, 0]
click at [378, 399] on div "Window Repair and Installation Contractor" at bounding box center [416, 396] width 272 height 15
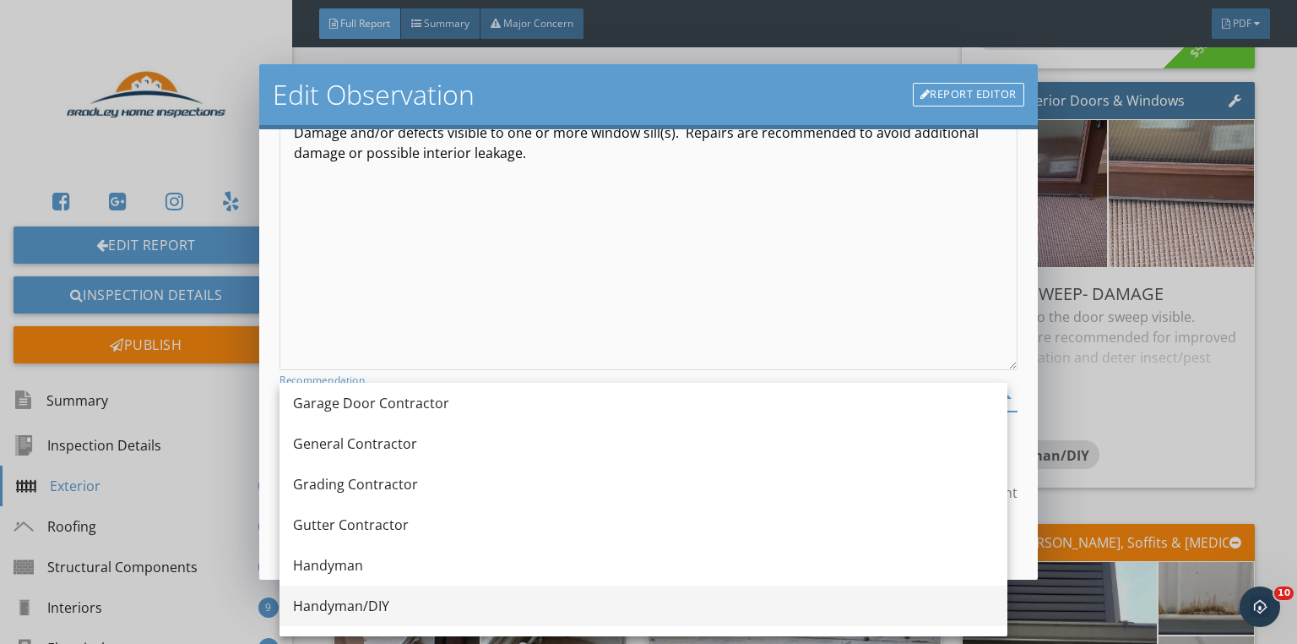
scroll to position [1044, 0]
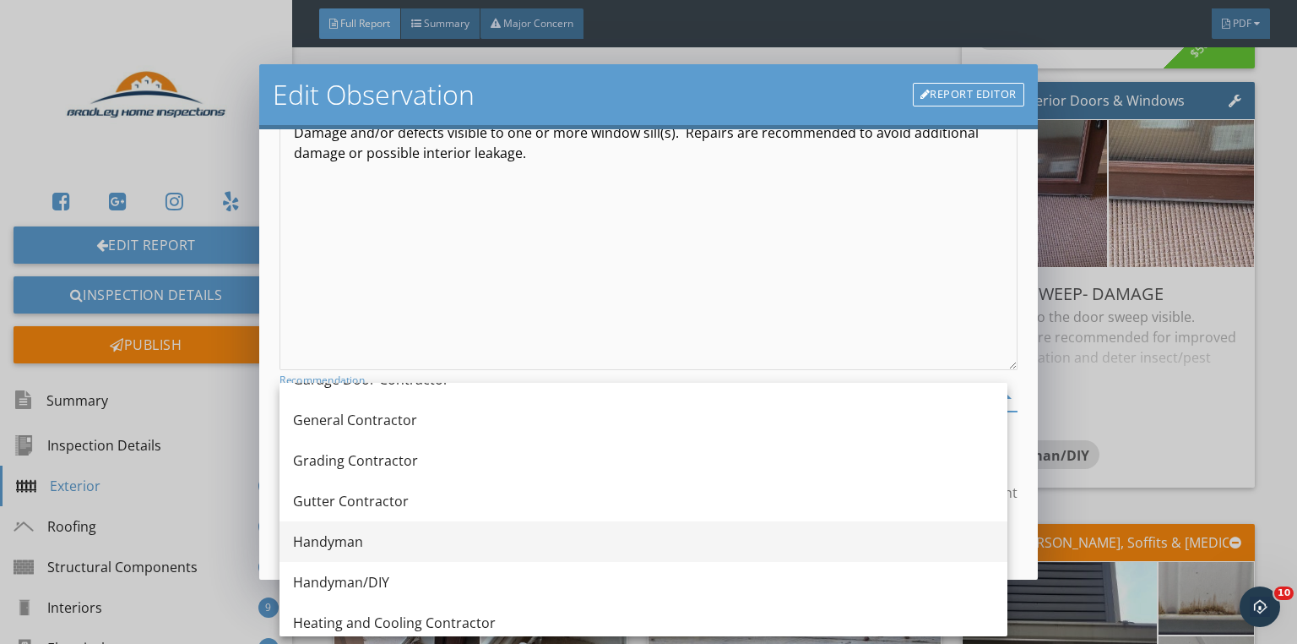
click at [345, 551] on div "Handyman" at bounding box center [643, 541] width 701 height 20
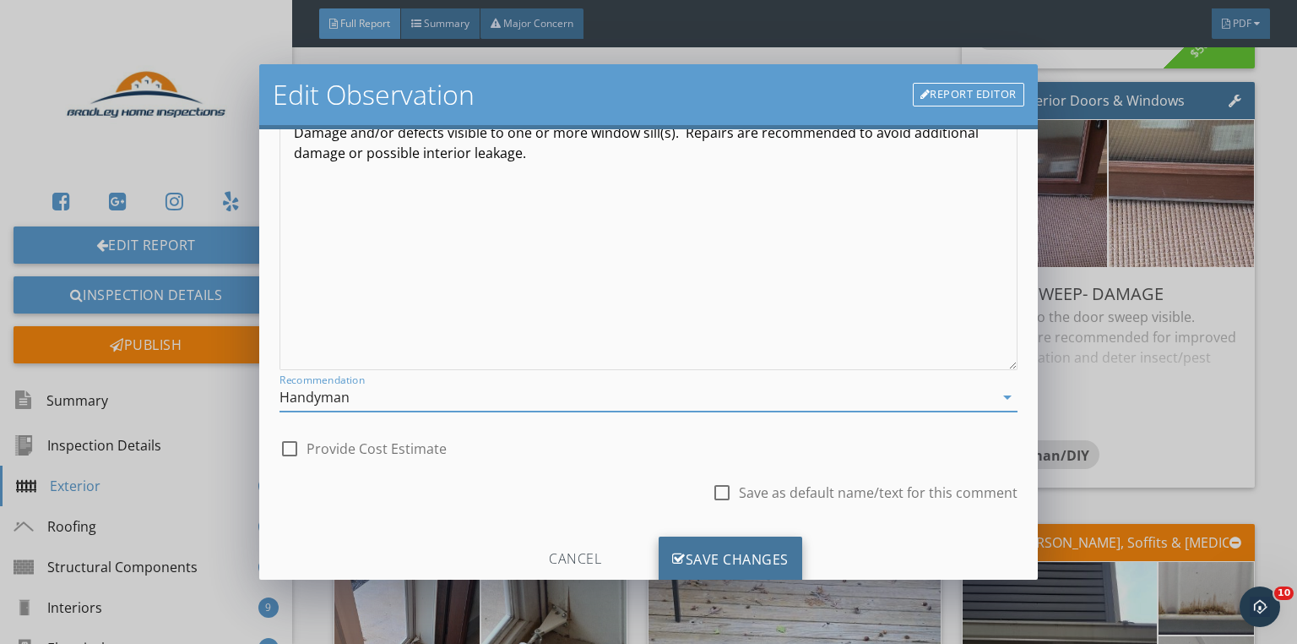
click at [694, 546] on div "Save Changes" at bounding box center [731, 559] width 144 height 46
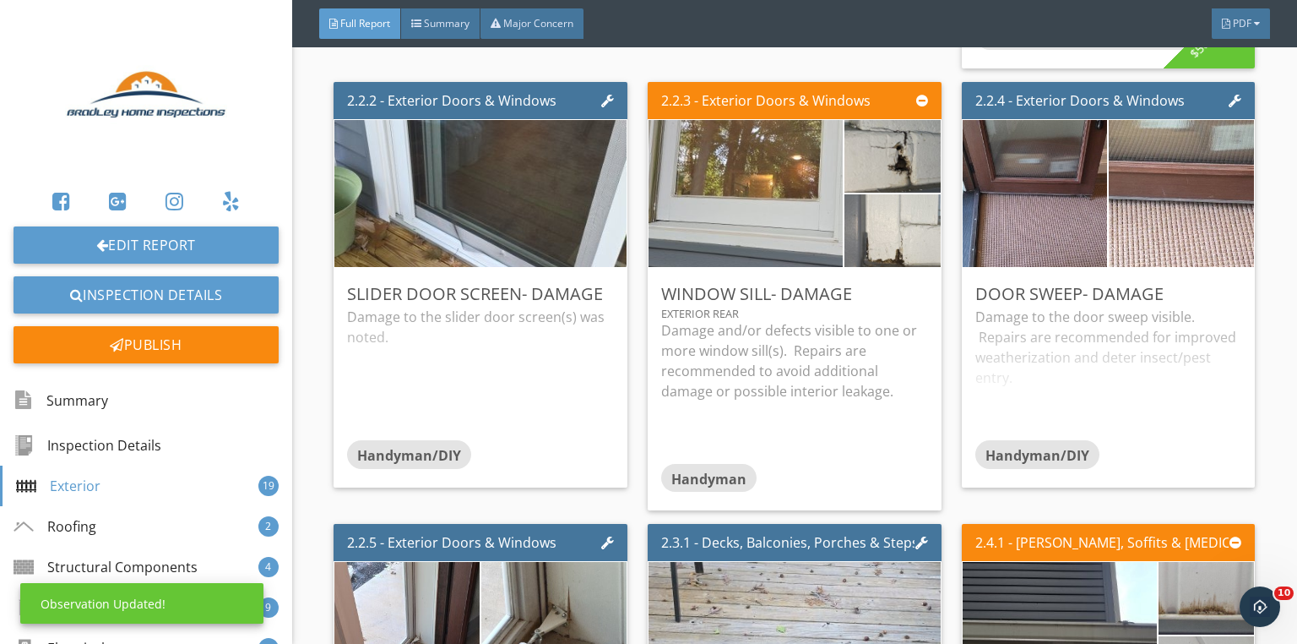
scroll to position [51, 0]
click at [1202, 298] on div at bounding box center [1206, 293] width 9 height 10
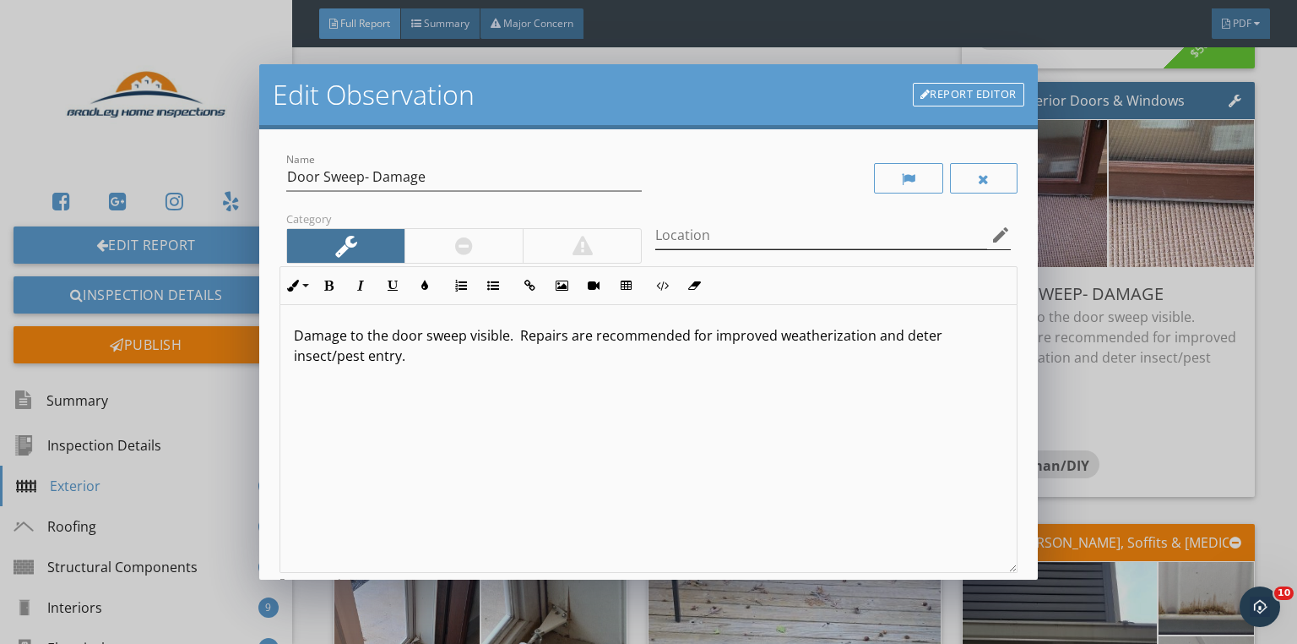
click at [991, 231] on icon "edit" at bounding box center [1001, 235] width 20 height 20
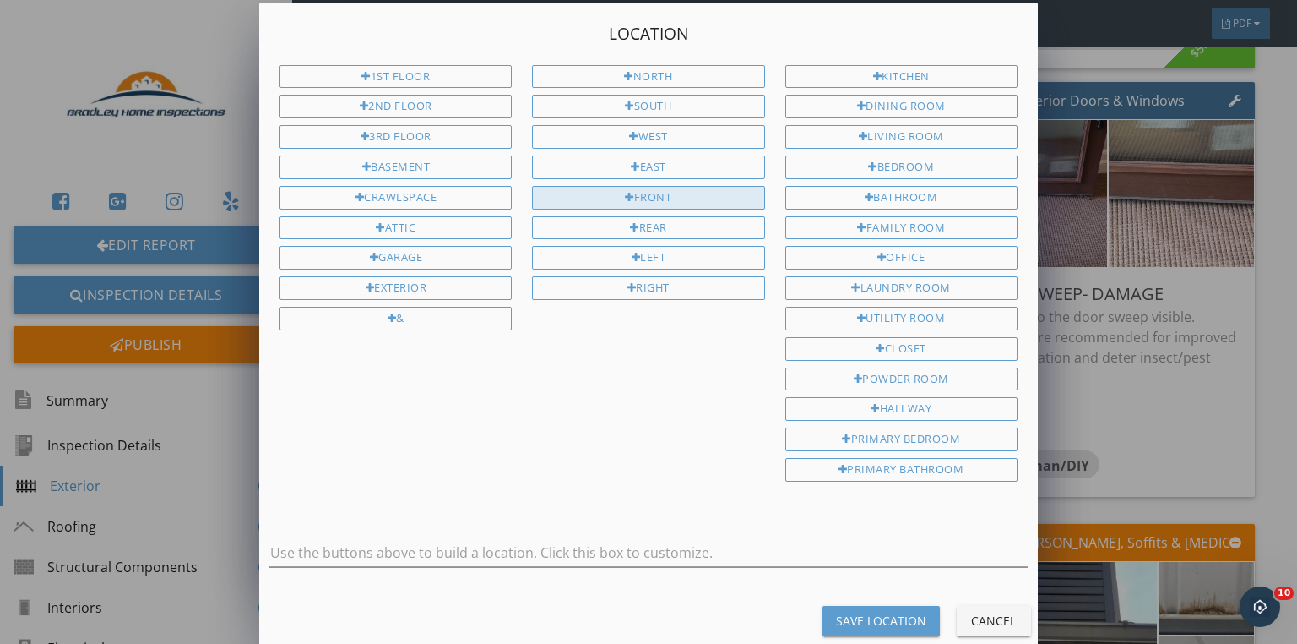
click at [634, 193] on div "Front" at bounding box center [648, 198] width 232 height 24
type input "Front"
click at [866, 612] on div "Save Location" at bounding box center [881, 621] width 90 height 18
type input "Front"
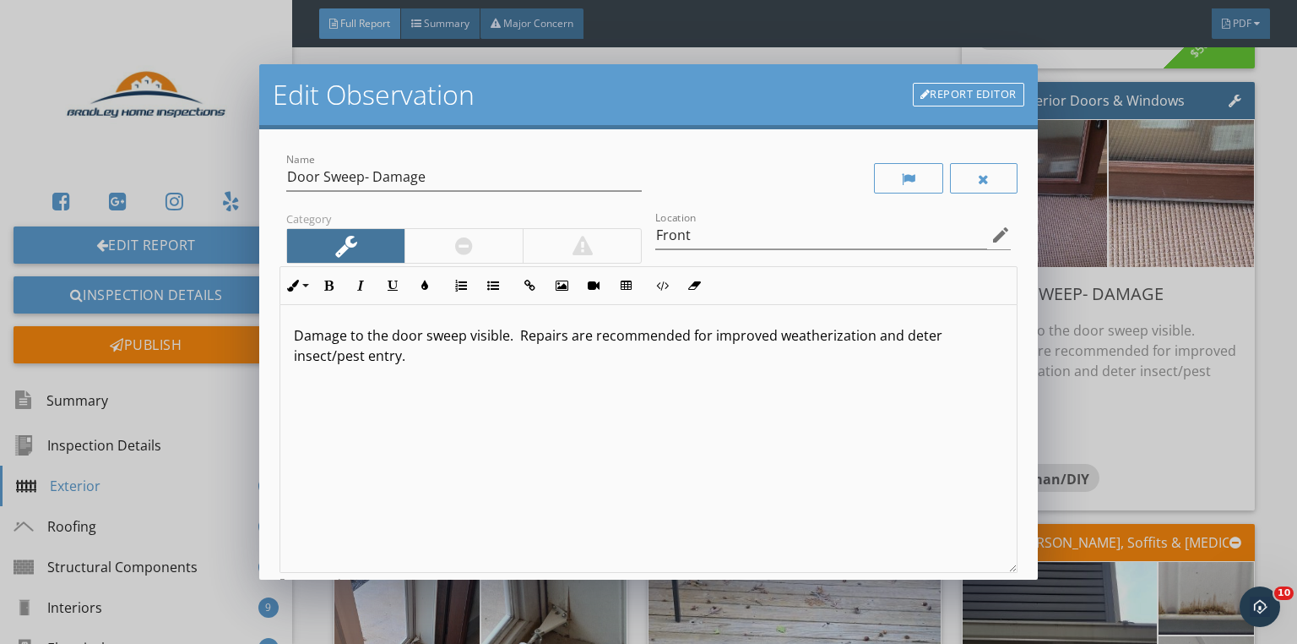
scroll to position [0, 0]
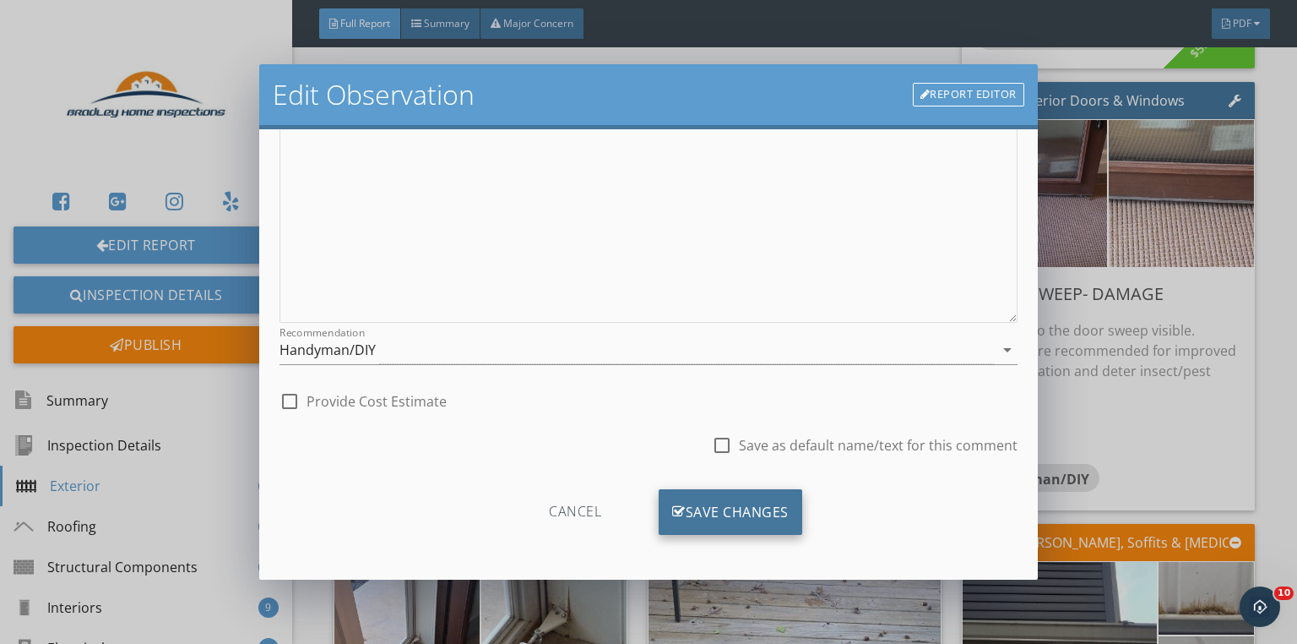
click at [710, 515] on div "Save Changes" at bounding box center [731, 512] width 144 height 46
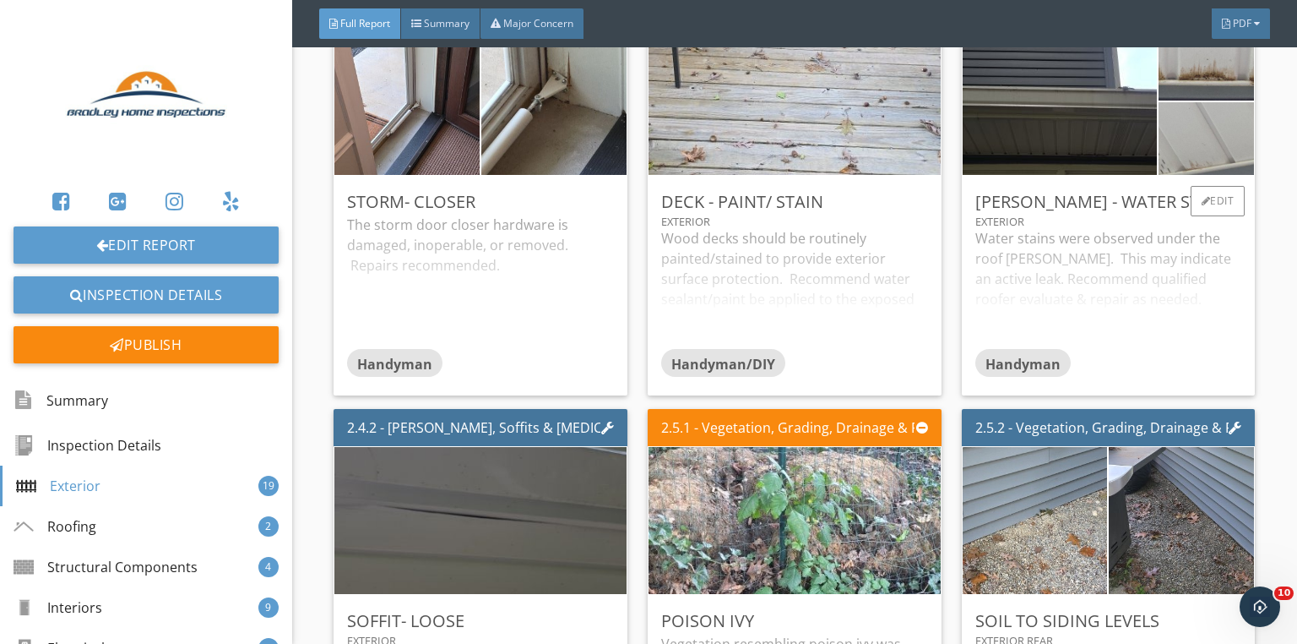
scroll to position [4122, 0]
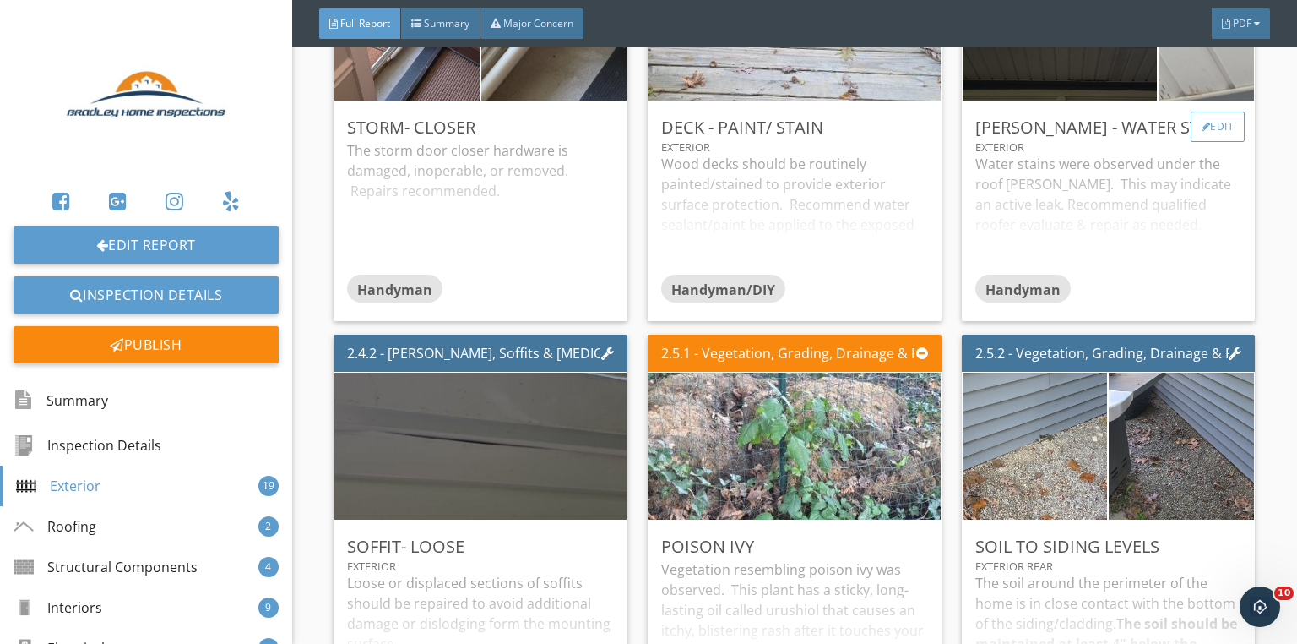
click at [1229, 139] on div "Edit" at bounding box center [1218, 126] width 55 height 30
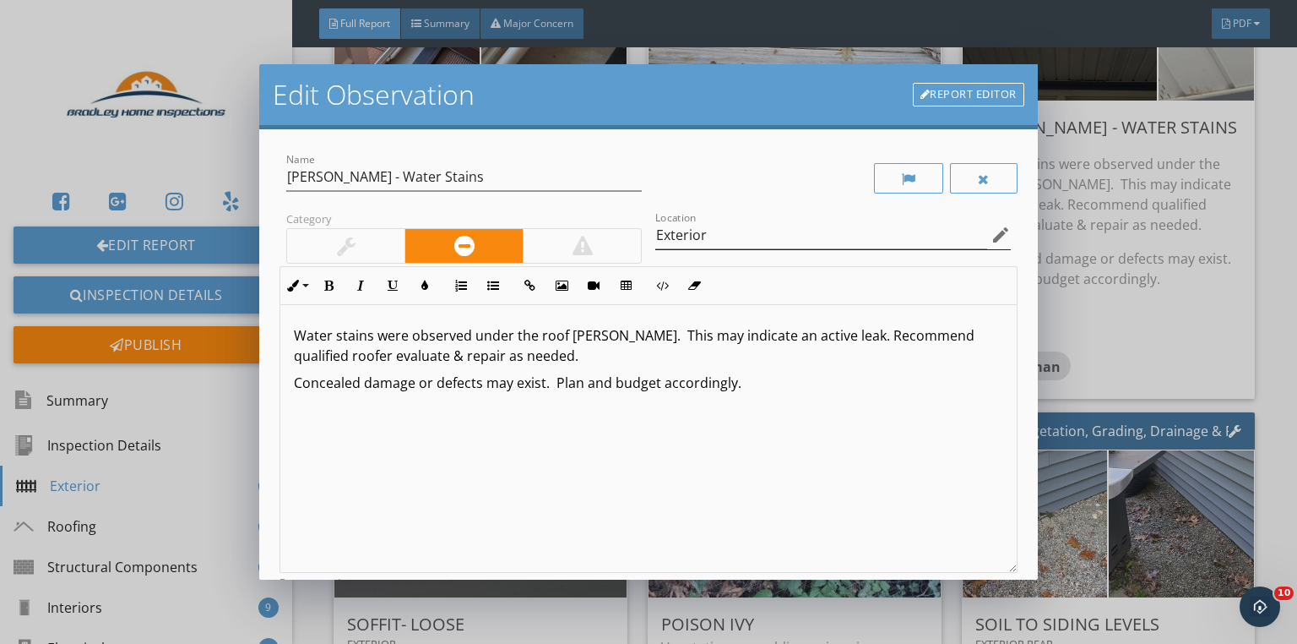
click at [991, 230] on icon "edit" at bounding box center [1001, 235] width 20 height 20
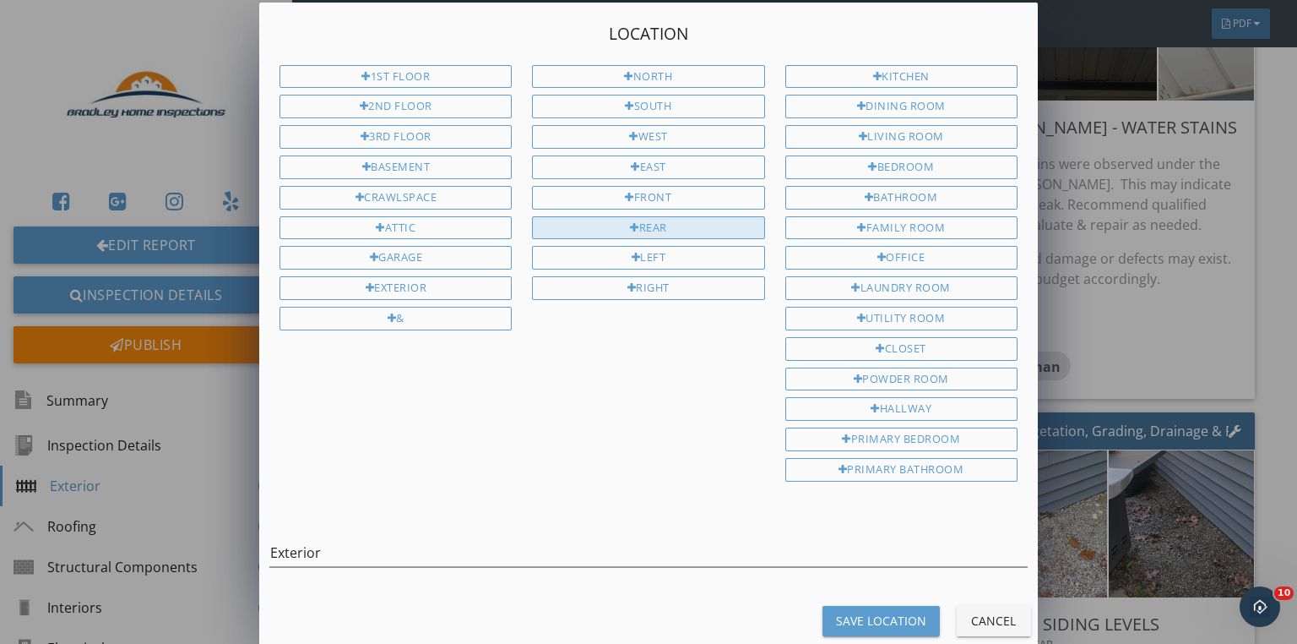
click at [652, 223] on div "Rear" at bounding box center [648, 228] width 232 height 24
type input "Exterior Rear"
click at [903, 612] on div "Save Location" at bounding box center [881, 621] width 90 height 18
type input "Exterior Rear"
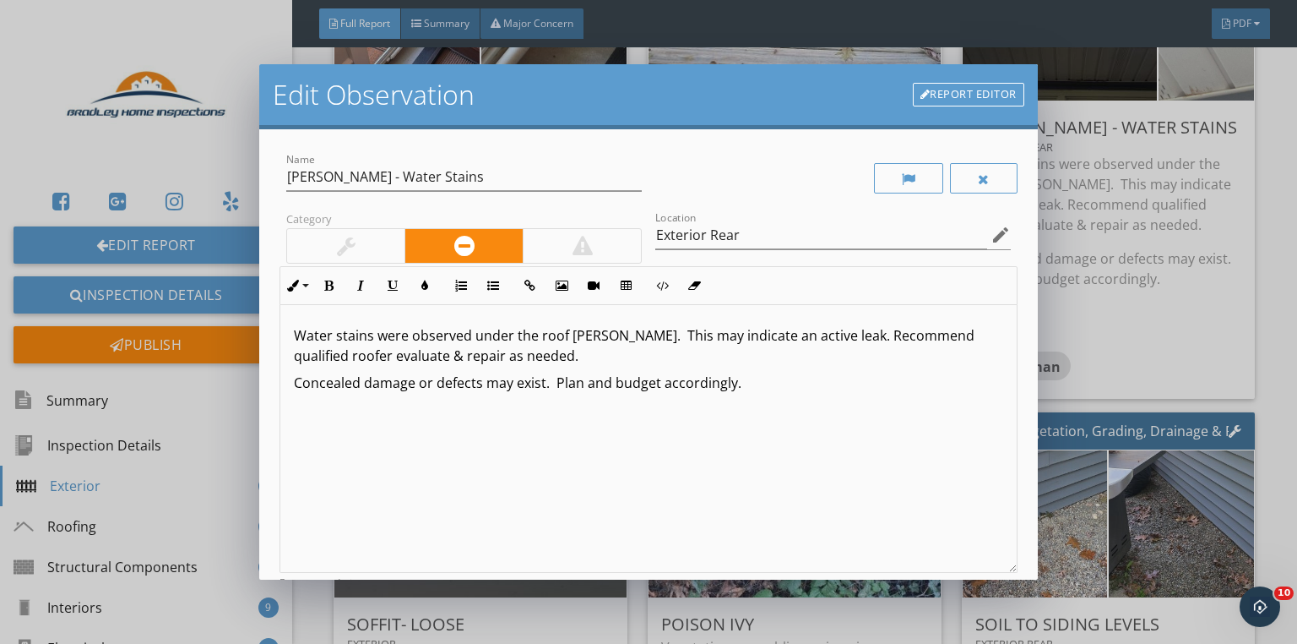
scroll to position [0, 0]
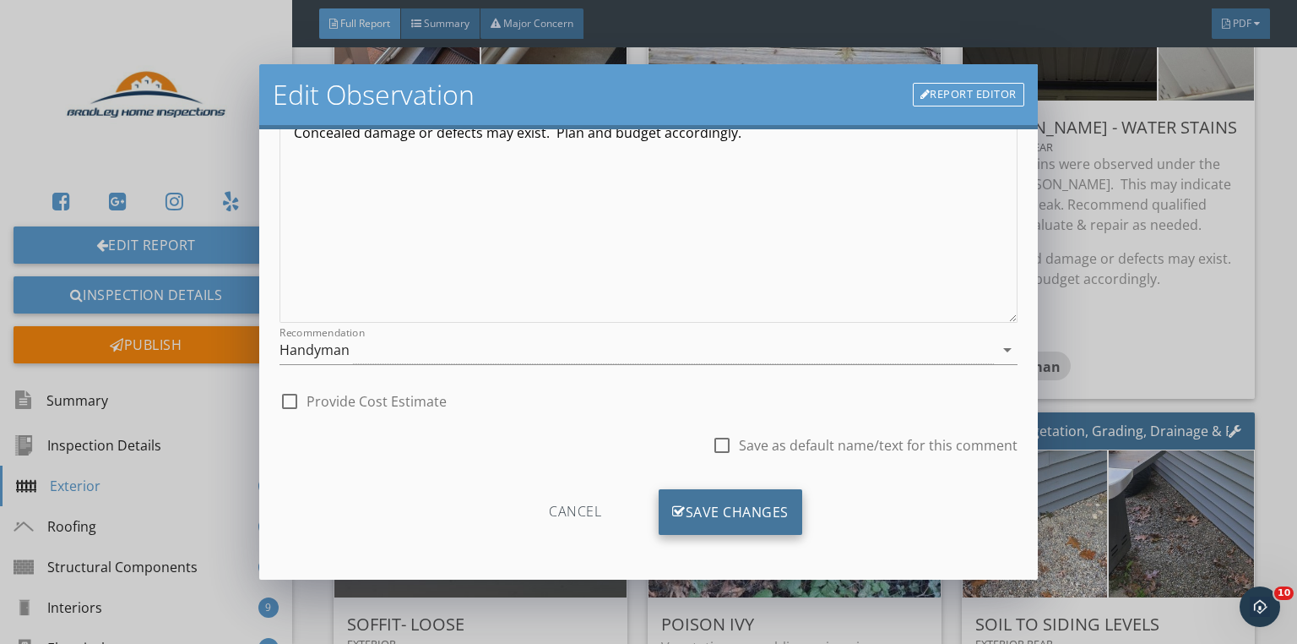
click at [726, 510] on div "Save Changes" at bounding box center [731, 512] width 144 height 46
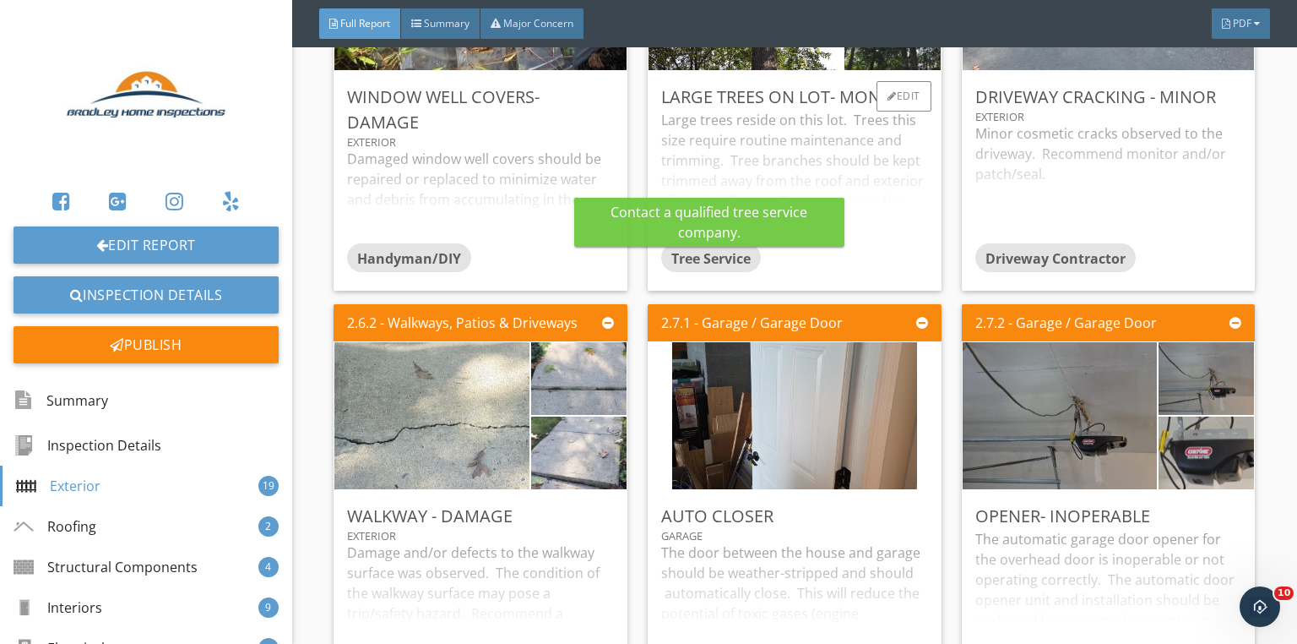
scroll to position [5271, 0]
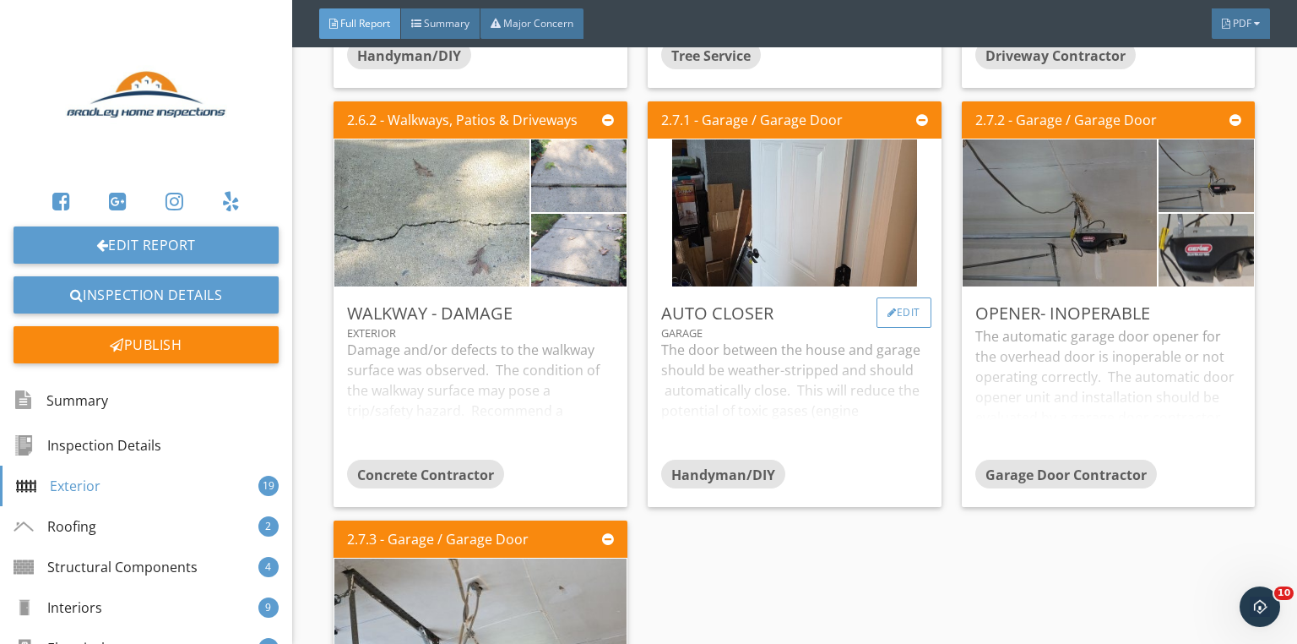
click at [877, 324] on div "Edit" at bounding box center [904, 312] width 55 height 30
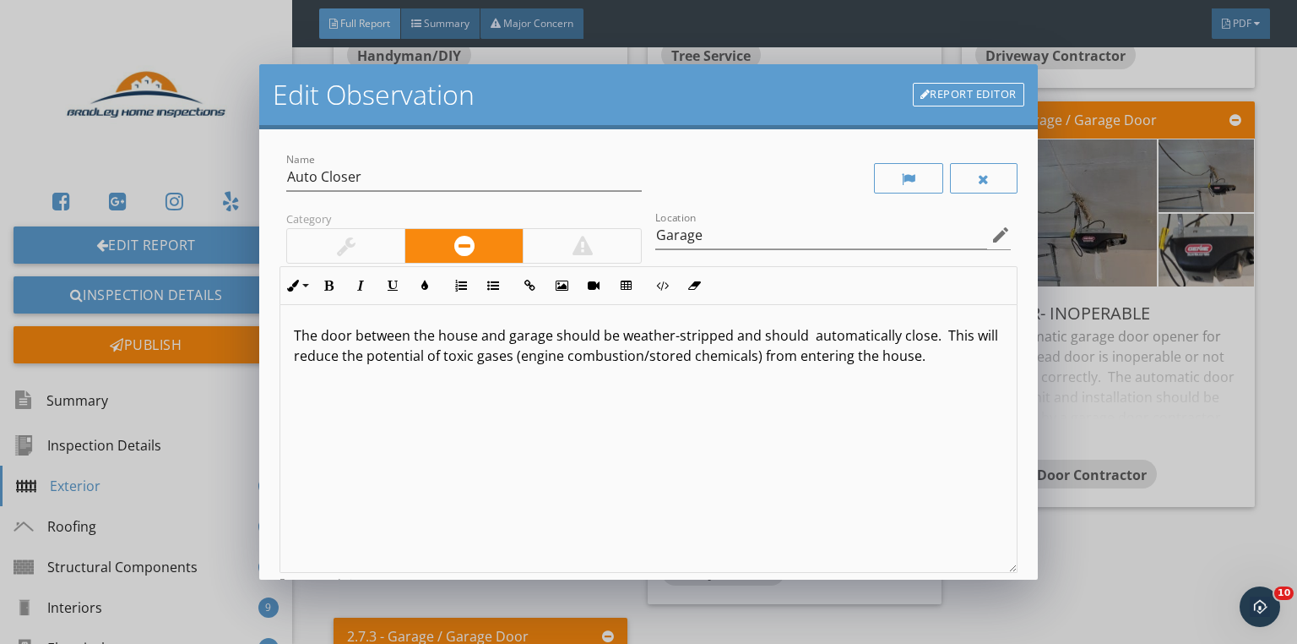
scroll to position [250, 0]
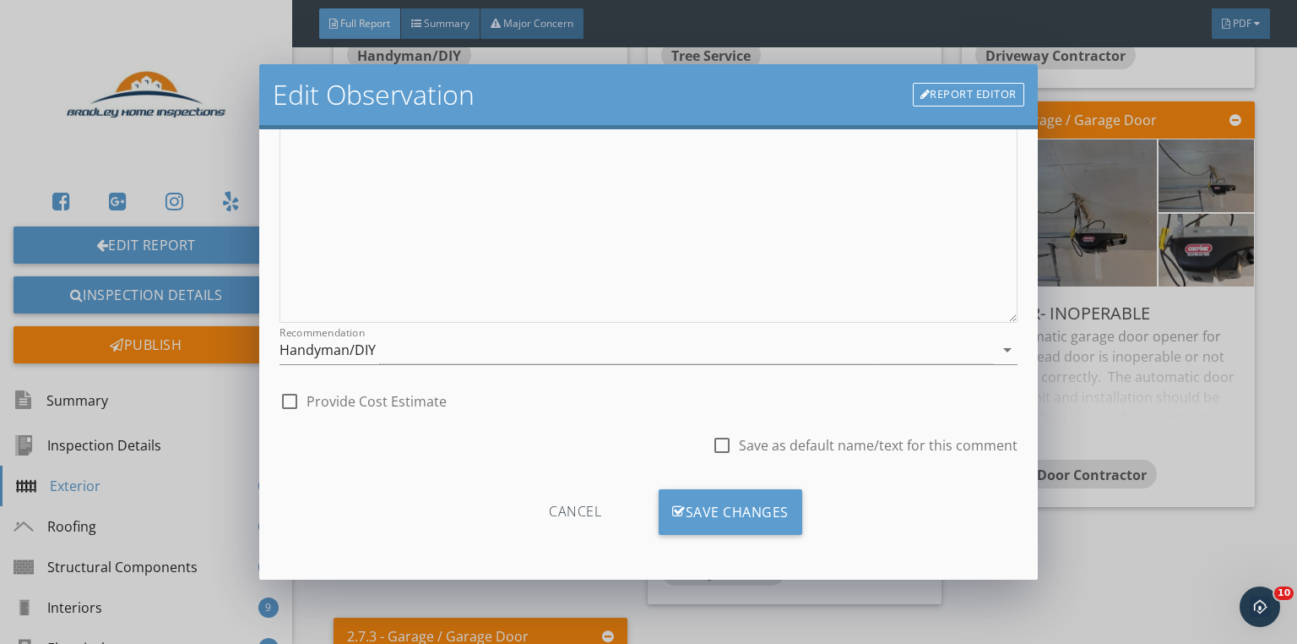
click at [287, 404] on div at bounding box center [289, 401] width 29 height 29
checkbox input "true"
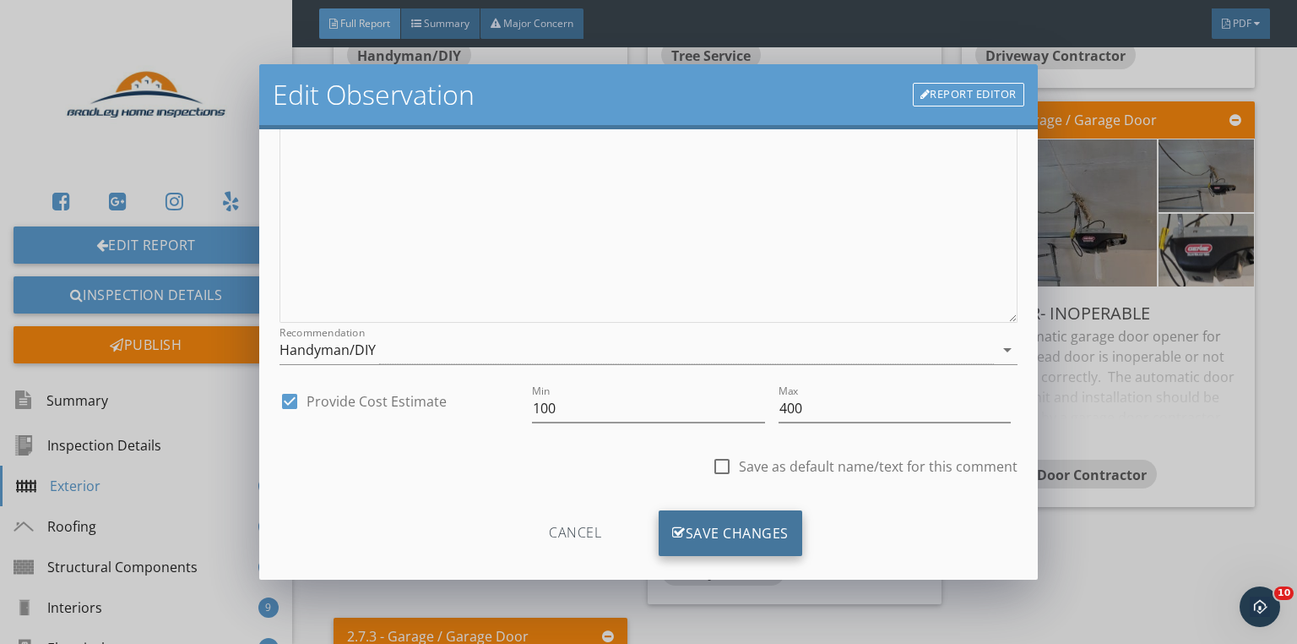
click at [738, 539] on div "Save Changes" at bounding box center [731, 533] width 144 height 46
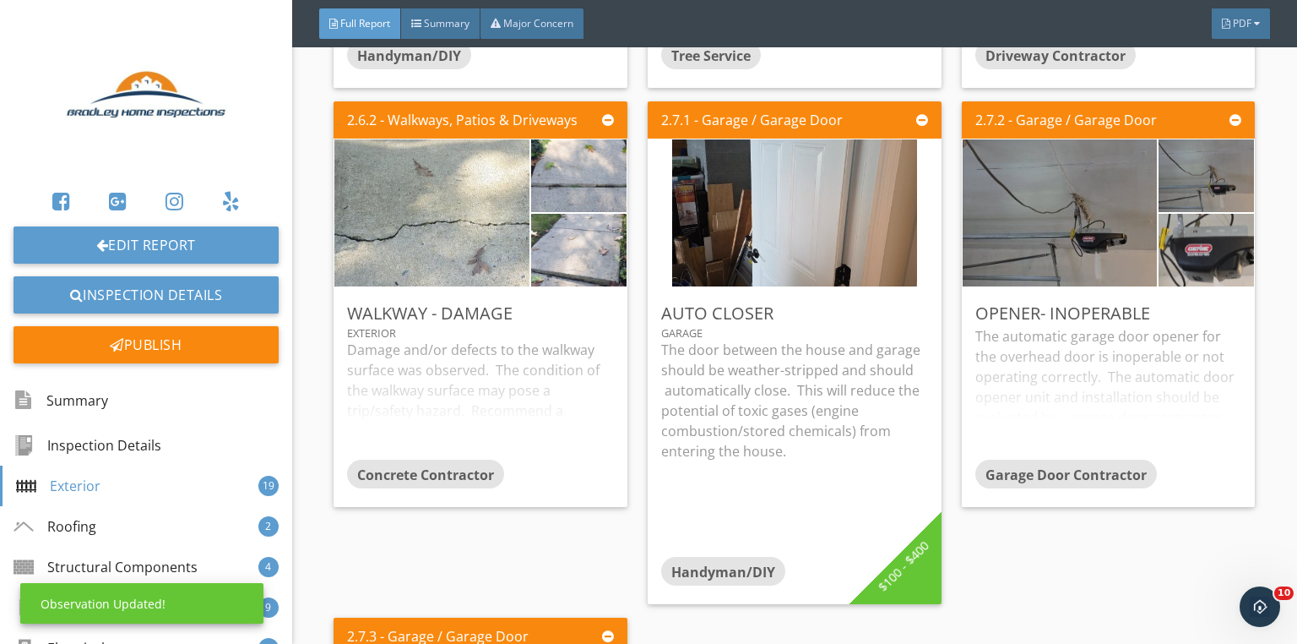
scroll to position [71, 0]
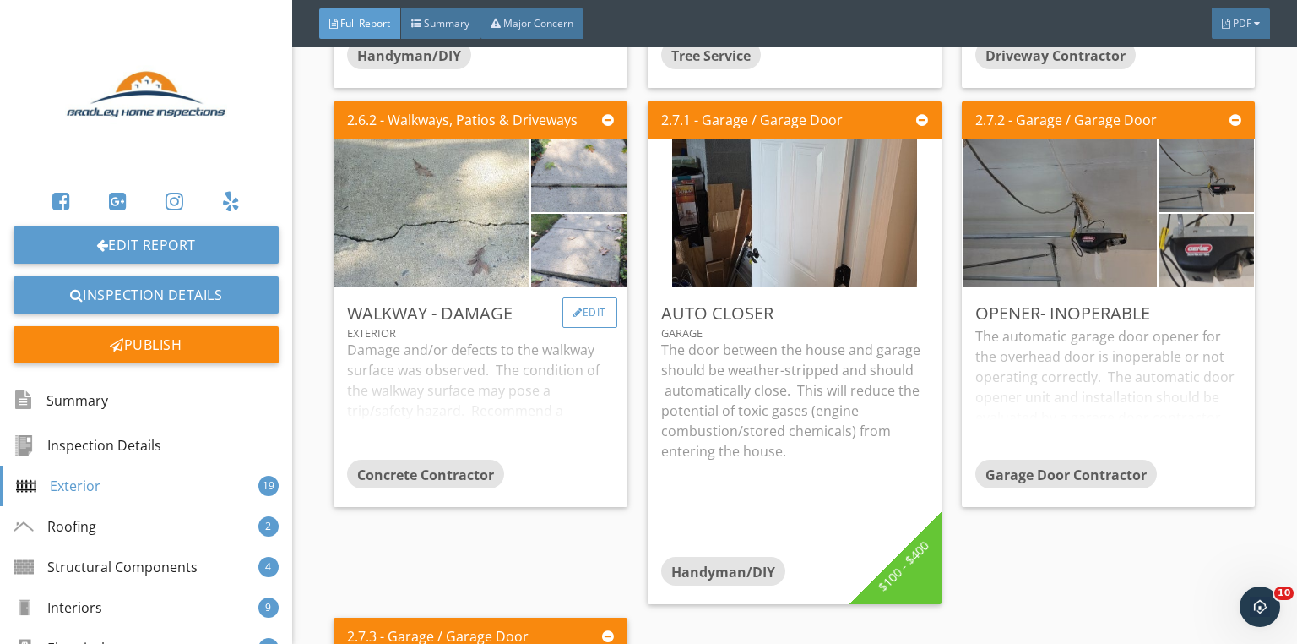
click at [591, 324] on div "Edit" at bounding box center [590, 312] width 55 height 30
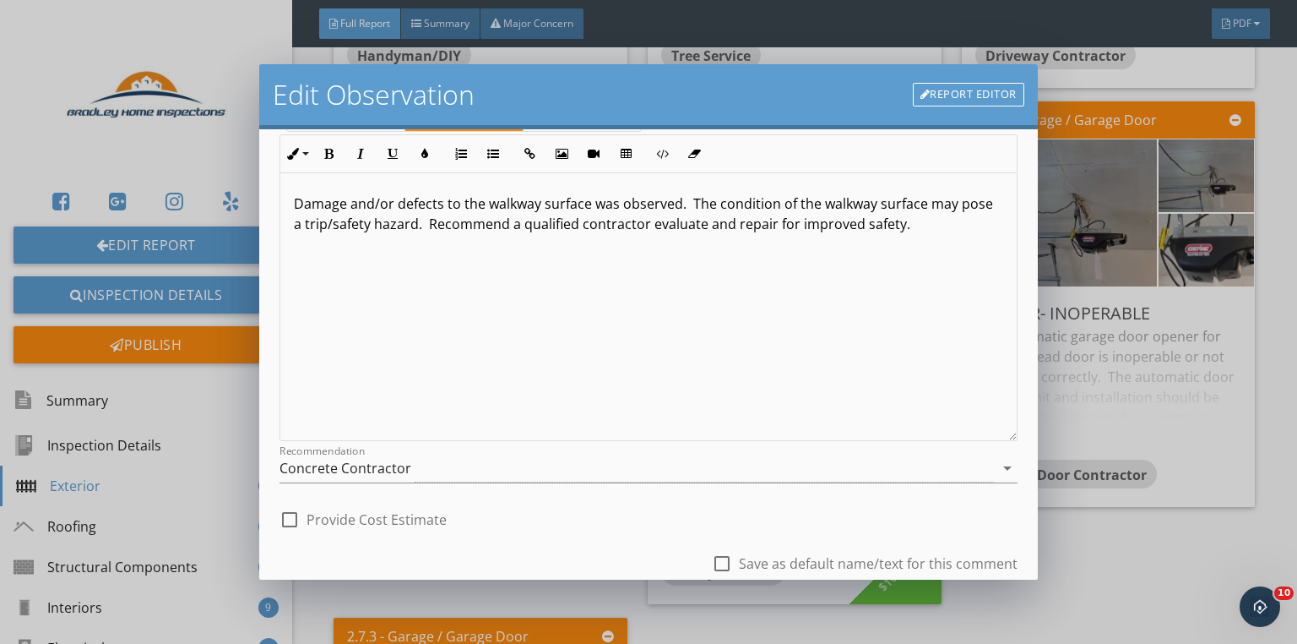
scroll to position [203, 0]
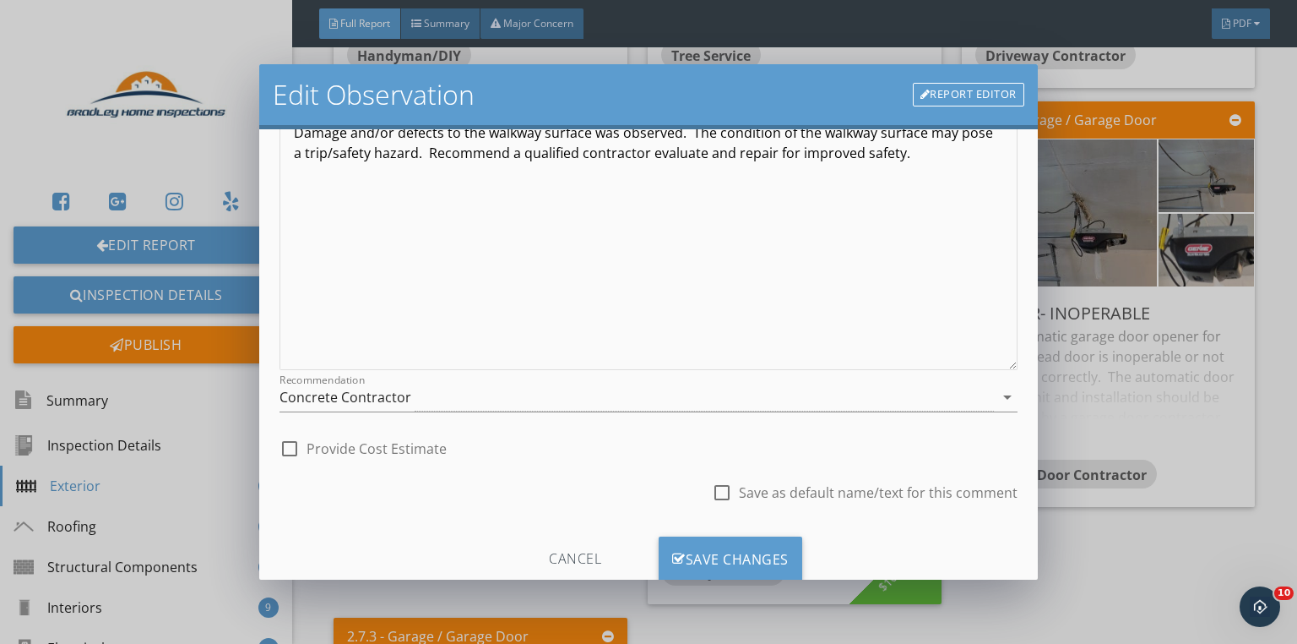
click at [296, 444] on div at bounding box center [289, 448] width 29 height 29
checkbox input "true"
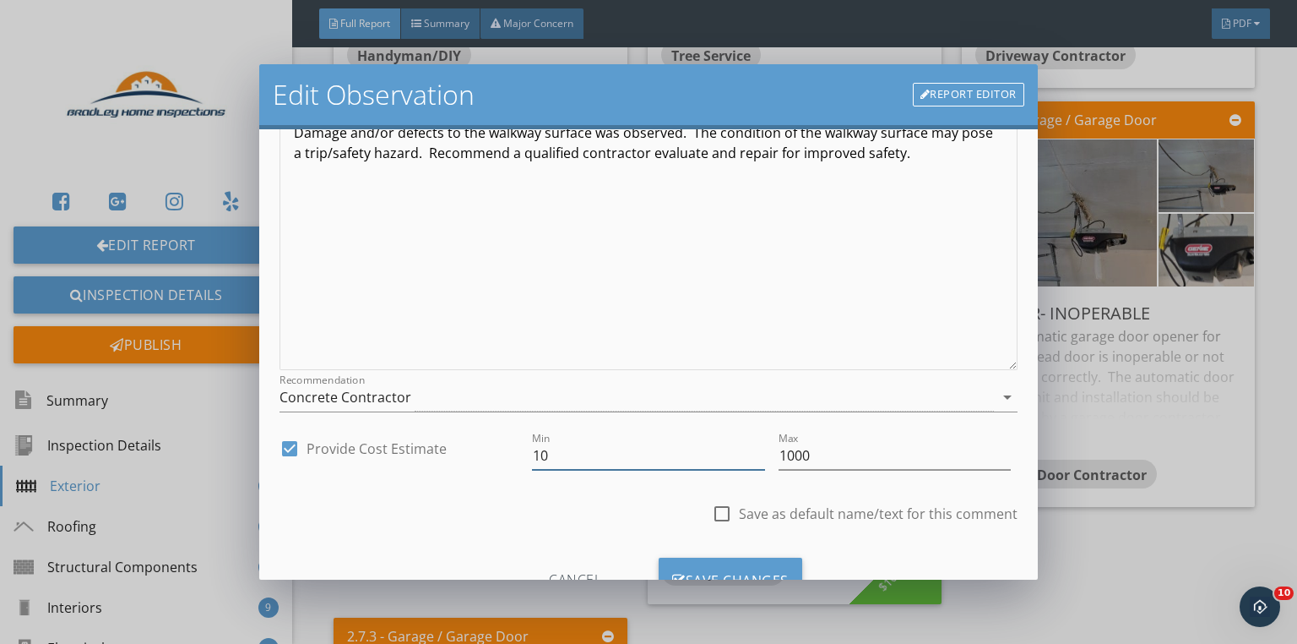
drag, startPoint x: 571, startPoint y: 453, endPoint x: 504, endPoint y: 453, distance: 66.7
click at [510, 453] on div "check_box Provide Cost Estimate Min 10 Max 1000" at bounding box center [649, 457] width 738 height 58
type input "500"
type input "3000"
click at [713, 559] on div "Save Changes" at bounding box center [731, 580] width 144 height 46
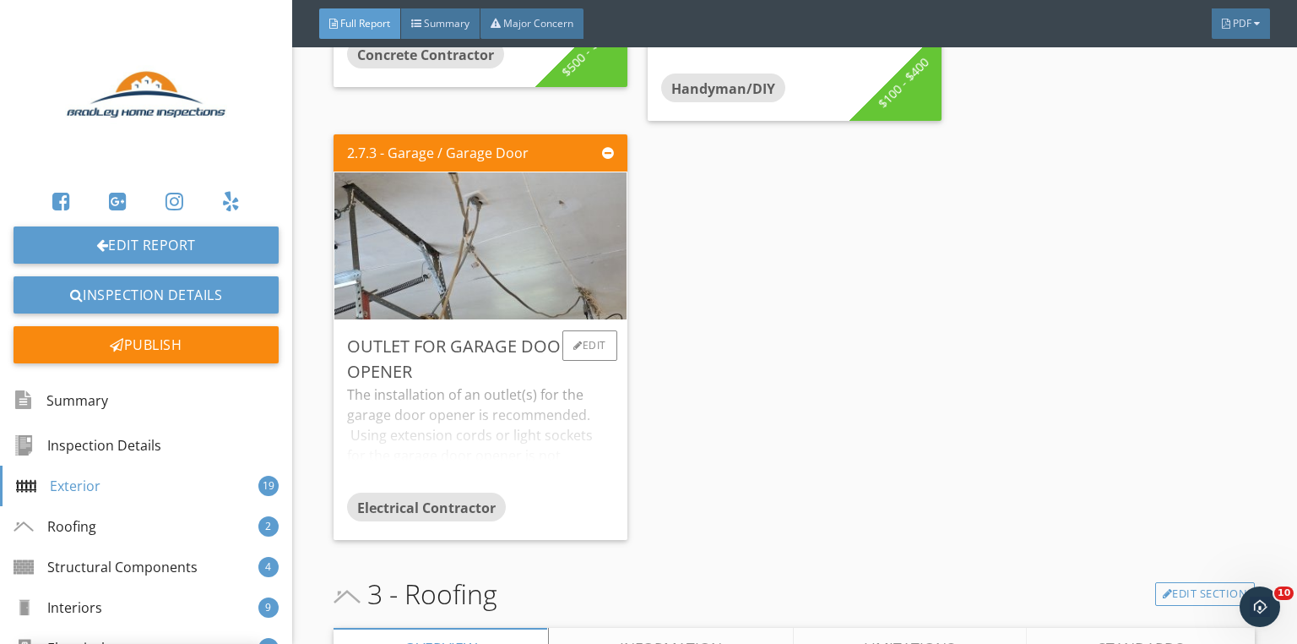
scroll to position [5744, 0]
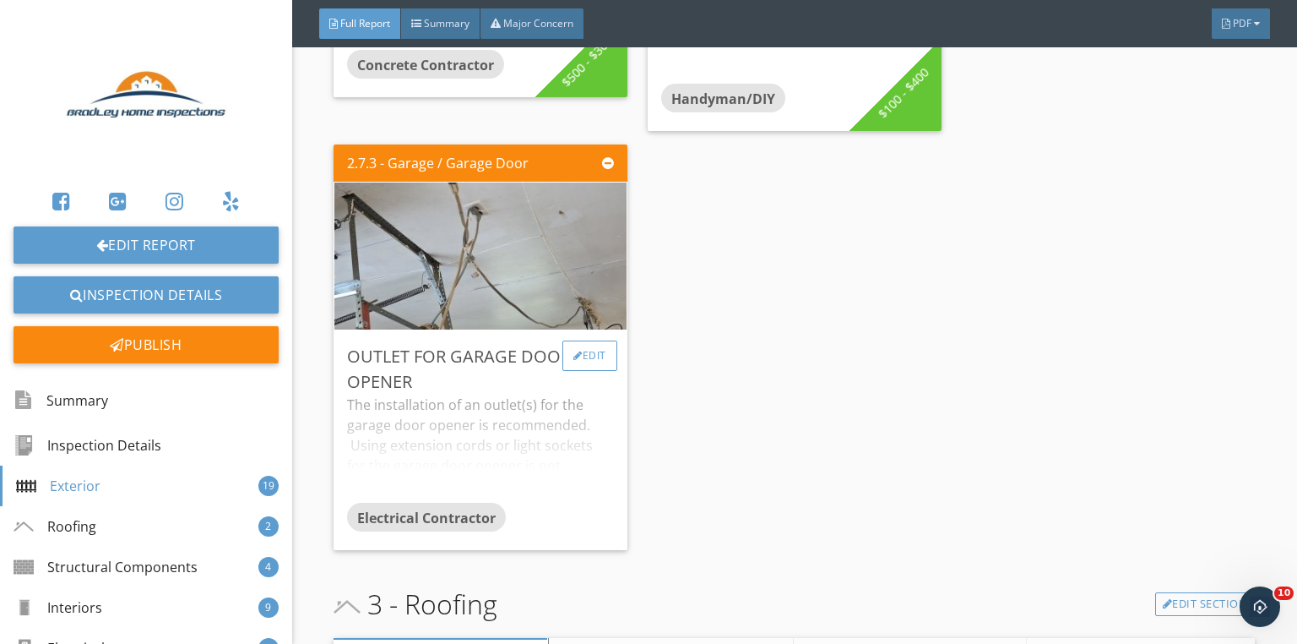
click at [603, 363] on div "Edit" at bounding box center [590, 355] width 55 height 30
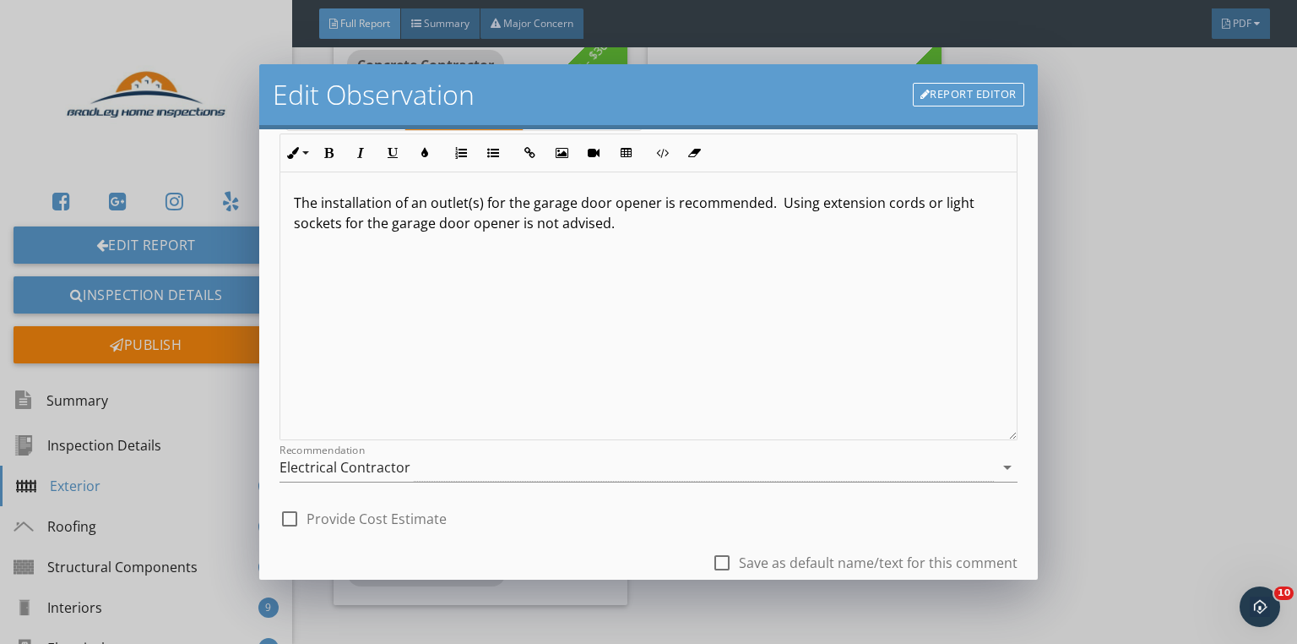
scroll to position [250, 0]
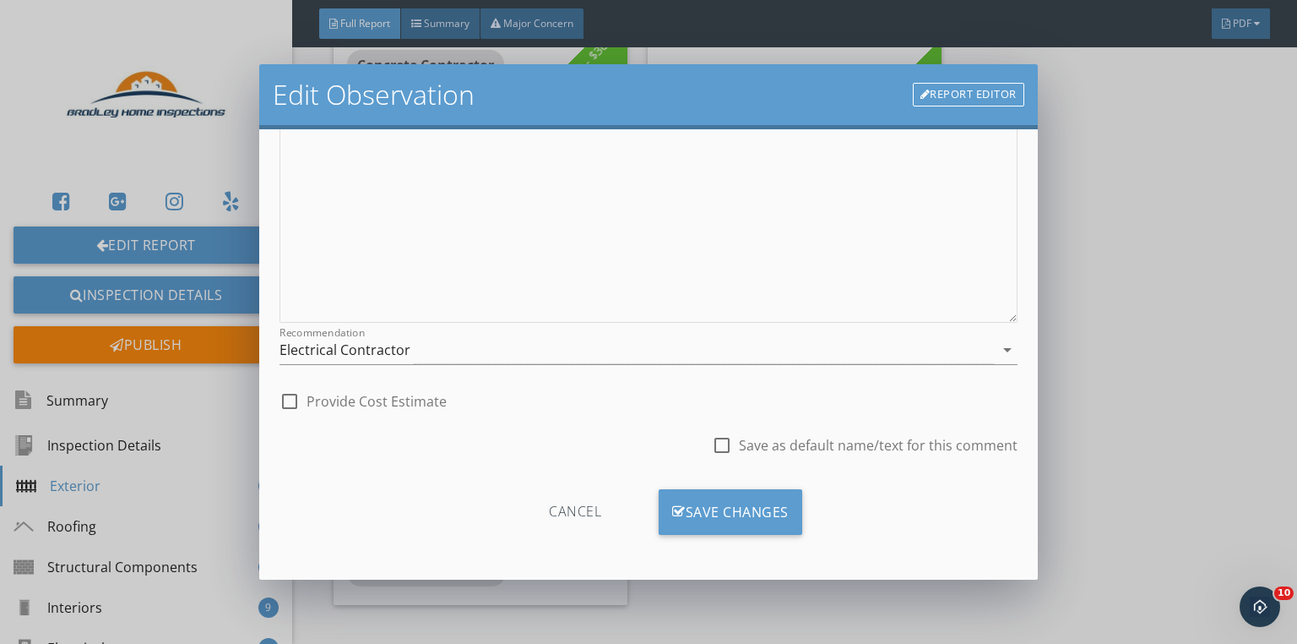
click at [288, 399] on div at bounding box center [289, 401] width 29 height 29
checkbox input "true"
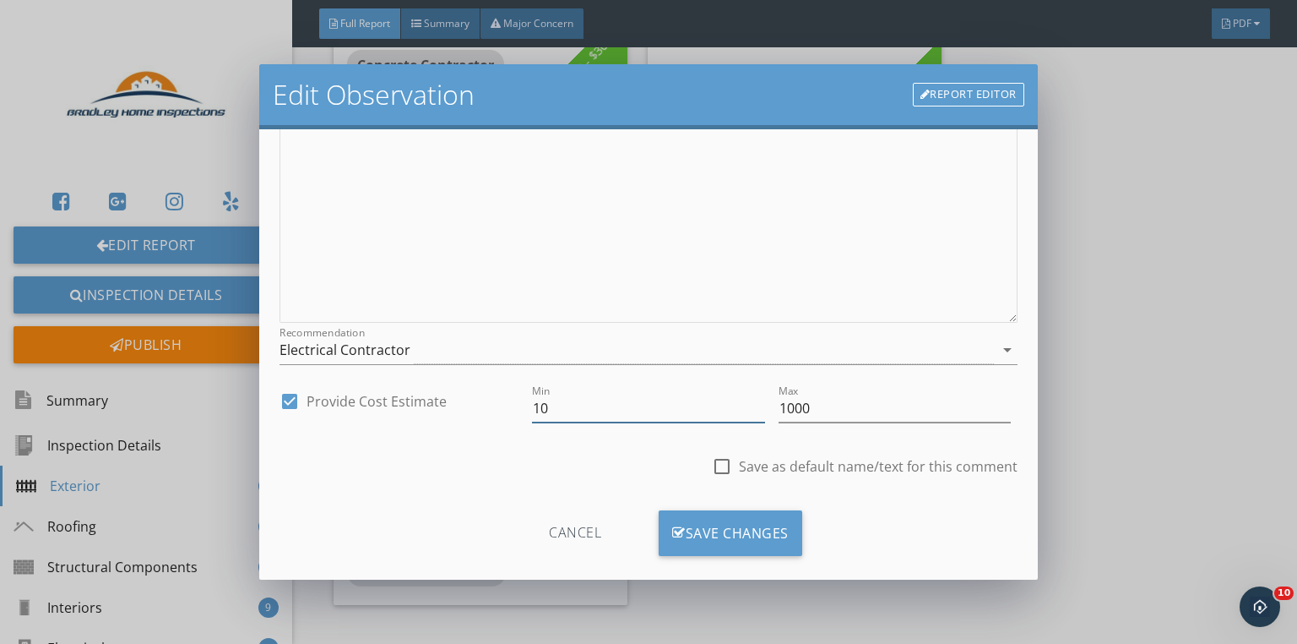
drag, startPoint x: 592, startPoint y: 416, endPoint x: 472, endPoint y: 403, distance: 120.6
click at [497, 409] on div "check_box Provide Cost Estimate Min 10 Max 1000" at bounding box center [649, 410] width 738 height 58
type input "1000"
type input "2000"
click at [766, 534] on div "Save Changes" at bounding box center [731, 533] width 144 height 46
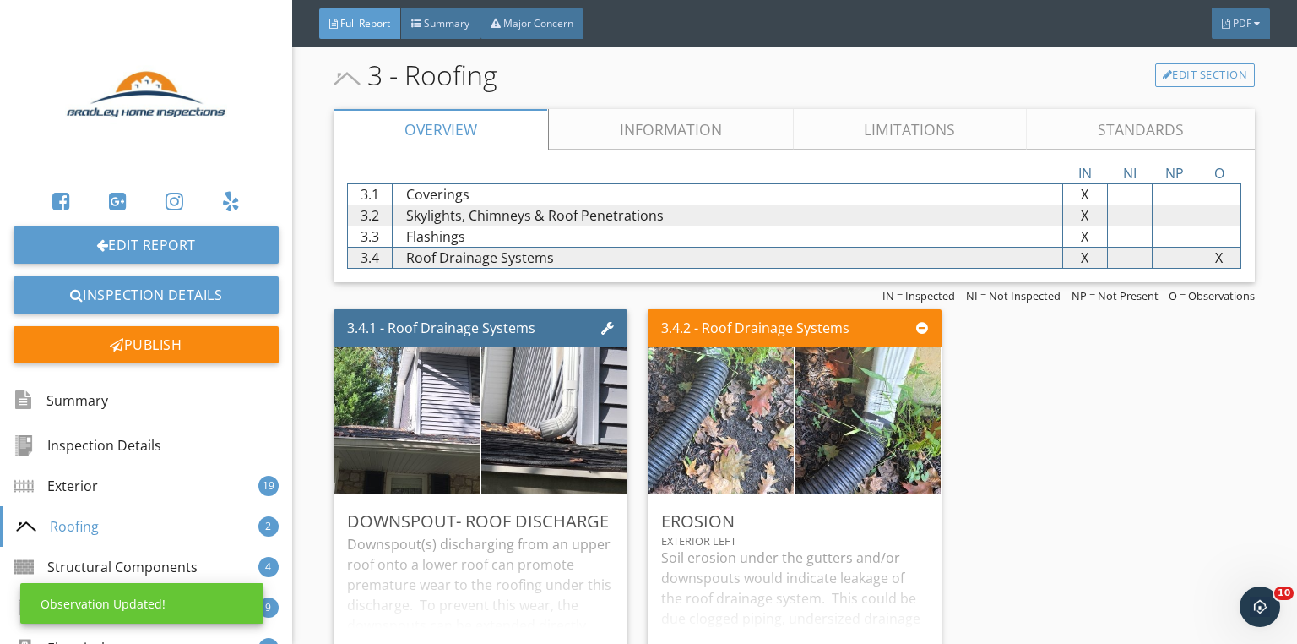
scroll to position [6217, 0]
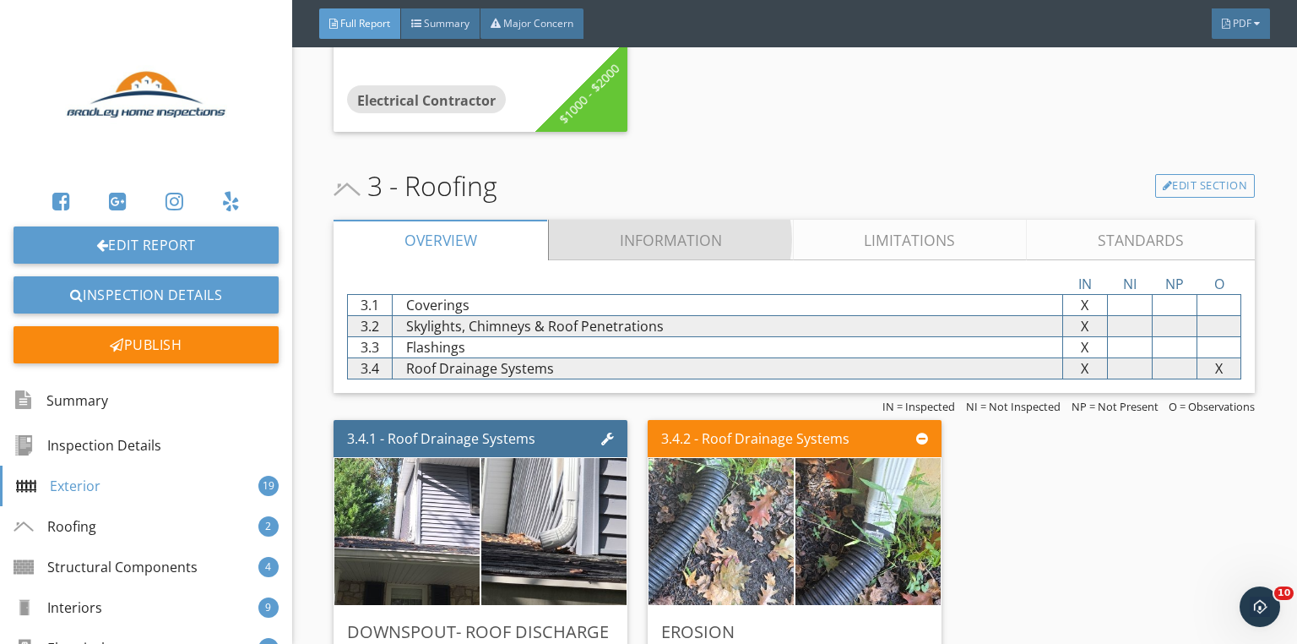
click at [645, 235] on link "Information" at bounding box center [671, 240] width 245 height 41
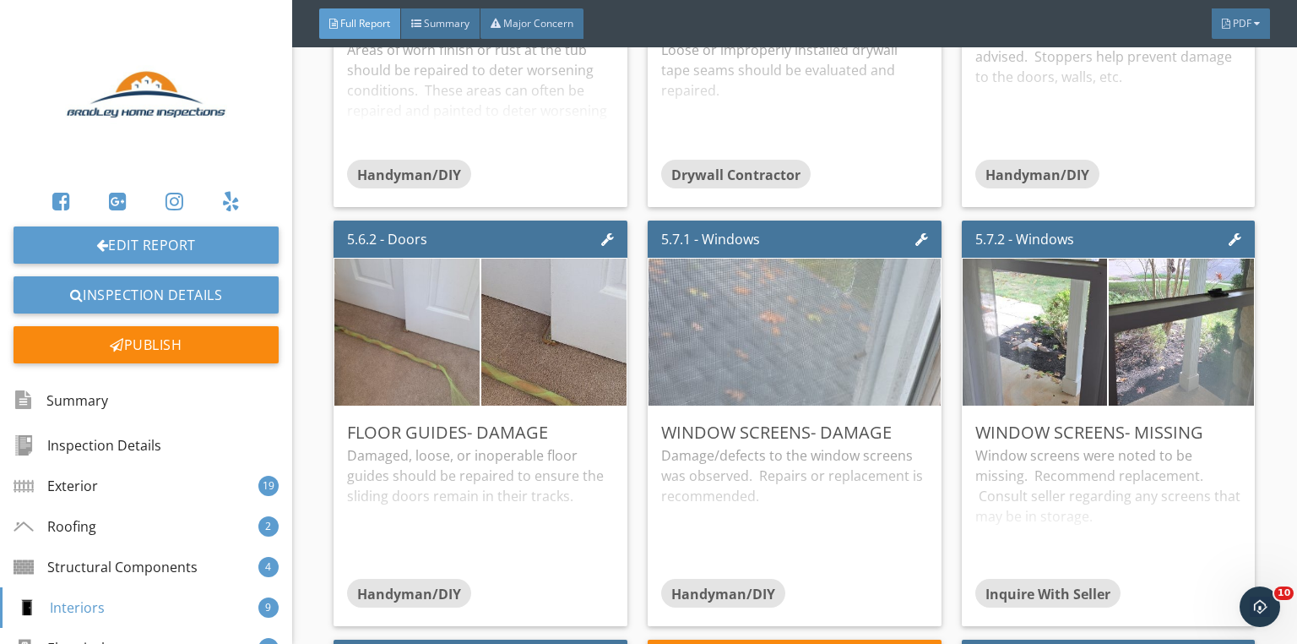
scroll to position [10609, 0]
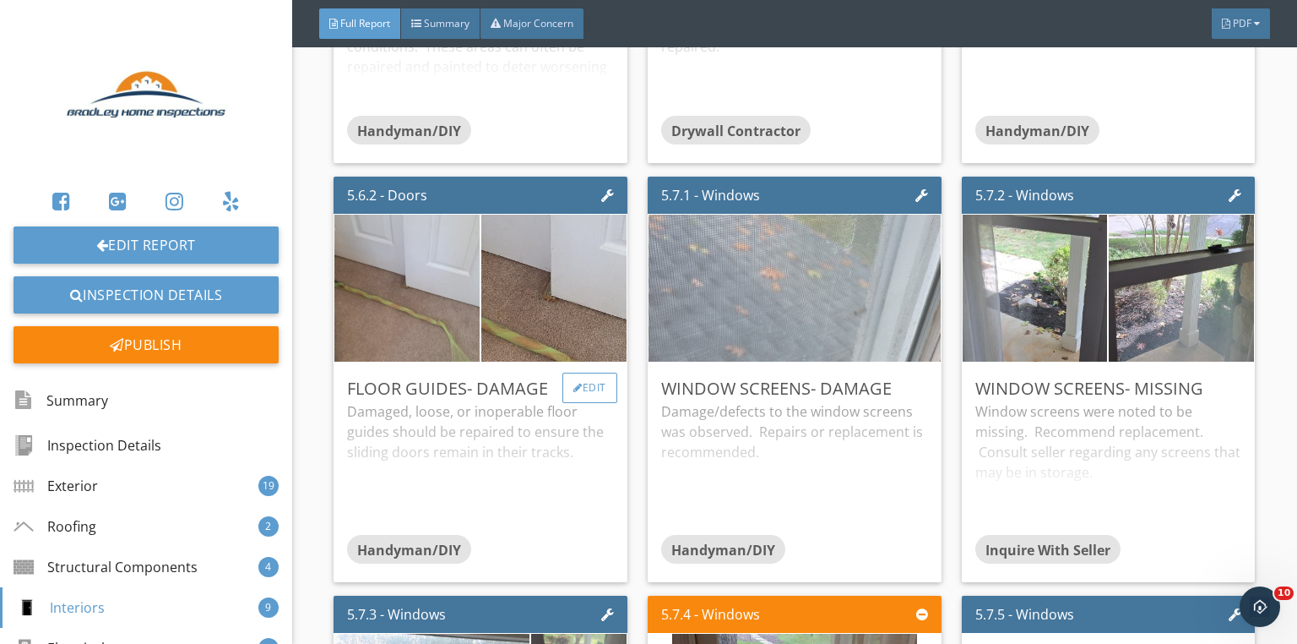
click at [602, 386] on div "Edit" at bounding box center [590, 387] width 55 height 30
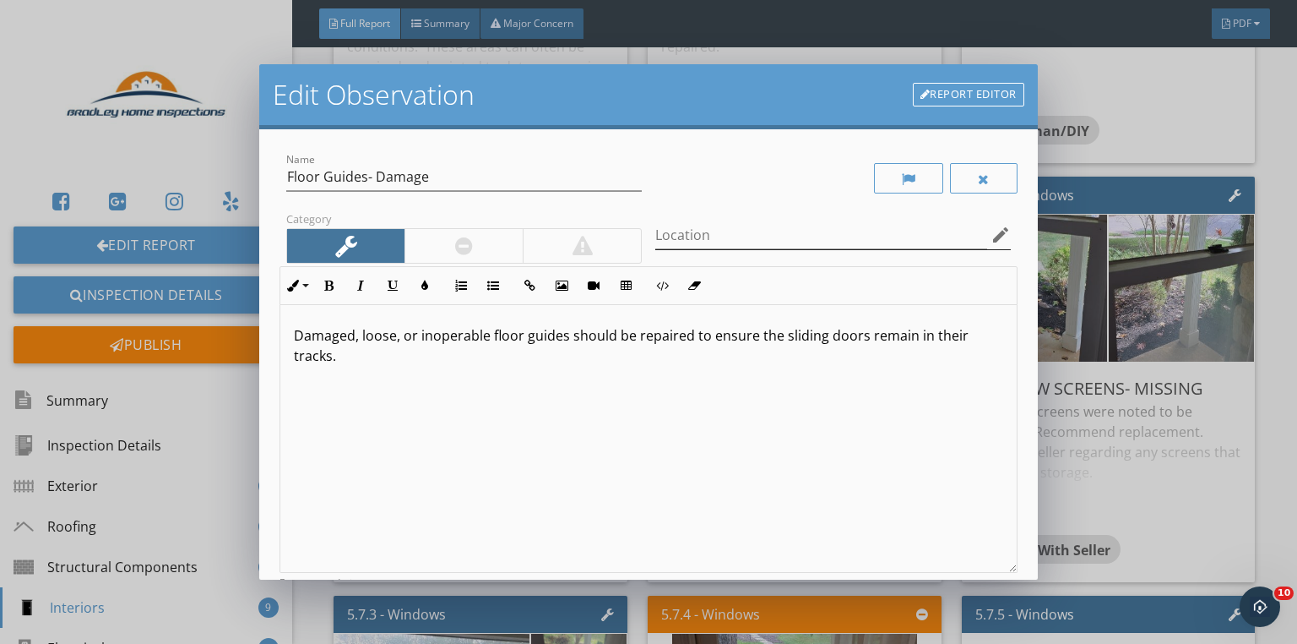
click at [991, 240] on icon "edit" at bounding box center [1001, 235] width 20 height 20
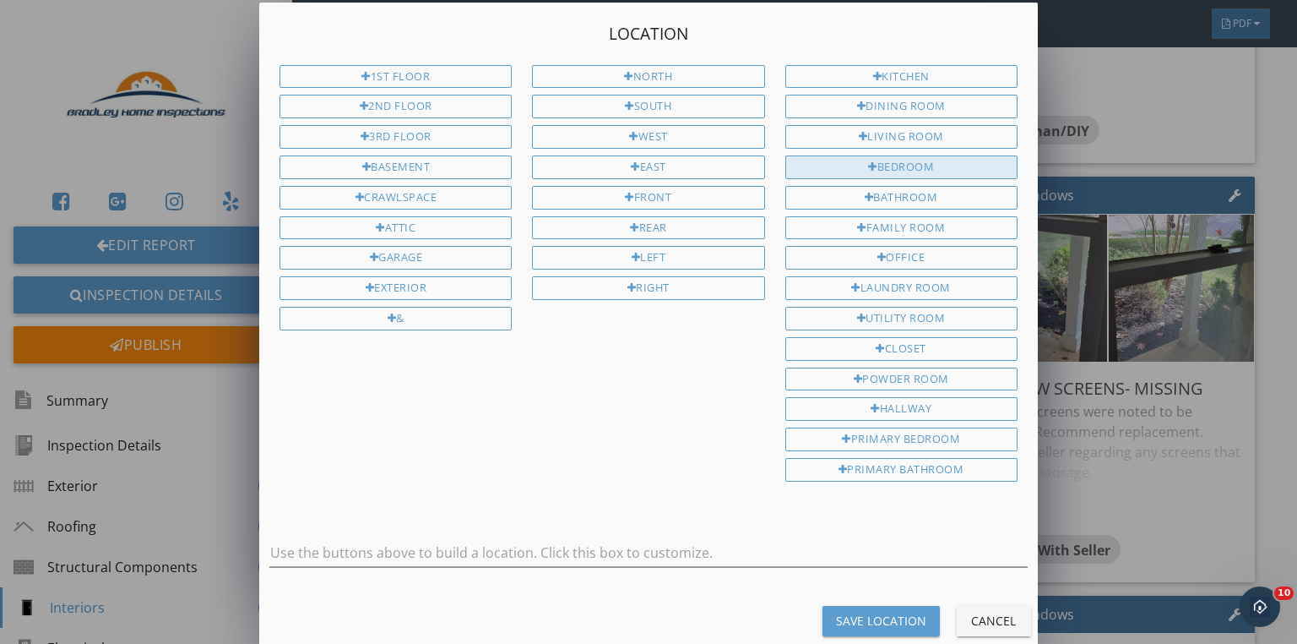
click at [892, 164] on div "Bedroom" at bounding box center [902, 167] width 232 height 24
type input "Bedroom"
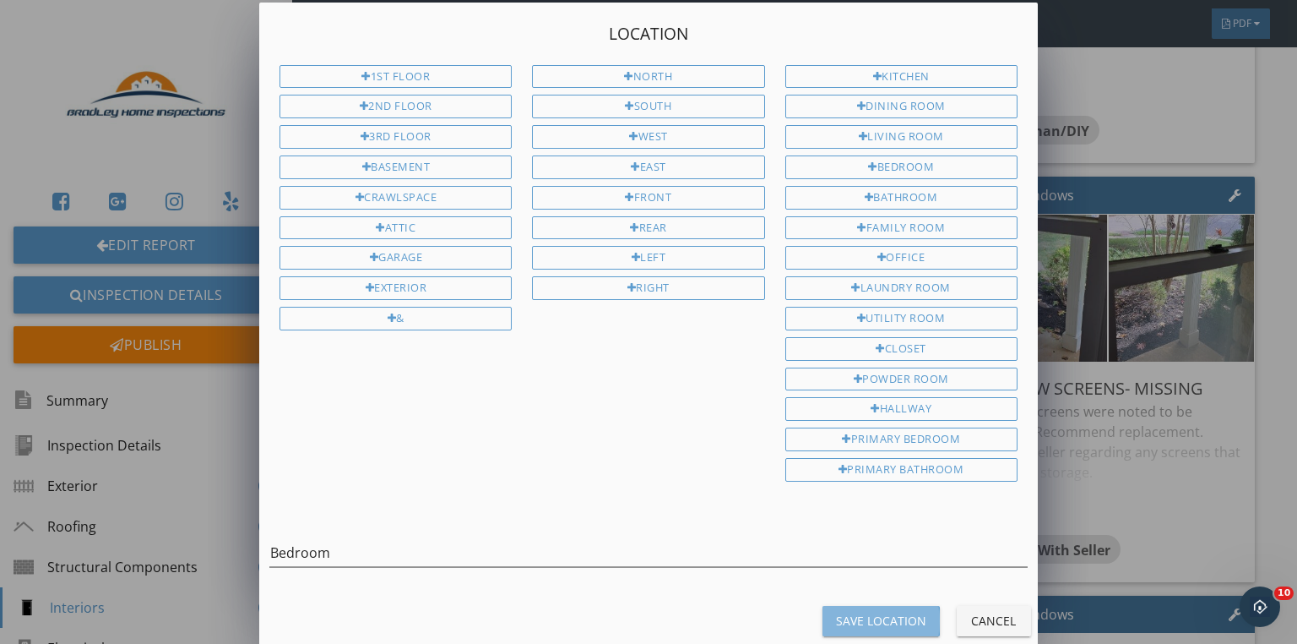
click at [862, 612] on div "Save Location" at bounding box center [881, 621] width 90 height 18
type input "Bedroom"
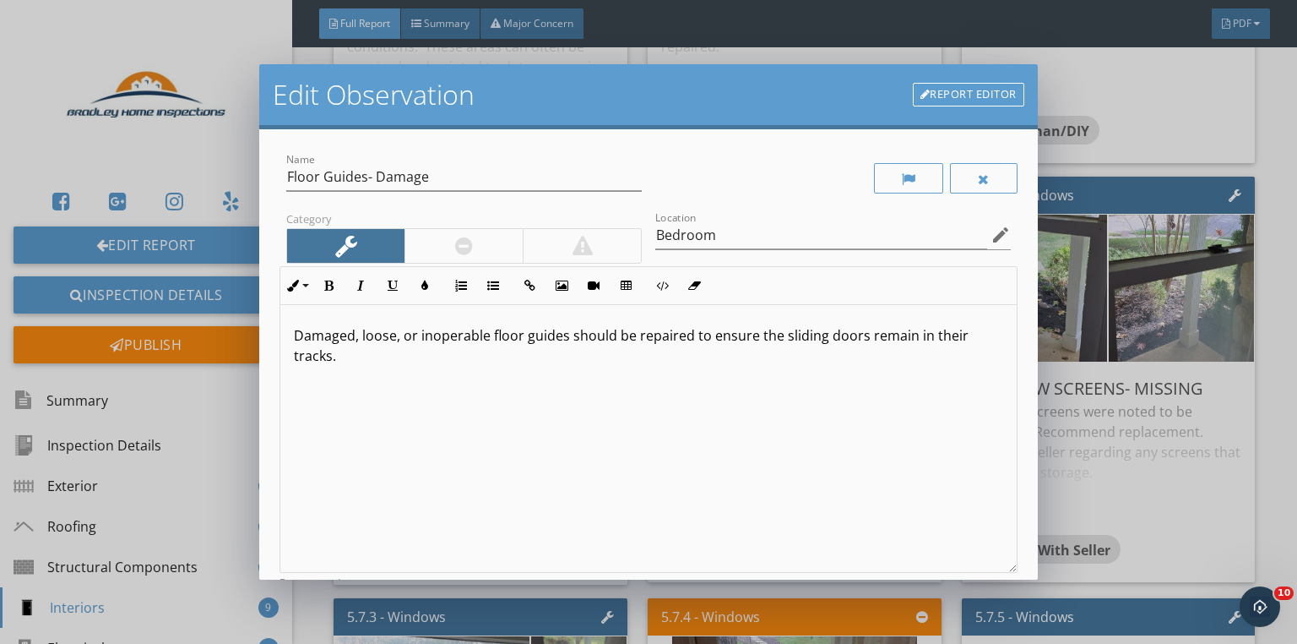
scroll to position [0, 0]
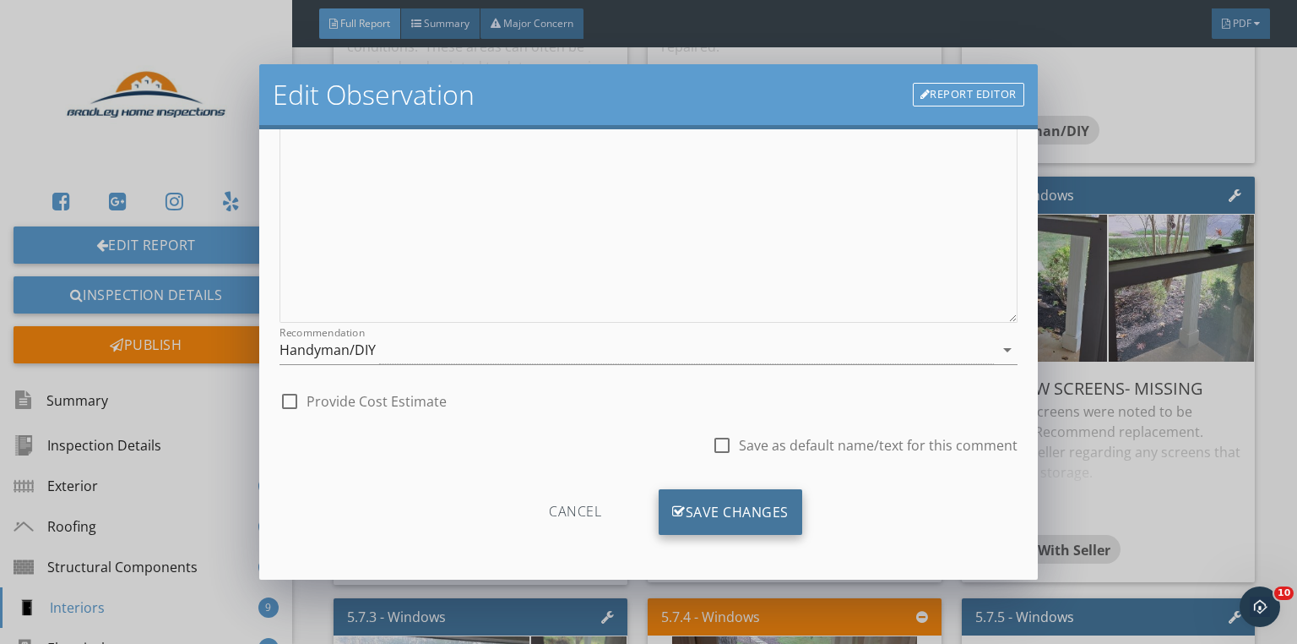
click at [749, 518] on div "Save Changes" at bounding box center [731, 512] width 144 height 46
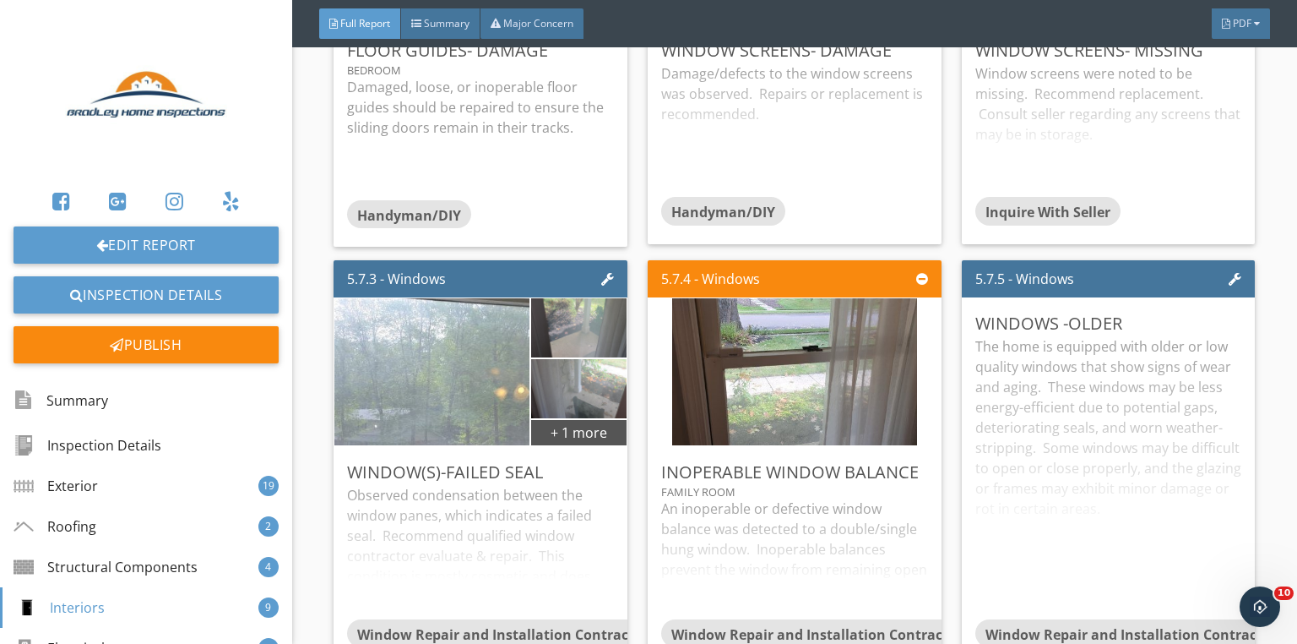
scroll to position [11014, 0]
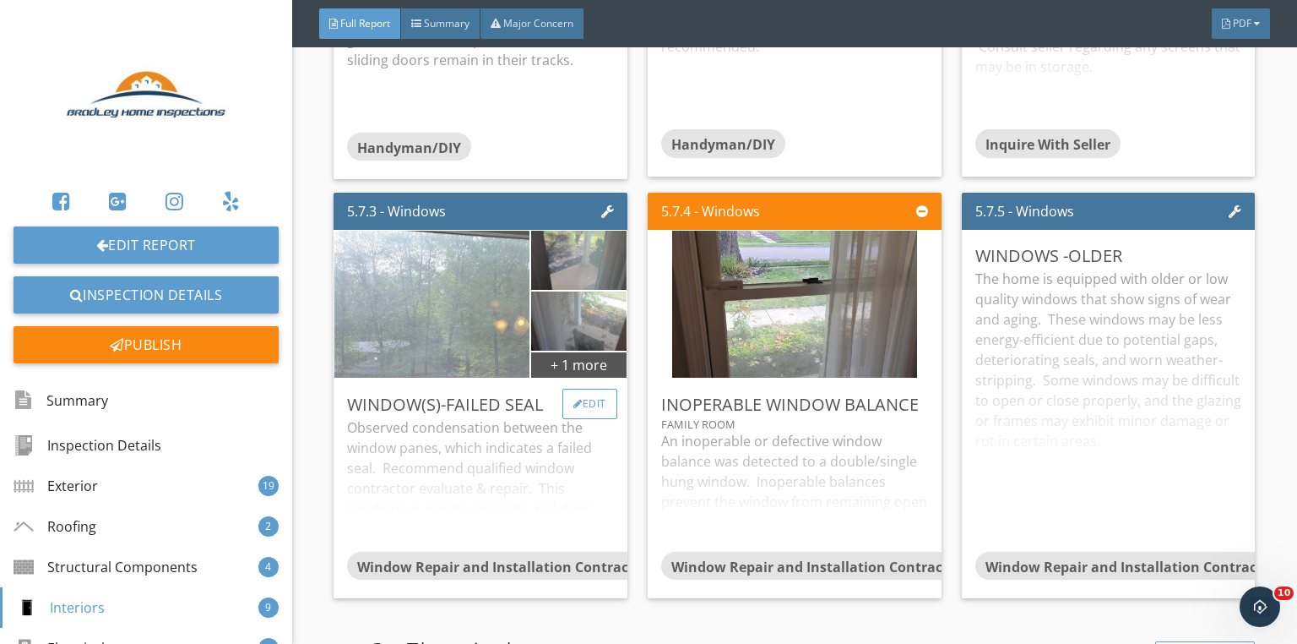
click at [608, 405] on div "Edit" at bounding box center [590, 404] width 55 height 30
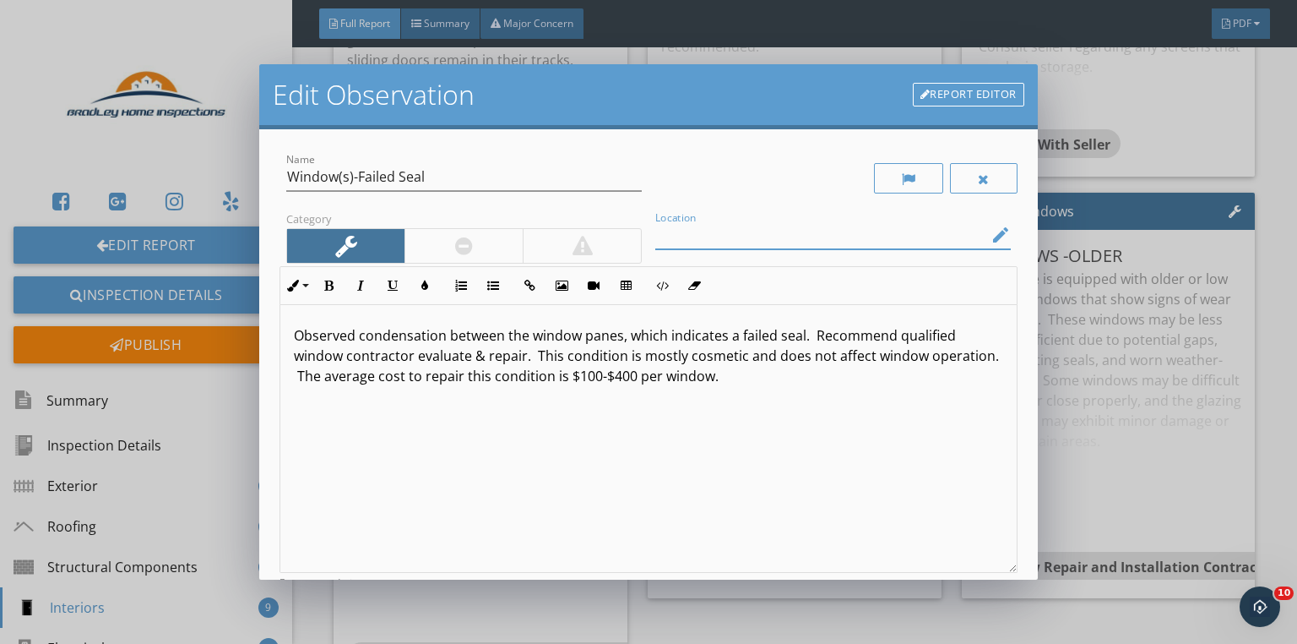
click at [693, 230] on input "Location" at bounding box center [821, 235] width 332 height 28
type input "Multiple"
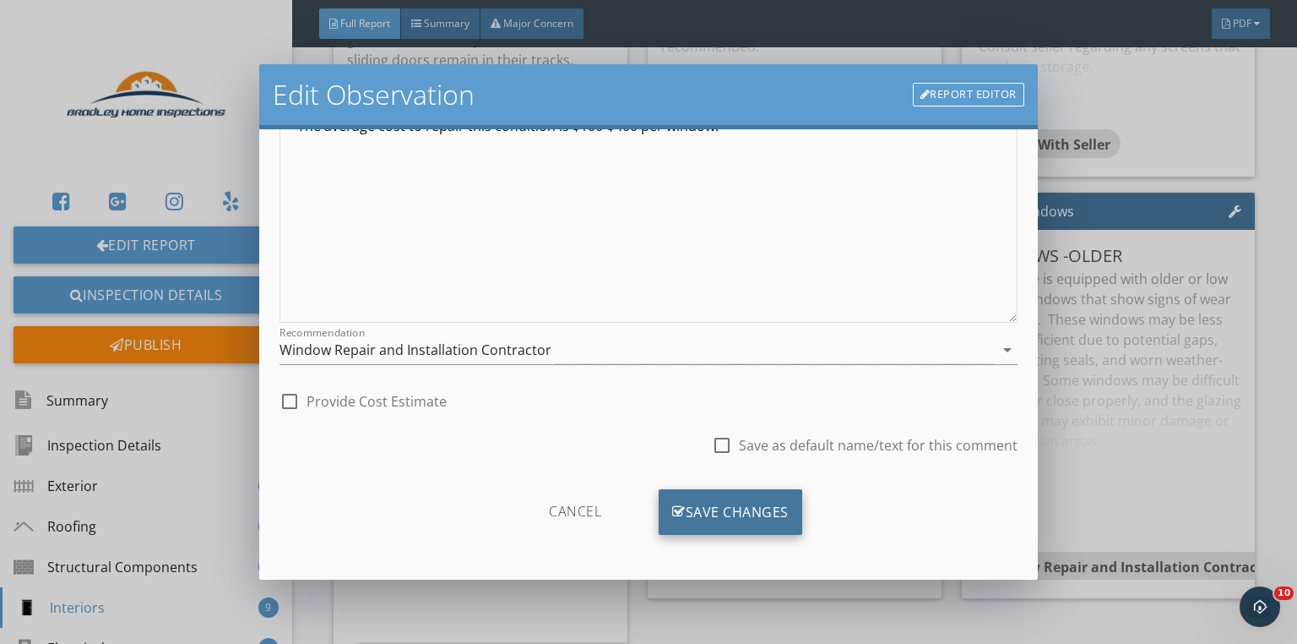
click at [710, 503] on div "Save Changes" at bounding box center [731, 512] width 144 height 46
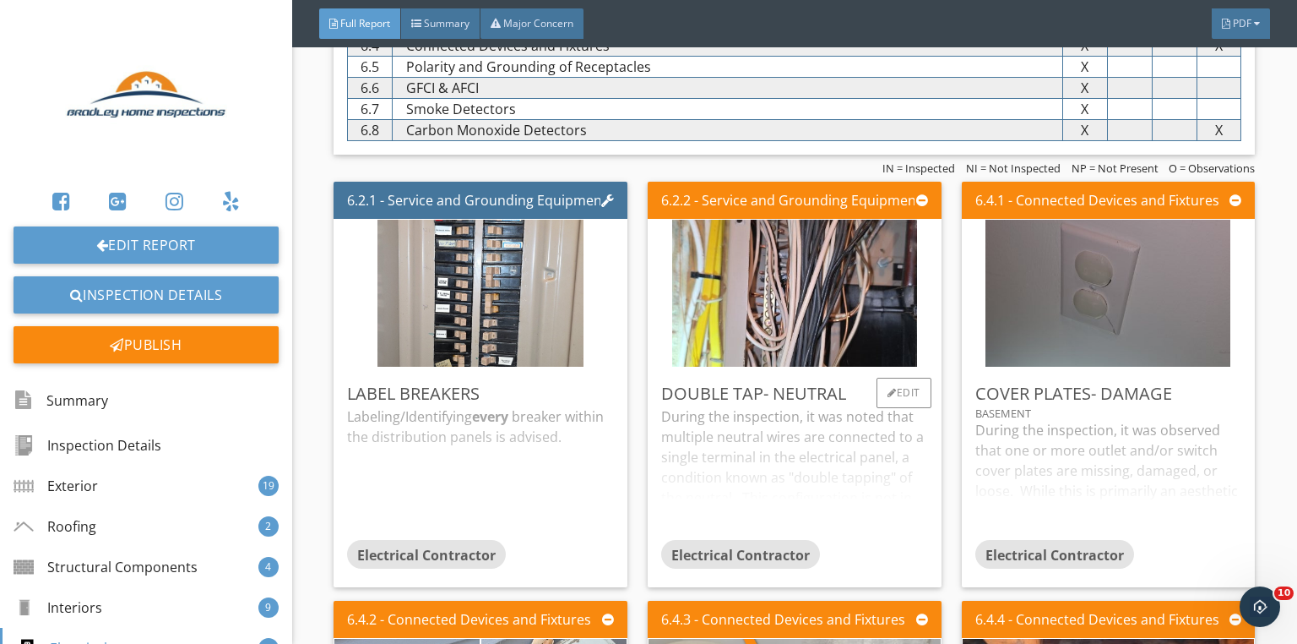
scroll to position [12028, 0]
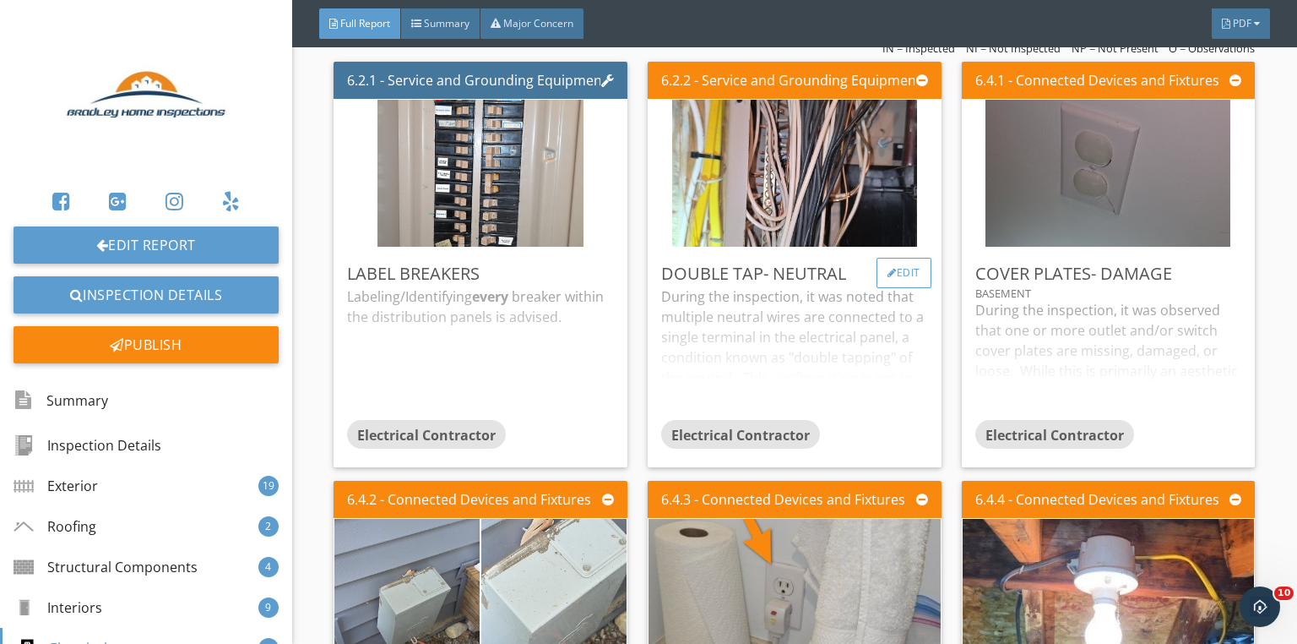
click at [899, 275] on div "Edit" at bounding box center [904, 273] width 55 height 30
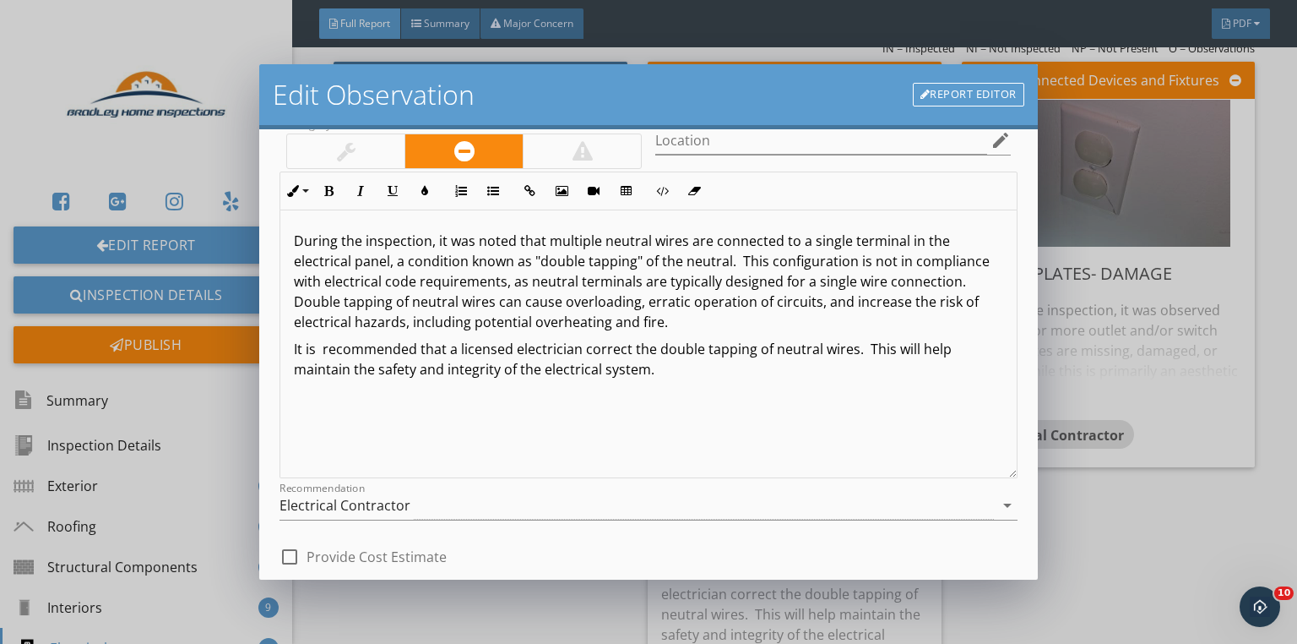
scroll to position [203, 0]
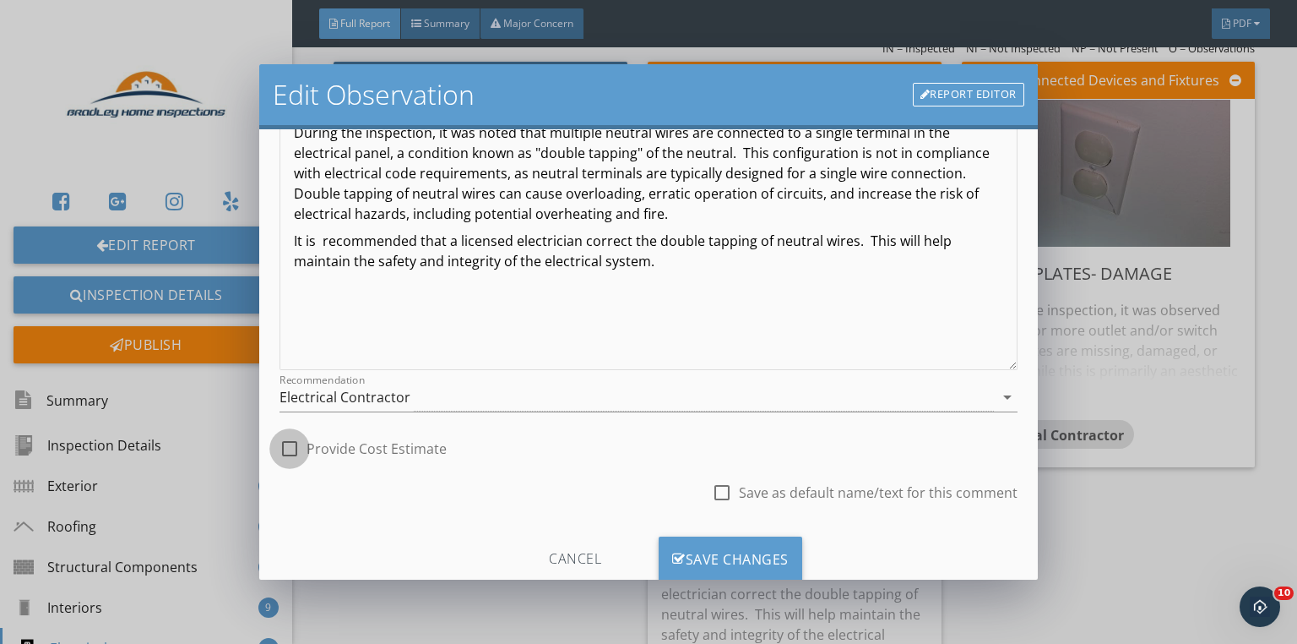
click at [301, 449] on div at bounding box center [289, 448] width 29 height 29
checkbox input "true"
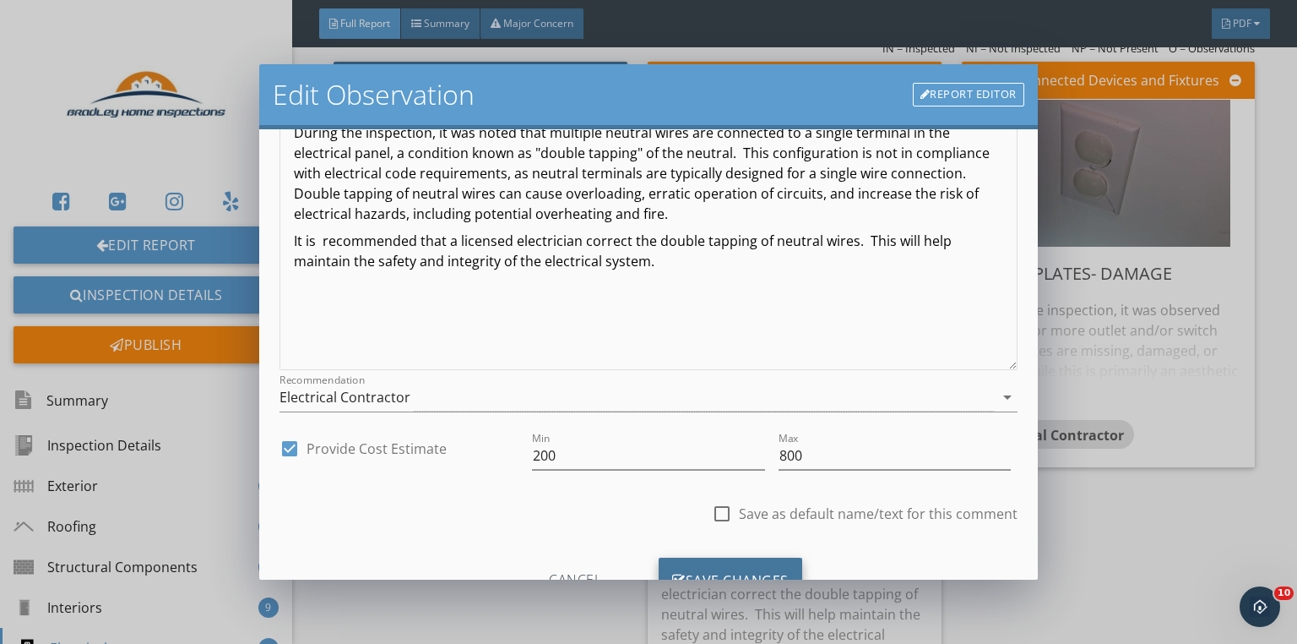
click at [706, 564] on div "Save Changes" at bounding box center [731, 580] width 144 height 46
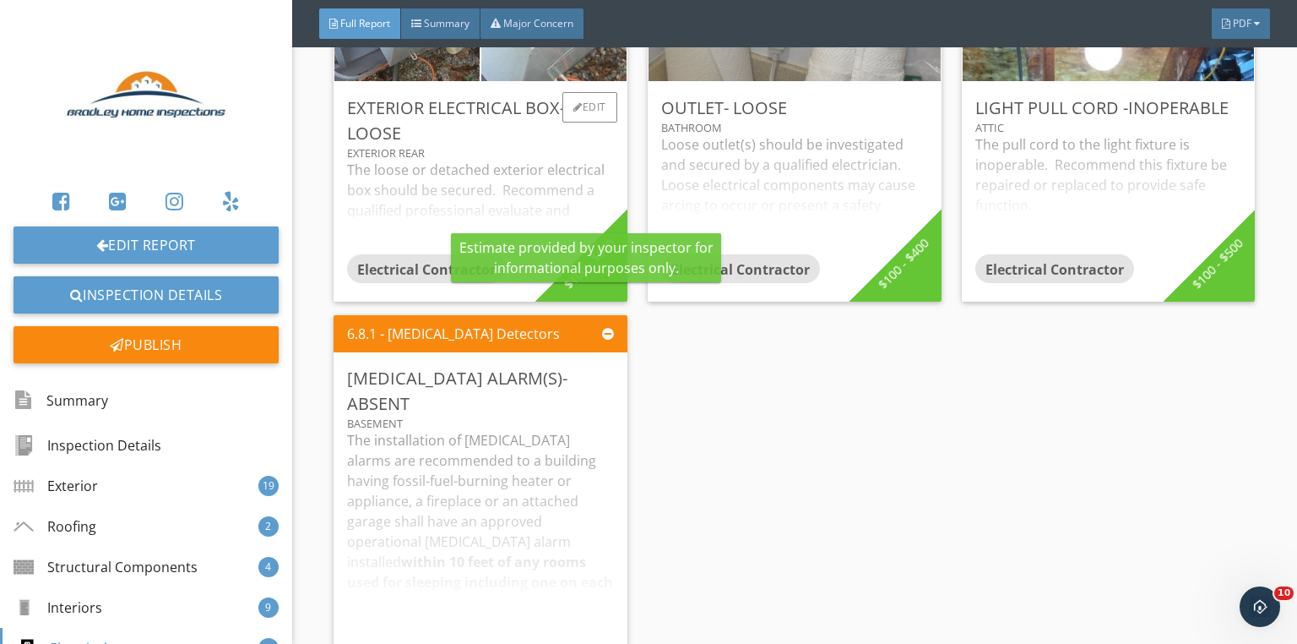
scroll to position [13041, 0]
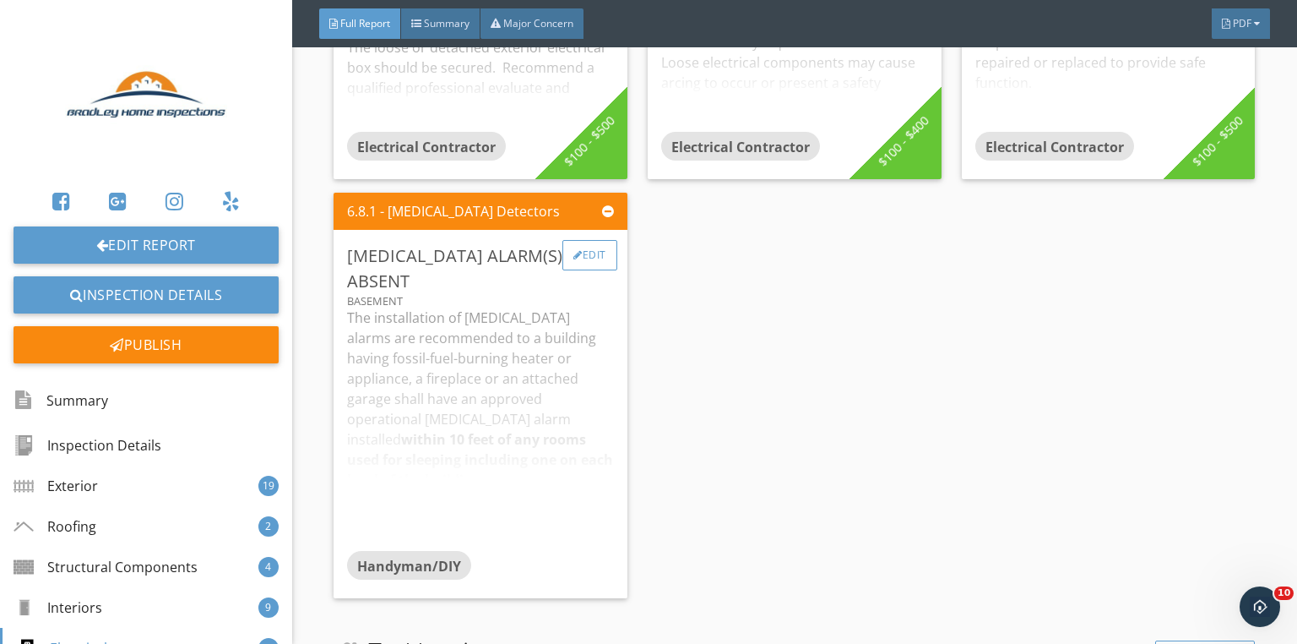
click at [574, 250] on div at bounding box center [578, 255] width 9 height 10
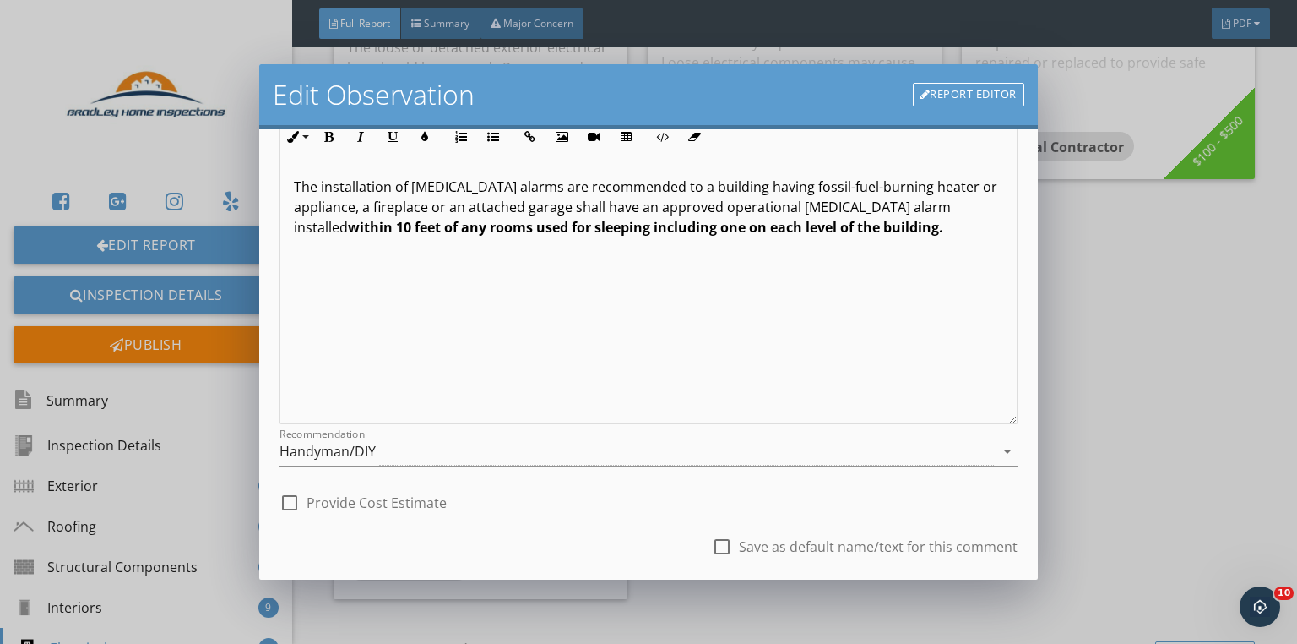
scroll to position [250, 0]
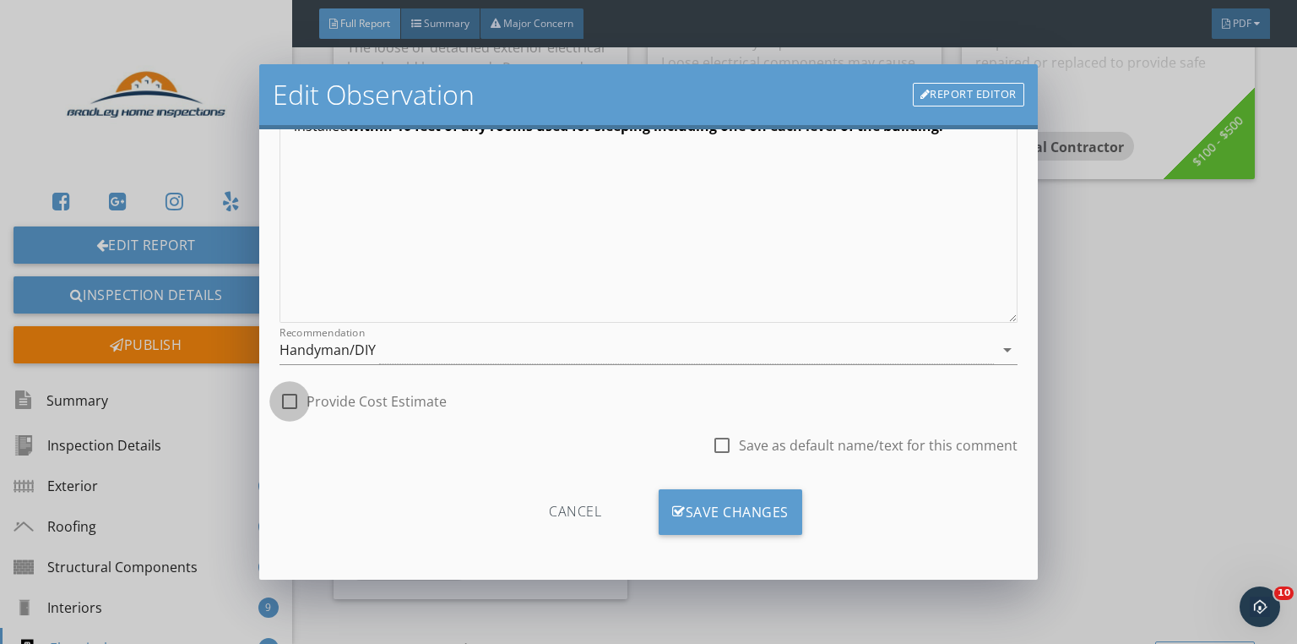
click at [291, 394] on div at bounding box center [289, 401] width 29 height 29
checkbox input "true"
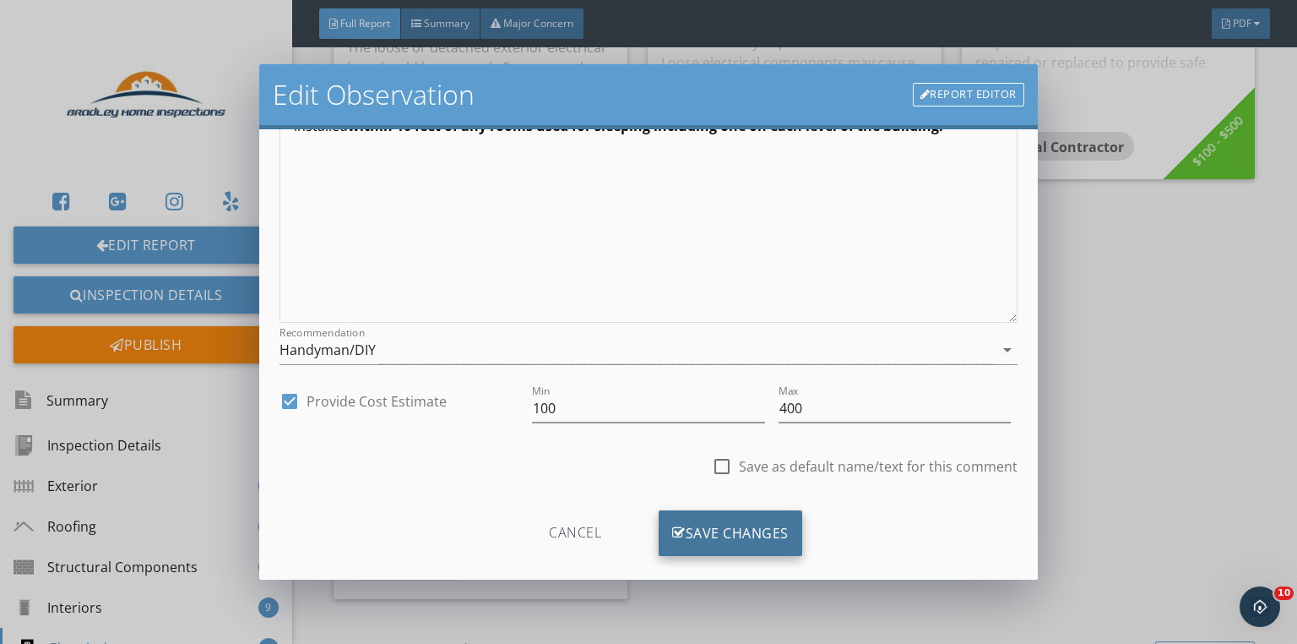
click at [687, 514] on div "Save Changes" at bounding box center [731, 533] width 144 height 46
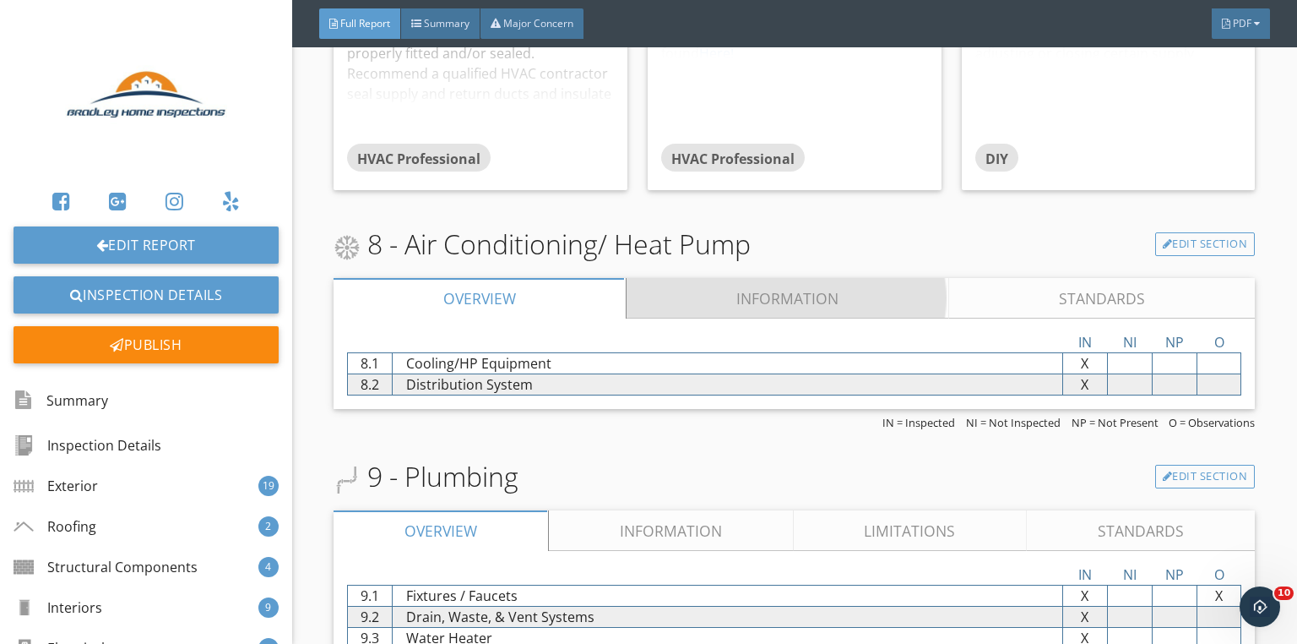
click at [735, 302] on link "Information" at bounding box center [788, 298] width 323 height 41
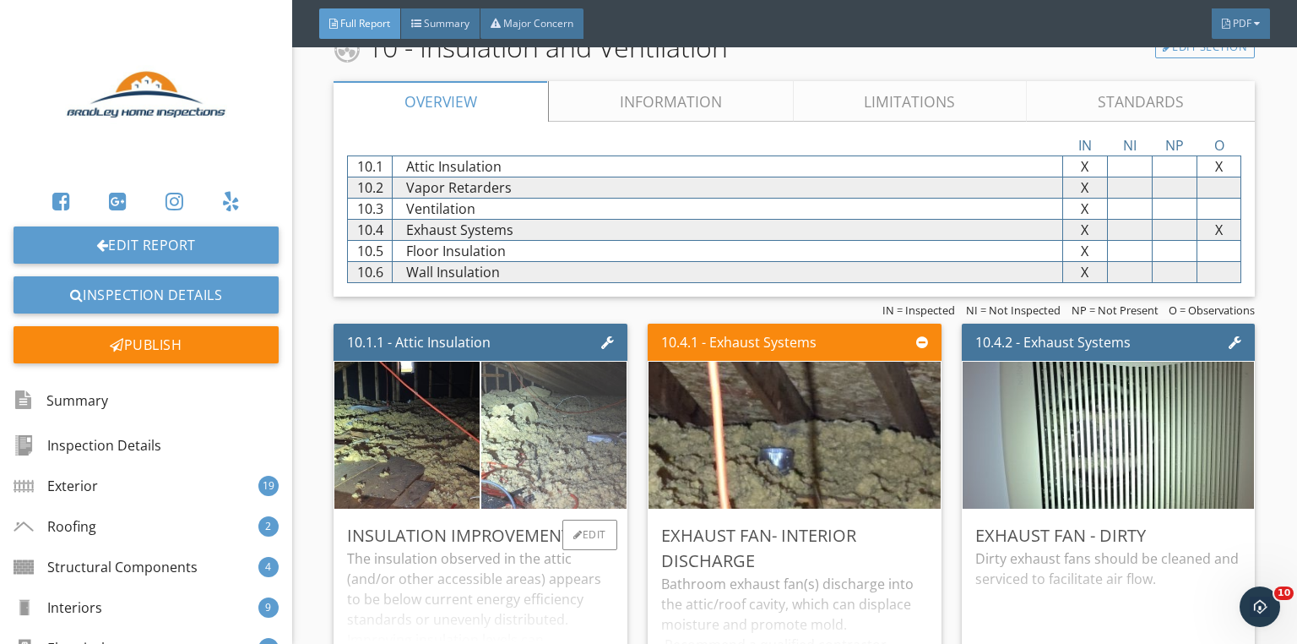
scroll to position [16082, 0]
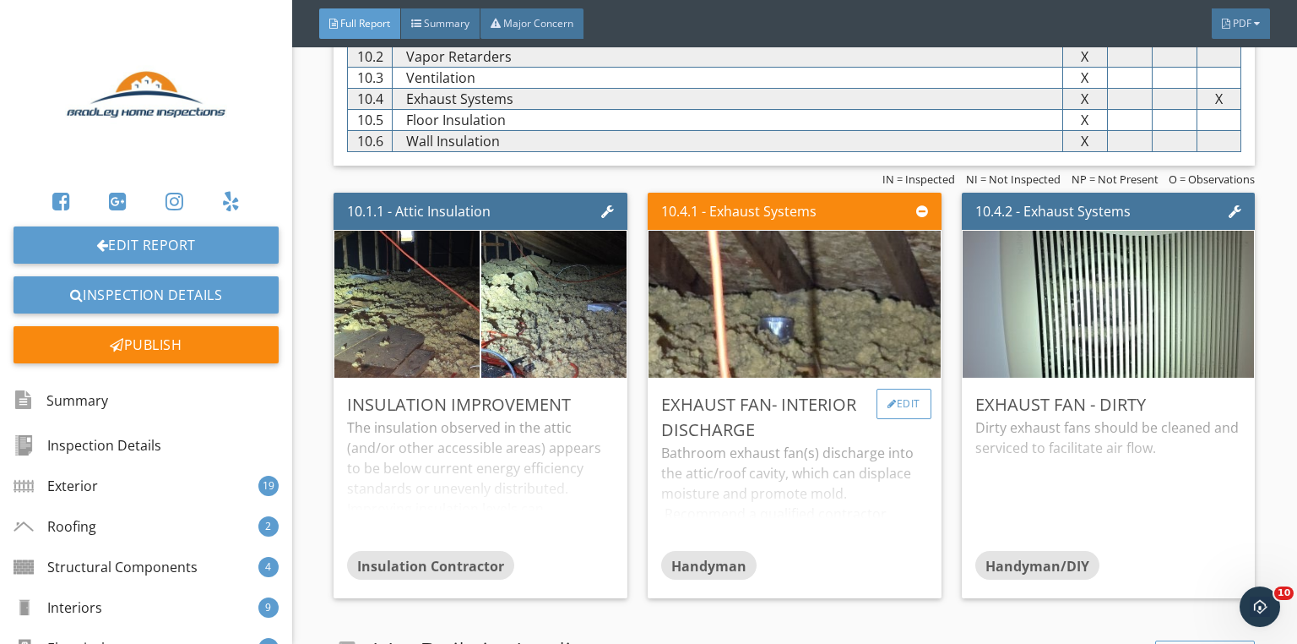
click at [877, 395] on div "Edit" at bounding box center [904, 404] width 55 height 30
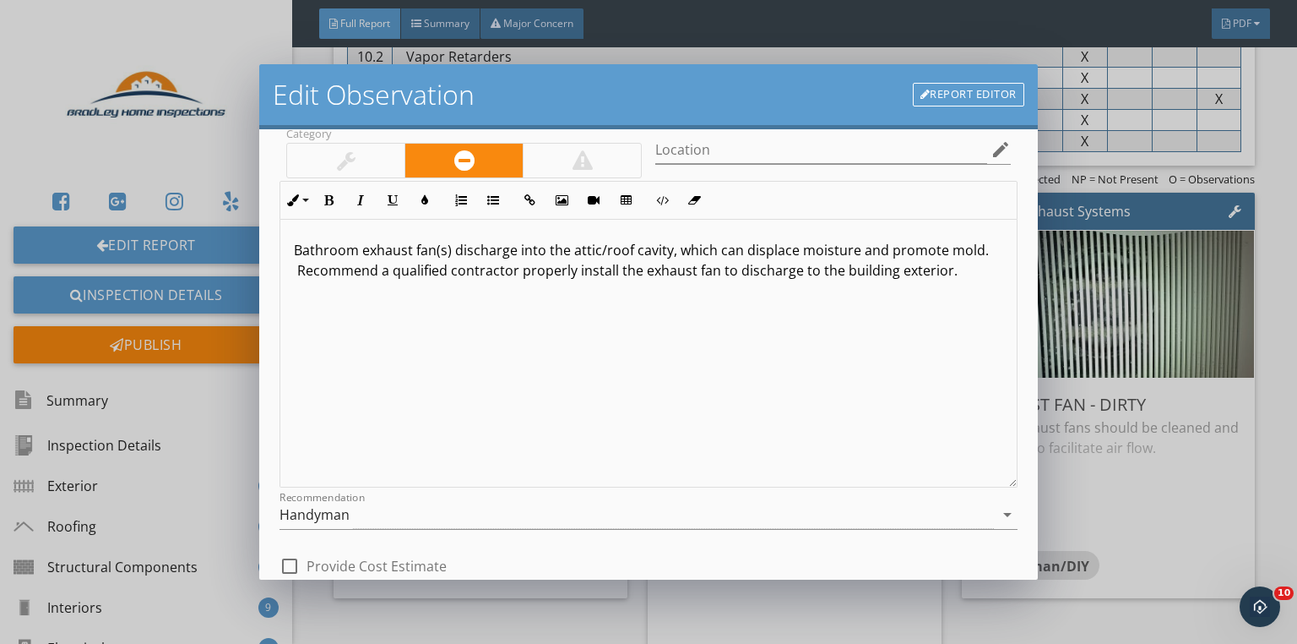
scroll to position [203, 0]
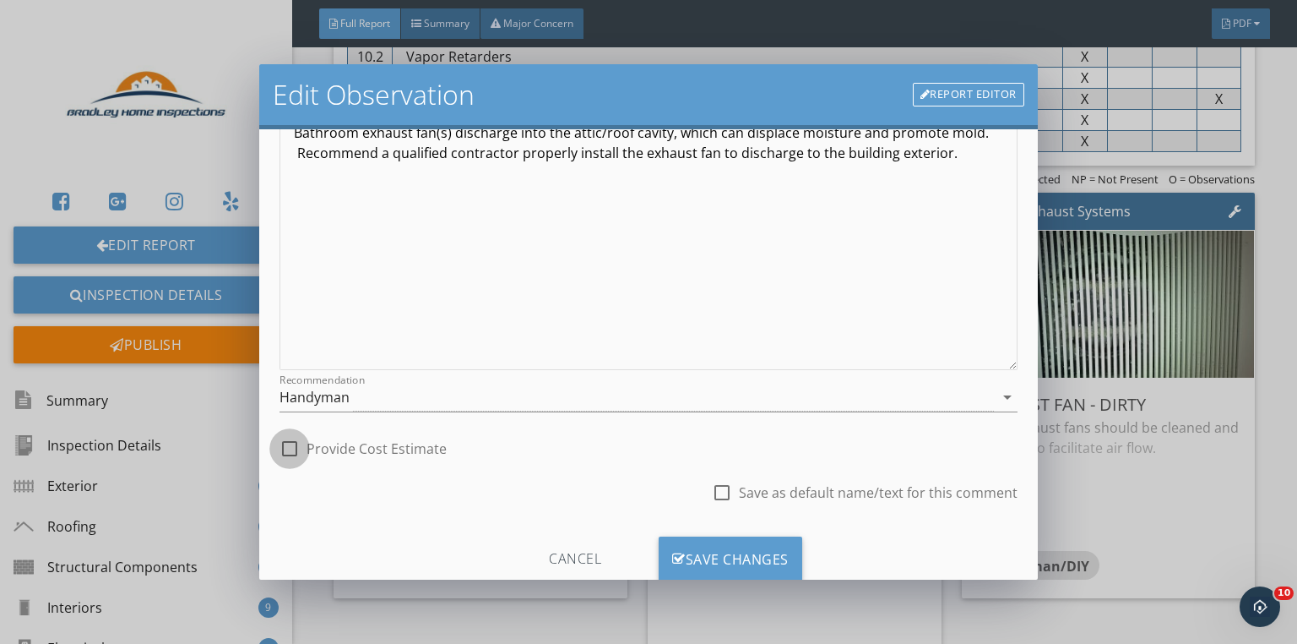
click at [289, 448] on div at bounding box center [289, 448] width 29 height 29
checkbox input "true"
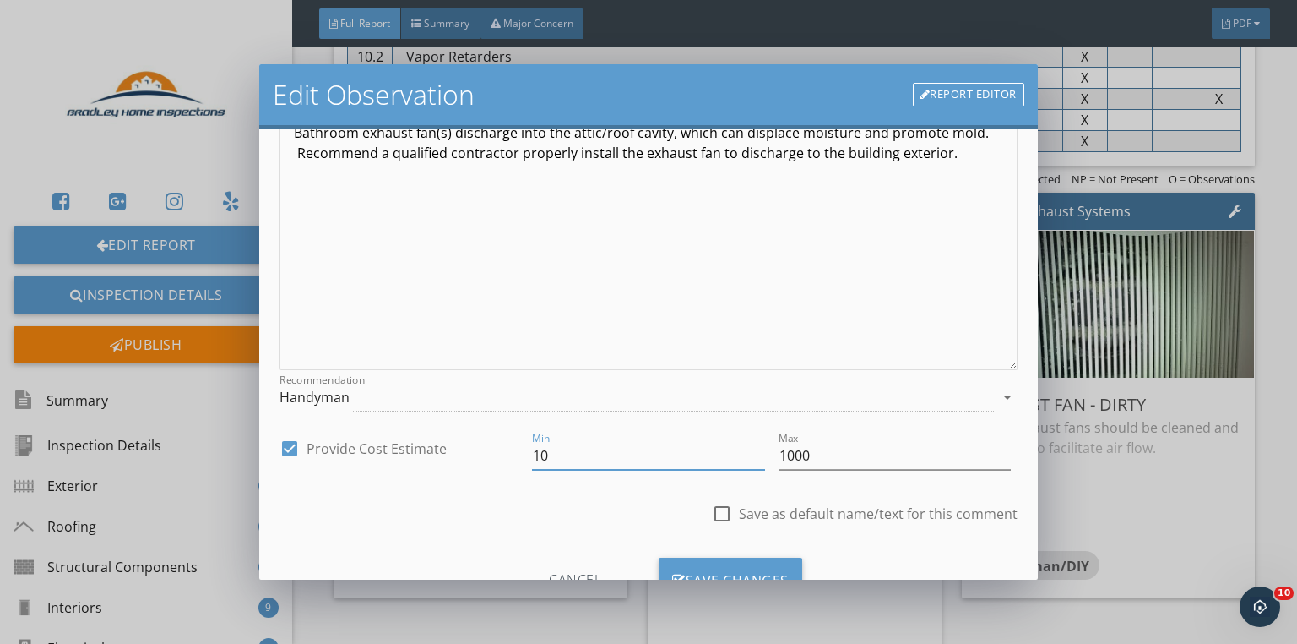
drag, startPoint x: 595, startPoint y: 462, endPoint x: 503, endPoint y: 459, distance: 92.9
click at [526, 459] on div "Min 10" at bounding box center [648, 457] width 246 height 58
type input "500"
type input "2000"
click at [760, 557] on div "Save Changes" at bounding box center [731, 580] width 144 height 46
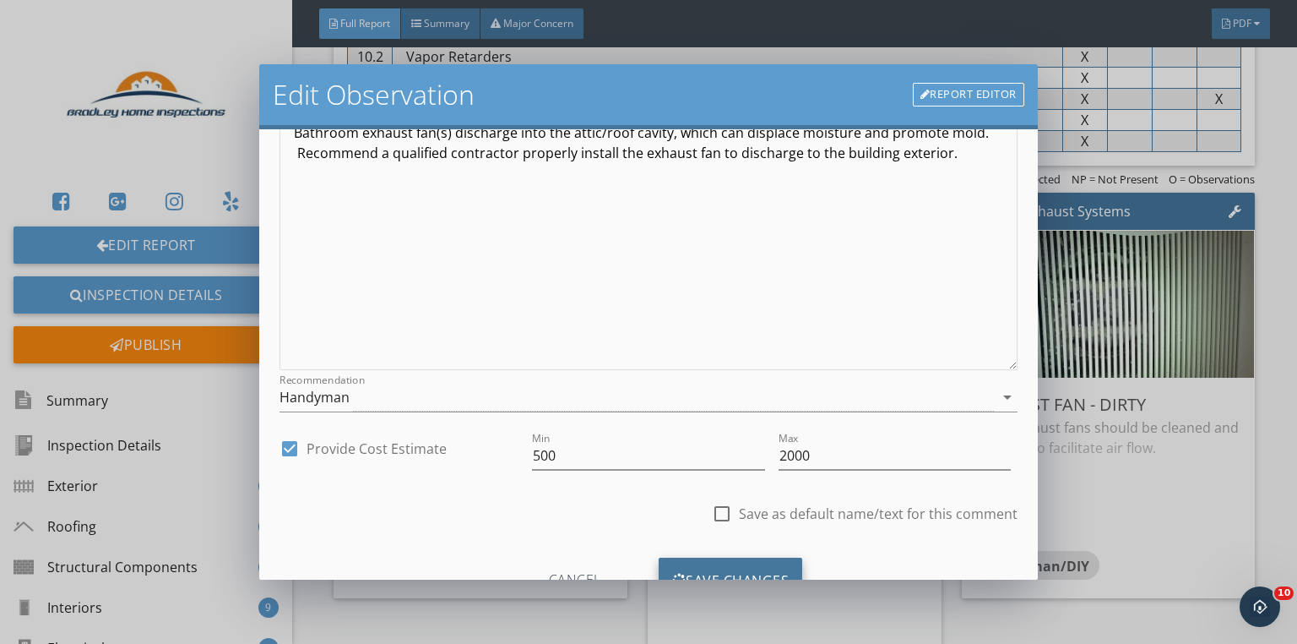
scroll to position [71, 0]
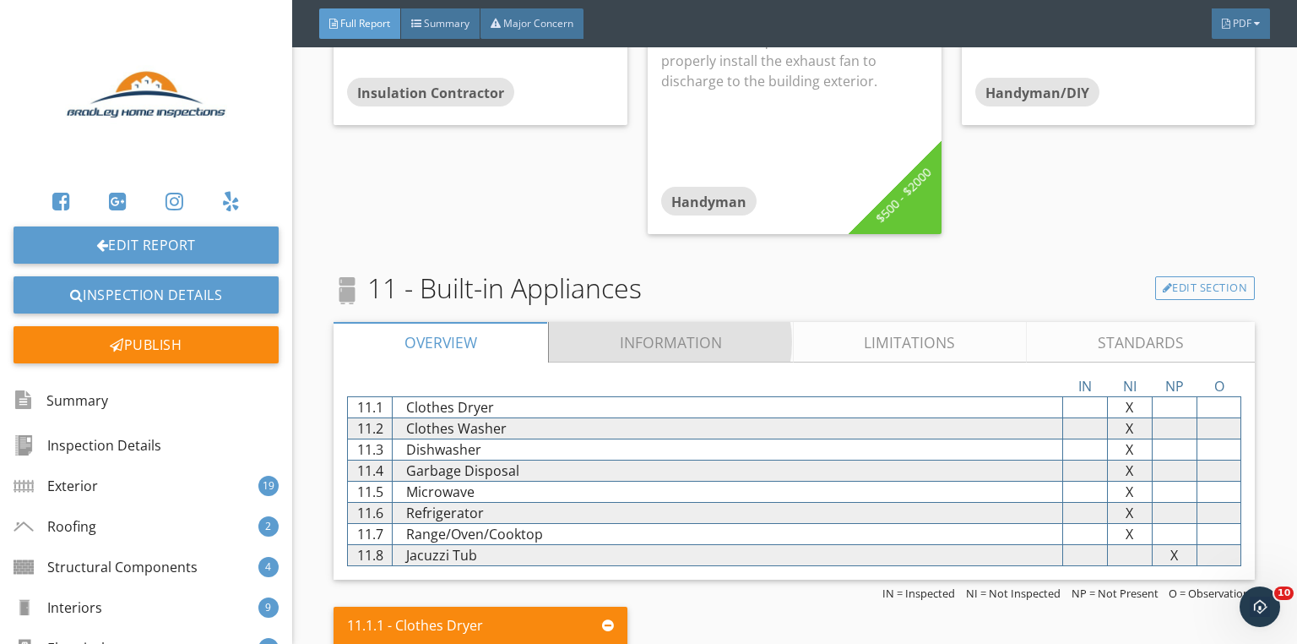
click at [655, 322] on link "Information" at bounding box center [671, 342] width 245 height 41
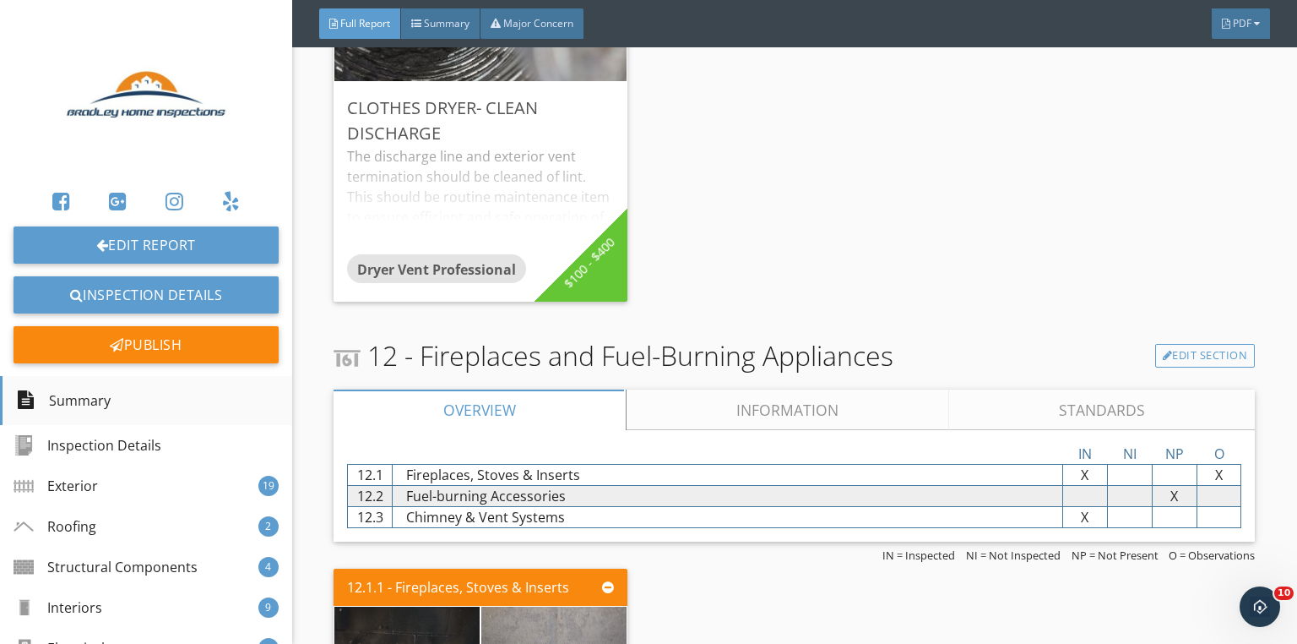
scroll to position [17074, 0]
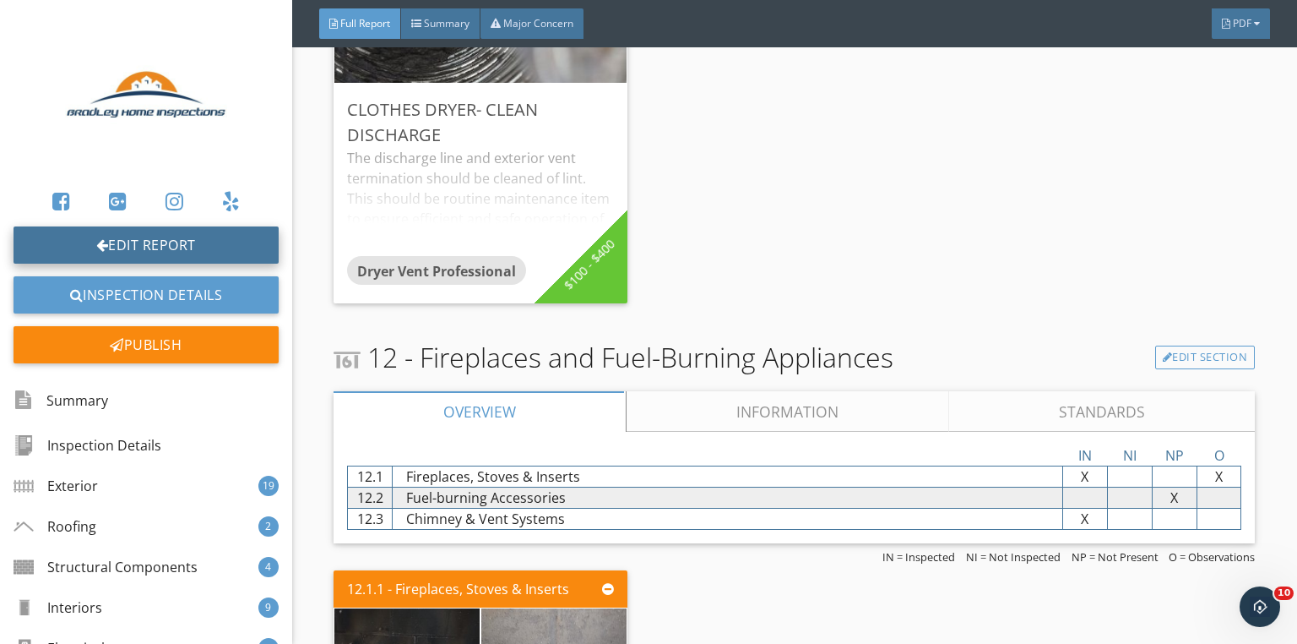
click at [105, 239] on link "Edit Report" at bounding box center [146, 244] width 265 height 37
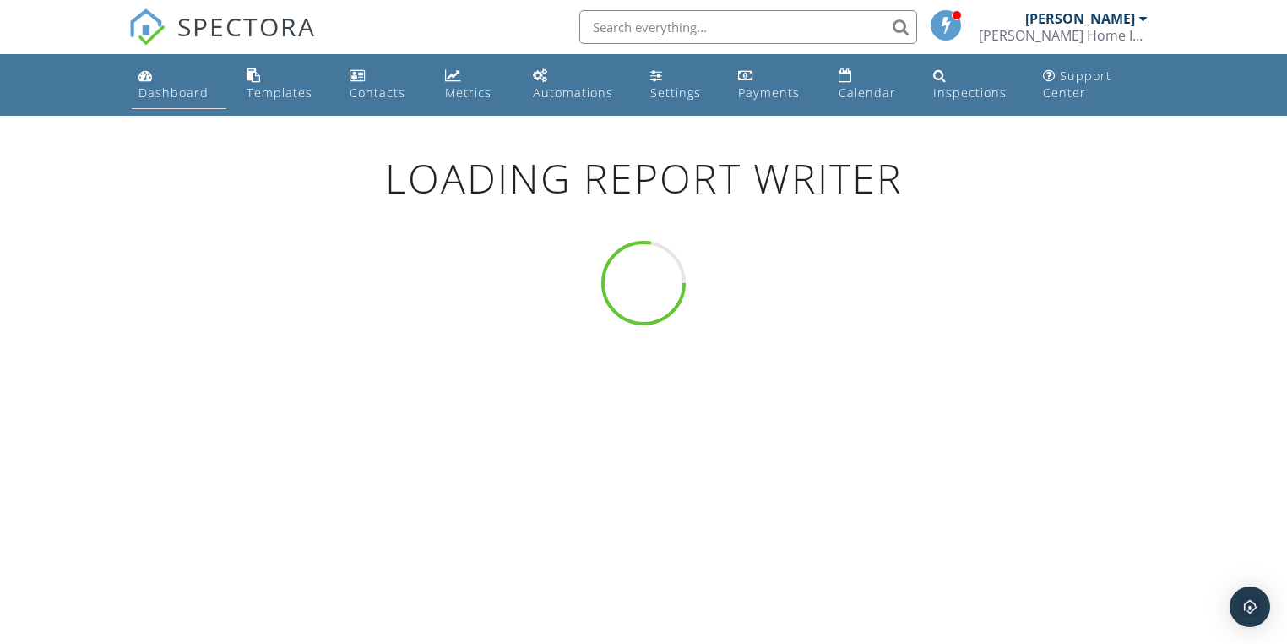
click at [182, 96] on div "Dashboard" at bounding box center [174, 92] width 70 height 16
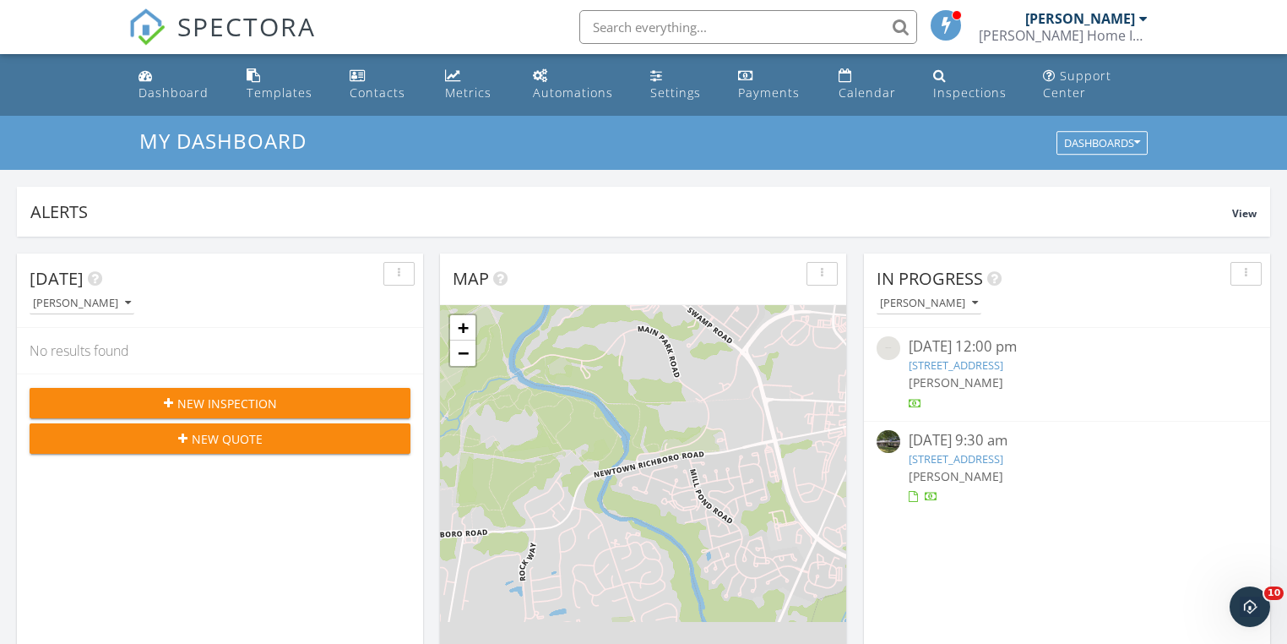
click at [1003, 453] on link "[STREET_ADDRESS]" at bounding box center [956, 458] width 95 height 15
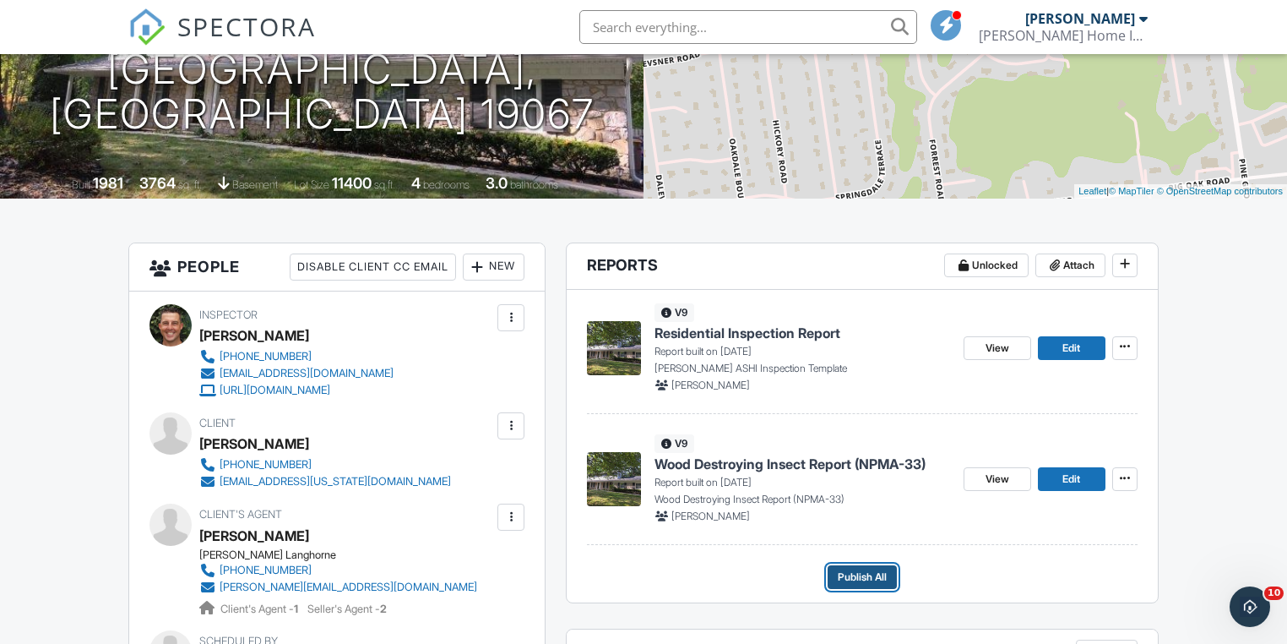
click at [880, 571] on span "Publish All" at bounding box center [862, 576] width 49 height 17
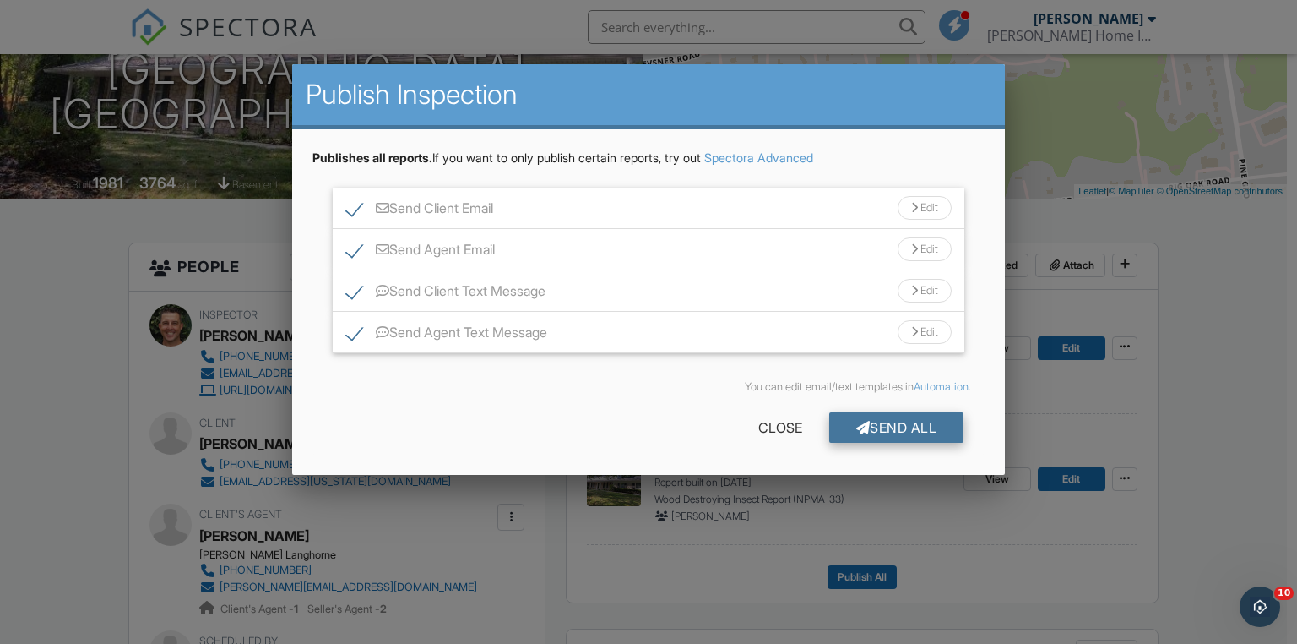
click at [905, 422] on div "Send All" at bounding box center [896, 427] width 135 height 30
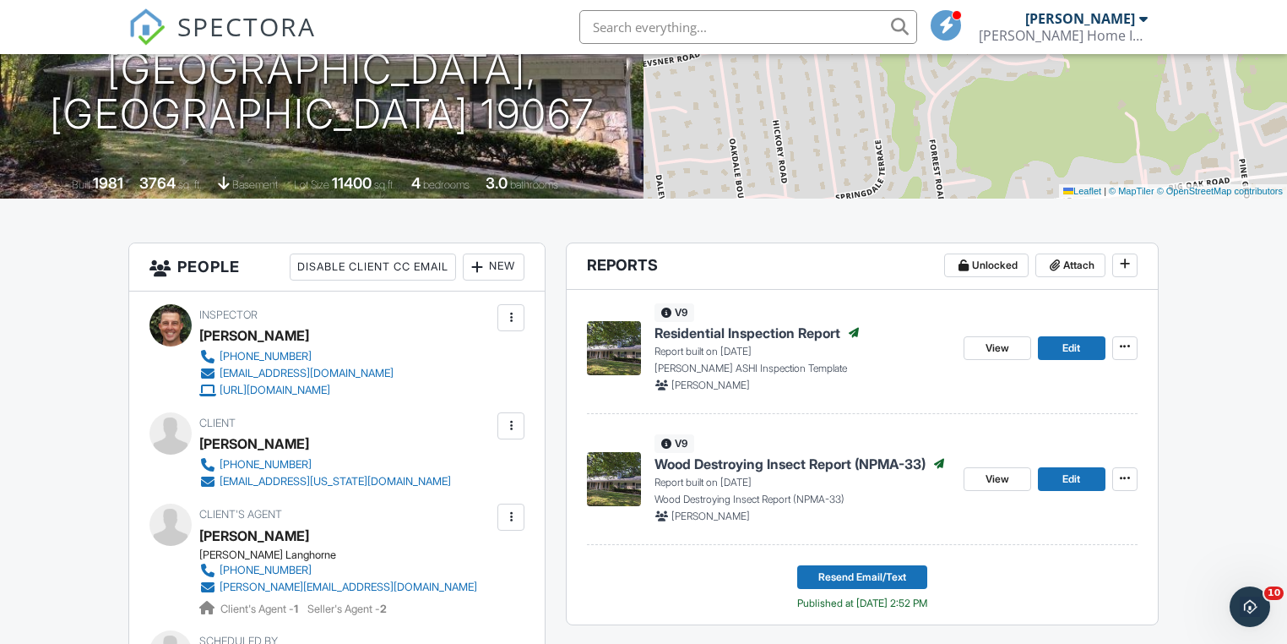
click at [902, 416] on ul "v9 Residential Inspection Report Published Report built on [DATE] [PERSON_NAME]…" at bounding box center [862, 418] width 550 height 256
